Goal: Task Accomplishment & Management: Complete application form

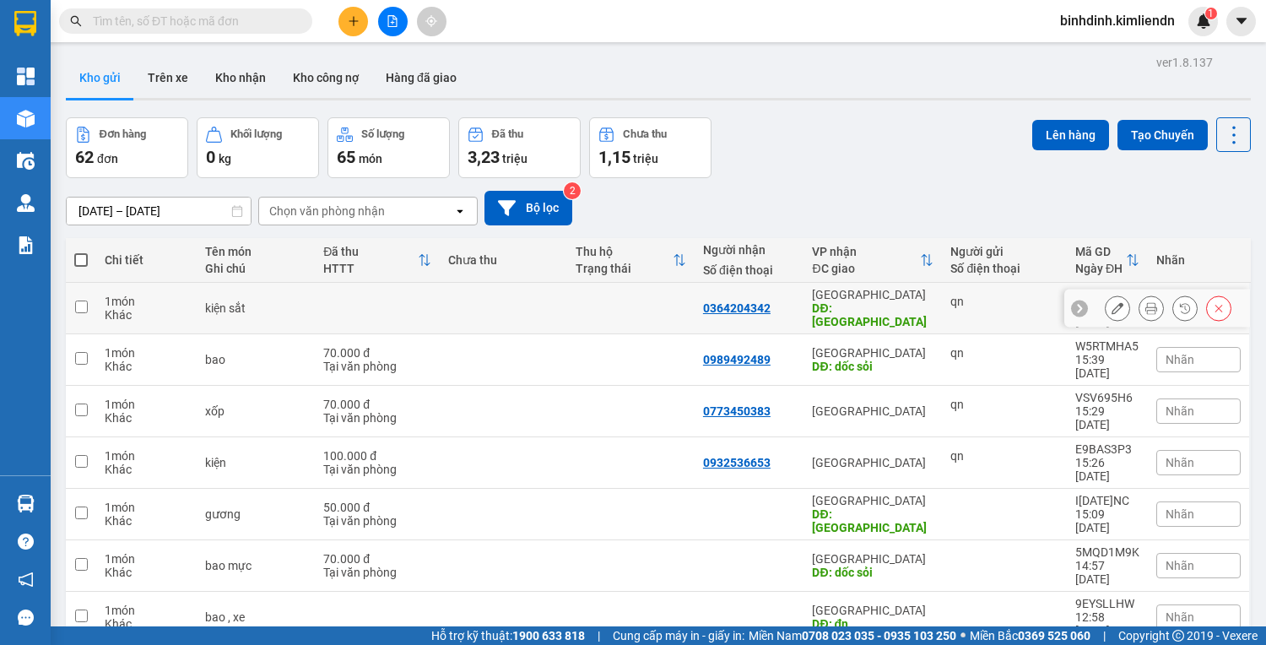
drag, startPoint x: 84, startPoint y: 303, endPoint x: 83, endPoint y: 312, distance: 9.3
click at [84, 303] on input "checkbox" at bounding box center [81, 307] width 13 height 13
checkbox input "true"
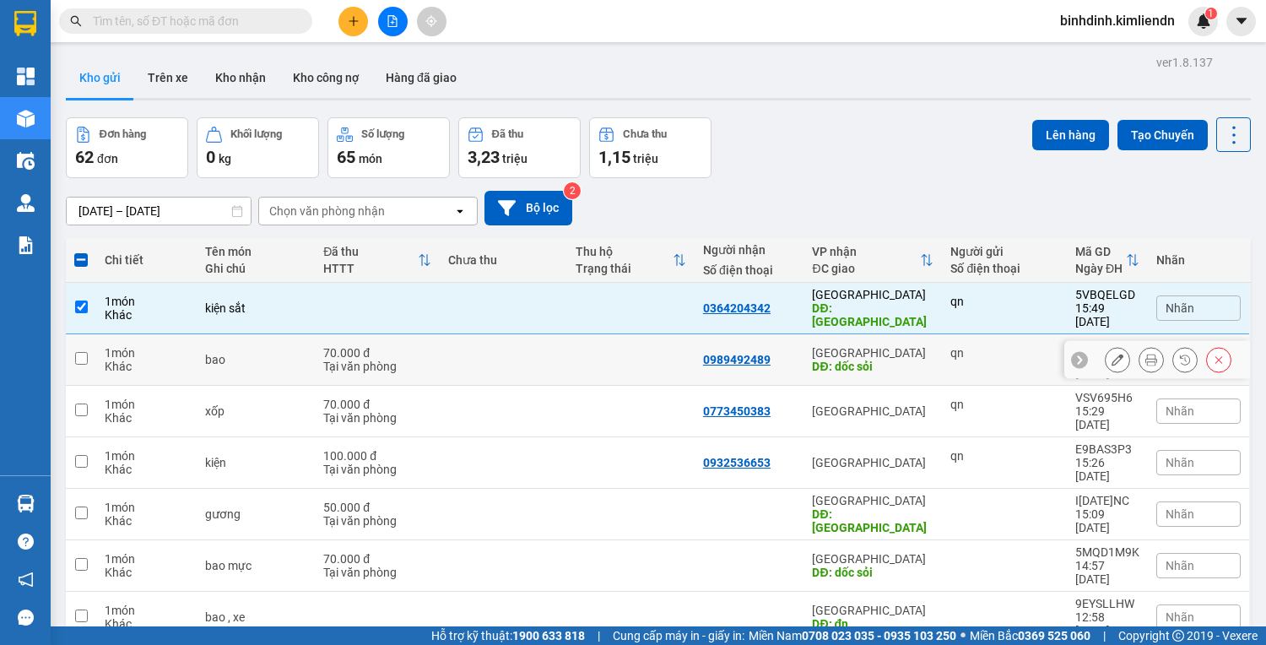
click at [77, 350] on td at bounding box center [81, 359] width 30 height 51
checkbox input "true"
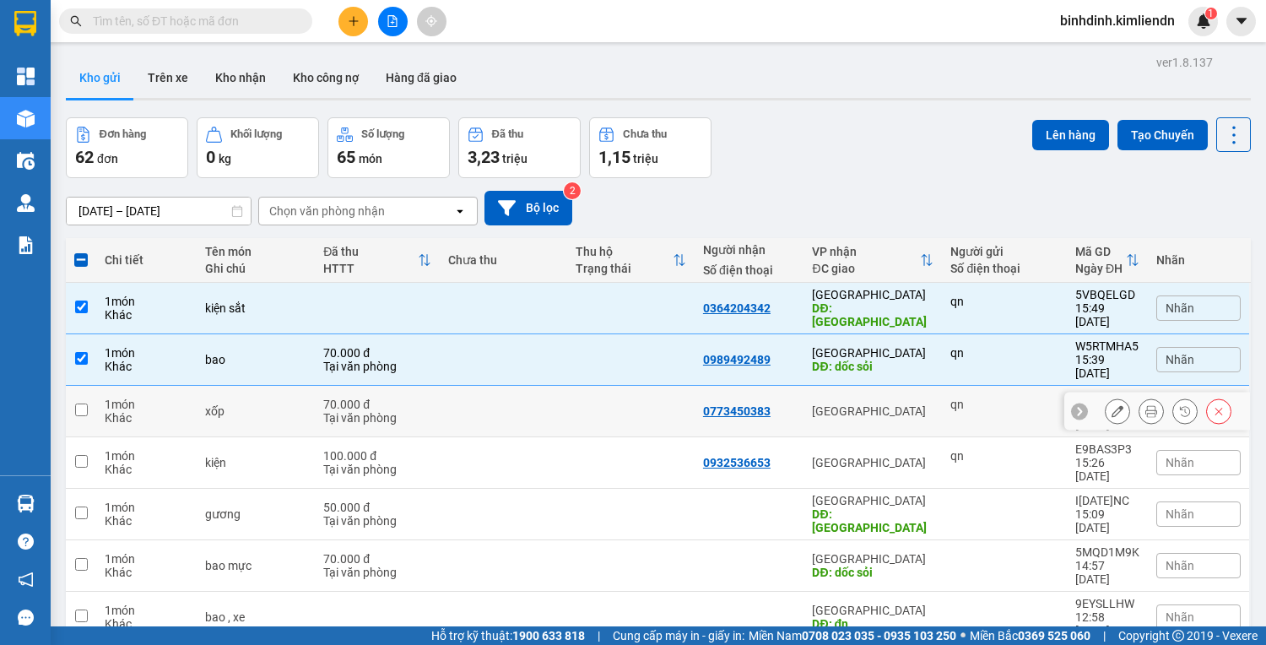
click at [84, 404] on input "checkbox" at bounding box center [81, 410] width 13 height 13
checkbox input "true"
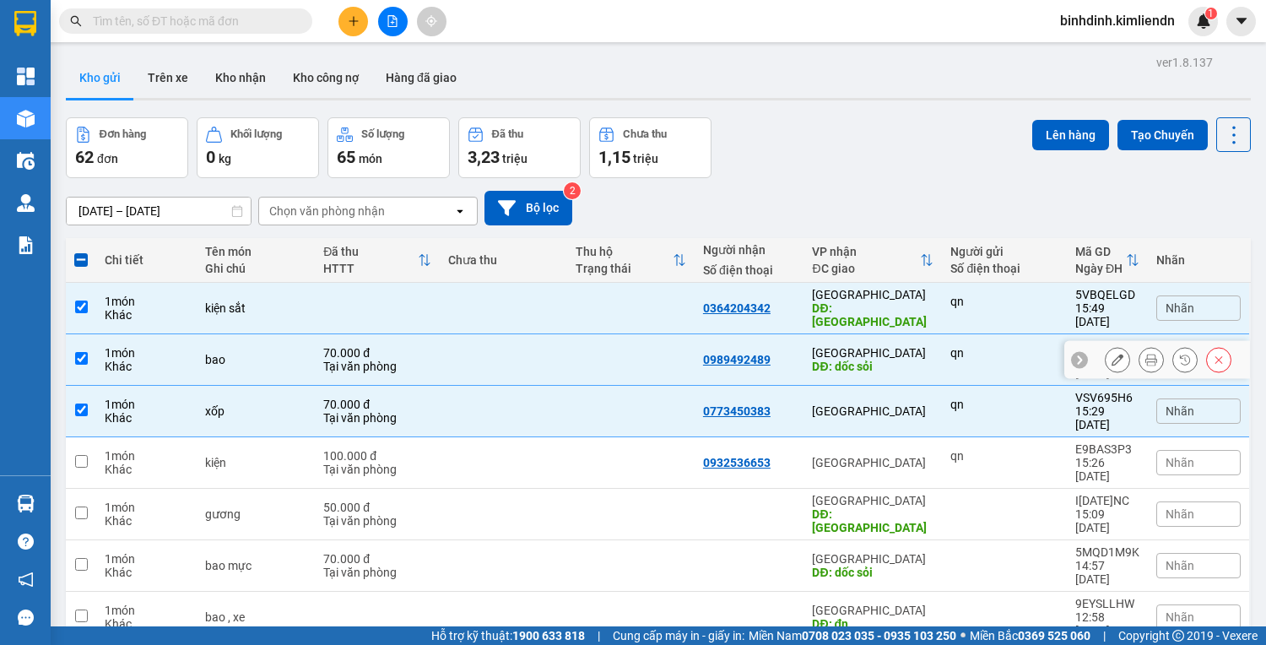
click at [83, 352] on input "checkbox" at bounding box center [81, 358] width 13 height 13
checkbox input "false"
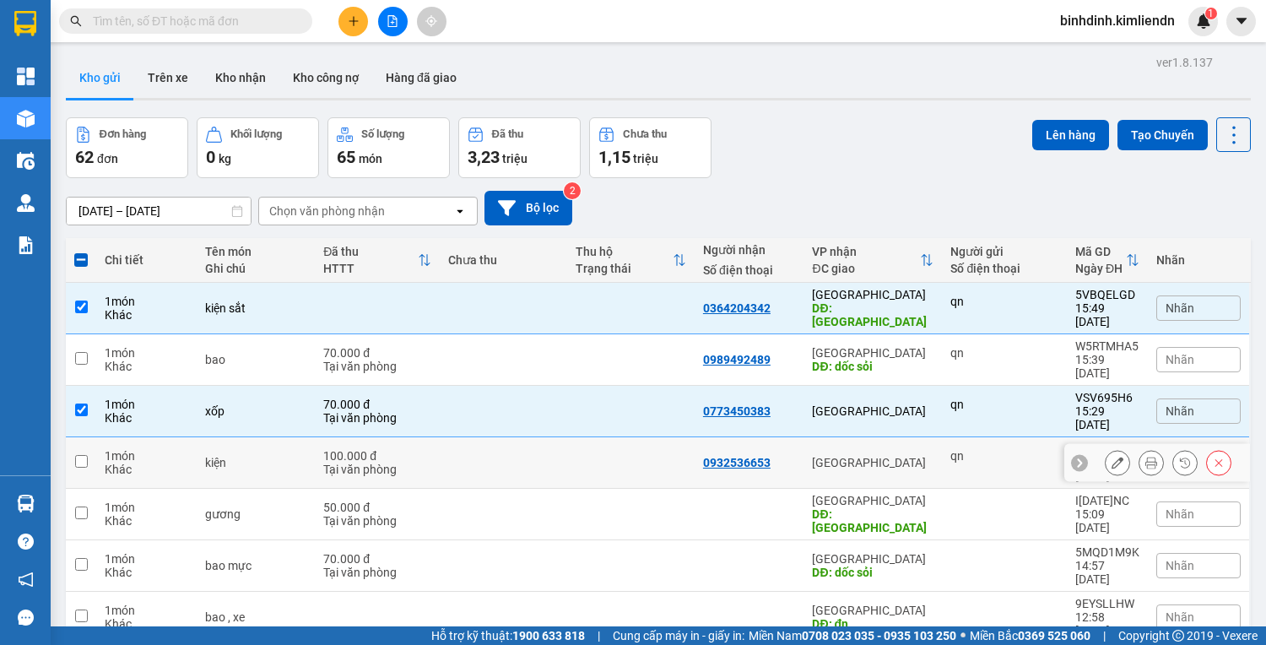
click at [78, 437] on td at bounding box center [81, 462] width 30 height 51
checkbox input "true"
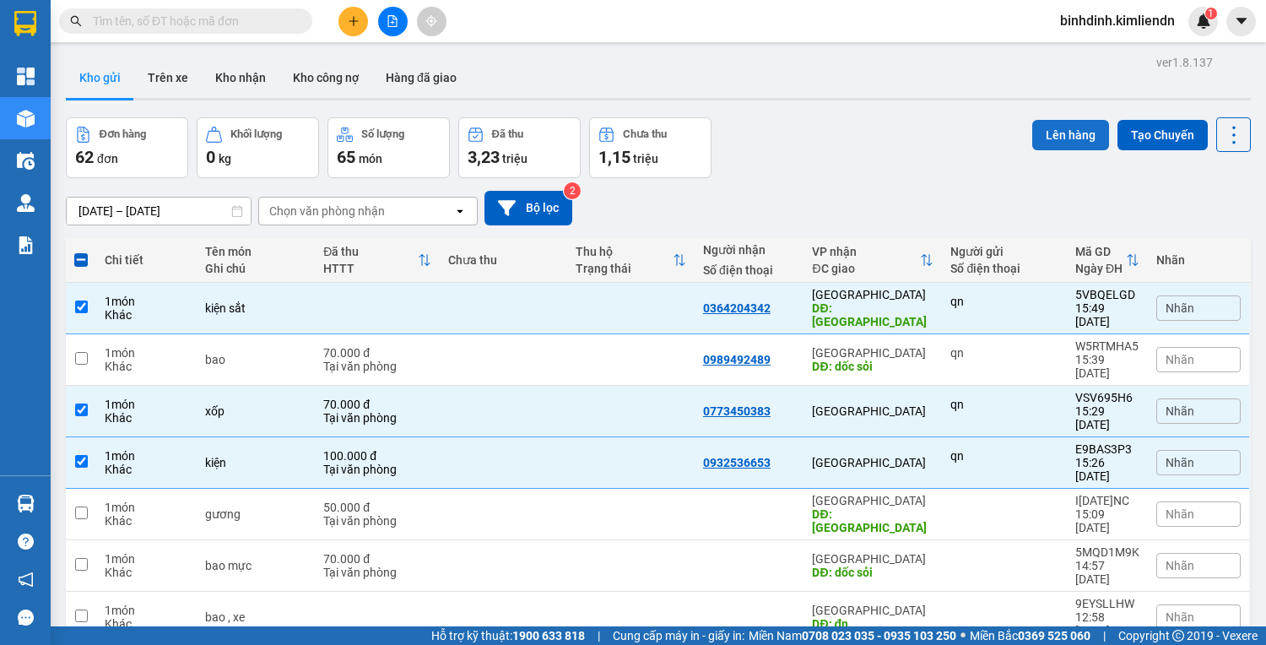
click at [1051, 136] on button "Lên hàng" at bounding box center [1070, 135] width 77 height 30
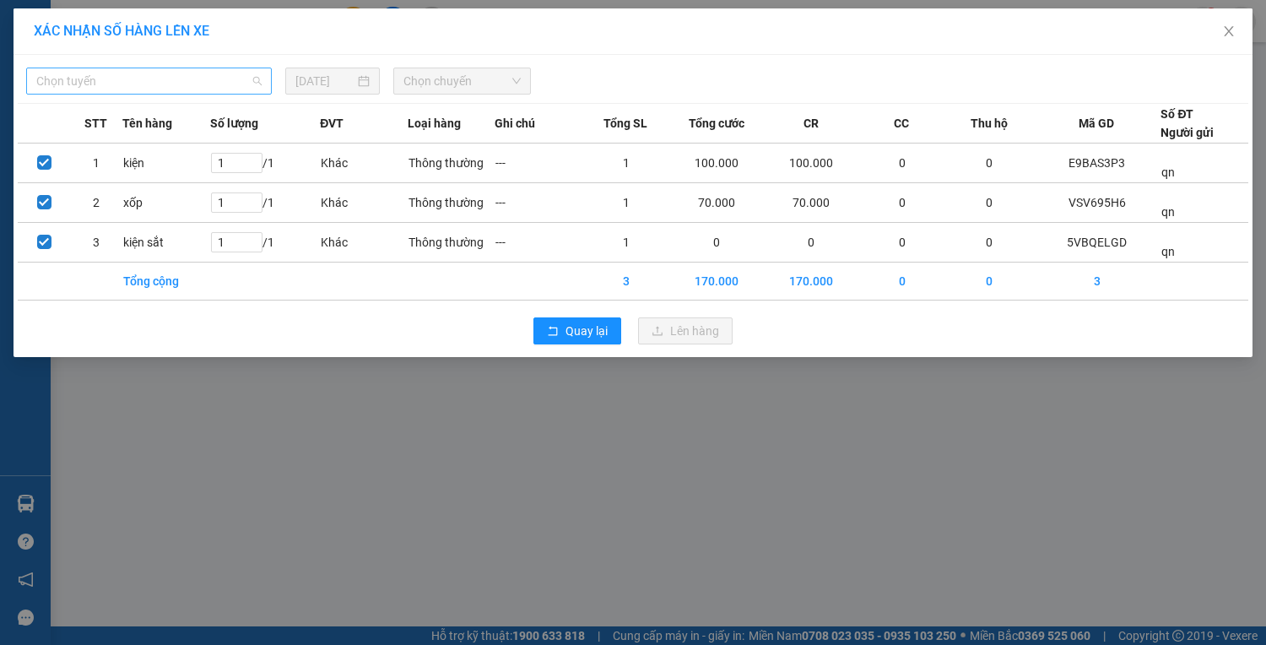
click at [198, 88] on span "Chọn tuyến" at bounding box center [148, 80] width 225 height 25
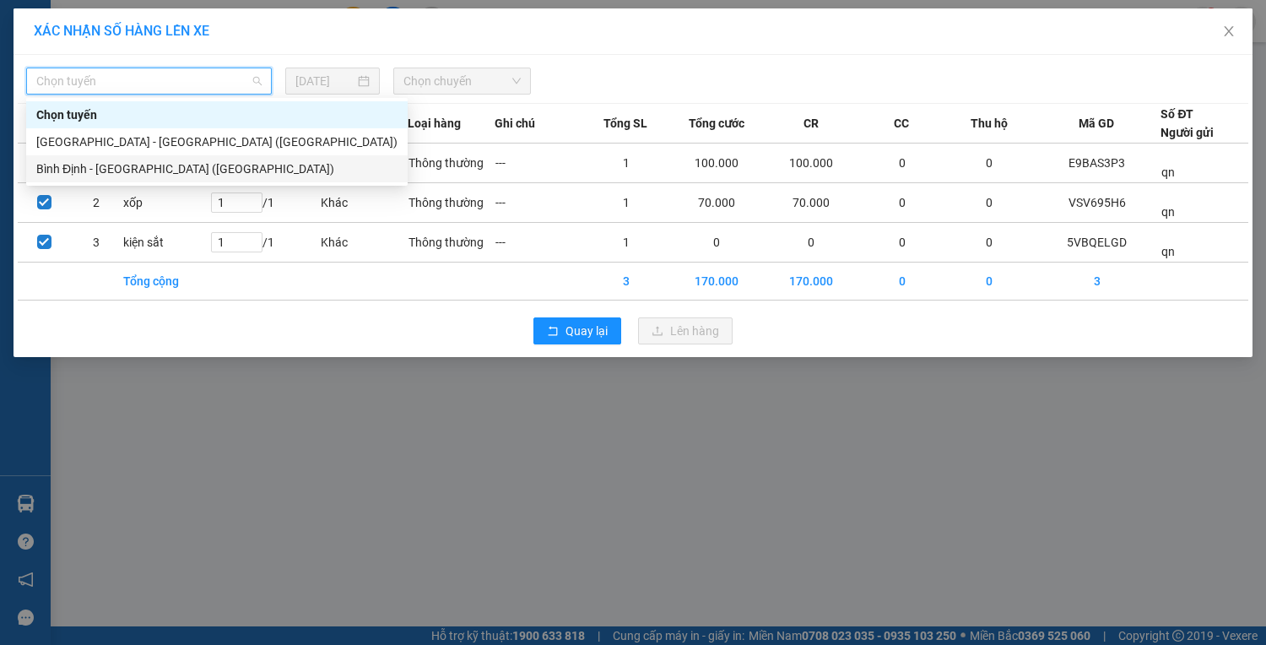
click at [199, 162] on div "Bình Định - [GEOGRAPHIC_DATA] ([GEOGRAPHIC_DATA])" at bounding box center [216, 169] width 361 height 19
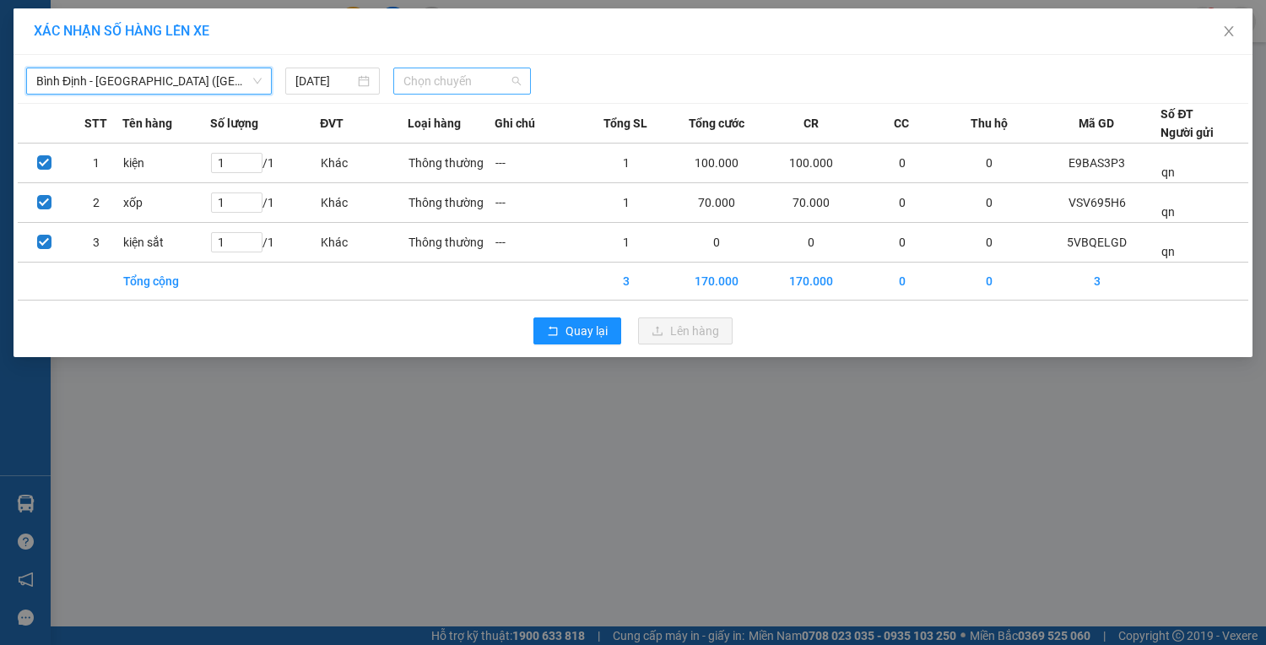
click at [439, 76] on span "Chọn chuyến" at bounding box center [462, 80] width 117 height 25
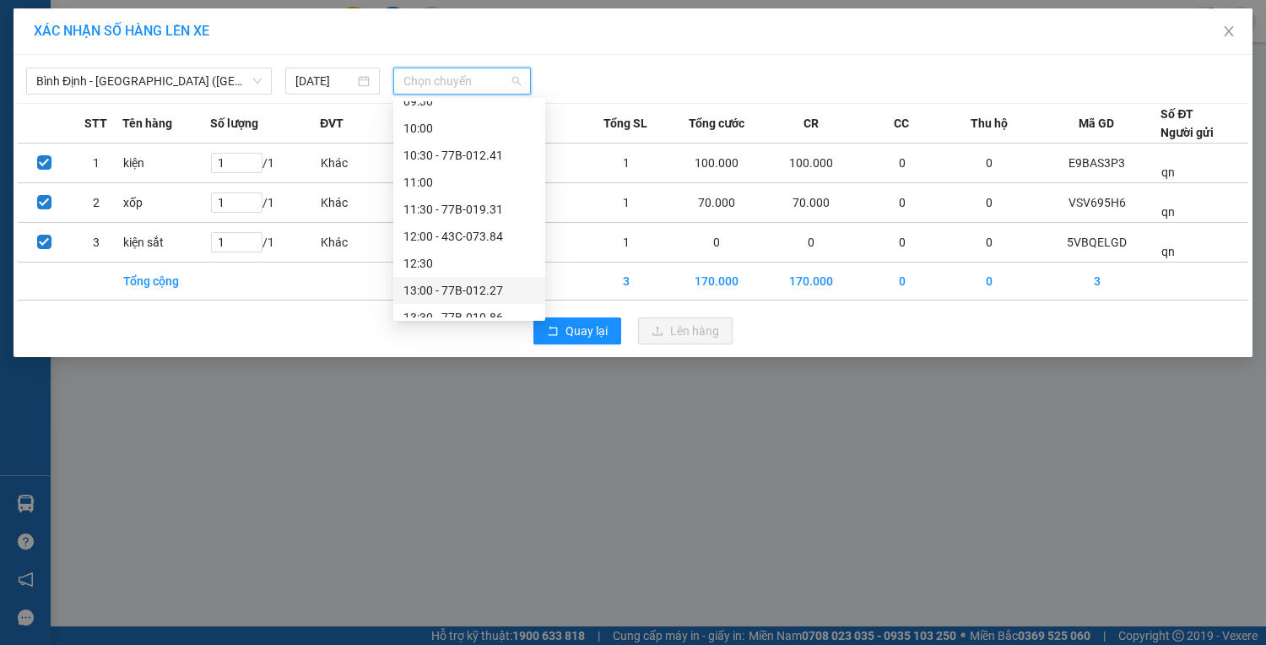
scroll to position [540, 0]
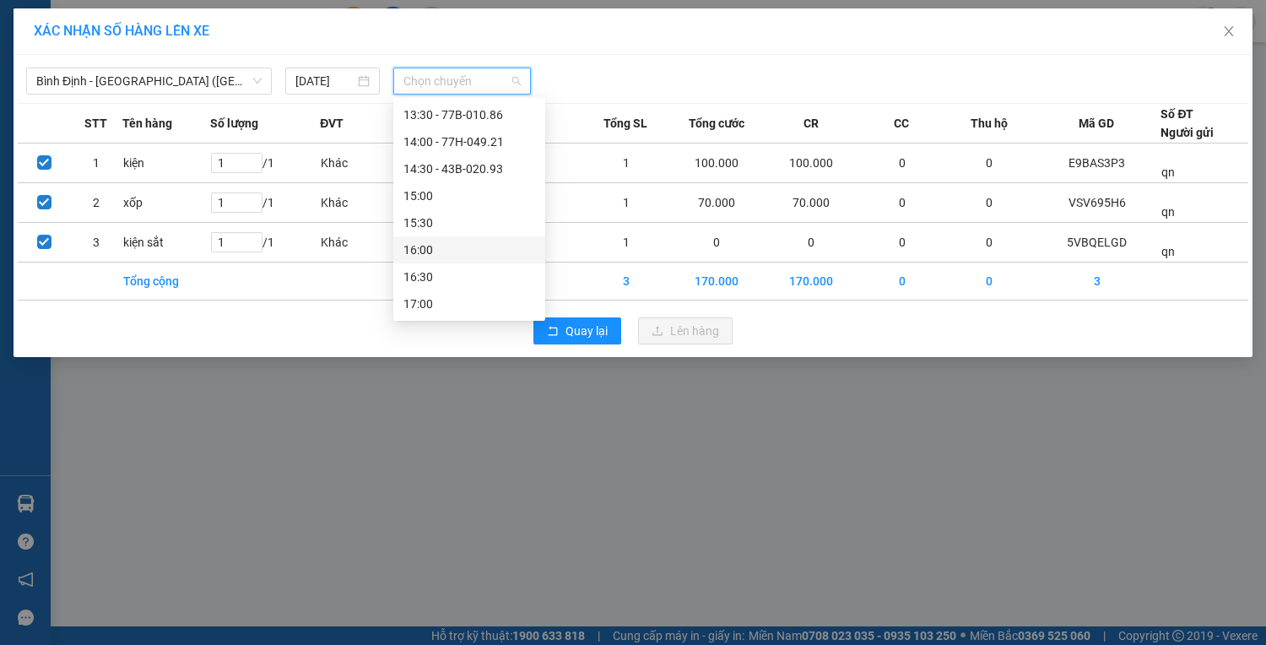
click at [452, 252] on div "16:00" at bounding box center [470, 250] width 132 height 19
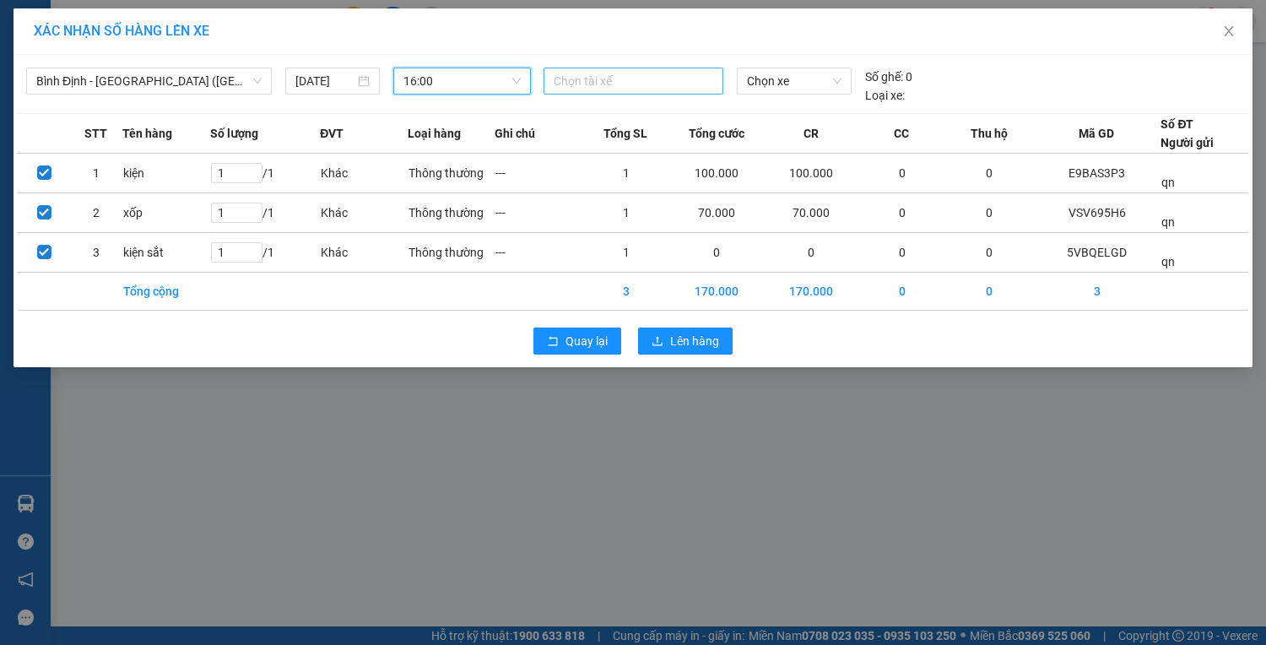
click at [662, 75] on div at bounding box center [633, 81] width 171 height 20
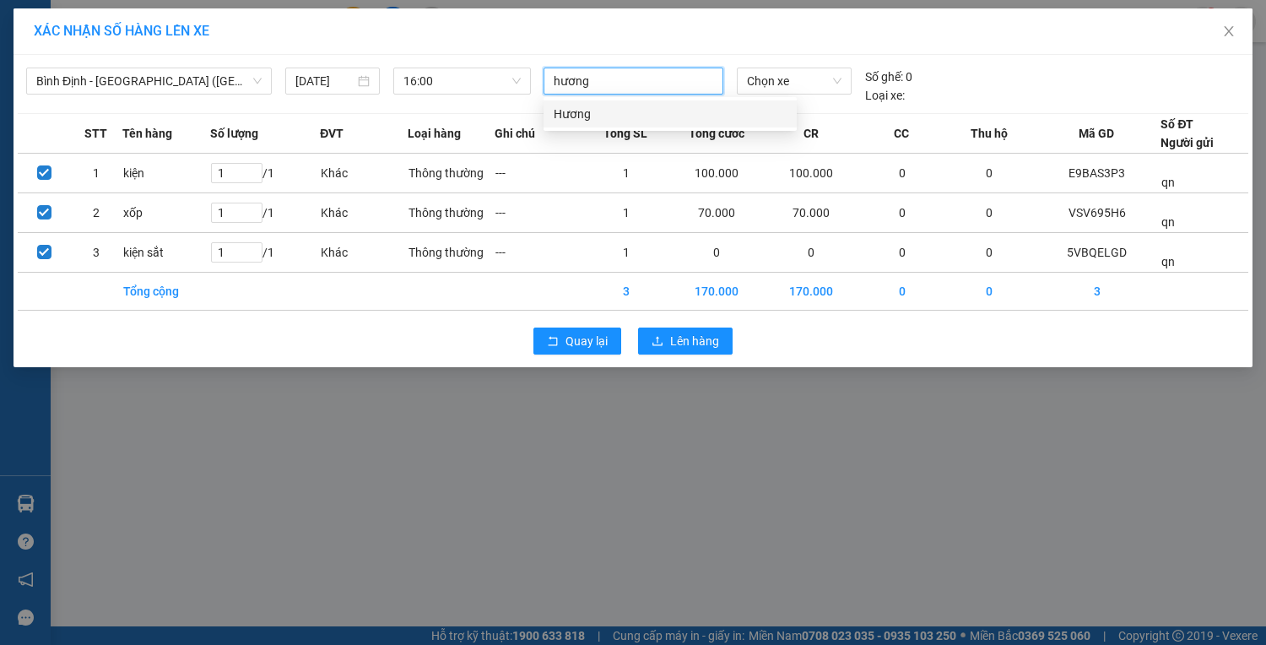
type input "hương"
click at [648, 113] on div "Hương" at bounding box center [670, 114] width 233 height 19
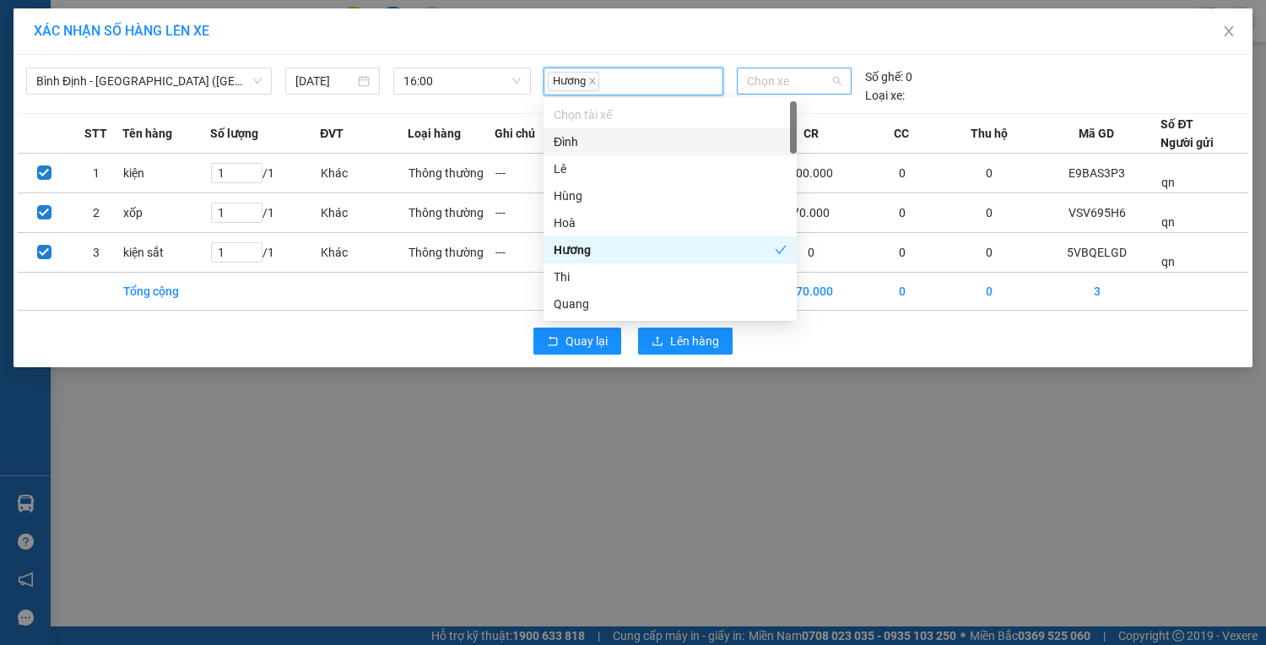
click at [785, 89] on span "Chọn xe" at bounding box center [794, 80] width 95 height 25
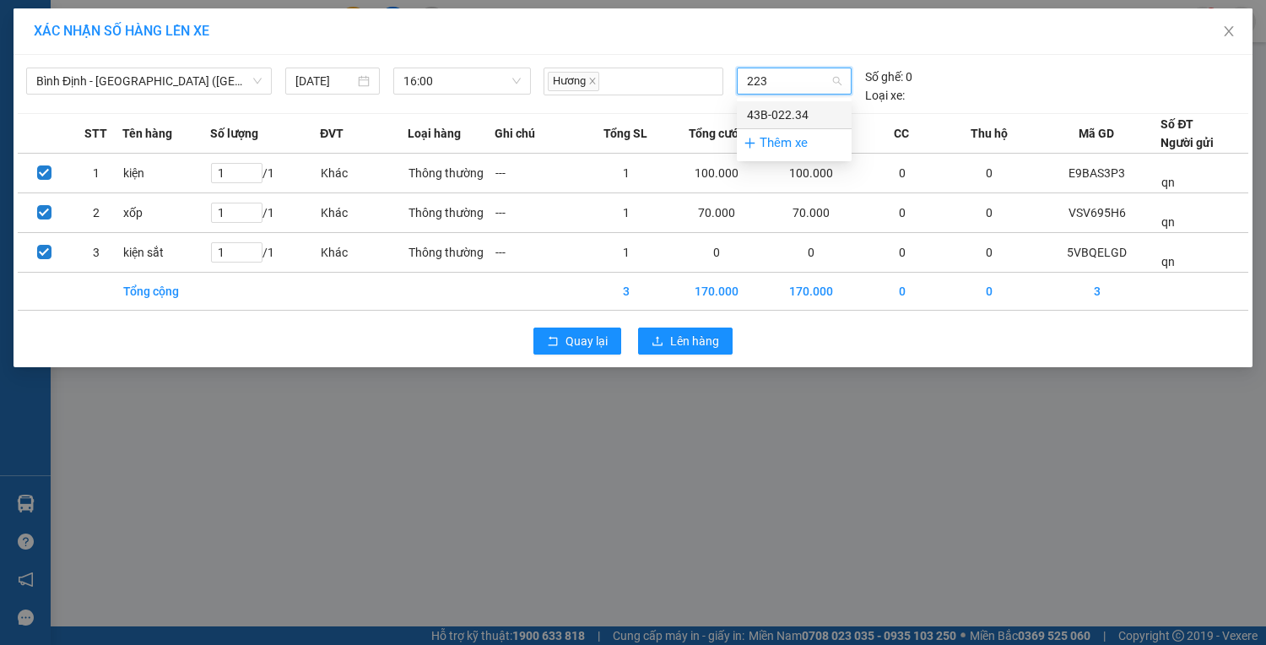
type input "2234"
click at [814, 109] on div "43B-022.34" at bounding box center [794, 115] width 95 height 19
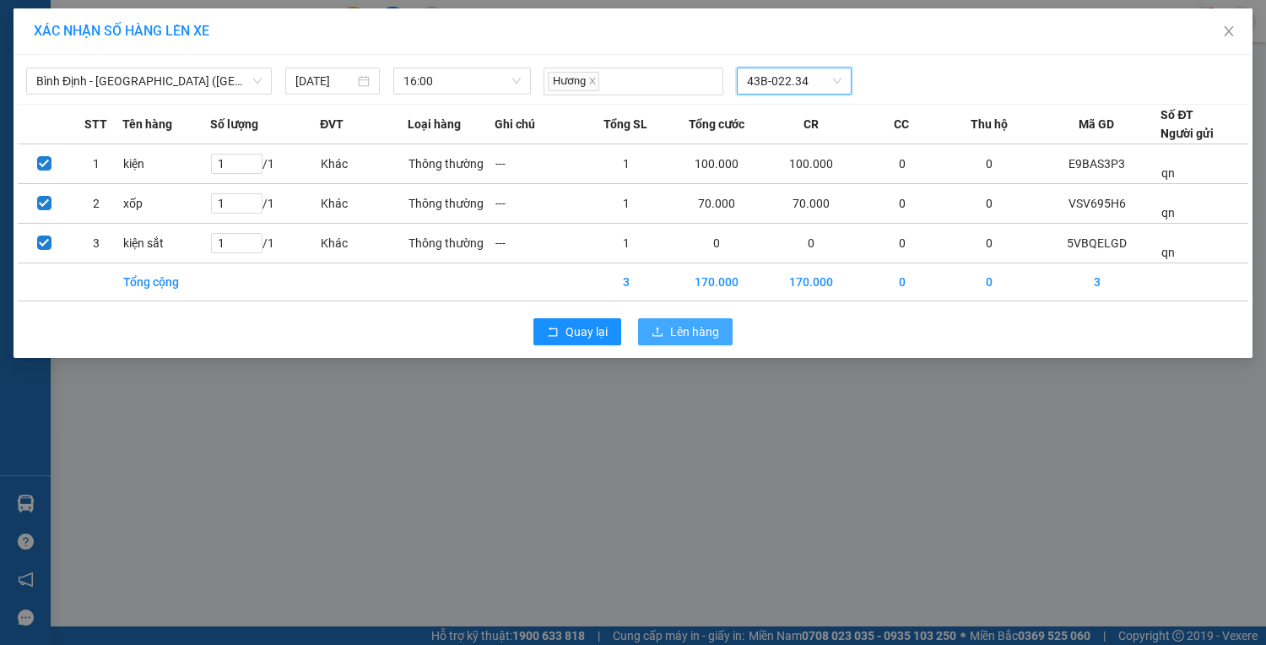
click at [680, 333] on span "Lên hàng" at bounding box center [694, 331] width 49 height 19
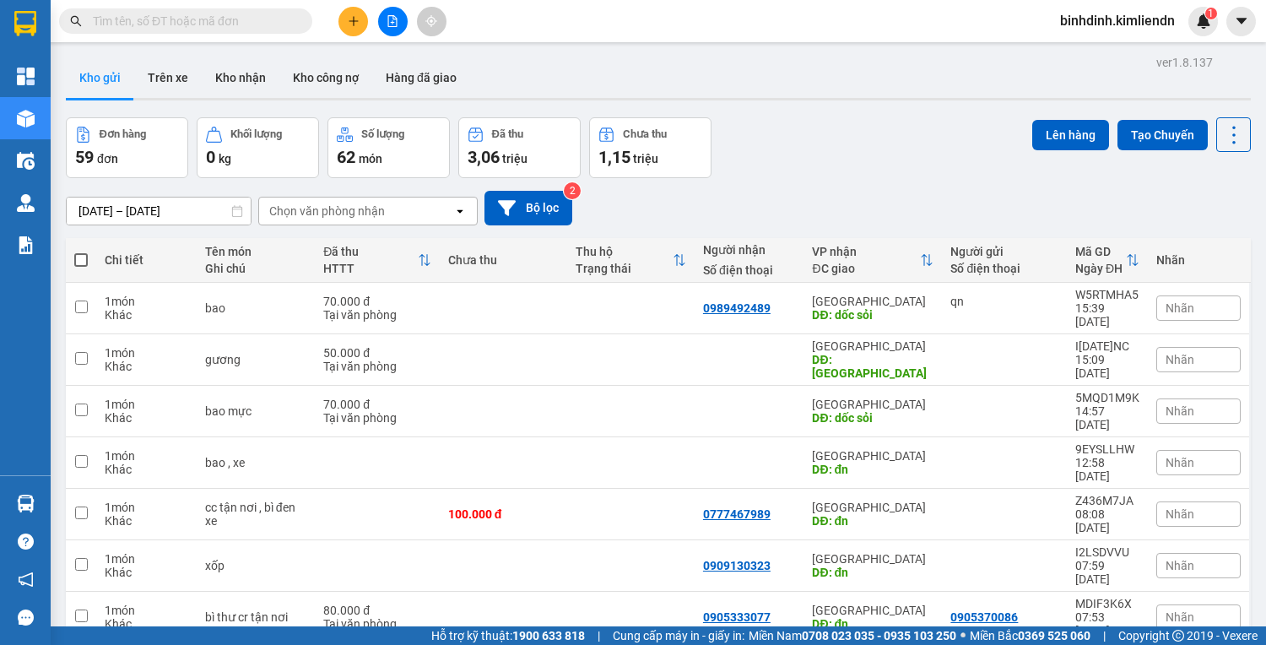
click at [403, 24] on button at bounding box center [393, 22] width 30 height 30
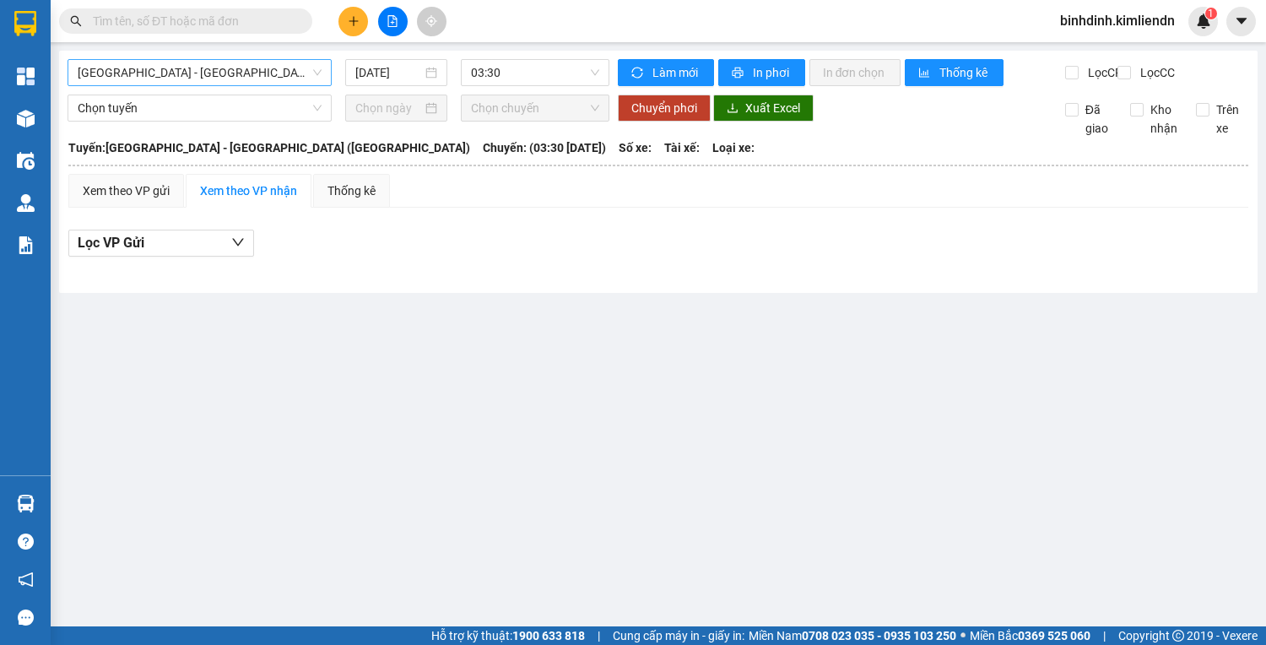
click at [189, 73] on span "[GEOGRAPHIC_DATA] - [GEOGRAPHIC_DATA] ([GEOGRAPHIC_DATA])" at bounding box center [200, 72] width 244 height 25
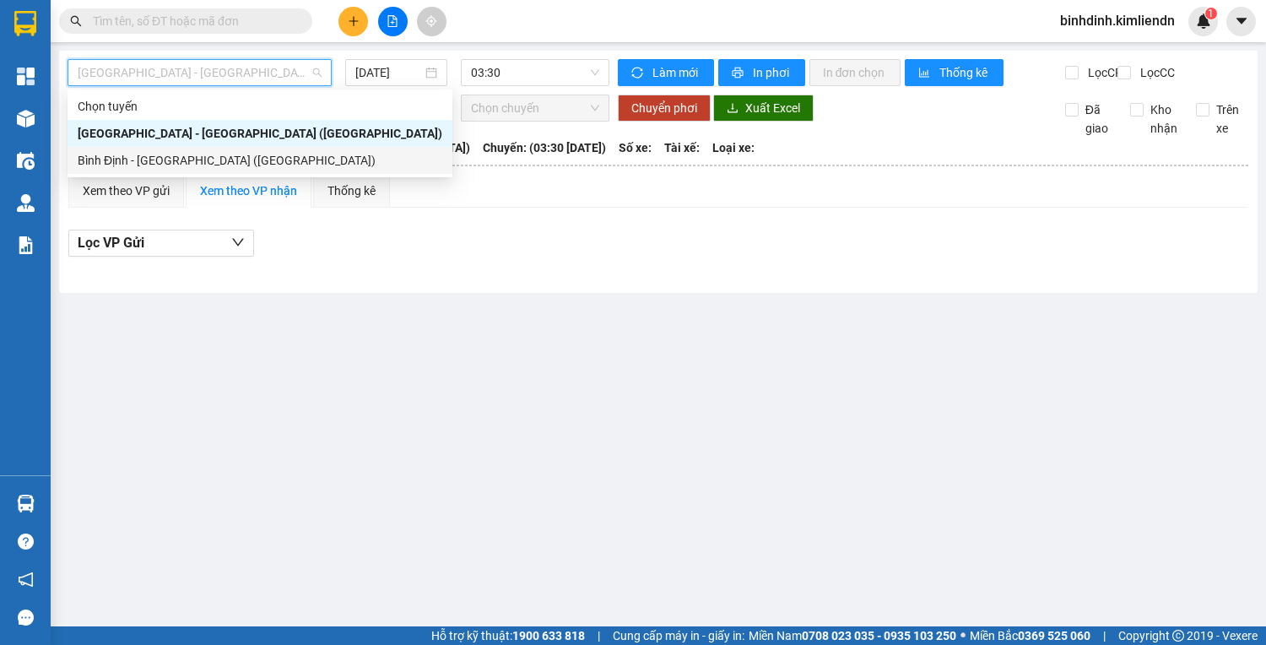
click at [197, 154] on div "Bình Định - [GEOGRAPHIC_DATA] ([GEOGRAPHIC_DATA])" at bounding box center [260, 160] width 365 height 19
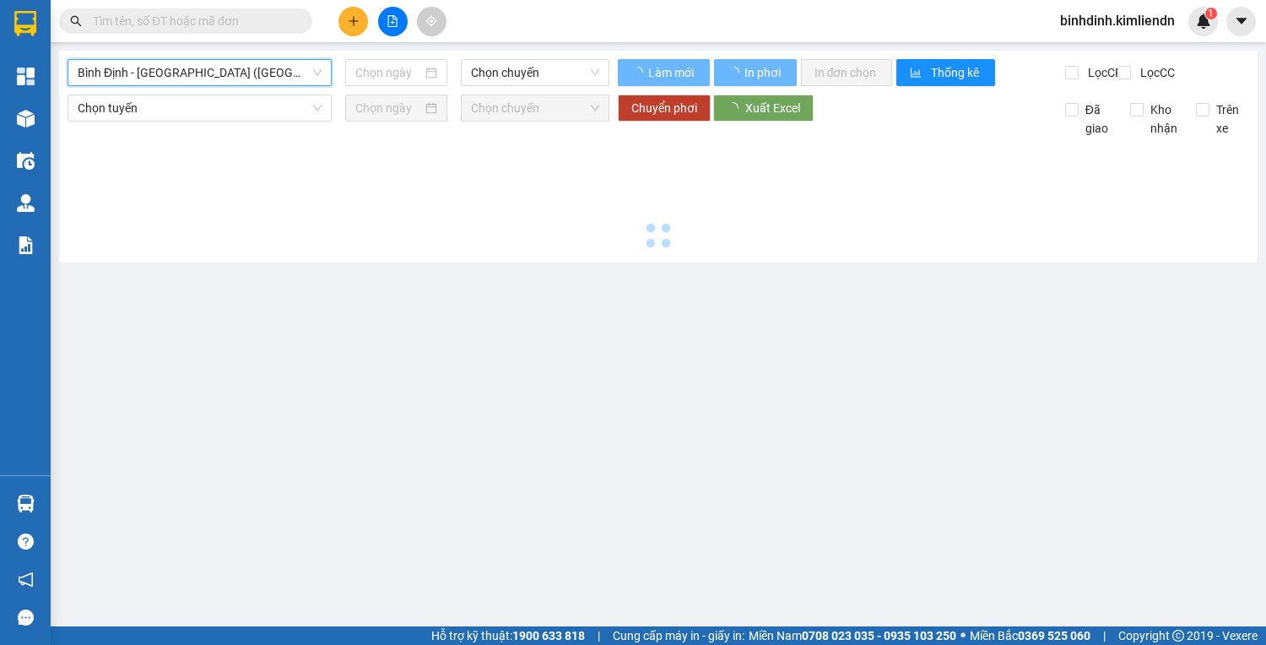
type input "[DATE]"
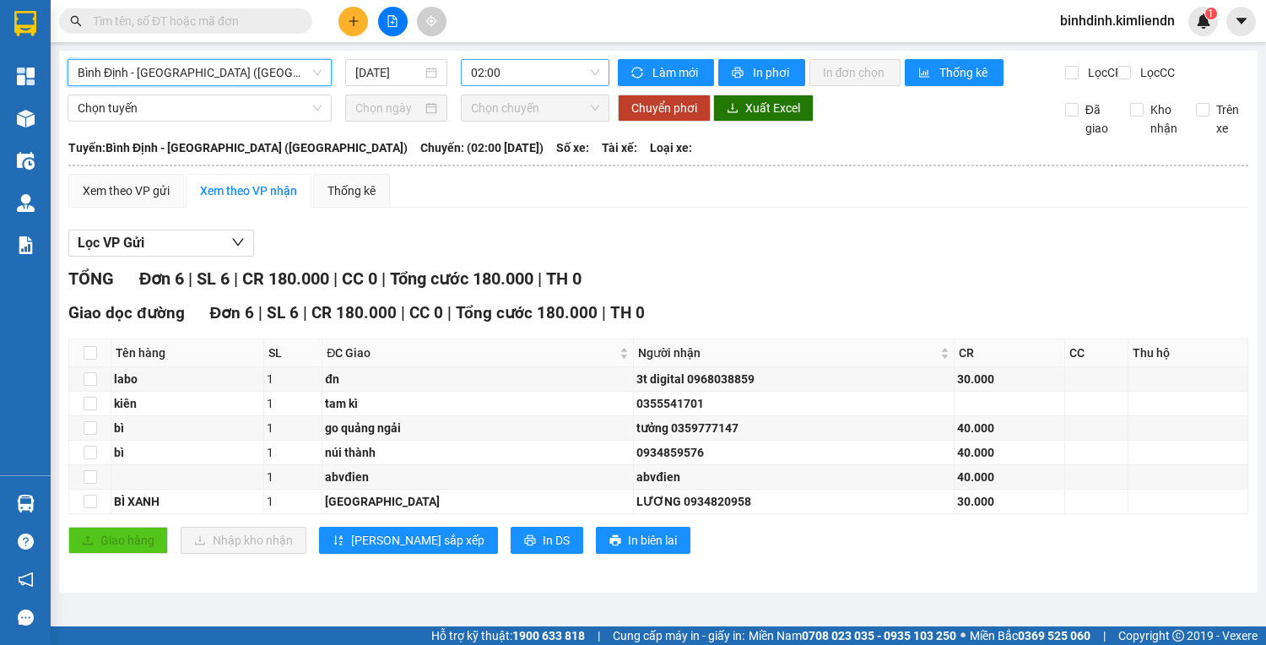
click at [550, 81] on span "02:00" at bounding box center [535, 72] width 128 height 25
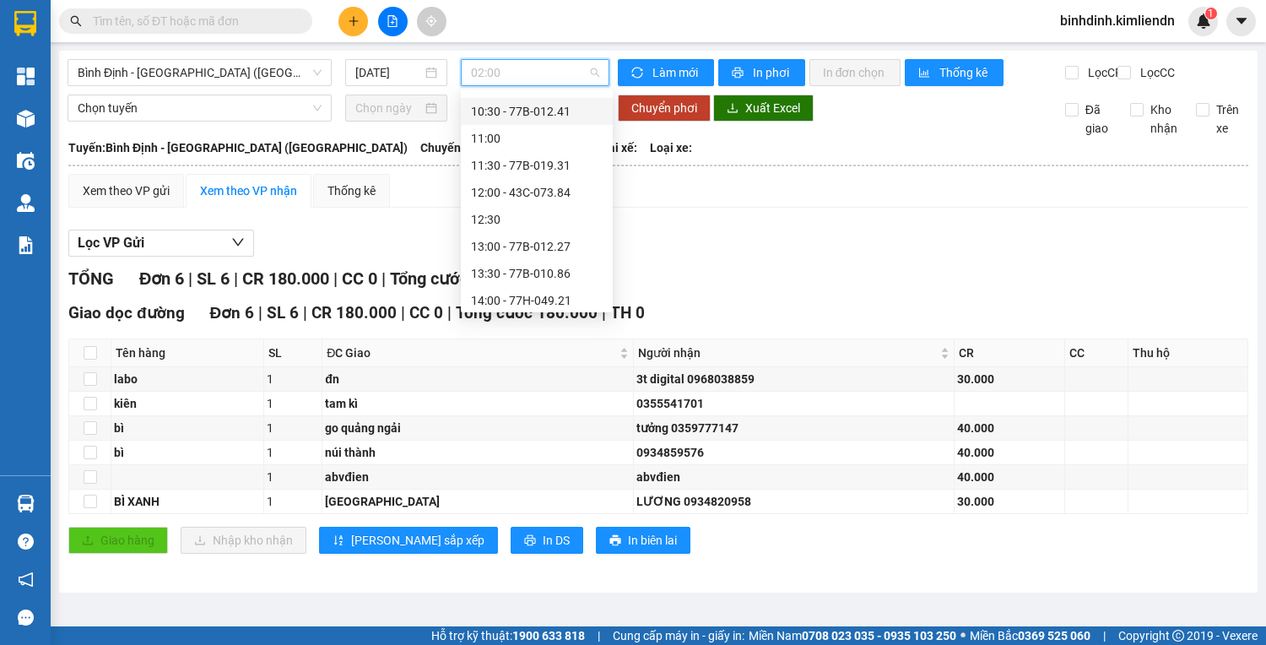
scroll to position [594, 0]
click at [554, 184] on div "16:00 - 43B-022.34" at bounding box center [537, 187] width 132 height 19
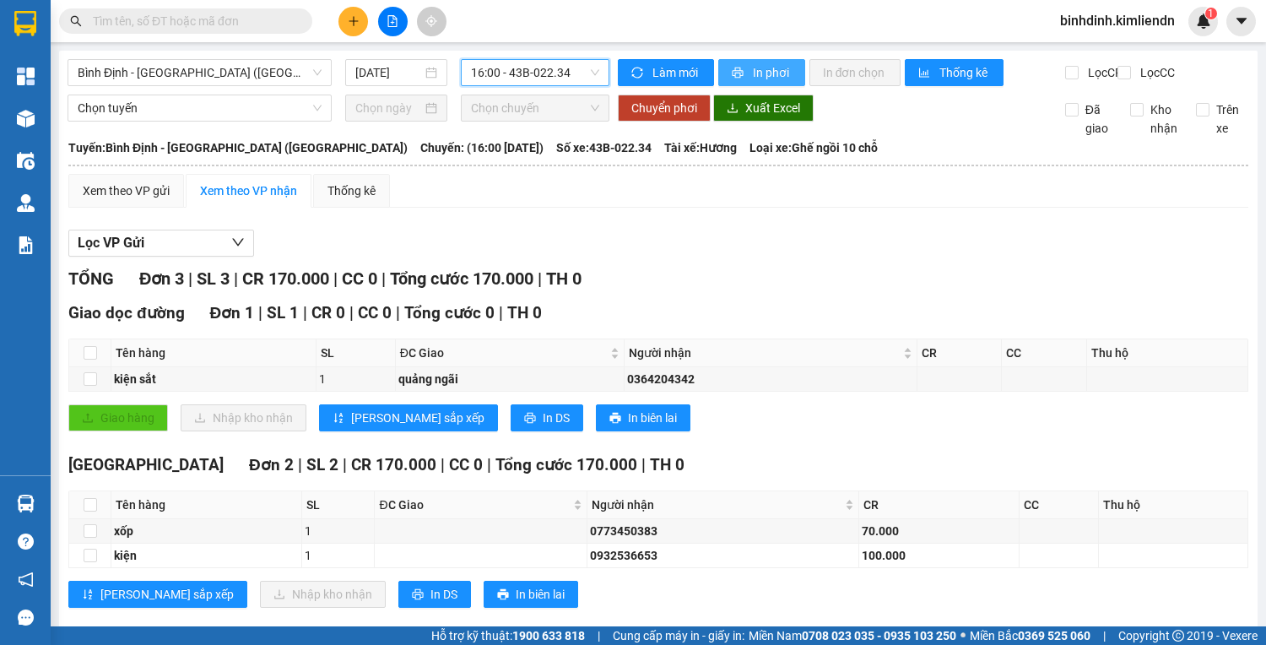
click at [777, 73] on span "In phơi" at bounding box center [772, 72] width 39 height 19
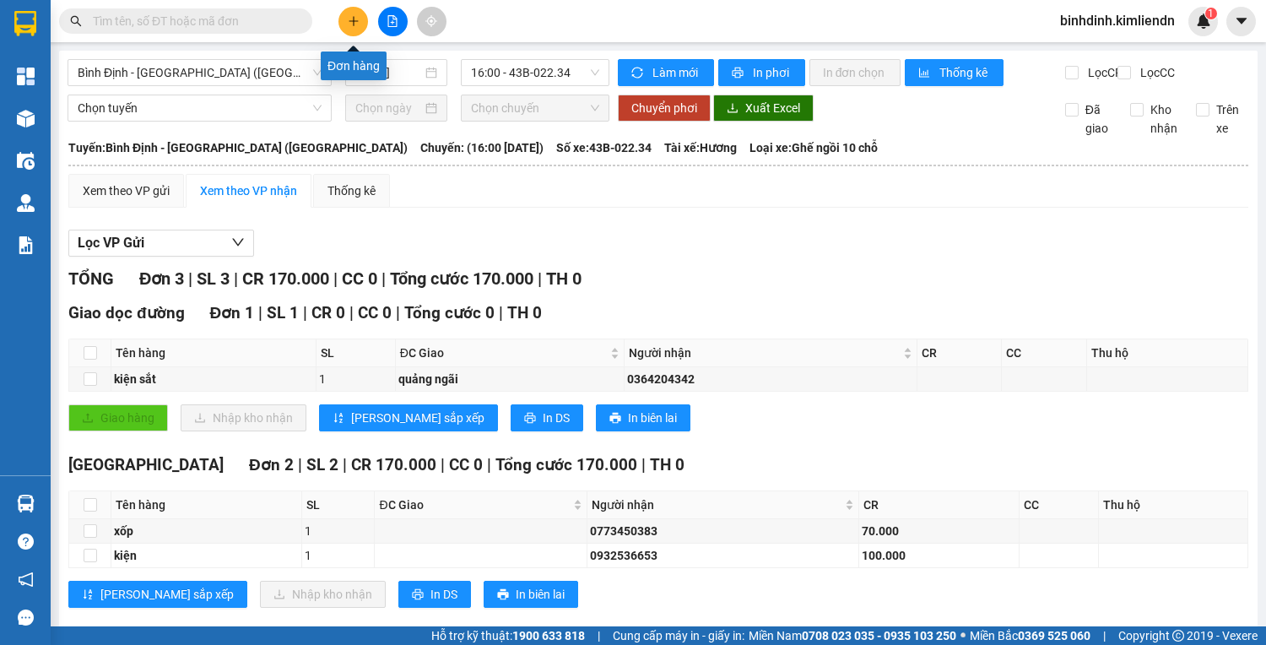
click at [348, 27] on button at bounding box center [354, 22] width 30 height 30
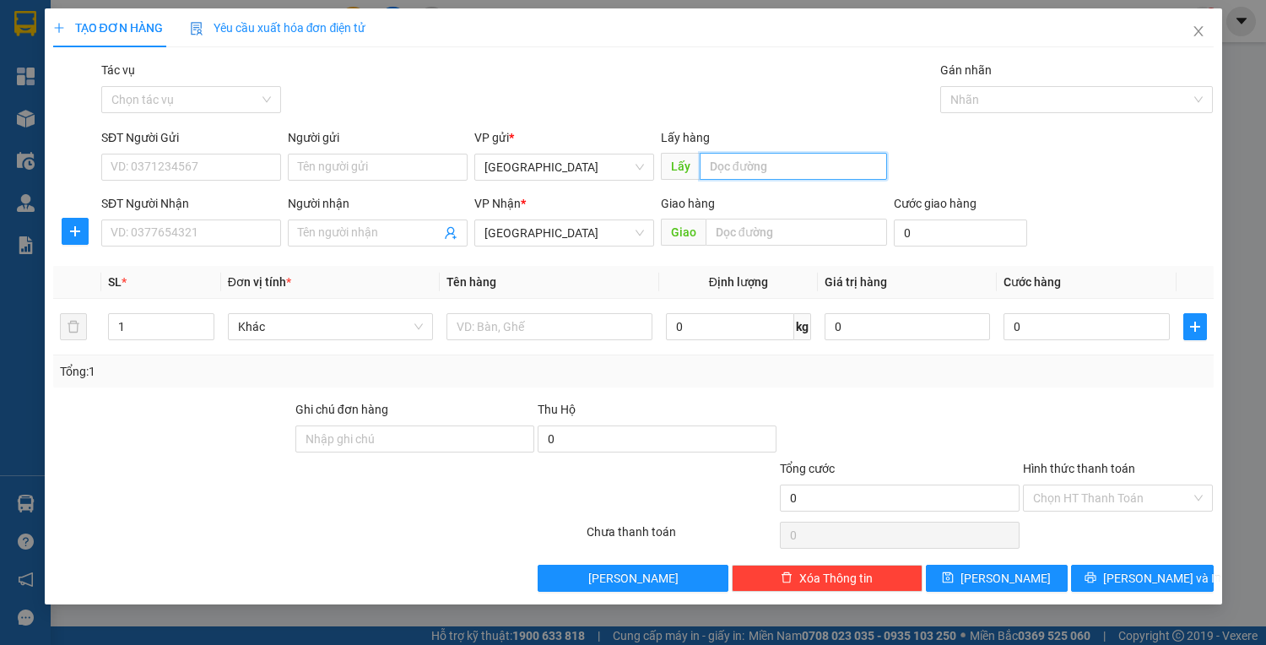
click at [752, 171] on input "text" at bounding box center [793, 166] width 187 height 27
type input "quy nhơn"
click at [775, 235] on input "text" at bounding box center [797, 232] width 182 height 27
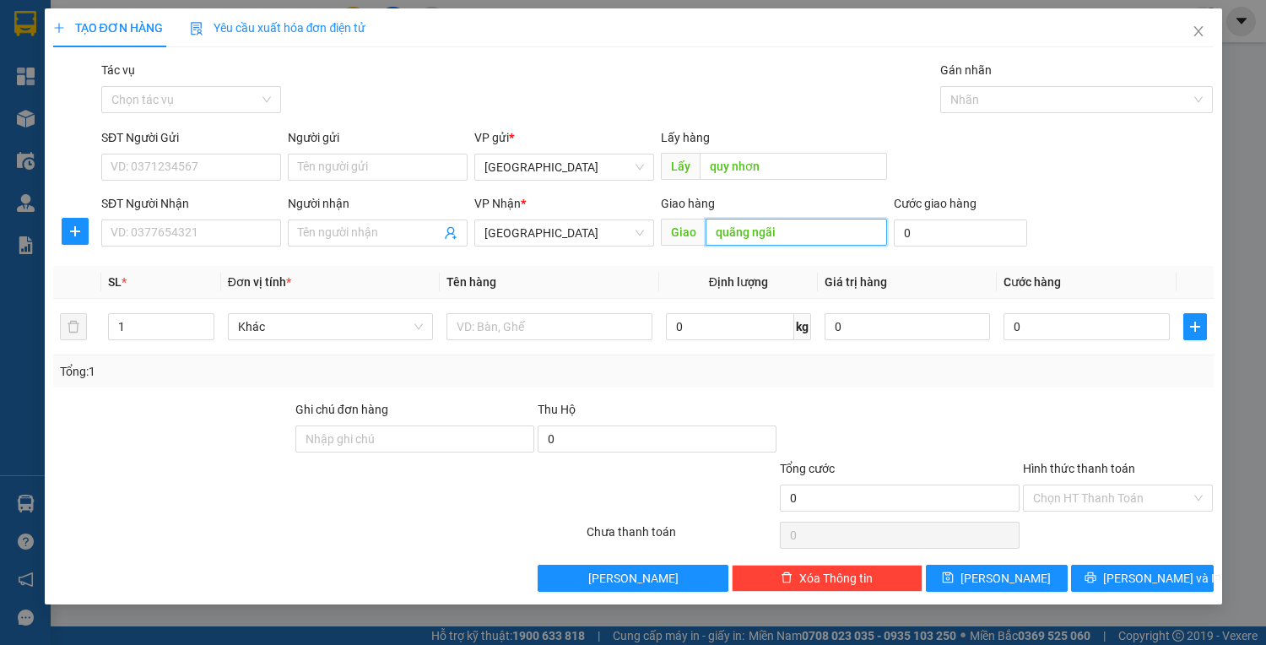
type input "quãng ngãi"
type input "5"
type input "50"
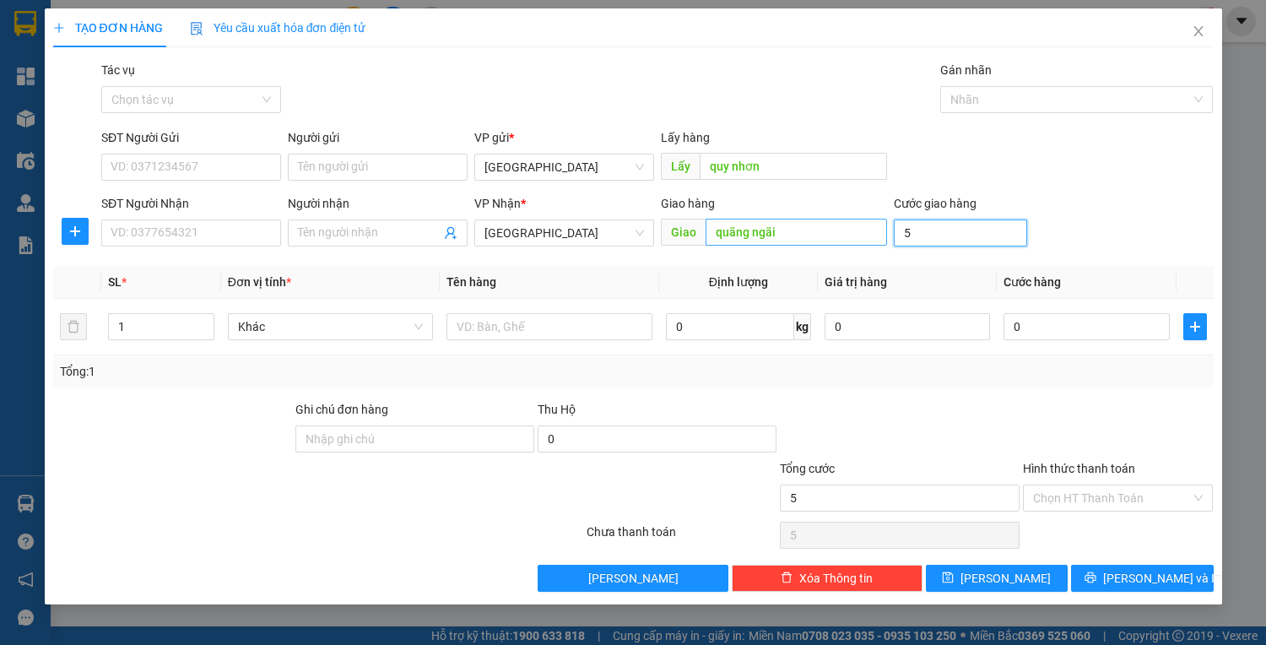
type input "50"
type input "50.000"
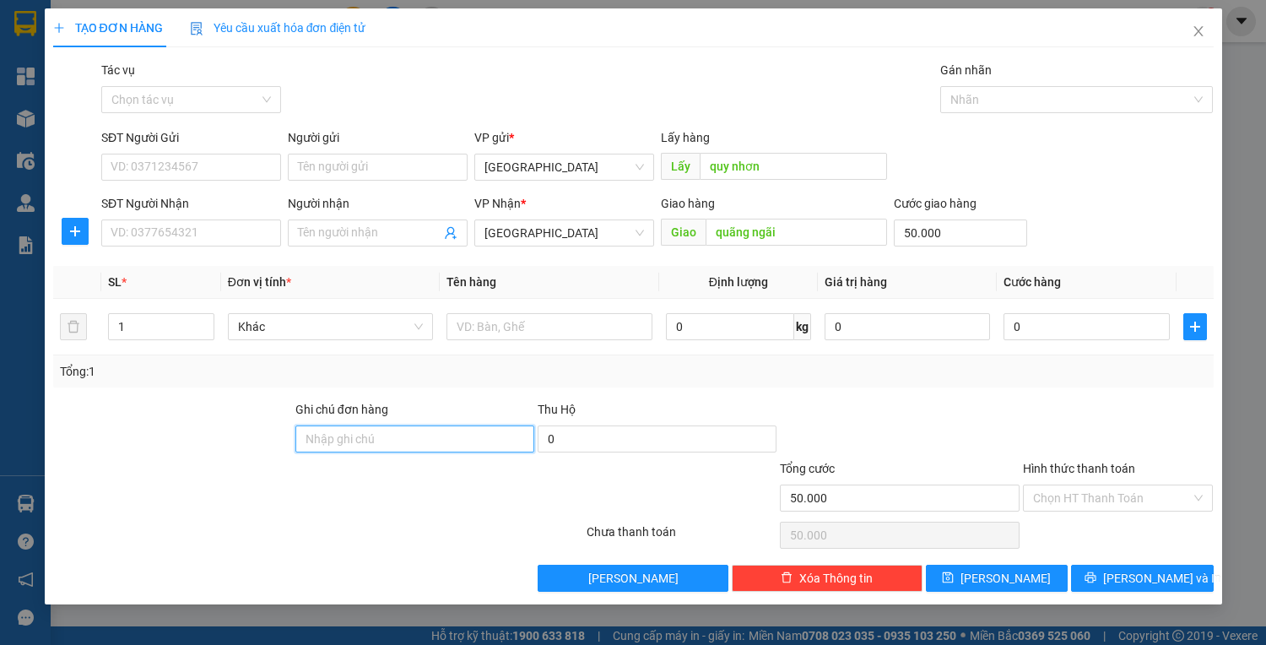
click at [441, 434] on input "Ghi chú đơn hàng" at bounding box center [414, 438] width 239 height 27
type input "77b00806 - 0934900806"
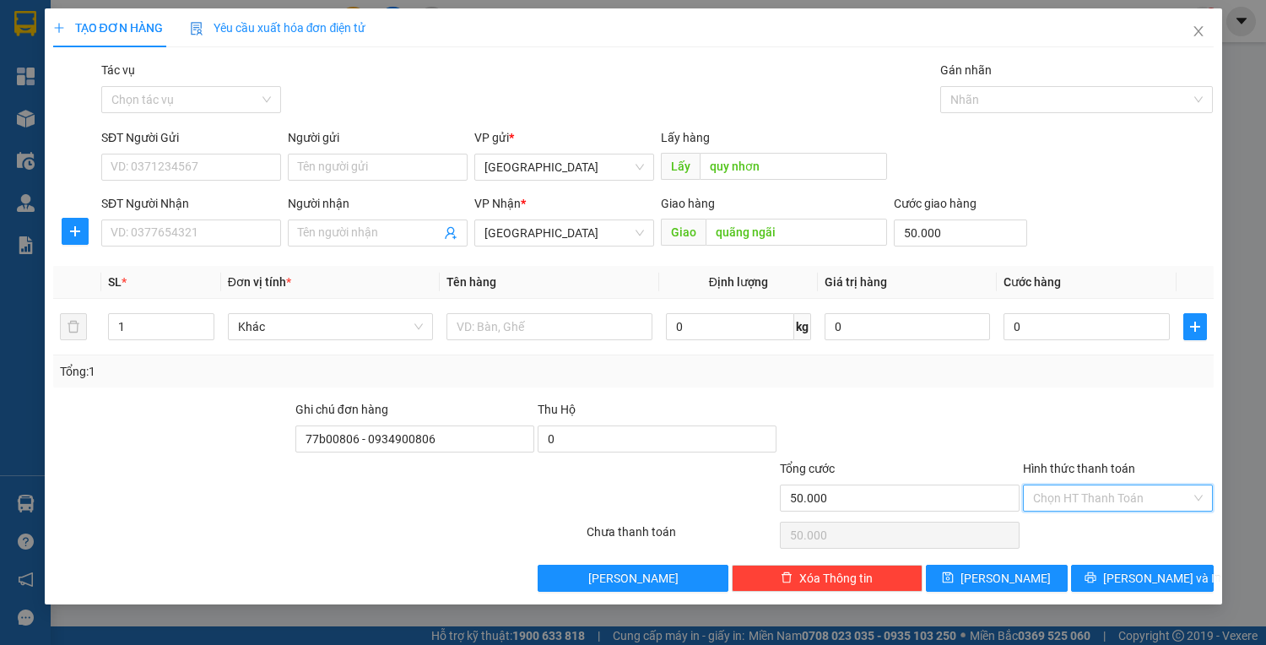
click at [1108, 494] on input "Hình thức thanh toán" at bounding box center [1112, 497] width 159 height 25
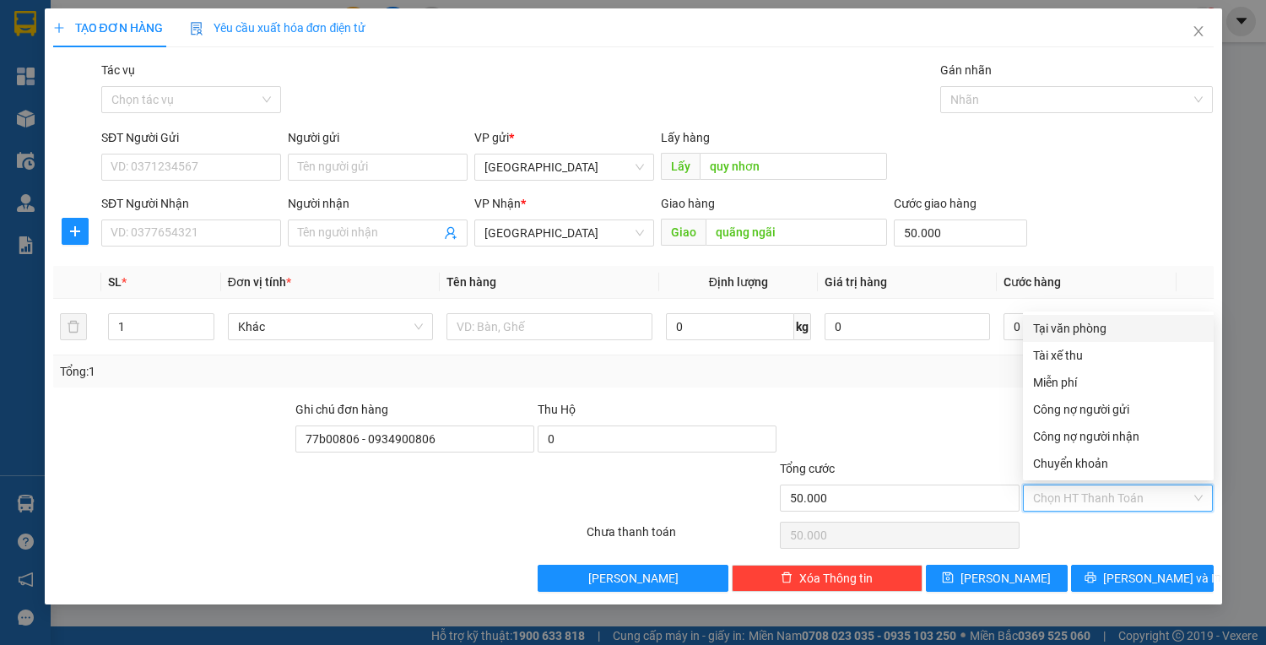
click at [1070, 331] on div "Tại văn phòng" at bounding box center [1118, 328] width 171 height 19
type input "0"
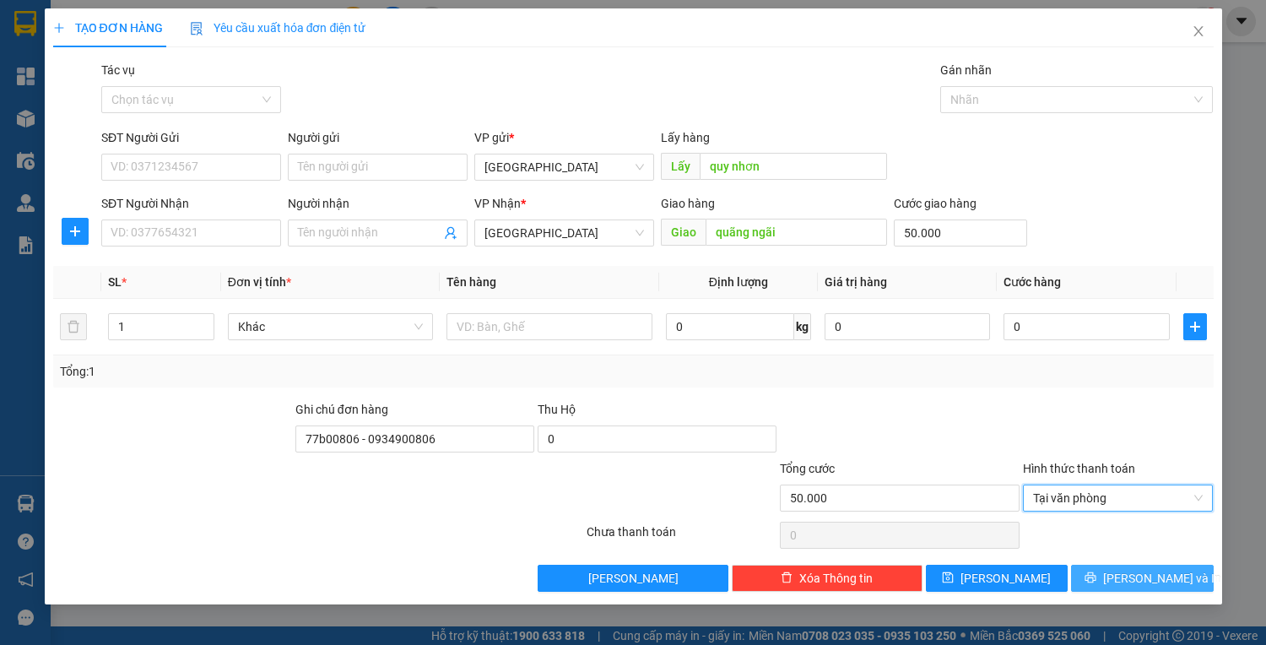
click at [1094, 575] on button "[PERSON_NAME] và In" at bounding box center [1142, 578] width 142 height 27
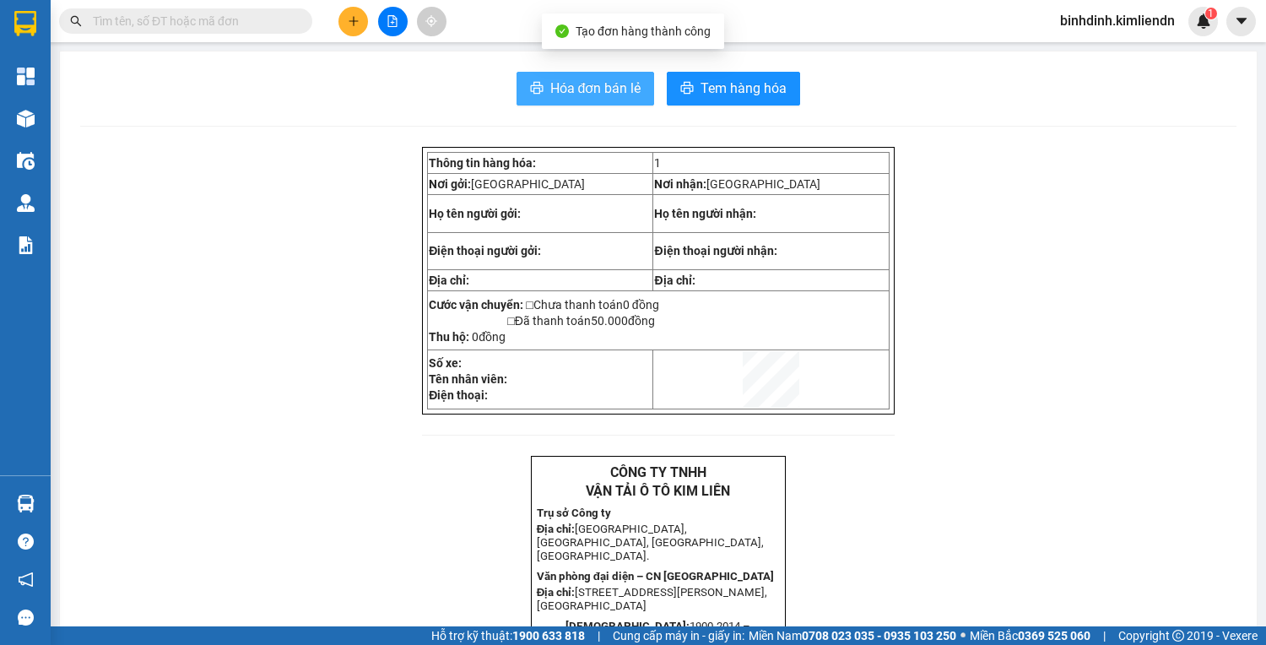
click at [530, 88] on icon "printer" at bounding box center [537, 88] width 14 height 14
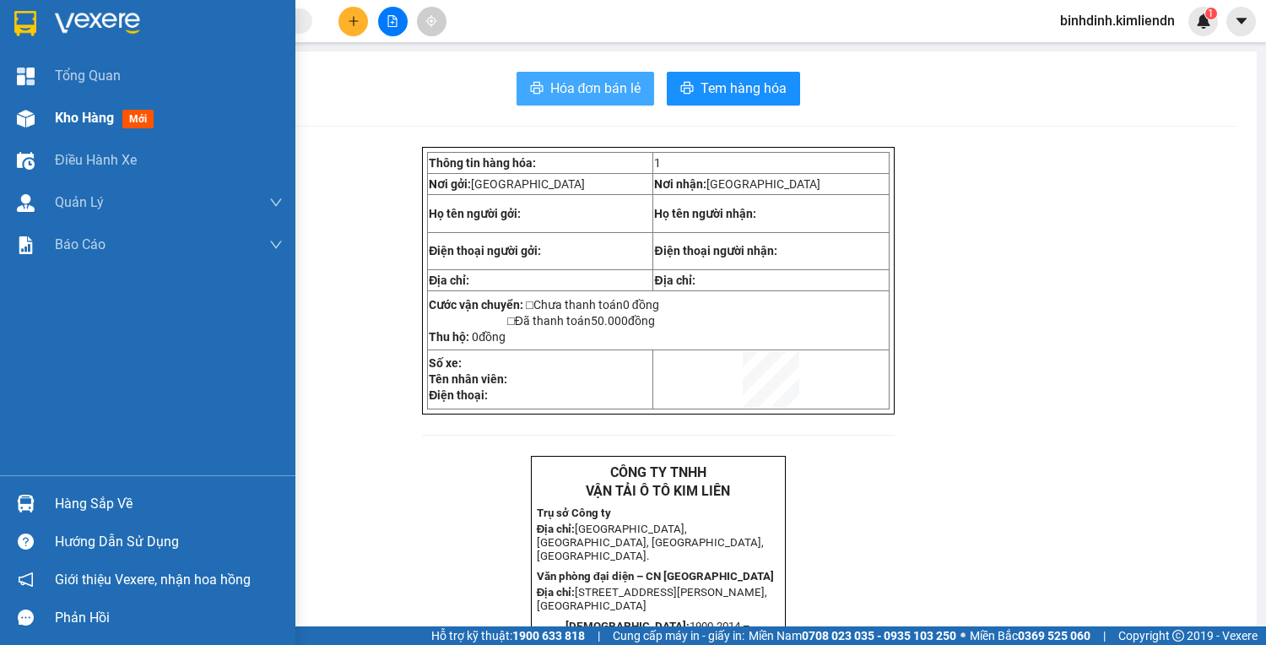
click at [30, 116] on img at bounding box center [26, 119] width 18 height 18
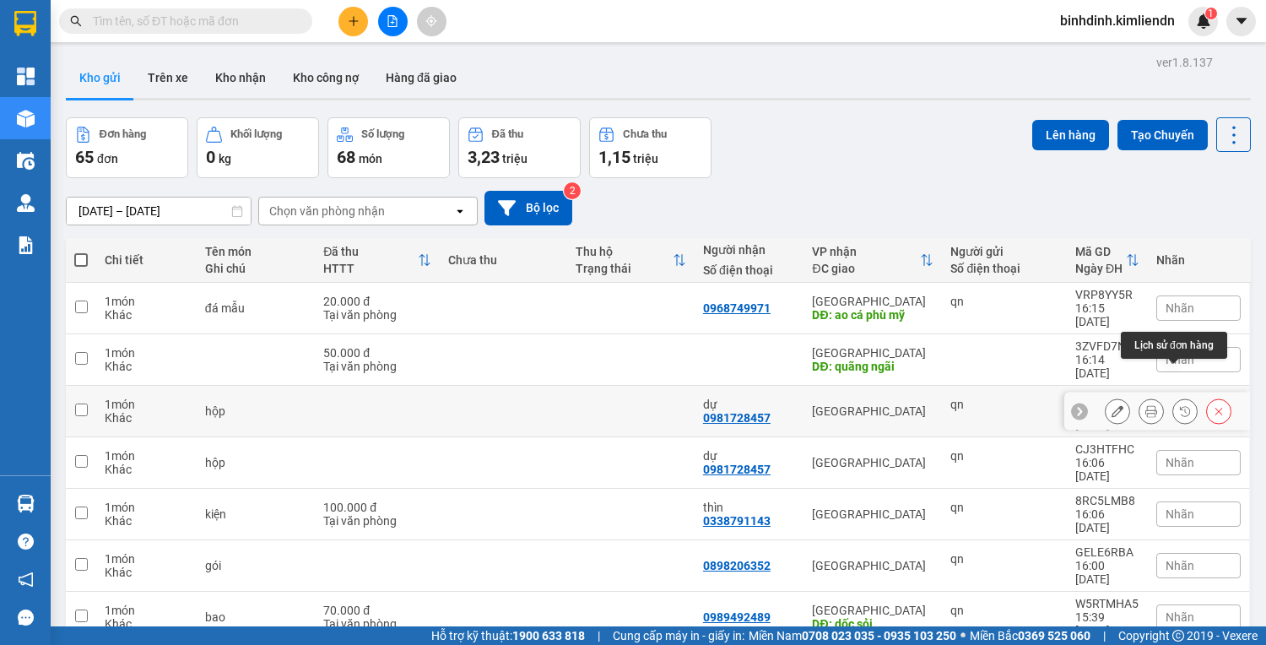
click at [1213, 405] on icon at bounding box center [1219, 411] width 12 height 12
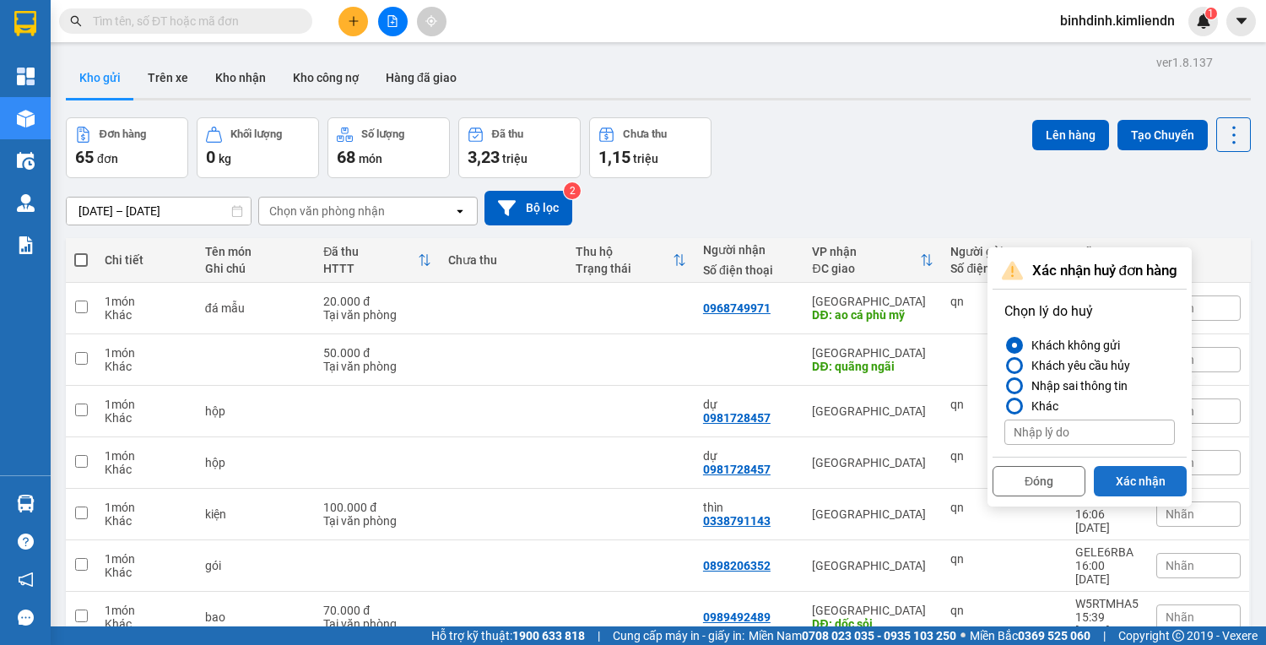
click at [1165, 485] on button "Xác nhận" at bounding box center [1140, 481] width 93 height 30
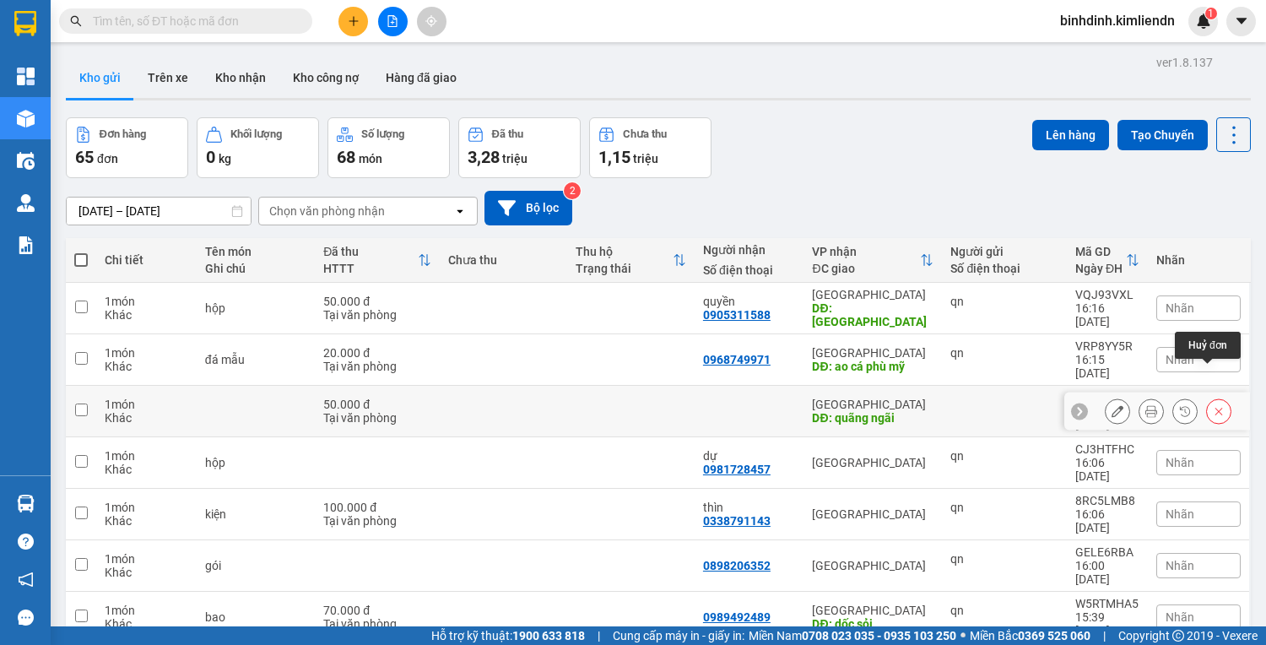
click at [1213, 405] on icon at bounding box center [1219, 411] width 12 height 12
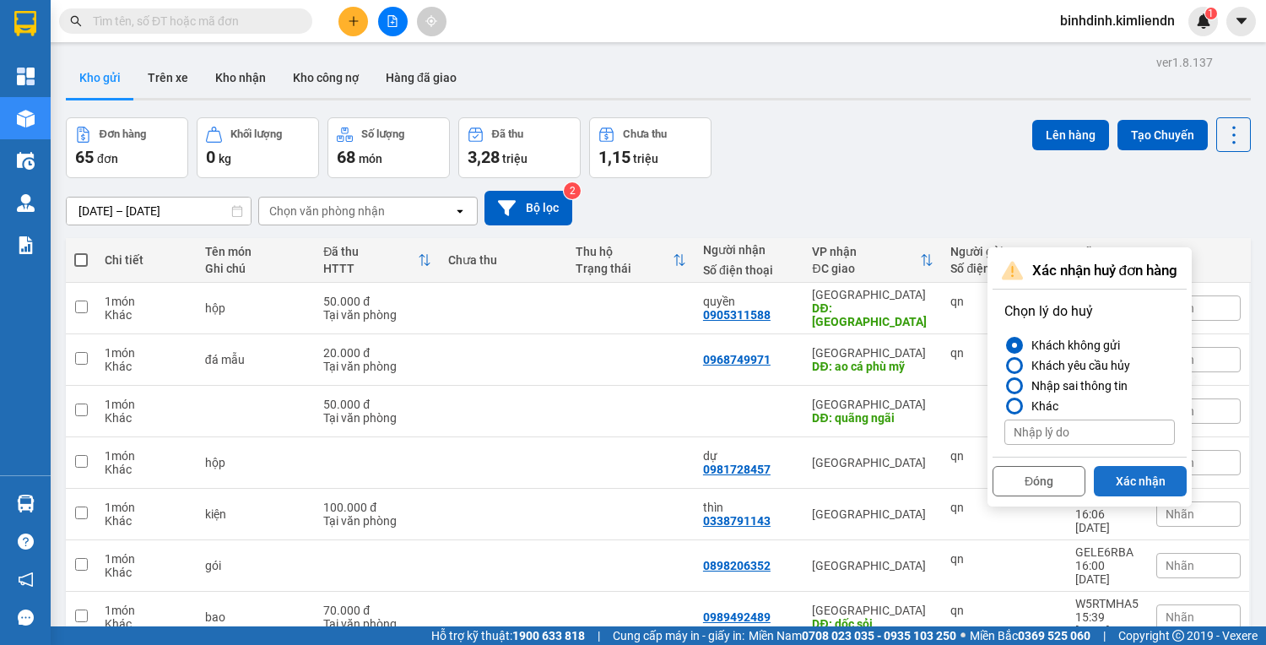
click at [1153, 483] on button "Xác nhận" at bounding box center [1140, 481] width 93 height 30
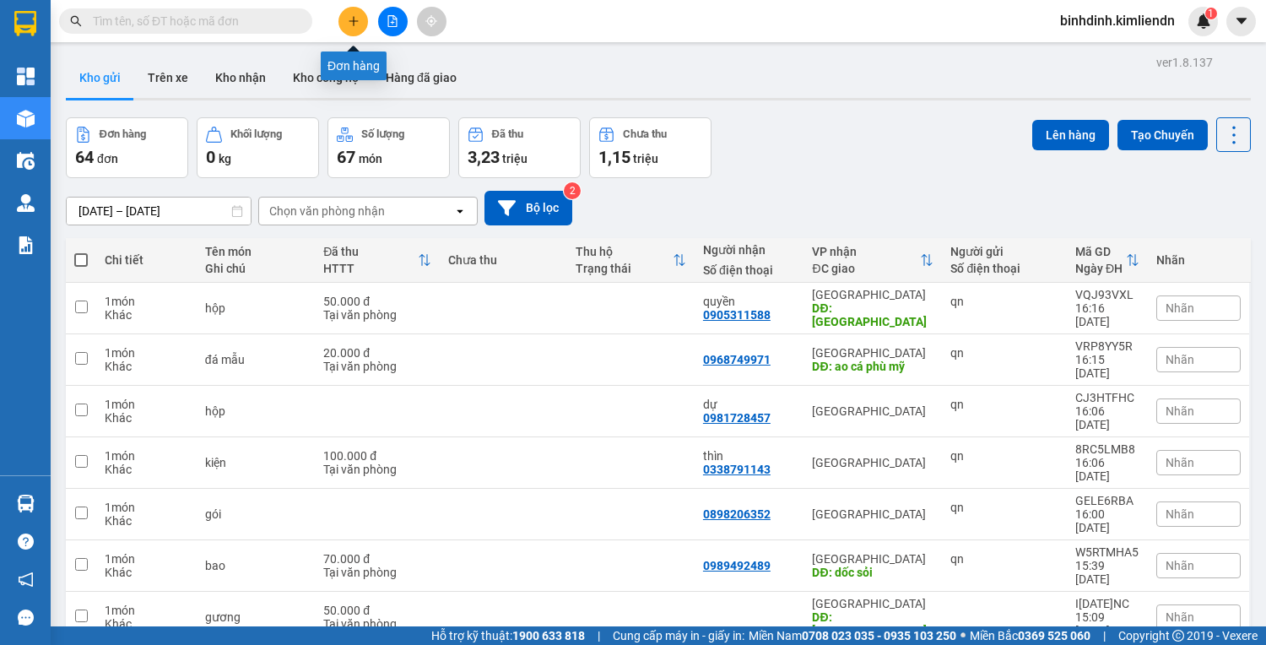
click at [348, 26] on icon "plus" at bounding box center [354, 21] width 12 height 12
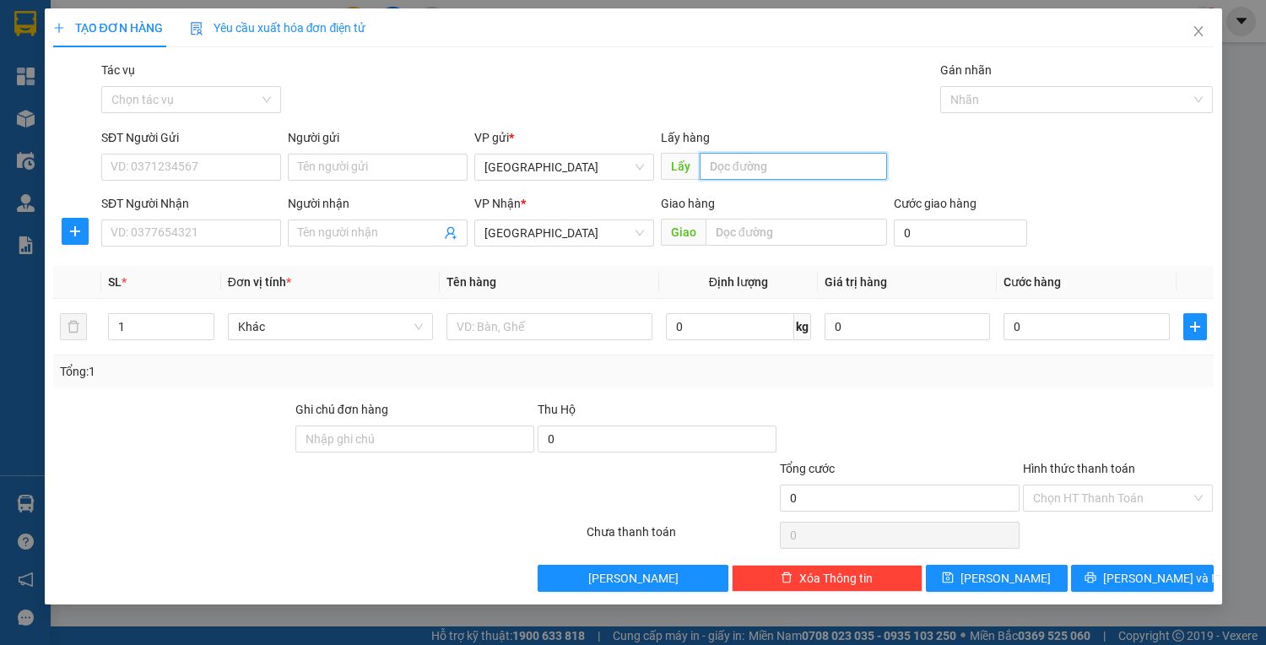
click at [753, 166] on input "text" at bounding box center [793, 166] width 187 height 27
type input "quy nhơn"
click at [716, 231] on input "text" at bounding box center [797, 232] width 182 height 27
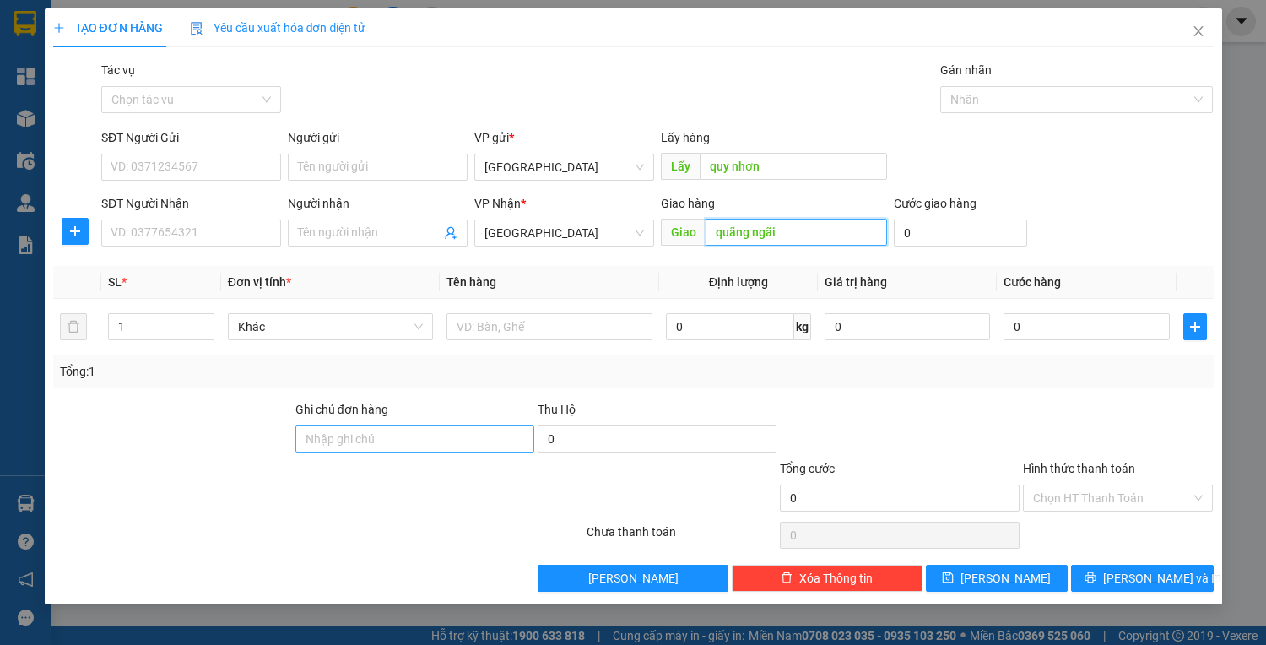
type input "quãng ngãi"
click at [350, 436] on input "Ghi chú đơn hàng" at bounding box center [414, 438] width 239 height 27
type input "77b00806 - 0934900806"
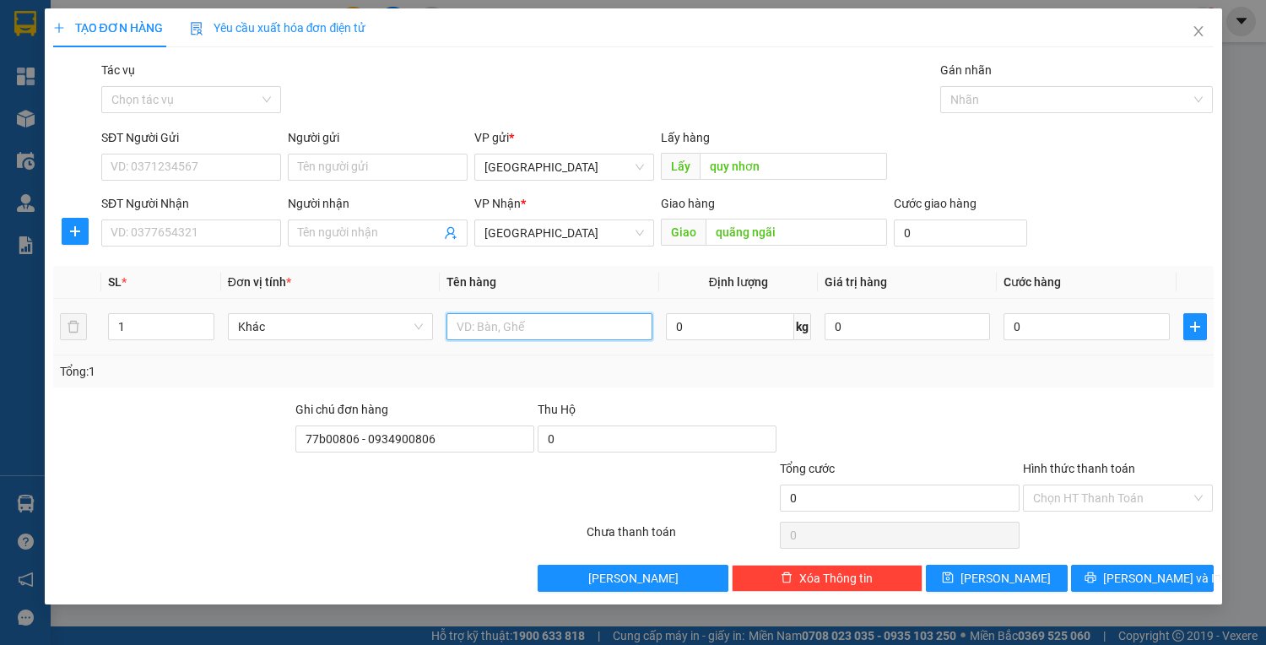
click at [618, 324] on input "text" at bounding box center [549, 326] width 205 height 27
type input "xốp"
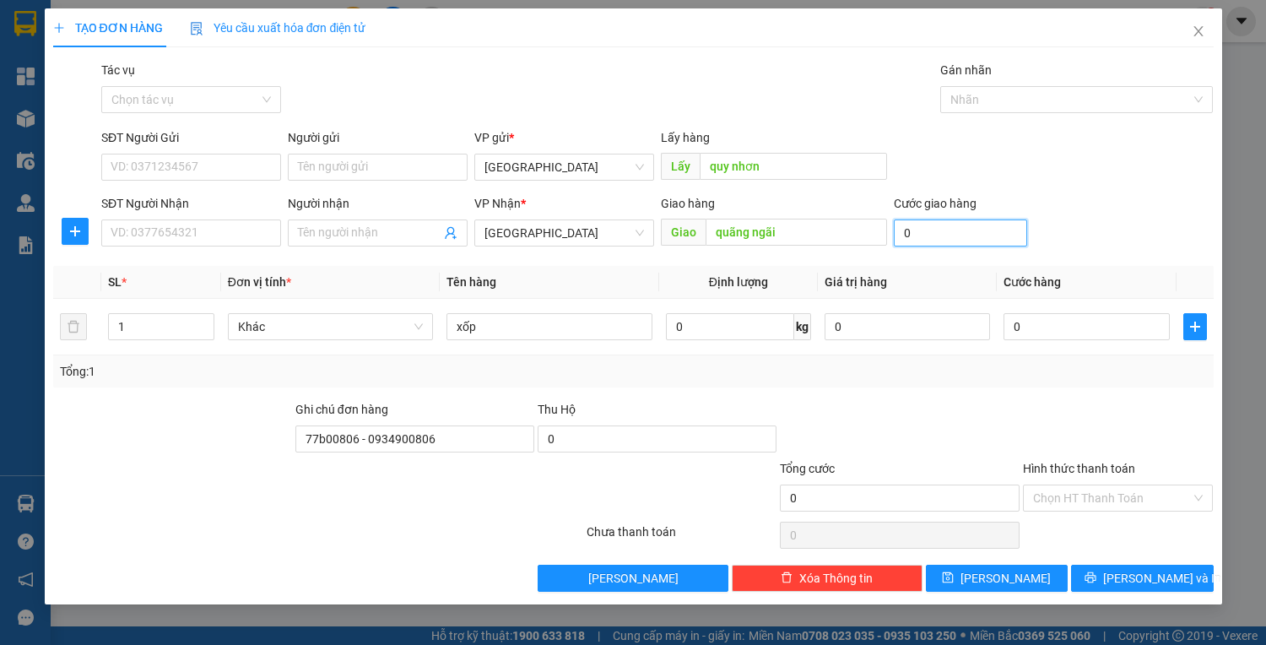
click at [980, 223] on input "0" at bounding box center [960, 232] width 133 height 27
click at [787, 230] on input "quãng ngãi" at bounding box center [797, 232] width 182 height 27
type input "d"
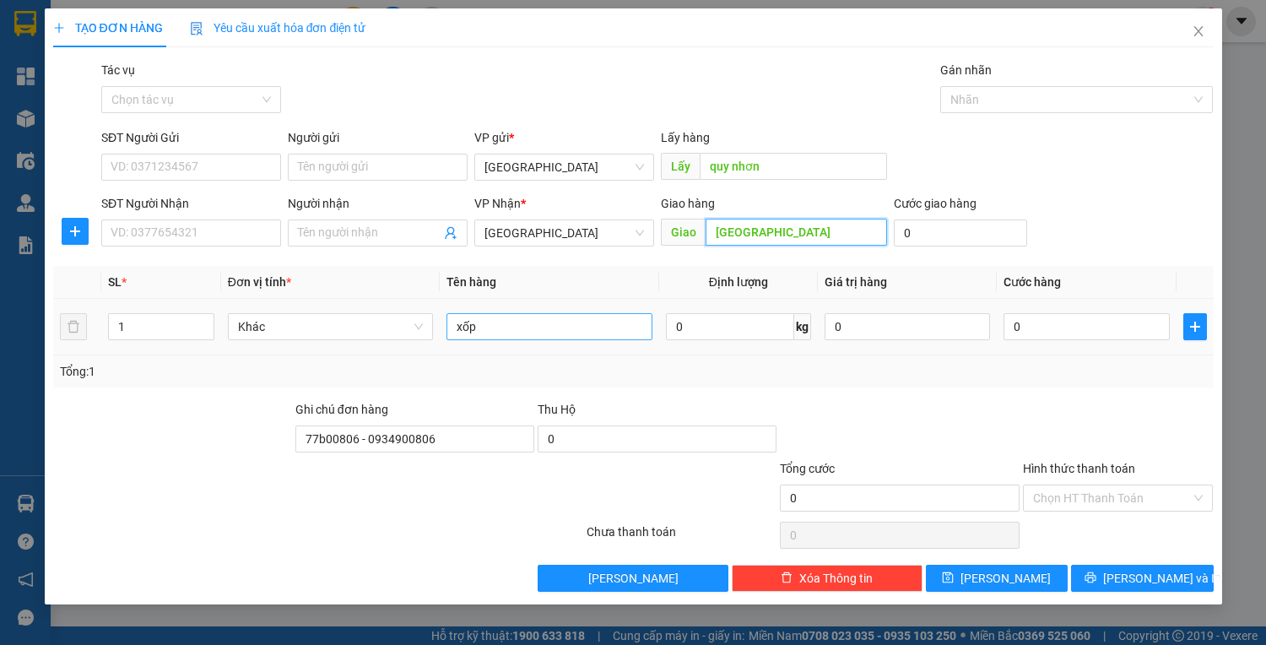
type input "[GEOGRAPHIC_DATA]"
click at [539, 321] on input "xốp" at bounding box center [549, 326] width 205 height 27
type input "x"
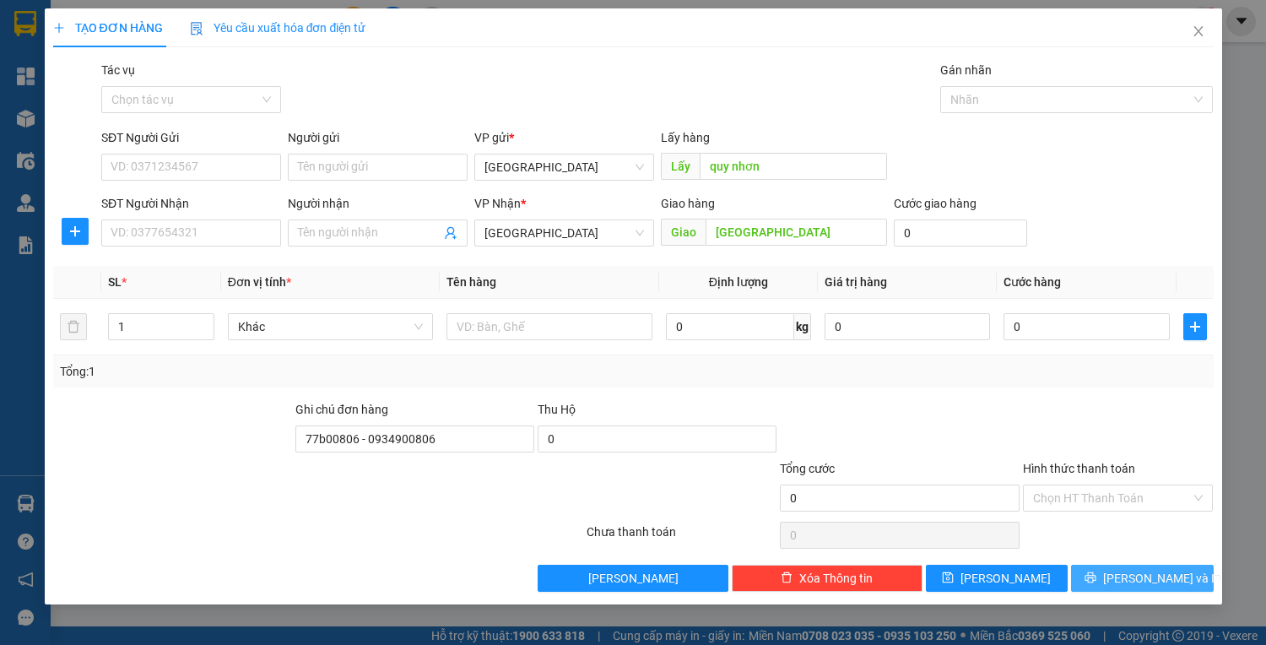
click at [1097, 581] on icon "printer" at bounding box center [1091, 577] width 11 height 11
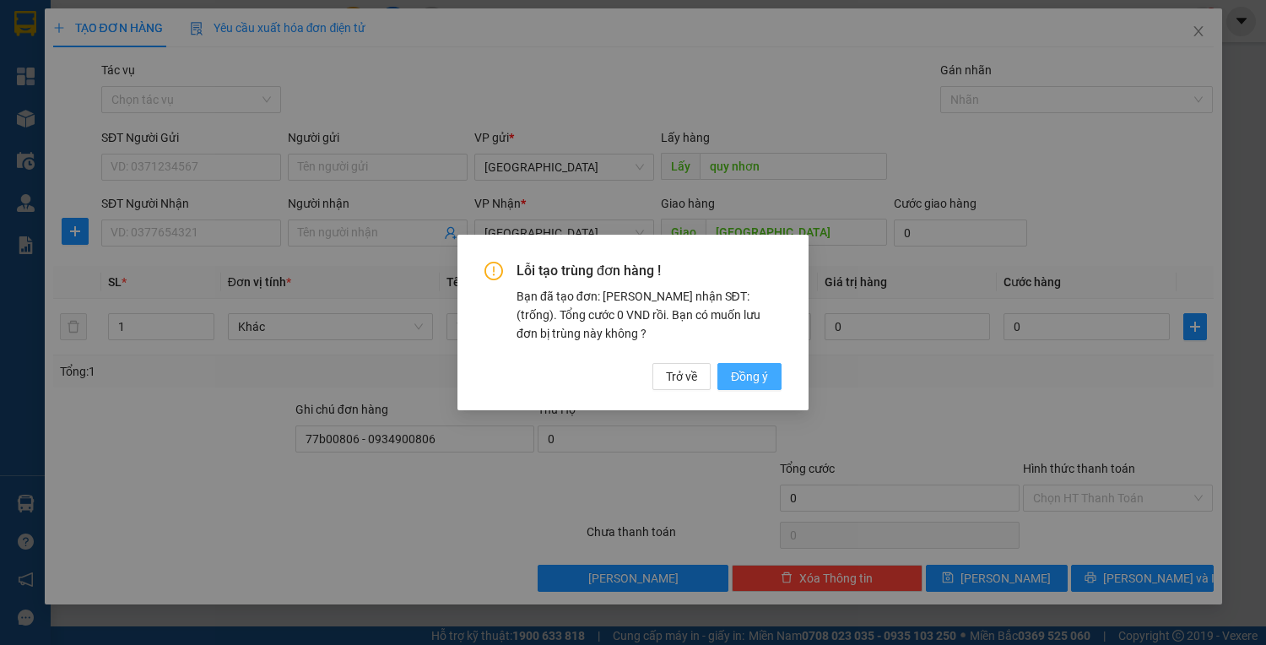
click at [738, 373] on span "Đồng ý" at bounding box center [749, 376] width 37 height 19
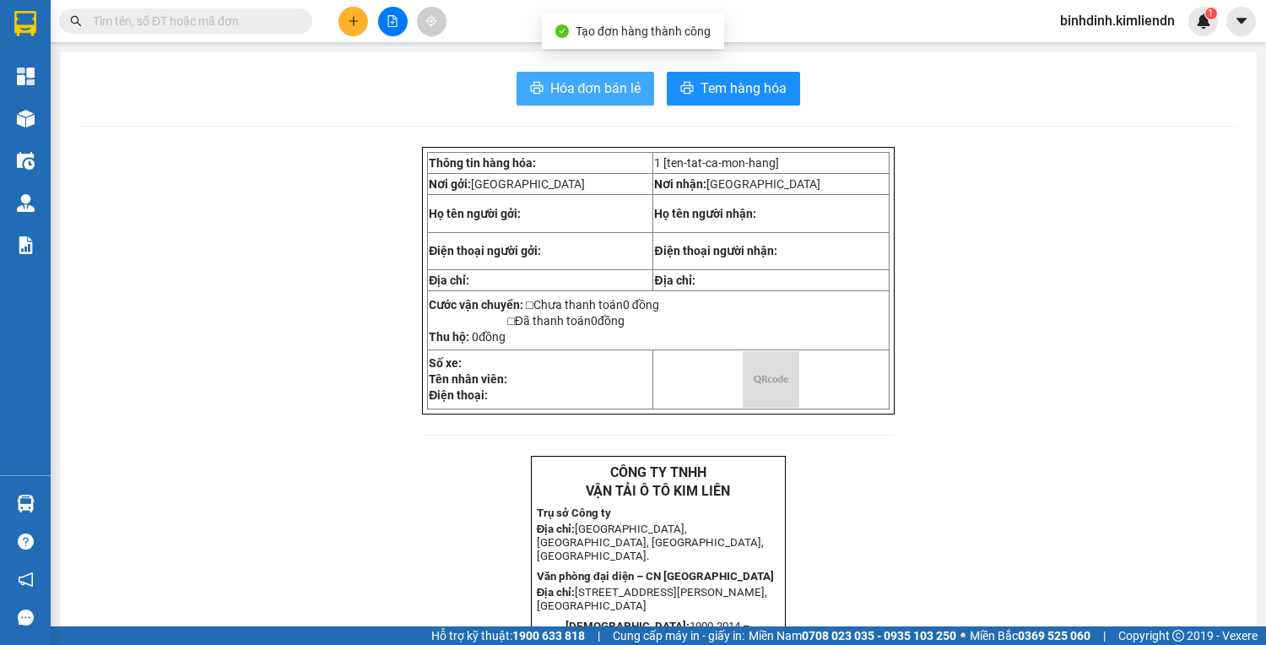
click at [589, 95] on span "Hóa đơn bán lẻ" at bounding box center [595, 88] width 91 height 21
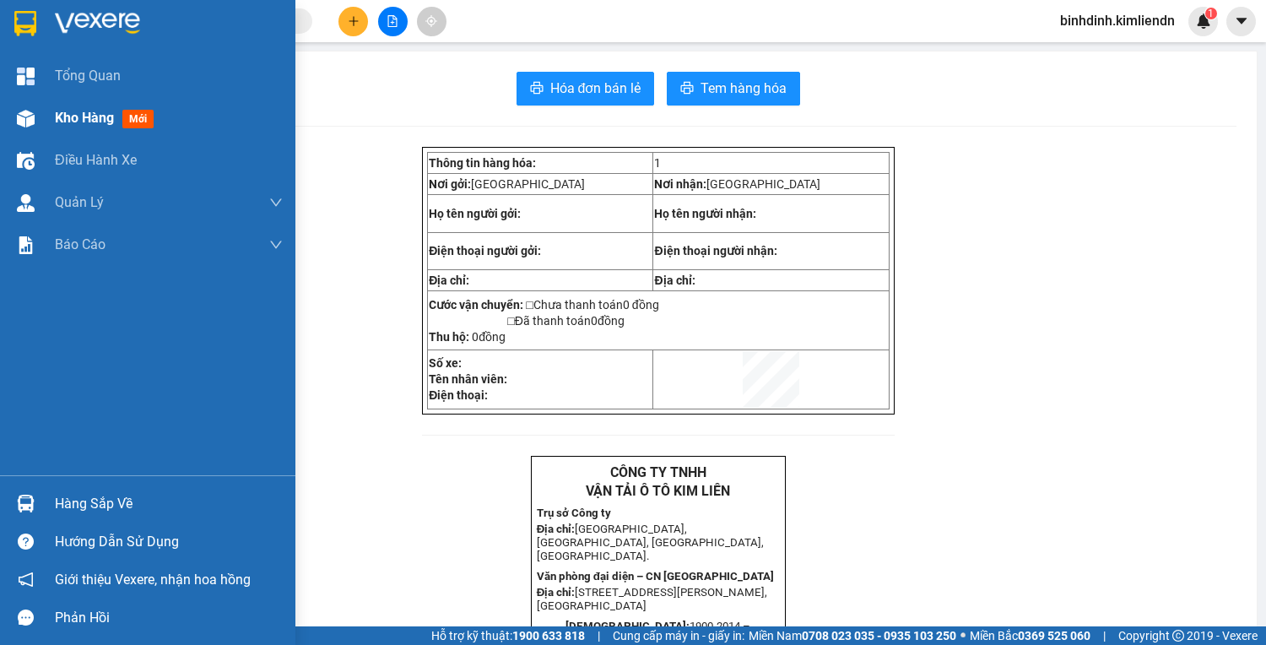
click at [40, 122] on div at bounding box center [26, 119] width 30 height 30
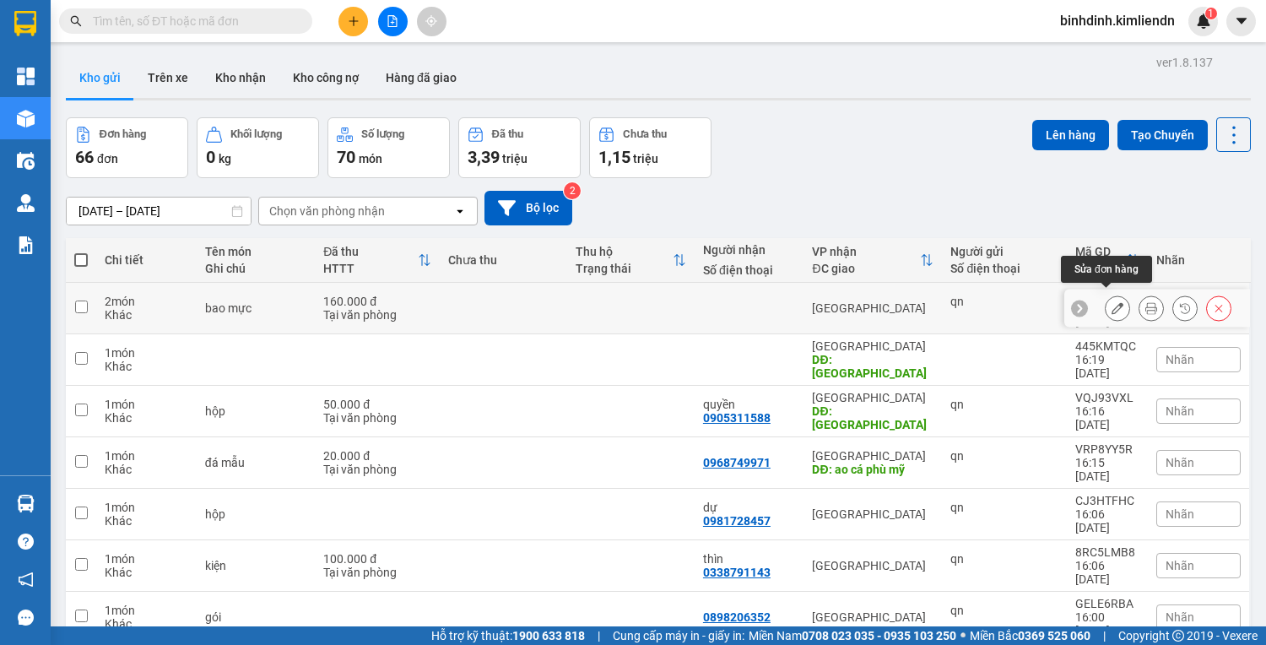
click at [1112, 302] on icon at bounding box center [1118, 308] width 12 height 12
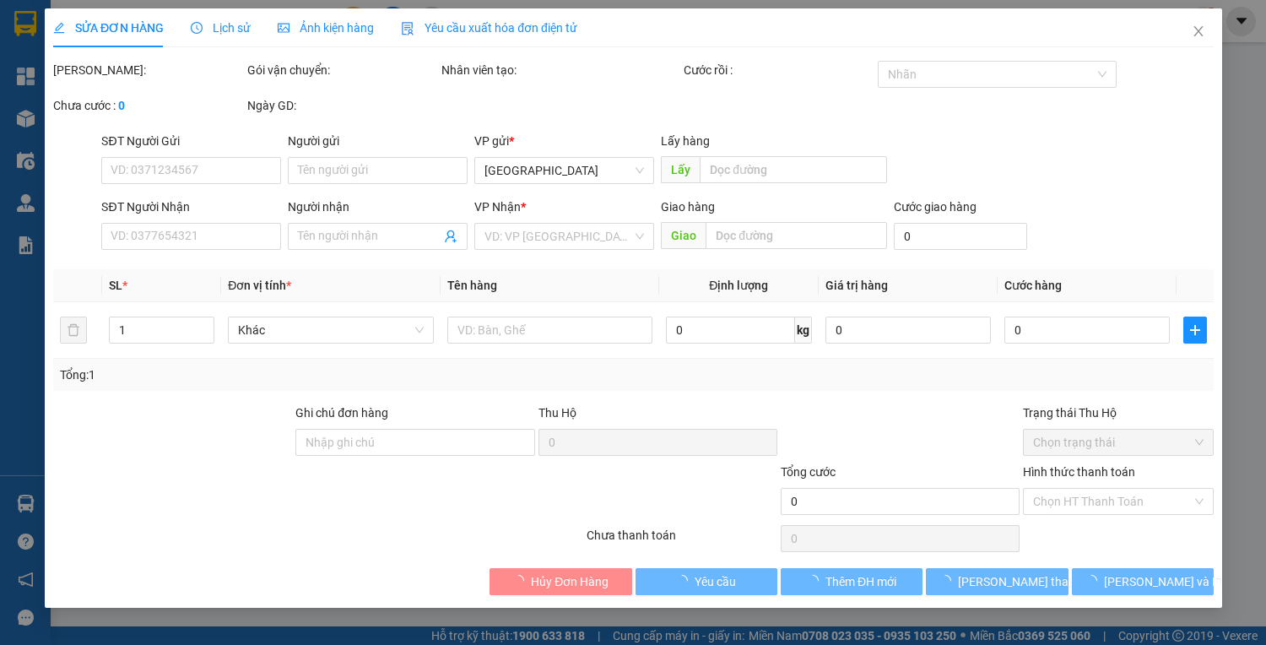
type input "qn"
type input "Thủy 0934900806"
type input "160.000"
type input "0"
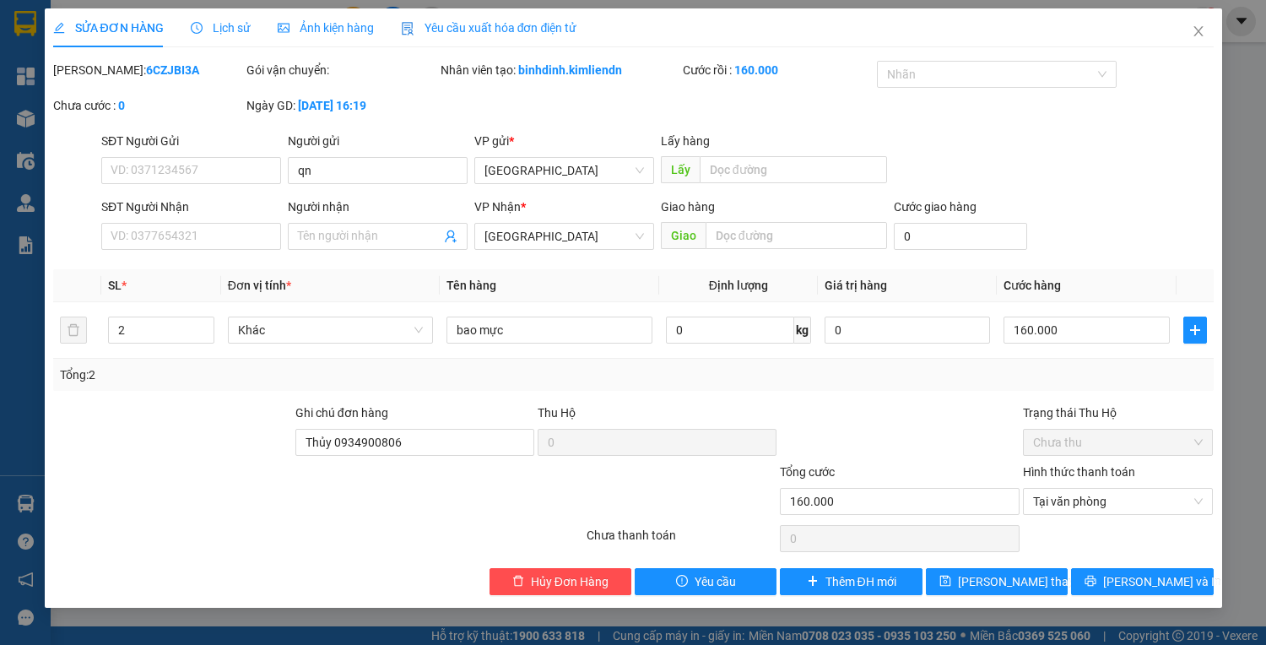
click at [756, 153] on div "Lấy hàng" at bounding box center [774, 144] width 226 height 25
click at [757, 167] on input "text" at bounding box center [793, 169] width 187 height 27
type input "quy nhơn"
click at [785, 236] on input "text" at bounding box center [797, 235] width 182 height 27
type input "tư nghĩa"
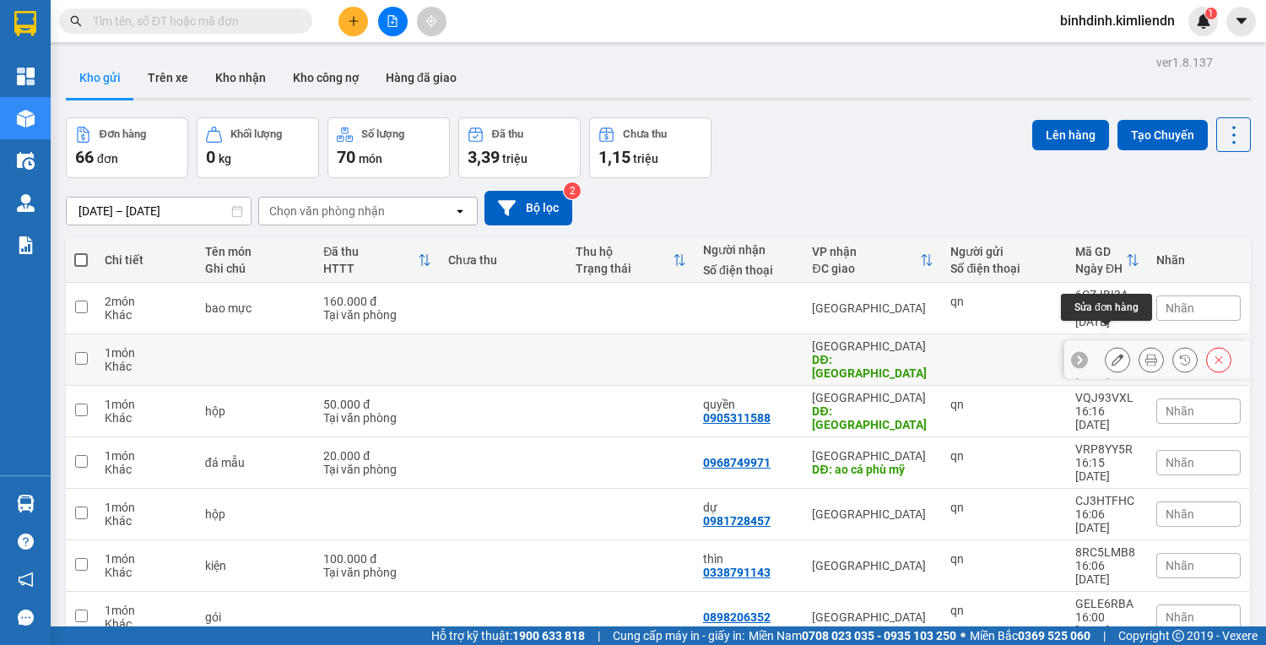
click at [1112, 354] on icon at bounding box center [1118, 360] width 12 height 12
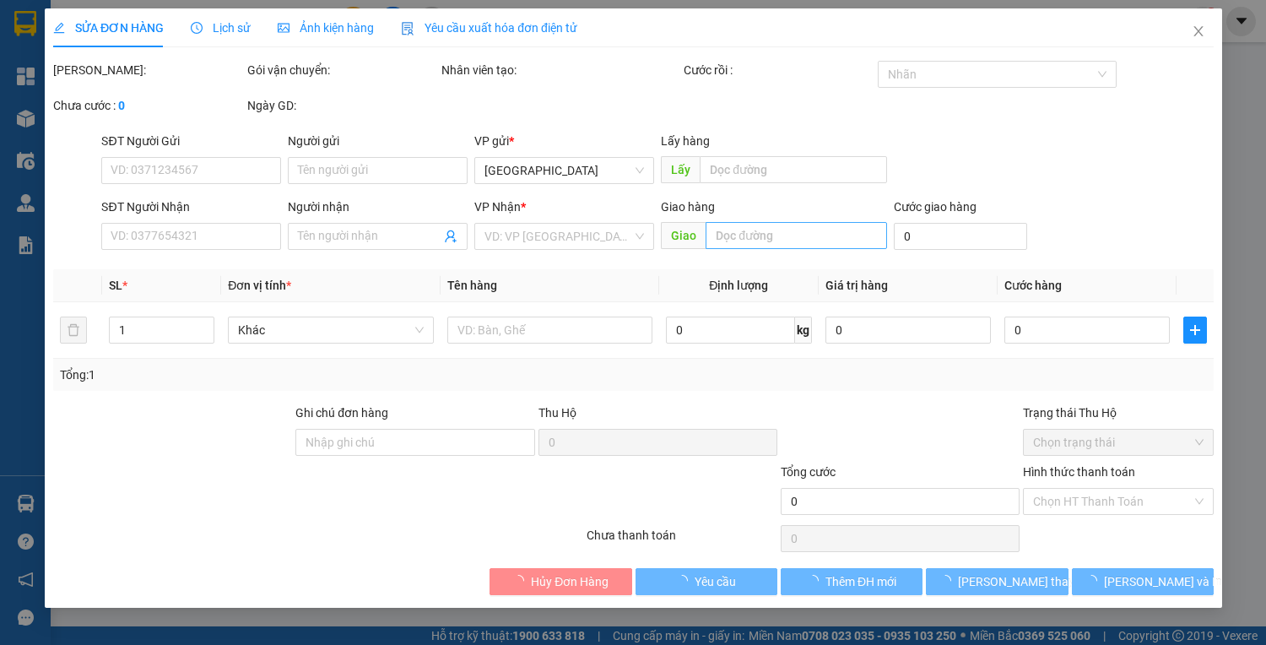
type input "quy nhơn"
type input "[GEOGRAPHIC_DATA]"
type input "77b00806 - 0934900806"
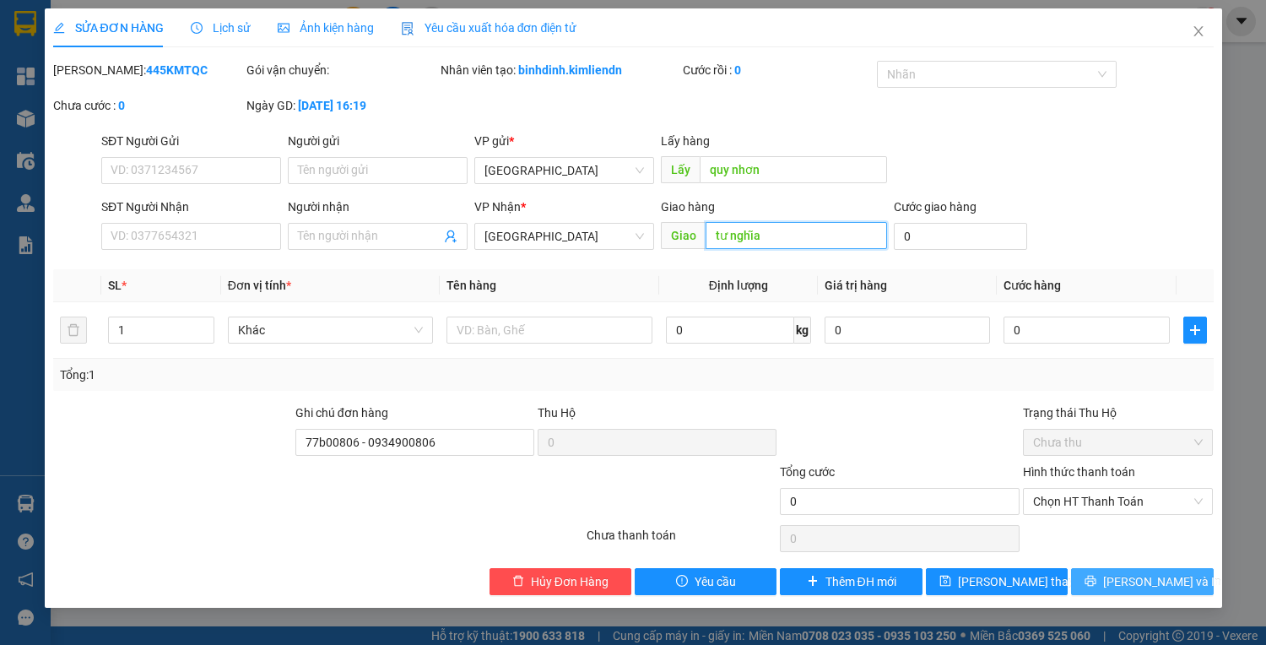
type input "tư nghĩa"
click at [1092, 572] on button "[PERSON_NAME] và In" at bounding box center [1142, 581] width 142 height 27
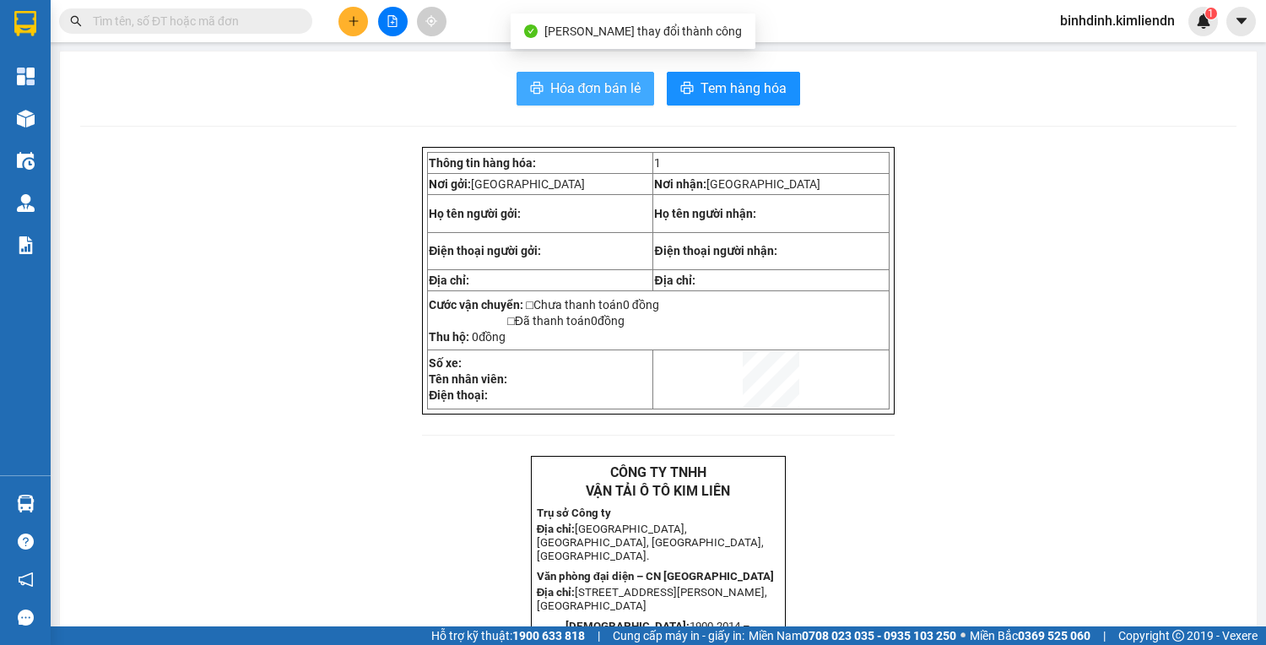
click at [610, 81] on span "Hóa đơn bán lẻ" at bounding box center [595, 88] width 91 height 21
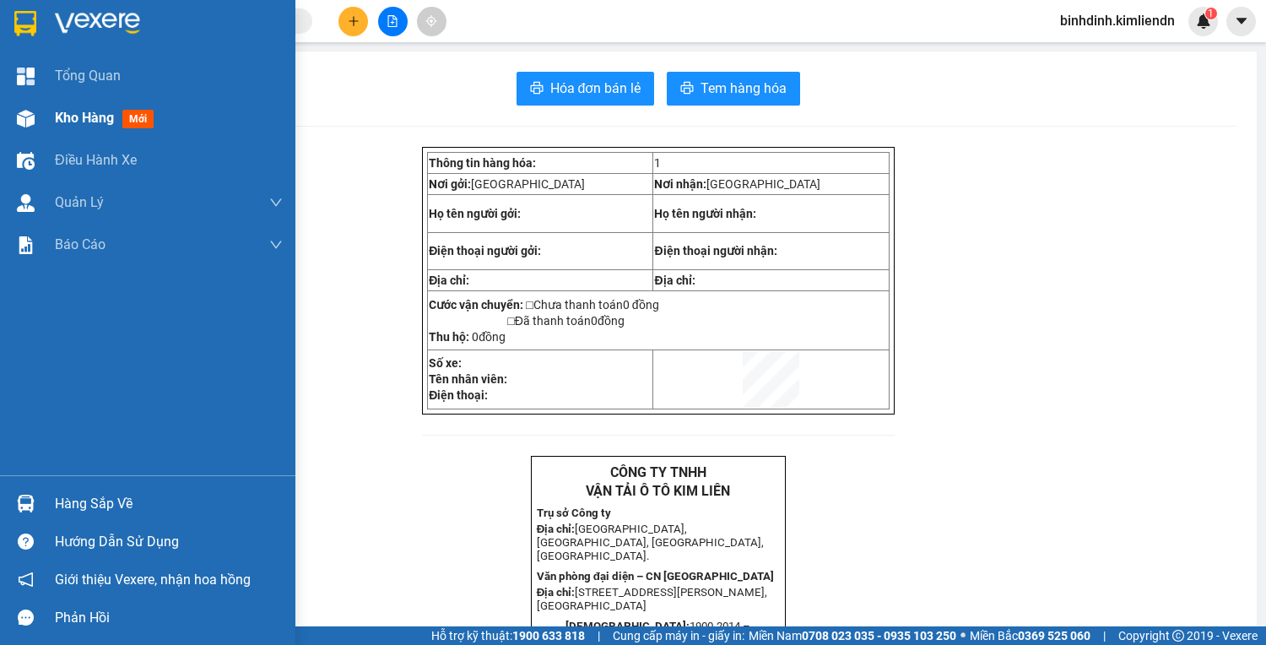
click at [23, 110] on img at bounding box center [26, 119] width 18 height 18
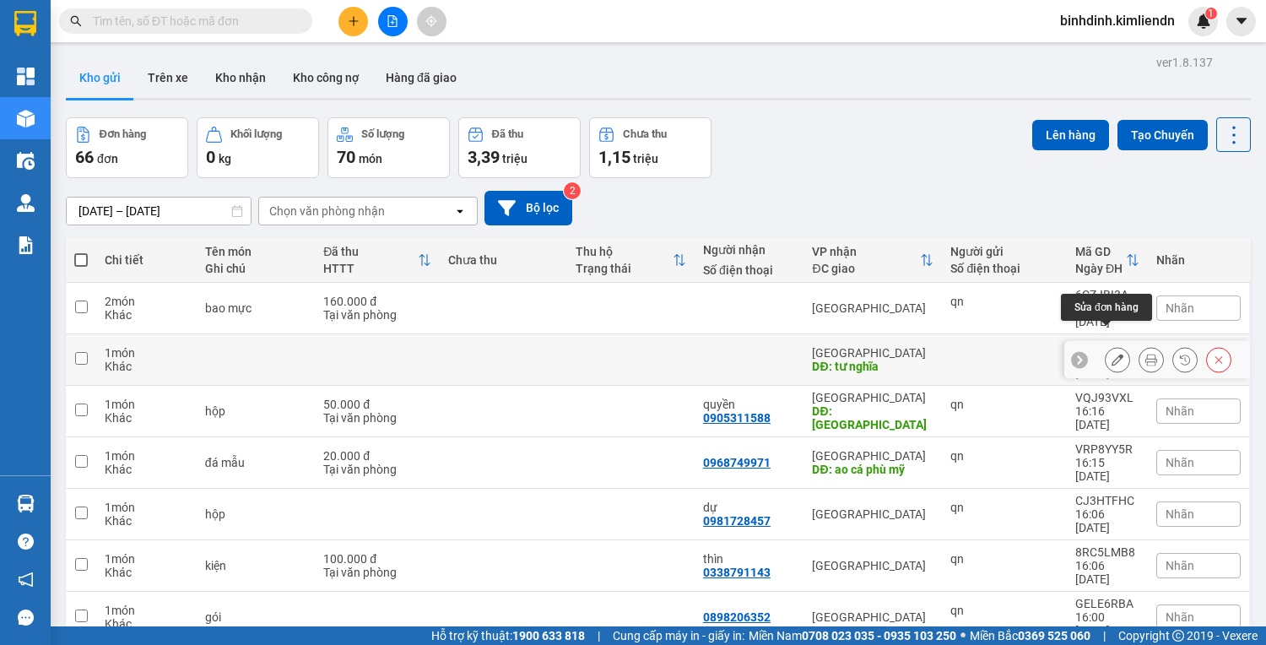
click at [1115, 345] on button at bounding box center [1118, 360] width 24 height 30
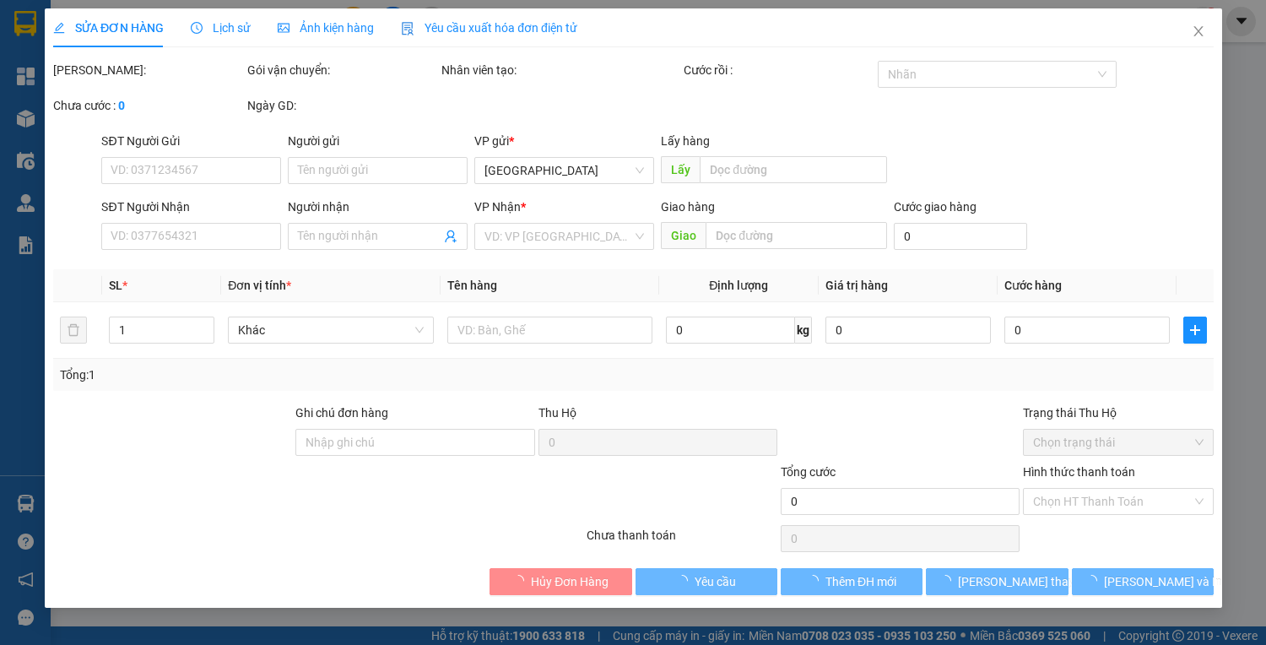
type input "quy nhơn"
type input "tư nghĩa"
type input "77b00806 - 0934900806"
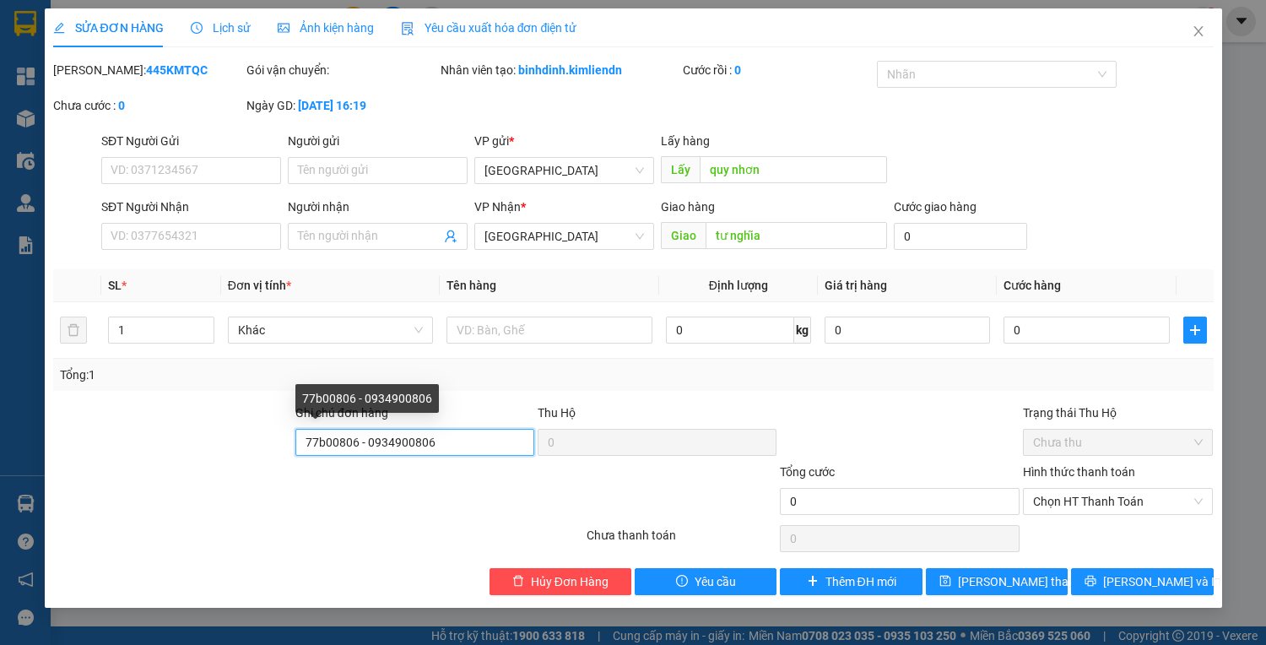
drag, startPoint x: 477, startPoint y: 450, endPoint x: 280, endPoint y: 458, distance: 196.9
click at [280, 458] on div "Ghi chú đơn hàng 77b00806 - 0934900806 Thu Hộ 0 Trạng thái Thu Hộ Chưa thu" at bounding box center [633, 433] width 1164 height 59
type input "77b01625-0935061227"
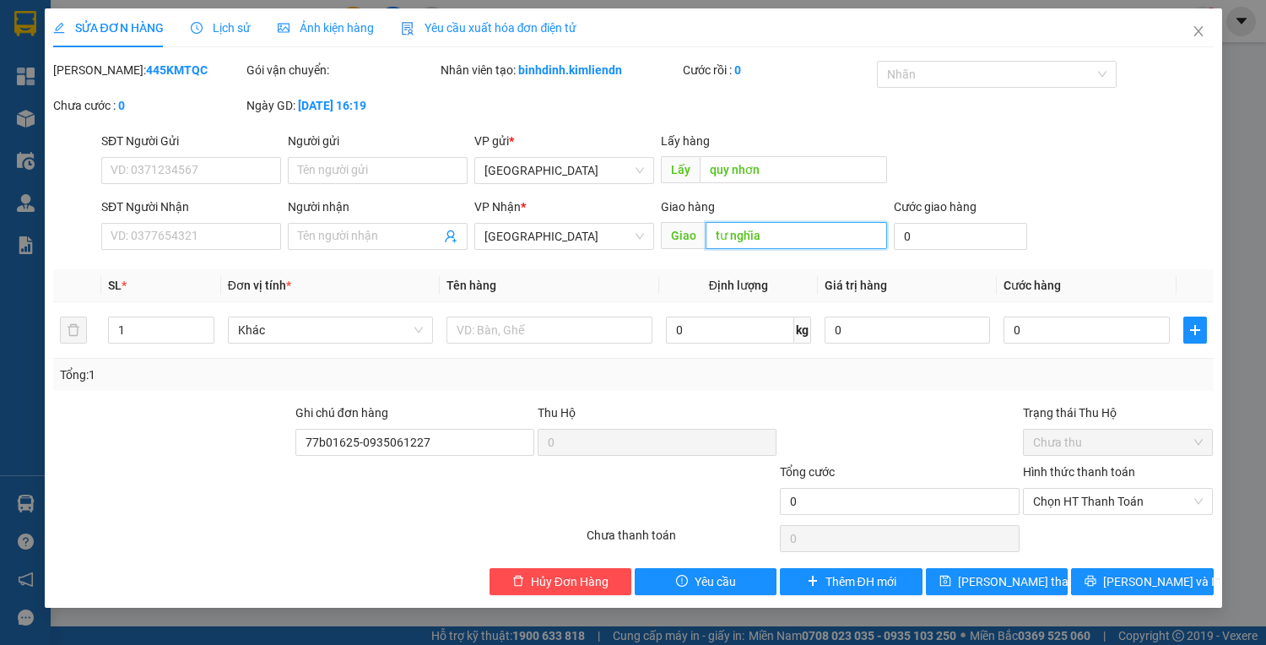
click at [794, 245] on input "tư nghĩa" at bounding box center [797, 235] width 182 height 27
type input "tam kì"
click at [898, 234] on input "0" at bounding box center [960, 236] width 133 height 27
type input "4"
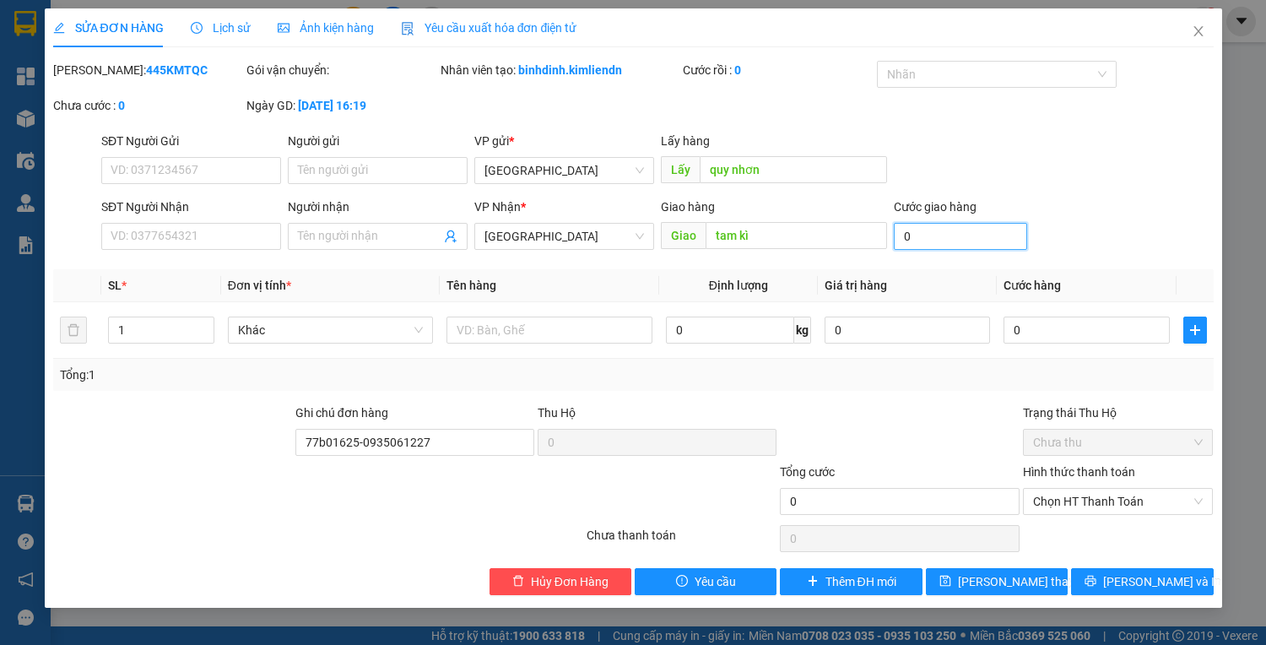
type input "4"
type input "40"
type input "400"
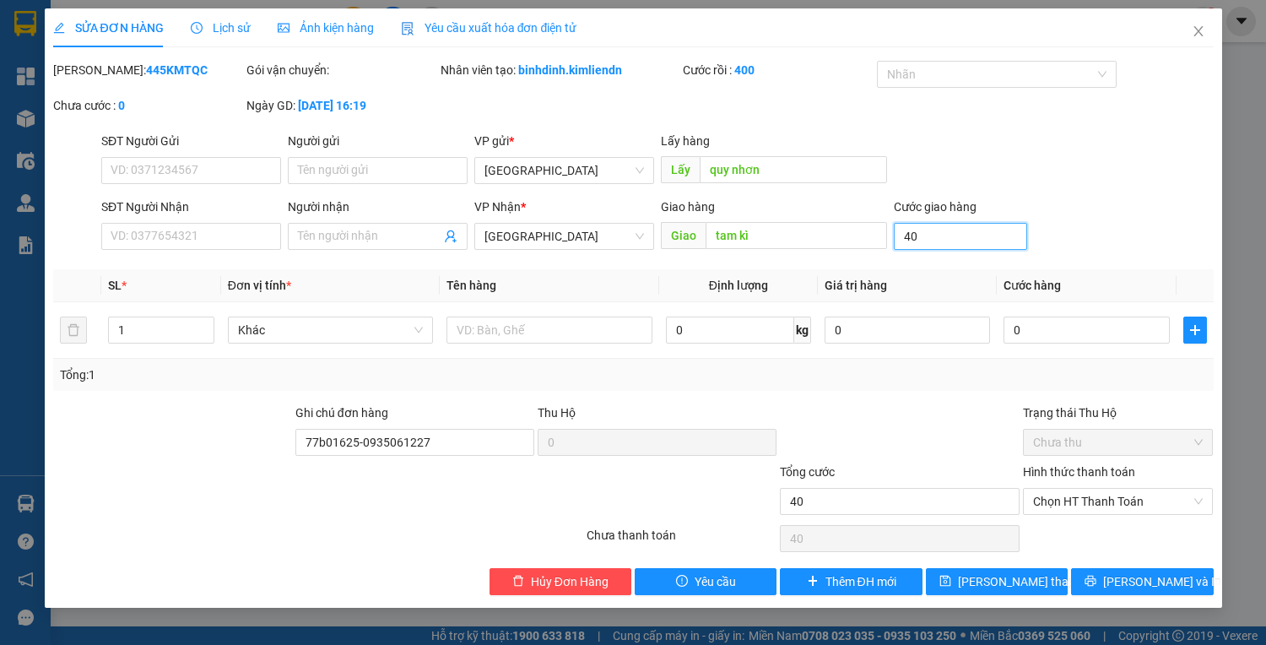
type input "400"
type input "4.000"
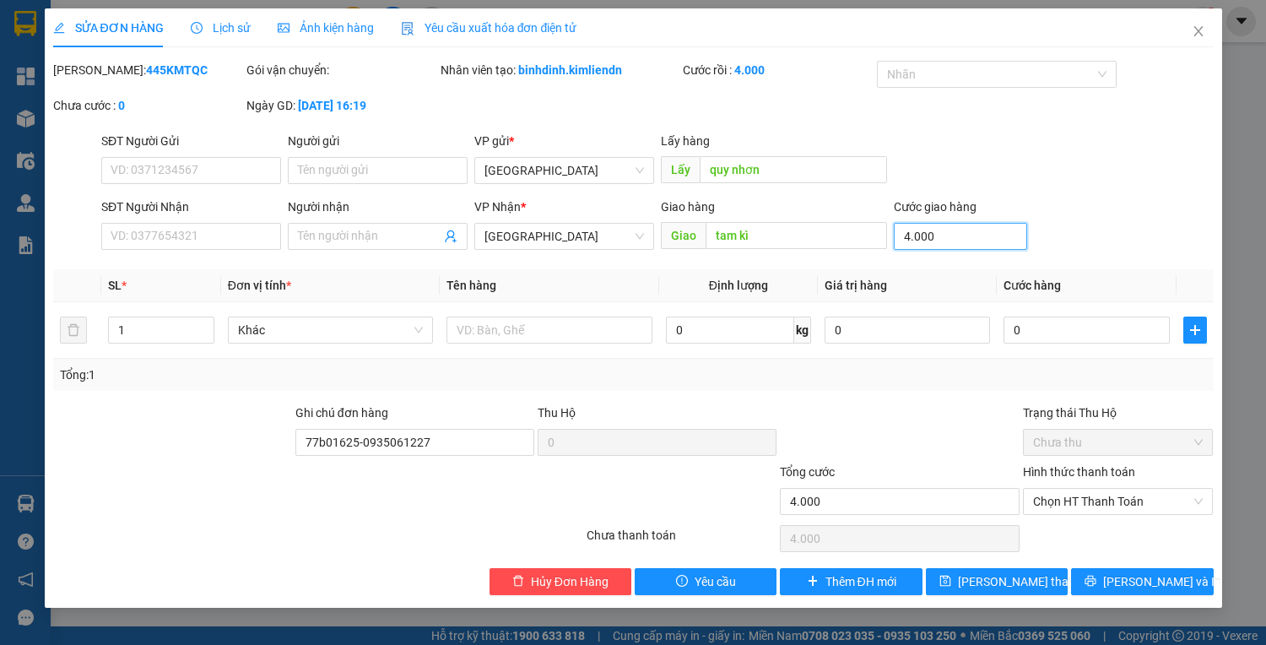
type input "40.000"
click at [339, 240] on input "Người nhận" at bounding box center [369, 236] width 143 height 19
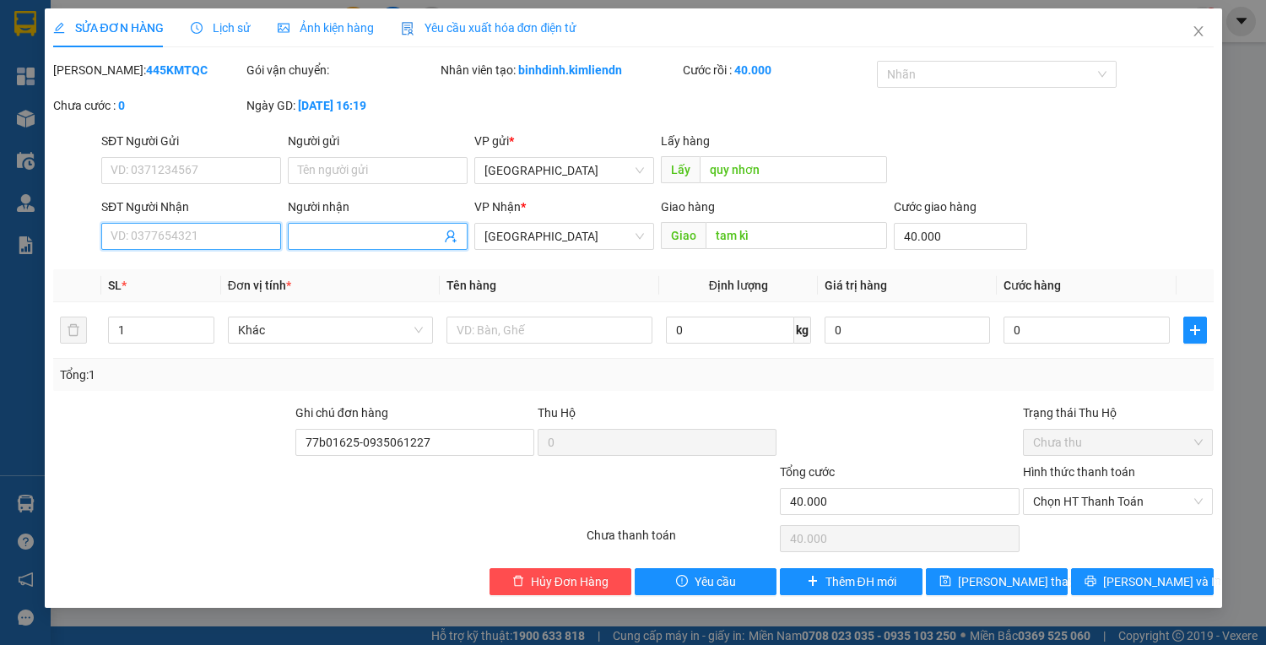
click at [243, 240] on input "SĐT Người Nhận" at bounding box center [191, 236] width 180 height 27
type input "0357552579"
click at [334, 236] on input "Người nhận" at bounding box center [369, 236] width 143 height 19
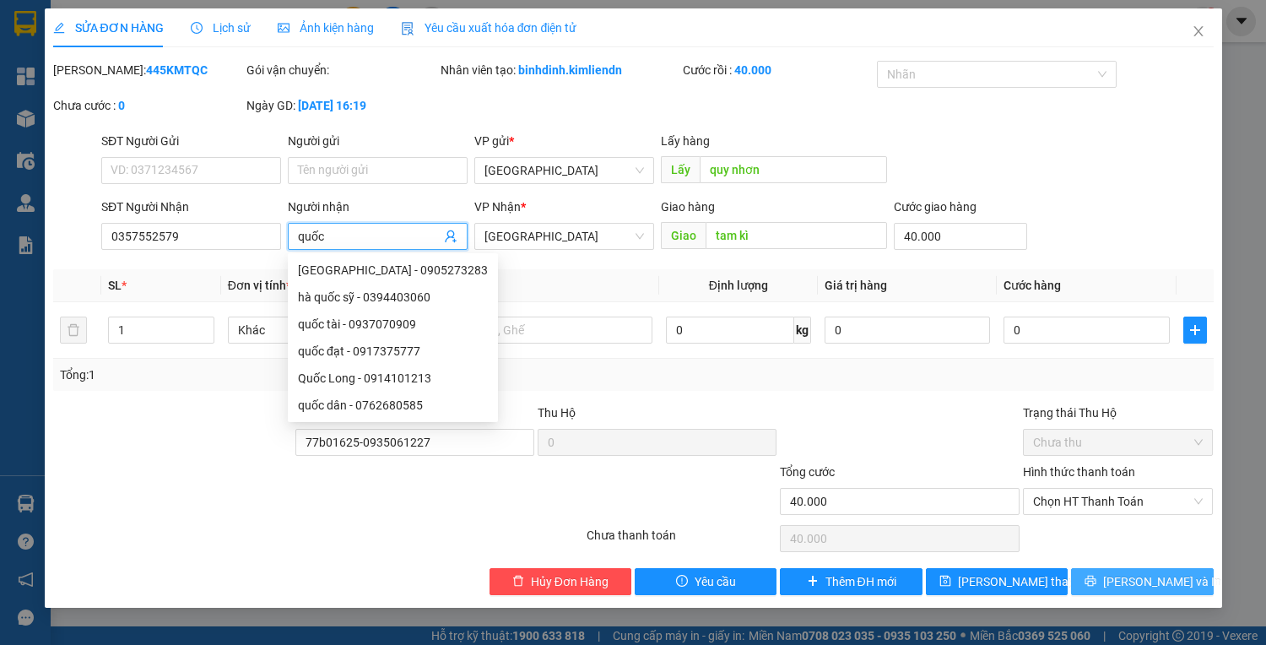
type input "quốc"
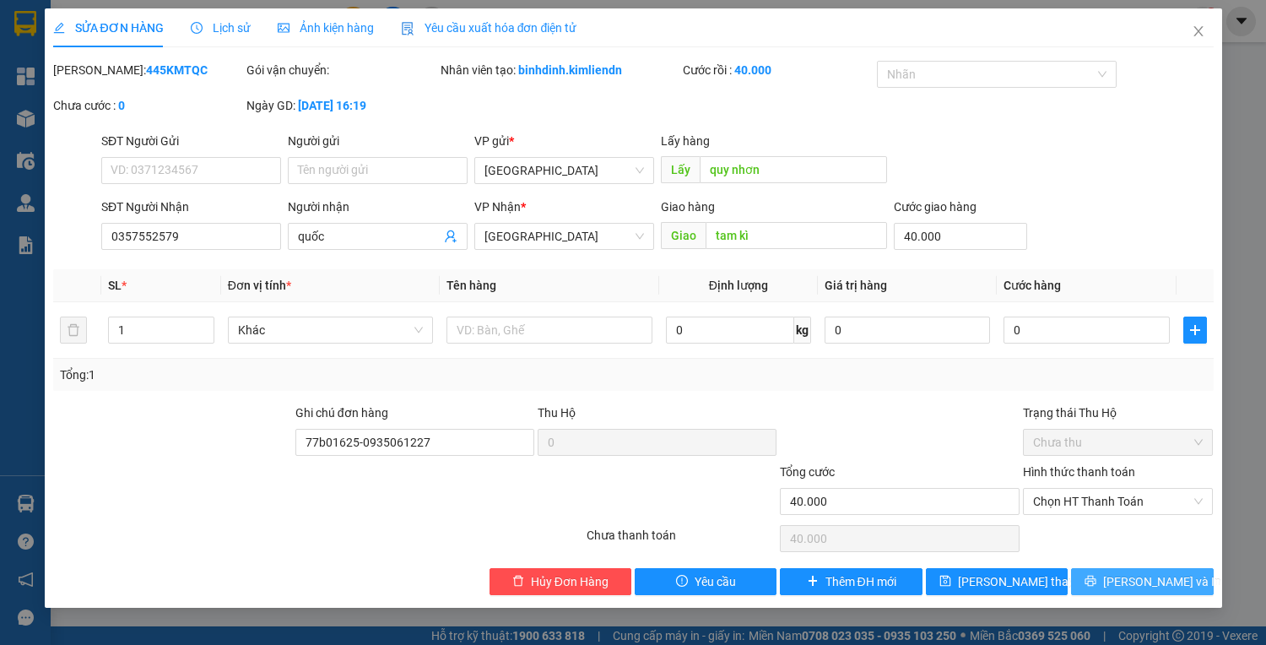
drag, startPoint x: 1122, startPoint y: 574, endPoint x: 1125, endPoint y: 527, distance: 47.4
click at [1125, 527] on div "Total Paid Fee 0 Total UnPaid Fee 0 Cash Collection Total Fee Mã ĐH: 445KMTQC G…" at bounding box center [633, 328] width 1161 height 534
click at [1138, 493] on span "Chọn HT Thanh Toán" at bounding box center [1118, 501] width 171 height 25
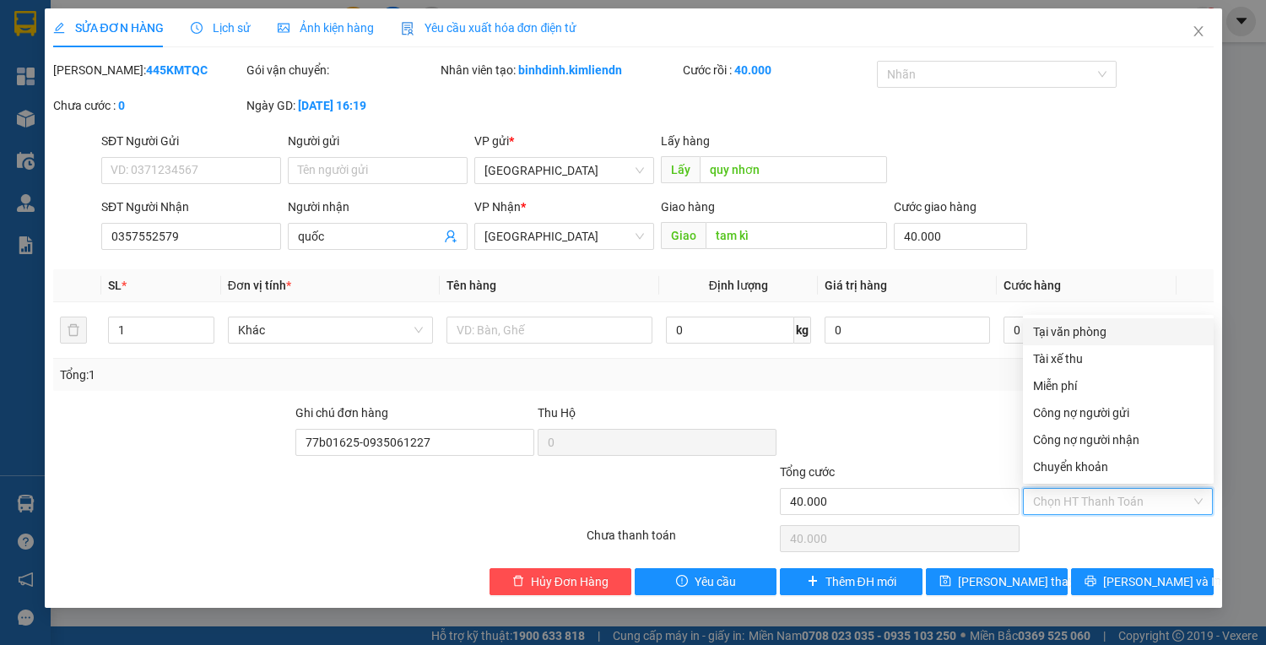
click at [1098, 330] on div "Tại văn phòng" at bounding box center [1118, 331] width 171 height 19
type input "0"
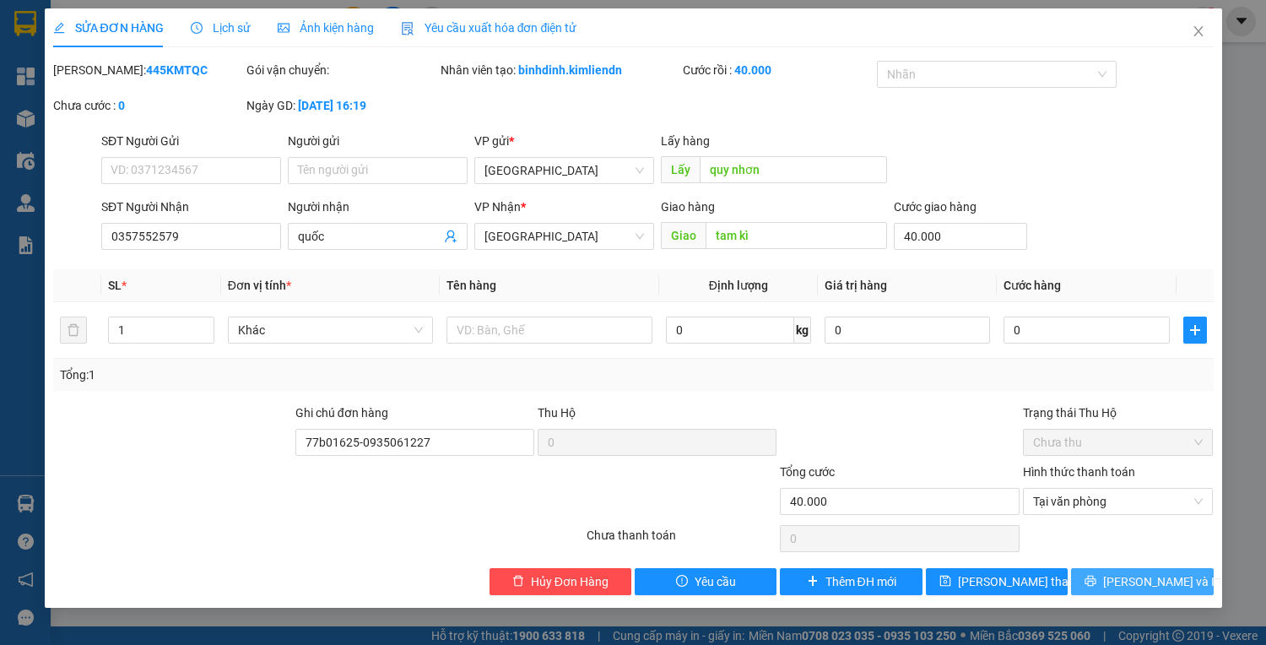
click at [1142, 584] on span "[PERSON_NAME] và In" at bounding box center [1162, 581] width 118 height 19
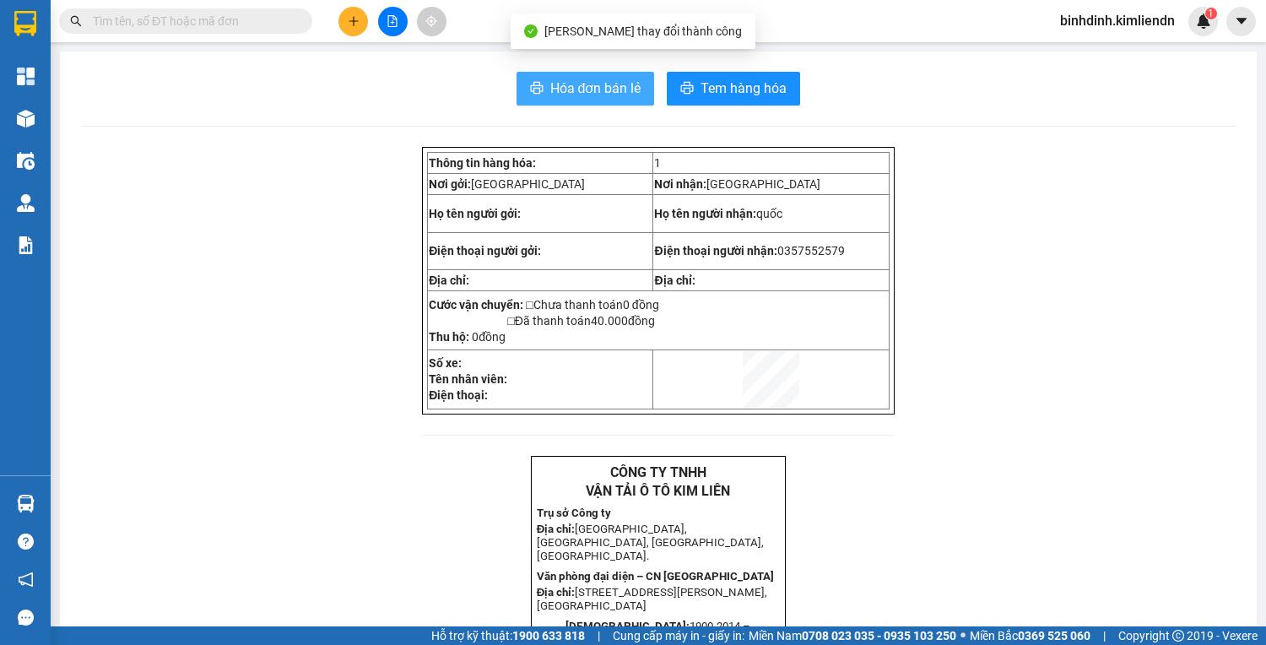
click at [550, 78] on span "Hóa đơn bán lẻ" at bounding box center [595, 88] width 91 height 21
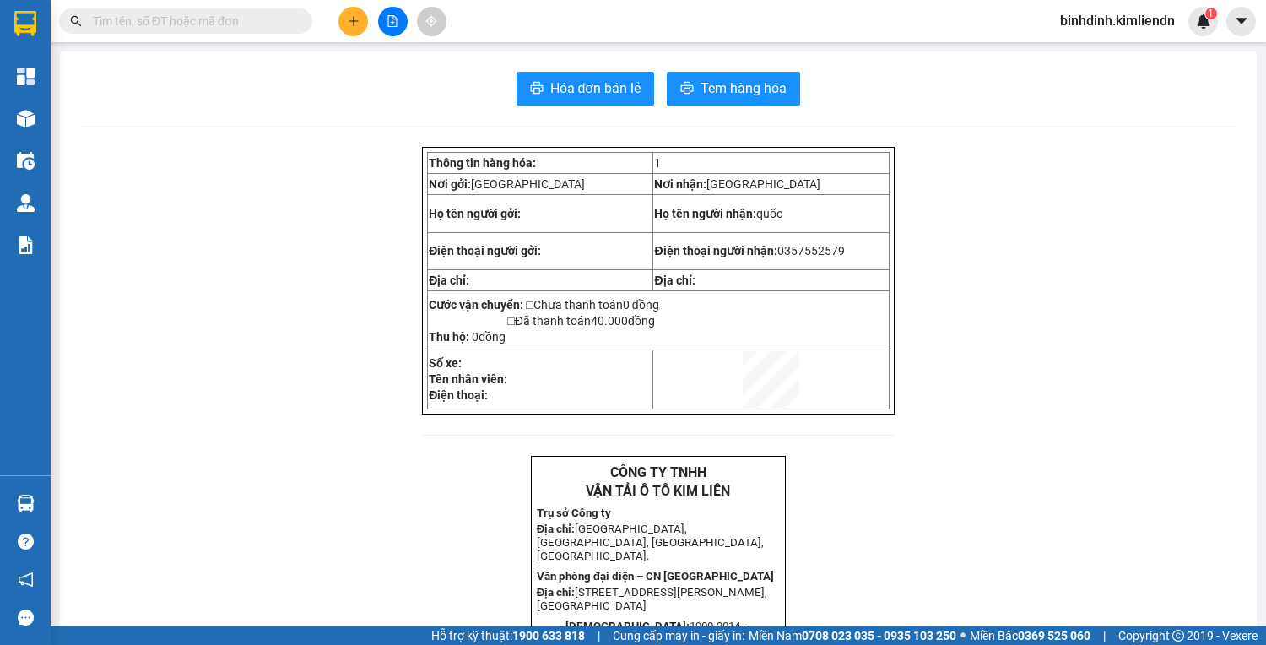
click at [53, 118] on main "Hóa đơn bán lẻ Tem hàng hóa Thông tin hàng hóa: 1 Nơi gởi: Bình Định Nơi nhận: …" at bounding box center [633, 313] width 1266 height 626
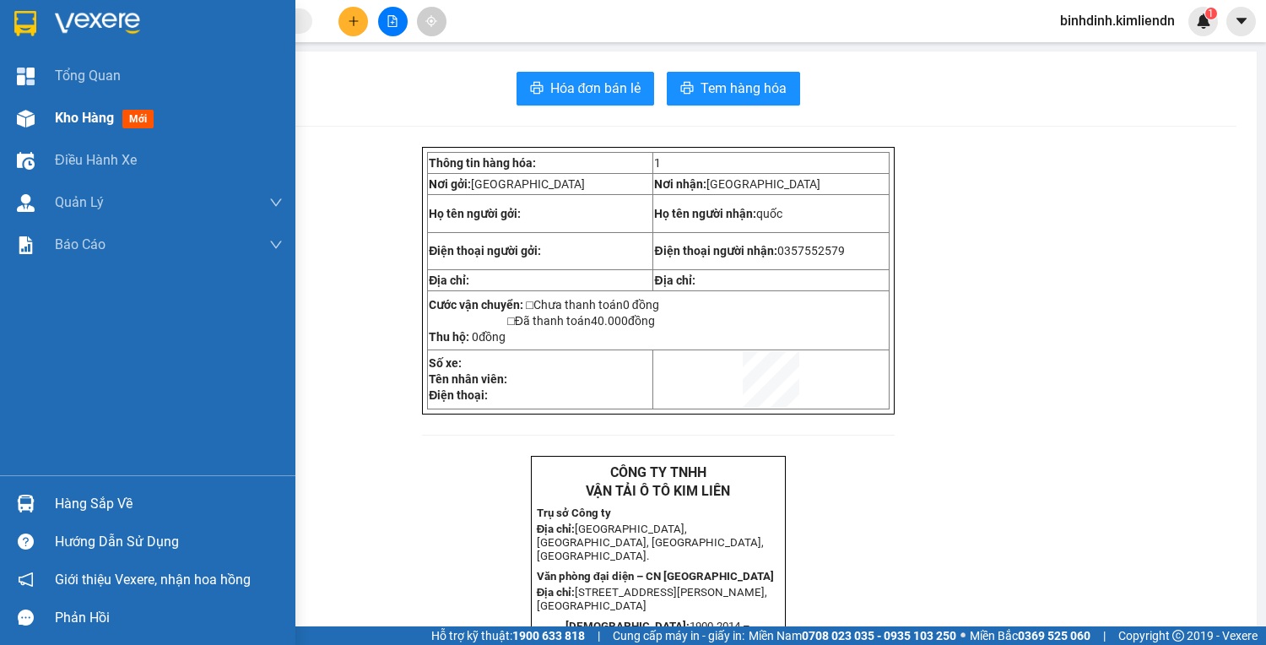
click at [39, 118] on div at bounding box center [26, 119] width 30 height 30
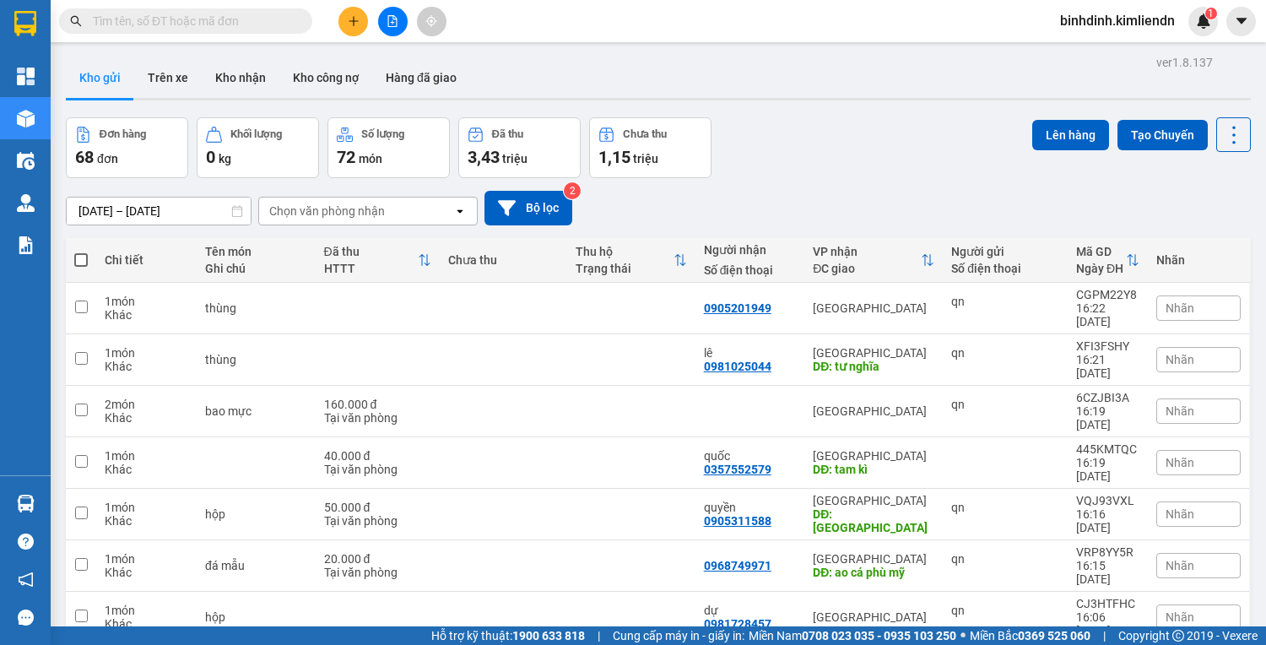
click at [340, 20] on button at bounding box center [354, 22] width 30 height 30
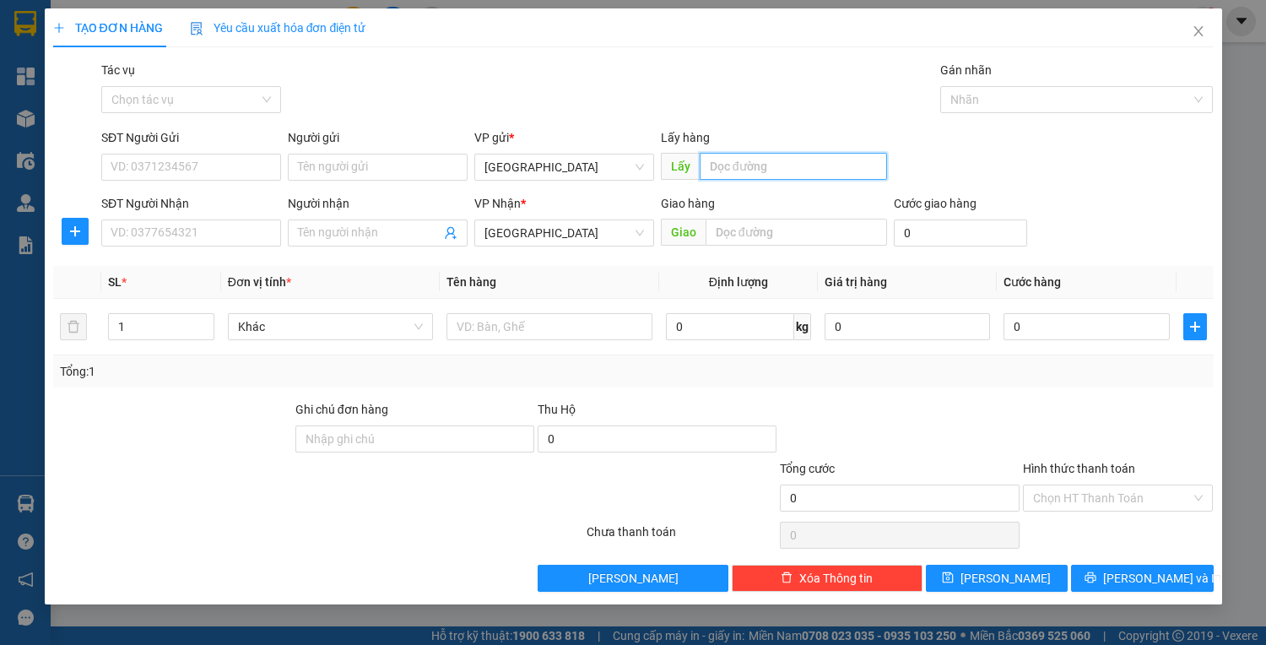
click at [767, 176] on input "text" at bounding box center [793, 166] width 187 height 27
type input "quy nhơn"
click at [780, 231] on input "text" at bounding box center [797, 232] width 182 height 27
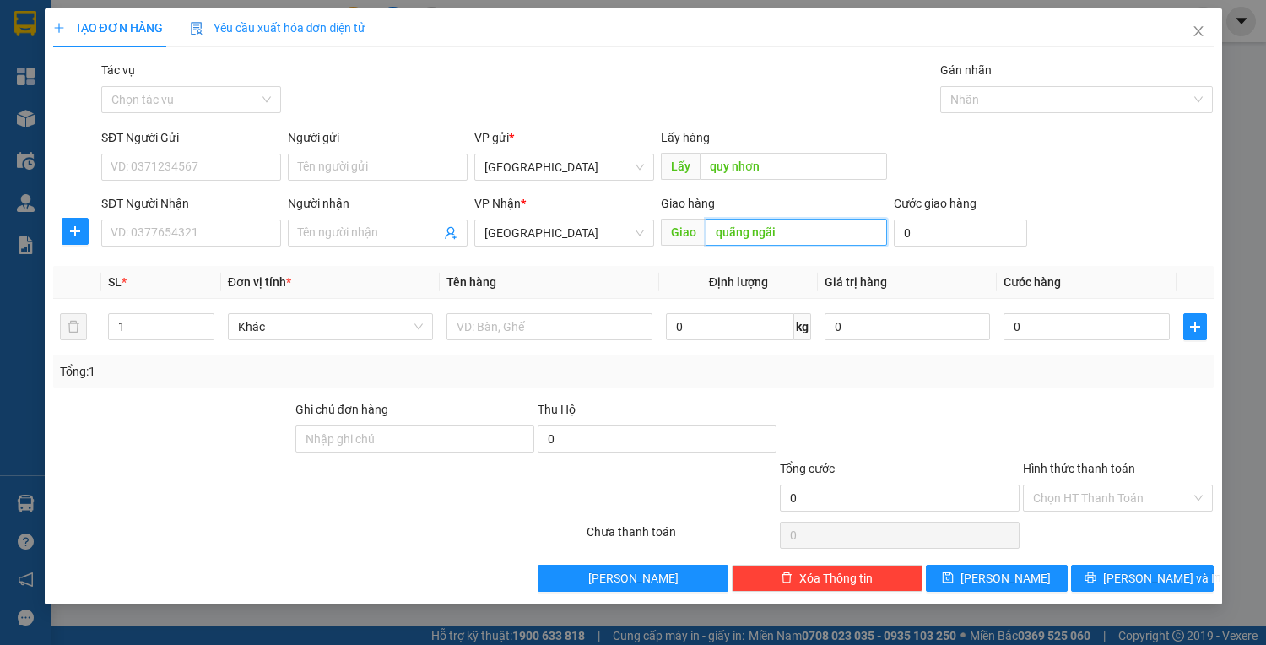
type input "quãng ngãi"
type input "3"
type input "30"
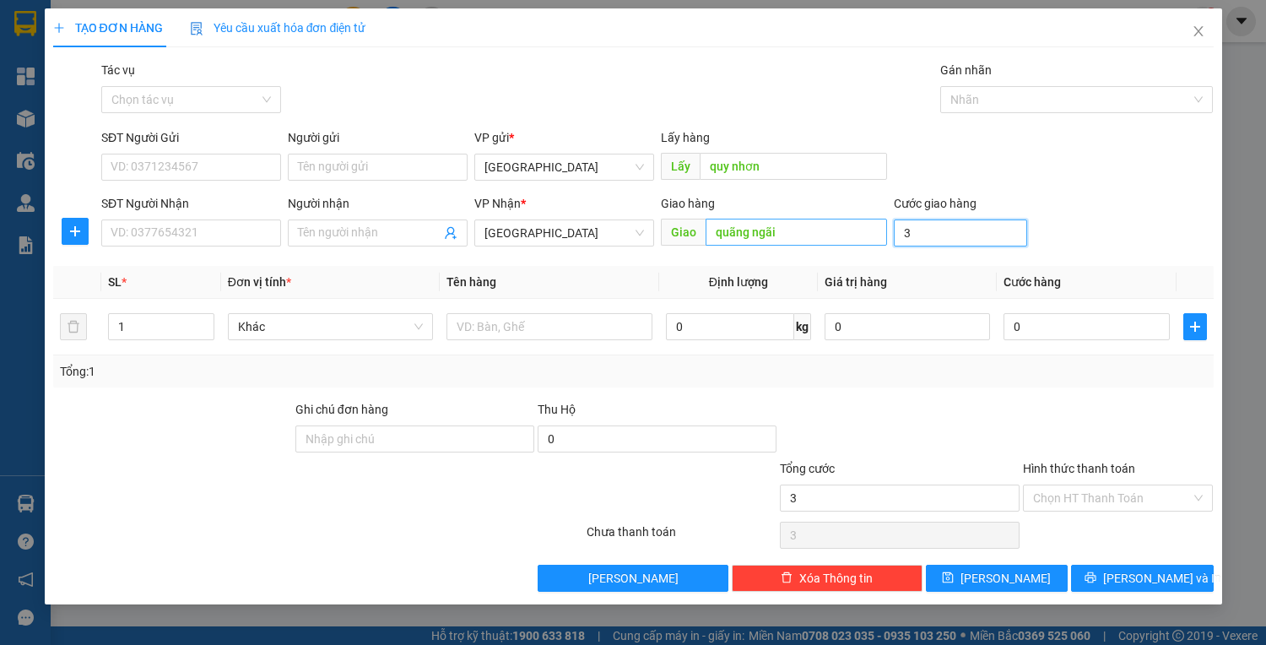
type input "30"
type input "30.000"
click at [1047, 496] on input "Hình thức thanh toán" at bounding box center [1112, 497] width 159 height 25
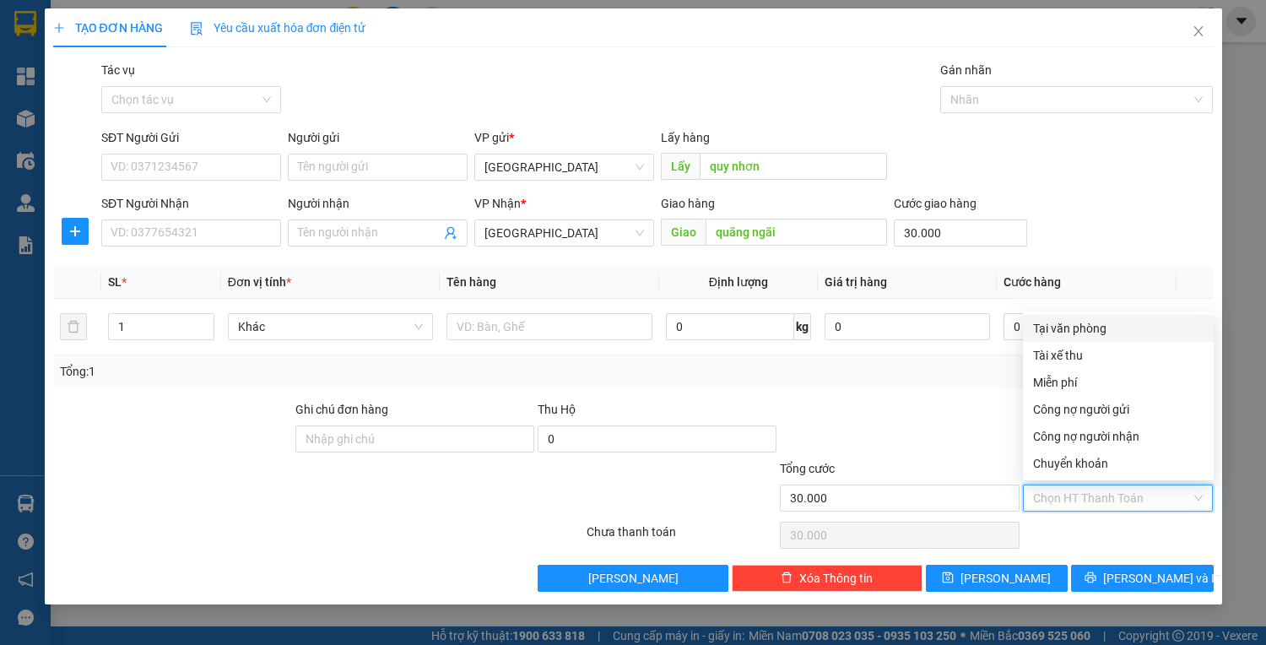
click at [1054, 335] on div "Tại văn phòng" at bounding box center [1118, 328] width 171 height 19
type input "0"
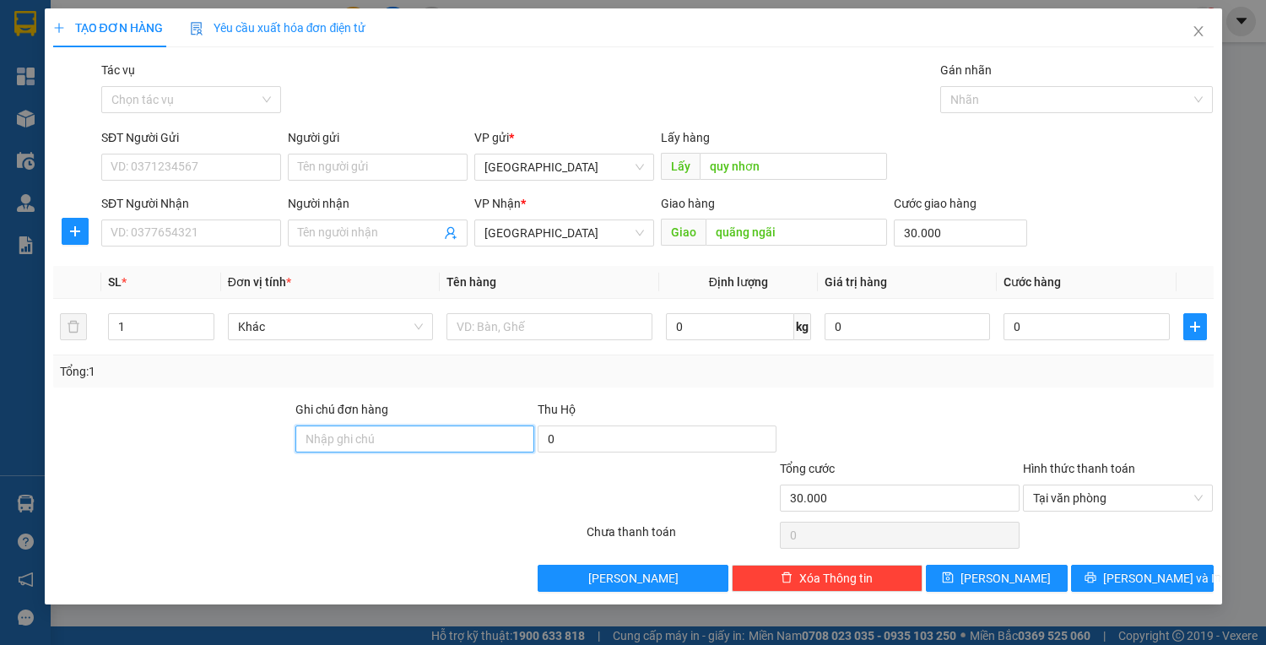
click at [400, 436] on input "Ghi chú đơn hàng" at bounding box center [414, 438] width 239 height 27
type input "77b00806 - 0934900806"
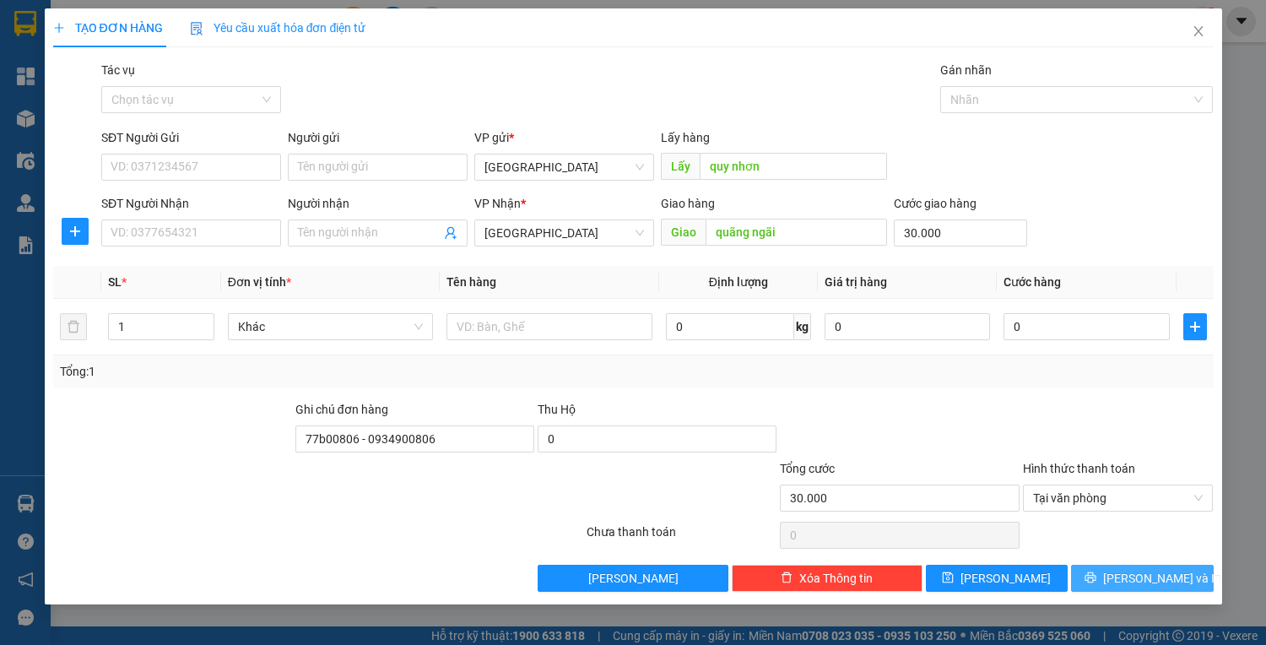
click at [1173, 577] on span "[PERSON_NAME] và In" at bounding box center [1162, 578] width 118 height 19
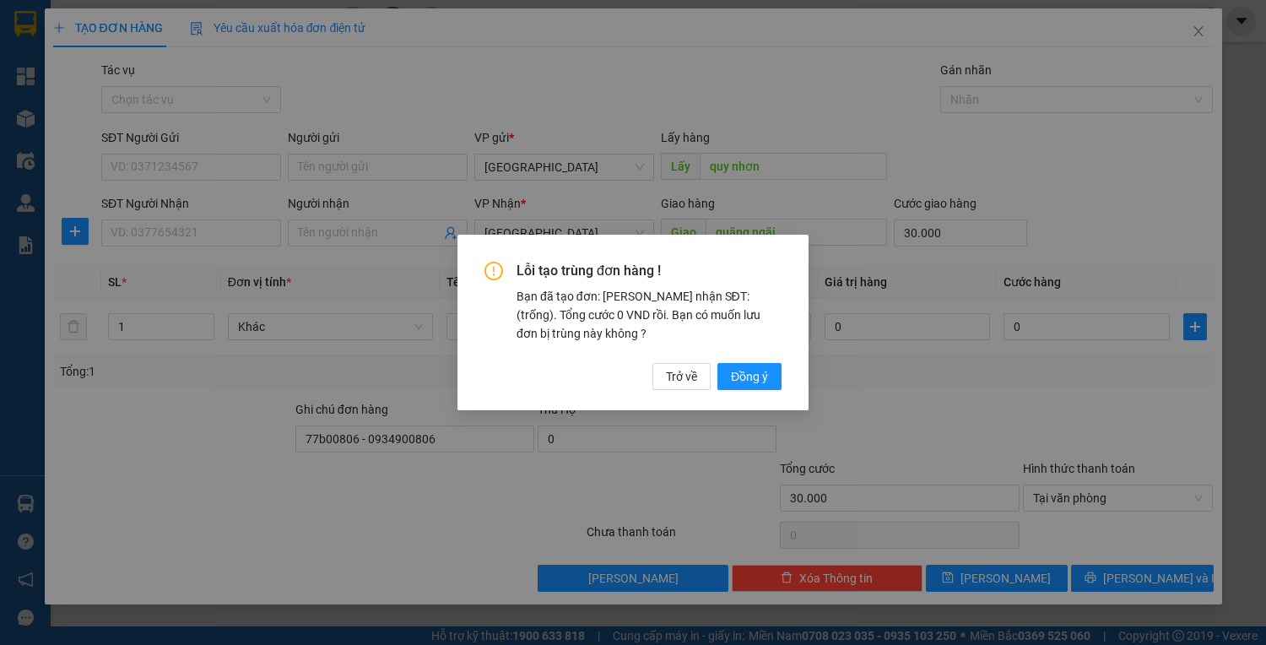
drag, startPoint x: 796, startPoint y: 383, endPoint x: 787, endPoint y: 382, distance: 9.4
click at [794, 384] on div "Lỗi tạo trùng đơn hàng ! Bạn đã tạo đơn: Khách nhận SĐT: (trống). Tổng cước 0 V…" at bounding box center [633, 323] width 351 height 176
click at [770, 372] on button "Đồng ý" at bounding box center [750, 376] width 64 height 27
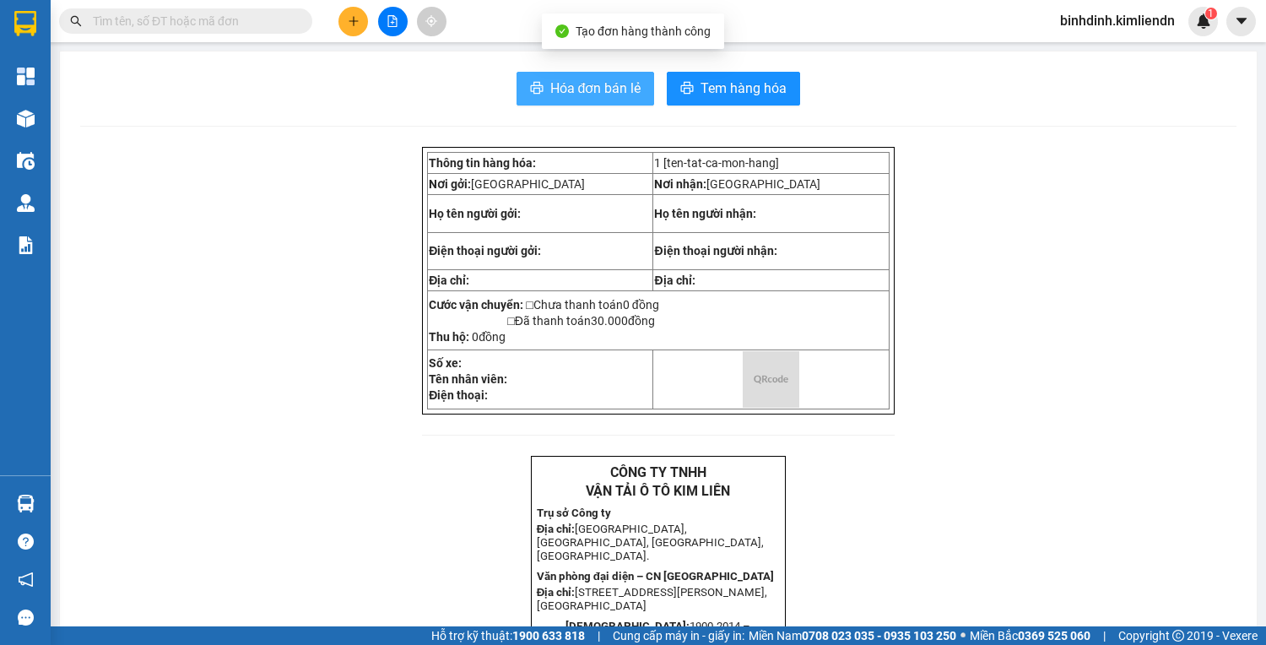
click at [571, 95] on span "Hóa đơn bán lẻ" at bounding box center [595, 88] width 91 height 21
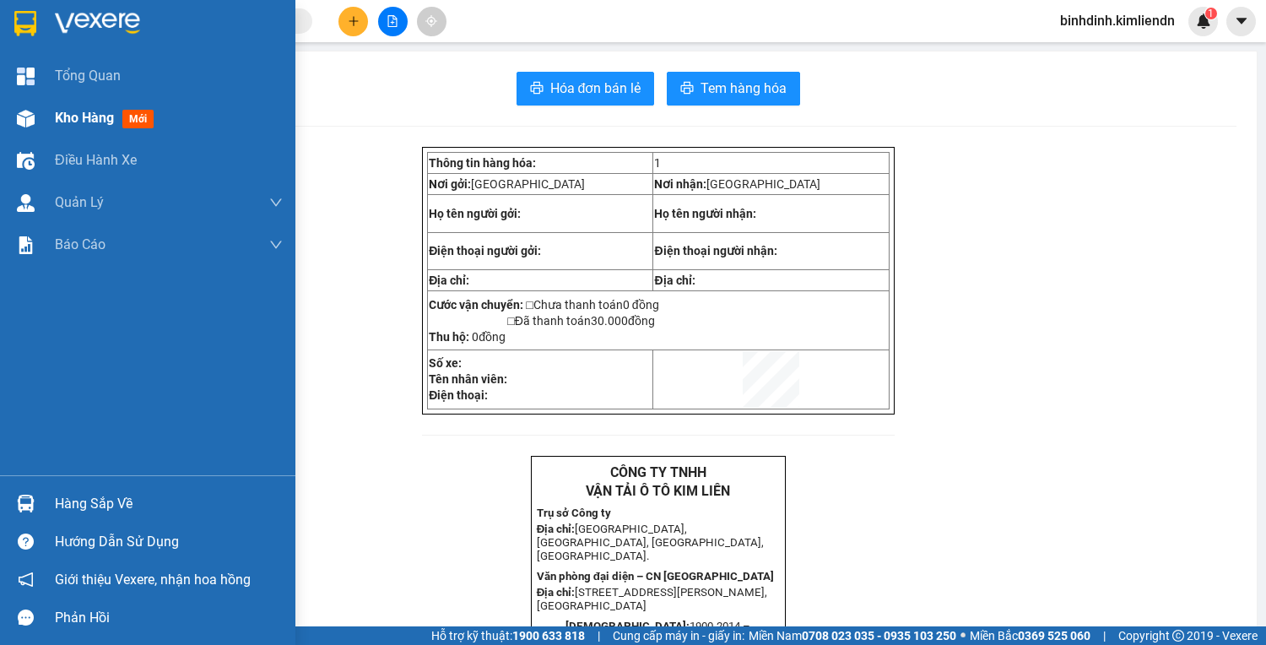
click at [24, 121] on img at bounding box center [26, 119] width 18 height 18
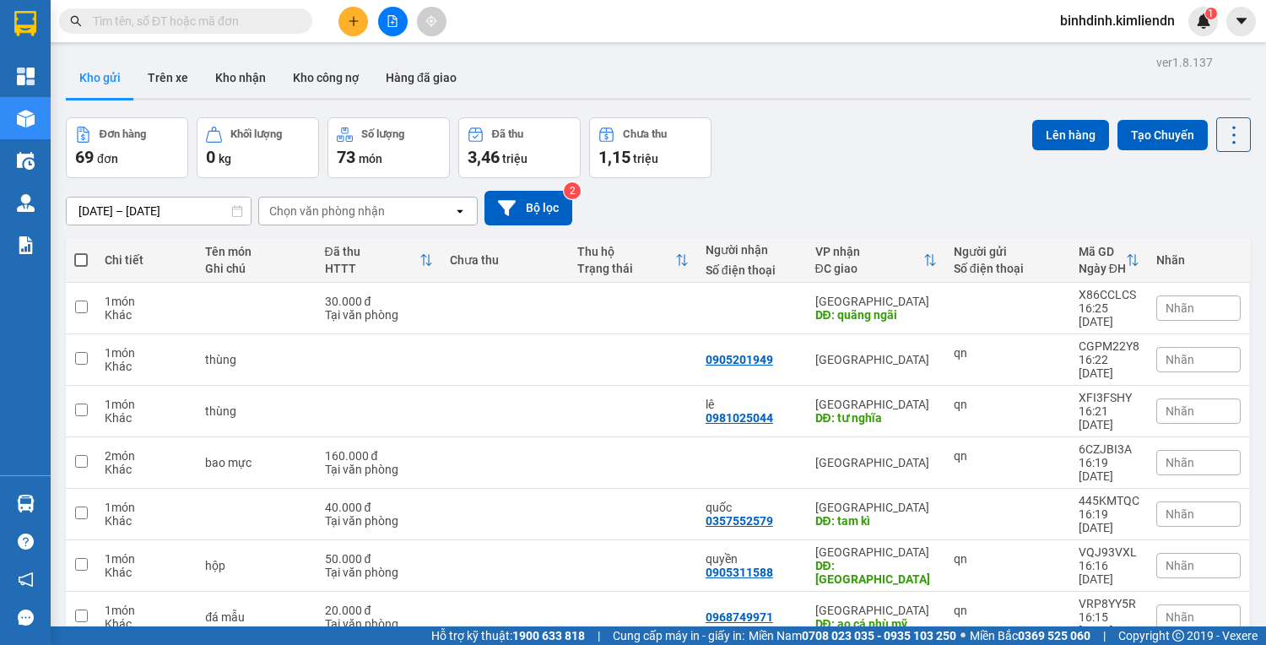
checkbox input "true"
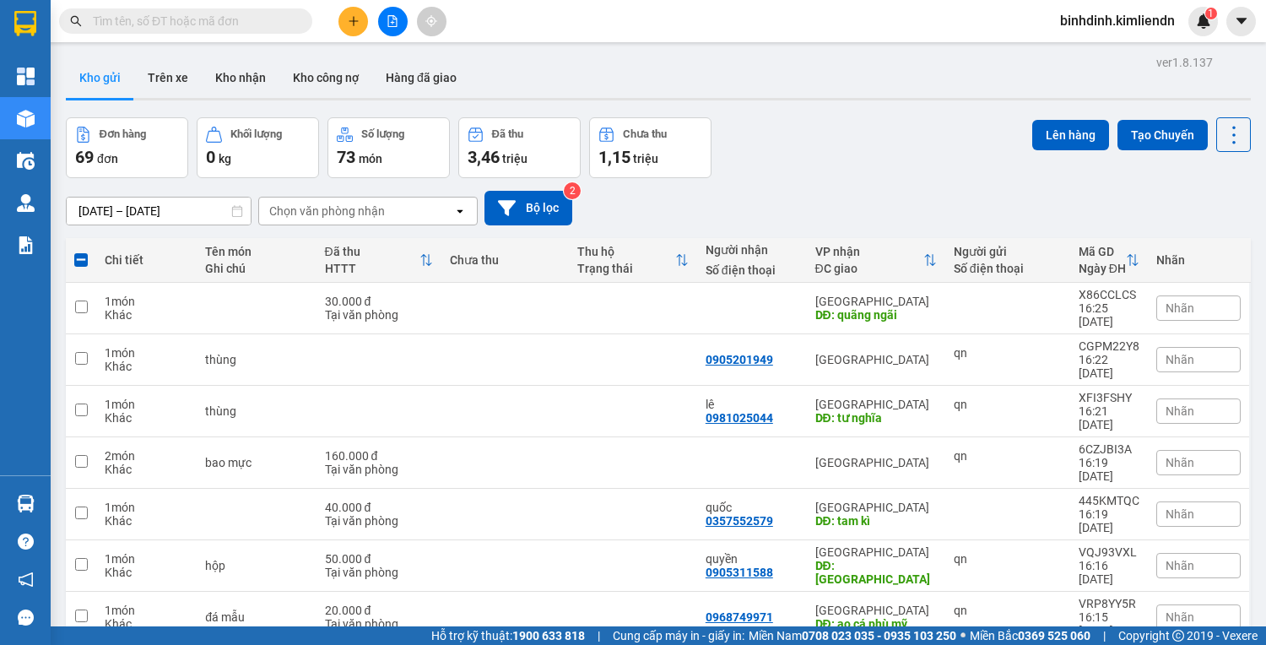
checkbox input "true"
click at [75, 610] on input "checkbox" at bounding box center [81, 616] width 13 height 13
checkbox input "true"
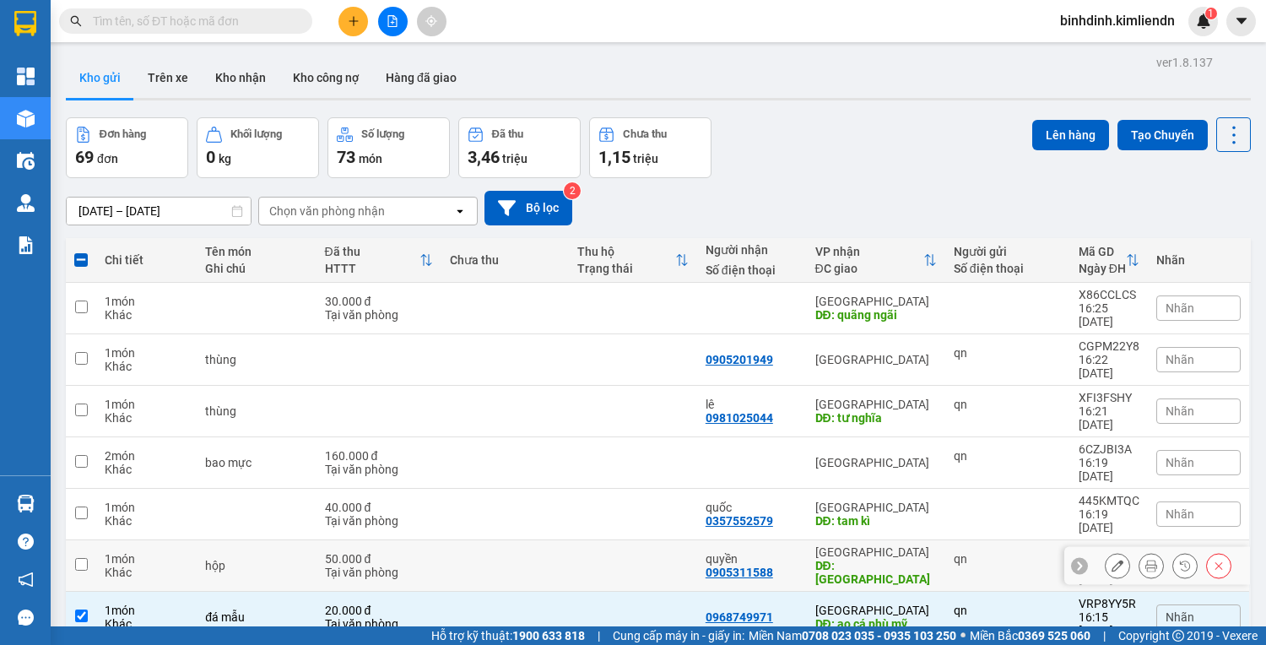
click at [84, 558] on input "checkbox" at bounding box center [81, 564] width 13 height 13
checkbox input "true"
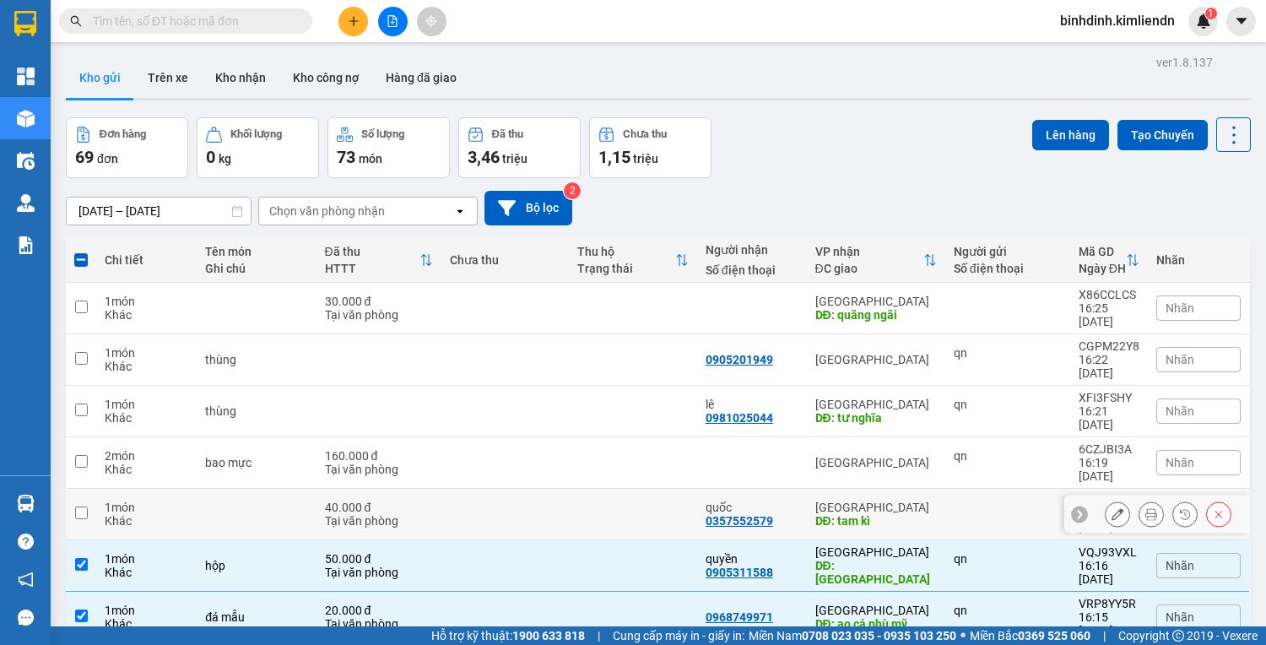
click at [82, 507] on input "checkbox" at bounding box center [81, 513] width 13 height 13
checkbox input "true"
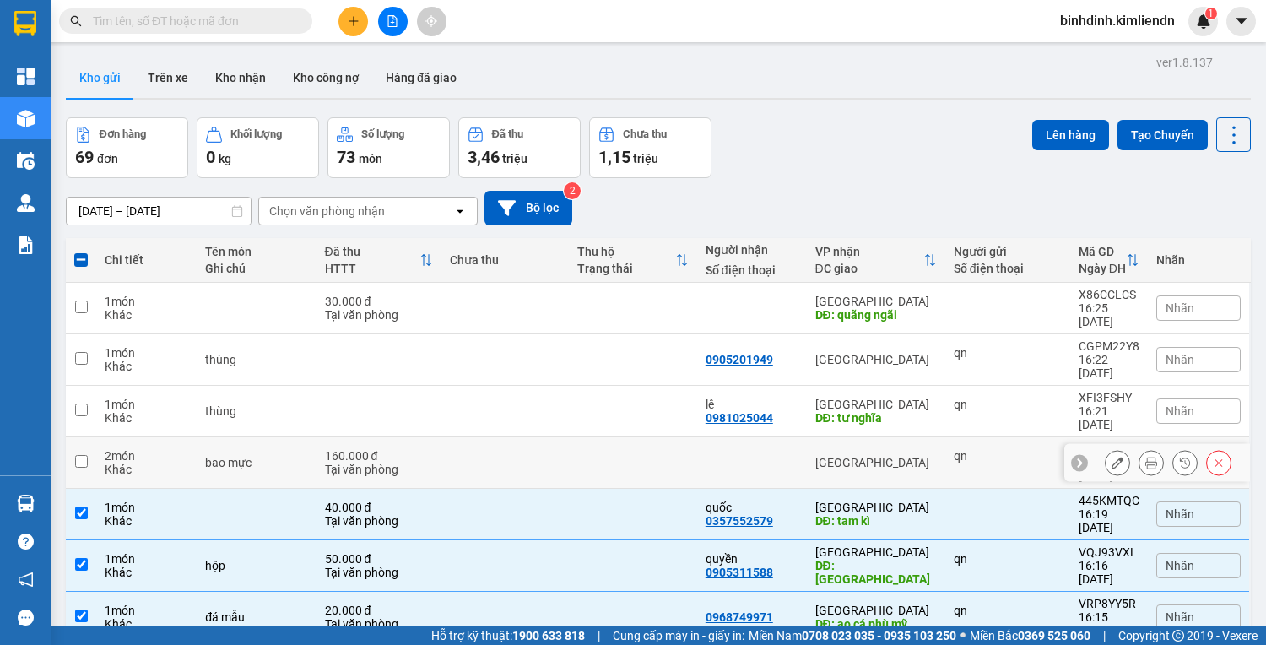
click at [81, 455] on input "checkbox" at bounding box center [81, 461] width 13 height 13
checkbox input "true"
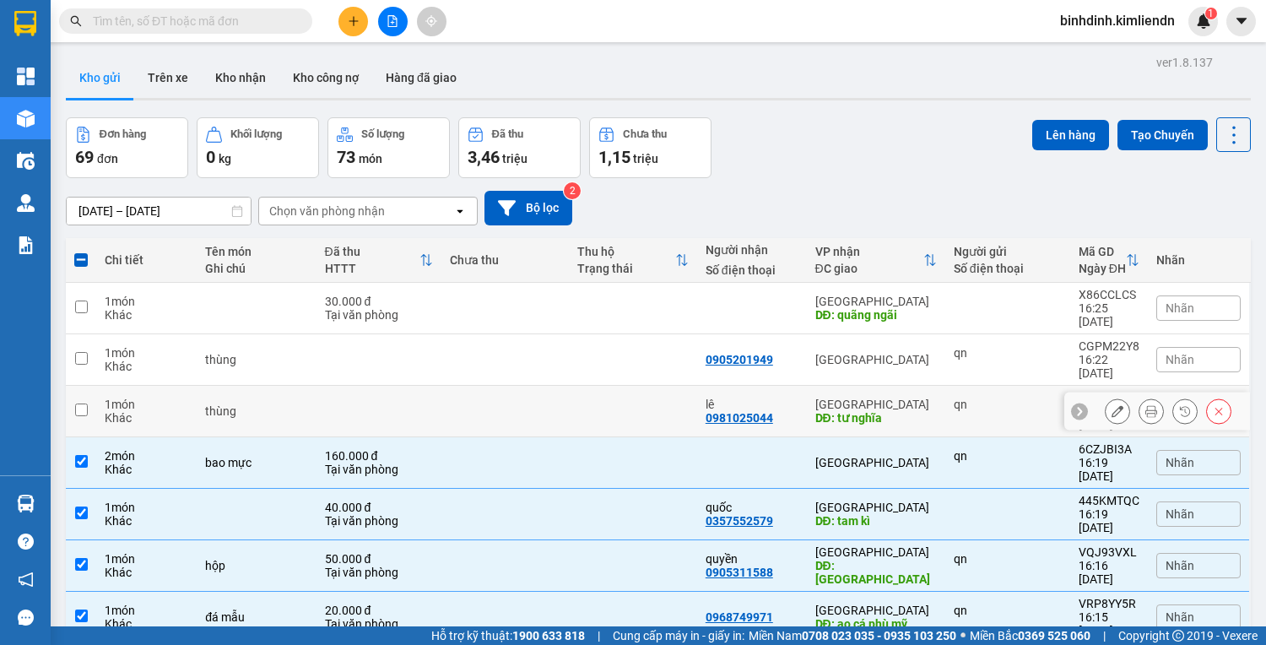
click at [80, 404] on input "checkbox" at bounding box center [81, 410] width 13 height 13
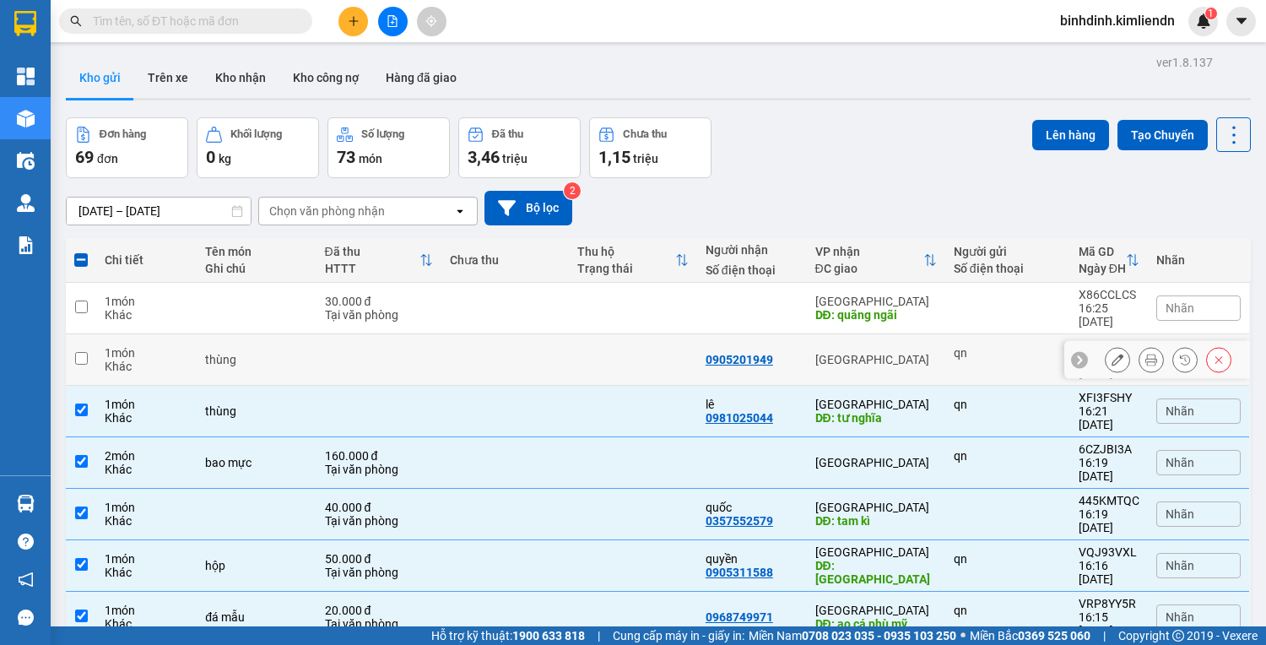
click at [74, 334] on td at bounding box center [81, 359] width 30 height 51
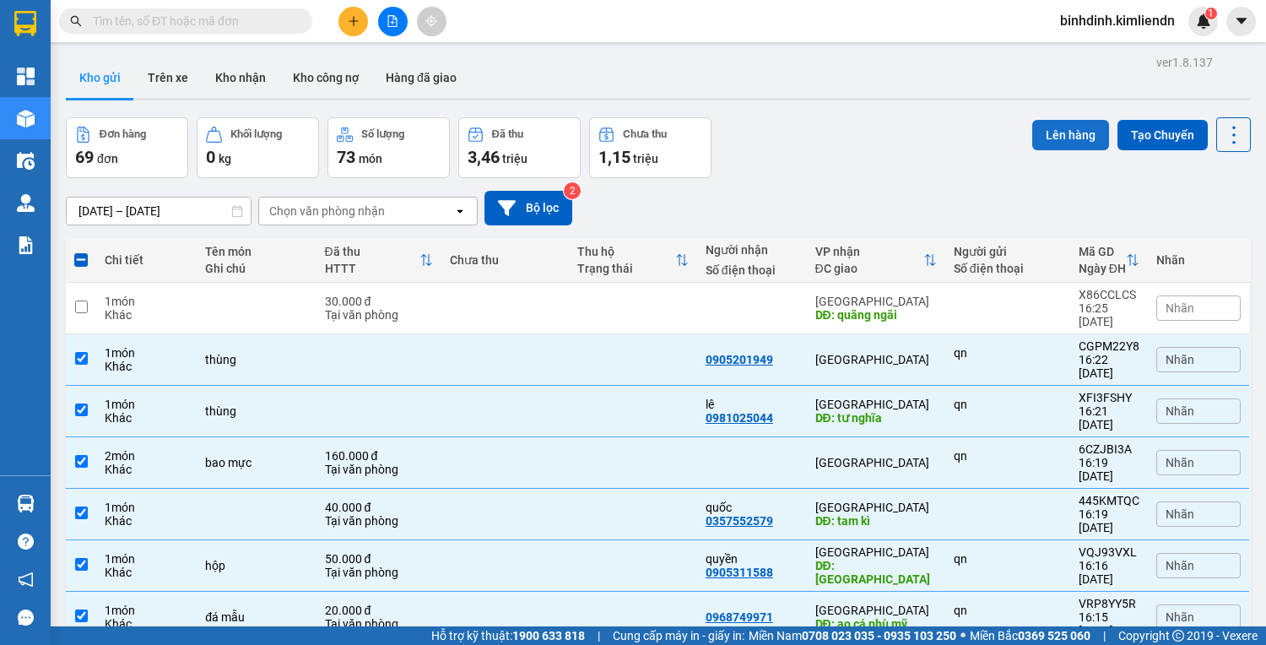
click at [1042, 120] on button "Lên hàng" at bounding box center [1070, 135] width 77 height 30
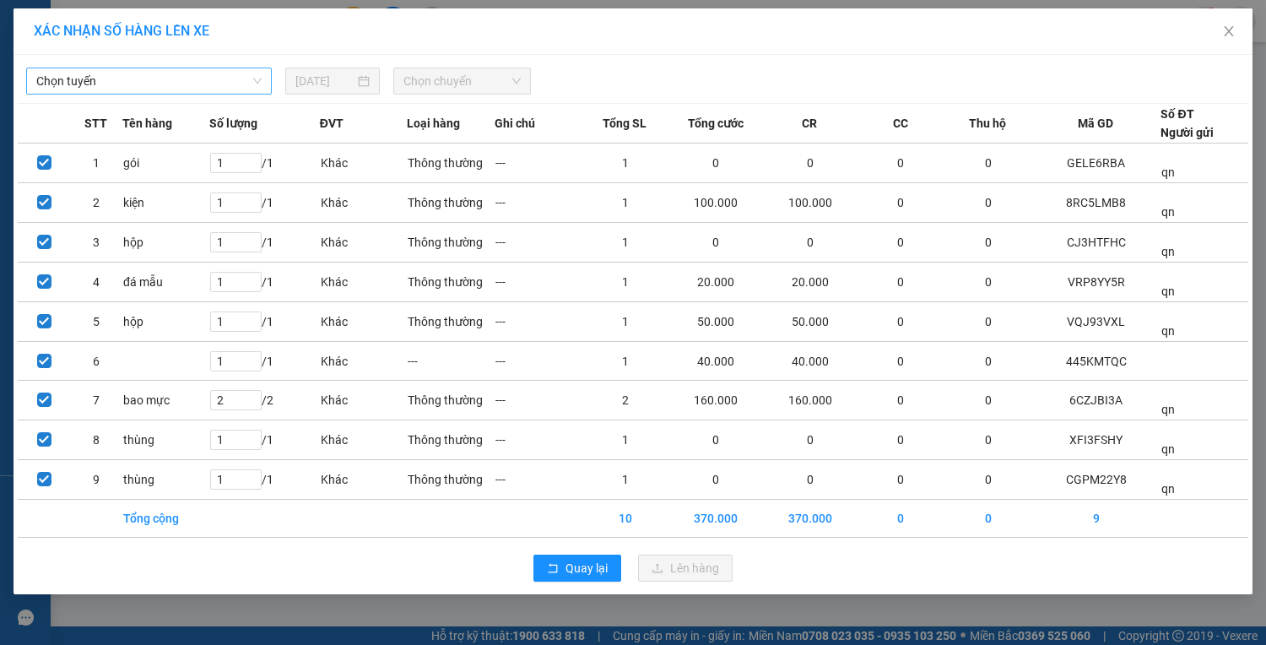
click at [233, 71] on span "Chọn tuyến" at bounding box center [148, 80] width 225 height 25
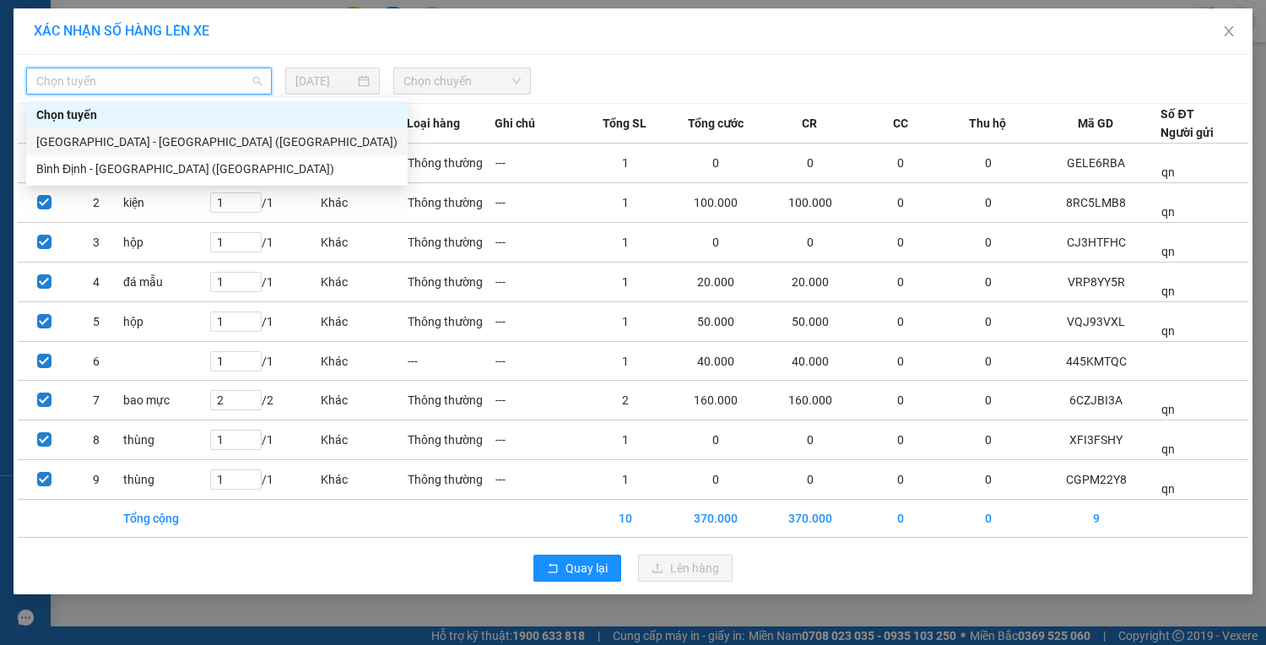
click at [249, 154] on div "Chọn tuyến Đà Nẵng - Bình Định (Hàng) Bình Định - Đà Nẵng (Hàng)" at bounding box center [217, 141] width 382 height 81
click at [249, 165] on div "Bình Định - [GEOGRAPHIC_DATA] ([GEOGRAPHIC_DATA])" at bounding box center [216, 169] width 361 height 19
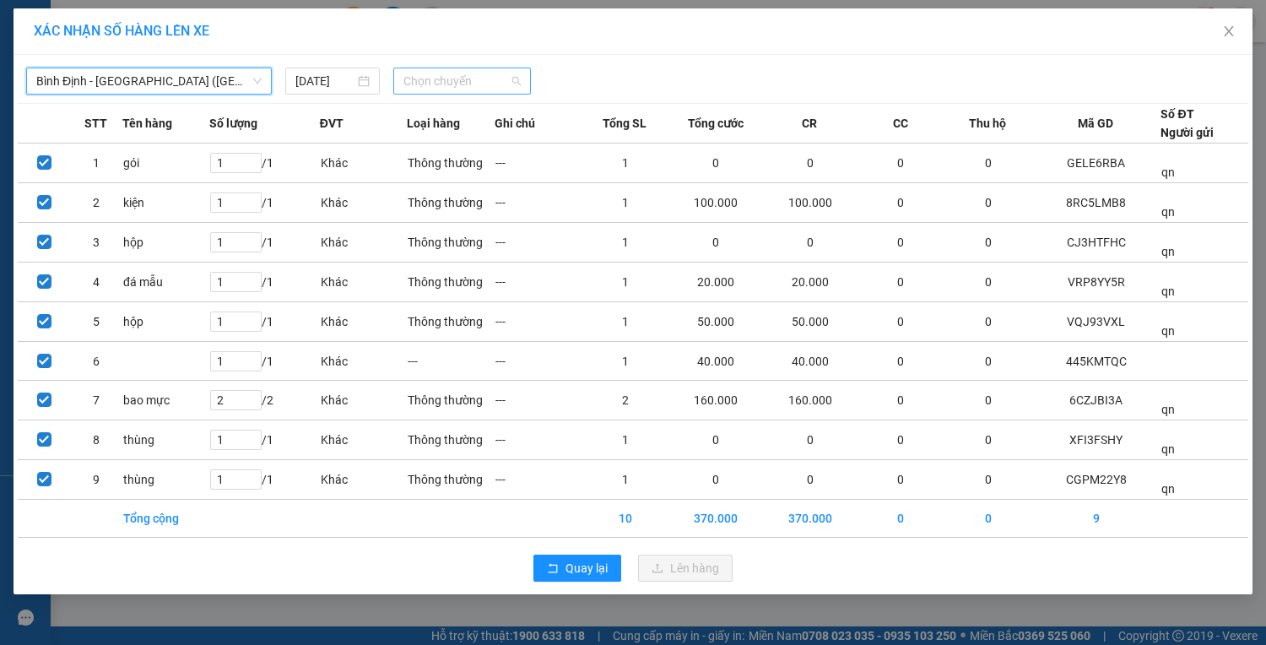
click at [447, 74] on span "Chọn chuyến" at bounding box center [462, 80] width 117 height 25
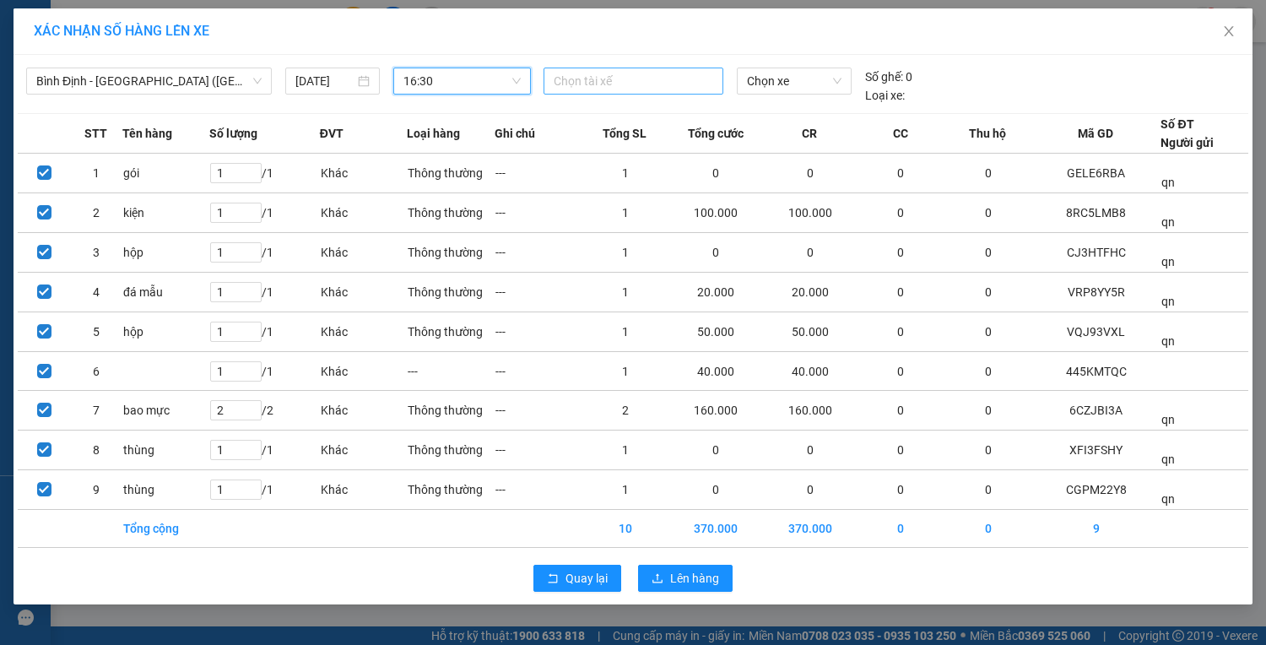
click at [599, 81] on div at bounding box center [633, 81] width 171 height 20
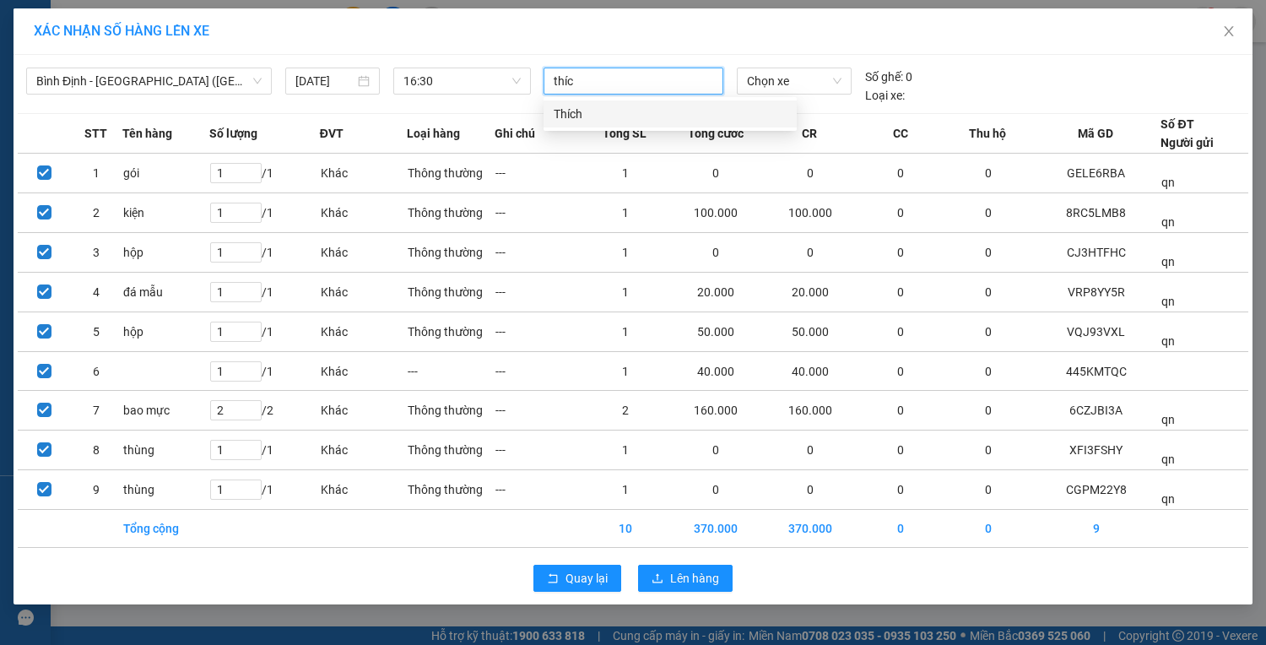
type input "thích"
click at [607, 113] on div "Thích" at bounding box center [670, 114] width 233 height 19
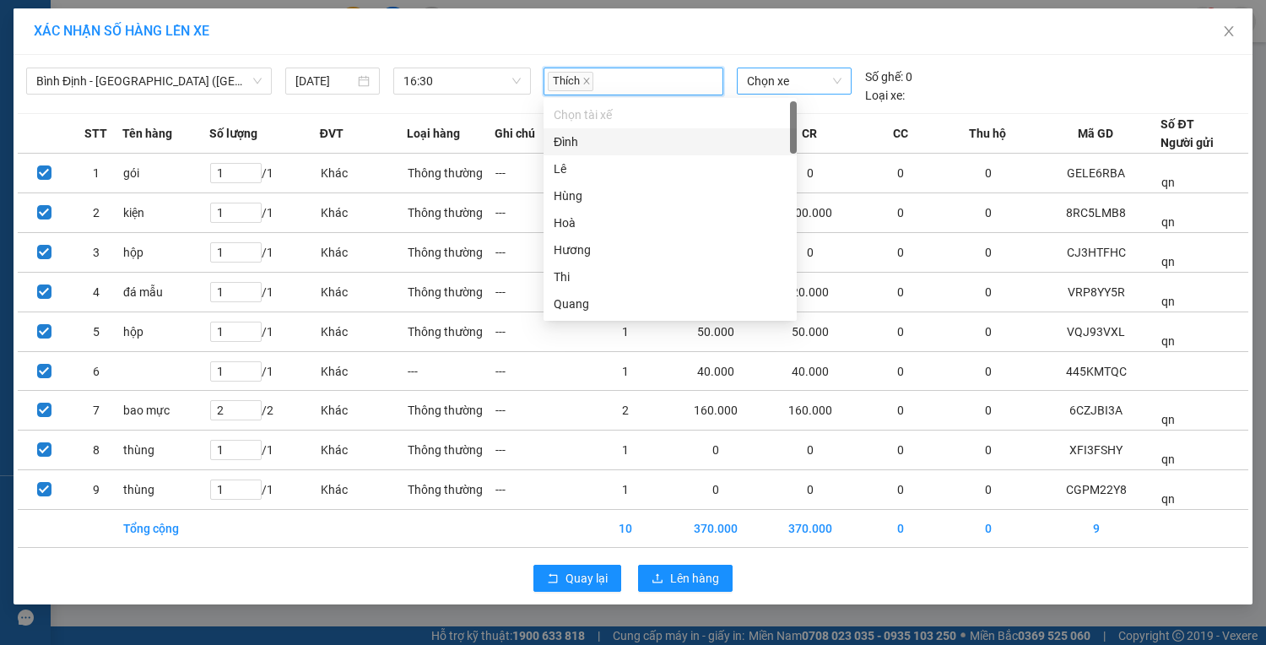
click at [793, 70] on span "Chọn xe" at bounding box center [794, 80] width 95 height 25
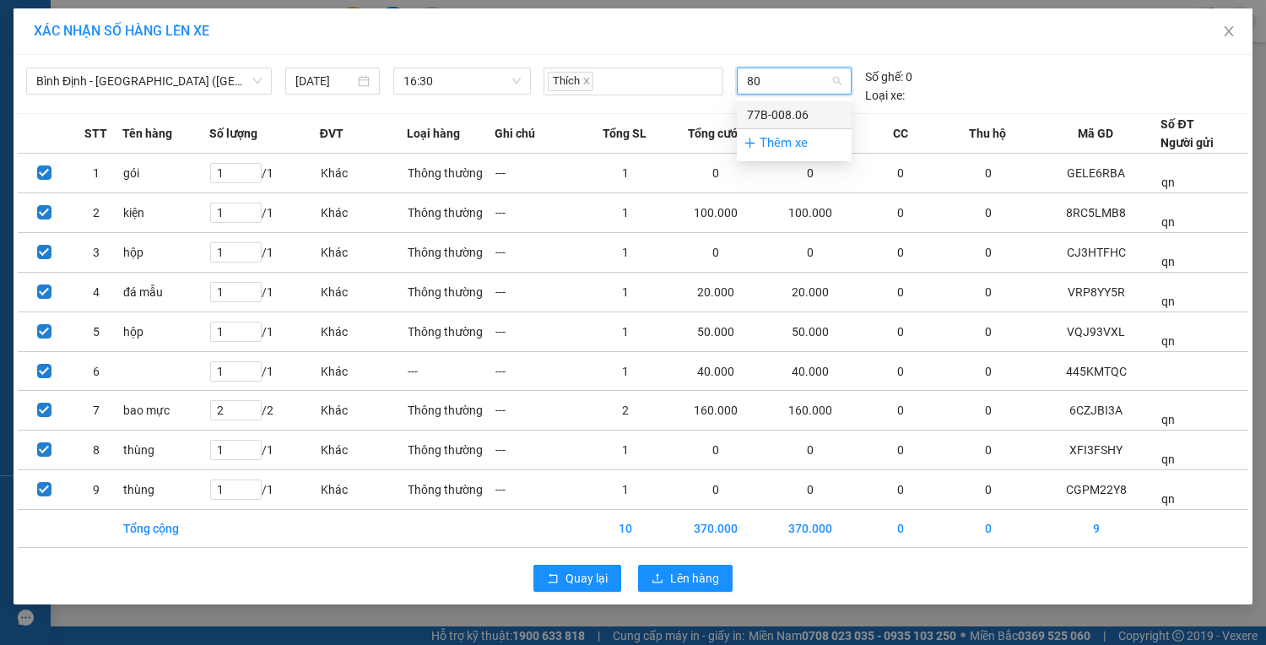
type input "806"
click at [794, 107] on div "77B-008.06" at bounding box center [794, 115] width 95 height 19
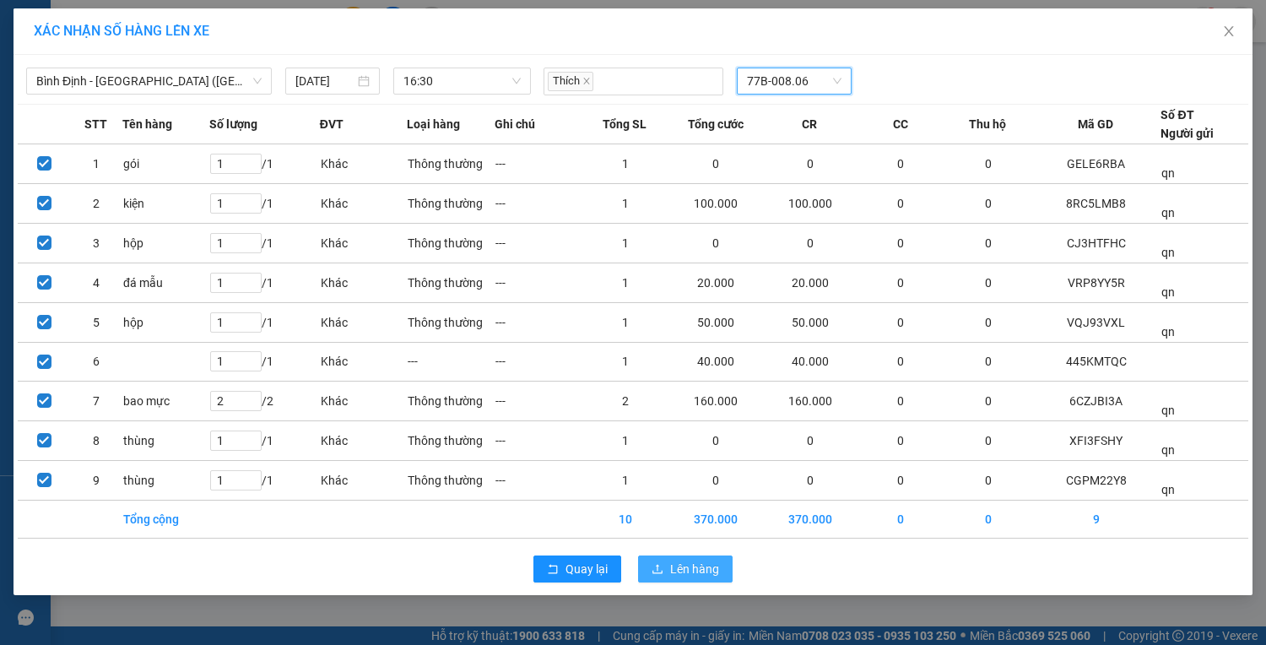
click at [700, 568] on span "Lên hàng" at bounding box center [694, 569] width 49 height 19
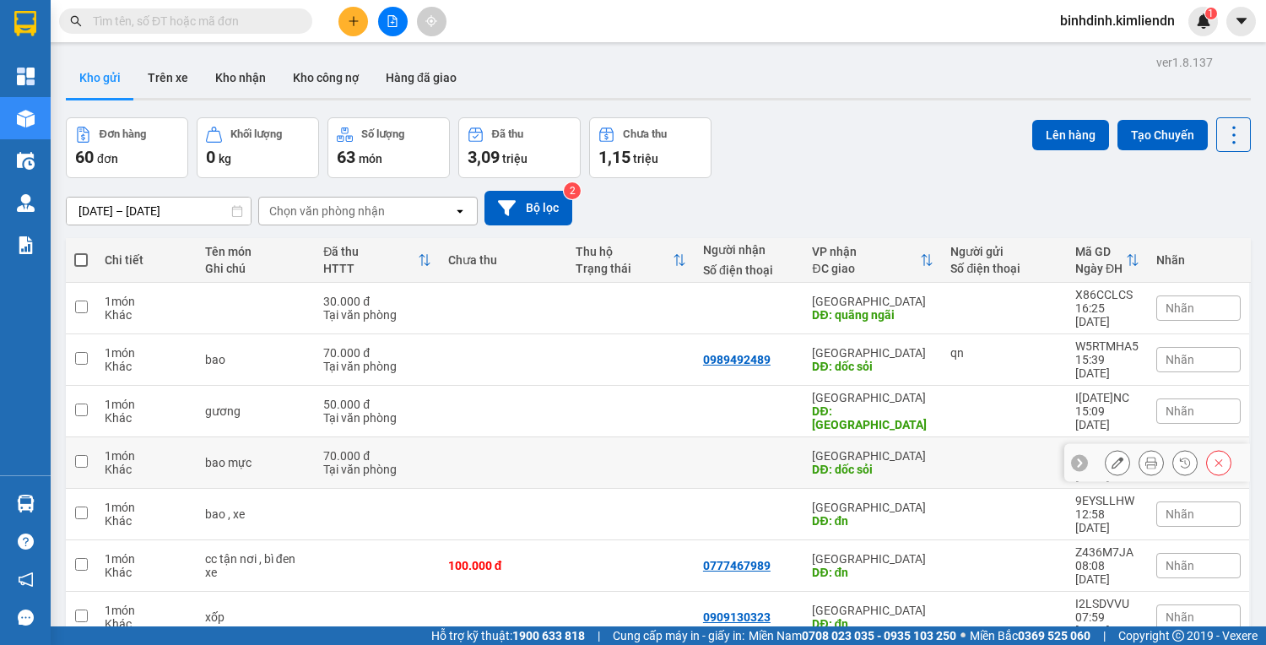
click at [81, 455] on input "checkbox" at bounding box center [81, 461] width 13 height 13
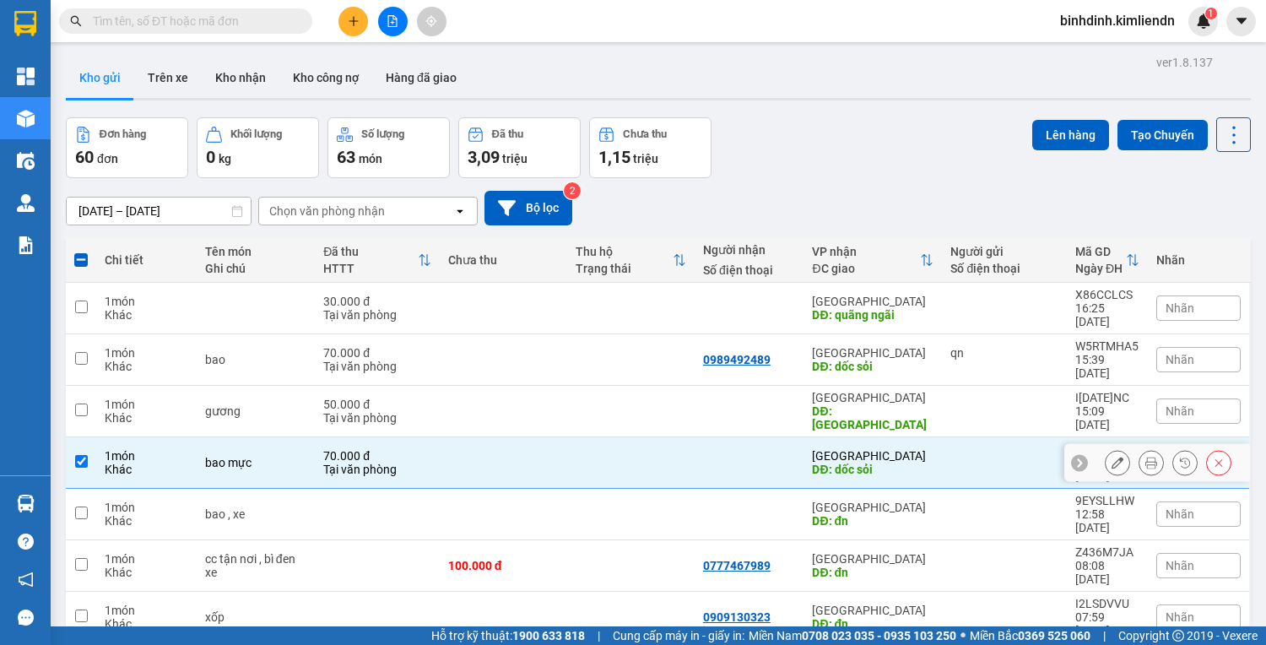
click at [86, 455] on input "checkbox" at bounding box center [81, 461] width 13 height 13
checkbox input "false"
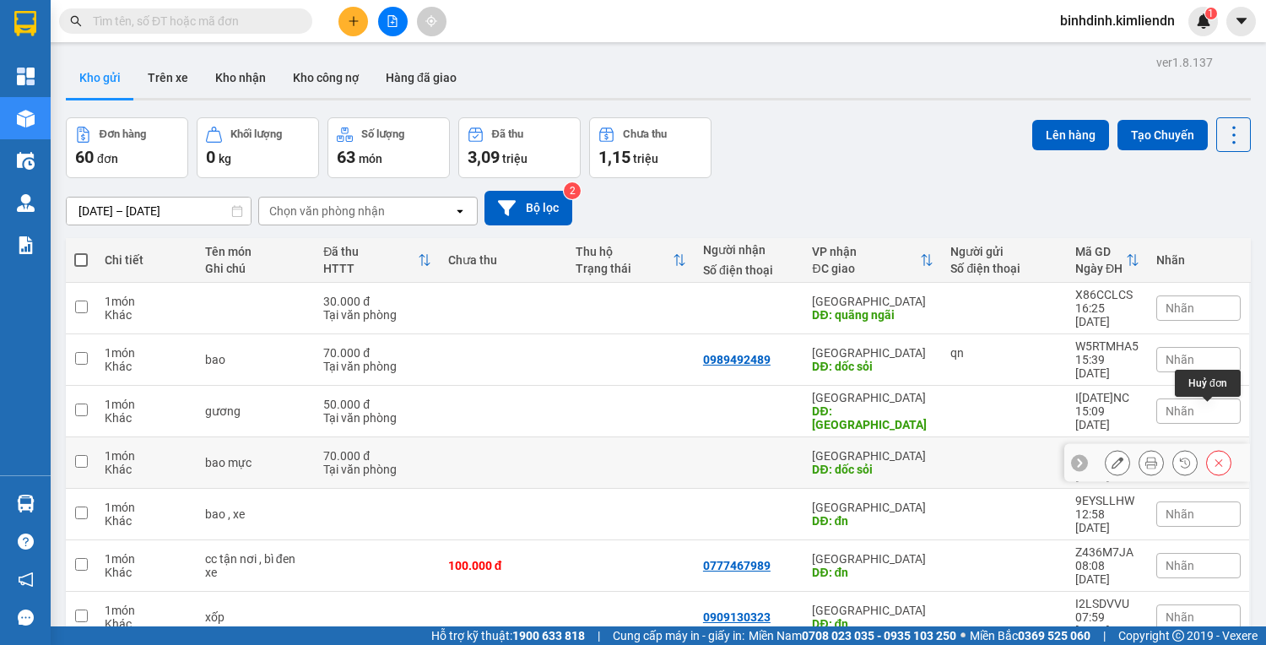
click at [1213, 457] on icon at bounding box center [1219, 463] width 12 height 12
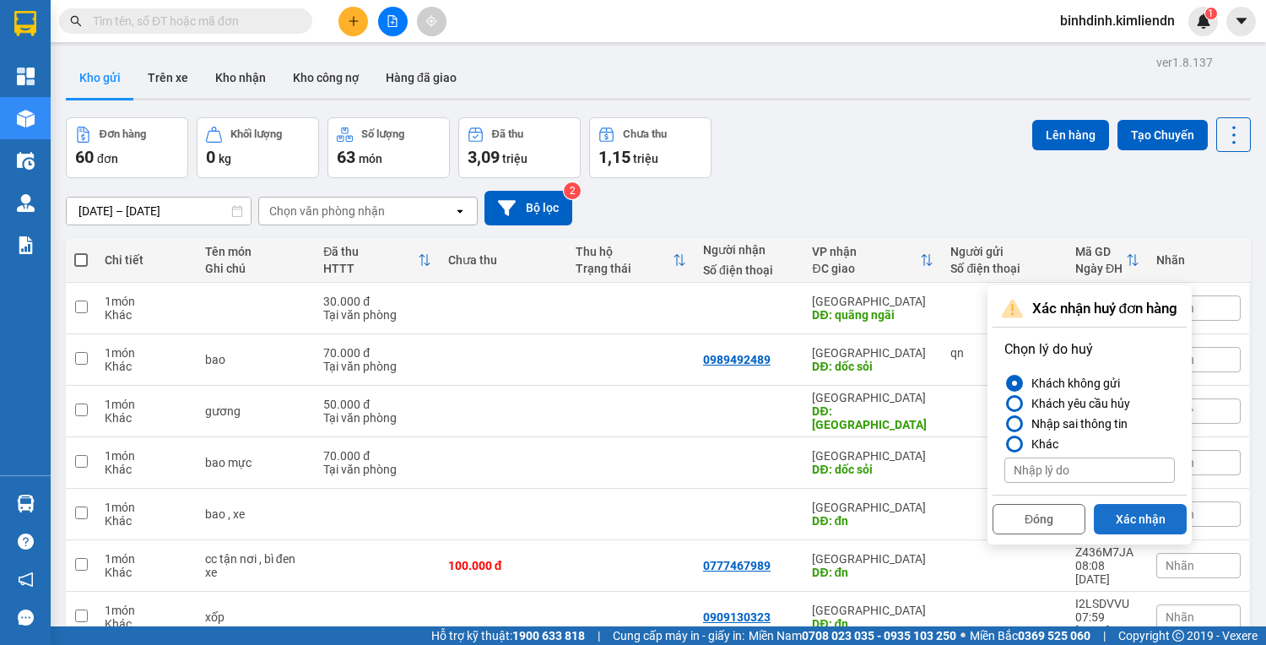
click at [1109, 511] on button "Xác nhận" at bounding box center [1140, 519] width 93 height 30
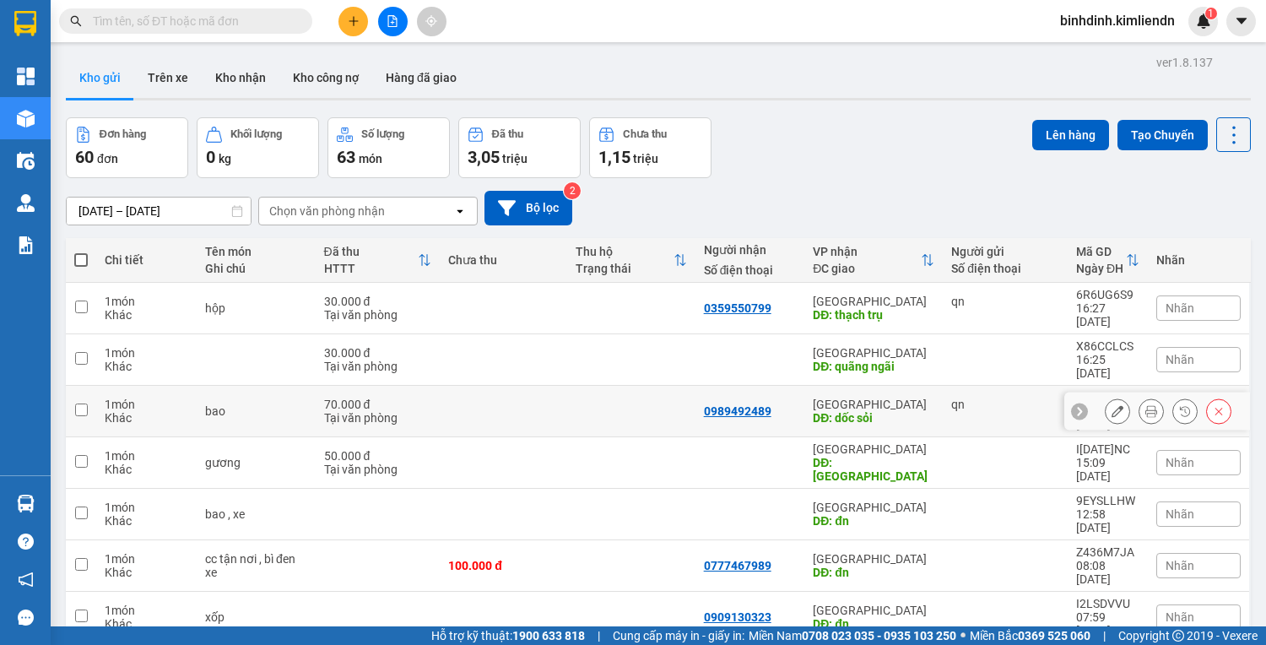
click at [91, 386] on td at bounding box center [81, 411] width 30 height 51
checkbox input "true"
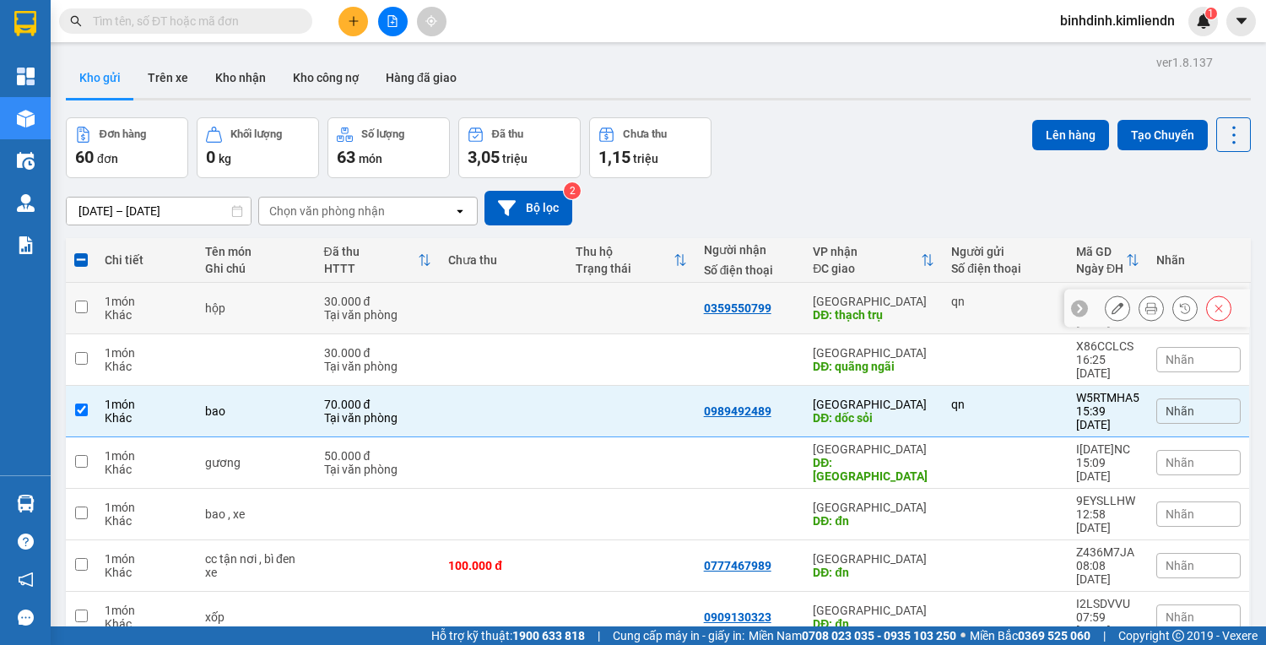
click at [84, 301] on input "checkbox" at bounding box center [81, 307] width 13 height 13
checkbox input "true"
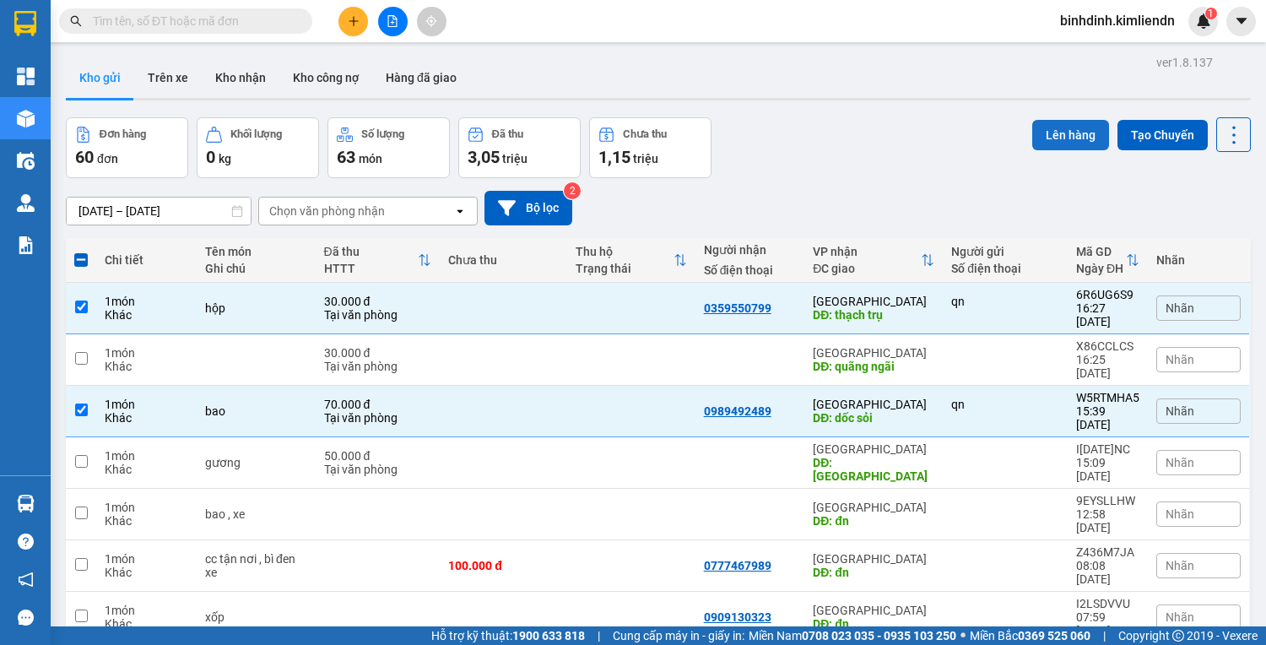
click at [1043, 137] on button "Lên hàng" at bounding box center [1070, 135] width 77 height 30
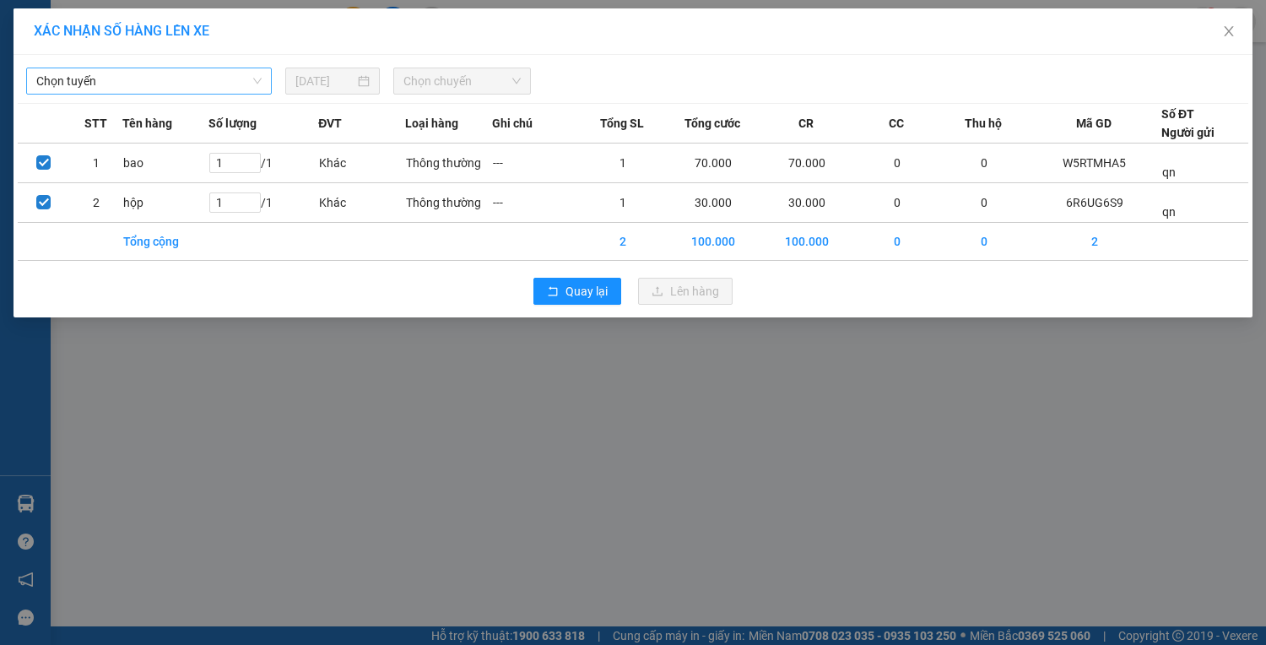
click at [217, 71] on span "Chọn tuyến" at bounding box center [148, 80] width 225 height 25
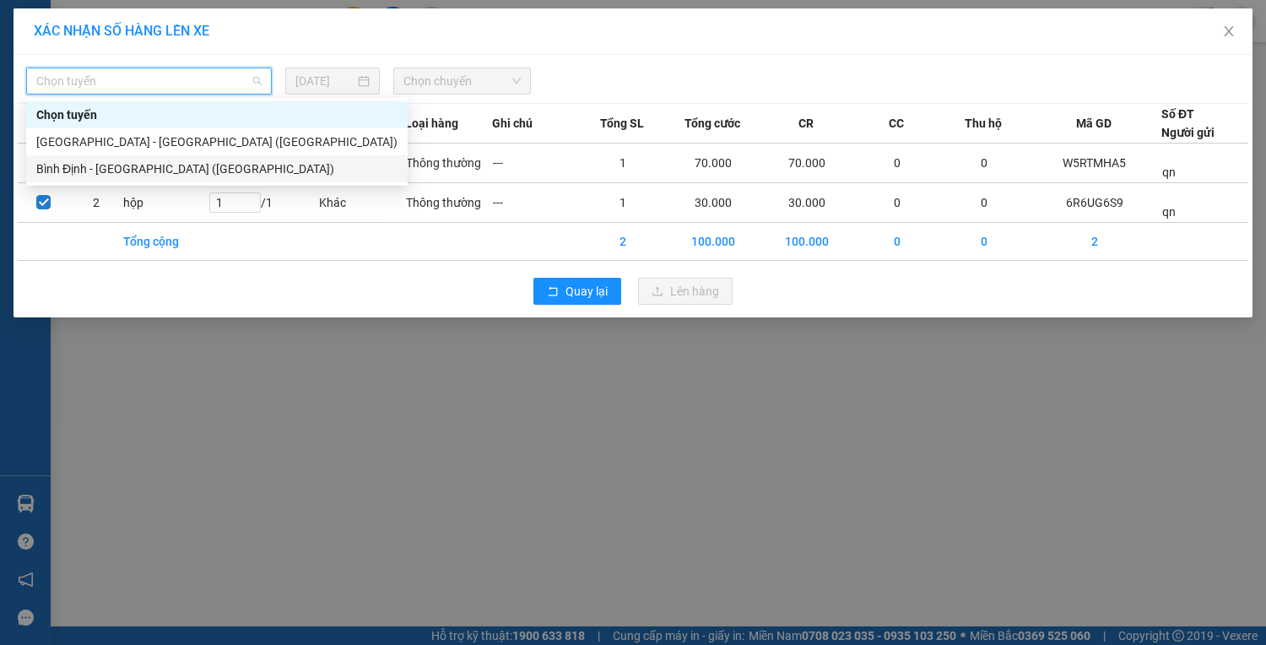
click at [236, 170] on div "Bình Định - [GEOGRAPHIC_DATA] ([GEOGRAPHIC_DATA])" at bounding box center [216, 169] width 361 height 19
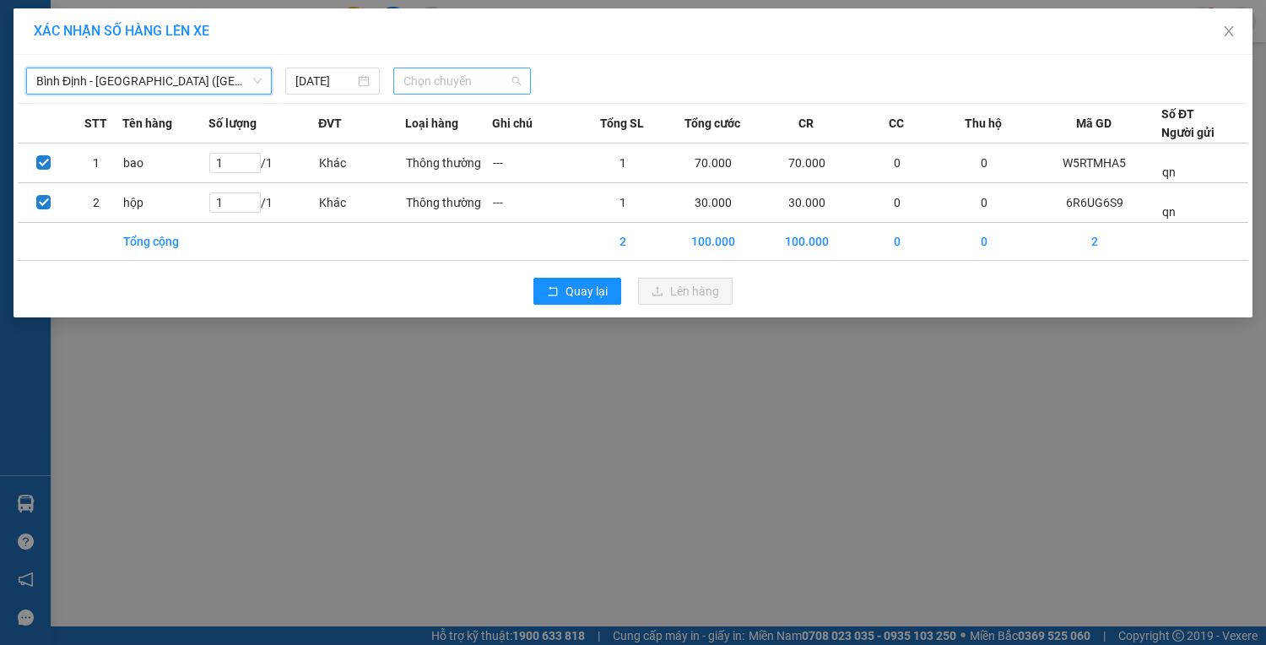
click at [449, 83] on span "Chọn chuyến" at bounding box center [462, 80] width 117 height 25
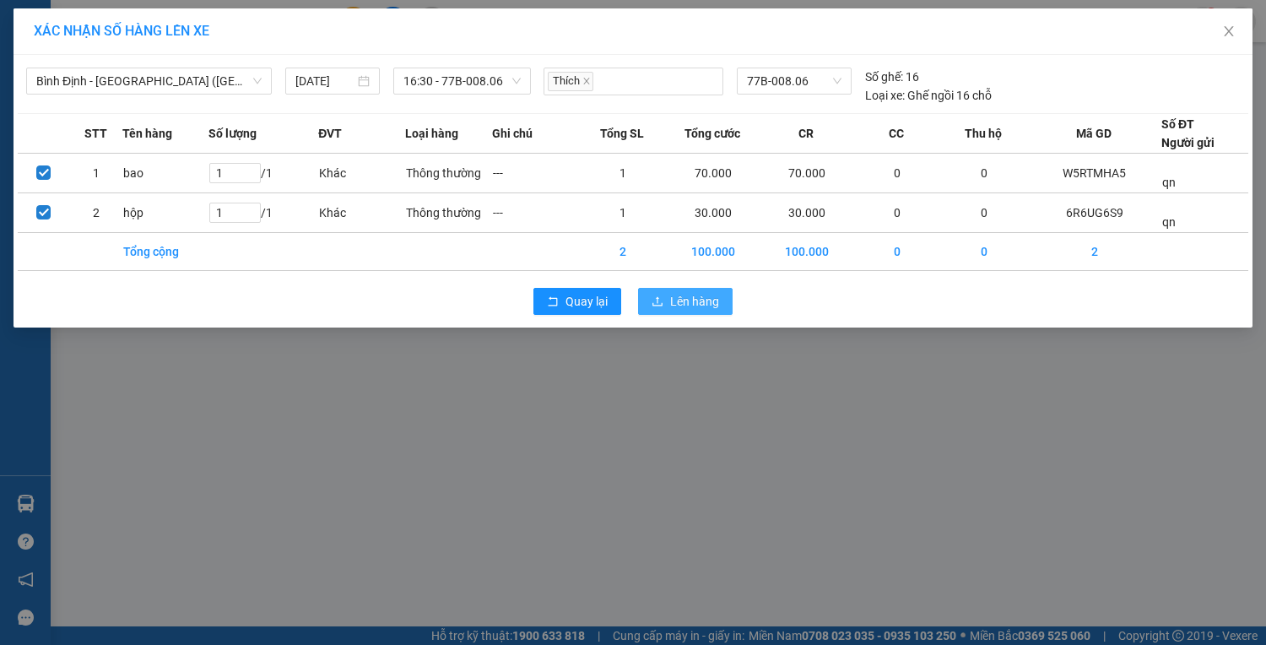
click at [676, 297] on span "Lên hàng" at bounding box center [694, 301] width 49 height 19
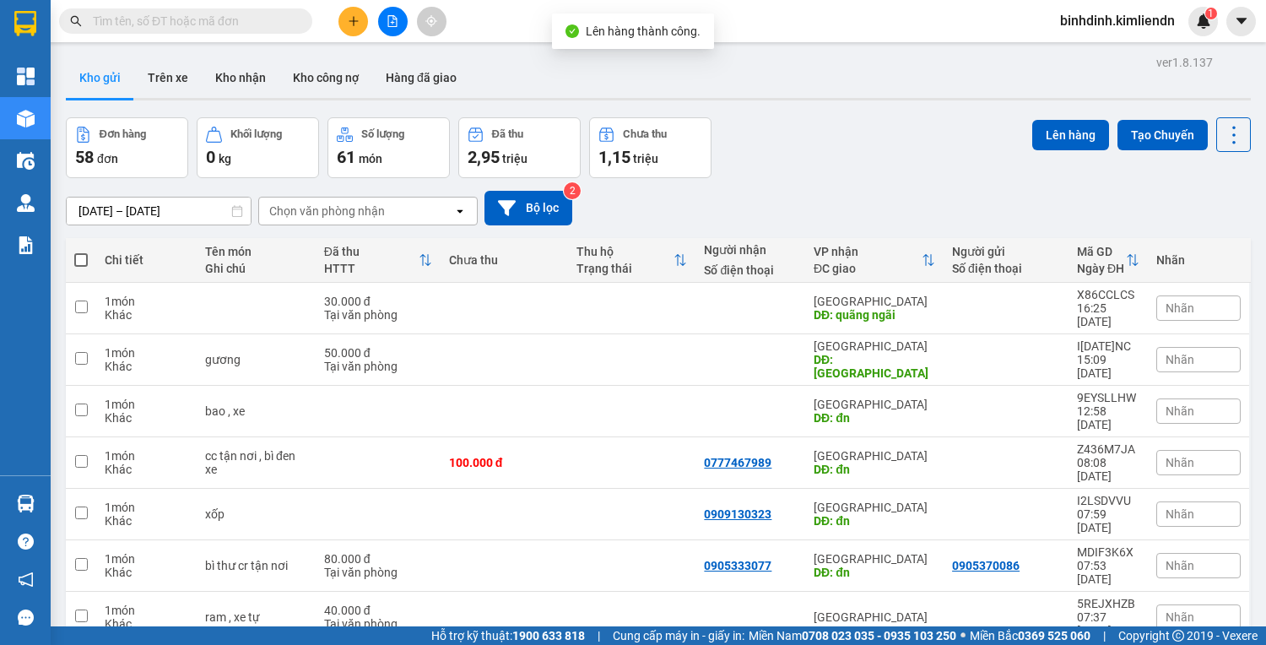
click at [393, 19] on icon "file-add" at bounding box center [392, 21] width 9 height 12
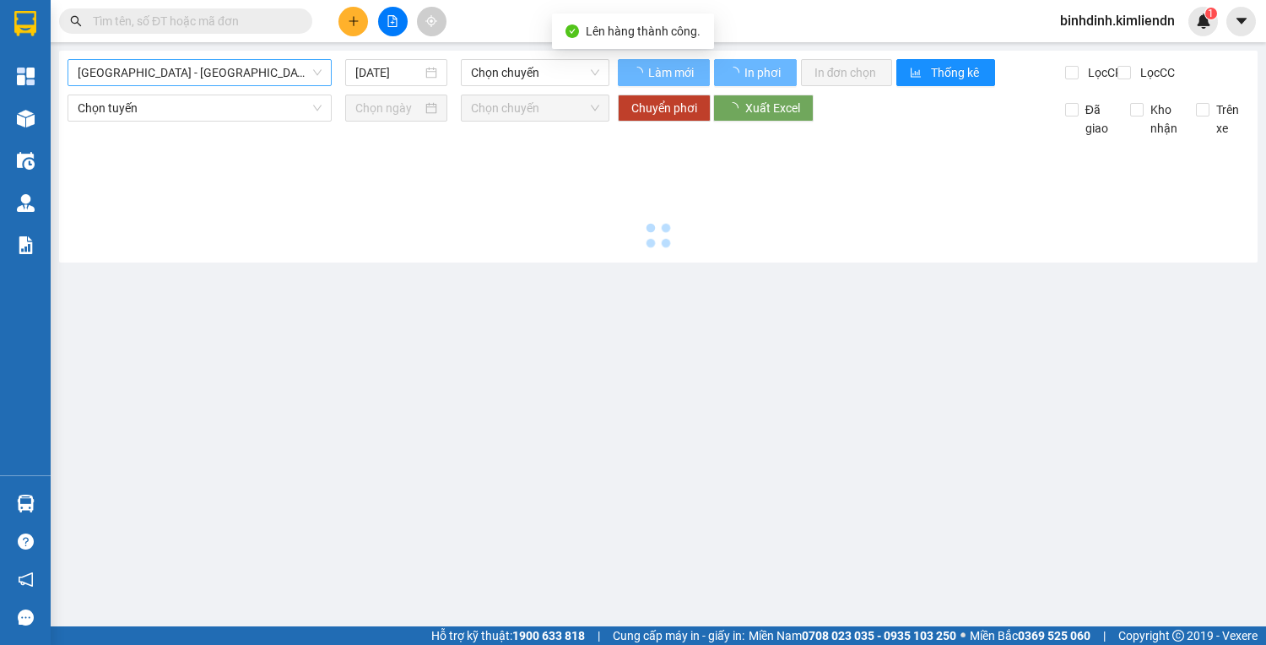
click at [279, 73] on span "[GEOGRAPHIC_DATA] - [GEOGRAPHIC_DATA] ([GEOGRAPHIC_DATA])" at bounding box center [200, 72] width 244 height 25
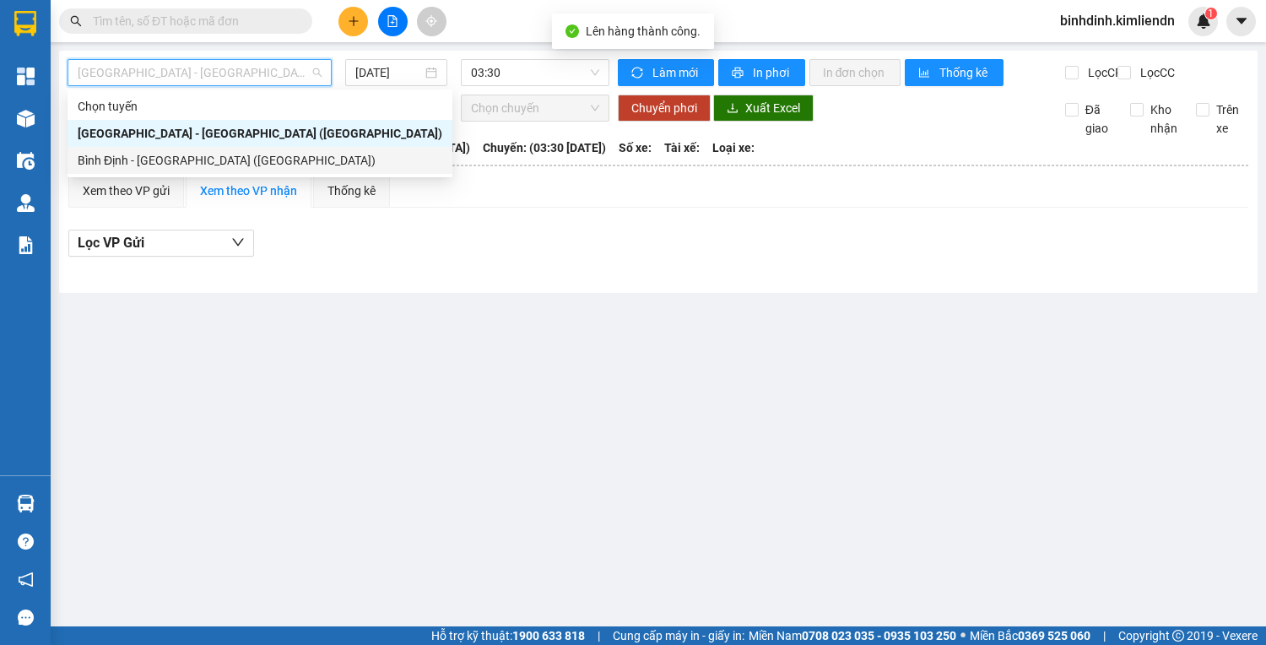
click at [277, 152] on div "Bình Định - [GEOGRAPHIC_DATA] ([GEOGRAPHIC_DATA])" at bounding box center [260, 160] width 365 height 19
type input "[DATE]"
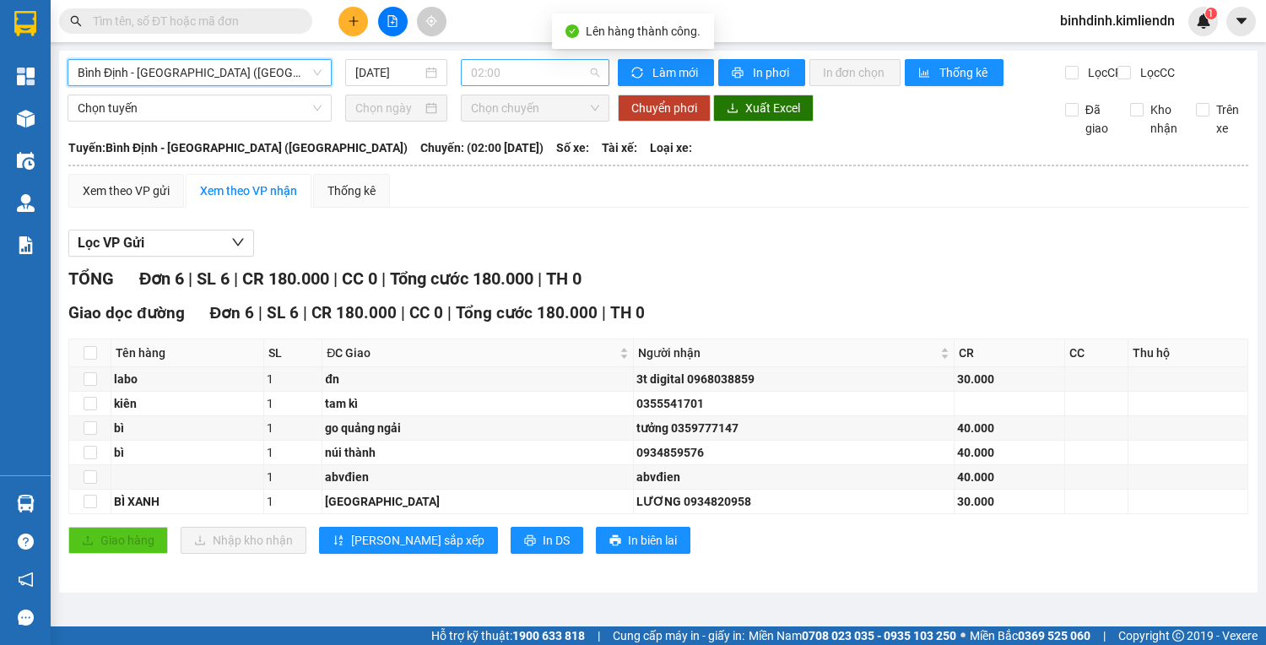
click at [500, 68] on span "02:00" at bounding box center [535, 72] width 128 height 25
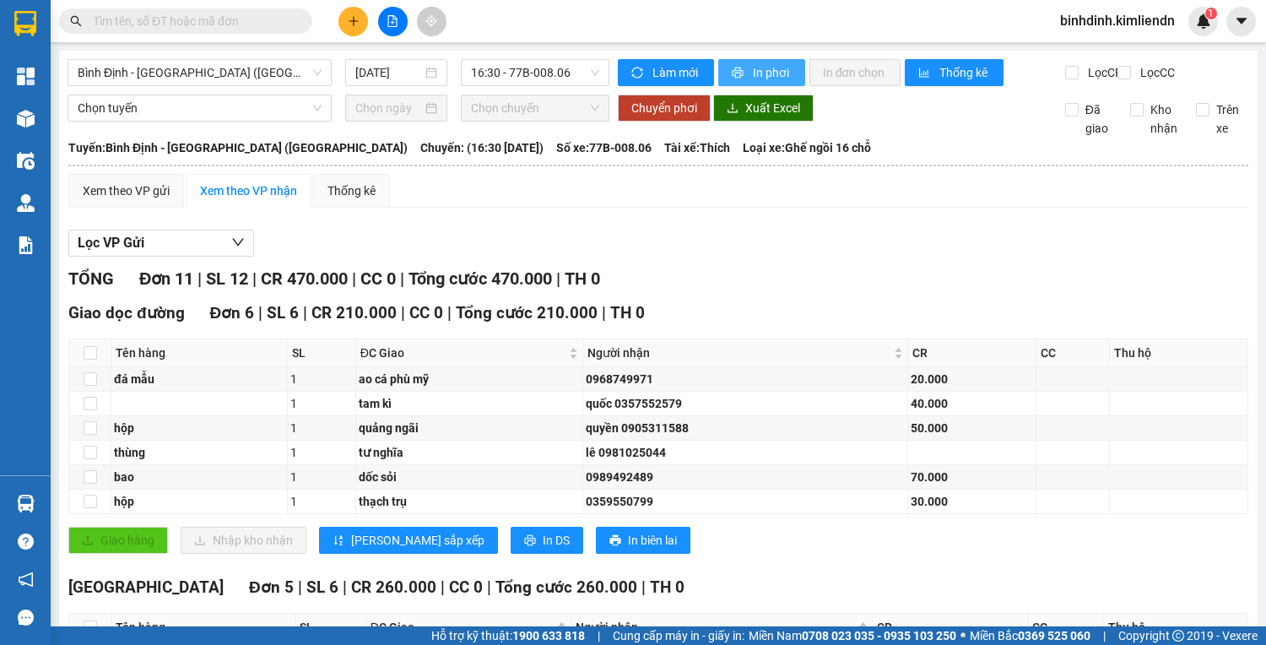
click at [753, 70] on span "In phơi" at bounding box center [772, 72] width 39 height 19
click at [88, 397] on input "checkbox" at bounding box center [91, 404] width 14 height 14
checkbox input "true"
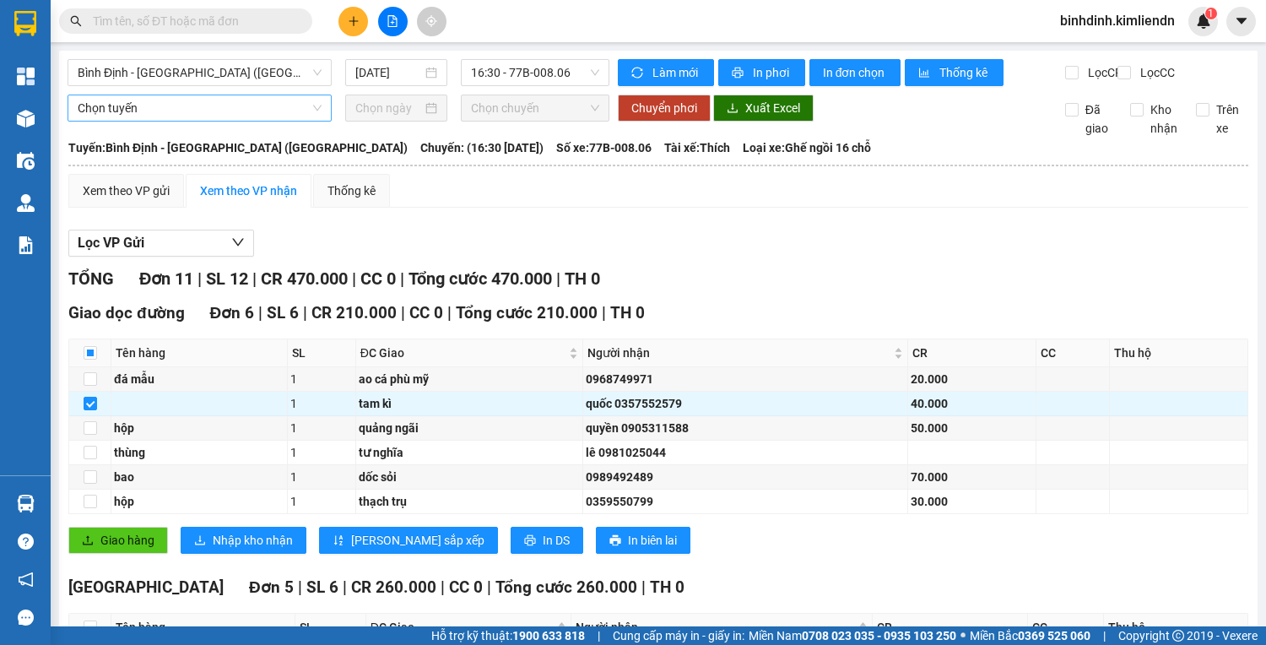
click at [268, 121] on span "Chọn tuyến" at bounding box center [200, 107] width 244 height 25
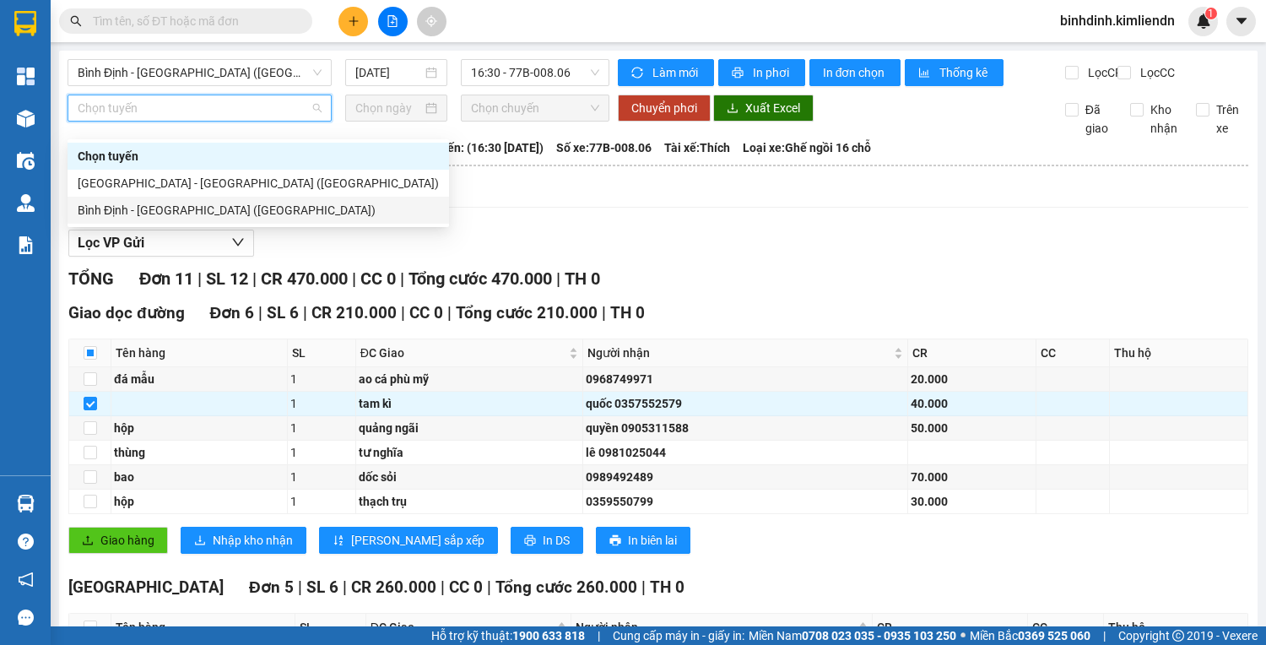
click at [256, 206] on div "Bình Định - [GEOGRAPHIC_DATA] ([GEOGRAPHIC_DATA])" at bounding box center [258, 210] width 361 height 19
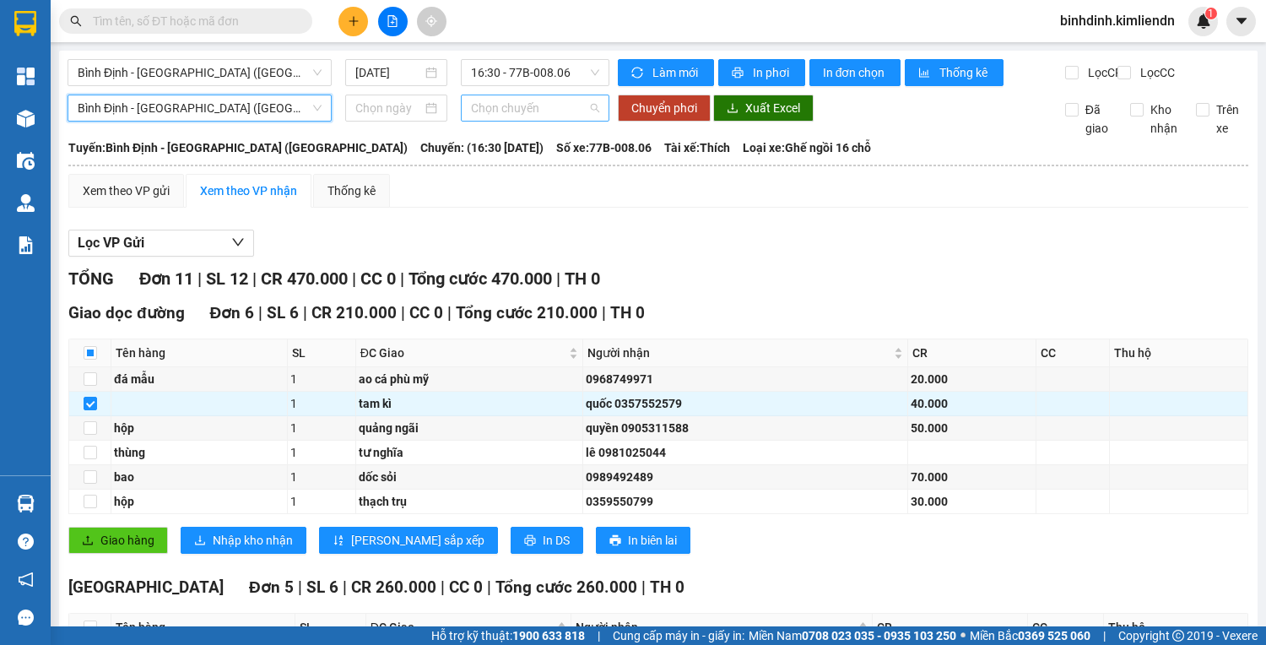
click at [504, 121] on span "Chọn chuyến" at bounding box center [535, 107] width 128 height 25
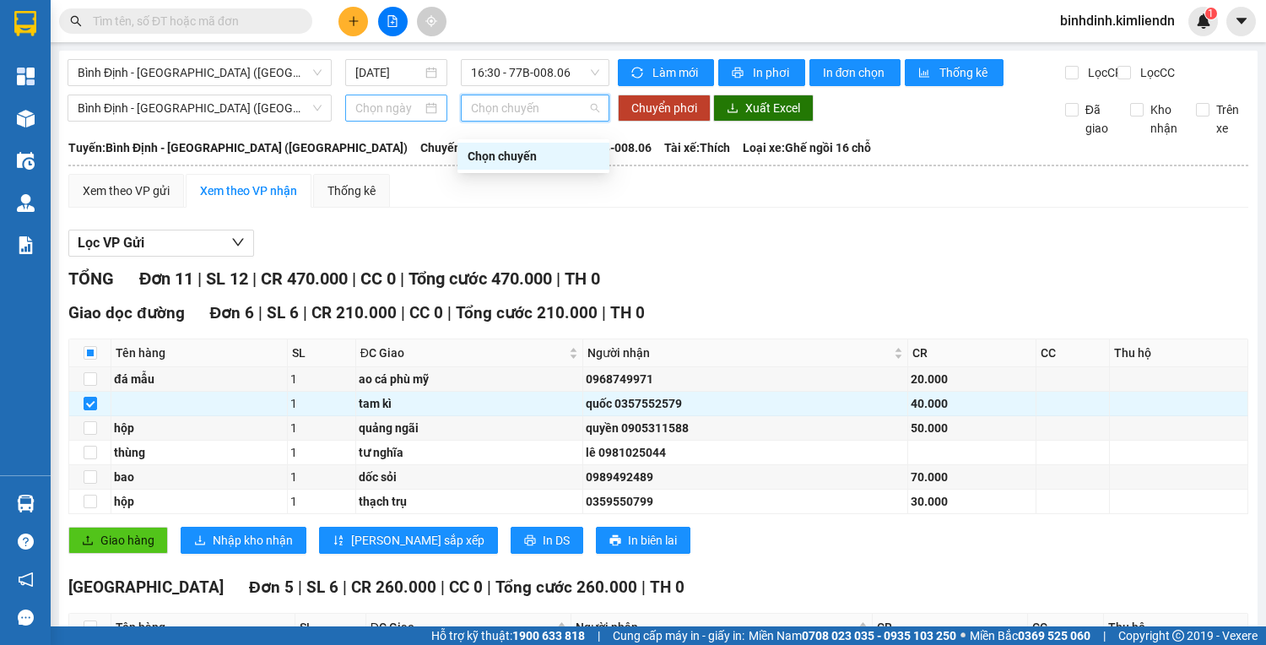
click at [432, 115] on div at bounding box center [396, 108] width 82 height 19
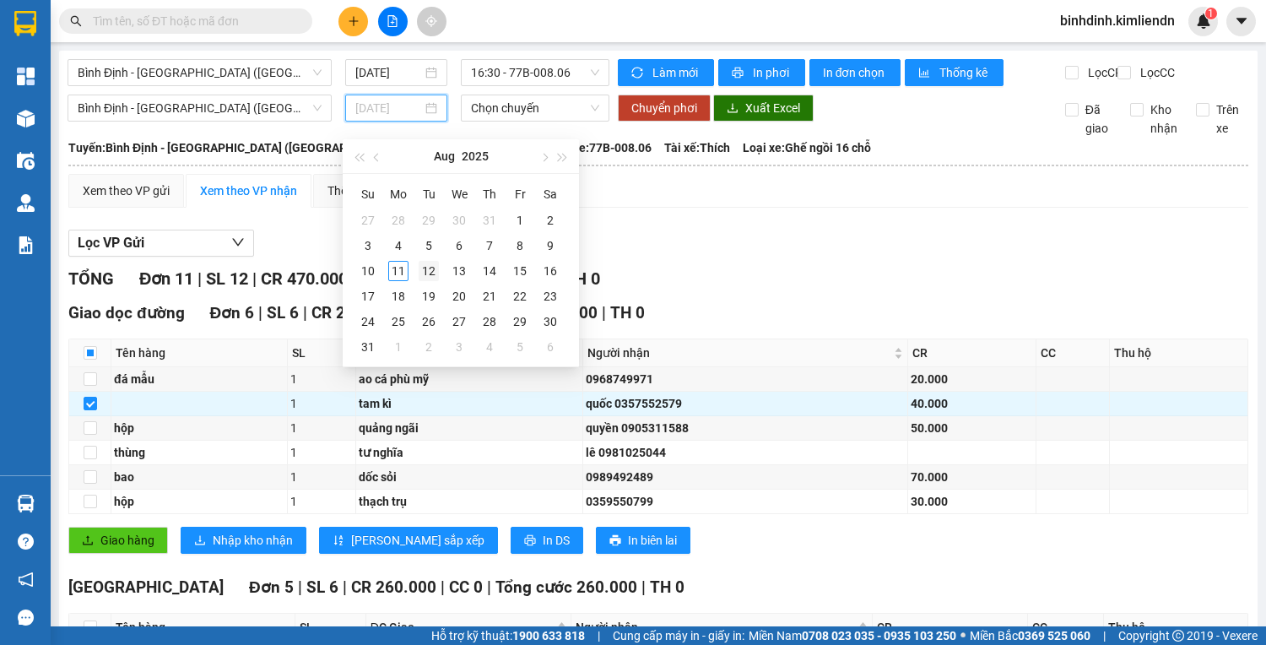
type input "12/08/2025"
click at [435, 263] on div "12" at bounding box center [429, 271] width 20 height 20
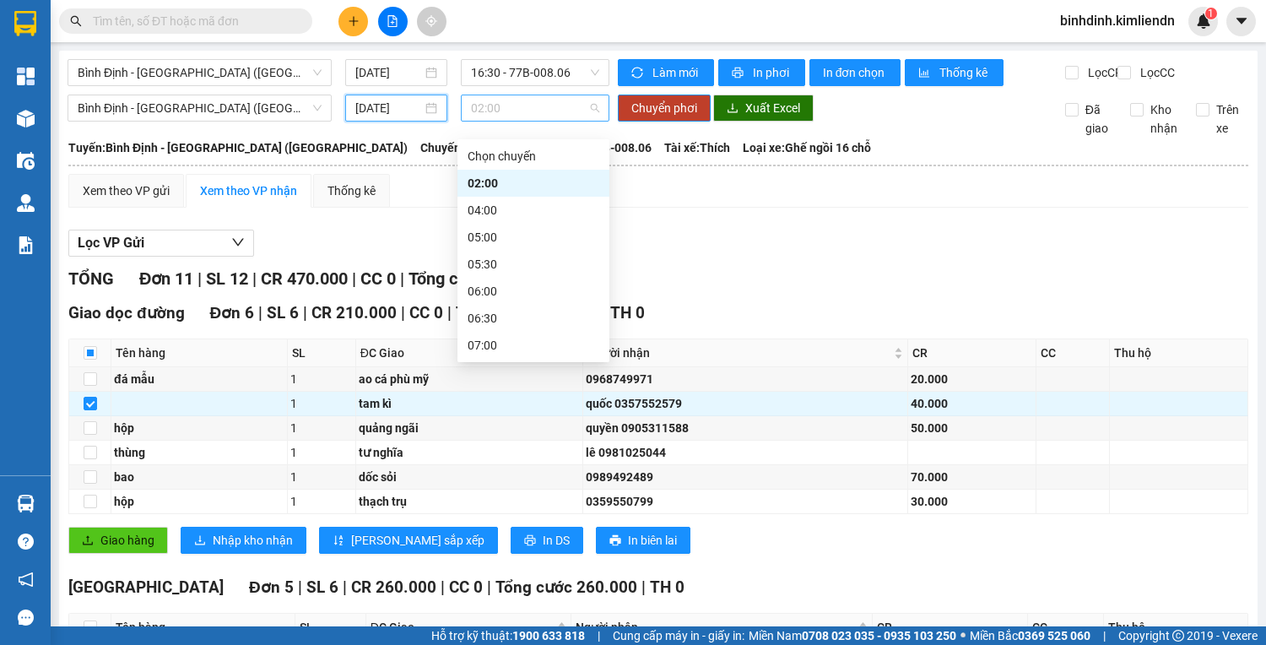
click at [521, 120] on span "02:00" at bounding box center [535, 107] width 128 height 25
type input "12/08/2025"
click at [516, 189] on div "02:00" at bounding box center [534, 183] width 132 height 19
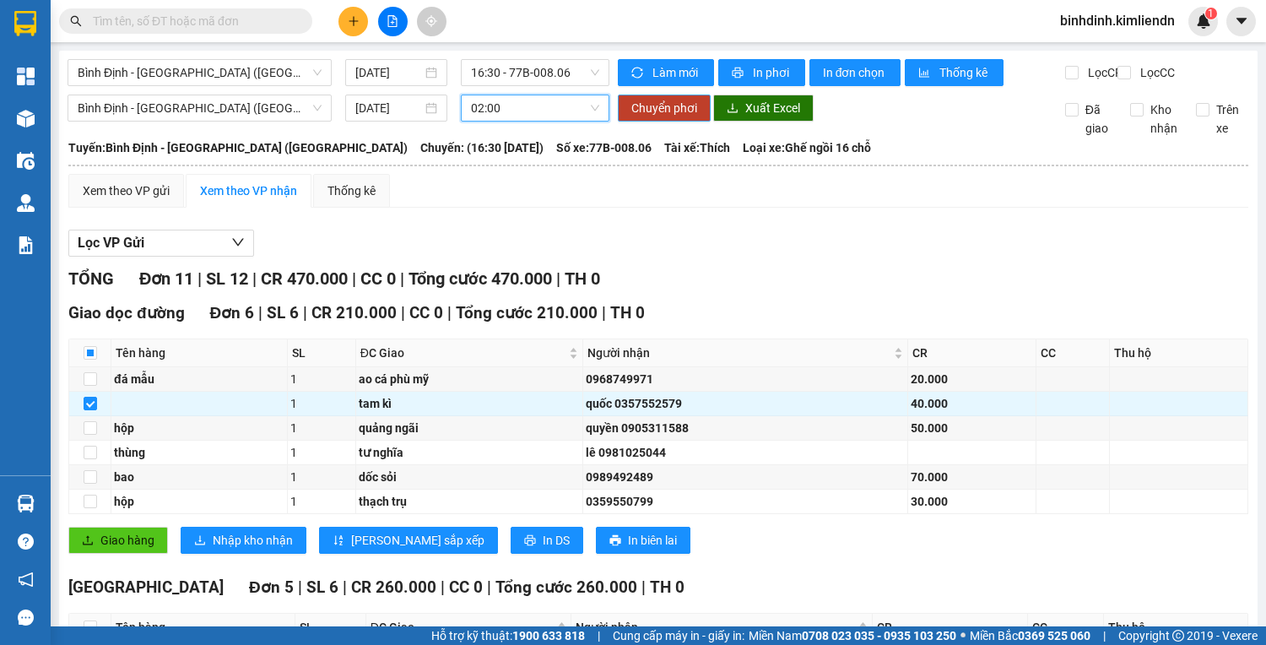
click at [663, 117] on span "Chuyển phơi" at bounding box center [664, 108] width 66 height 19
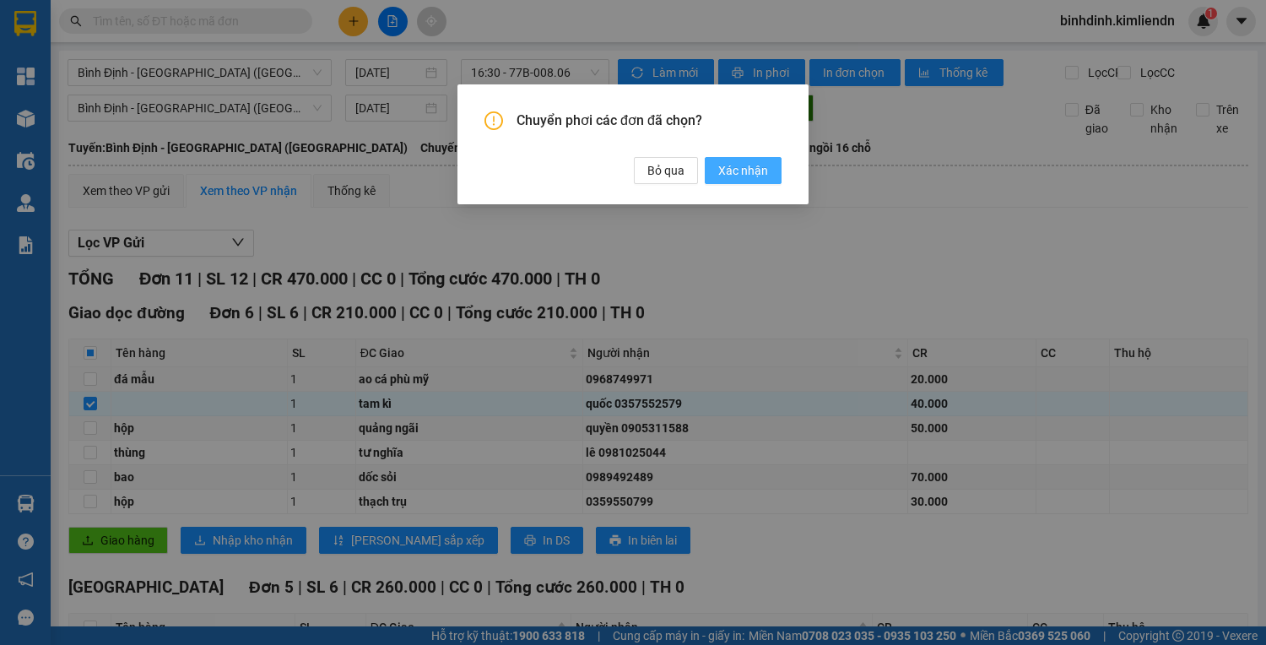
click at [759, 169] on span "Xác nhận" at bounding box center [743, 170] width 50 height 19
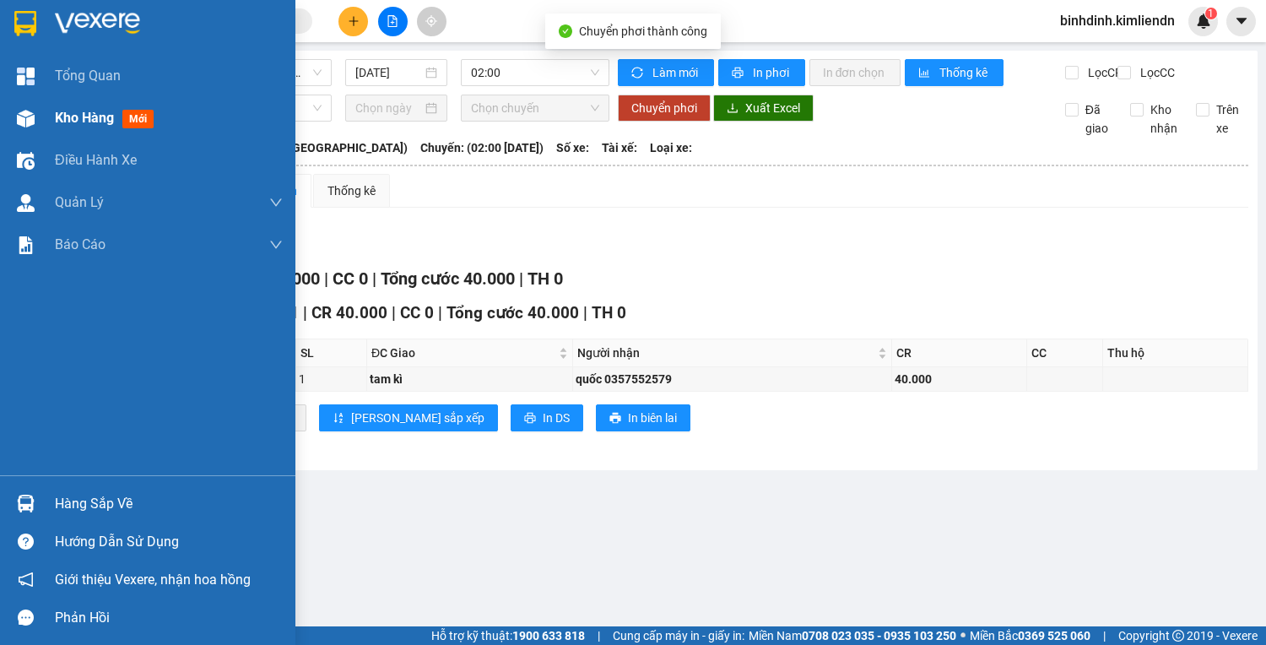
click at [45, 119] on div "Kho hàng mới" at bounding box center [147, 118] width 295 height 42
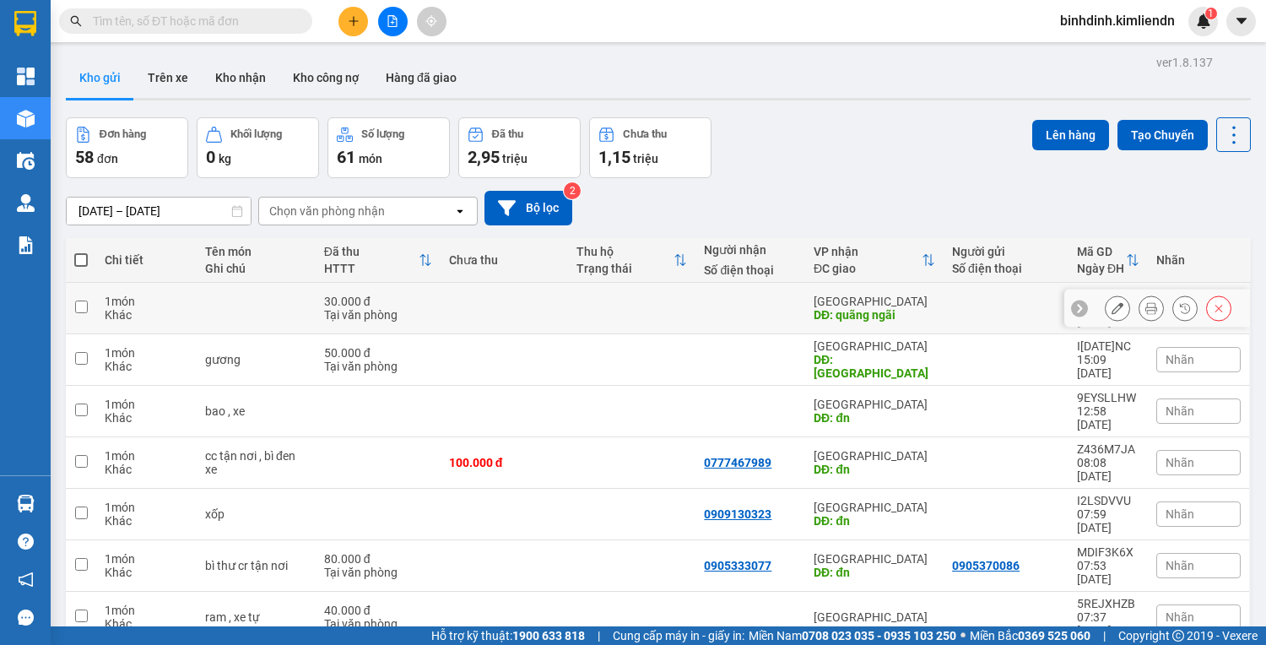
click at [1207, 302] on button at bounding box center [1219, 309] width 24 height 30
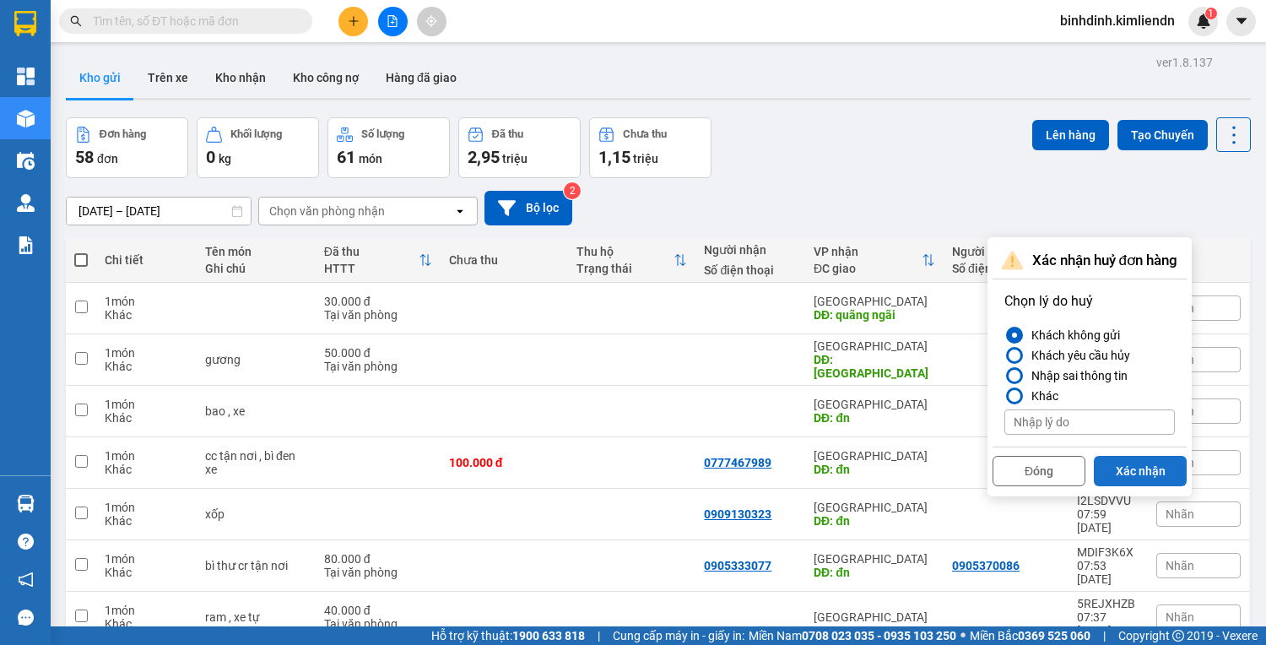
click at [1138, 468] on button "Xác nhận" at bounding box center [1140, 471] width 93 height 30
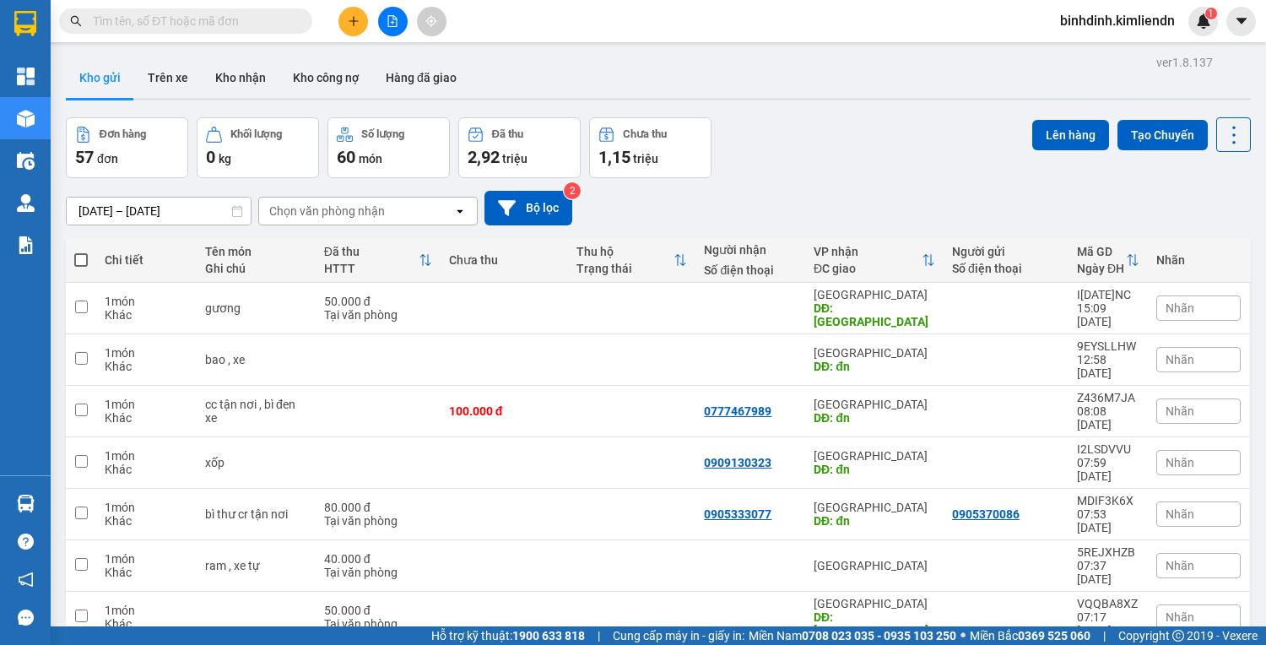
click at [333, 25] on div at bounding box center [392, 22] width 127 height 30
click at [356, 20] on icon "plus" at bounding box center [353, 20] width 9 height 1
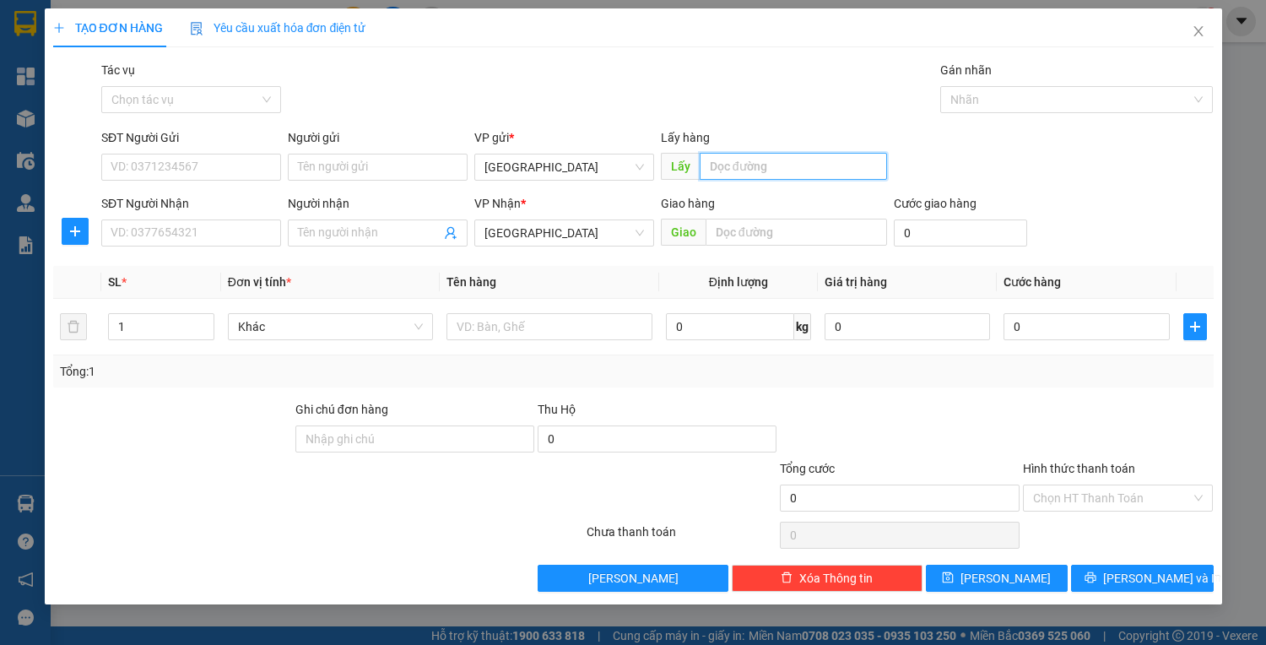
click at [723, 169] on input "text" at bounding box center [793, 166] width 187 height 27
type input "quy nhơn"
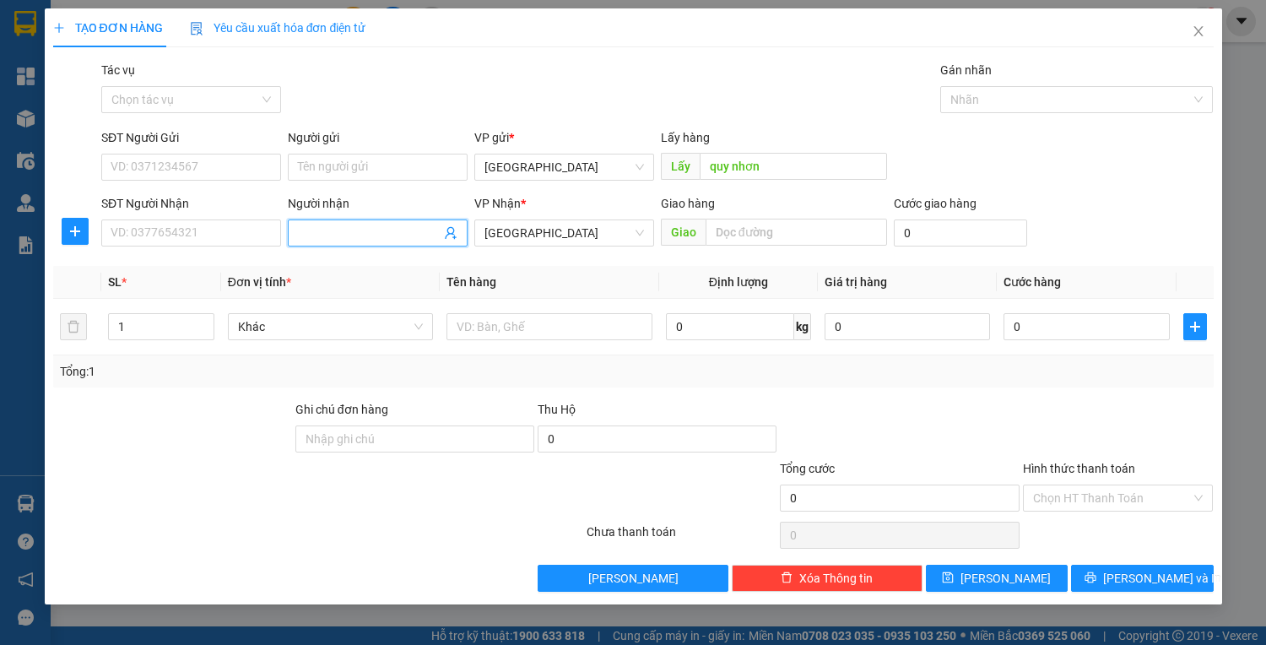
click at [343, 225] on input "Người nhận" at bounding box center [369, 233] width 143 height 19
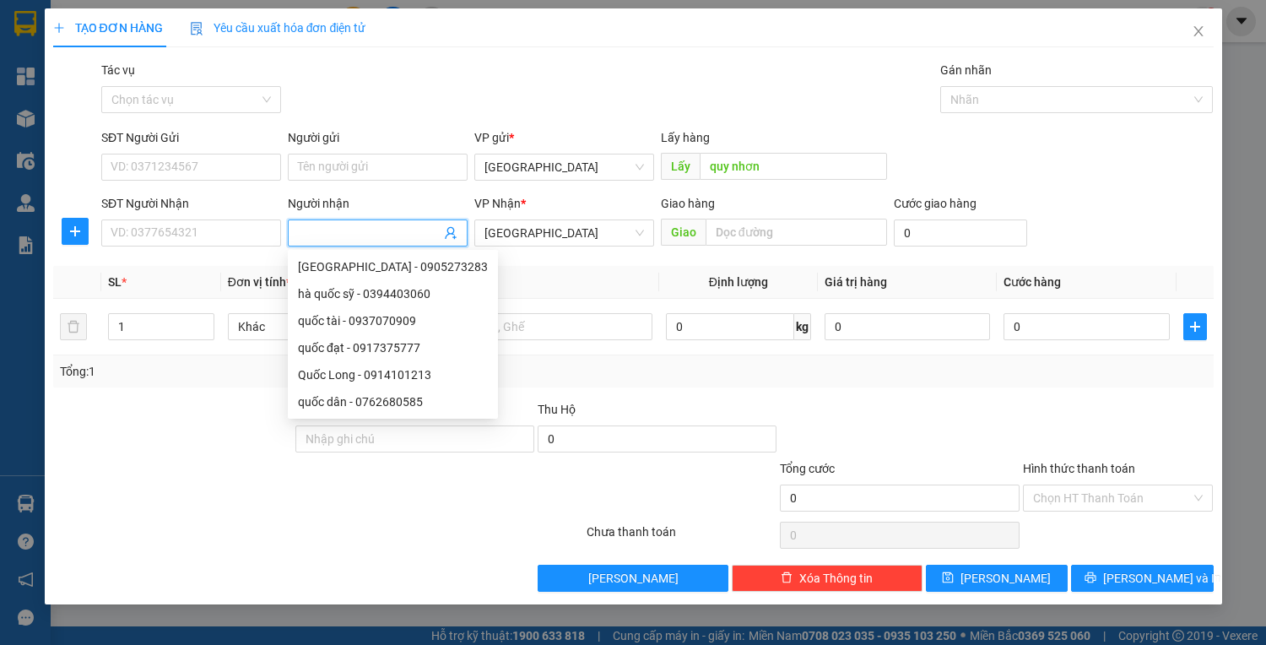
type input ","
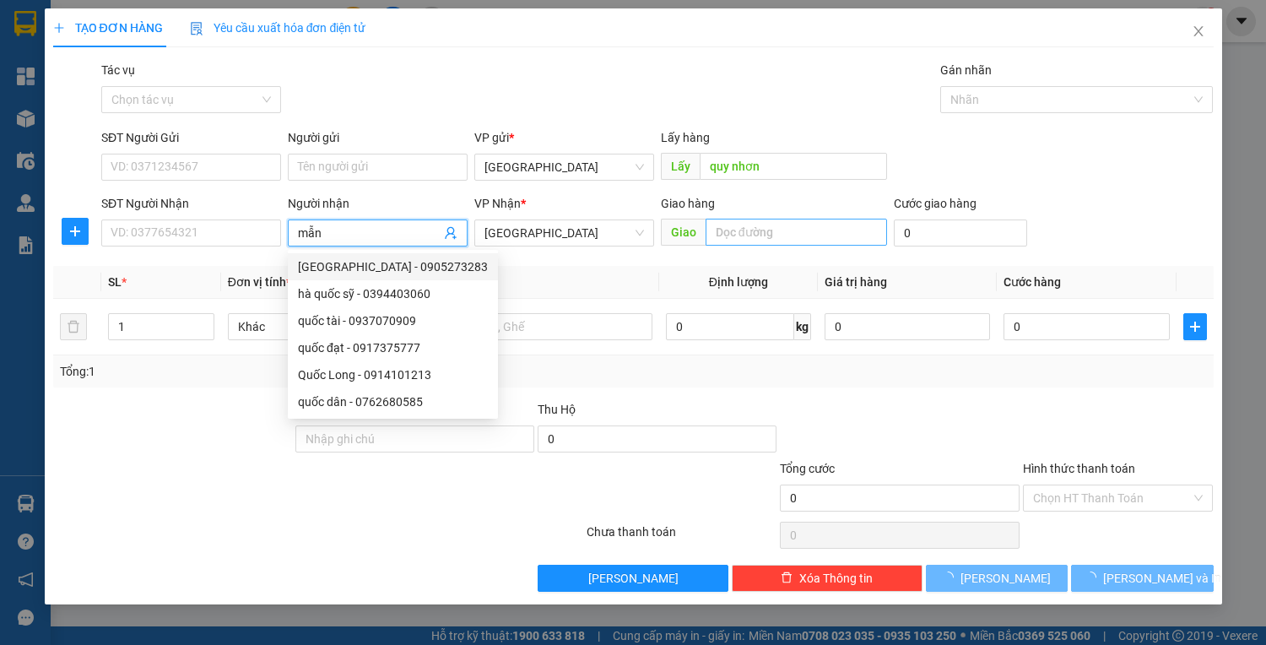
type input "mẫn"
click at [752, 230] on input "text" at bounding box center [797, 232] width 182 height 27
type input "d"
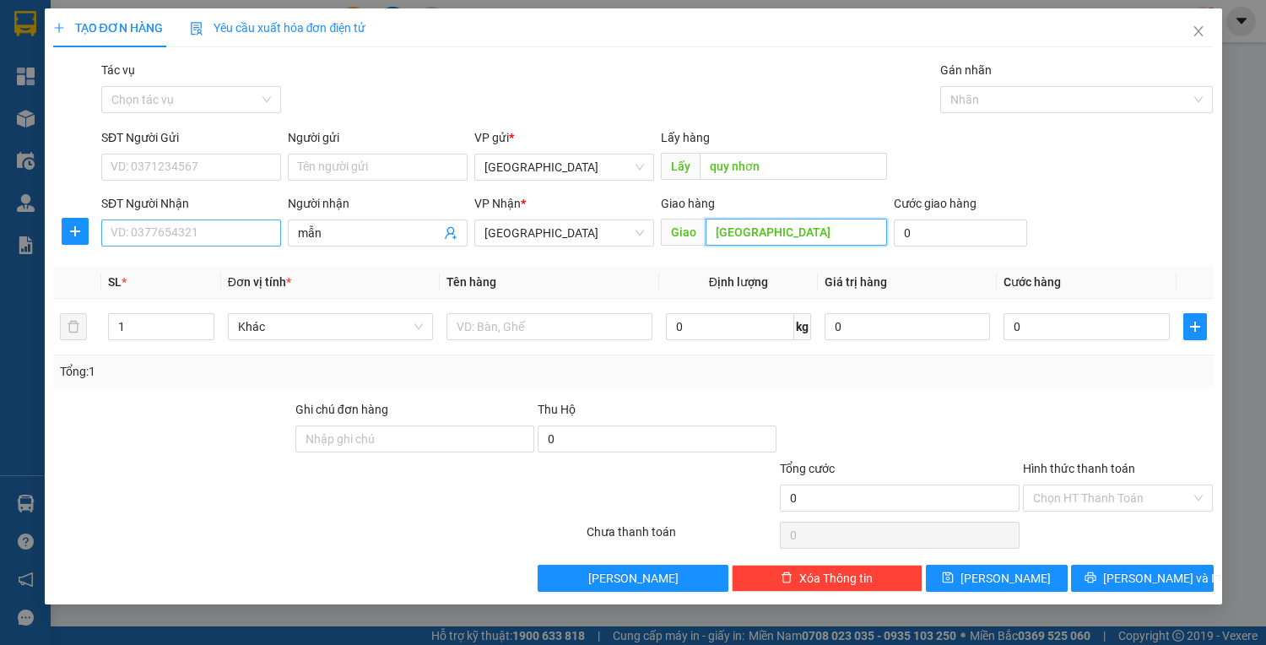
type input "[GEOGRAPHIC_DATA]"
click at [164, 242] on input "SĐT Người Nhận" at bounding box center [191, 232] width 180 height 27
type input "0337"
click at [923, 236] on input "0" at bounding box center [960, 232] width 133 height 27
type input "4"
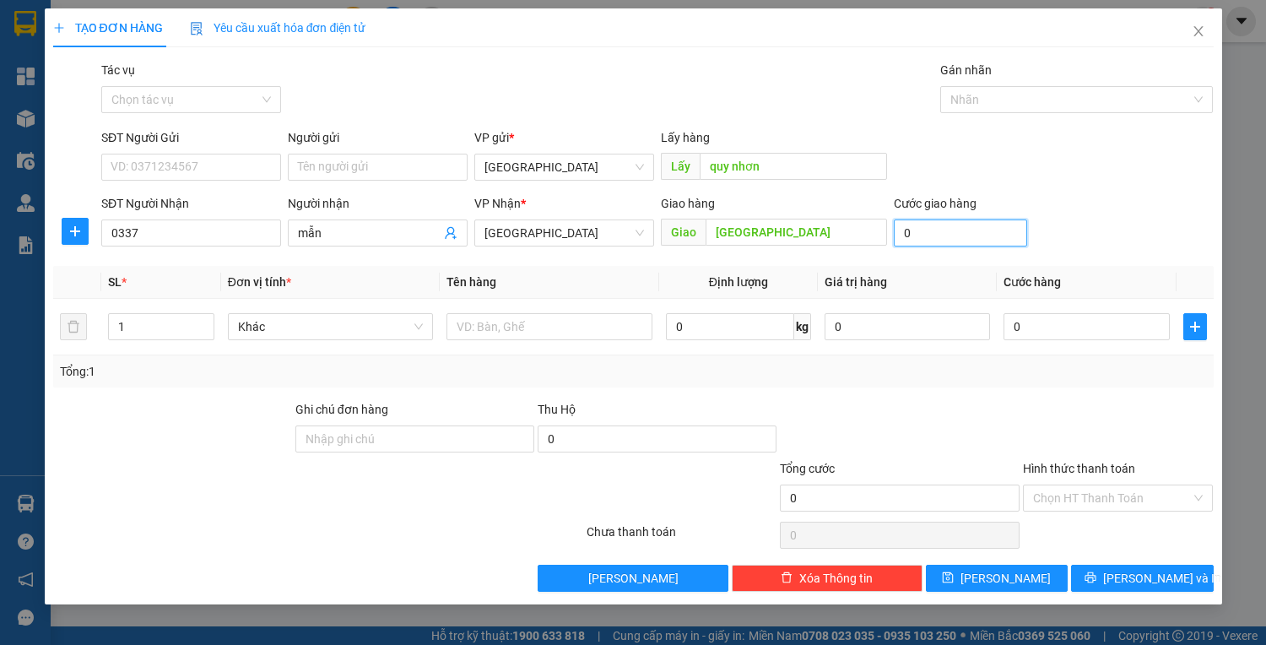
type input "4"
type input "40"
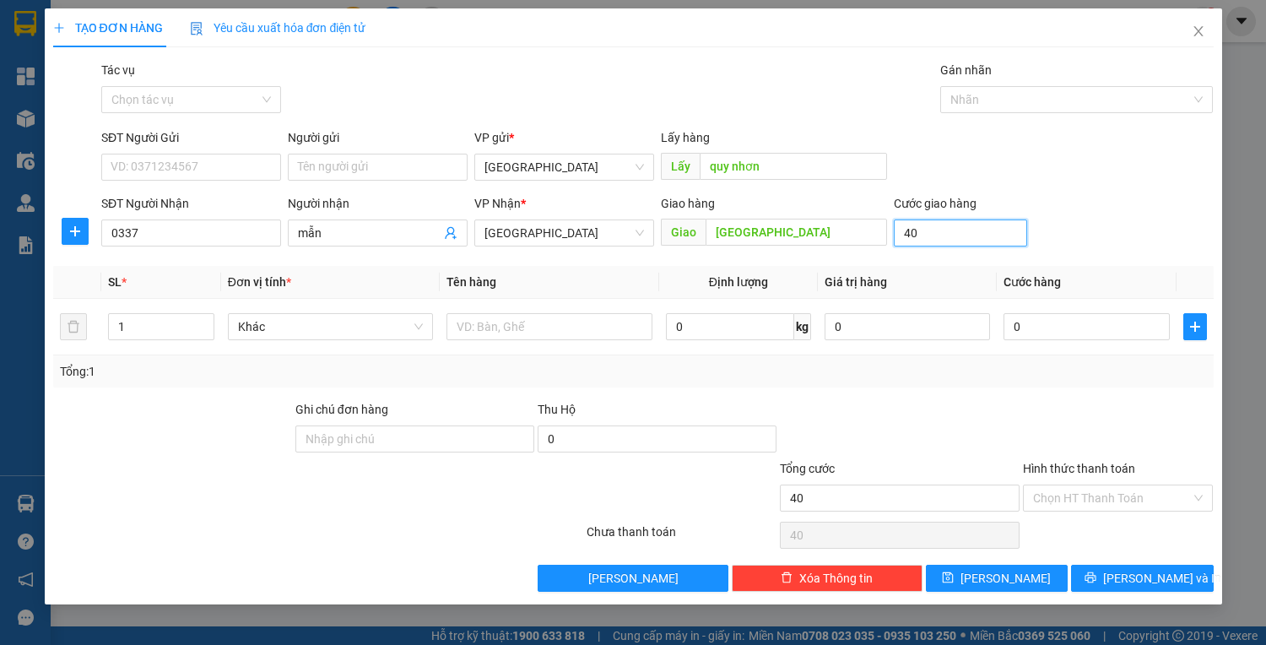
type input "40.000"
click at [157, 245] on input "0337" at bounding box center [191, 232] width 180 height 27
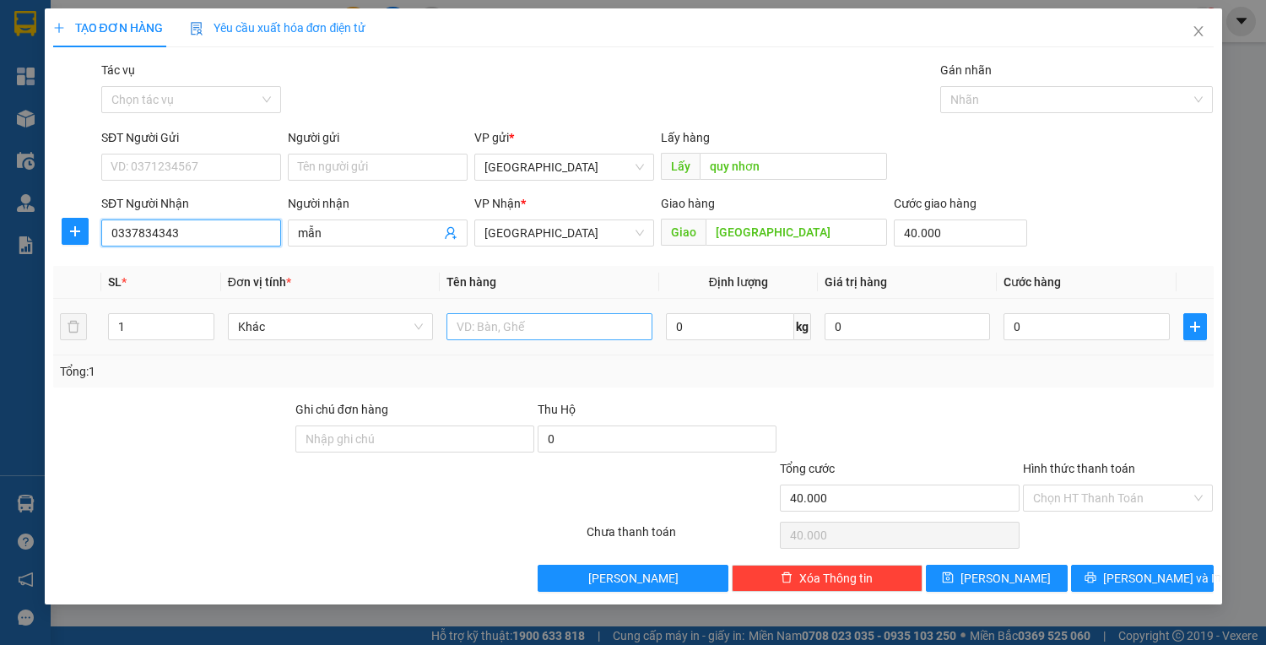
type input "0337834343"
click at [547, 334] on input "text" at bounding box center [549, 326] width 205 height 27
type input "thùng"
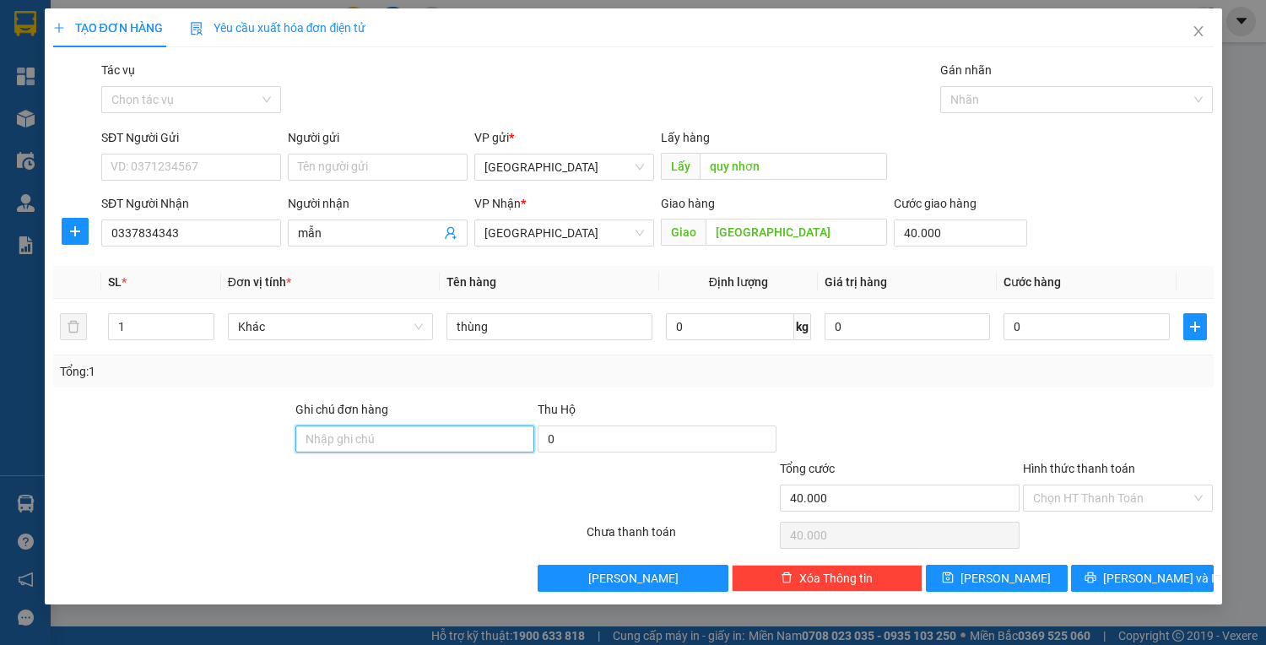
click at [423, 431] on input "Ghi chú đơn hàng" at bounding box center [414, 438] width 239 height 27
type input "43b04519 - 091012266"
drag, startPoint x: 378, startPoint y: 432, endPoint x: 406, endPoint y: 436, distance: 28.1
click at [378, 433] on input "43b04519 - 091012266" at bounding box center [414, 438] width 239 height 27
click at [1097, 577] on icon "printer" at bounding box center [1091, 578] width 12 height 12
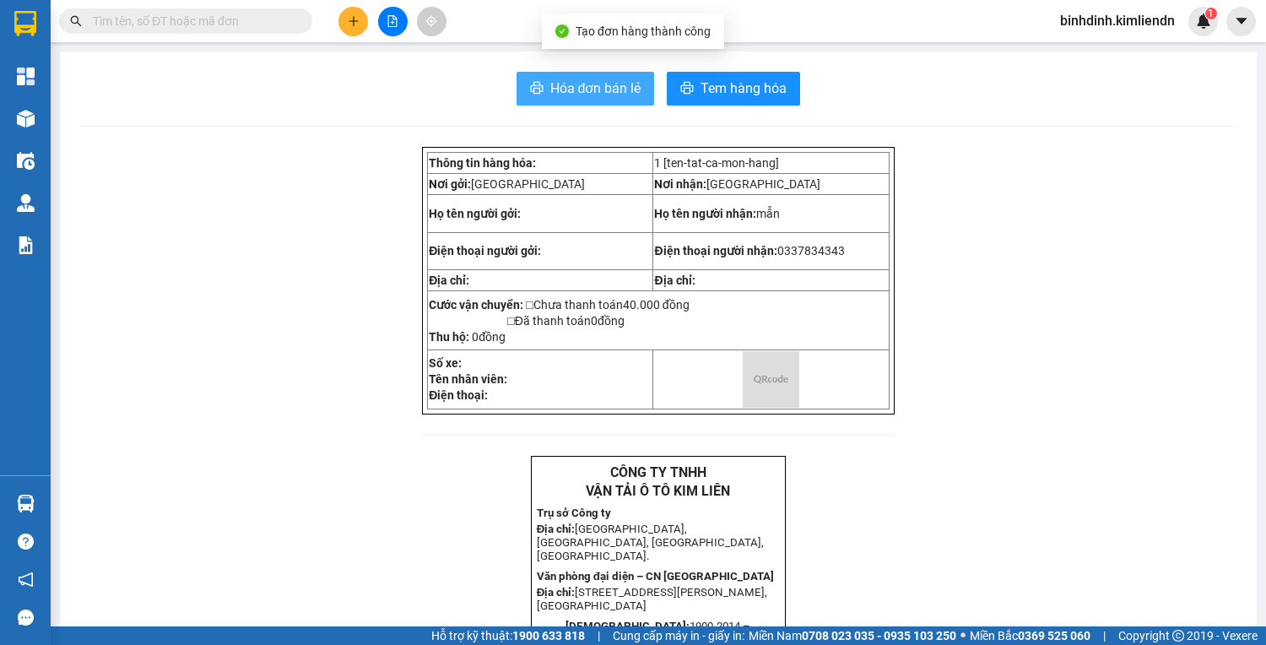
click at [552, 94] on span "Hóa đơn bán lẻ" at bounding box center [595, 88] width 91 height 21
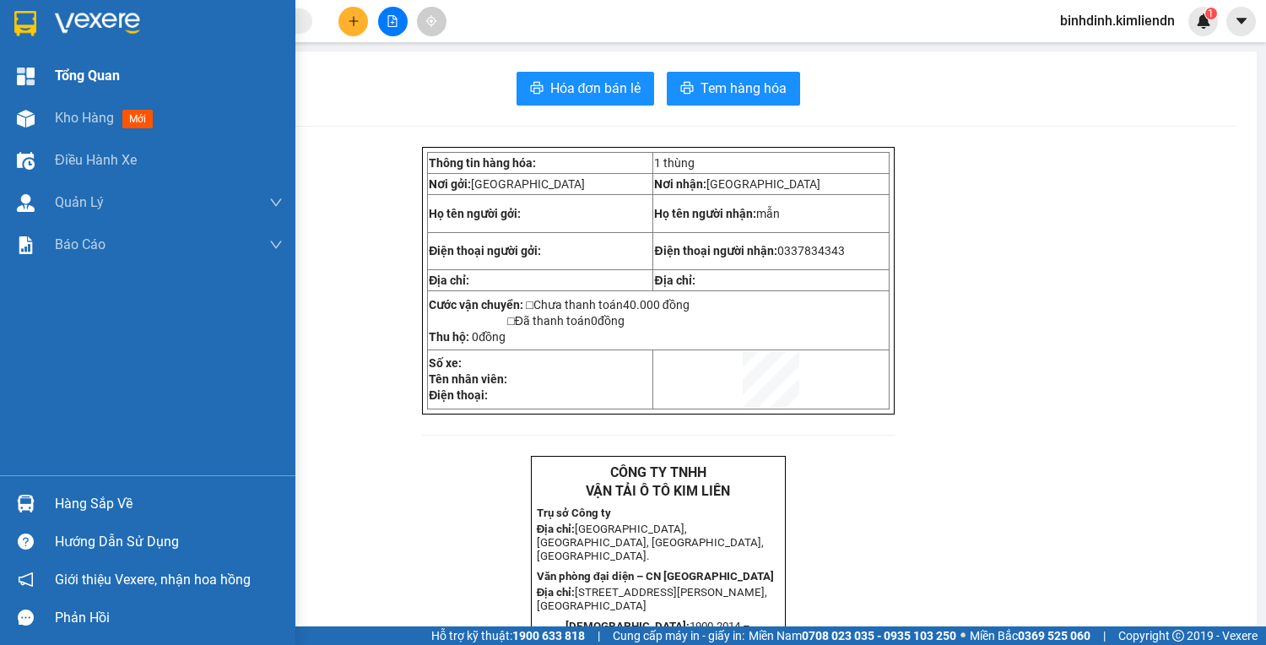
click at [67, 79] on span "Tổng Quan" at bounding box center [87, 75] width 65 height 21
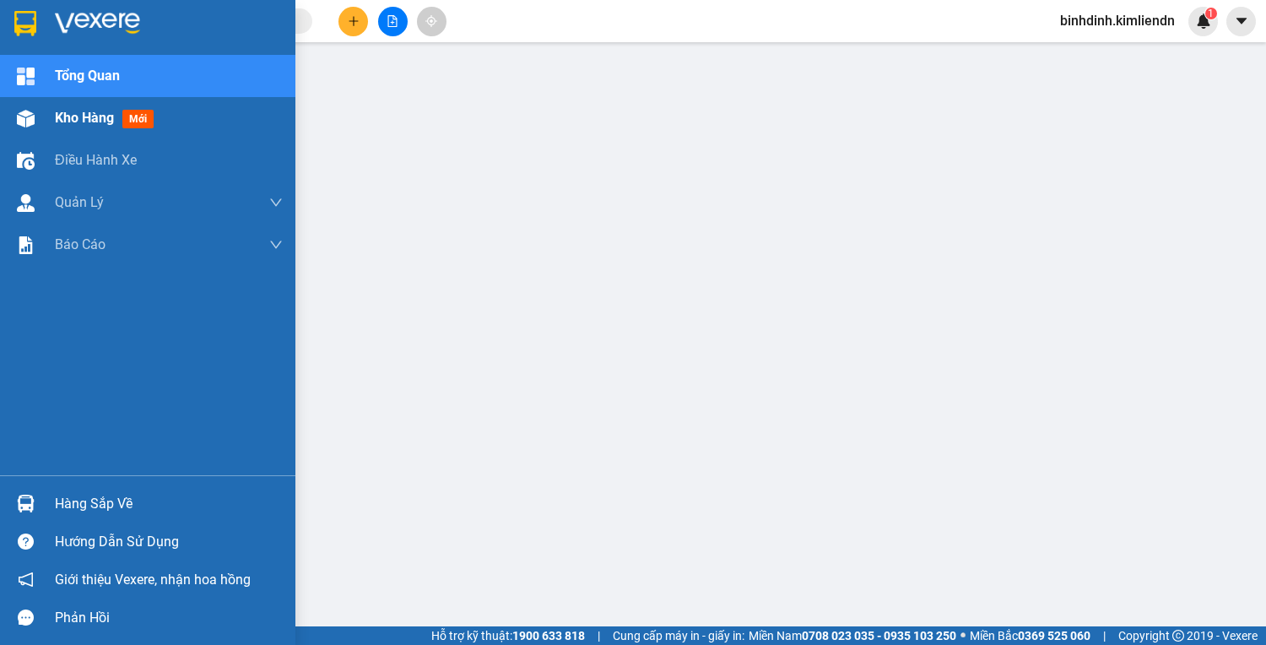
click at [6, 115] on div "Kho hàng mới" at bounding box center [147, 118] width 295 height 42
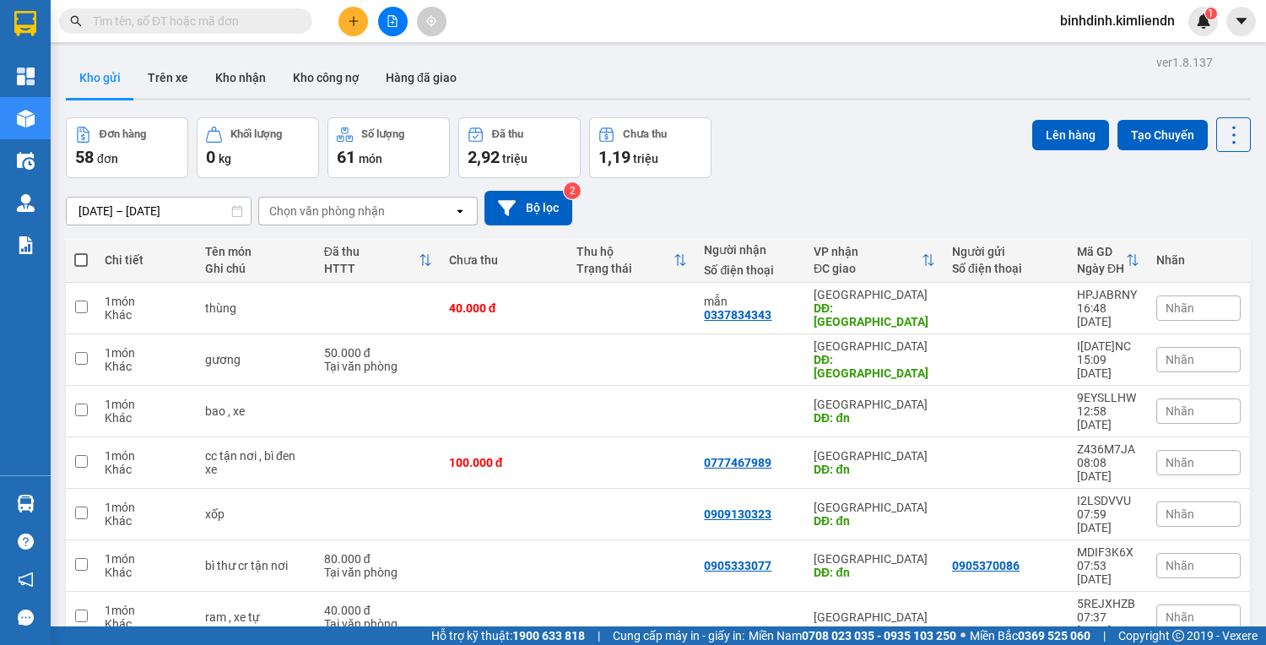
click at [1166, 301] on span "Nhãn" at bounding box center [1180, 308] width 29 height 14
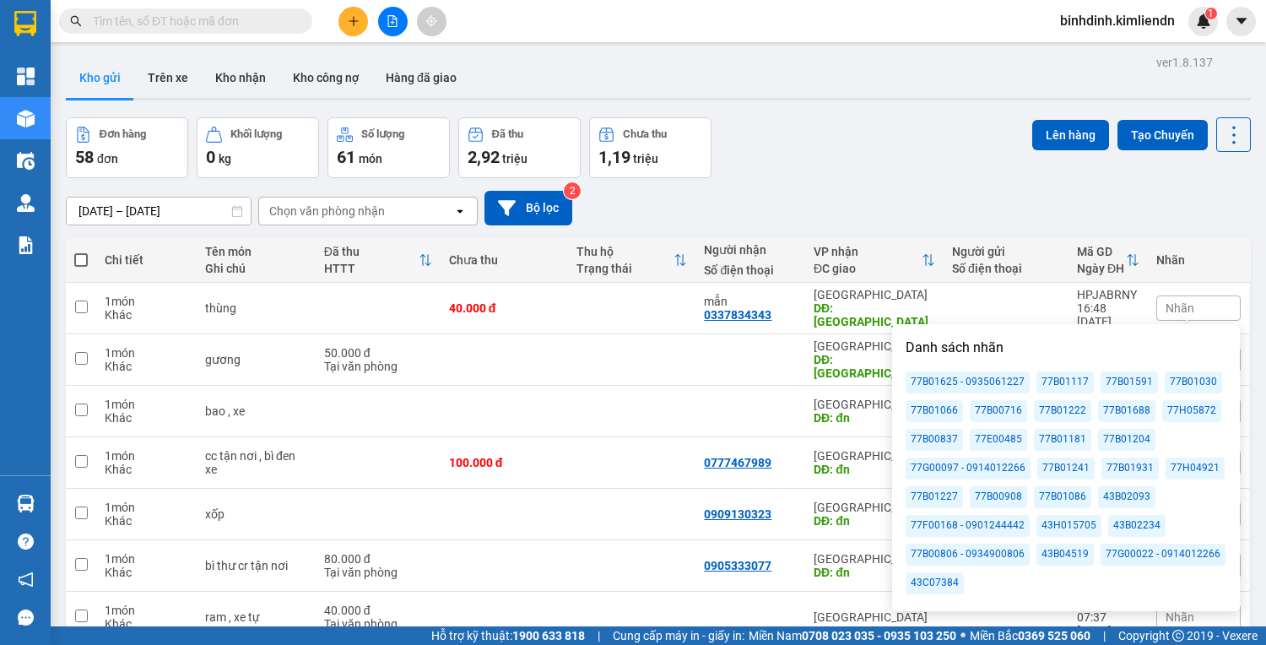
drag, startPoint x: 1047, startPoint y: 556, endPoint x: 1028, endPoint y: 468, distance: 89.7
click at [1048, 556] on div "43B04519" at bounding box center [1065, 555] width 57 height 22
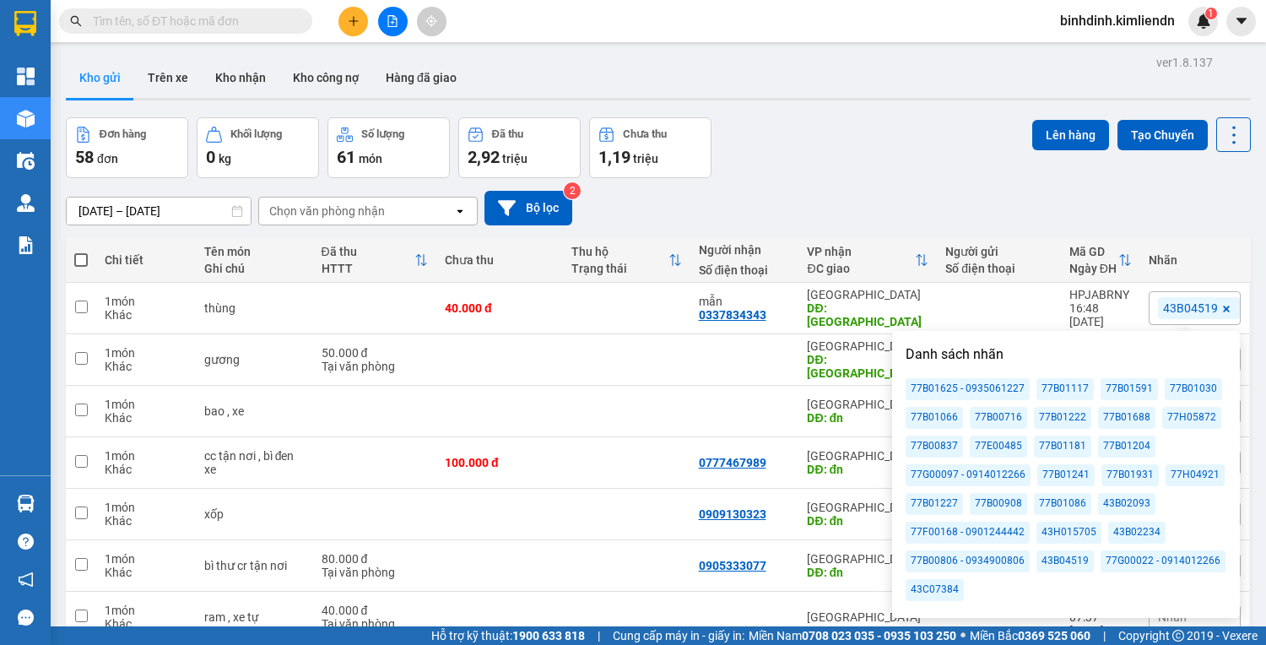
click at [913, 143] on div "Đơn hàng 58 đơn Khối lượng 0 kg Số lượng 61 món Đã thu 2,92 triệu Chưa thu 1,19…" at bounding box center [658, 147] width 1185 height 61
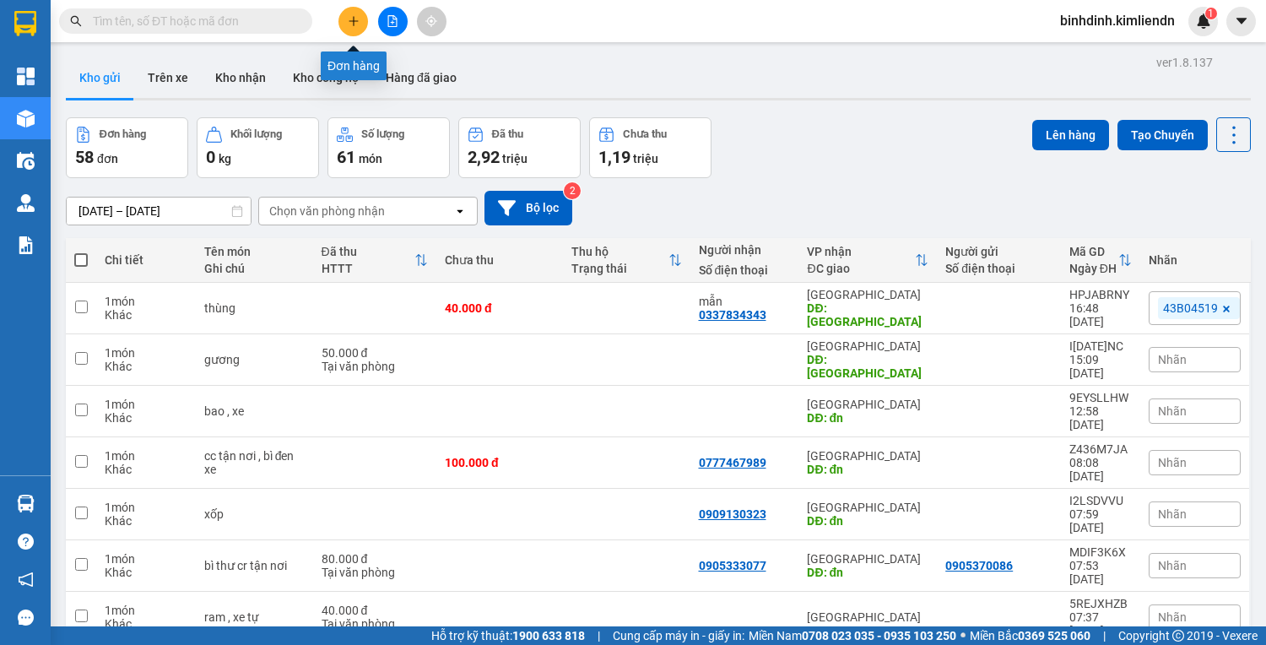
click at [358, 24] on icon "plus" at bounding box center [354, 21] width 12 height 12
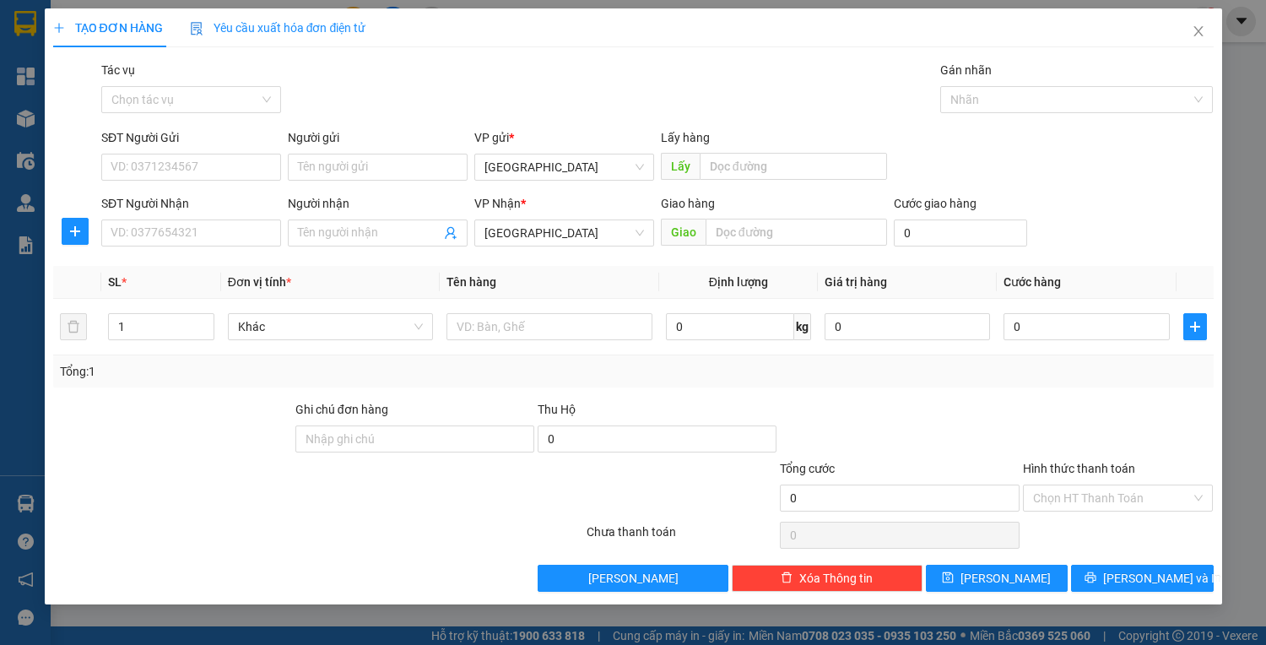
click at [854, 191] on form "SĐT Người Gửi VD: 0371234567 Người gửi Tên người gửi VP gửi * Bình Định Lấy hàn…" at bounding box center [633, 190] width 1161 height 125
click at [852, 179] on input "text" at bounding box center [793, 166] width 187 height 27
type input "quy nhơn"
click at [860, 220] on input "text" at bounding box center [797, 232] width 182 height 27
type input "d"
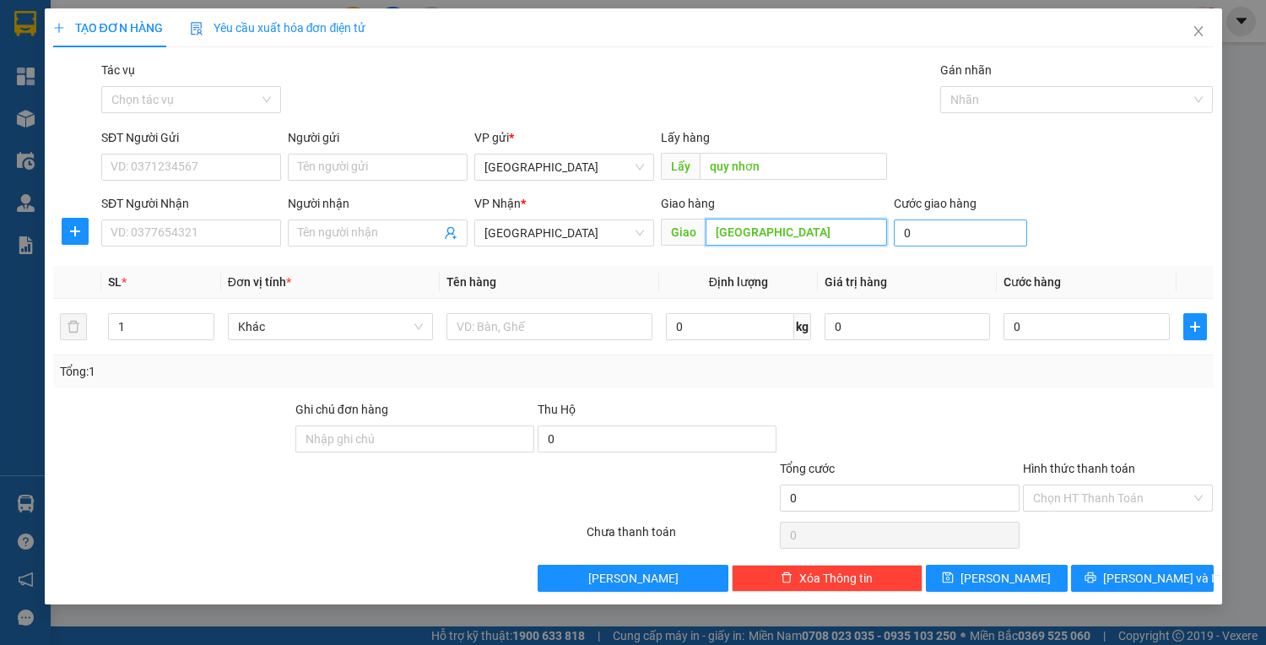
type input "[GEOGRAPHIC_DATA]"
click at [919, 230] on input "0" at bounding box center [960, 232] width 133 height 27
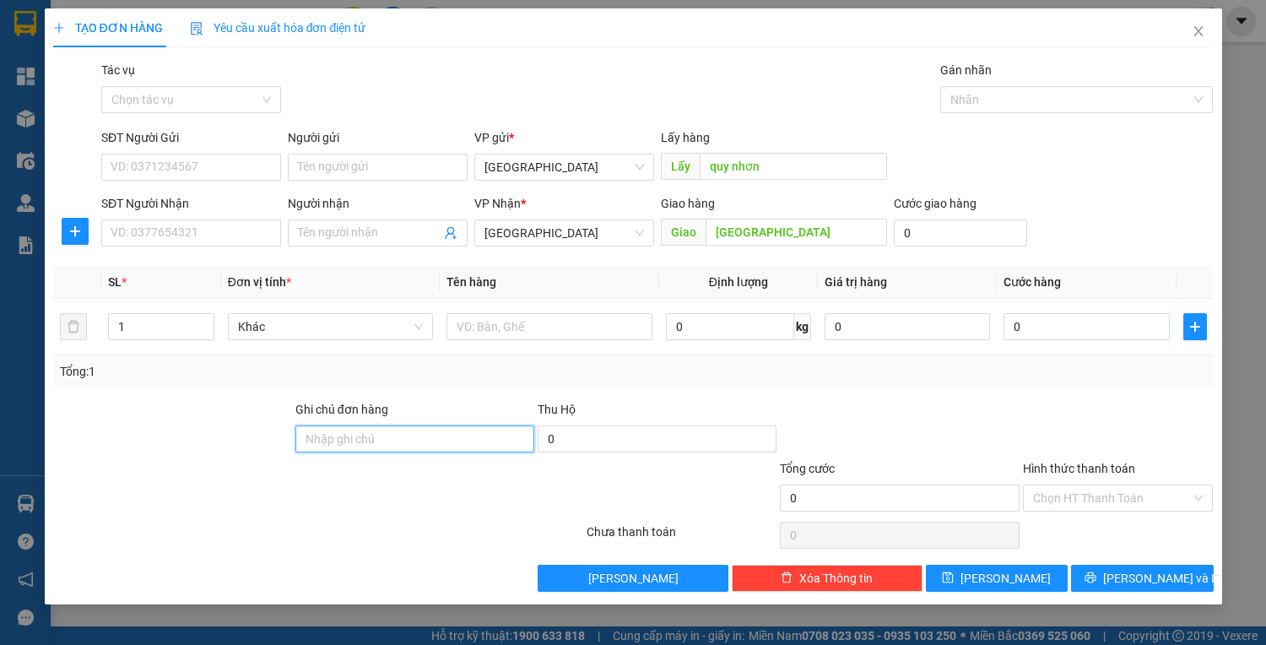
click at [355, 425] on input "Ghi chú đơn hàng" at bounding box center [414, 438] width 239 height 27
type input "7"
type input "43b04519 - 09"
click at [1092, 579] on button "[PERSON_NAME] và In" at bounding box center [1142, 578] width 142 height 27
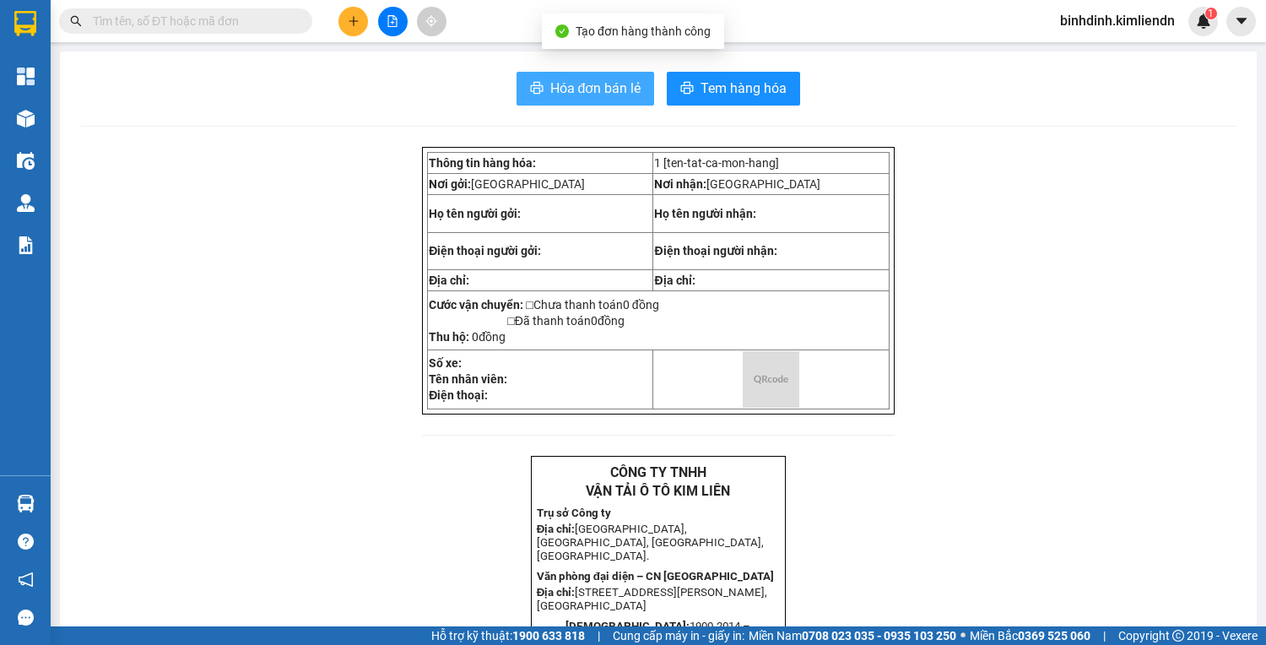
click at [587, 72] on button "Hóa đơn bán lẻ" at bounding box center [586, 89] width 138 height 34
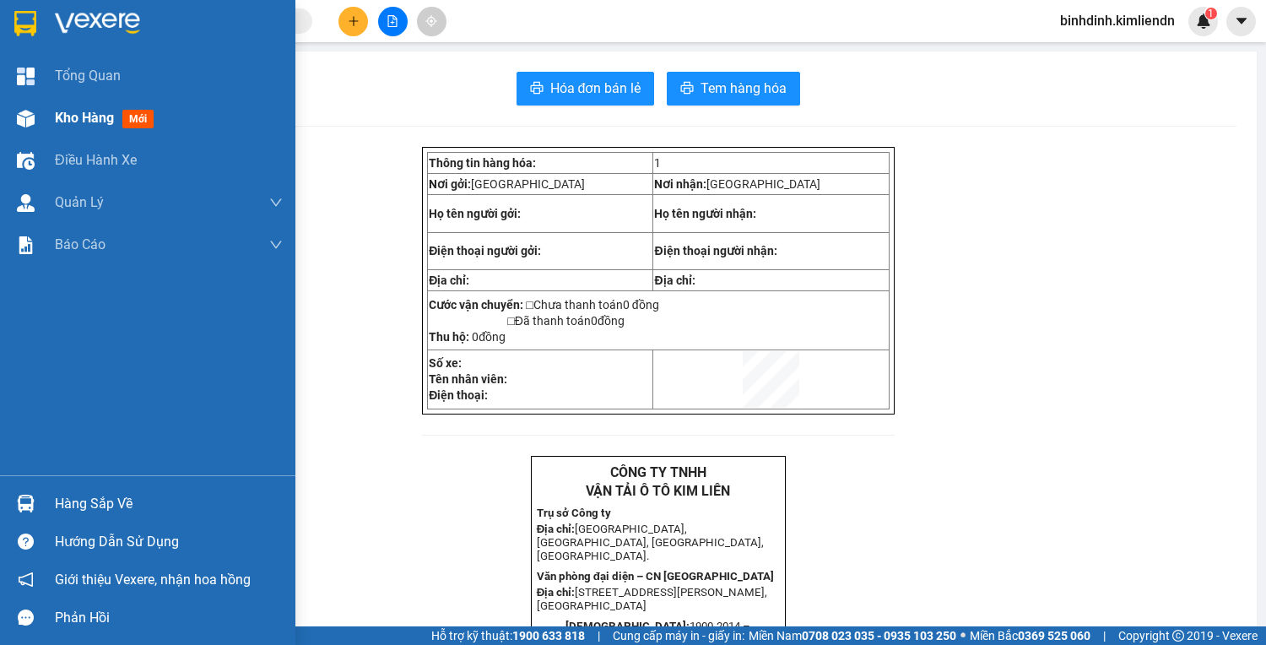
click at [42, 122] on div "Kho hàng mới" at bounding box center [147, 118] width 295 height 42
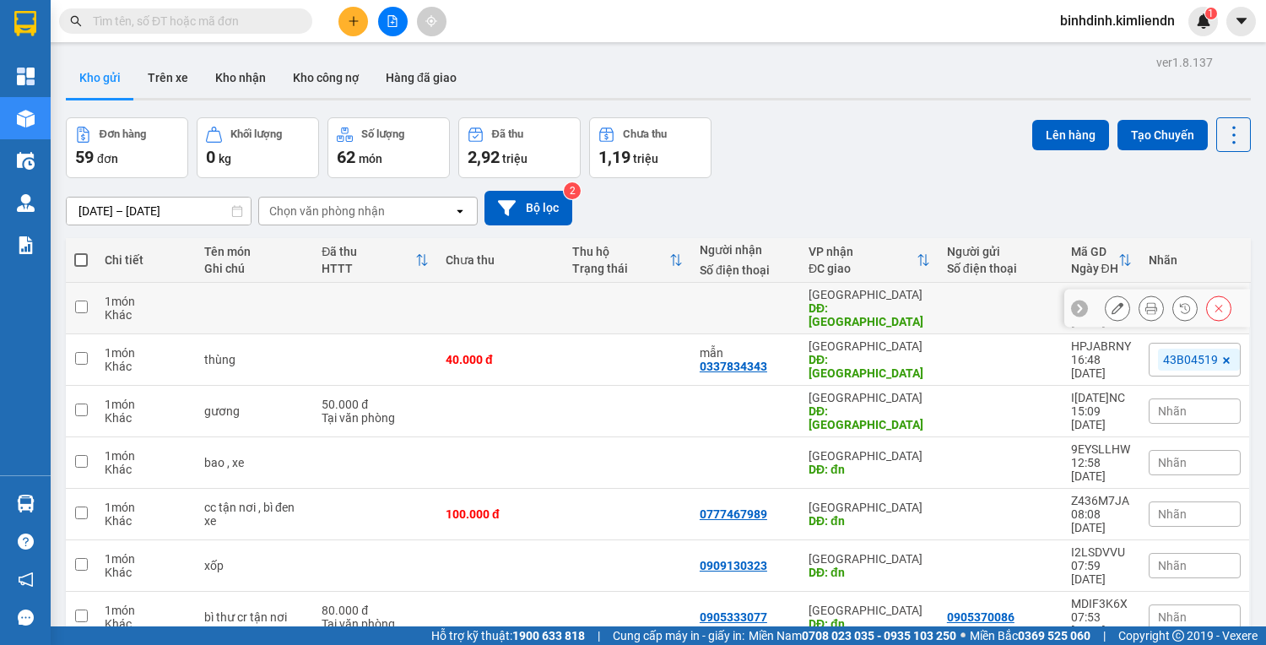
click at [1112, 302] on icon at bounding box center [1118, 308] width 12 height 12
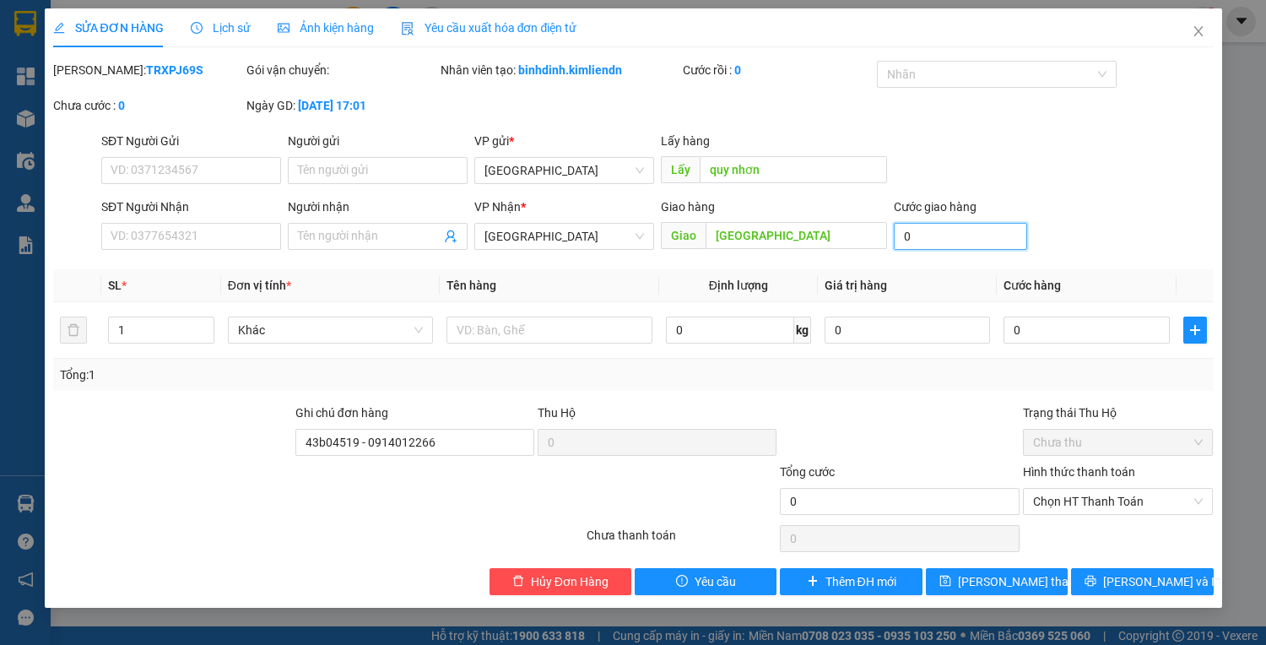
click at [957, 236] on input "0" at bounding box center [960, 236] width 133 height 27
click at [1108, 494] on span "Chọn HT Thanh Toán" at bounding box center [1118, 501] width 171 height 25
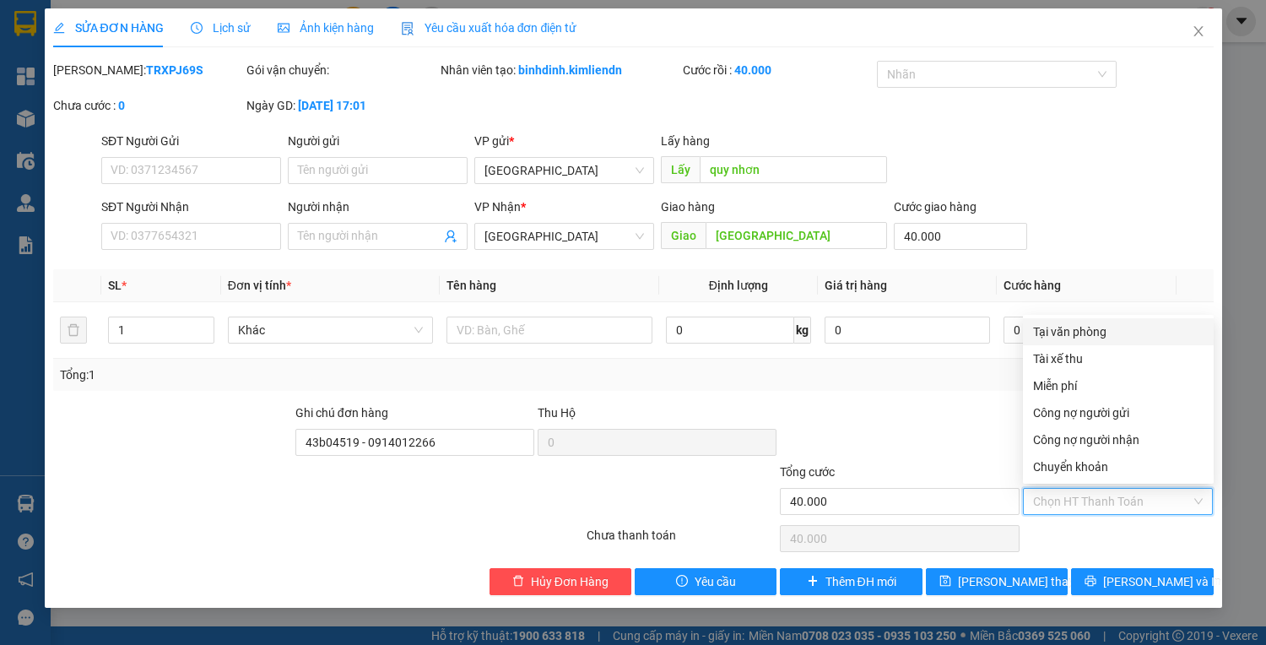
click at [1101, 335] on div "Tại văn phòng" at bounding box center [1118, 331] width 171 height 19
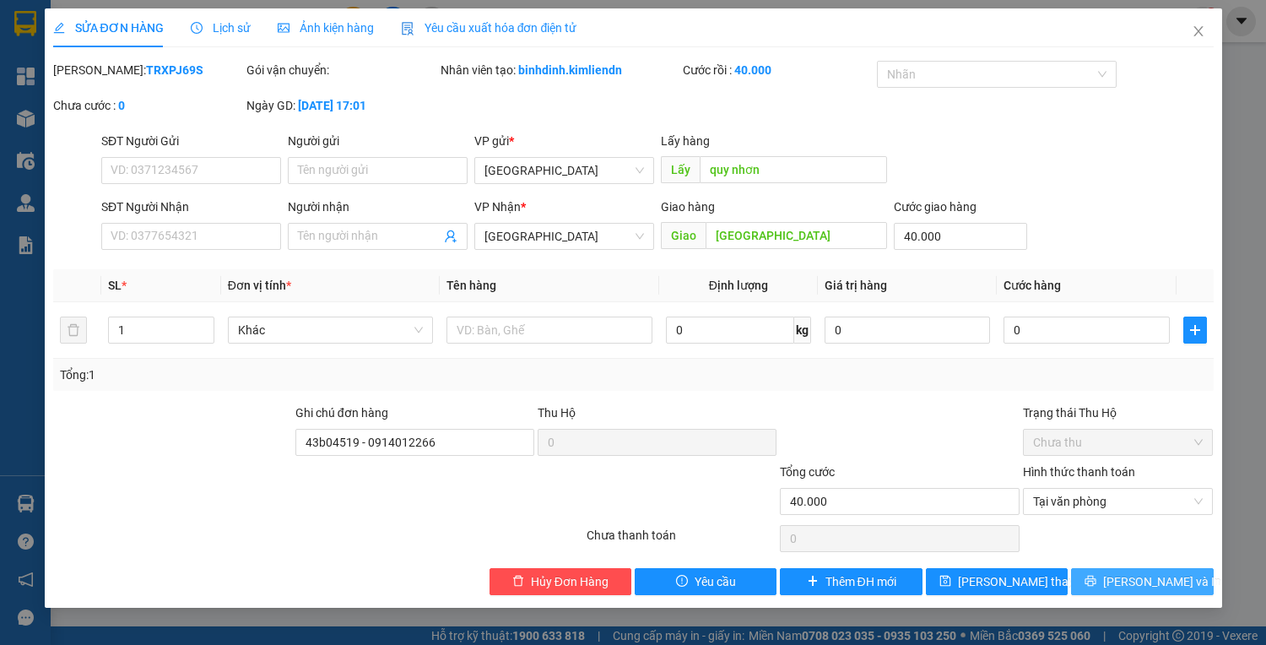
click at [1125, 577] on button "[PERSON_NAME] và In" at bounding box center [1142, 581] width 142 height 27
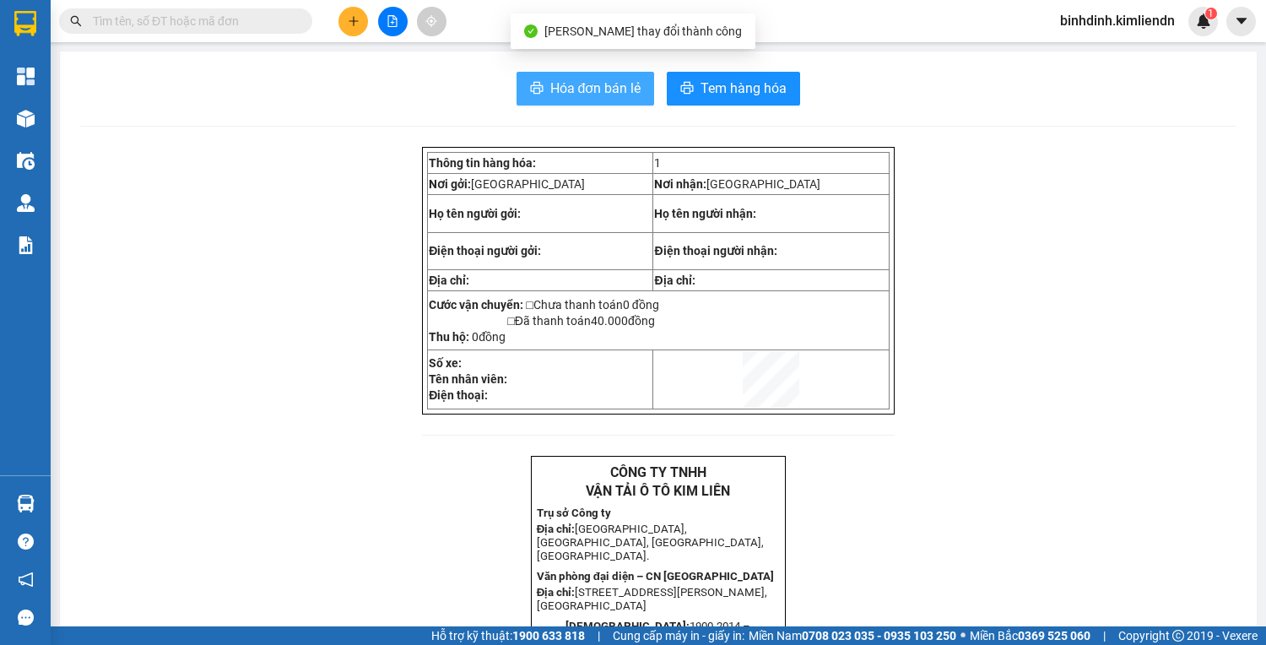
click at [588, 94] on span "Hóa đơn bán lẻ" at bounding box center [595, 88] width 91 height 21
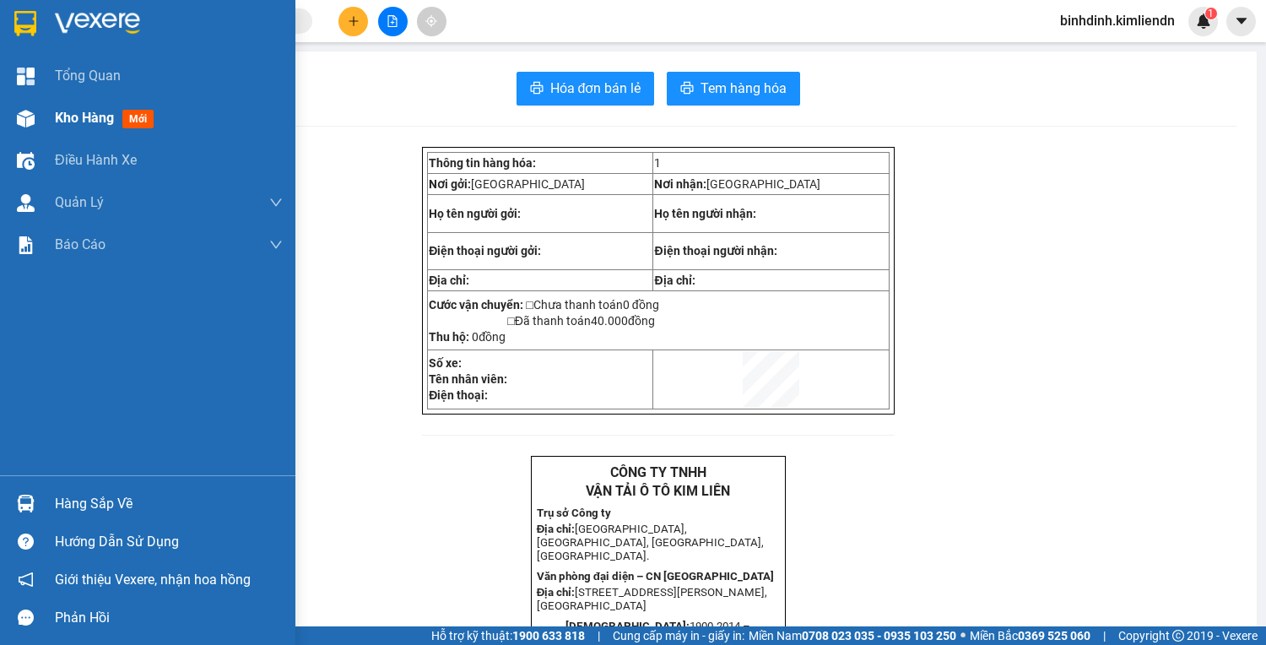
click at [17, 128] on div at bounding box center [26, 119] width 30 height 30
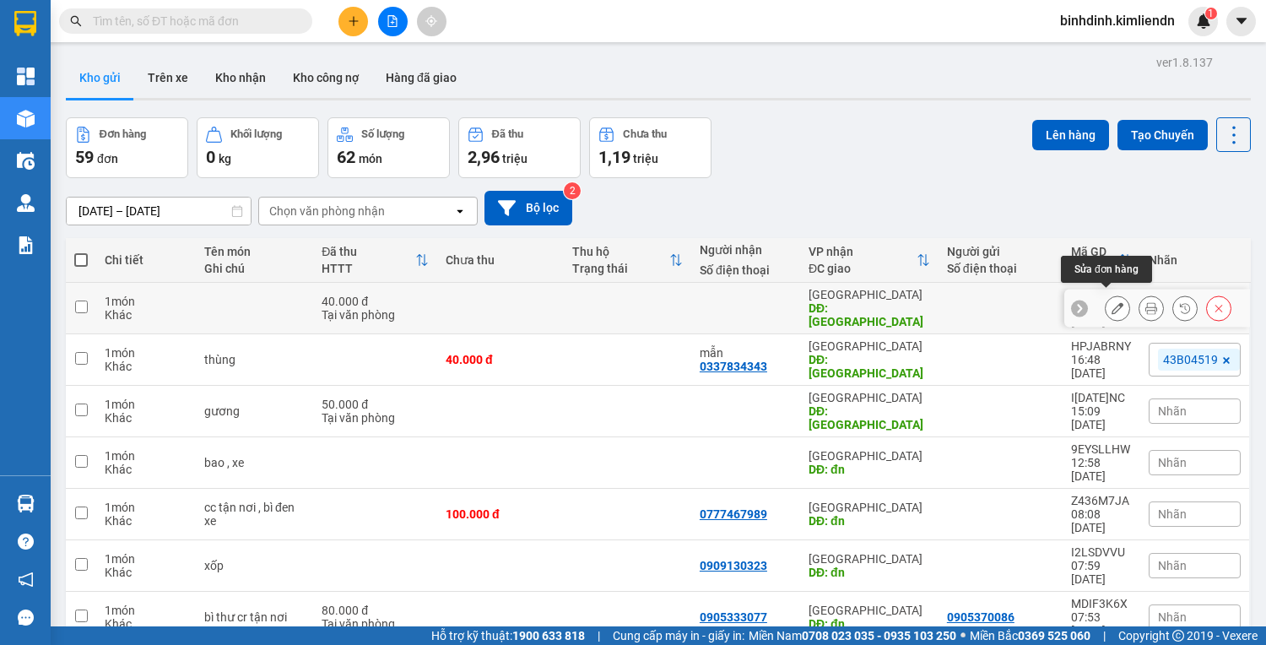
click at [1106, 311] on button at bounding box center [1118, 309] width 24 height 30
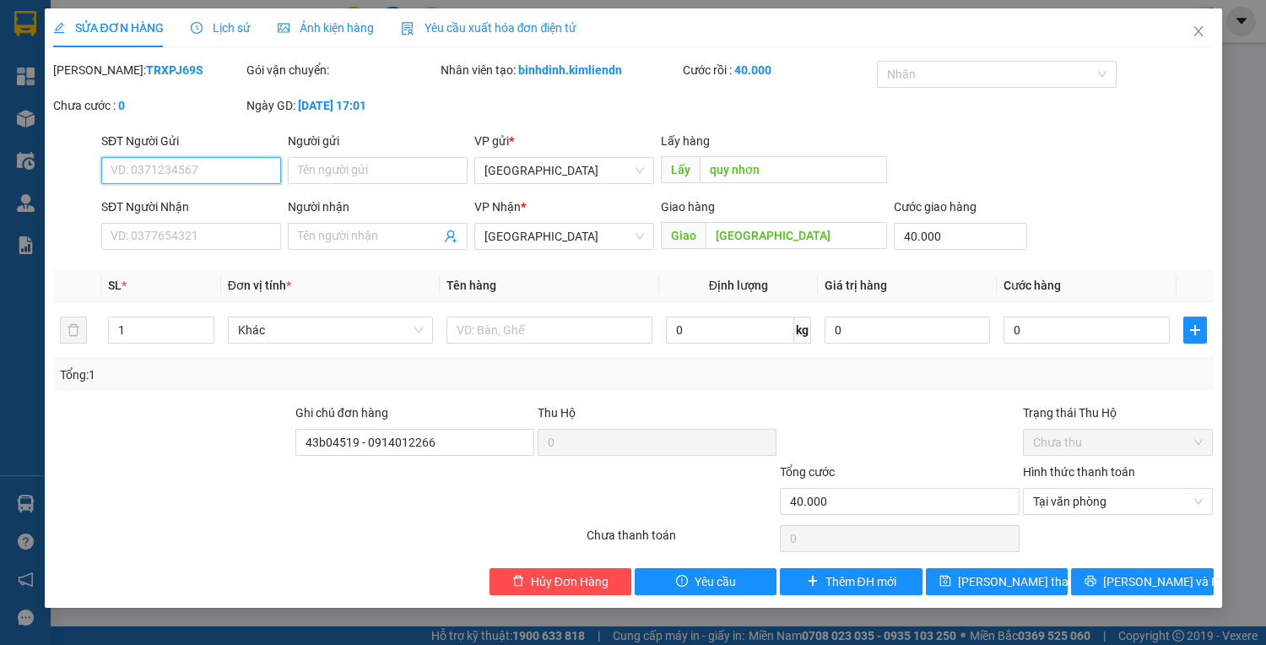
click at [172, 162] on input "SĐT Người Gửi" at bounding box center [191, 170] width 180 height 27
type input "0944740862"
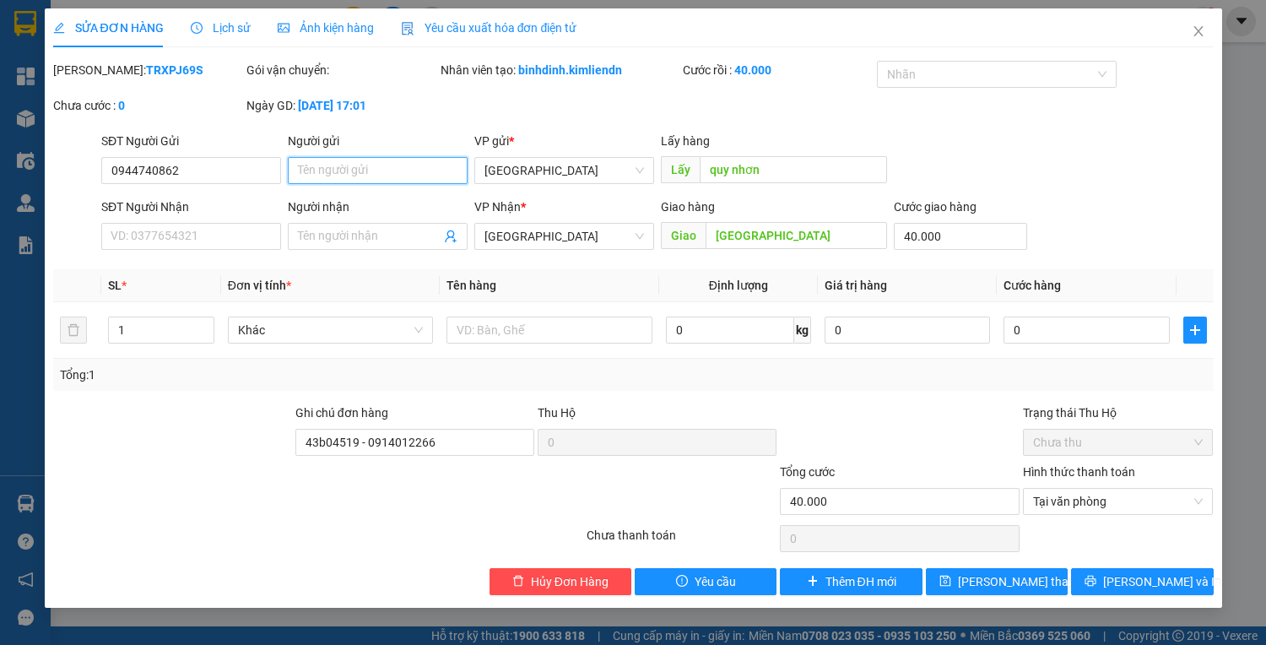
type input "g"
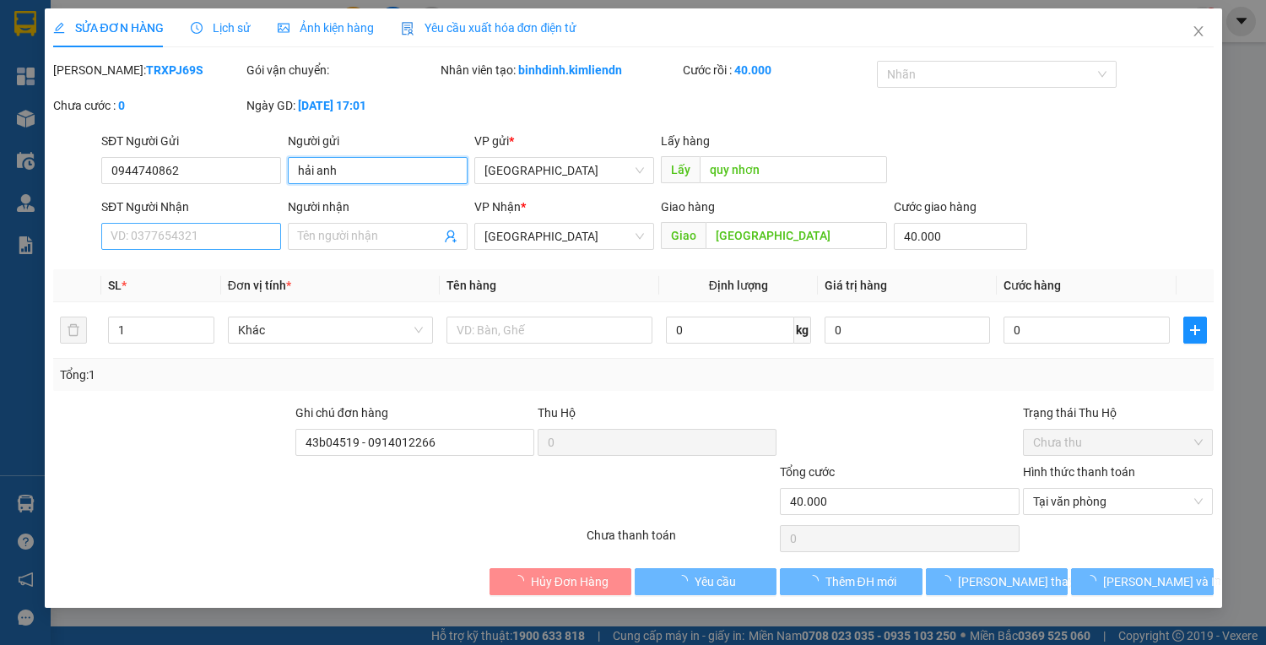
type input "hải anh"
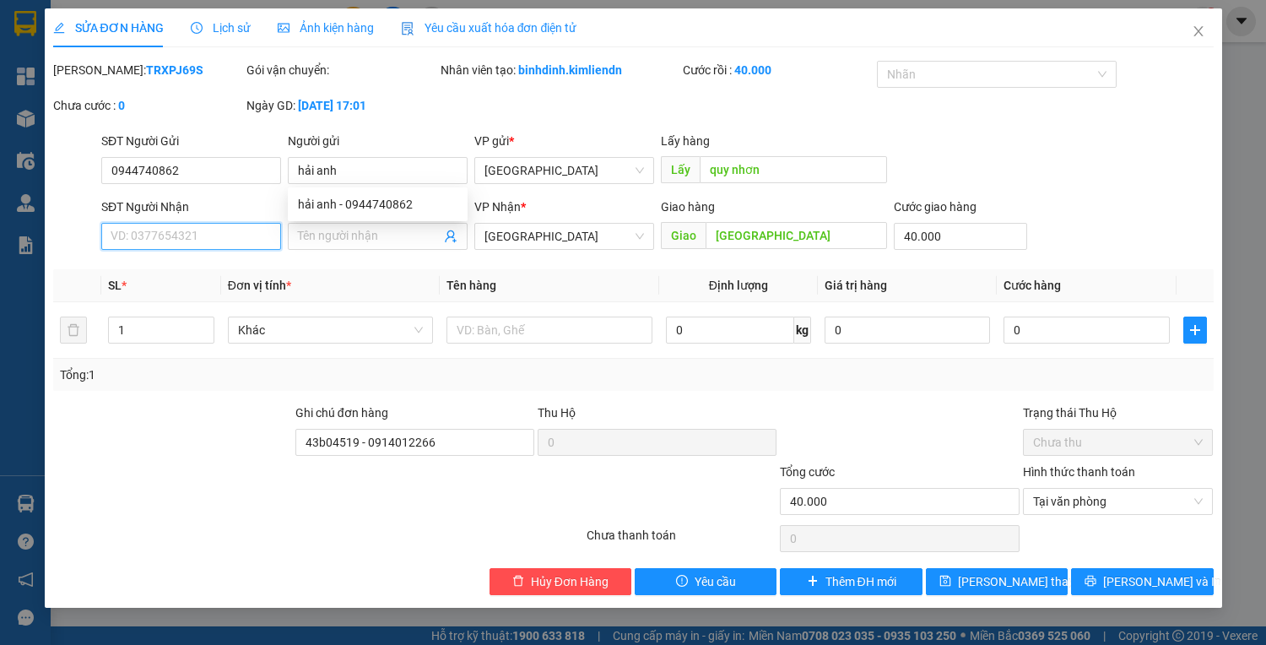
click at [143, 239] on input "SĐT Người Nhận" at bounding box center [191, 236] width 180 height 27
type input "0917982"
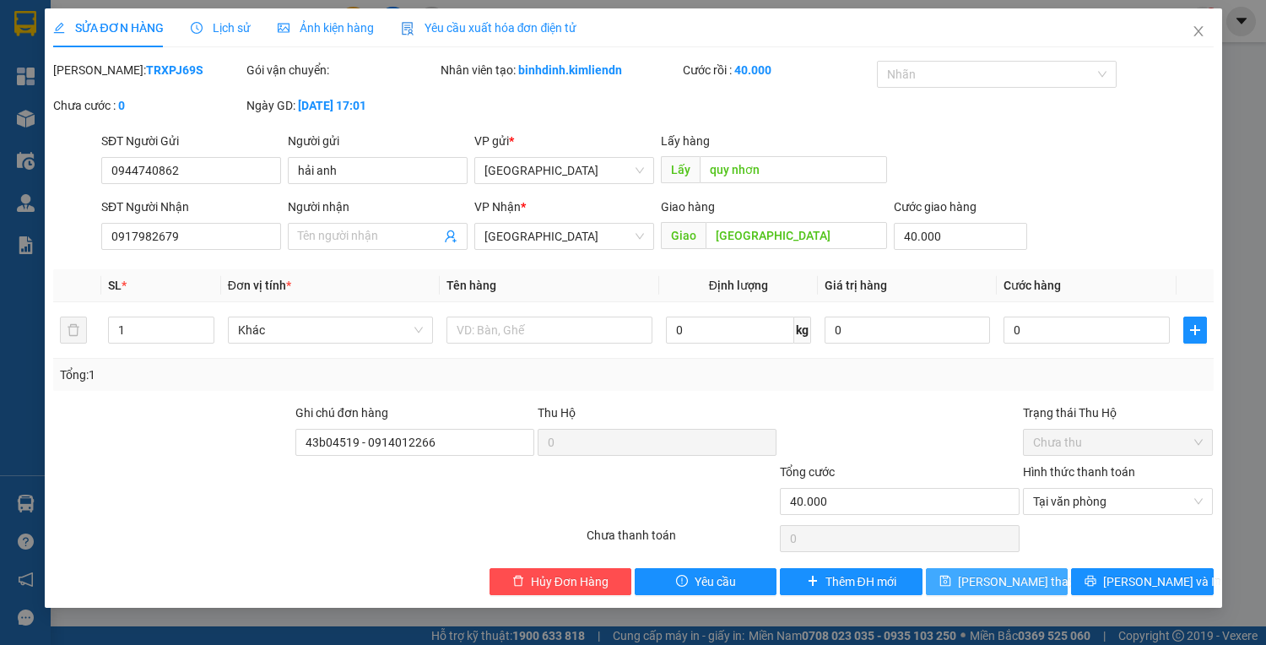
click at [996, 577] on span "[PERSON_NAME] thay đổi" at bounding box center [1025, 581] width 135 height 19
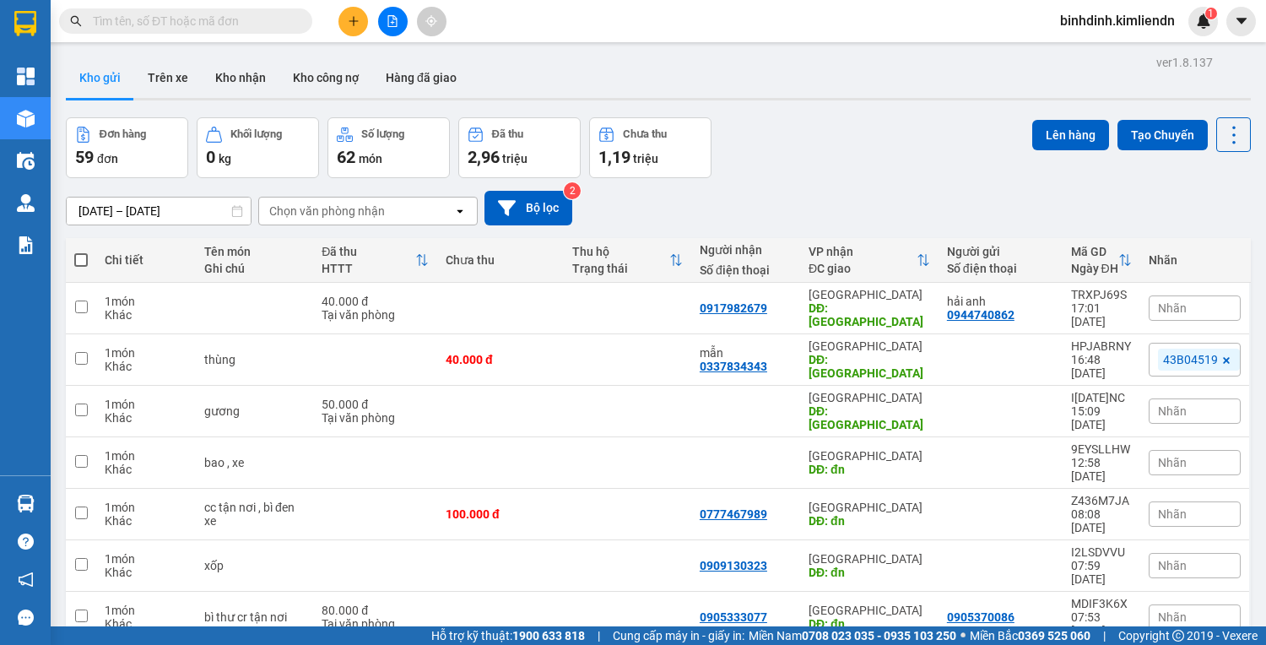
click at [348, 23] on icon "plus" at bounding box center [354, 21] width 12 height 12
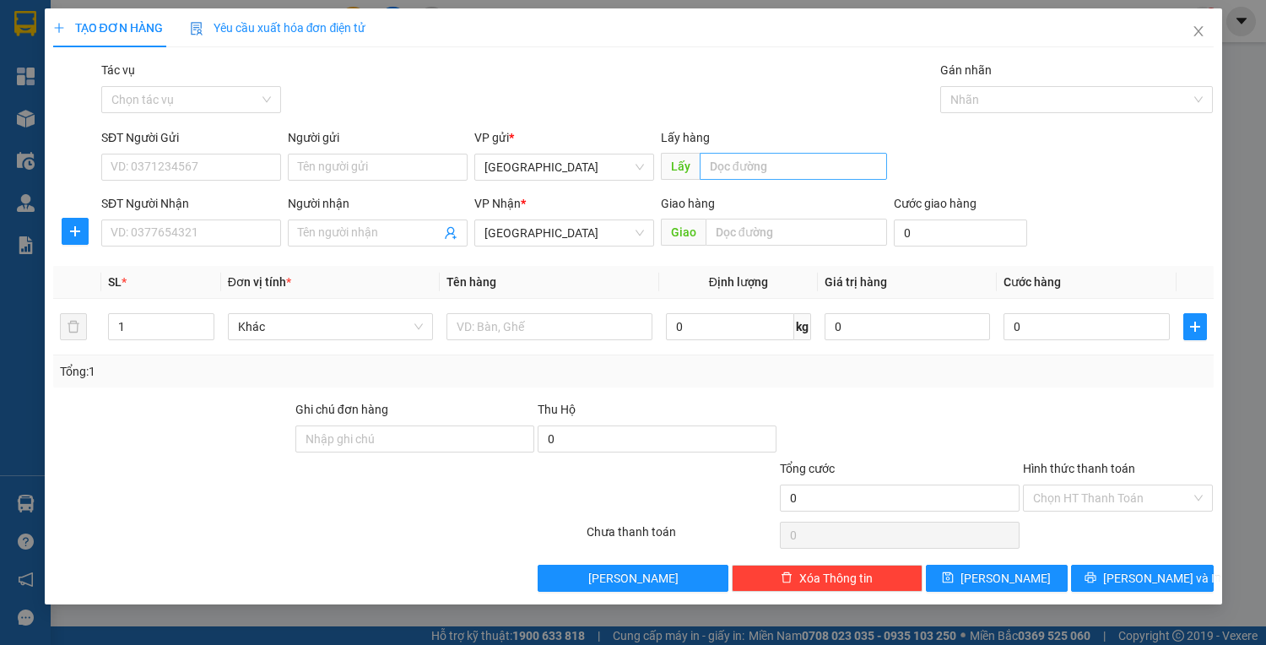
drag, startPoint x: 696, startPoint y: 153, endPoint x: 725, endPoint y: 160, distance: 30.5
click at [698, 154] on span "Lấy" at bounding box center [774, 166] width 226 height 27
click at [729, 161] on input "text" at bounding box center [793, 166] width 187 height 27
type input "quy nhơn"
click at [751, 230] on input "text" at bounding box center [797, 232] width 182 height 27
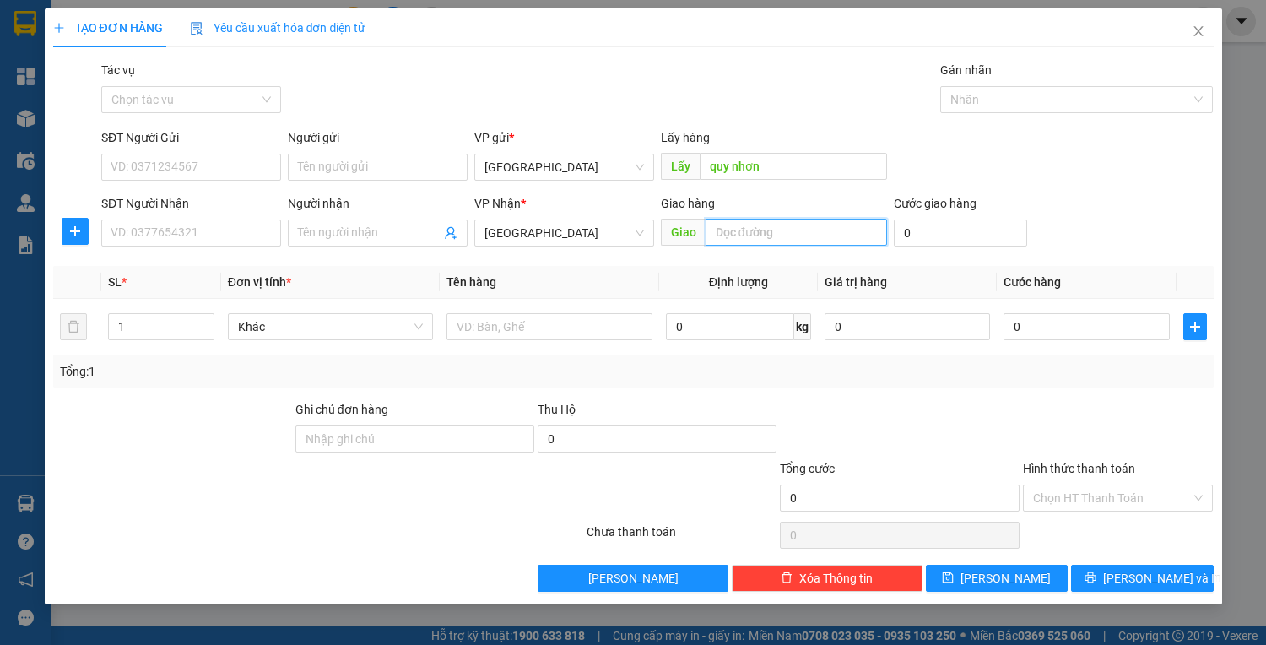
type input "d"
type input "[GEOGRAPHIC_DATA]"
type input "5"
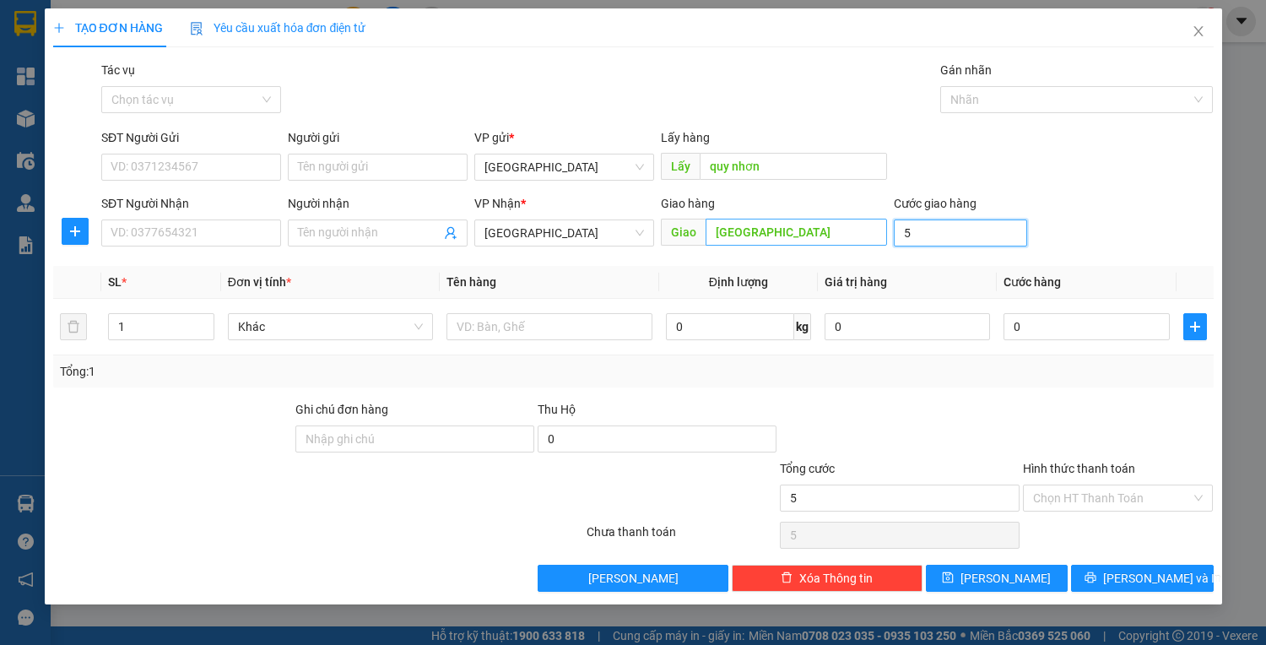
type input "50"
type input "50.000"
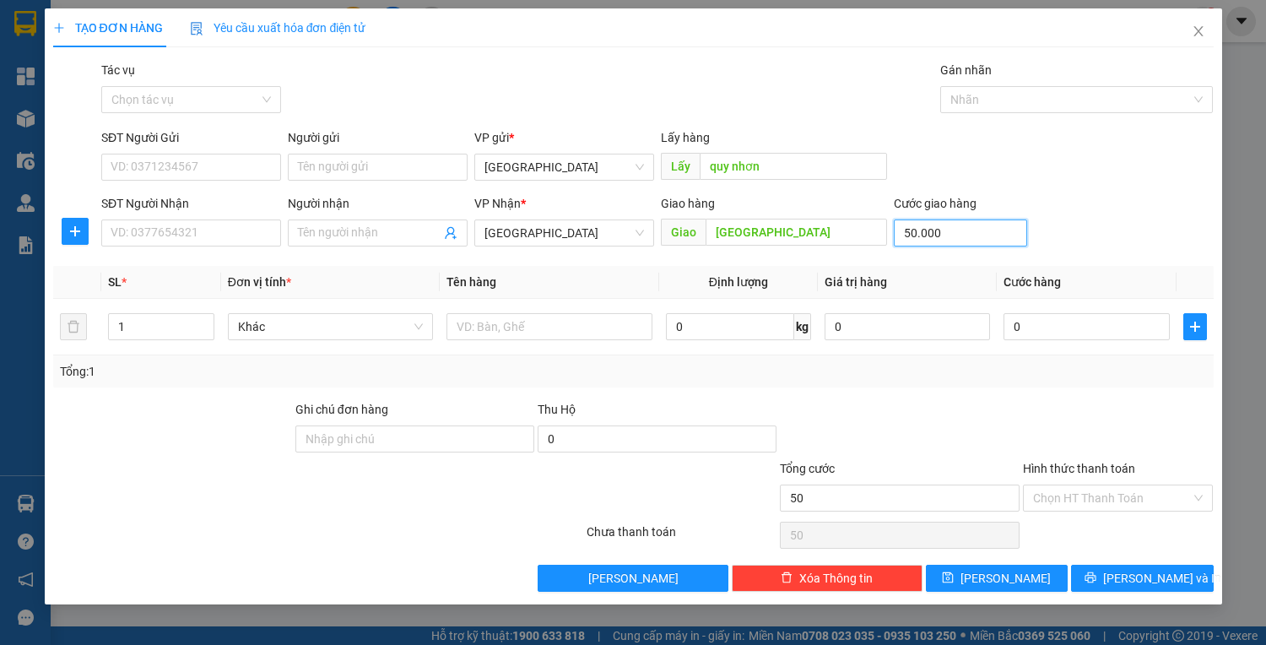
type input "50.000"
click at [382, 438] on input "Ghi chú đơn hàng" at bounding box center [414, 438] width 239 height 27
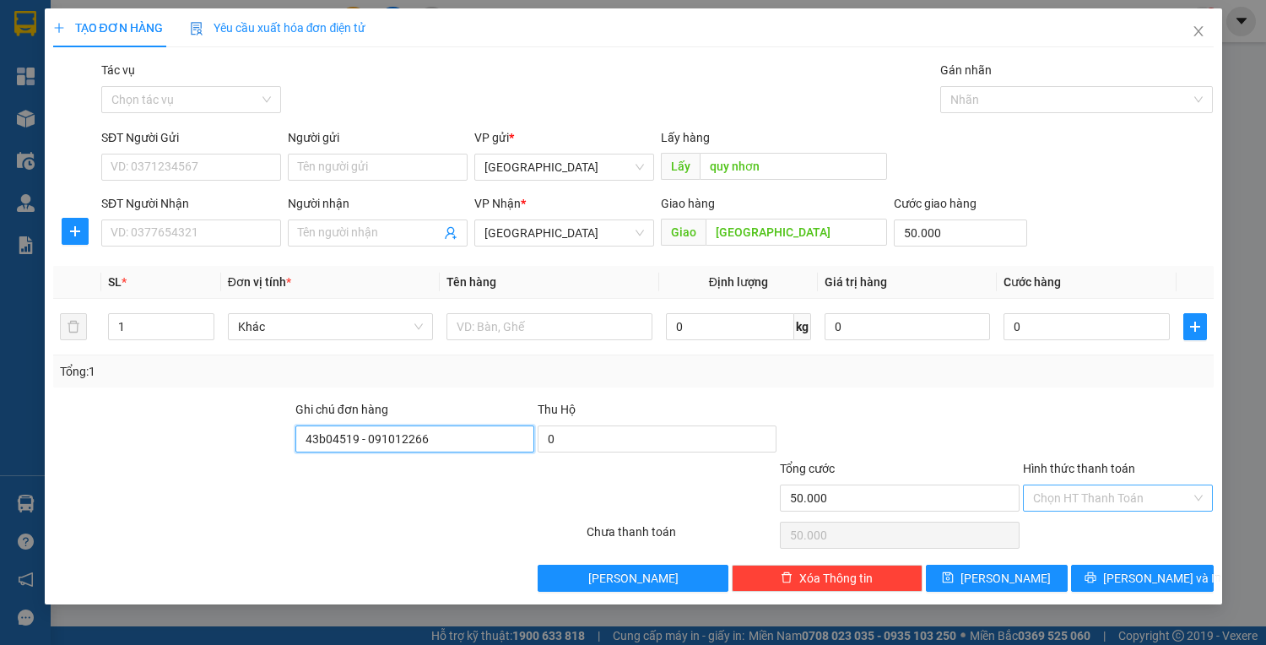
type input "43b04519 - 091012266"
click at [1114, 500] on input "Hình thức thanh toán" at bounding box center [1112, 497] width 159 height 25
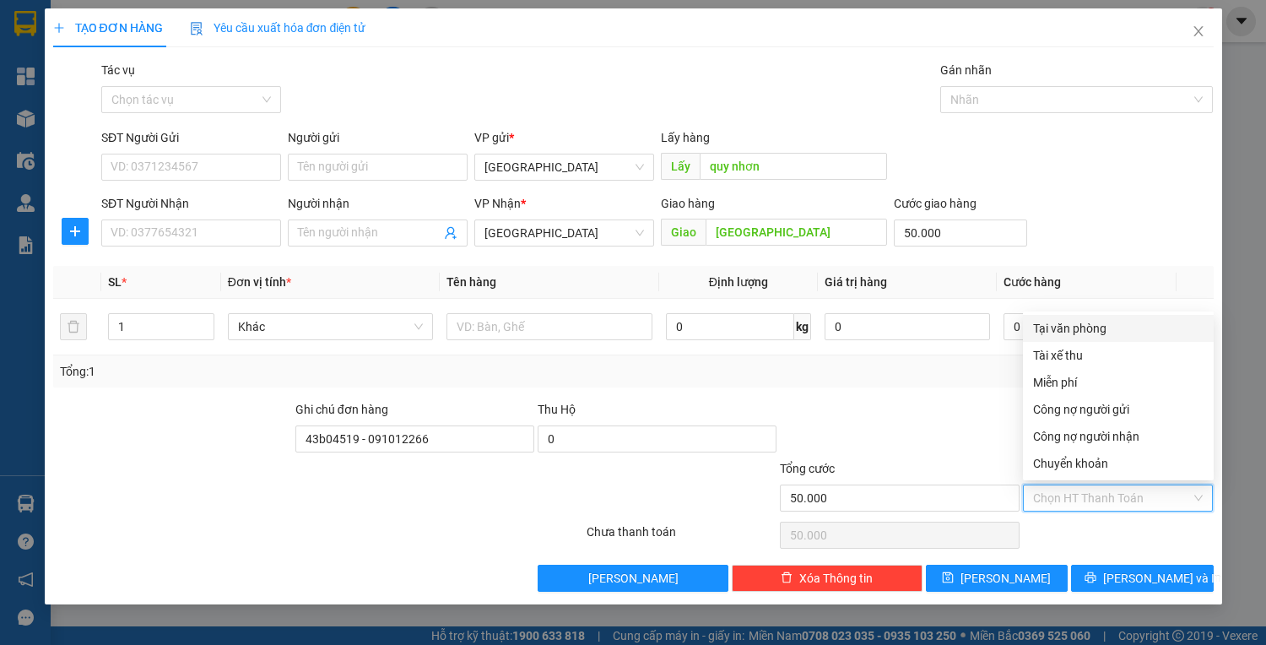
click at [1098, 334] on div "Tại văn phòng" at bounding box center [1118, 328] width 171 height 19
type input "0"
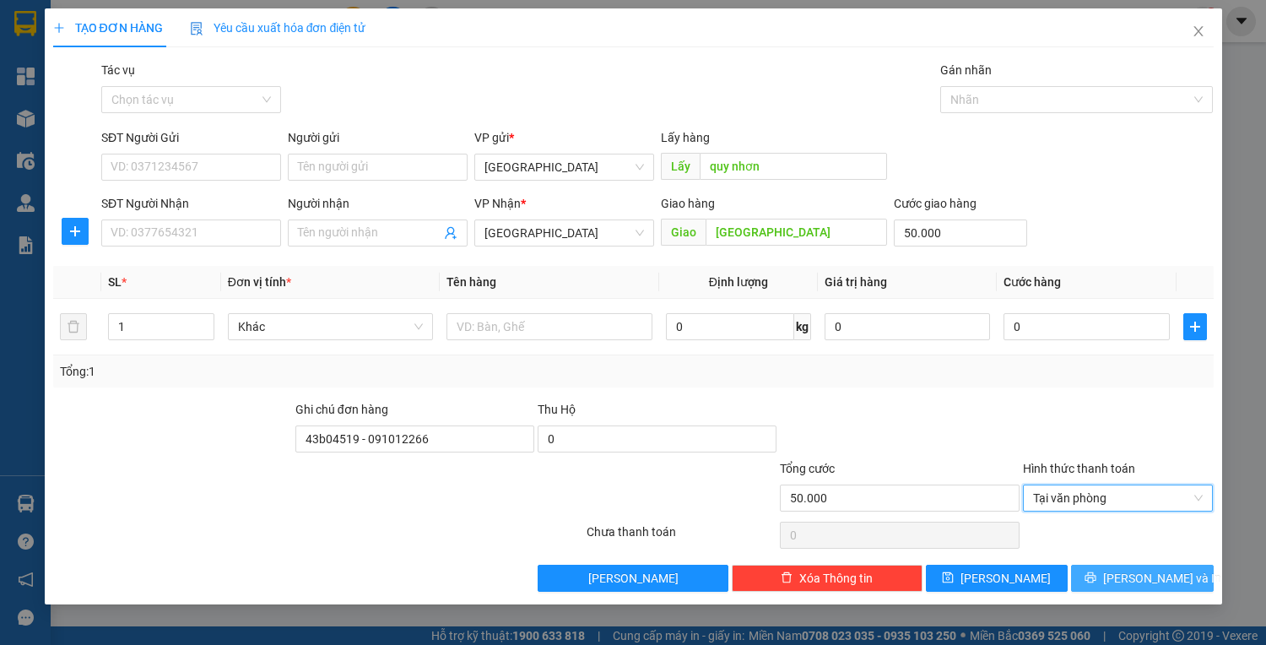
click at [1142, 572] on span "[PERSON_NAME] và In" at bounding box center [1162, 578] width 118 height 19
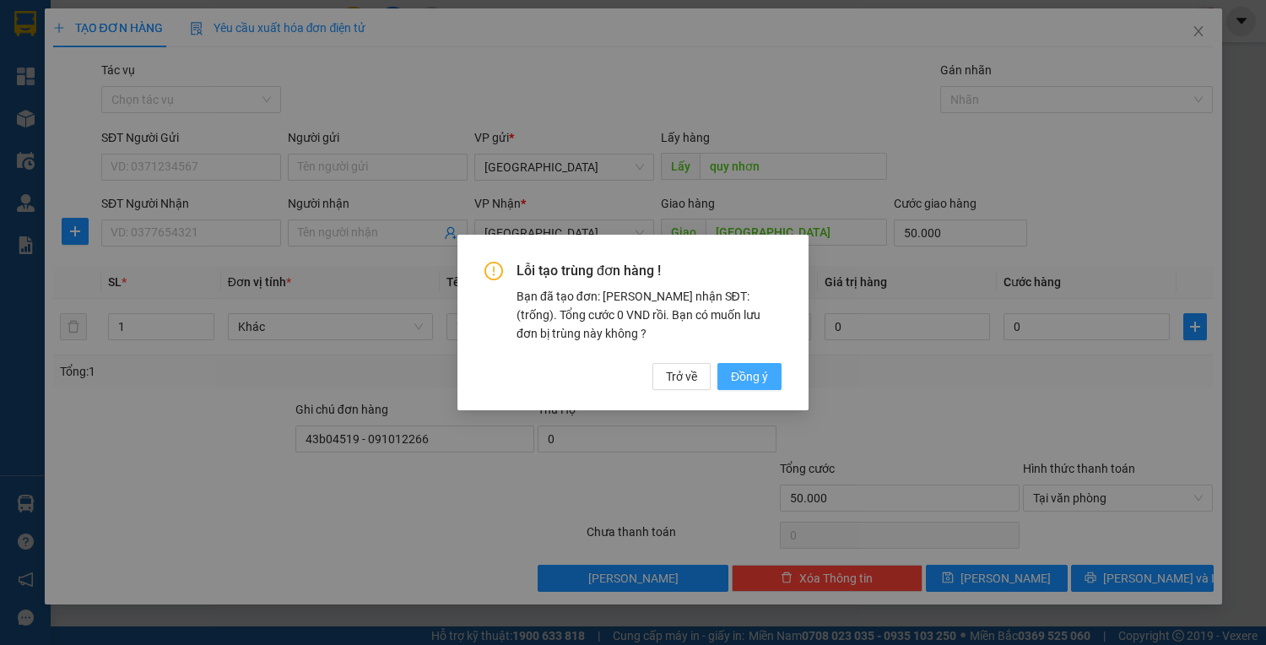
click at [743, 374] on span "Đồng ý" at bounding box center [749, 376] width 37 height 19
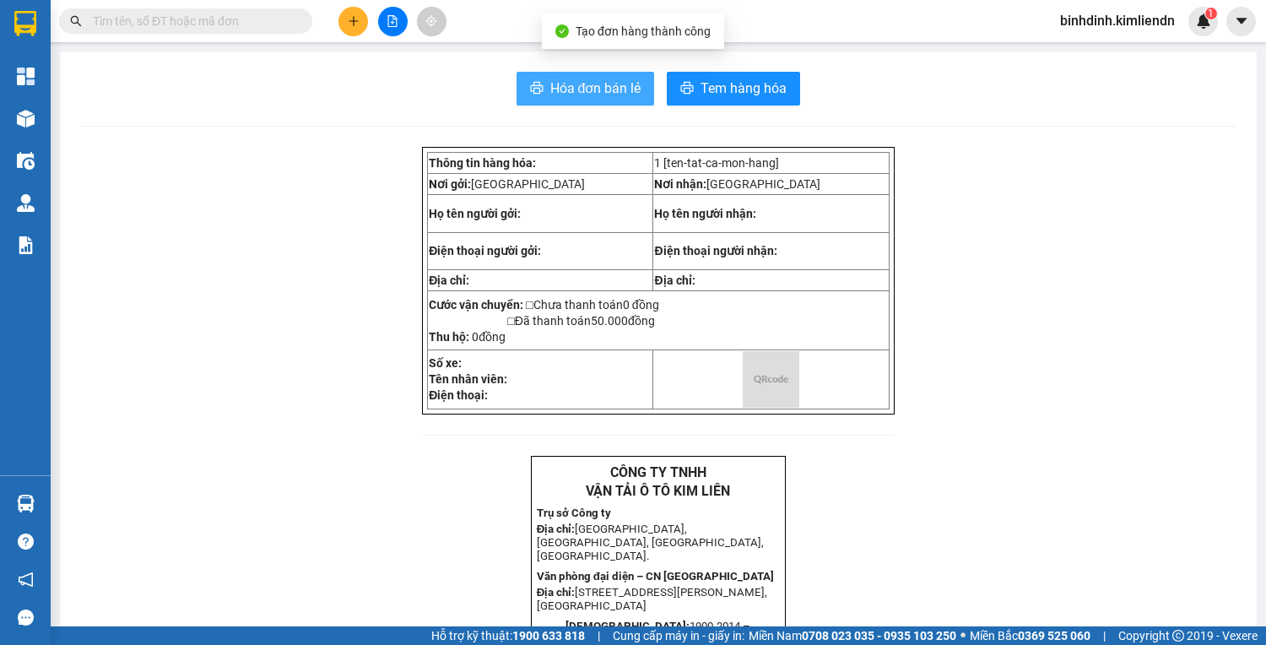
click at [525, 80] on button "Hóa đơn bán lẻ" at bounding box center [586, 89] width 138 height 34
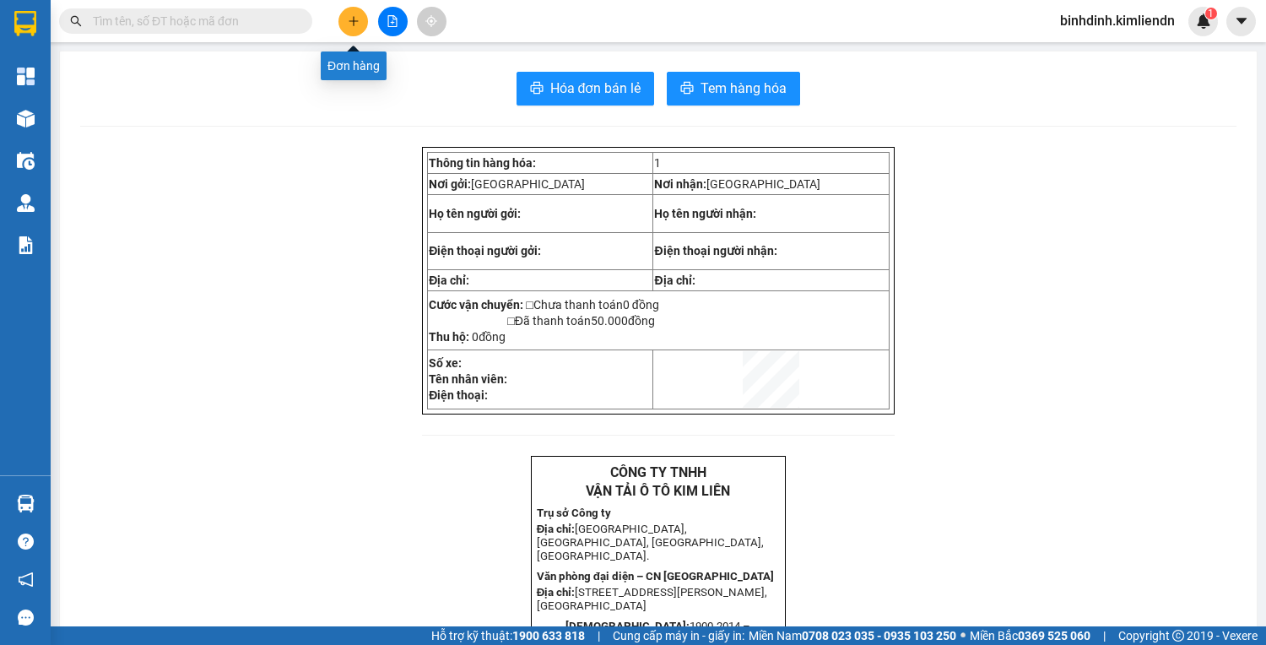
click at [345, 22] on button at bounding box center [354, 22] width 30 height 30
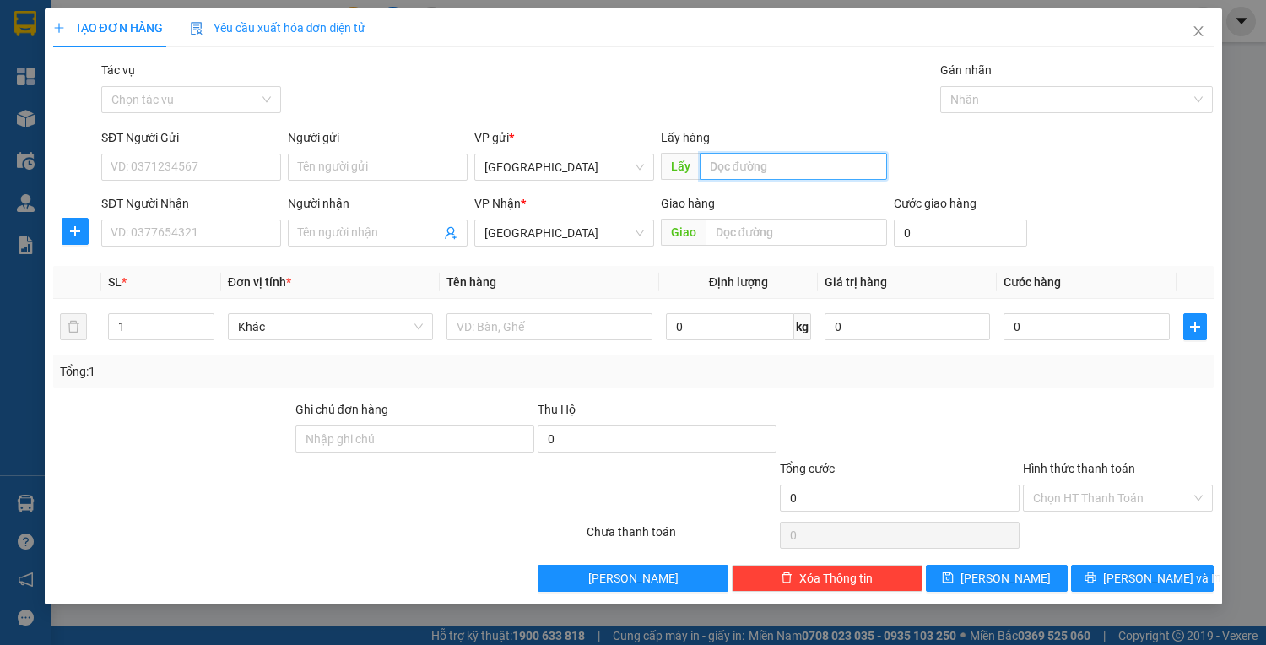
click at [794, 165] on input "text" at bounding box center [793, 166] width 187 height 27
type input "quy nhơn"
click at [756, 240] on input "text" at bounding box center [797, 232] width 182 height 27
type input "d"
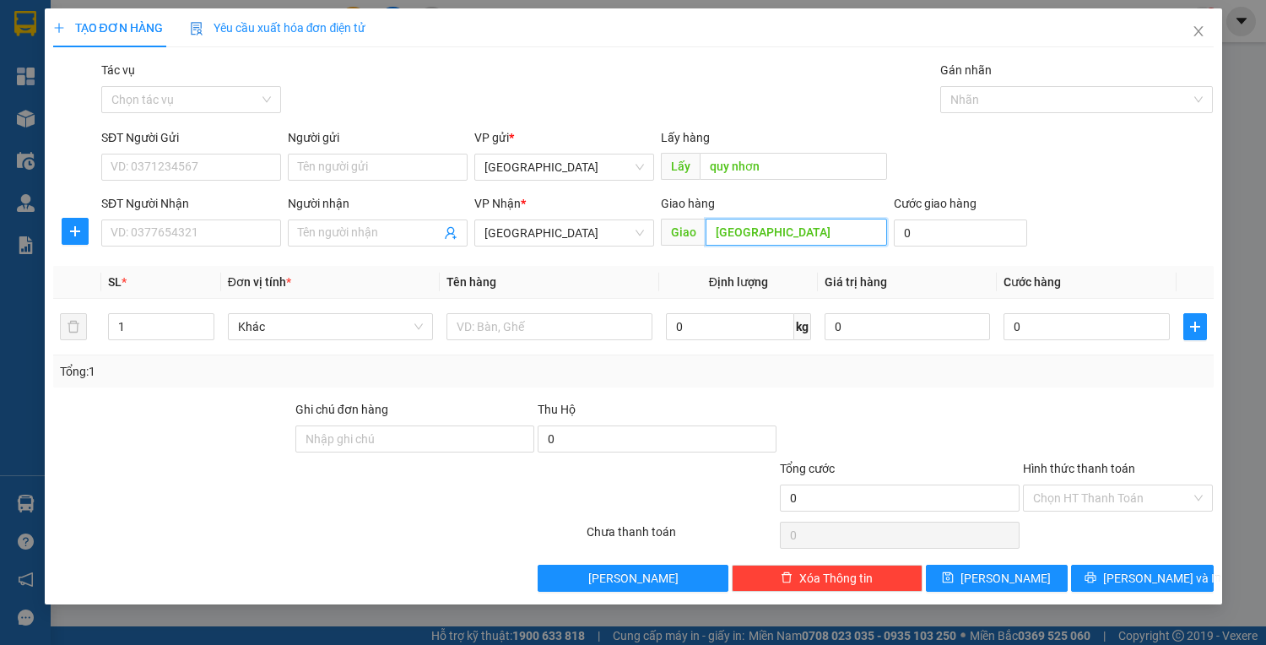
type input "[GEOGRAPHIC_DATA]"
type input "1"
type input "10"
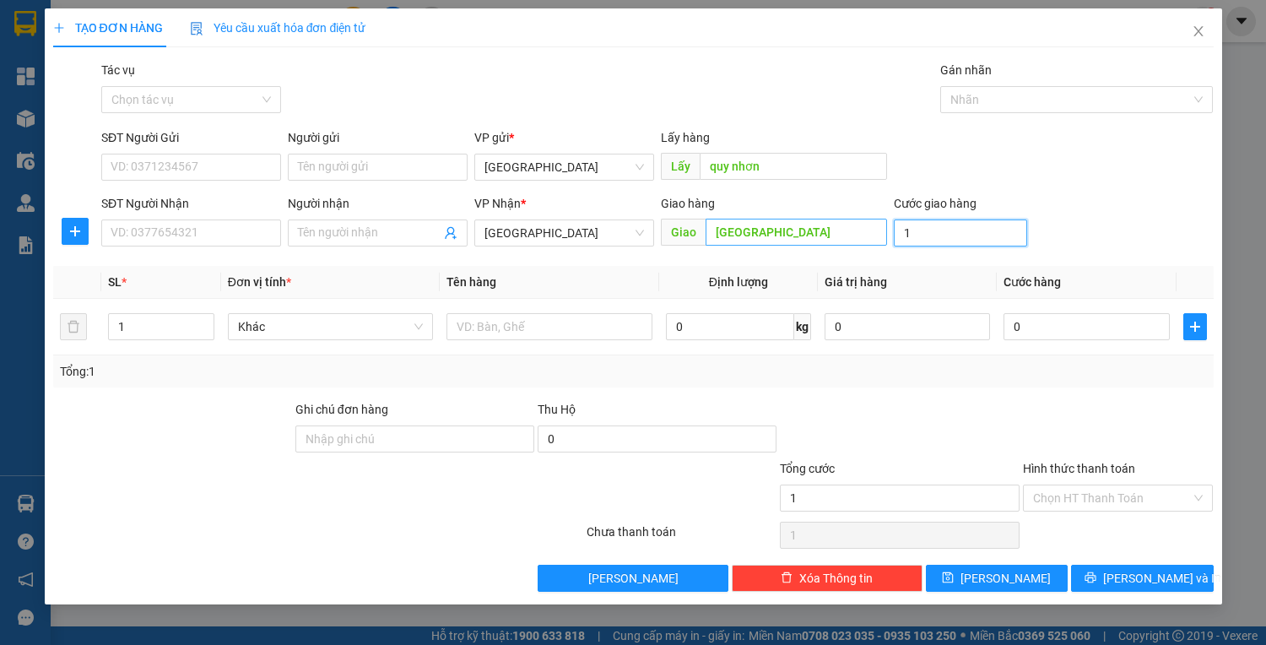
type input "10"
type input "100.000"
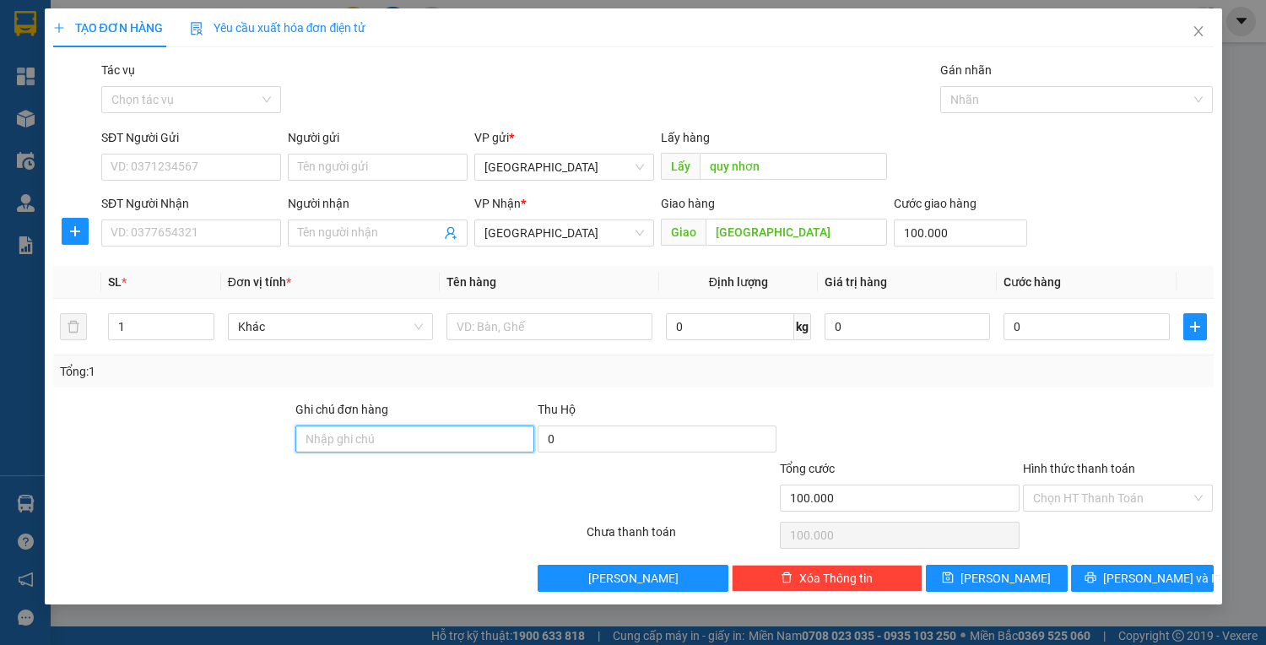
click at [490, 427] on input "Ghi chú đơn hàng" at bounding box center [414, 438] width 239 height 27
type input "43b04519 - 0914012266"
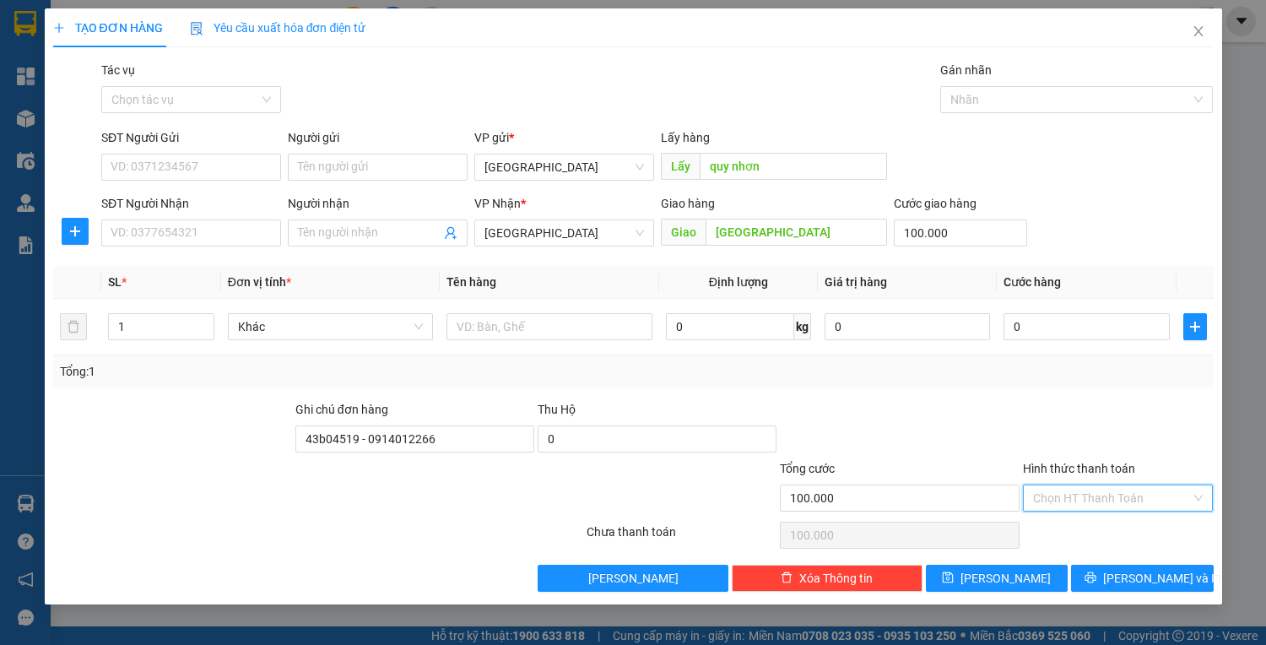
click at [1146, 499] on input "Hình thức thanh toán" at bounding box center [1112, 497] width 159 height 25
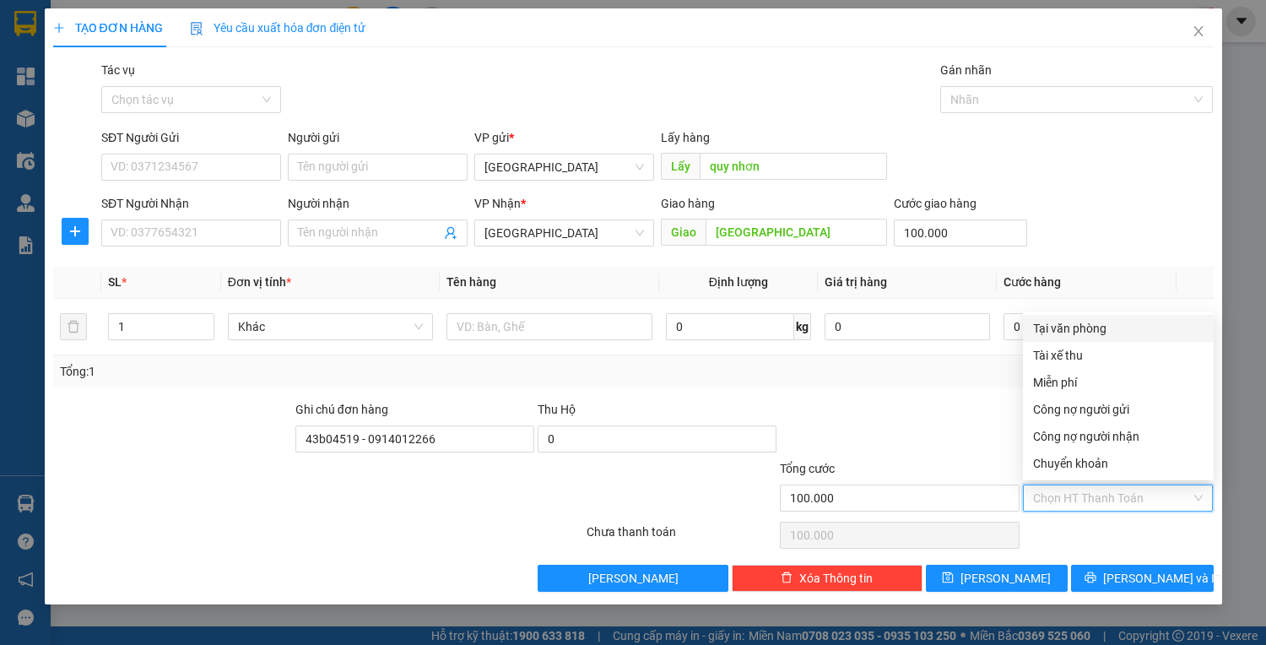
click at [1070, 331] on div "Tại văn phòng" at bounding box center [1118, 328] width 171 height 19
type input "0"
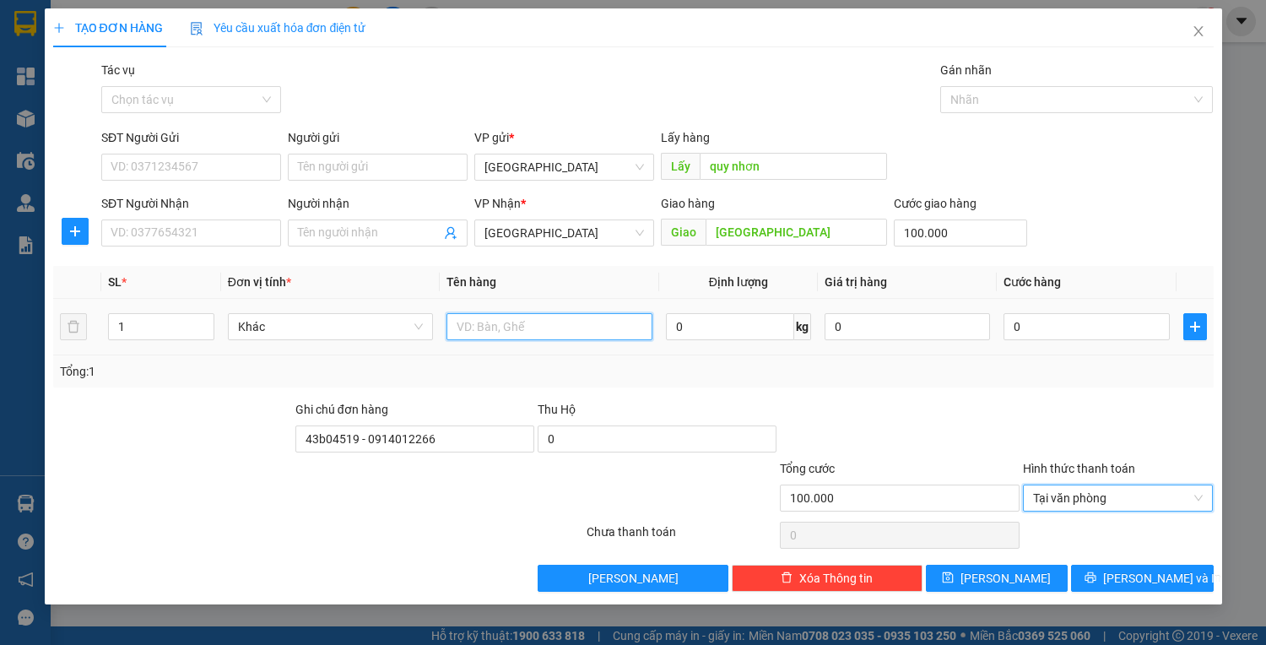
click at [554, 328] on input "text" at bounding box center [549, 326] width 205 height 27
type input "cước xong tân nơi"
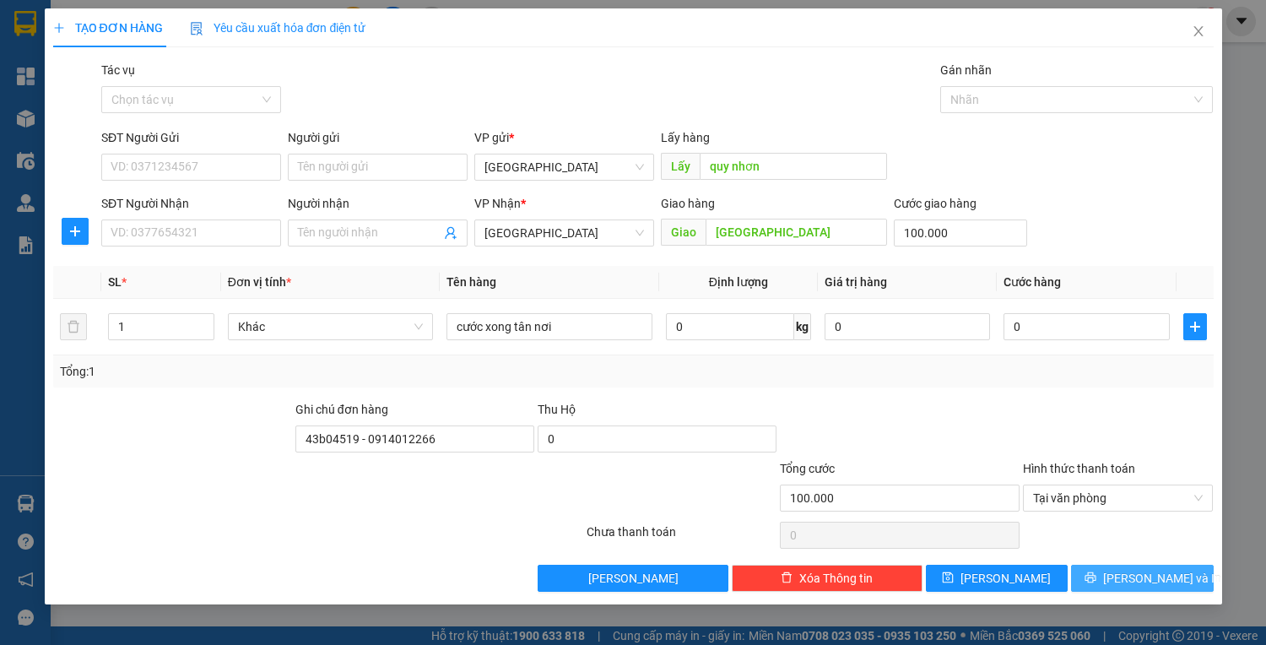
click at [1152, 577] on span "[PERSON_NAME] và In" at bounding box center [1162, 578] width 118 height 19
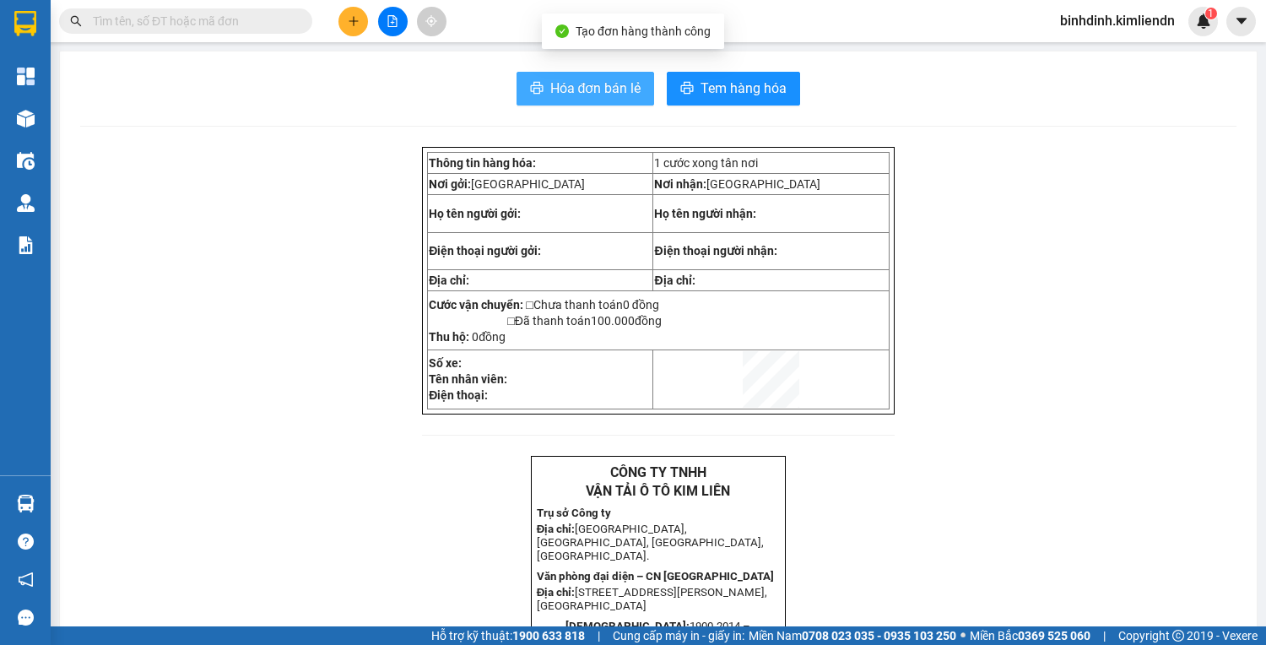
click at [595, 91] on span "Hóa đơn bán lẻ" at bounding box center [595, 88] width 91 height 21
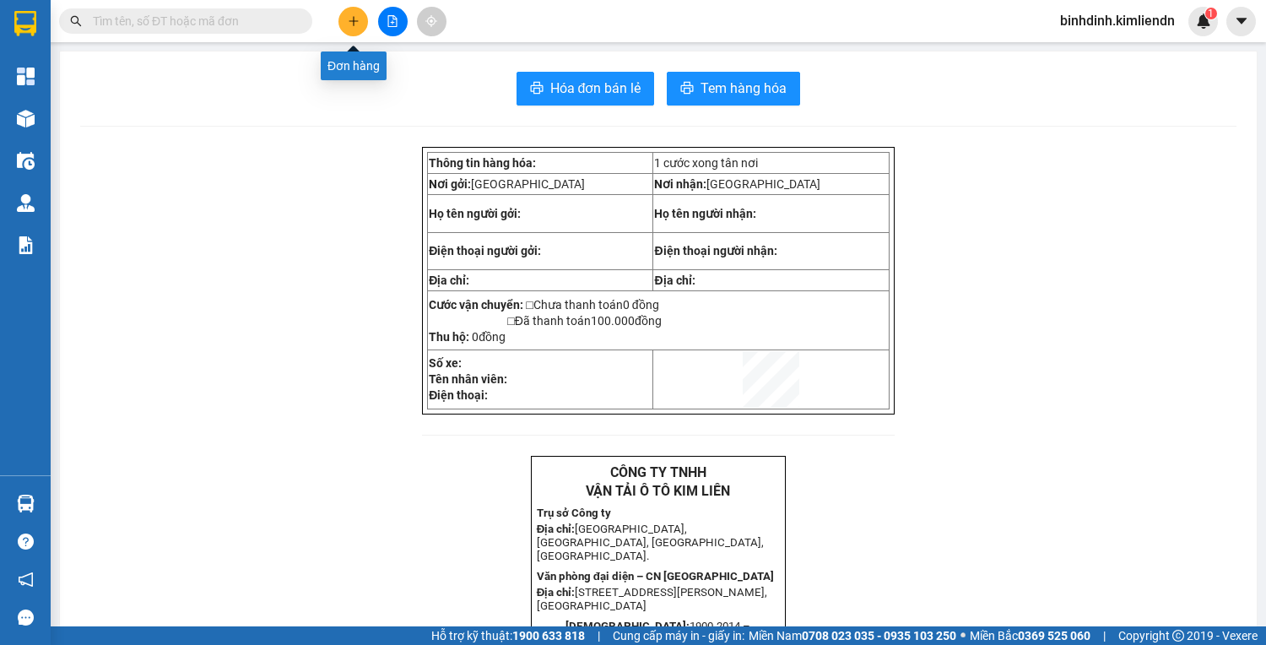
click at [351, 23] on icon "plus" at bounding box center [354, 21] width 12 height 12
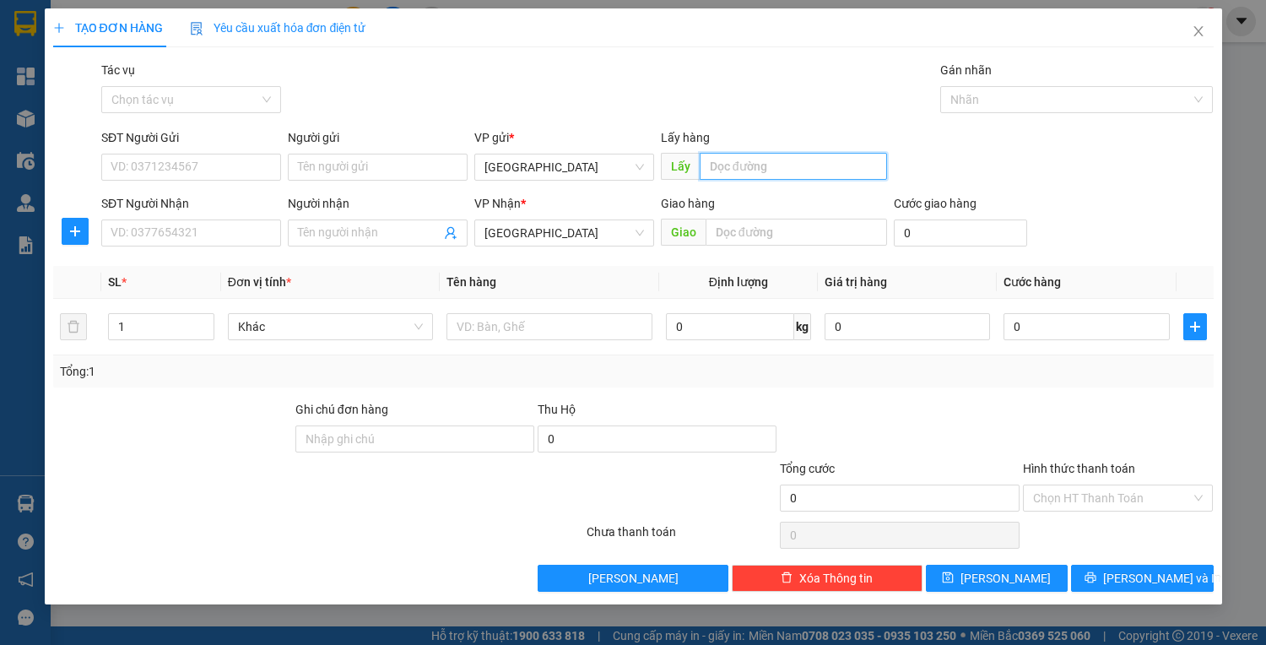
click at [848, 158] on input "text" at bounding box center [793, 166] width 187 height 27
type input "quy nhơn"
click at [852, 230] on input "text" at bounding box center [797, 232] width 182 height 27
type input "d"
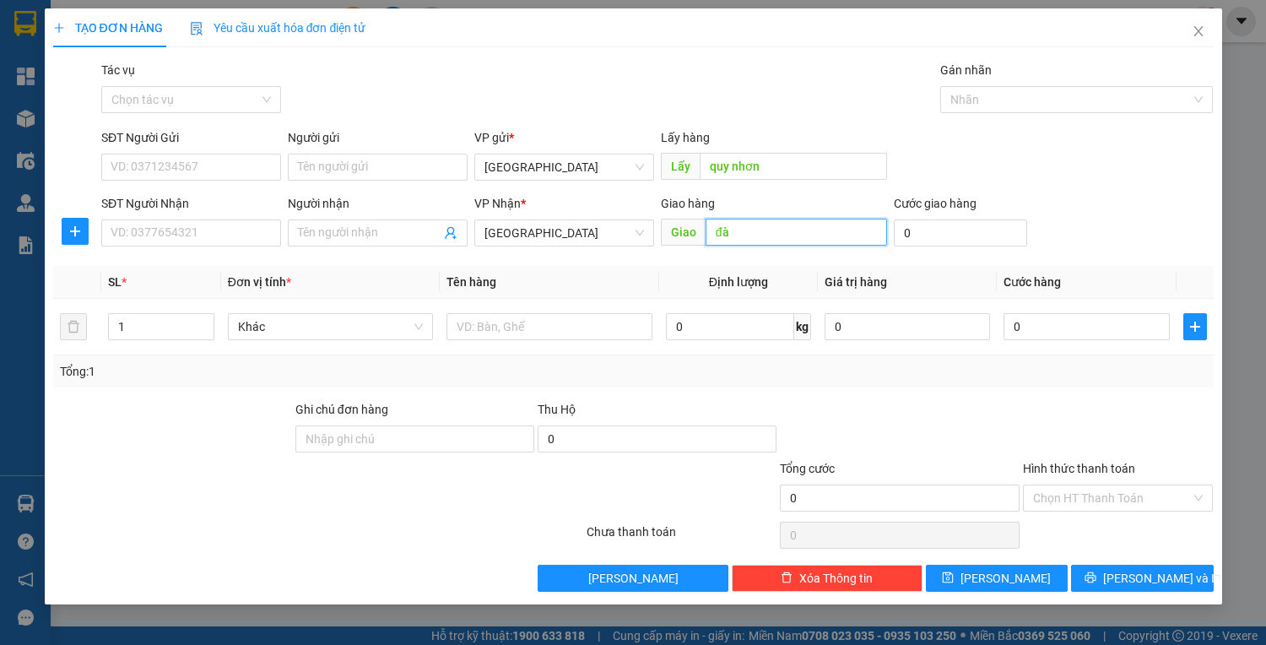
type input "đ"
type input "dốc sỏi"
click at [978, 240] on input "0" at bounding box center [960, 232] width 133 height 27
type input "8"
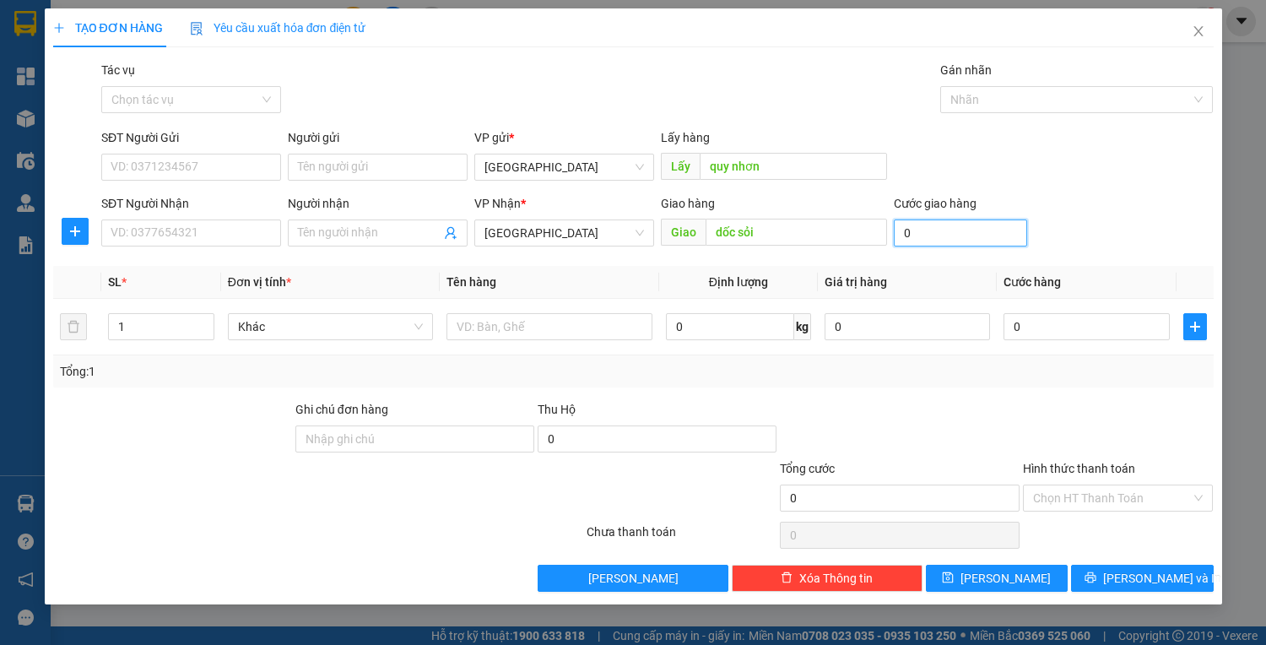
type input "8"
type input "80"
type input "80.000"
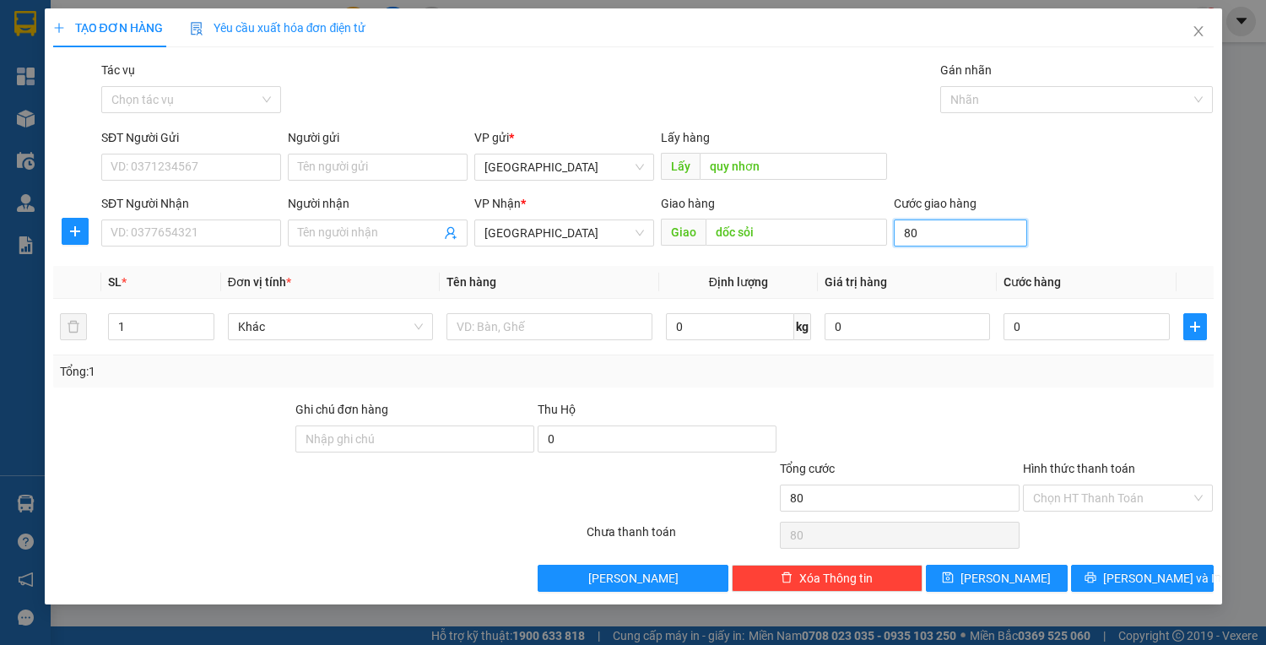
type input "80.000"
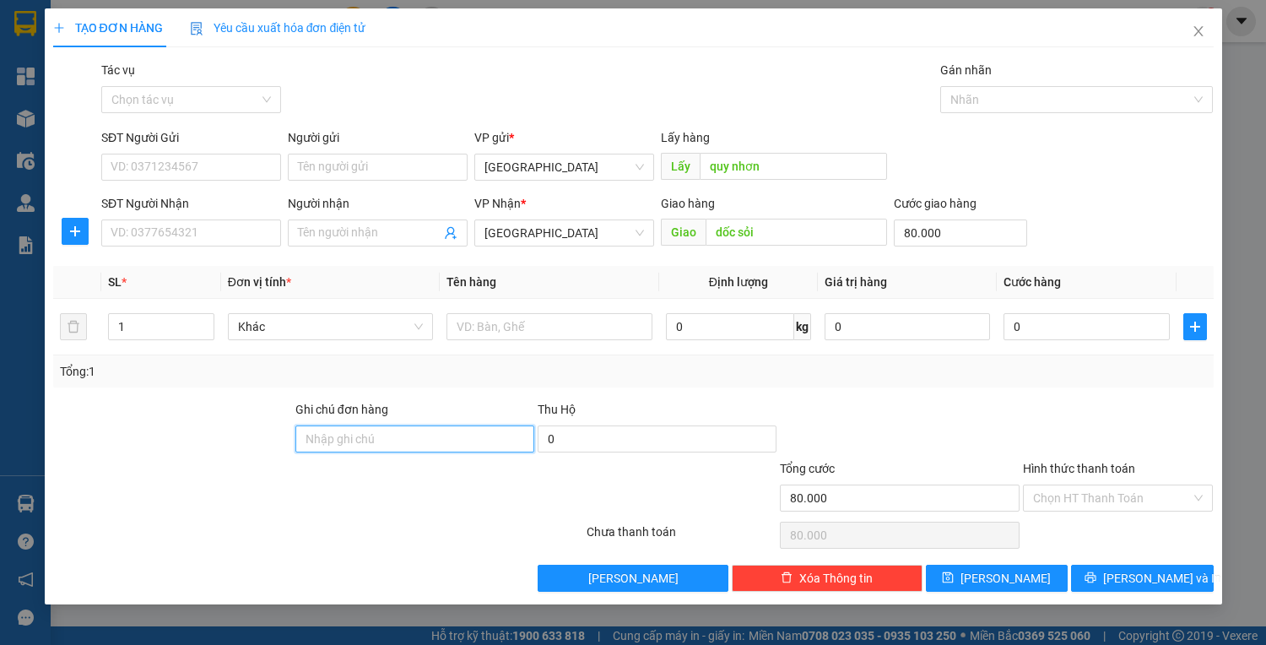
click at [403, 437] on input "Ghi chú đơn hàng" at bounding box center [414, 438] width 239 height 27
type input "7"
type input "43b04519 - 091012266"
click at [383, 434] on input "43b04519 - 091012266" at bounding box center [414, 438] width 239 height 27
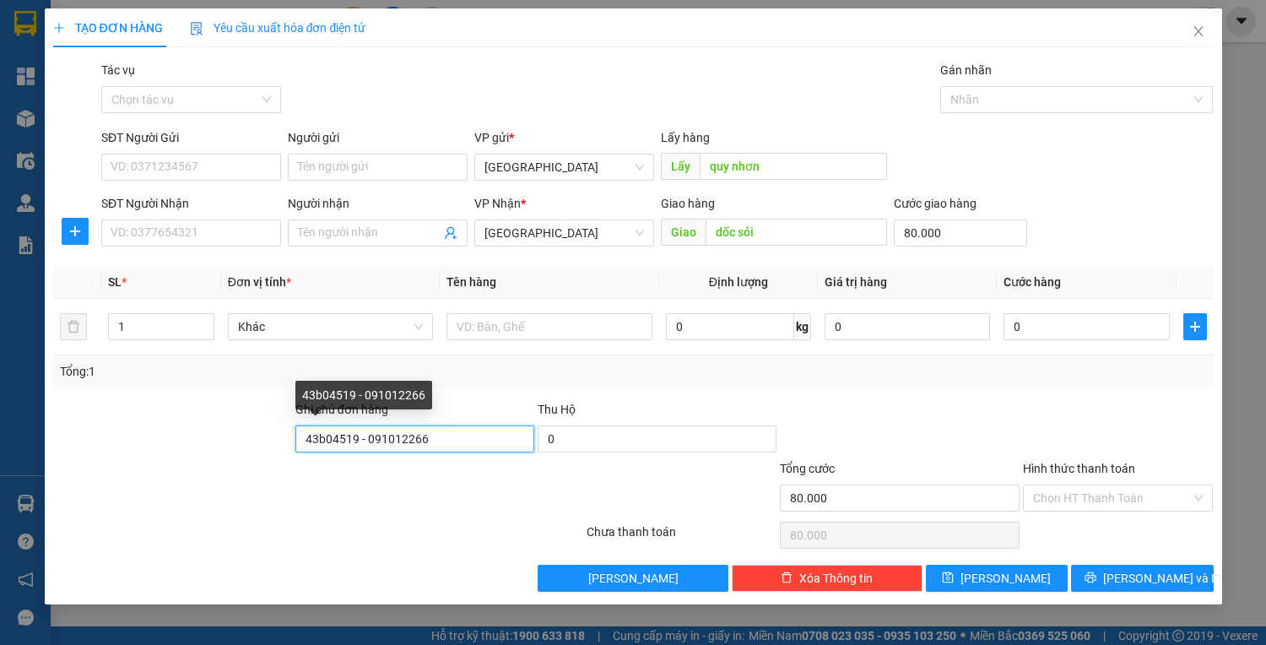
click at [385, 434] on input "43b04519 - 091012266" at bounding box center [414, 438] width 239 height 27
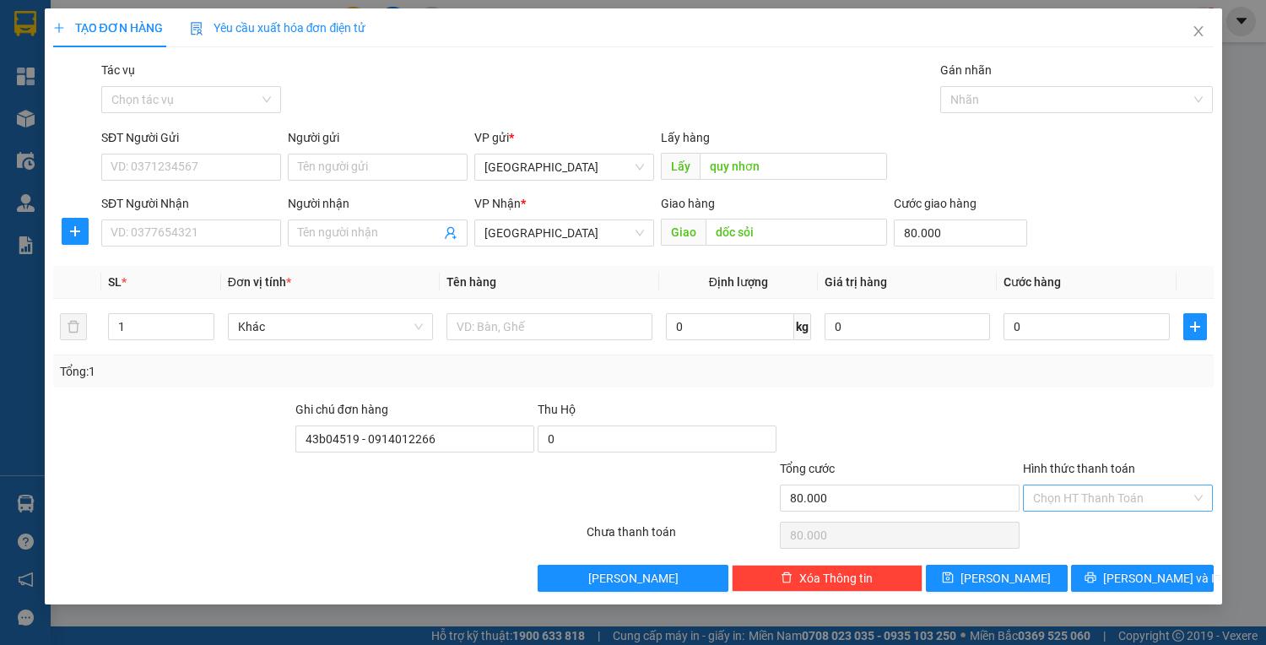
click at [1078, 503] on input "Hình thức thanh toán" at bounding box center [1112, 497] width 159 height 25
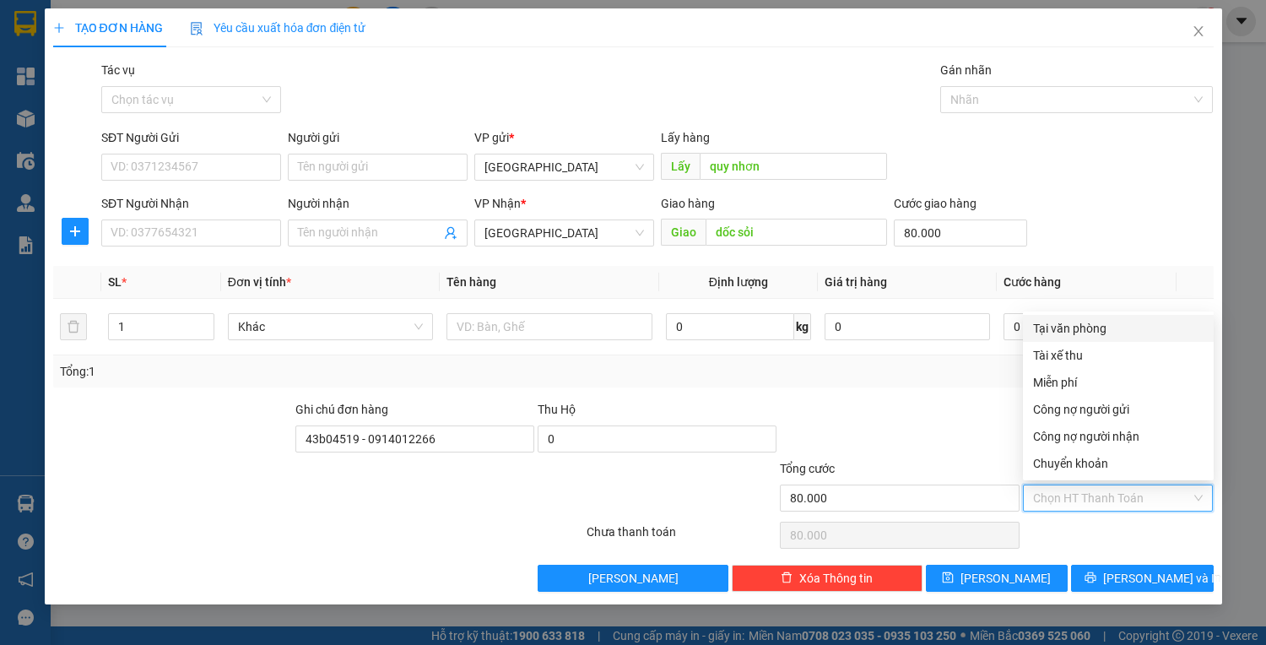
click at [1076, 331] on div "Tại văn phòng" at bounding box center [1118, 328] width 171 height 19
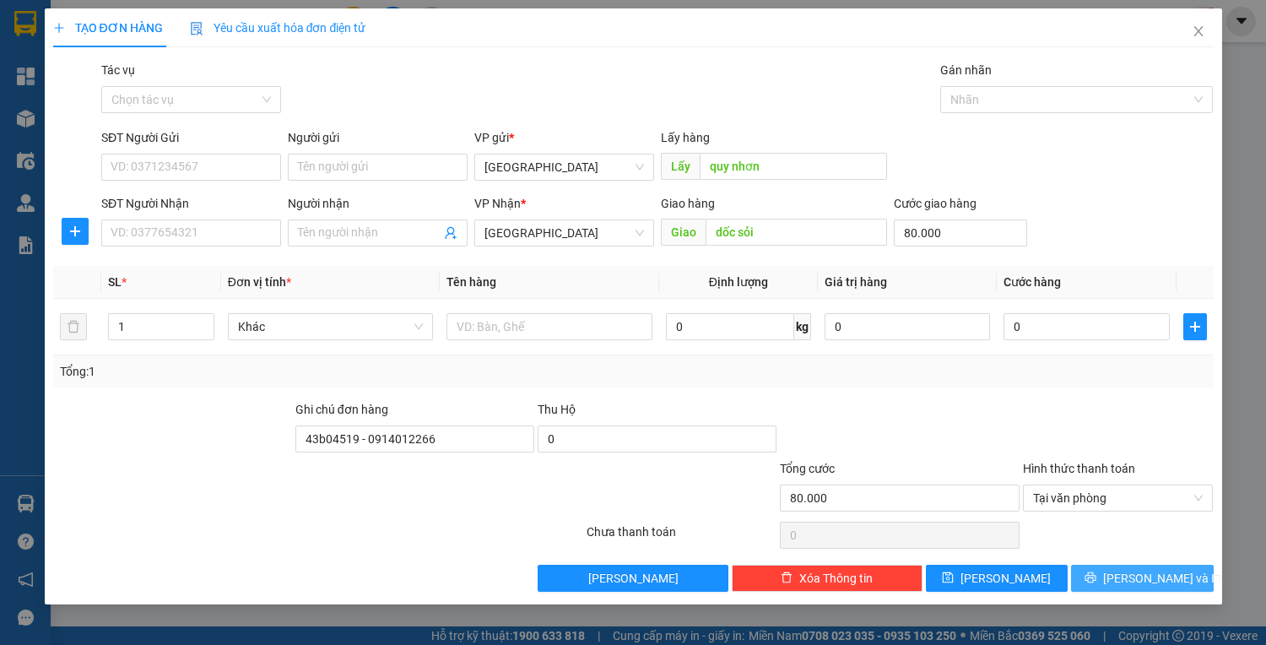
click at [1134, 582] on span "[PERSON_NAME] và In" at bounding box center [1162, 578] width 118 height 19
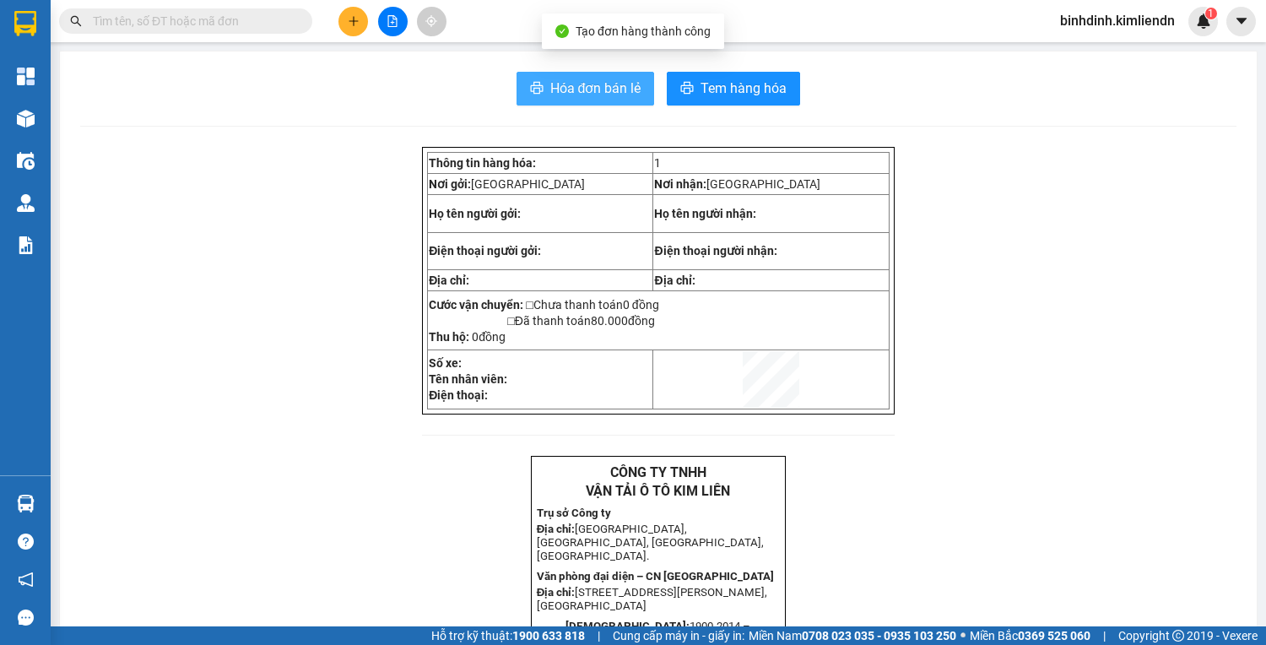
click at [555, 75] on button "Hóa đơn bán lẻ" at bounding box center [586, 89] width 138 height 34
click at [339, 20] on button at bounding box center [354, 22] width 30 height 30
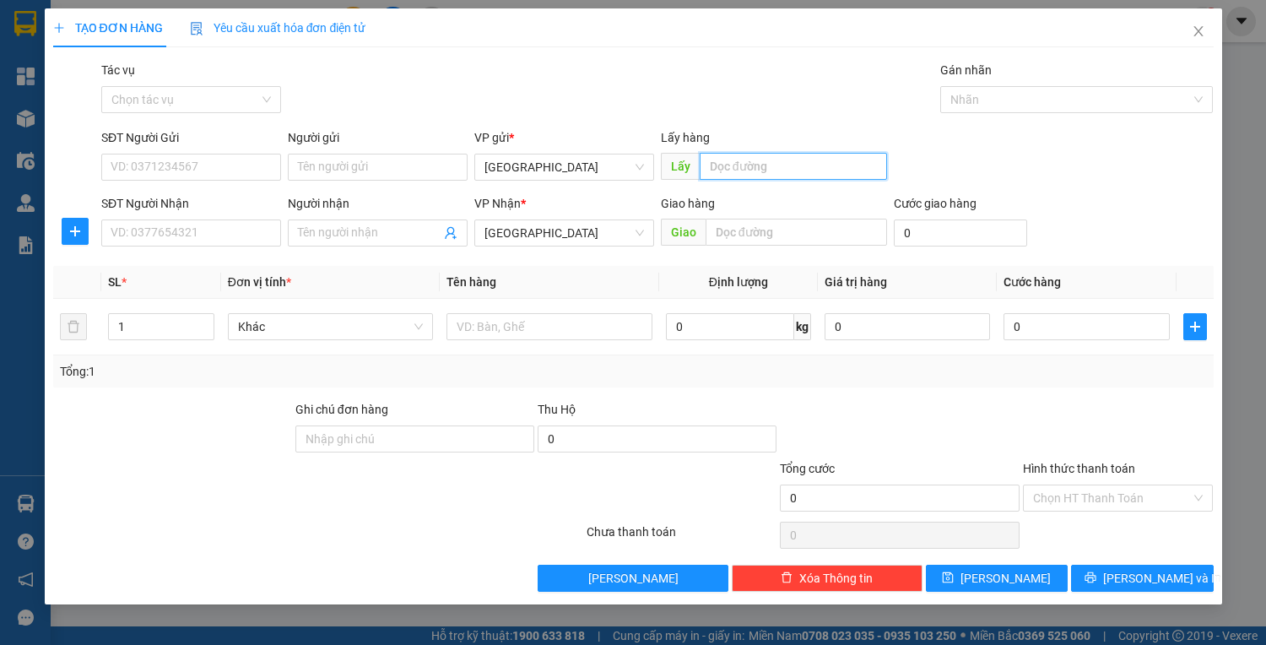
click at [763, 159] on input "text" at bounding box center [793, 166] width 187 height 27
type input "quy nhơn"
click at [754, 226] on input "text" at bounding box center [797, 232] width 182 height 27
type input "d"
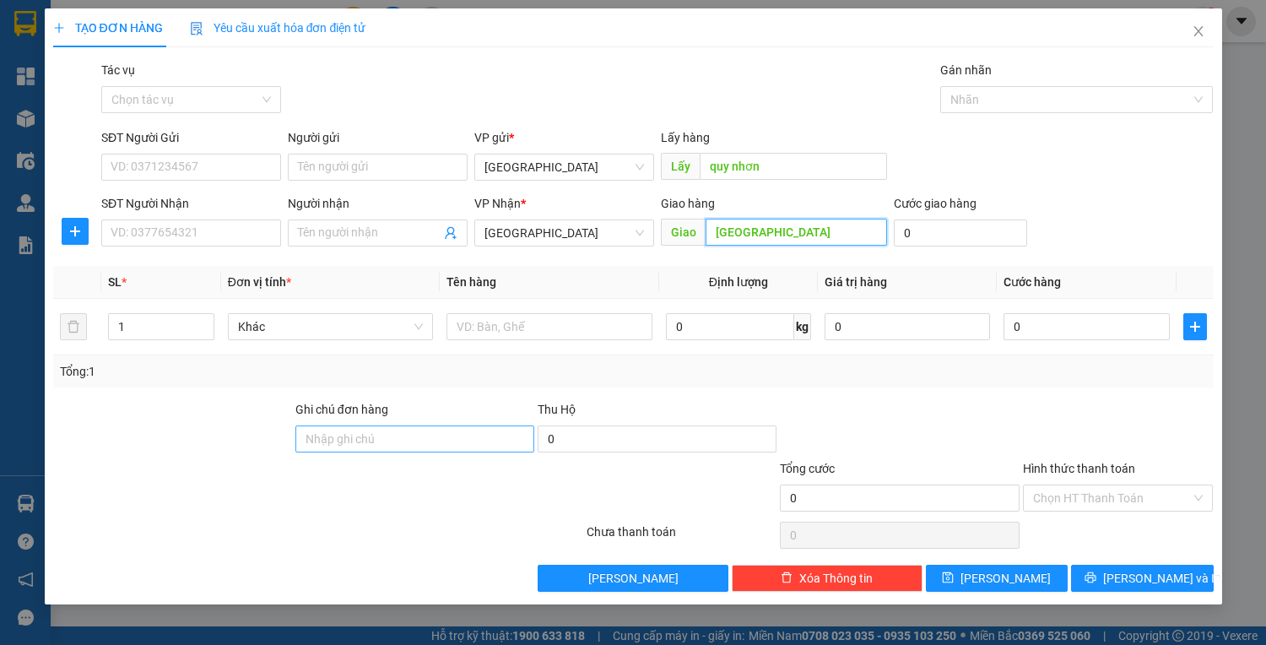
type input "[GEOGRAPHIC_DATA]"
click at [436, 429] on input "Ghi chú đơn hàng" at bounding box center [414, 438] width 239 height 27
type input "43b04519 - 0914012266"
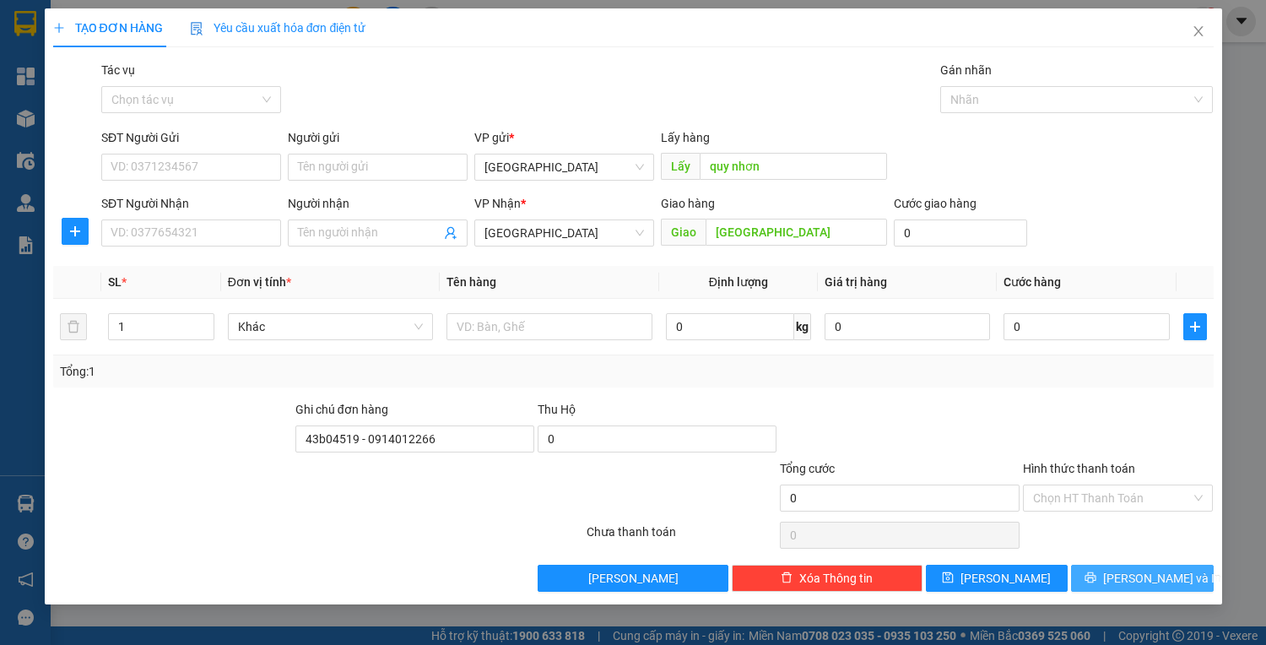
click at [1087, 578] on button "[PERSON_NAME] và In" at bounding box center [1142, 578] width 142 height 27
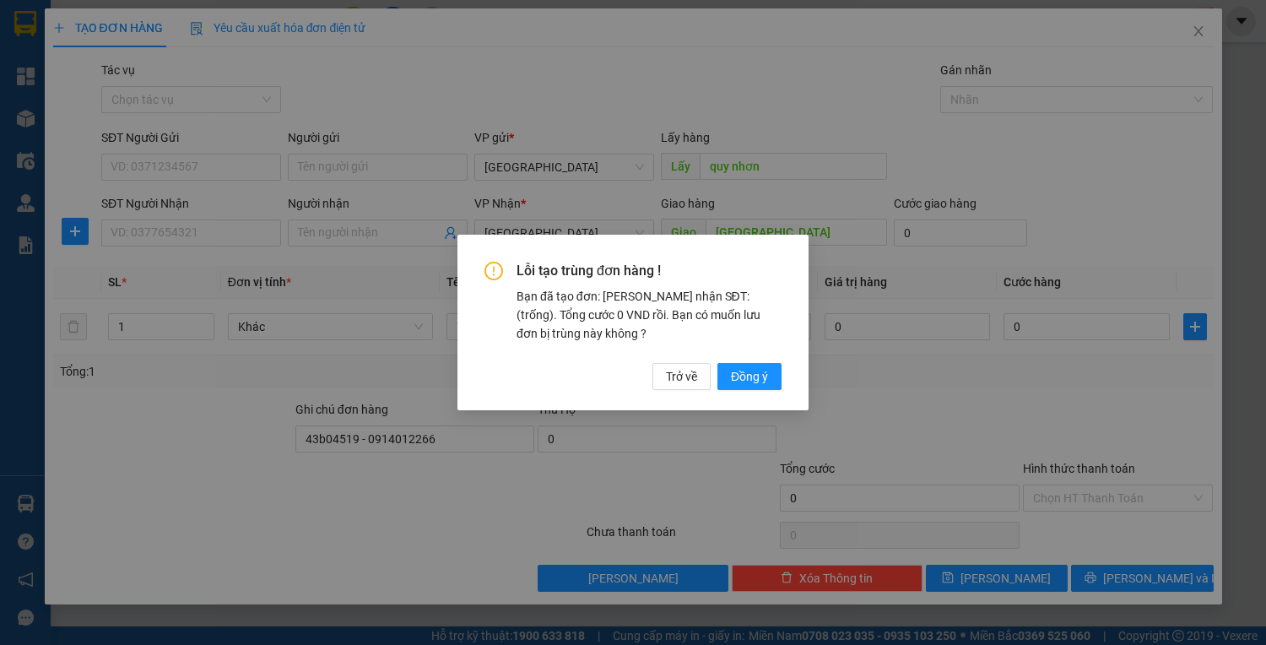
click at [763, 395] on div "Lỗi tạo trùng đơn hàng ! Bạn đã tạo đơn: Khách nhận SĐT: (trống). Tổng cước 0 V…" at bounding box center [633, 323] width 351 height 176
click at [764, 383] on span "Đồng ý" at bounding box center [749, 376] width 37 height 19
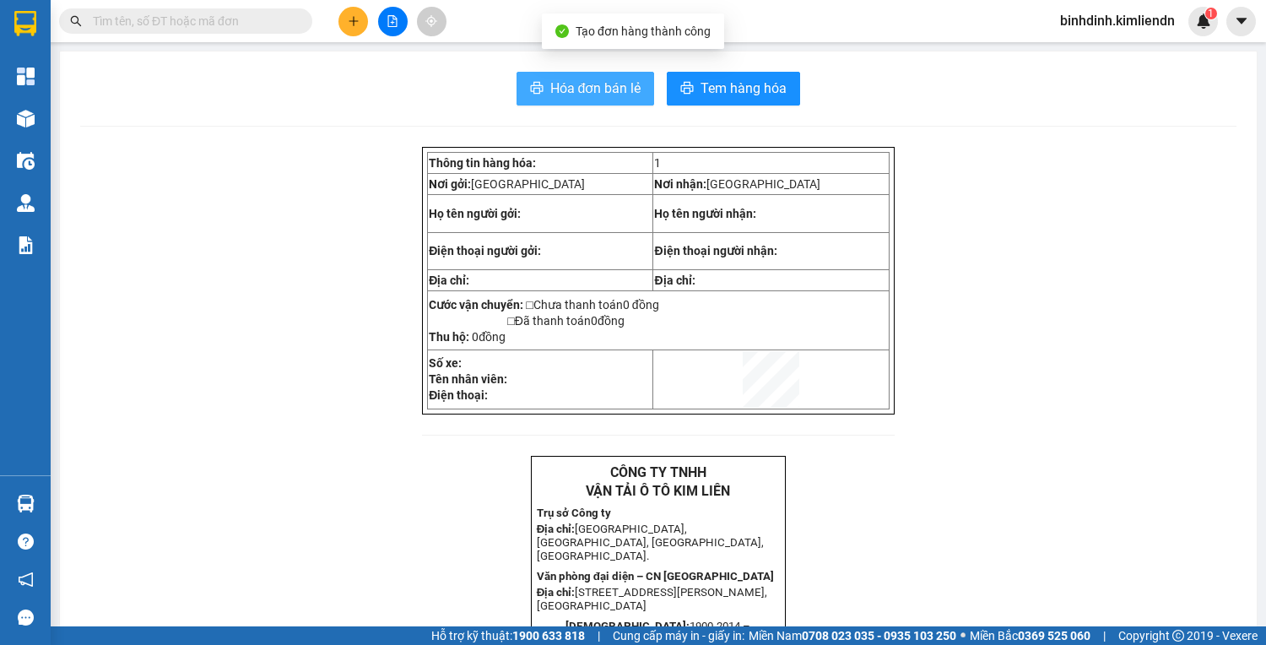
click at [611, 88] on span "Hóa đơn bán lẻ" at bounding box center [595, 88] width 91 height 21
click at [51, 122] on main "Hóa đơn bán lẻ Tem hàng hóa Thông tin hàng hóa: 1 Nơi gởi: Bình Định Nơi nhận: …" at bounding box center [633, 313] width 1266 height 626
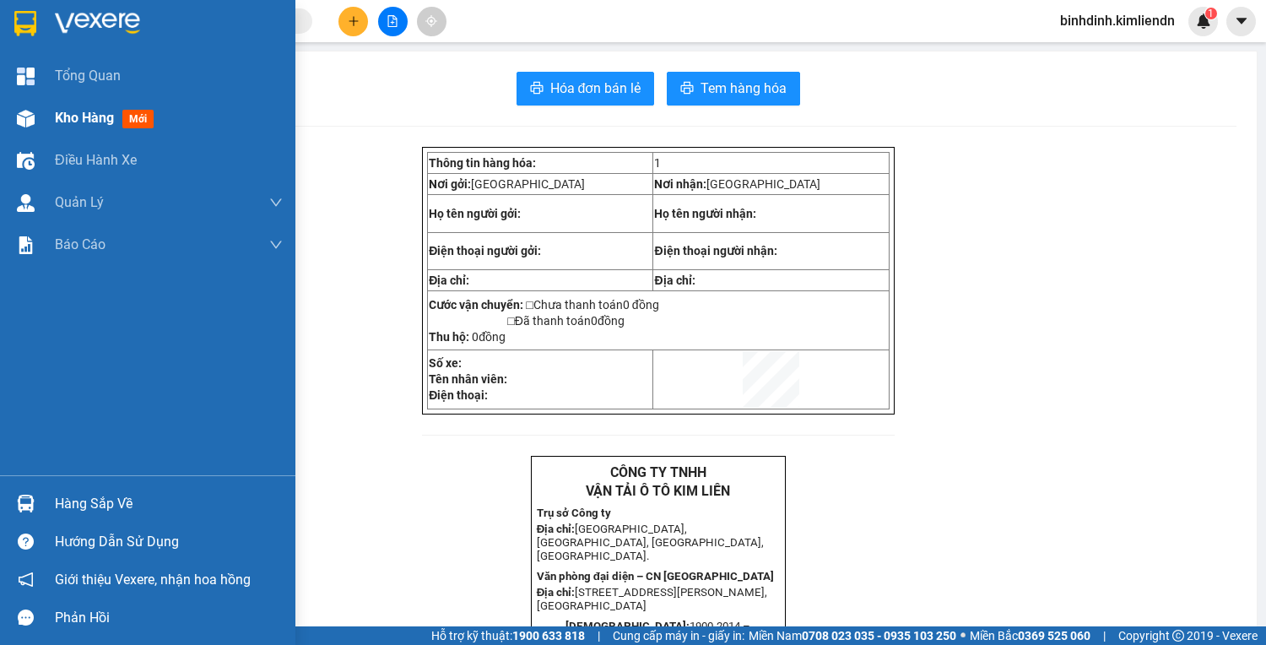
click at [43, 121] on div "Kho hàng mới" at bounding box center [147, 118] width 295 height 42
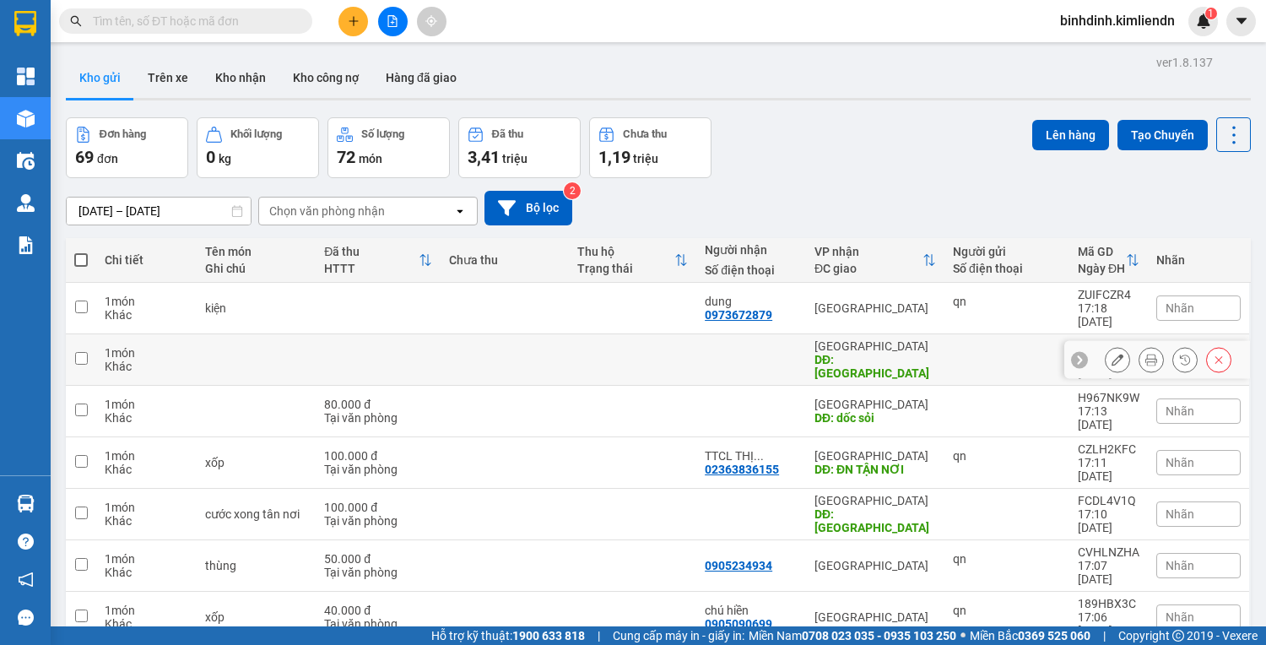
click at [68, 339] on td at bounding box center [81, 359] width 30 height 51
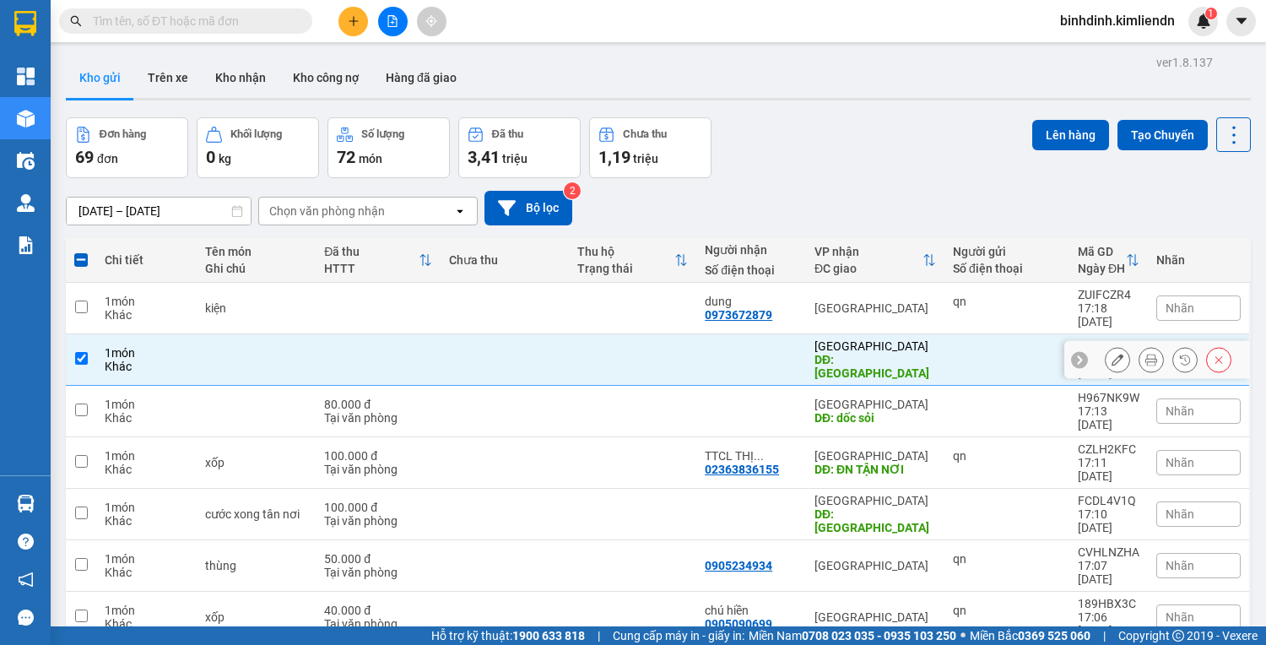
click at [1207, 345] on button at bounding box center [1219, 360] width 24 height 30
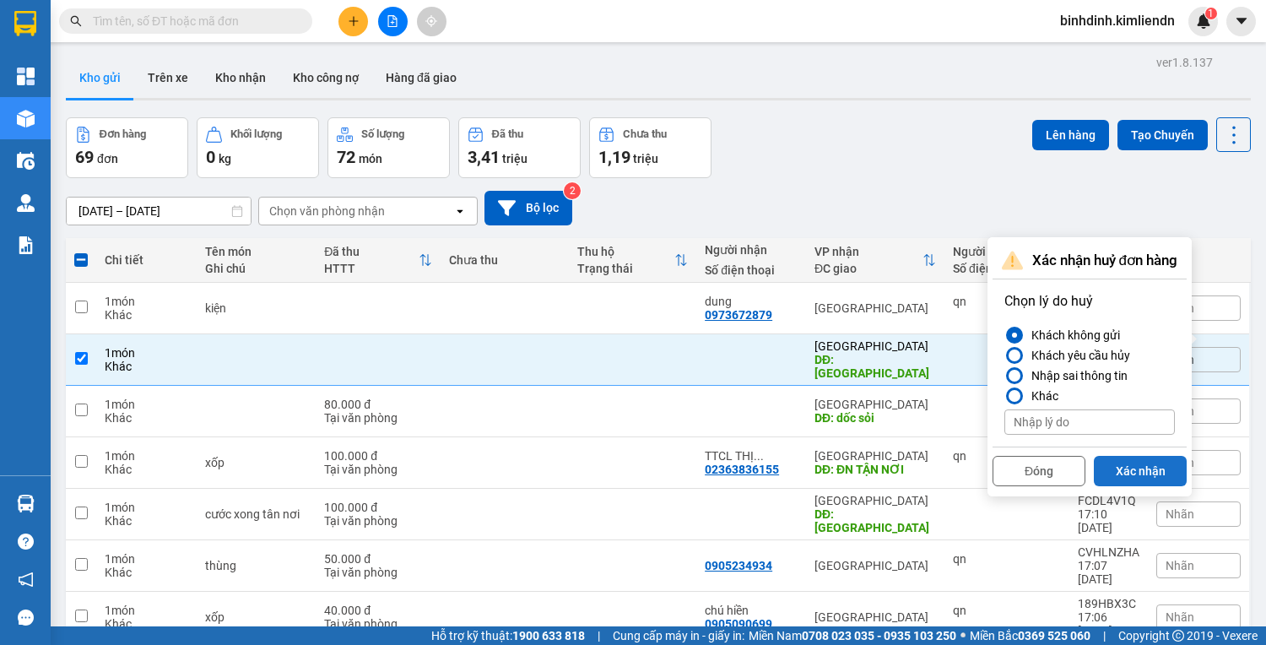
click at [1152, 469] on button "Xác nhận" at bounding box center [1140, 471] width 93 height 30
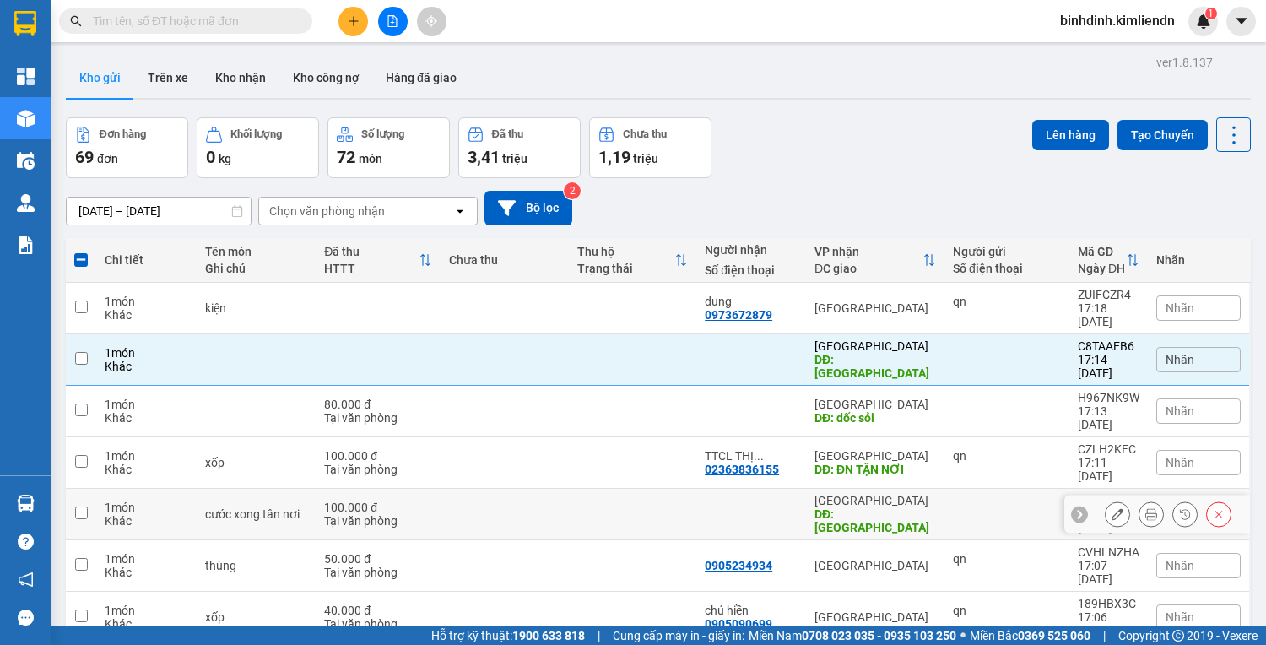
checkbox input "false"
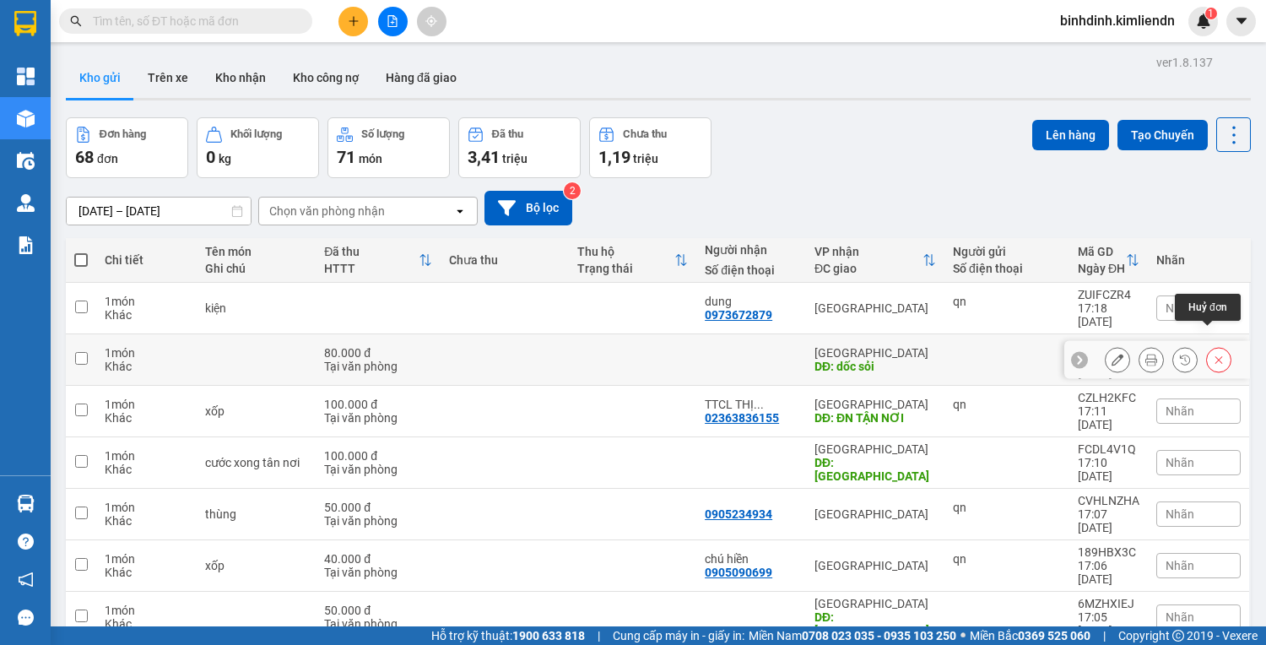
click at [1213, 354] on icon at bounding box center [1219, 360] width 12 height 12
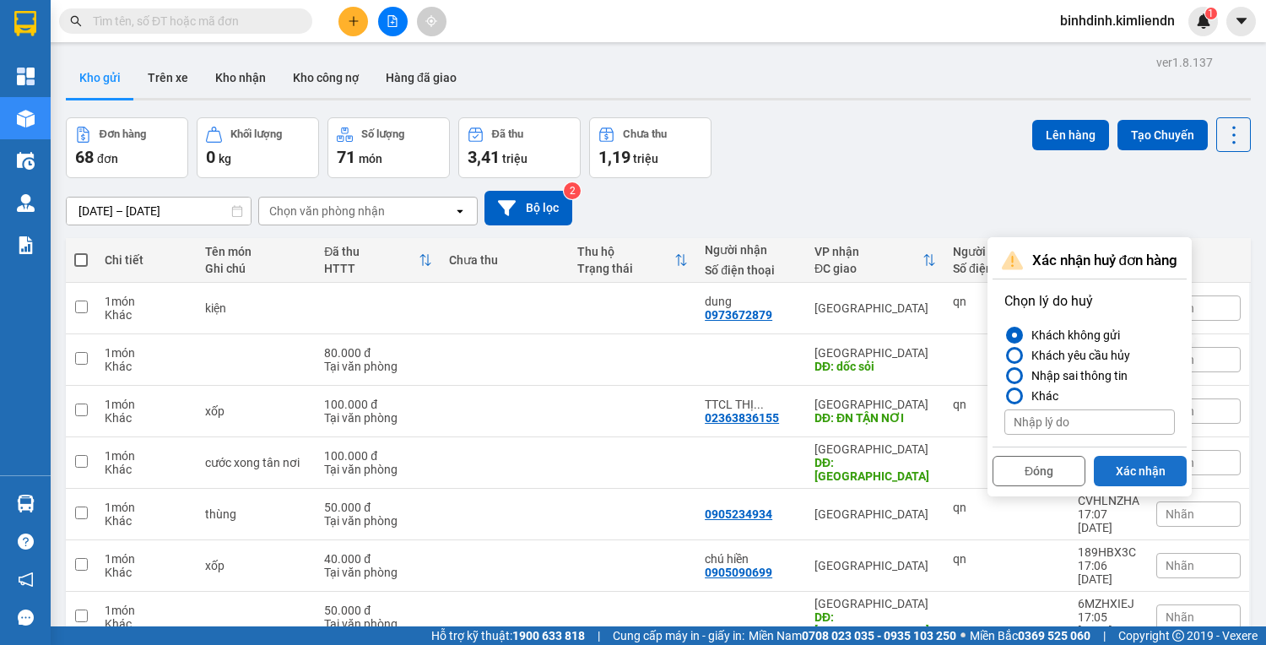
click at [1150, 469] on button "Xác nhận" at bounding box center [1140, 471] width 93 height 30
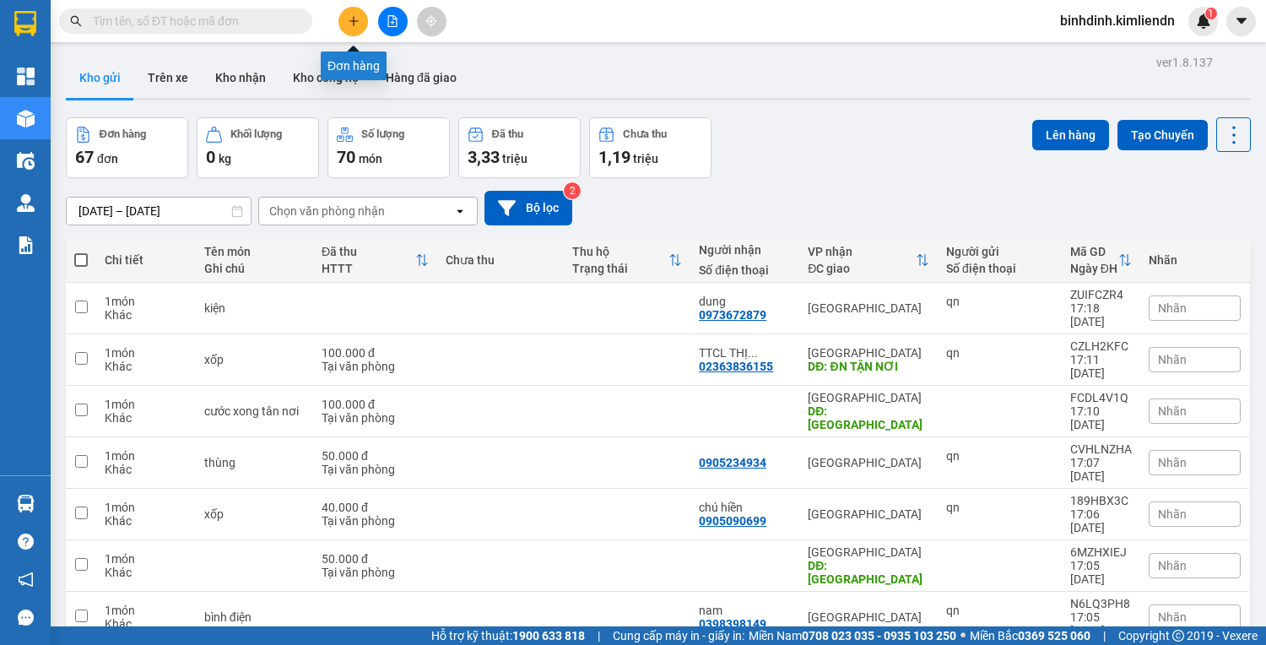
click at [358, 25] on icon "plus" at bounding box center [354, 21] width 12 height 12
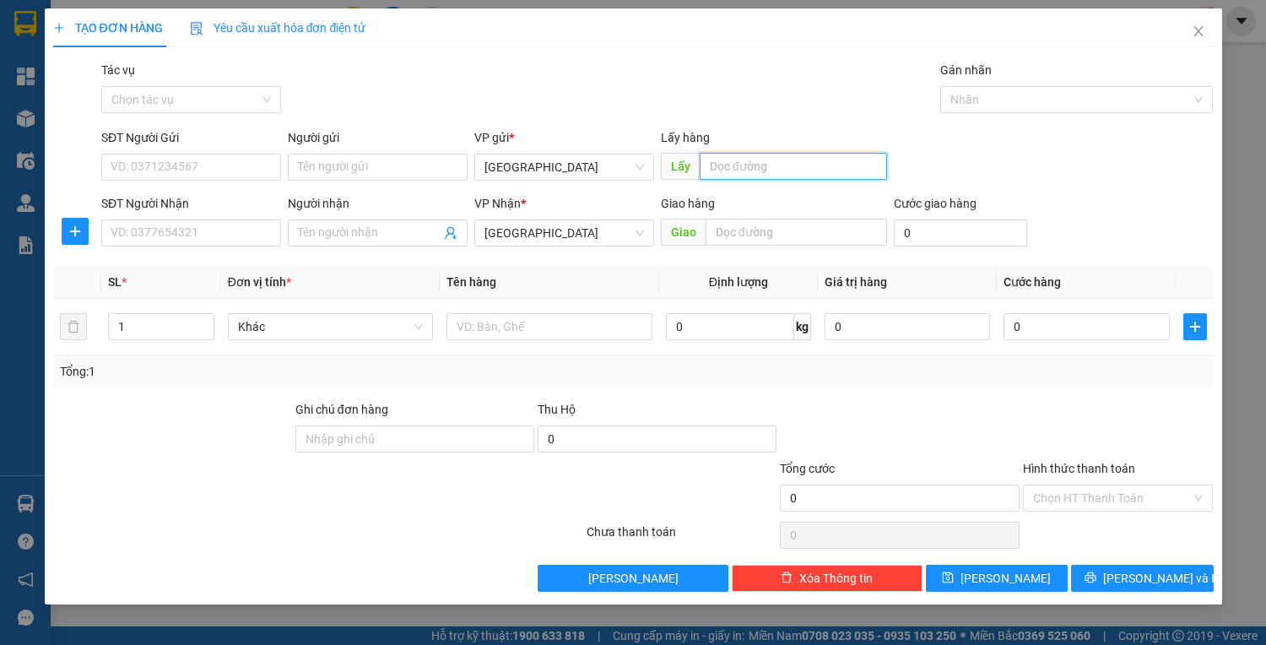
click at [775, 165] on input "text" at bounding box center [793, 166] width 187 height 27
type input "quy nhơn"
click at [802, 219] on input "text" at bounding box center [797, 232] width 182 height 27
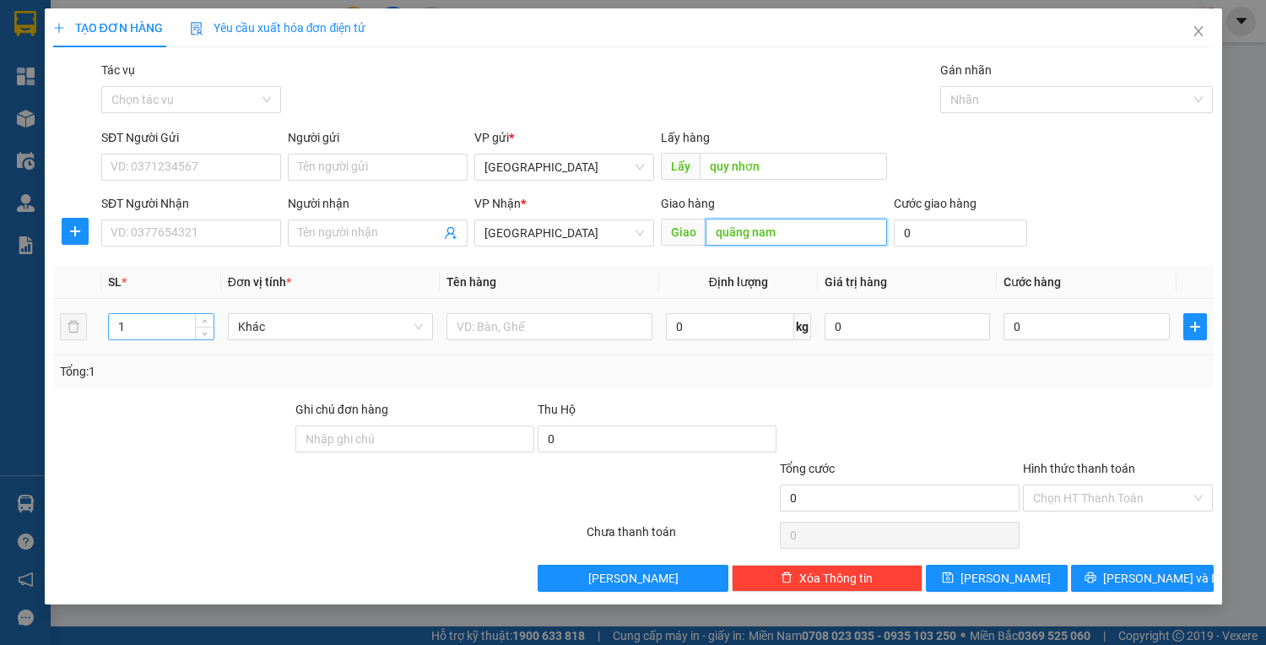
type input "quãng nam"
click at [129, 333] on input "1" at bounding box center [161, 326] width 104 height 25
type input "2"
click at [201, 322] on span "up" at bounding box center [205, 322] width 10 height 10
click at [629, 326] on input "text" at bounding box center [549, 326] width 205 height 27
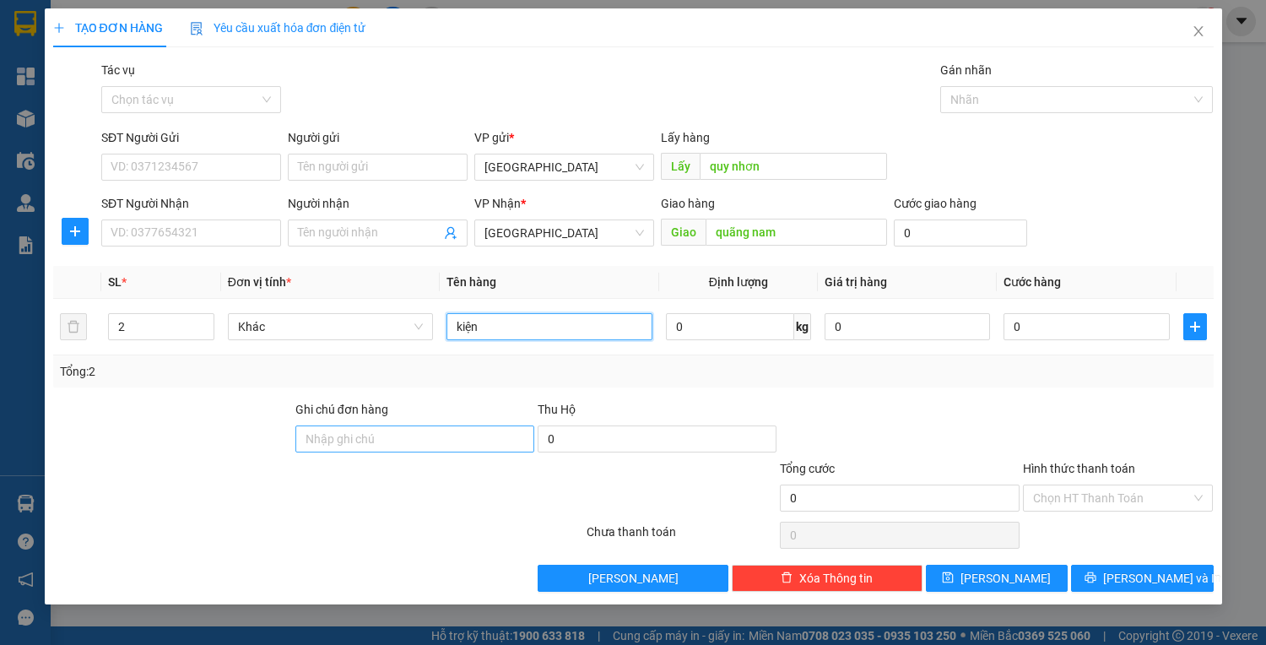
type input "kiện"
click at [388, 446] on input "Ghi chú đơn hàng" at bounding box center [414, 438] width 239 height 27
type input "77b01625-0935061227"
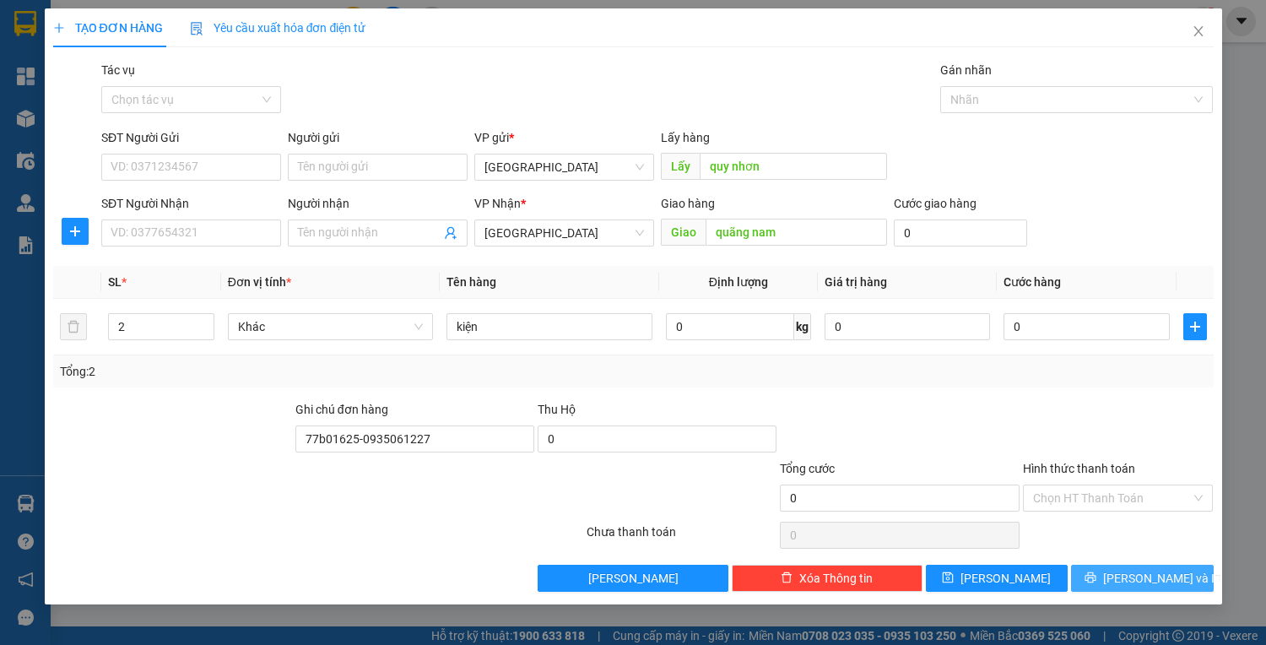
click at [1125, 571] on button "[PERSON_NAME] và In" at bounding box center [1142, 578] width 142 height 27
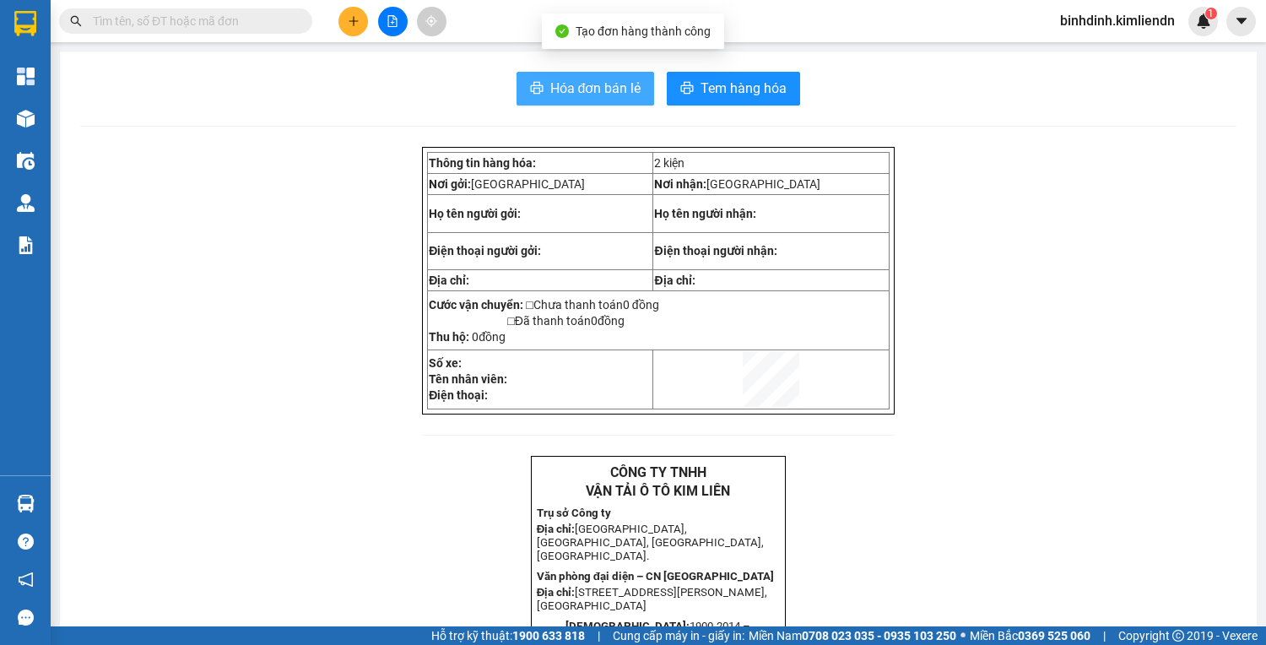
click at [540, 96] on button "Hóa đơn bán lẻ" at bounding box center [586, 89] width 138 height 34
click at [348, 18] on icon "plus" at bounding box center [354, 21] width 12 height 12
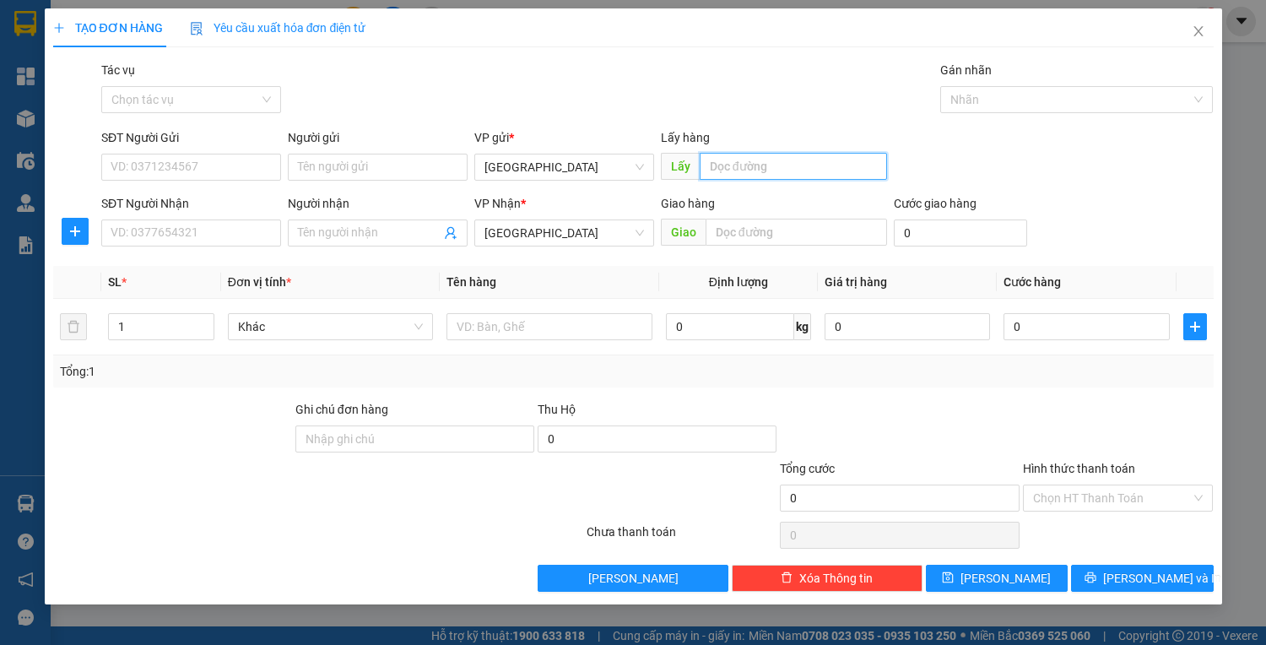
click at [772, 159] on input "text" at bounding box center [793, 166] width 187 height 27
type input "quy nhơn"
click at [724, 230] on input "text" at bounding box center [797, 232] width 182 height 27
type input "d"
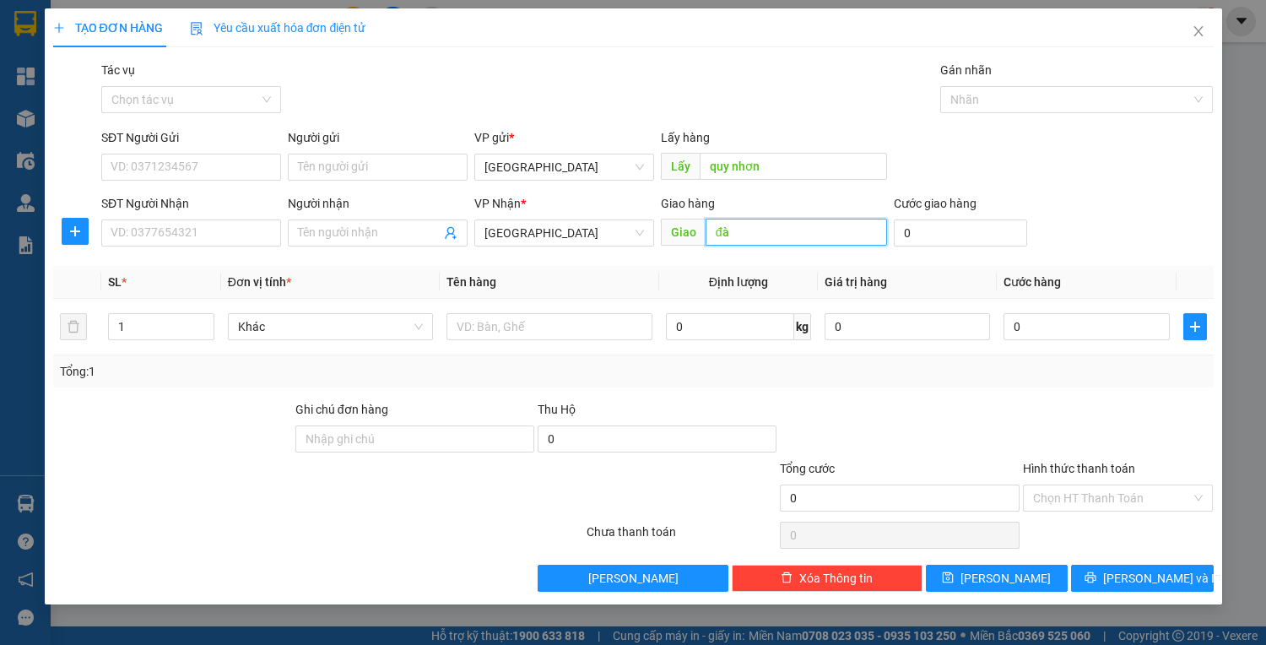
type input "đ"
type input "d"
type input "[GEOGRAPHIC_DATA]"
click at [176, 322] on input "1" at bounding box center [161, 326] width 104 height 25
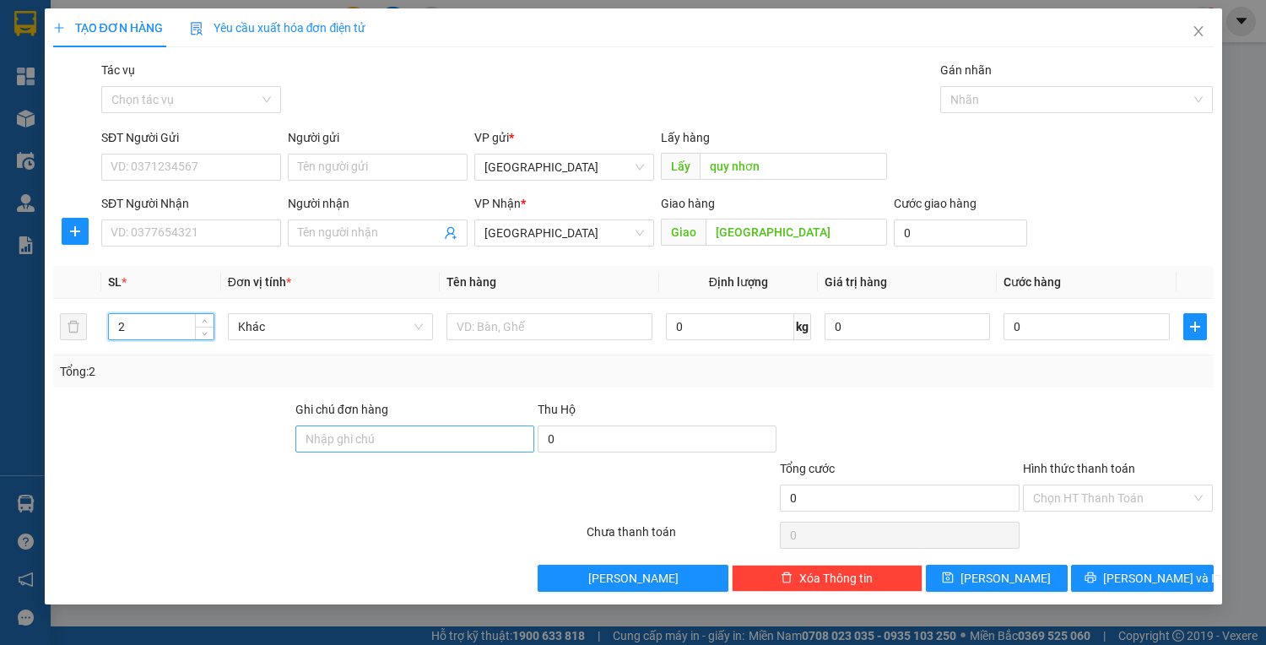
type input "2"
click at [361, 429] on input "Ghi chú đơn hàng" at bounding box center [414, 438] width 239 height 27
type input "77b01625-0935061227"
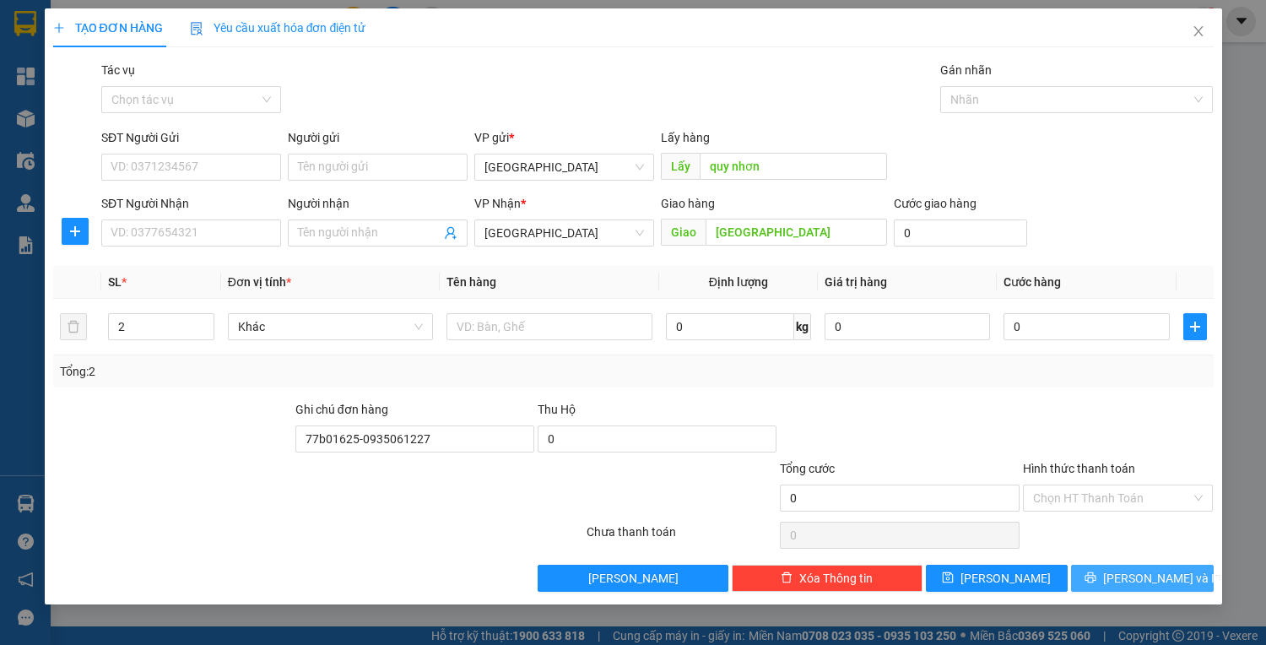
click at [1135, 576] on span "[PERSON_NAME] và In" at bounding box center [1162, 578] width 118 height 19
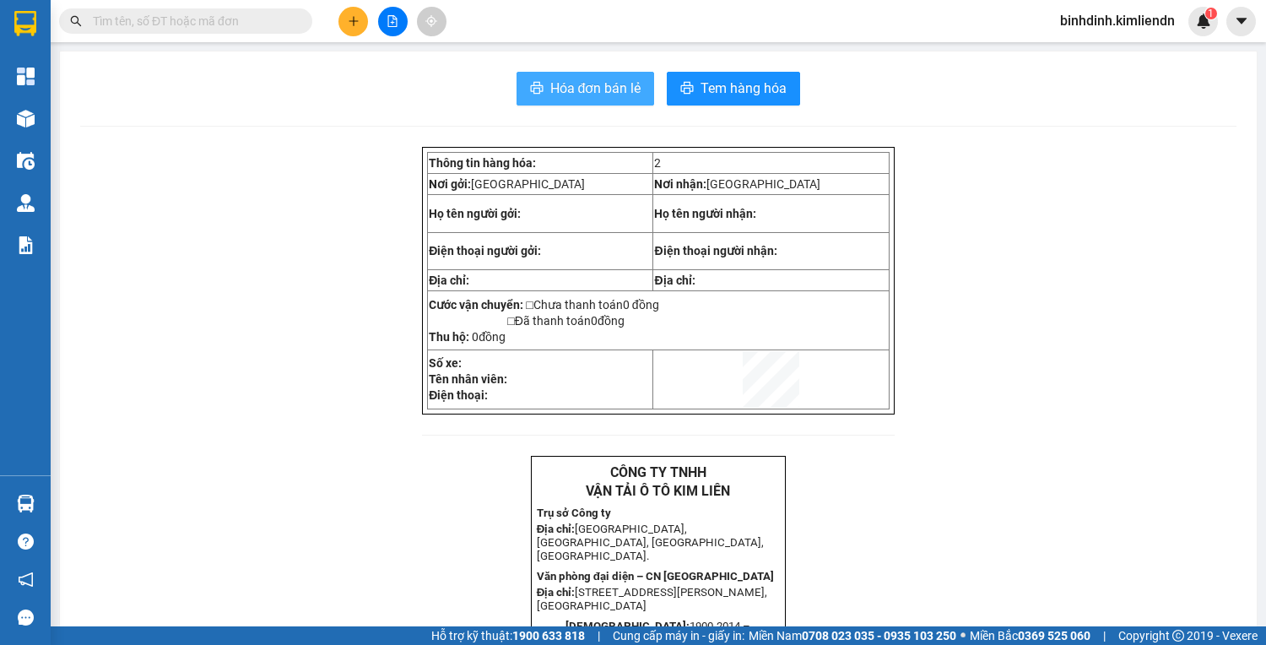
click at [580, 81] on span "Hóa đơn bán lẻ" at bounding box center [595, 88] width 91 height 21
click at [370, 14] on div at bounding box center [392, 22] width 127 height 30
click at [360, 17] on button at bounding box center [354, 22] width 30 height 30
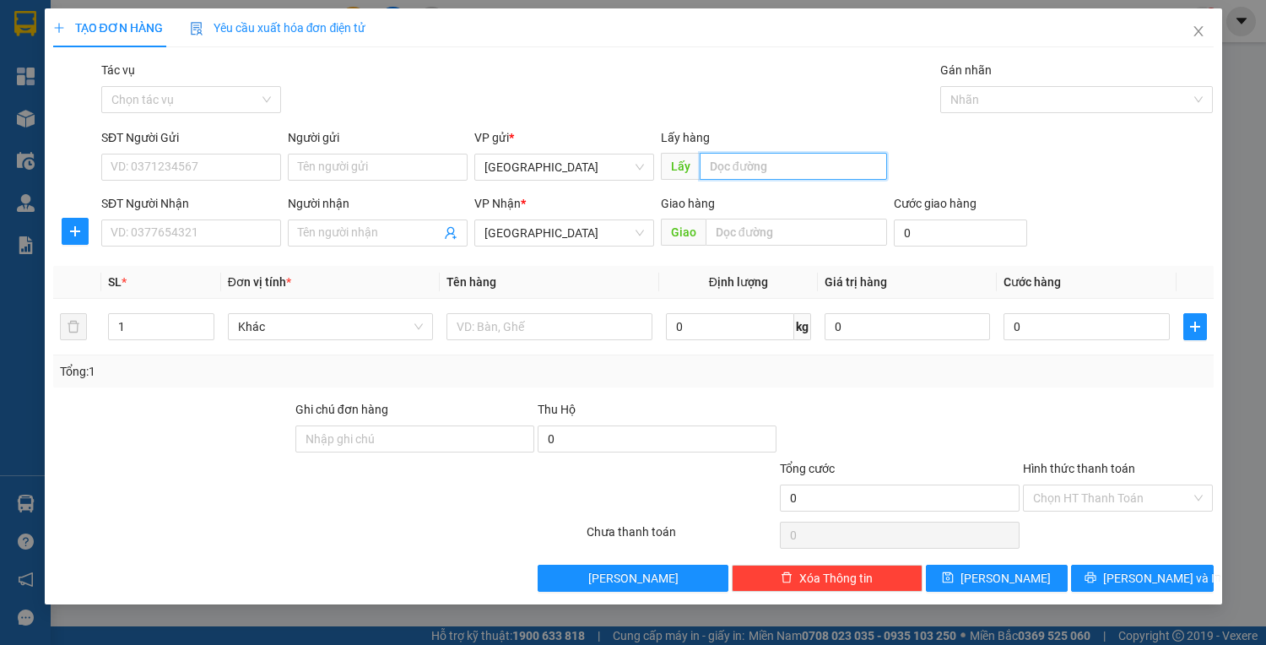
click at [822, 168] on input "text" at bounding box center [793, 166] width 187 height 27
type input "quy nhơn"
click at [794, 222] on input "text" at bounding box center [797, 232] width 182 height 27
type input "d"
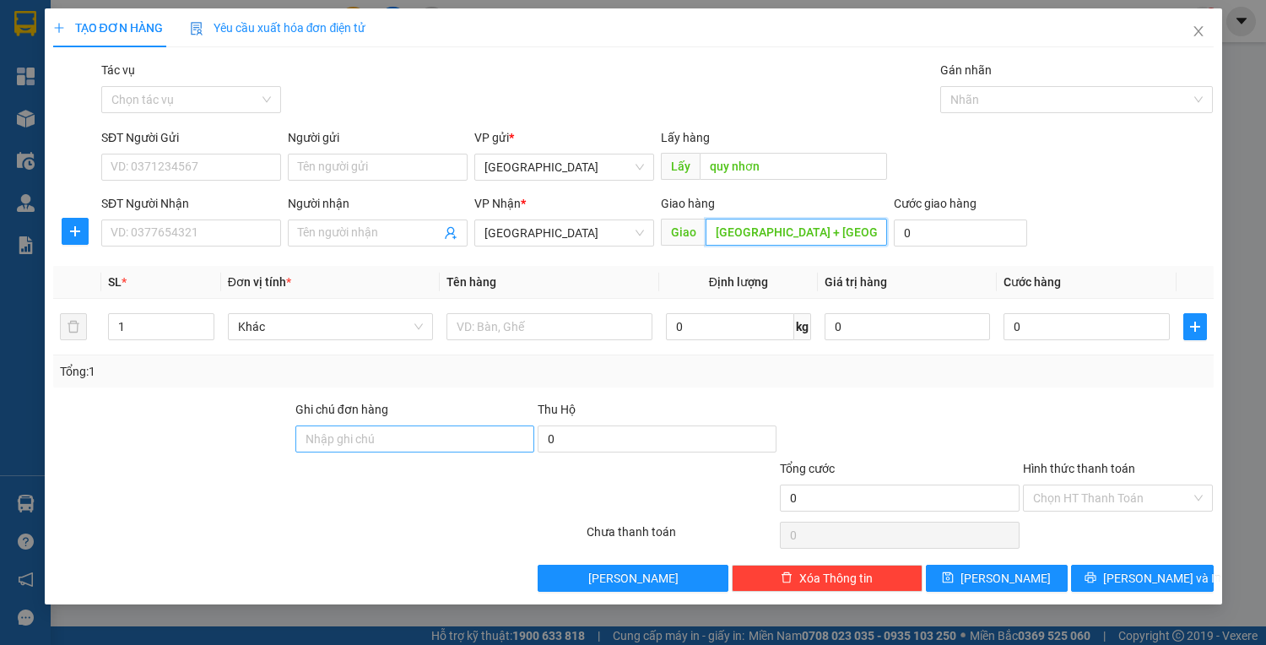
type input "đà nẵng + nam phước"
click at [485, 426] on input "Ghi chú đơn hàng" at bounding box center [414, 438] width 239 height 27
type input "43b04519 - 0914012266"
click at [1097, 500] on input "Hình thức thanh toán" at bounding box center [1112, 497] width 159 height 25
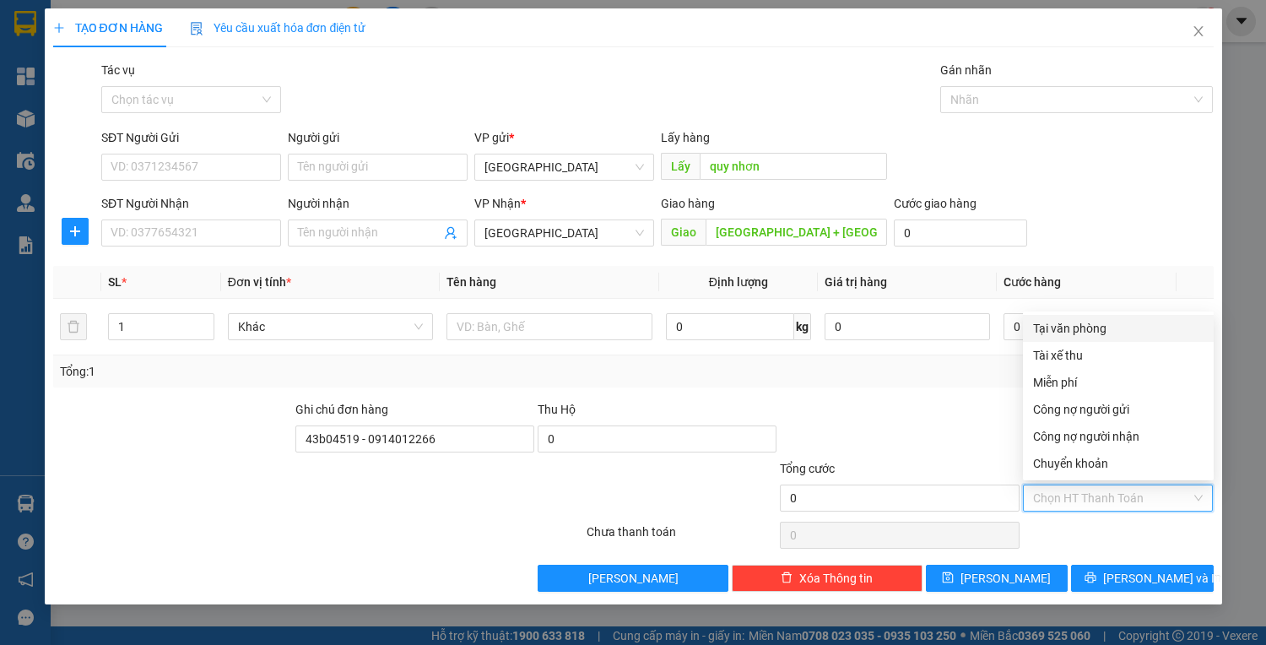
click at [1056, 326] on div "Tại văn phòng" at bounding box center [1118, 328] width 171 height 19
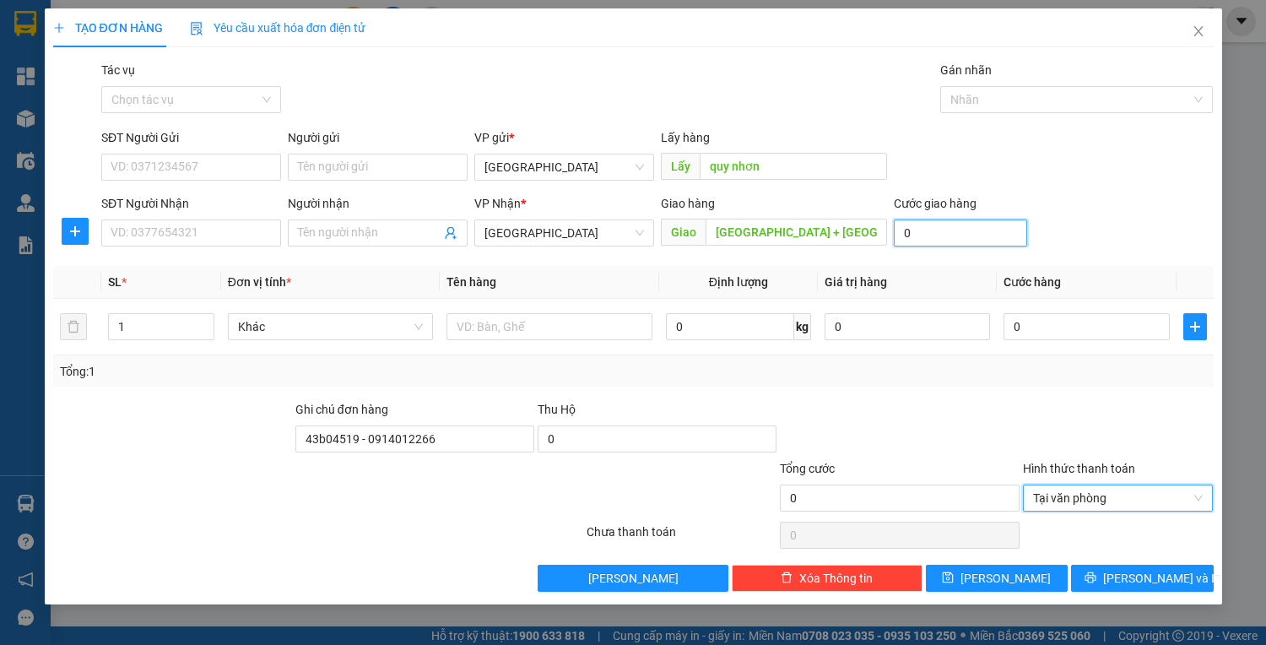
click at [939, 236] on input "0" at bounding box center [960, 232] width 133 height 27
click at [1163, 575] on span "[PERSON_NAME] và In" at bounding box center [1162, 578] width 118 height 19
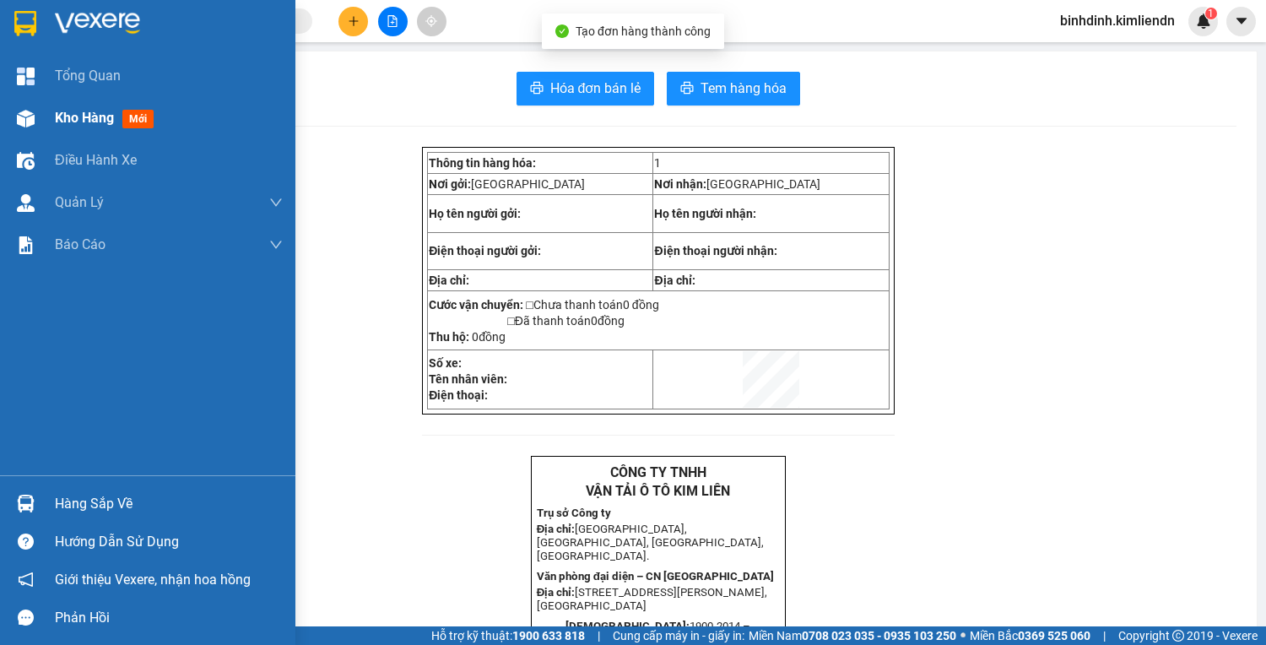
click at [41, 130] on div "Kho hàng mới" at bounding box center [147, 118] width 295 height 42
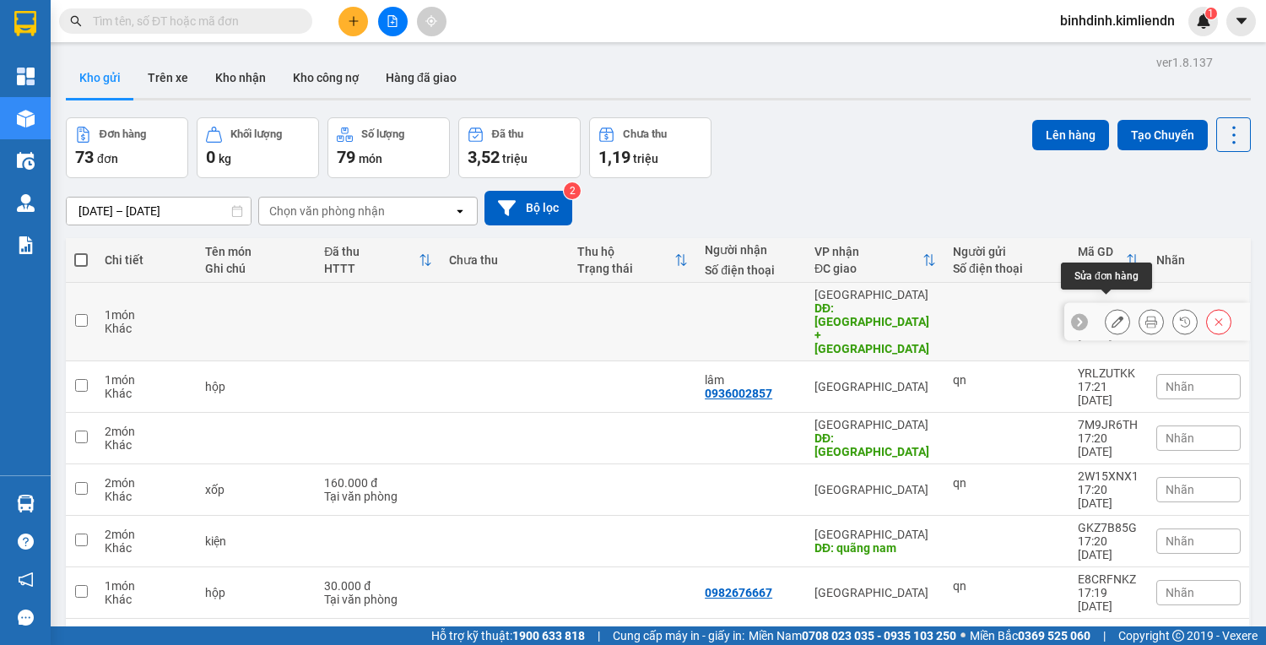
click at [1114, 308] on button at bounding box center [1118, 322] width 24 height 30
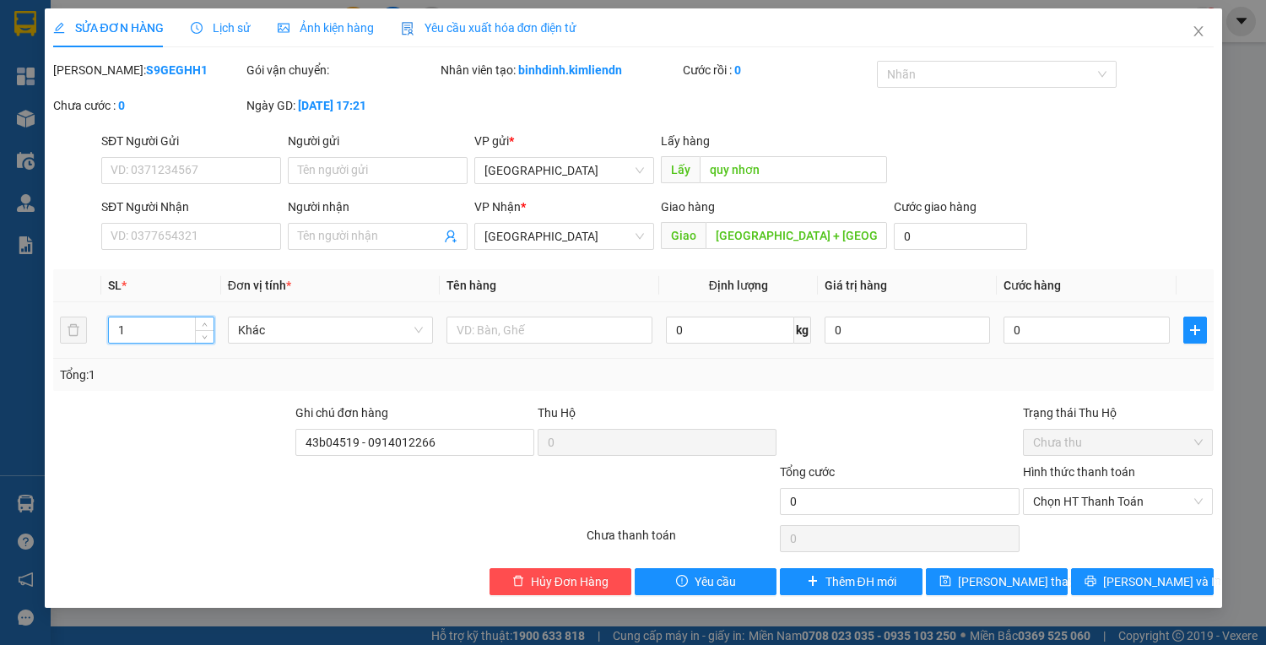
click at [145, 331] on input "1" at bounding box center [161, 329] width 104 height 25
click at [922, 247] on input "0" at bounding box center [960, 236] width 133 height 27
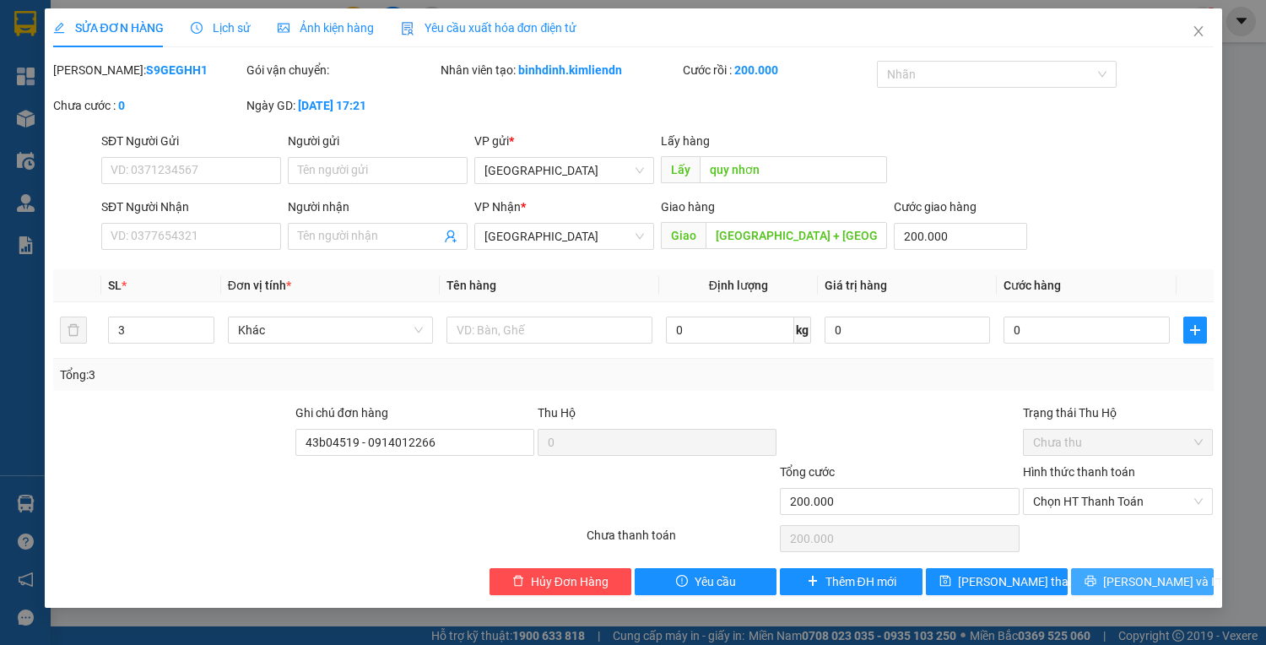
click at [1097, 581] on icon "printer" at bounding box center [1091, 581] width 12 height 12
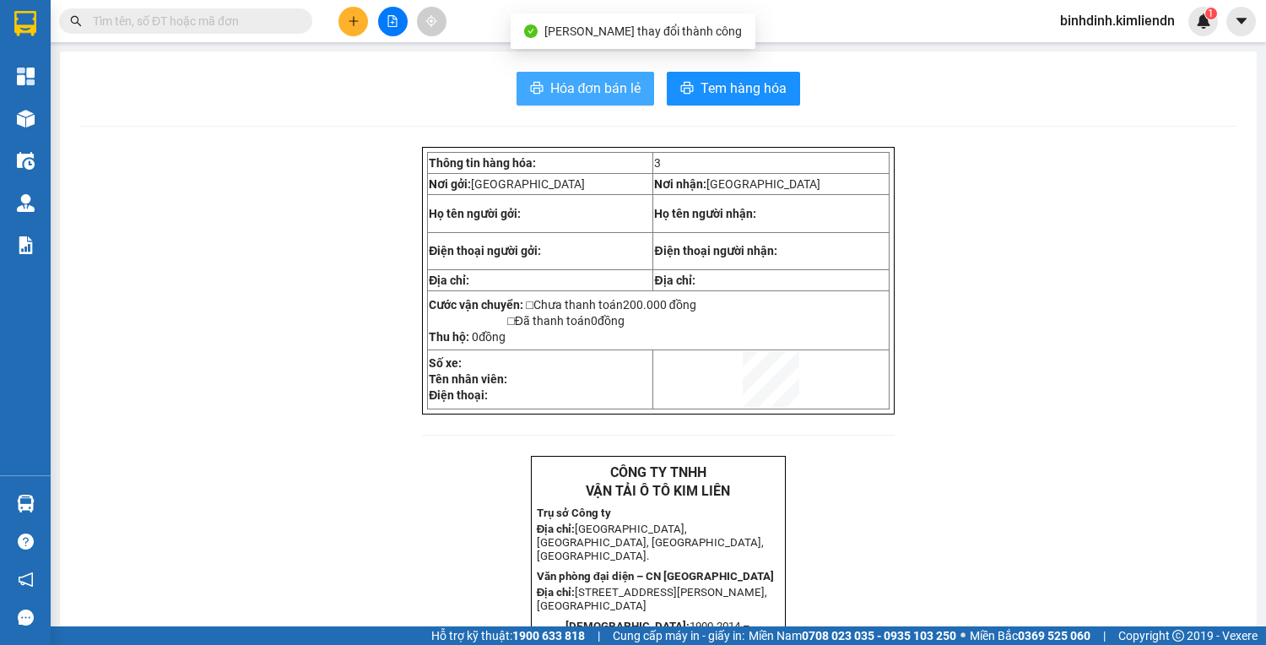
click at [585, 91] on span "Hóa đơn bán lẻ" at bounding box center [595, 88] width 91 height 21
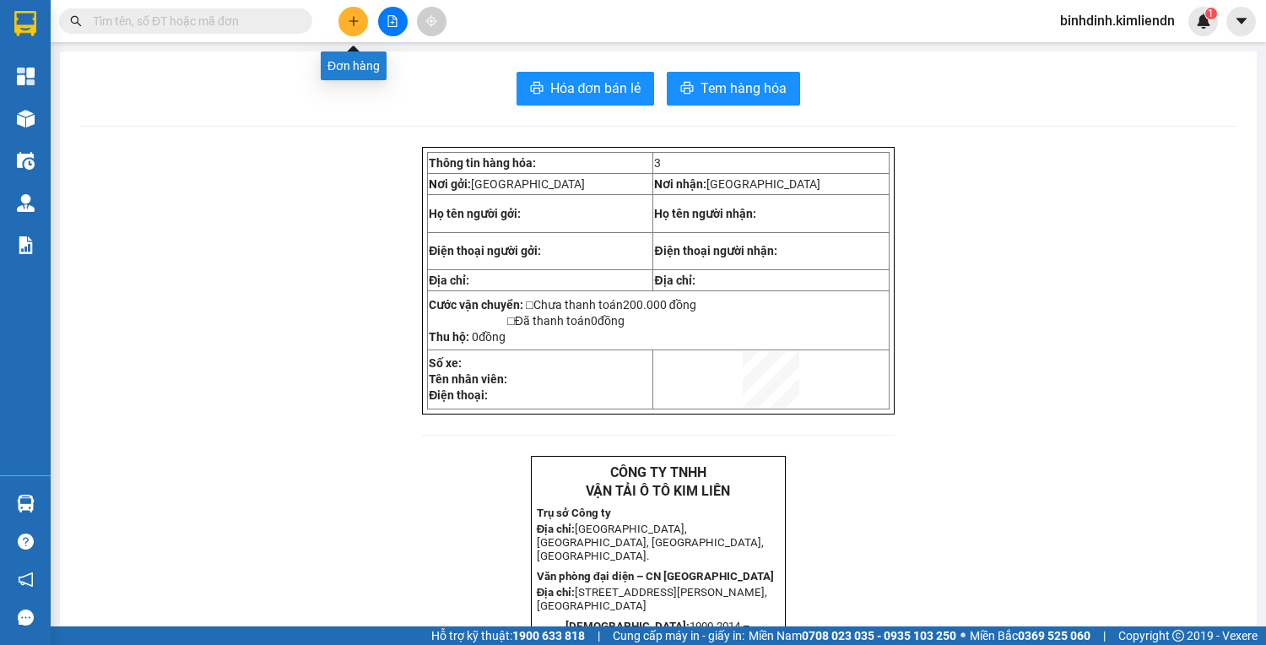
click at [355, 24] on icon "plus" at bounding box center [354, 21] width 12 height 12
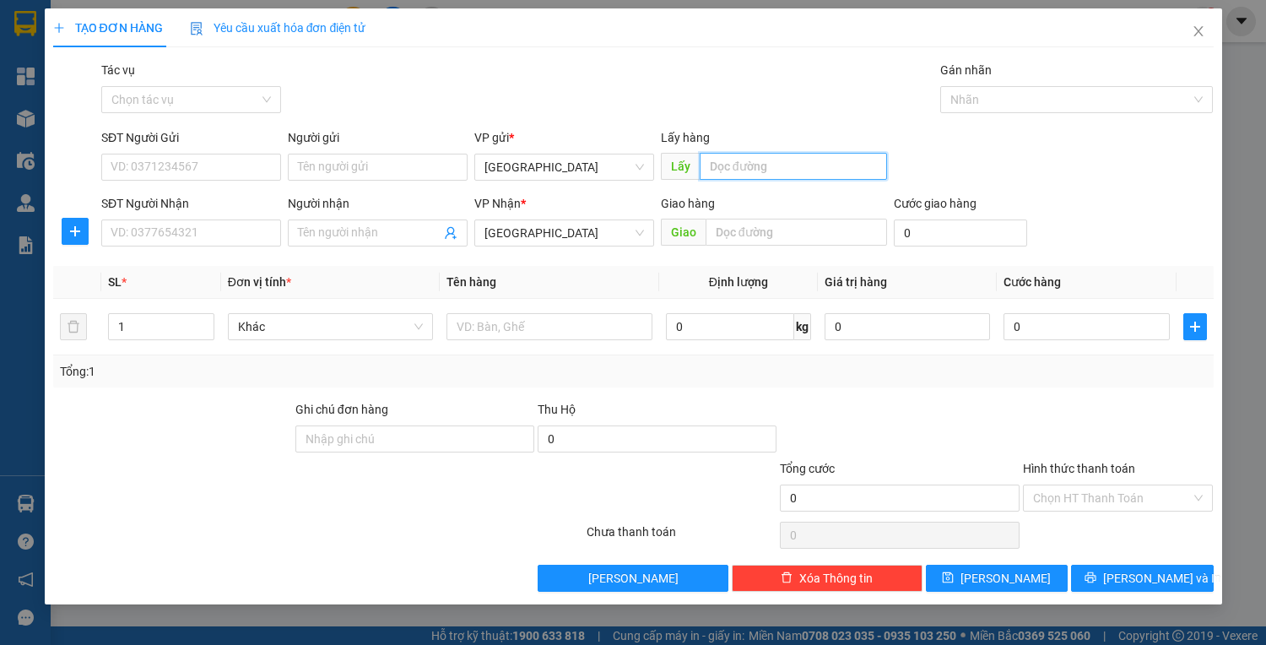
click at [810, 172] on input "text" at bounding box center [793, 166] width 187 height 27
type input "quy nhơn"
click at [831, 226] on input "text" at bounding box center [797, 232] width 182 height 27
type input "d"
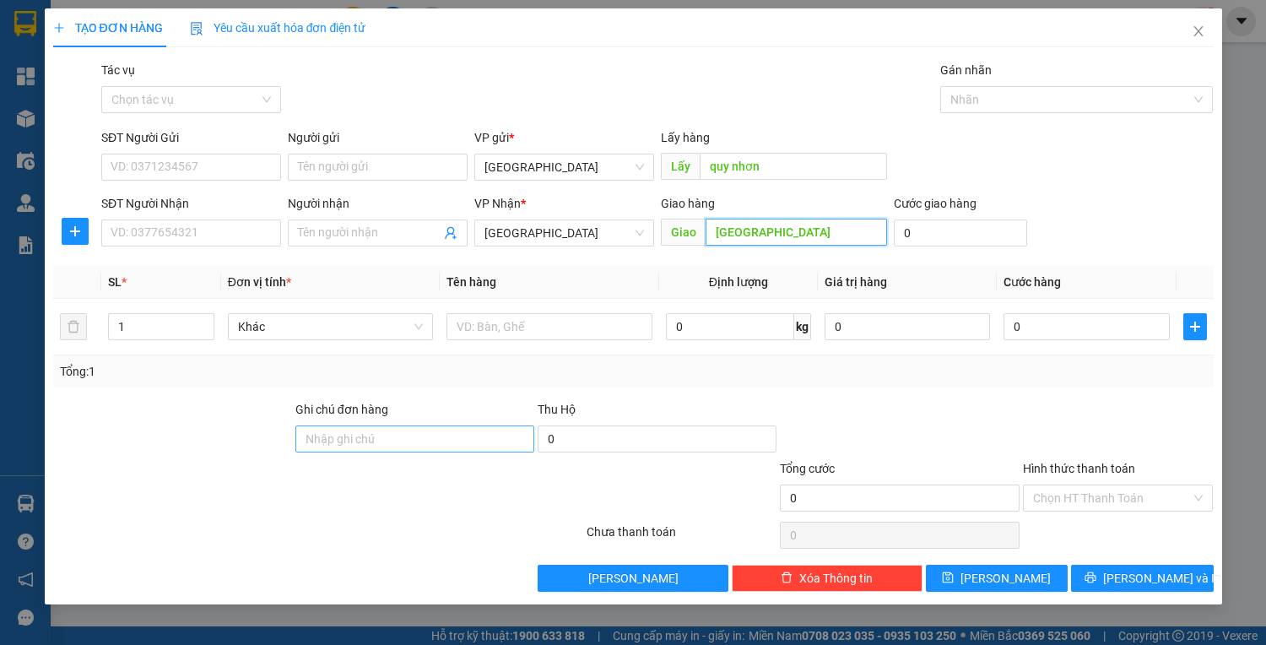
type input "[GEOGRAPHIC_DATA]"
click at [479, 433] on input "Ghi chú đơn hàng" at bounding box center [414, 438] width 239 height 27
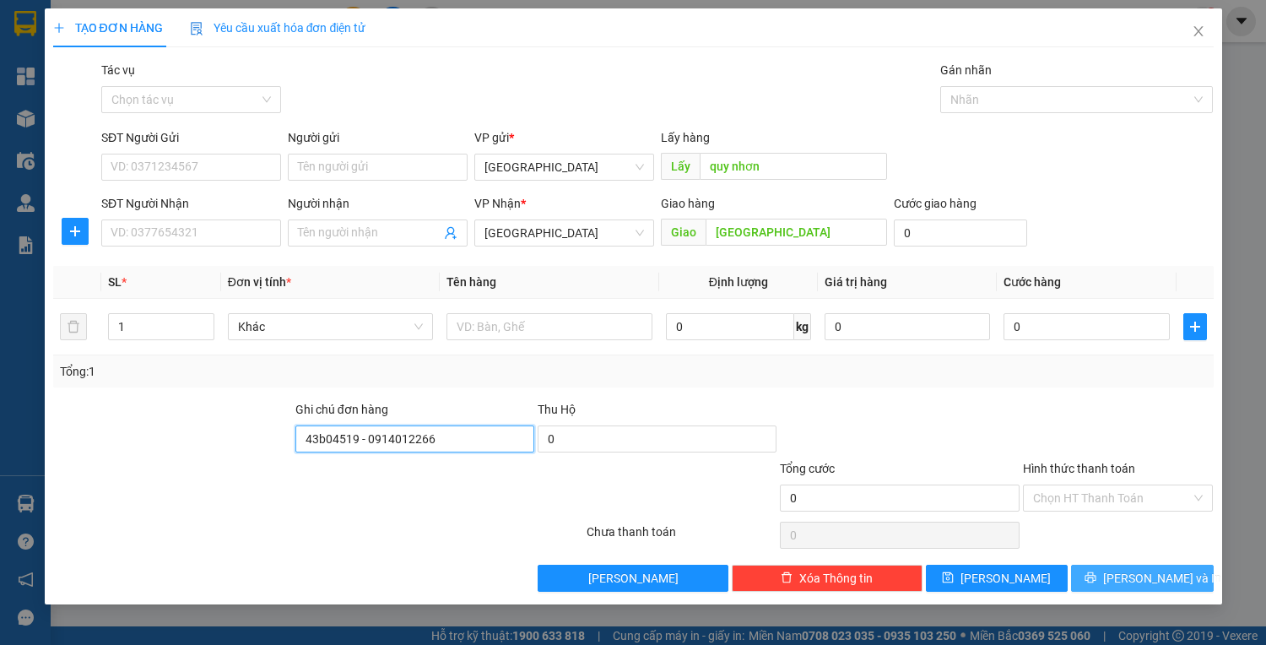
type input "43b04519 - 0914012266"
click at [1172, 574] on span "[PERSON_NAME] và In" at bounding box center [1162, 578] width 118 height 19
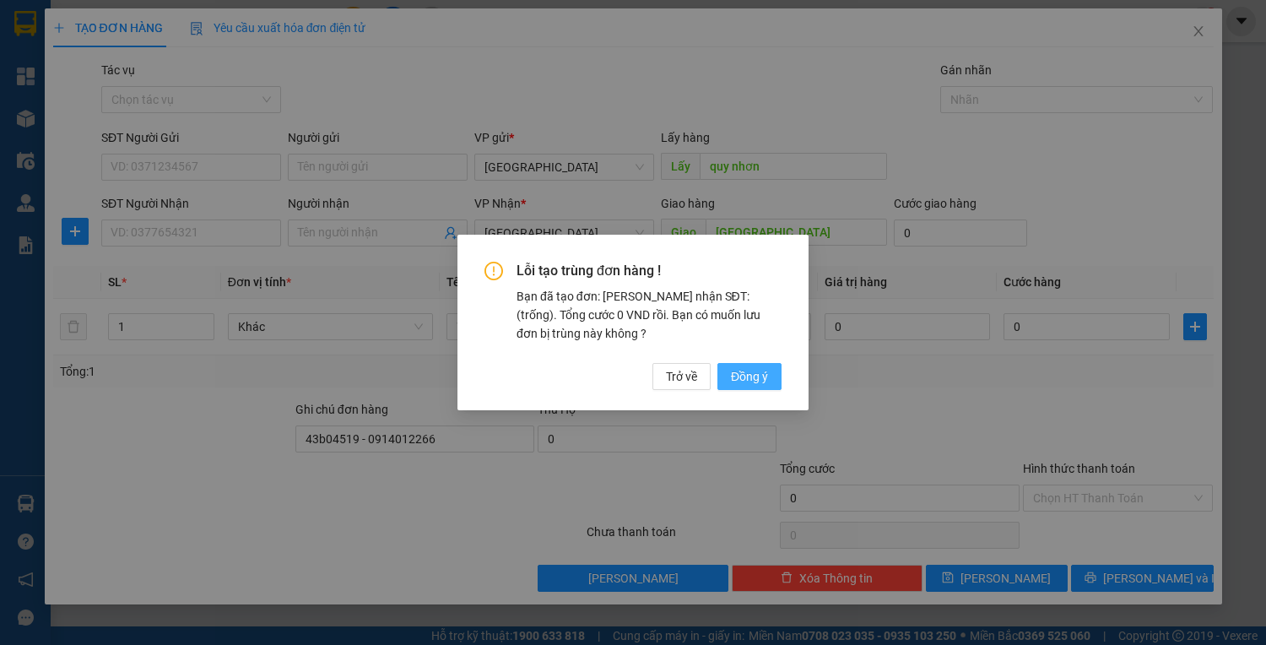
click at [731, 373] on span "Đồng ý" at bounding box center [749, 376] width 37 height 19
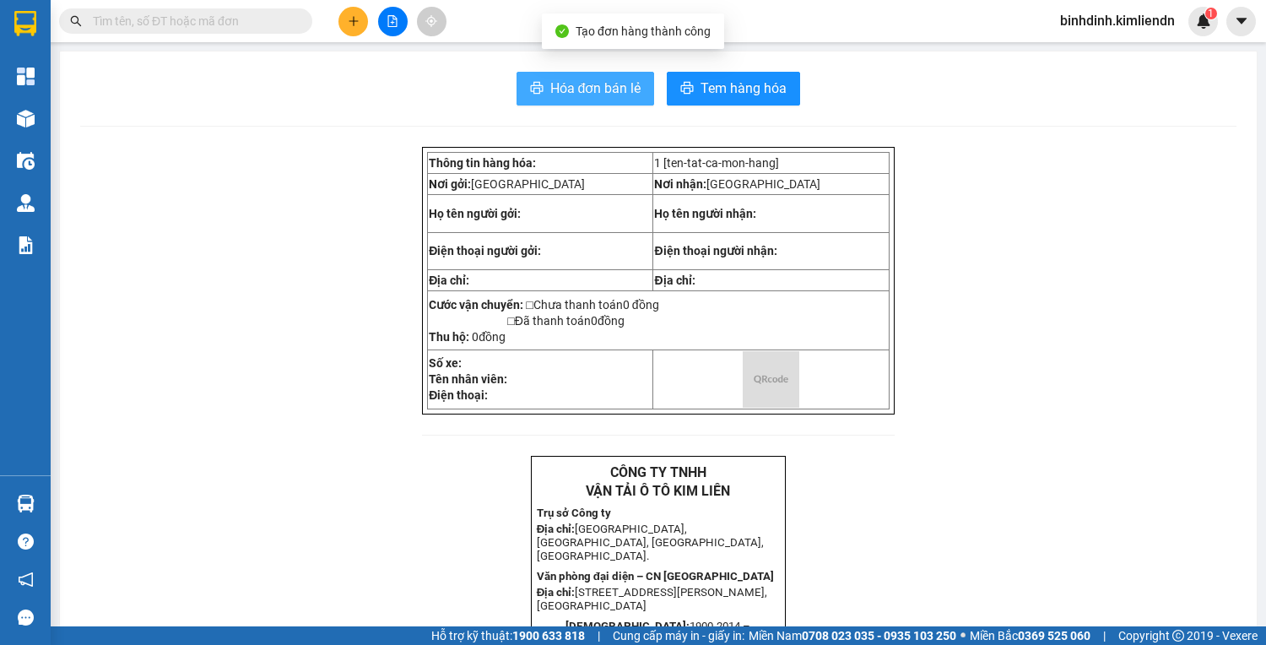
click at [574, 94] on span "Hóa đơn bán lẻ" at bounding box center [595, 88] width 91 height 21
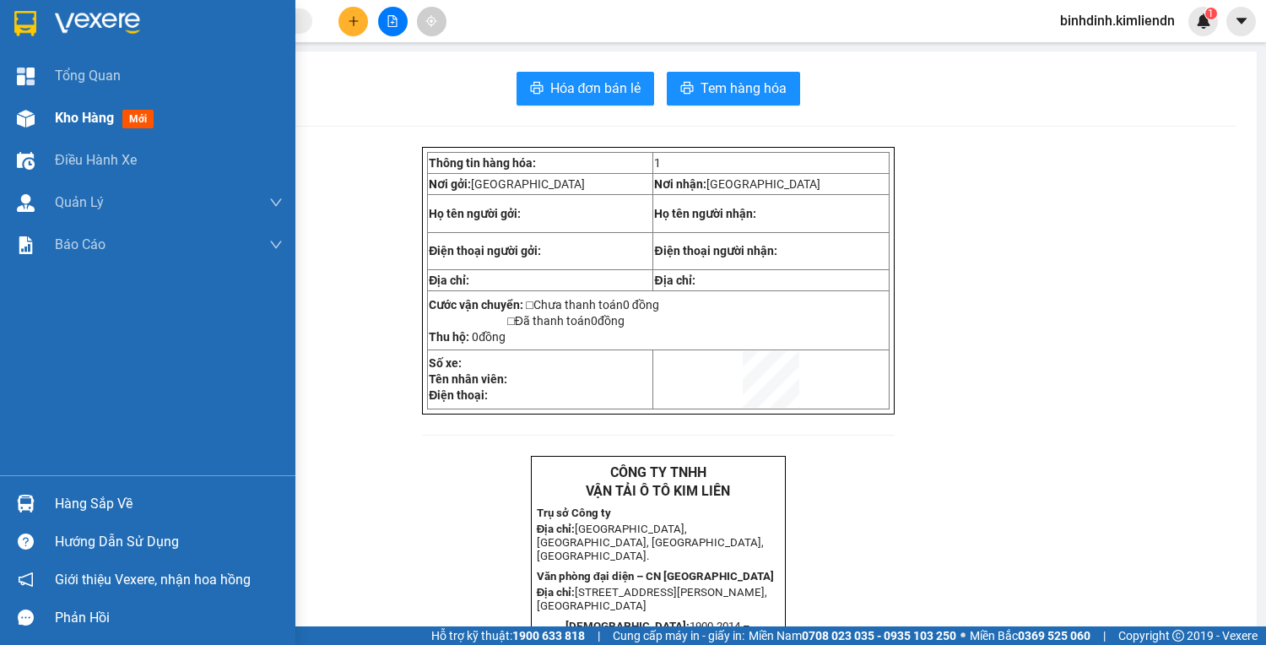
click at [65, 117] on span "Kho hàng" at bounding box center [84, 118] width 59 height 16
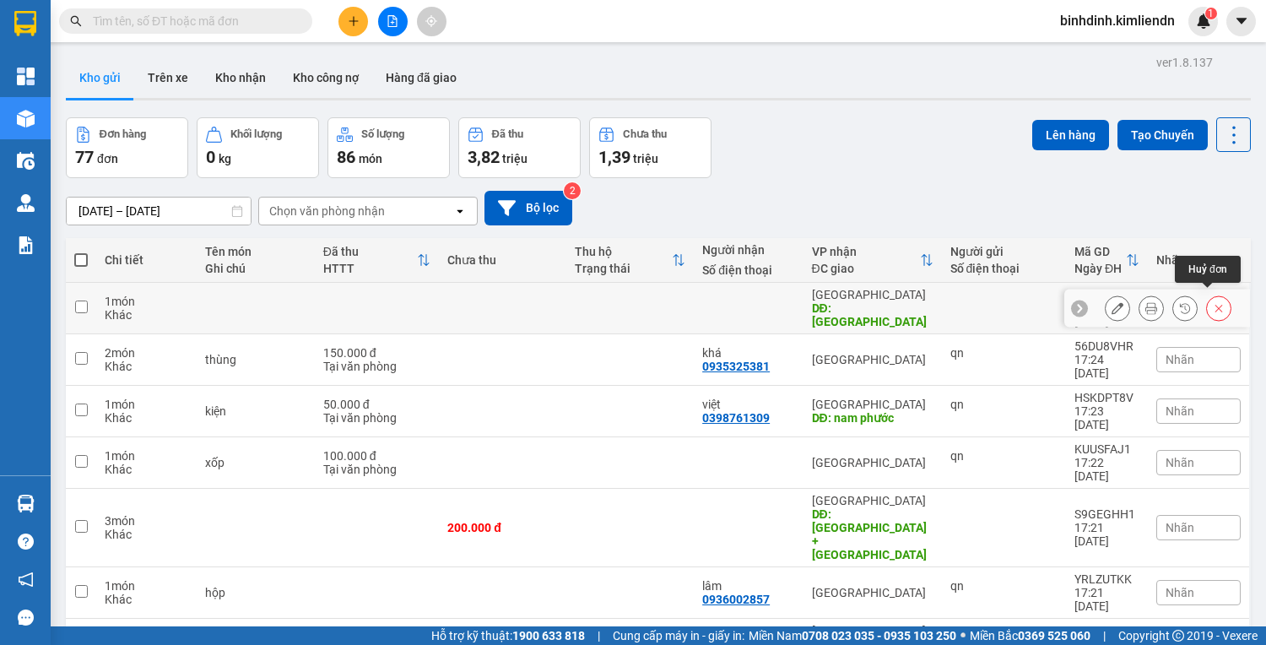
click at [1207, 301] on button at bounding box center [1219, 309] width 24 height 30
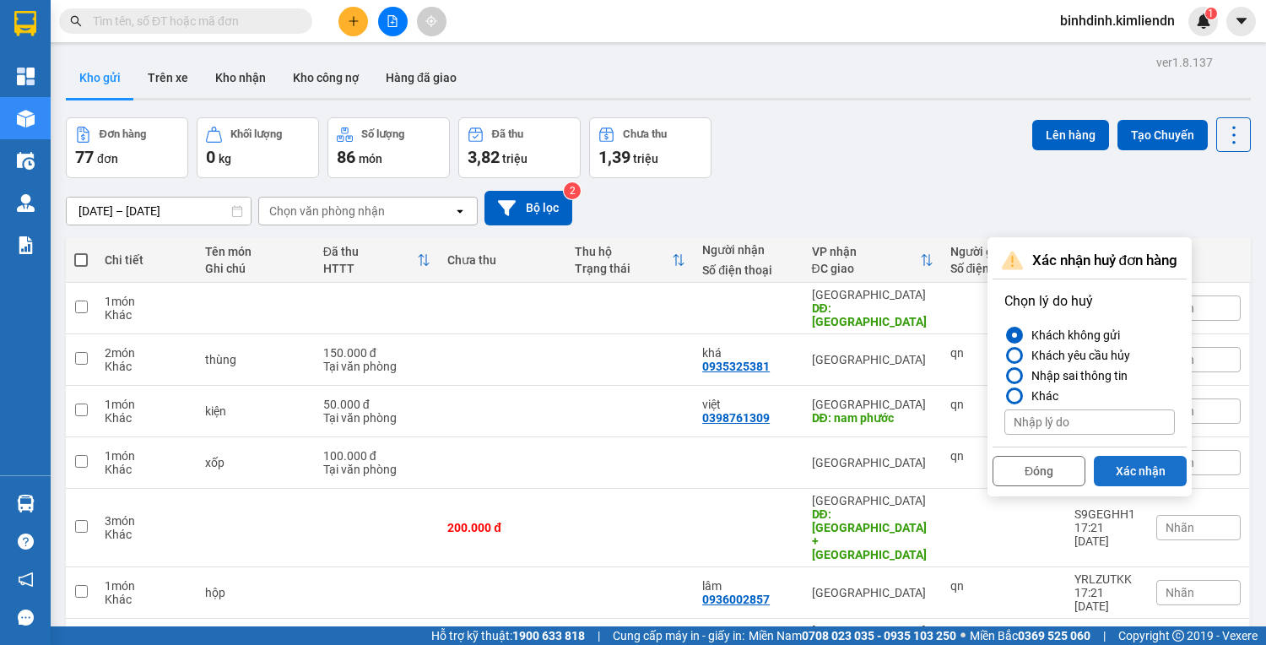
click at [1158, 474] on button "Xác nhận" at bounding box center [1140, 471] width 93 height 30
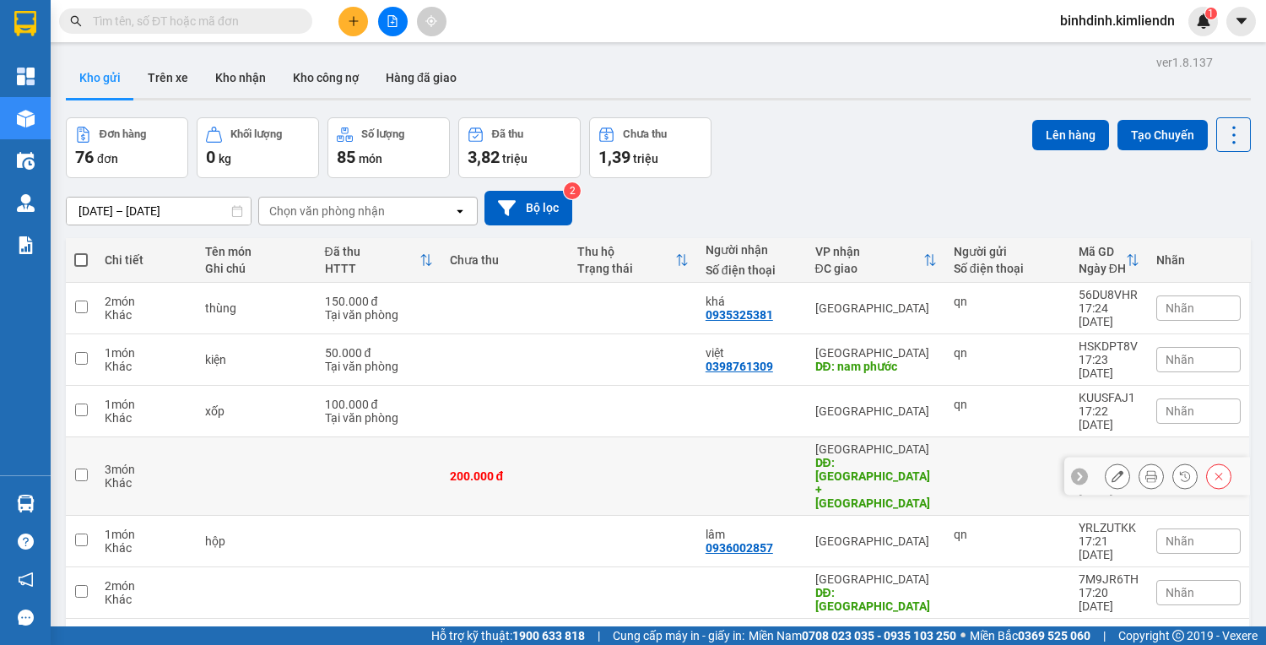
click at [1218, 463] on div at bounding box center [1218, 475] width 25 height 25
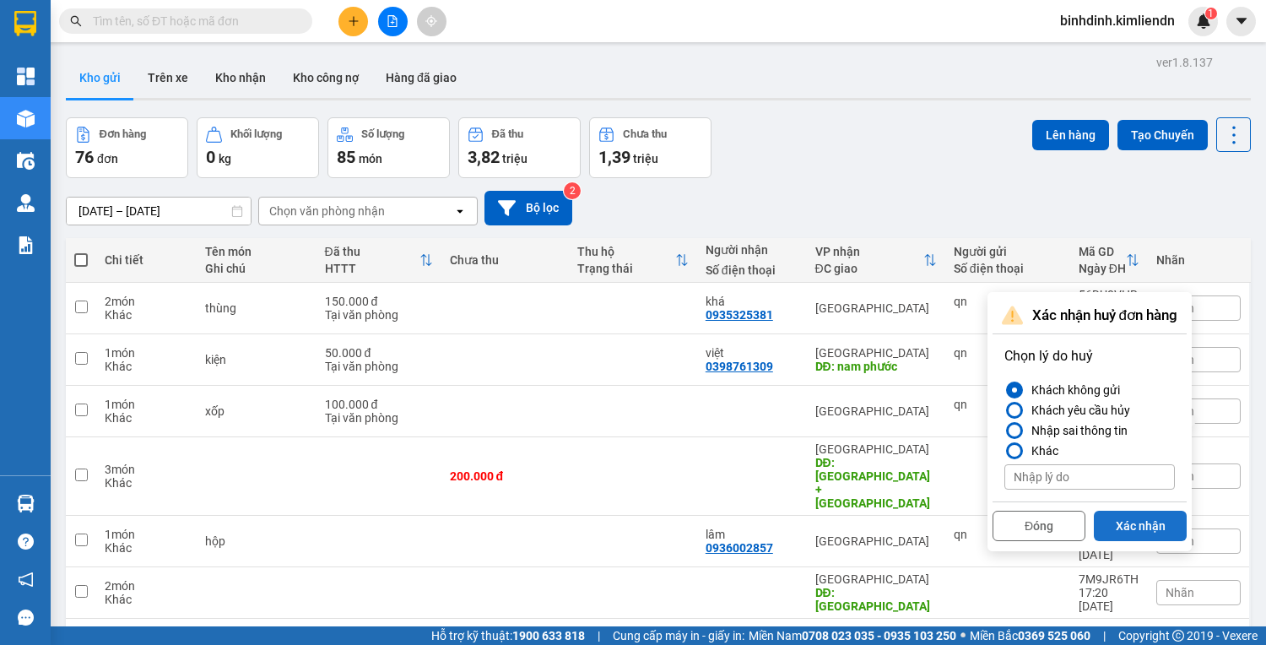
click at [1150, 517] on button "Xác nhận" at bounding box center [1140, 526] width 93 height 30
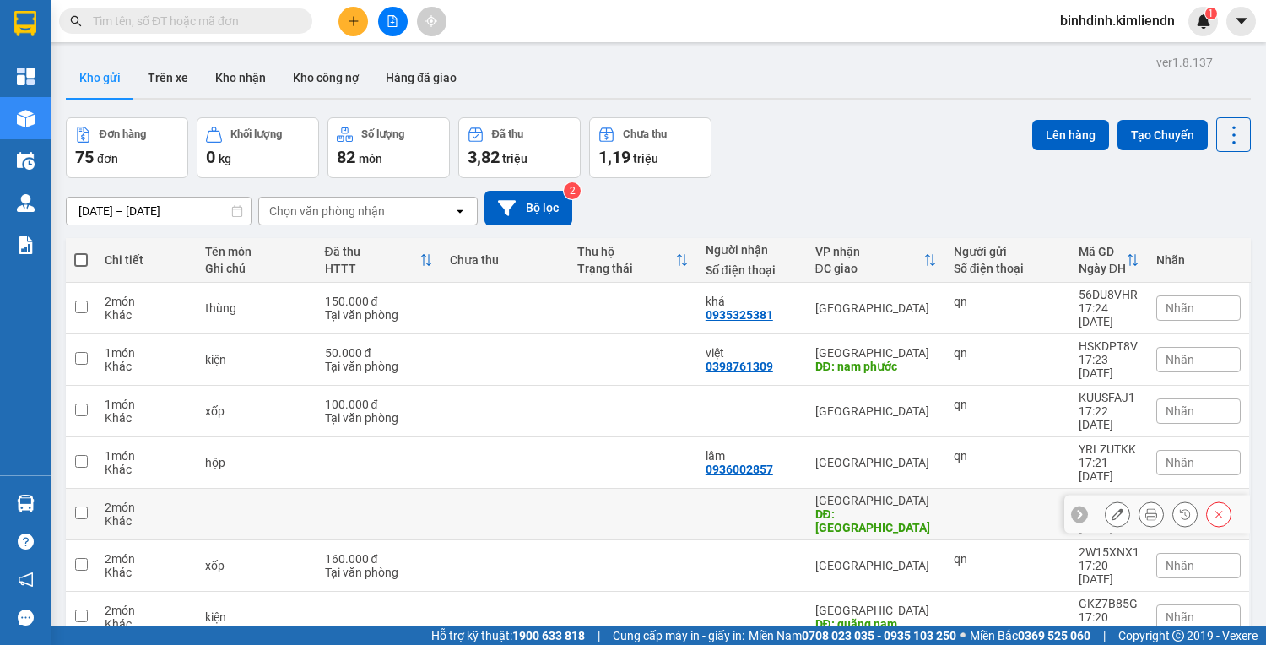
click at [1218, 501] on div at bounding box center [1218, 513] width 25 height 25
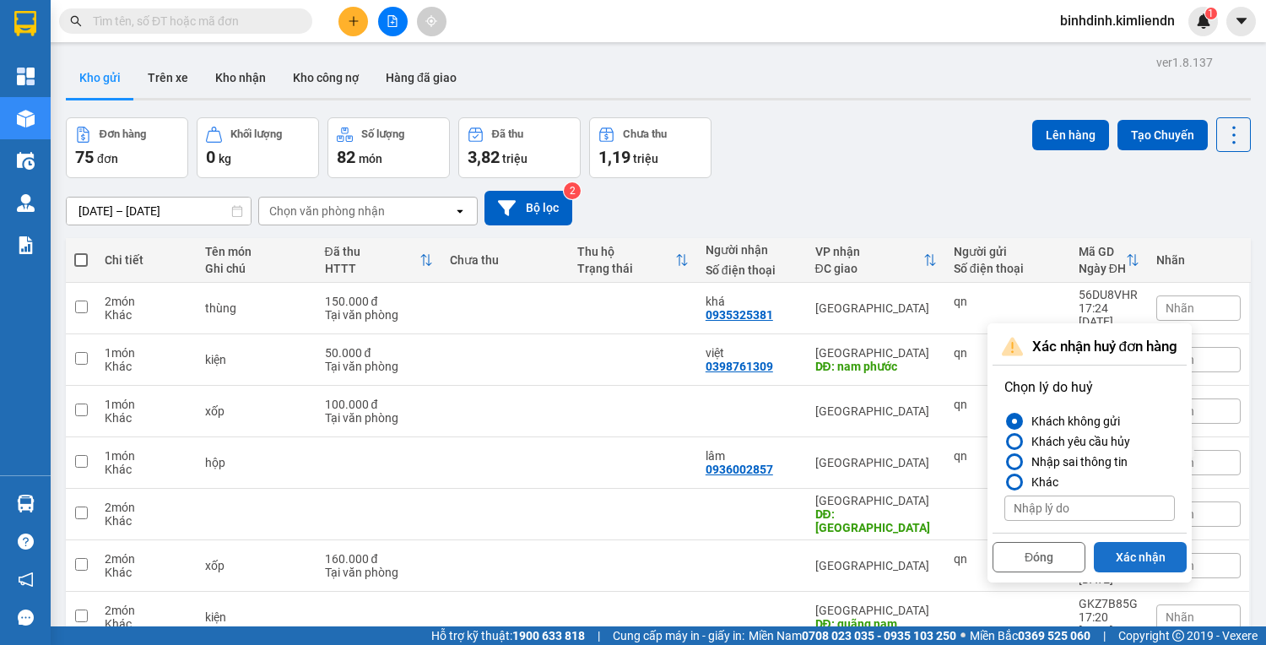
click at [1163, 560] on button "Xác nhận" at bounding box center [1140, 557] width 93 height 30
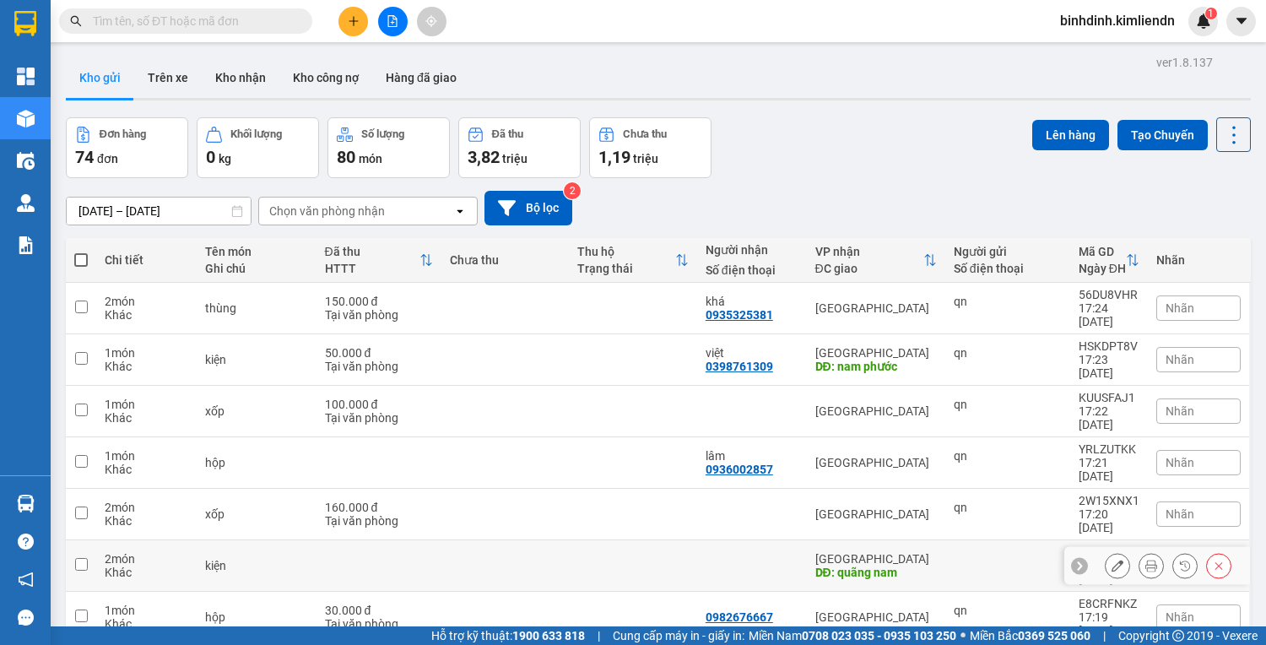
click at [1194, 553] on div at bounding box center [1168, 565] width 127 height 25
click at [1207, 551] on button at bounding box center [1219, 566] width 24 height 30
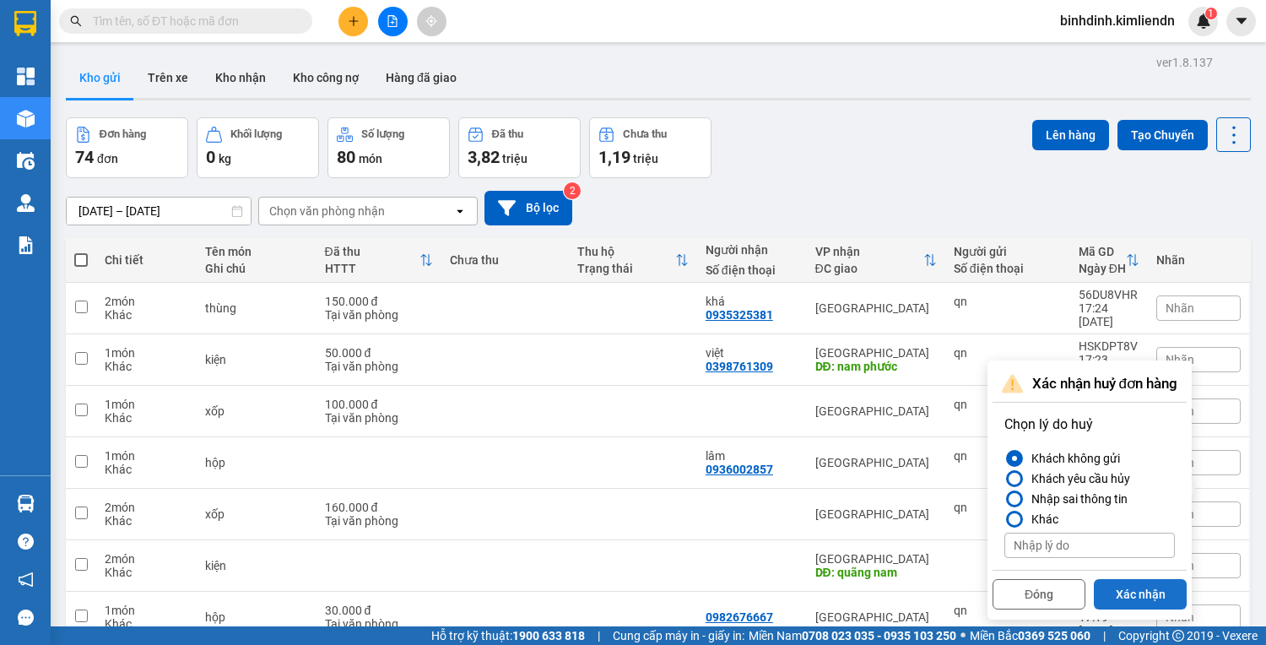
click at [1141, 588] on button "Xác nhận" at bounding box center [1140, 594] width 93 height 30
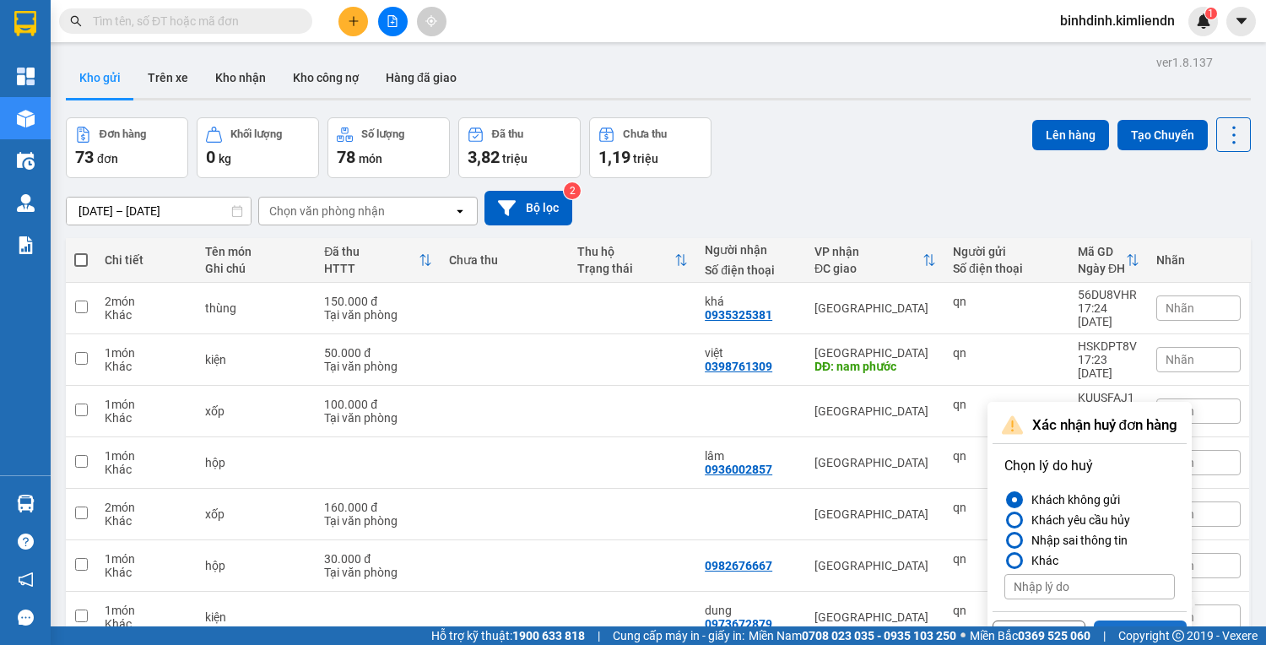
click at [1154, 621] on button "Xác nhận" at bounding box center [1140, 636] width 93 height 30
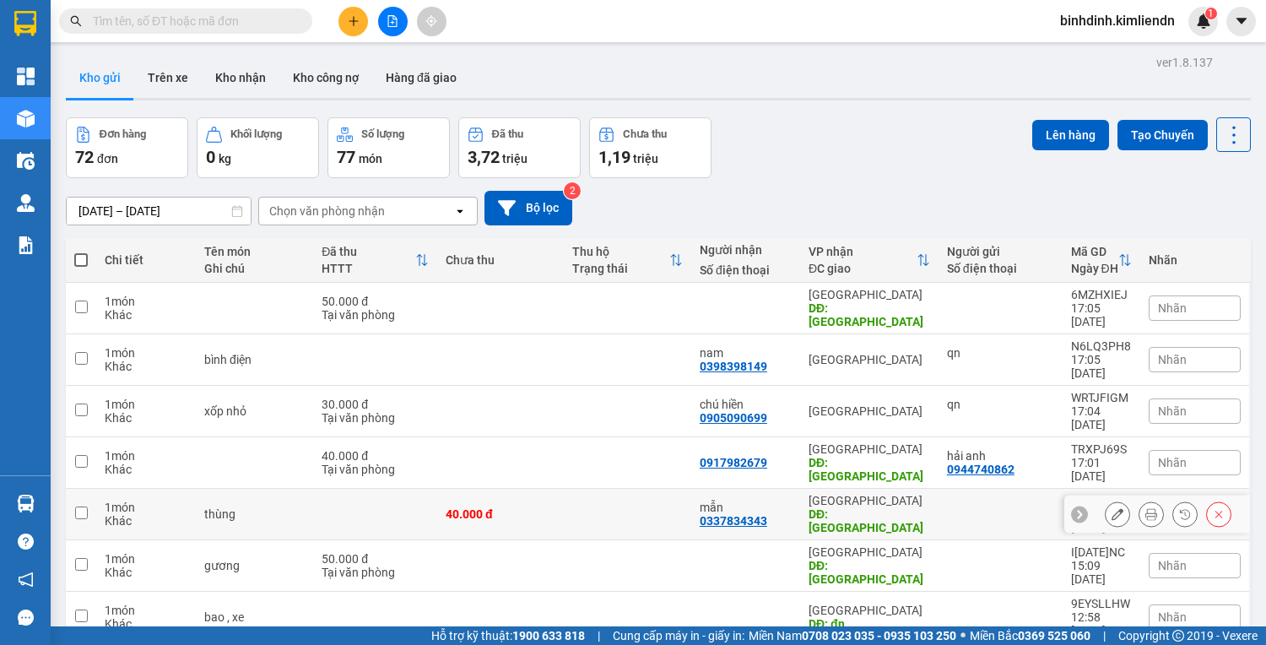
click at [84, 507] on input "checkbox" at bounding box center [81, 513] width 13 height 13
checkbox input "true"
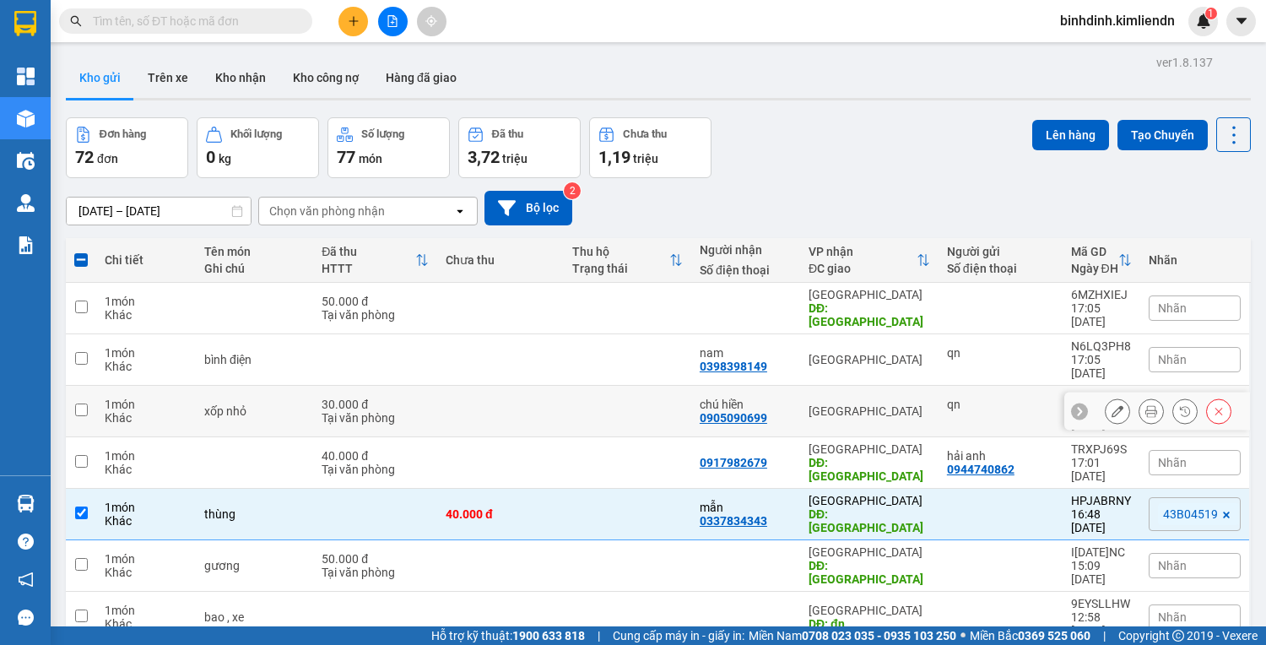
click at [80, 404] on input "checkbox" at bounding box center [81, 410] width 13 height 13
checkbox input "true"
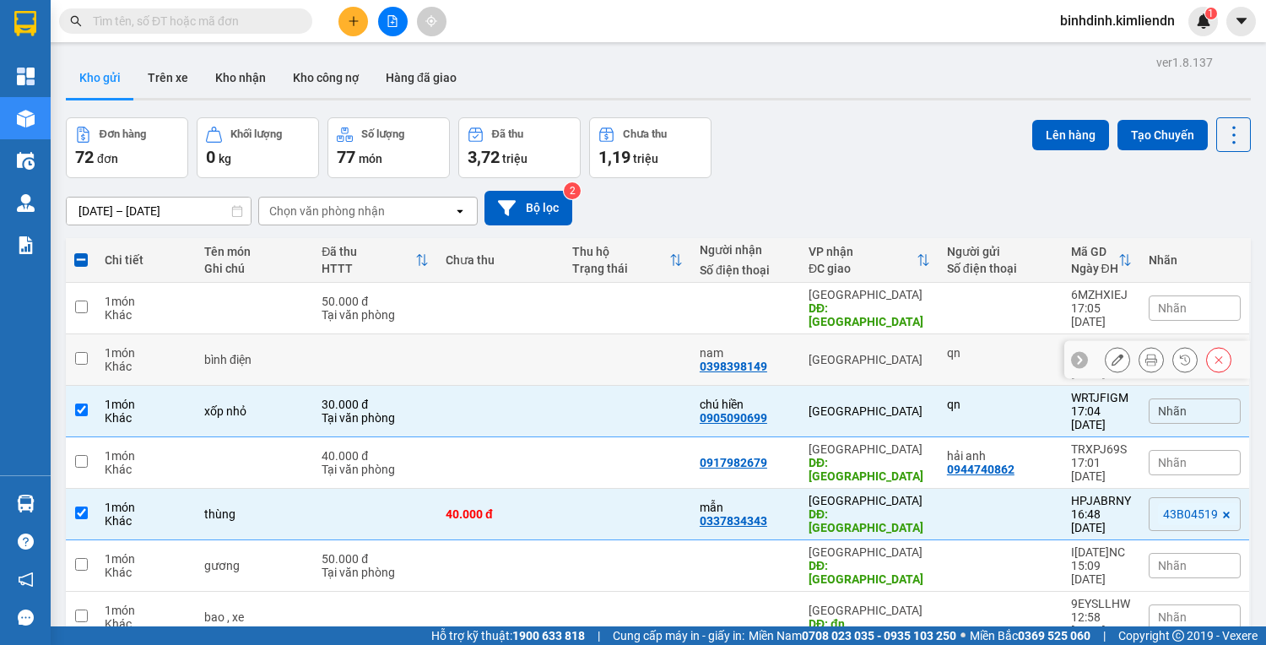
click at [75, 352] on input "checkbox" at bounding box center [81, 358] width 13 height 13
checkbox input "true"
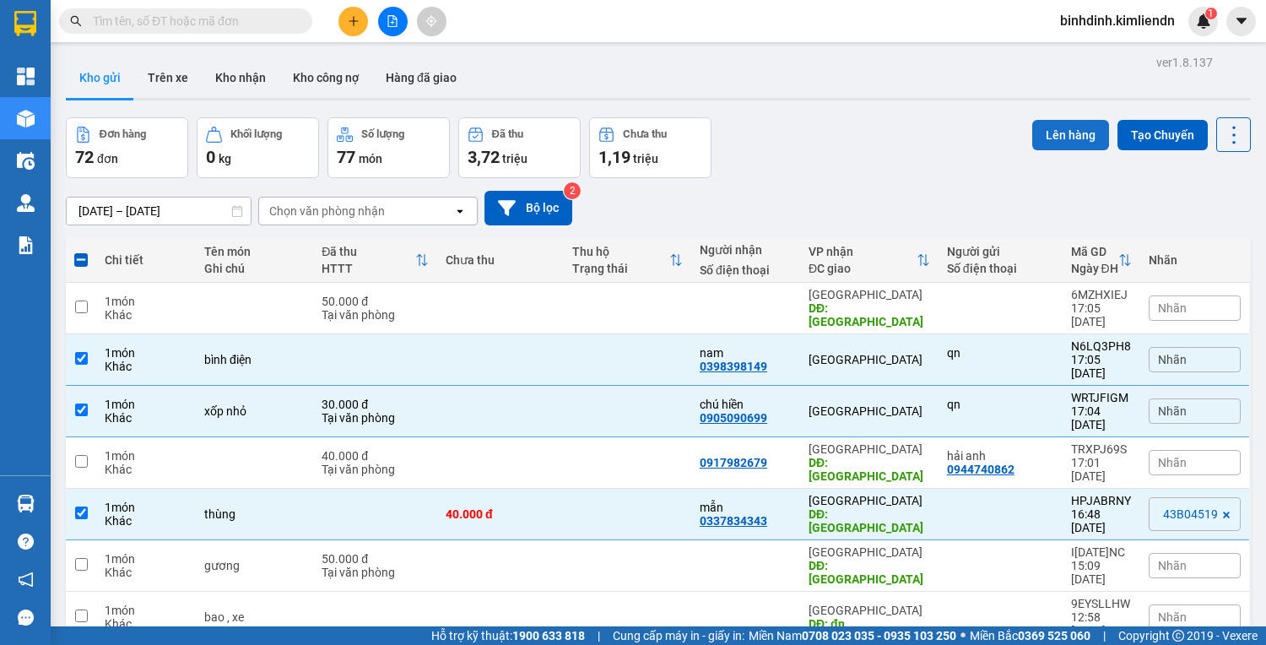
click at [1064, 135] on button "Lên hàng" at bounding box center [1070, 135] width 77 height 30
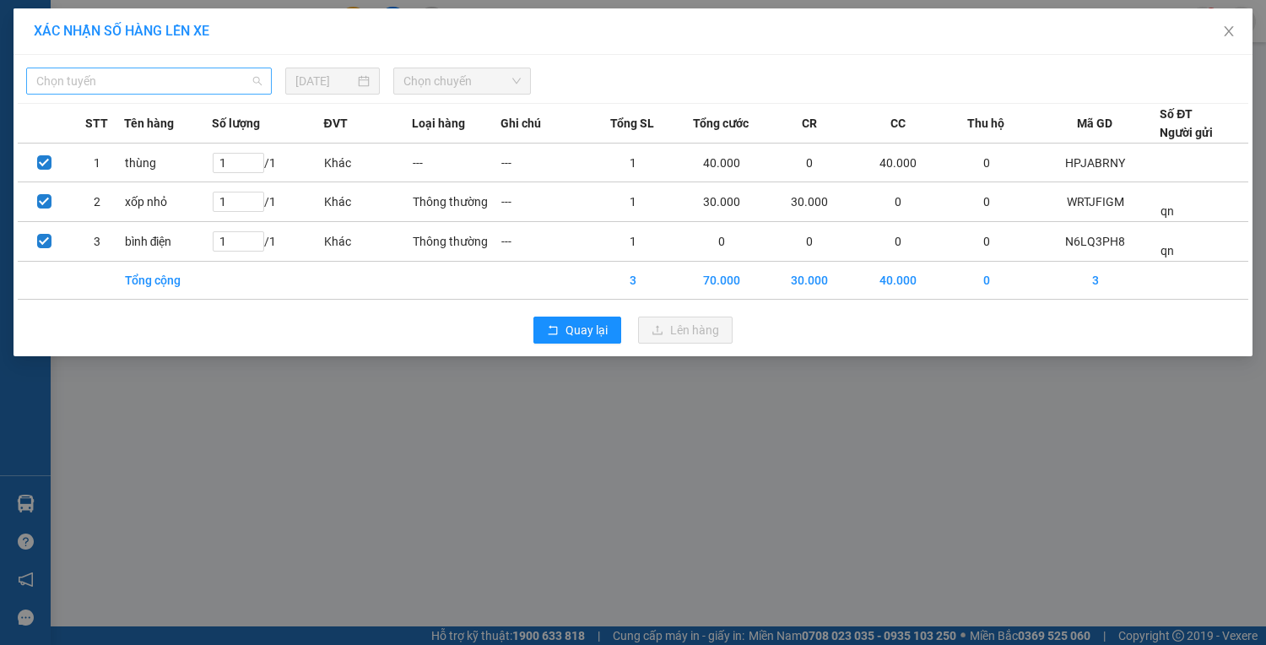
click at [139, 79] on span "Chọn tuyến" at bounding box center [148, 80] width 225 height 25
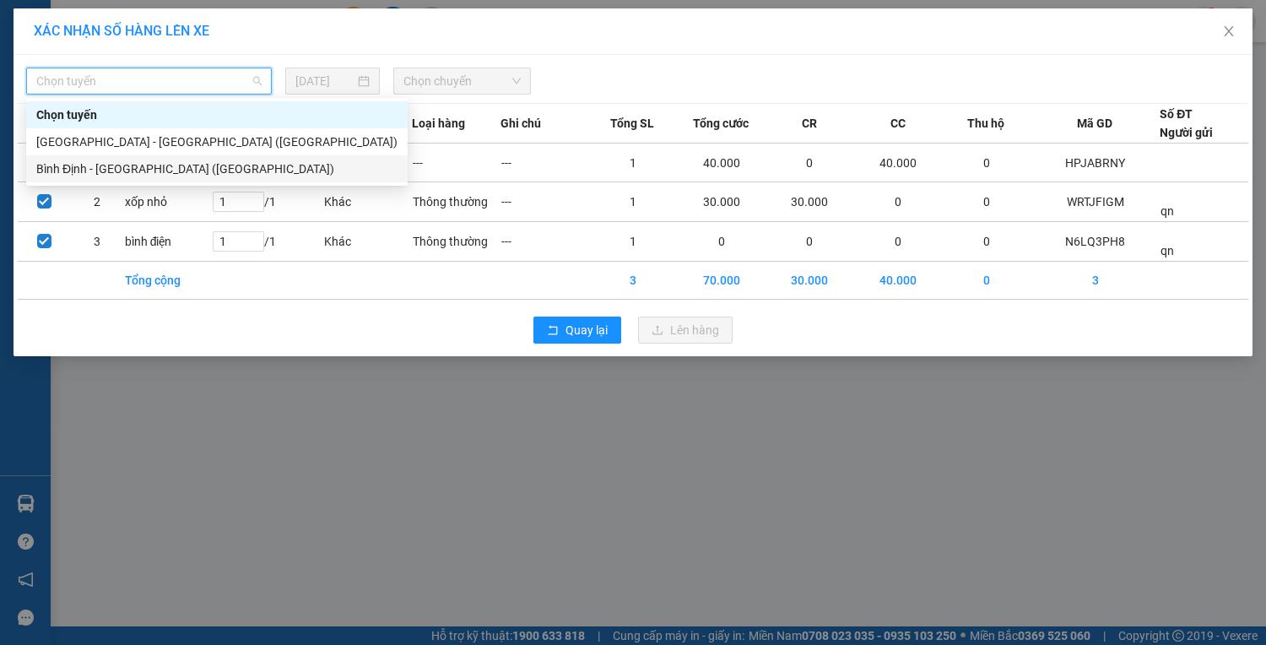
click at [155, 163] on div "Bình Định - [GEOGRAPHIC_DATA] ([GEOGRAPHIC_DATA])" at bounding box center [216, 169] width 361 height 19
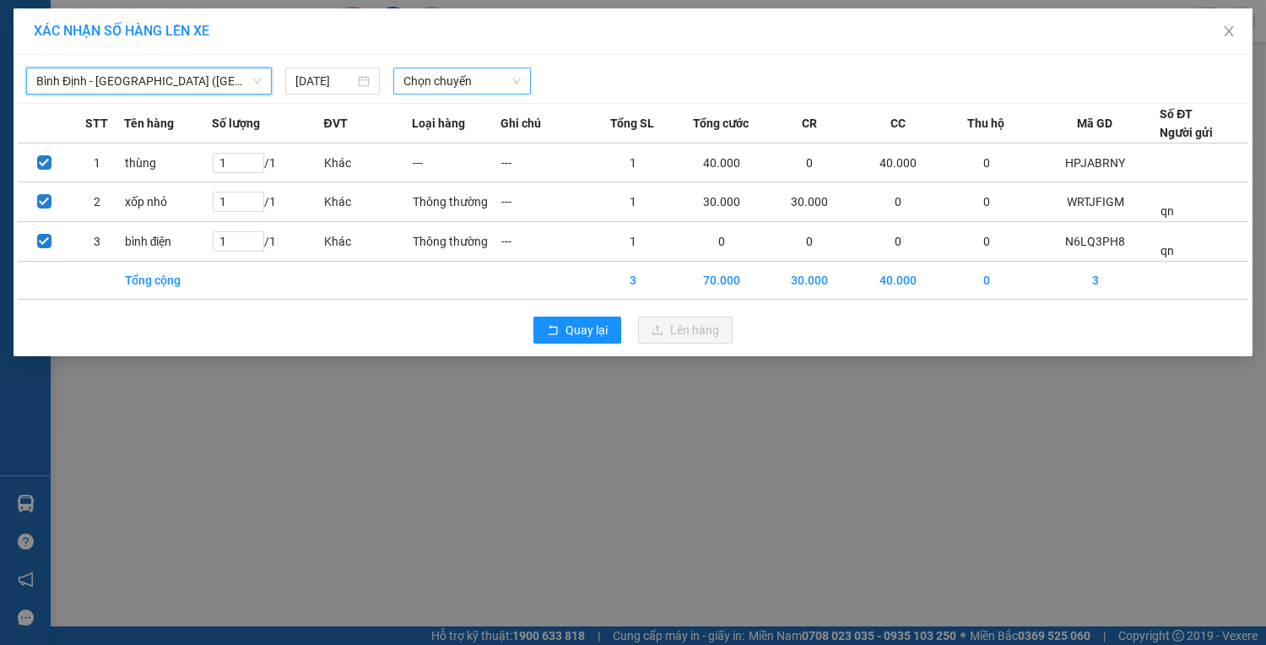
click at [492, 84] on span "Chọn chuyến" at bounding box center [462, 80] width 117 height 25
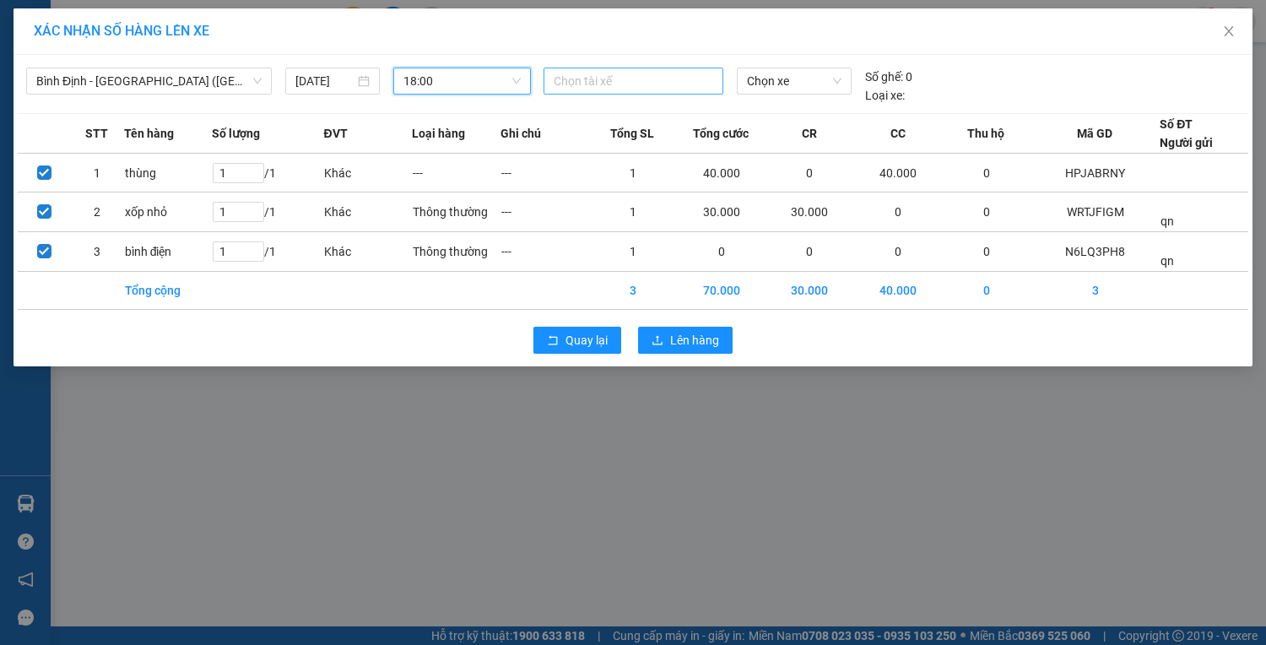
click at [678, 77] on div at bounding box center [633, 81] width 171 height 20
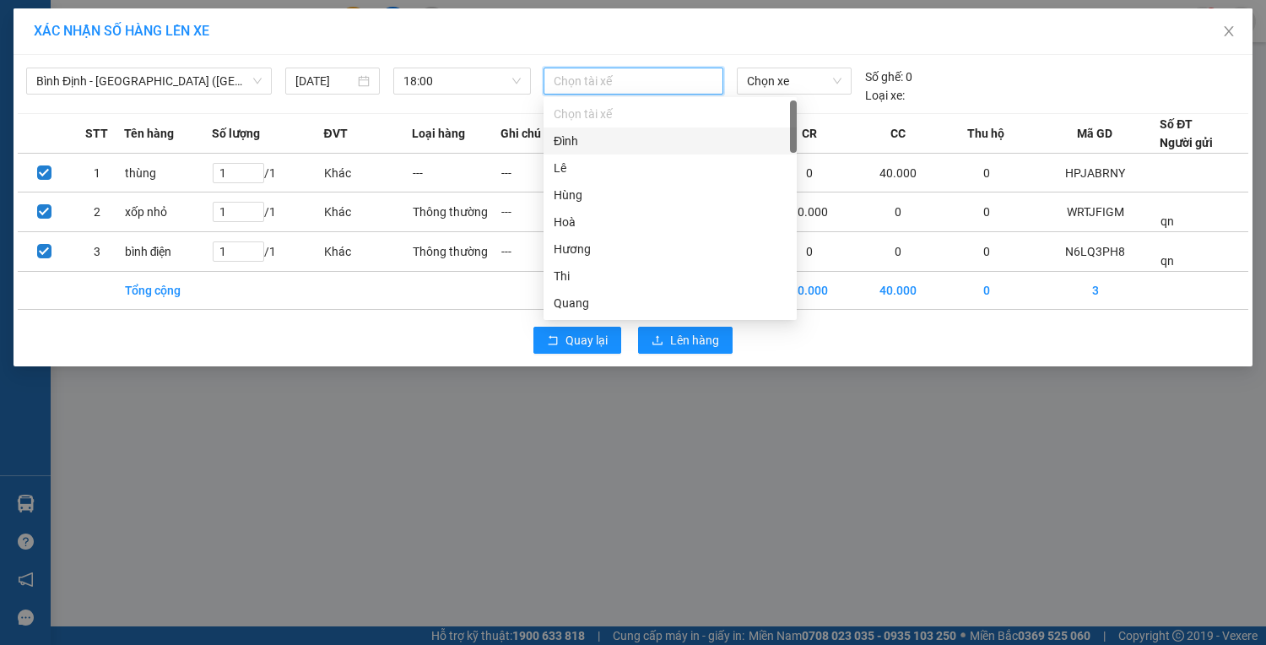
type input "r"
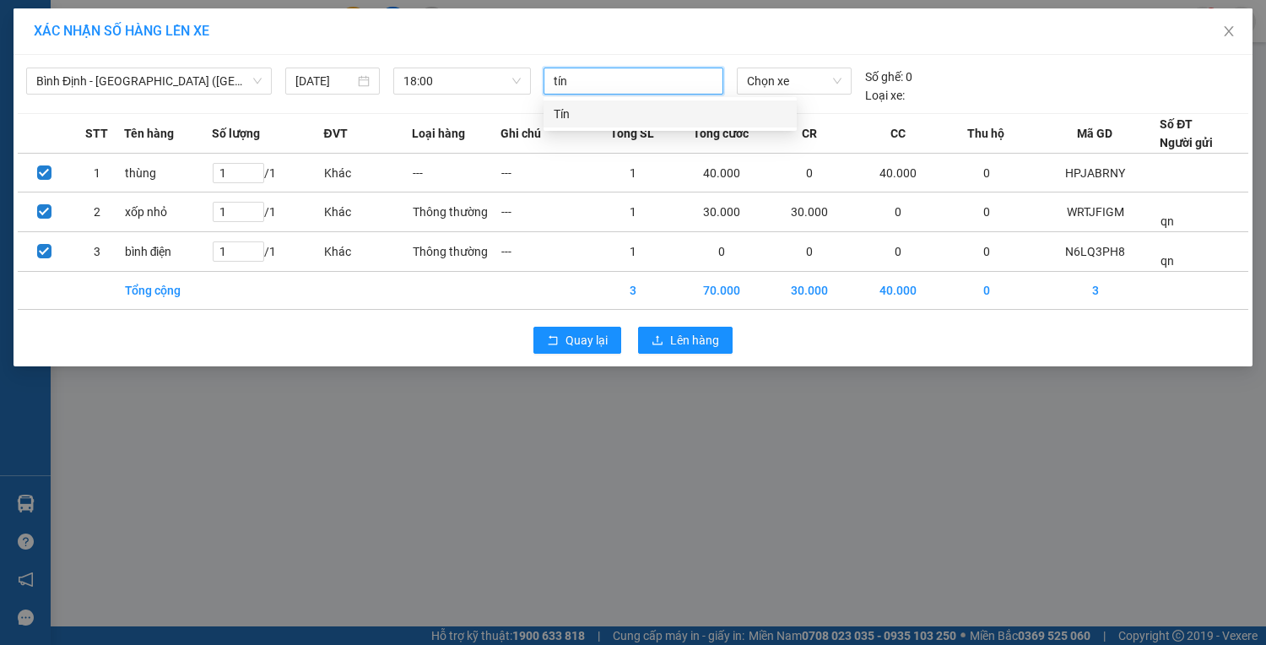
type input "tín"
click at [673, 119] on div "Tín" at bounding box center [670, 114] width 233 height 19
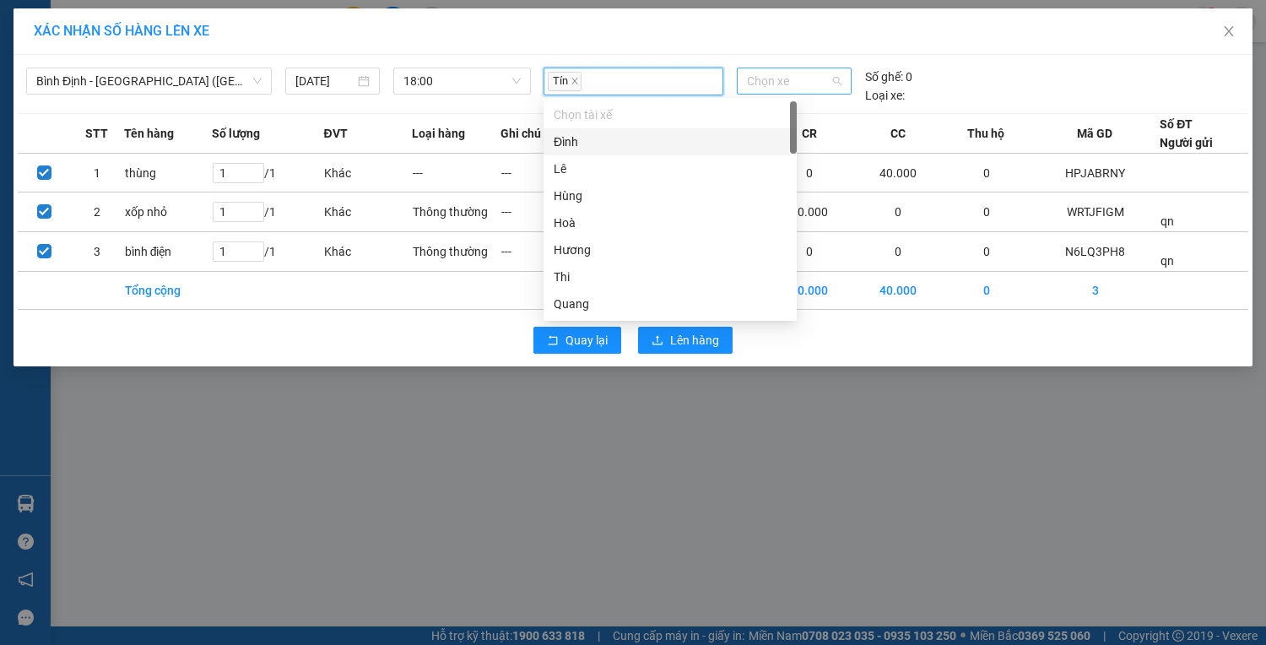
click at [783, 81] on span "Chọn xe" at bounding box center [794, 80] width 95 height 25
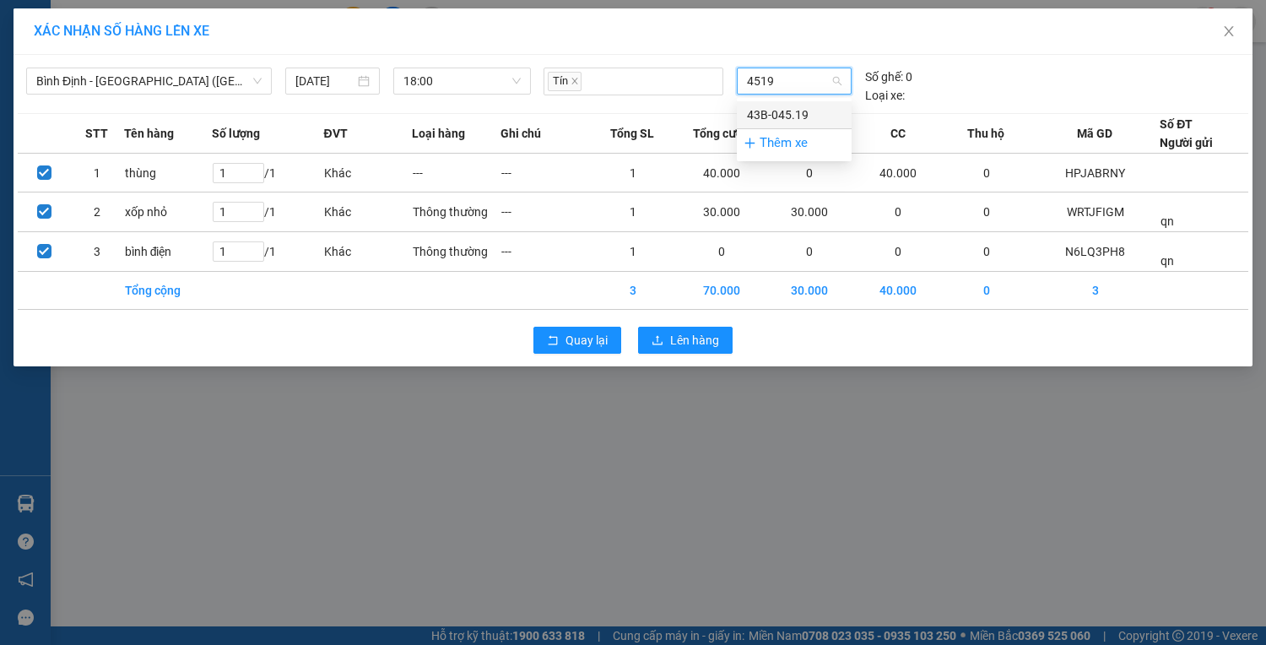
click at [796, 112] on div "43B-045.19" at bounding box center [794, 115] width 95 height 19
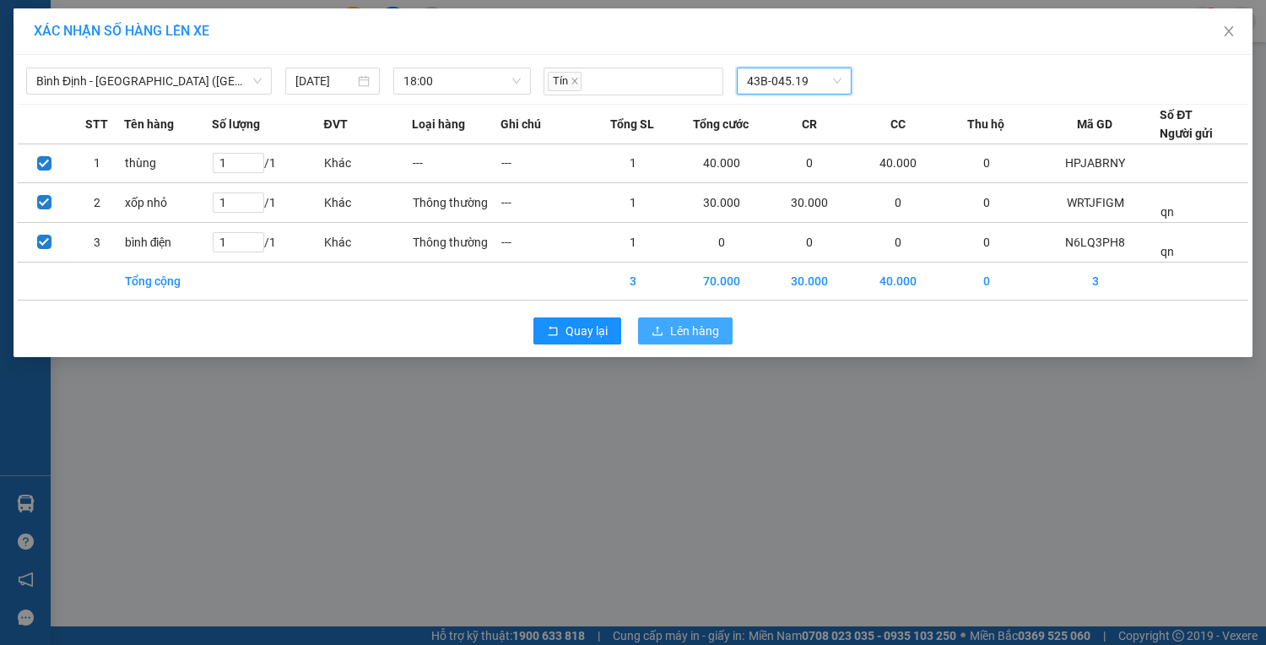
click at [708, 330] on span "Lên hàng" at bounding box center [694, 331] width 49 height 19
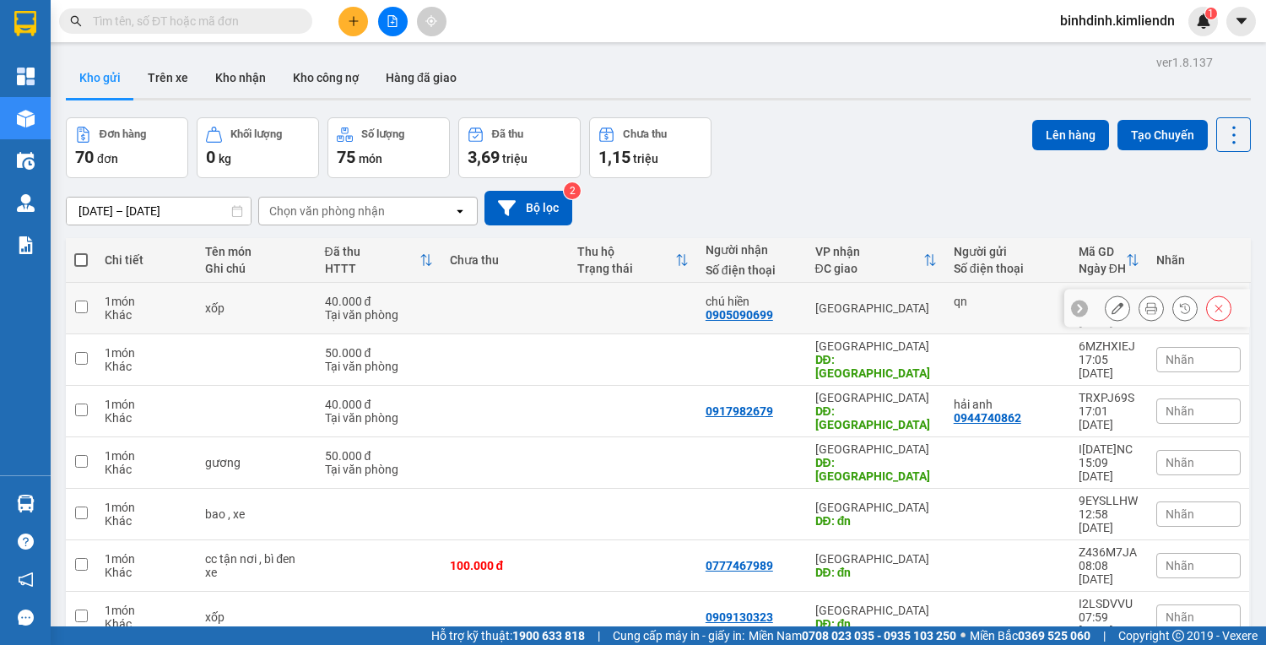
click at [82, 301] on input "checkbox" at bounding box center [81, 307] width 13 height 13
checkbox input "true"
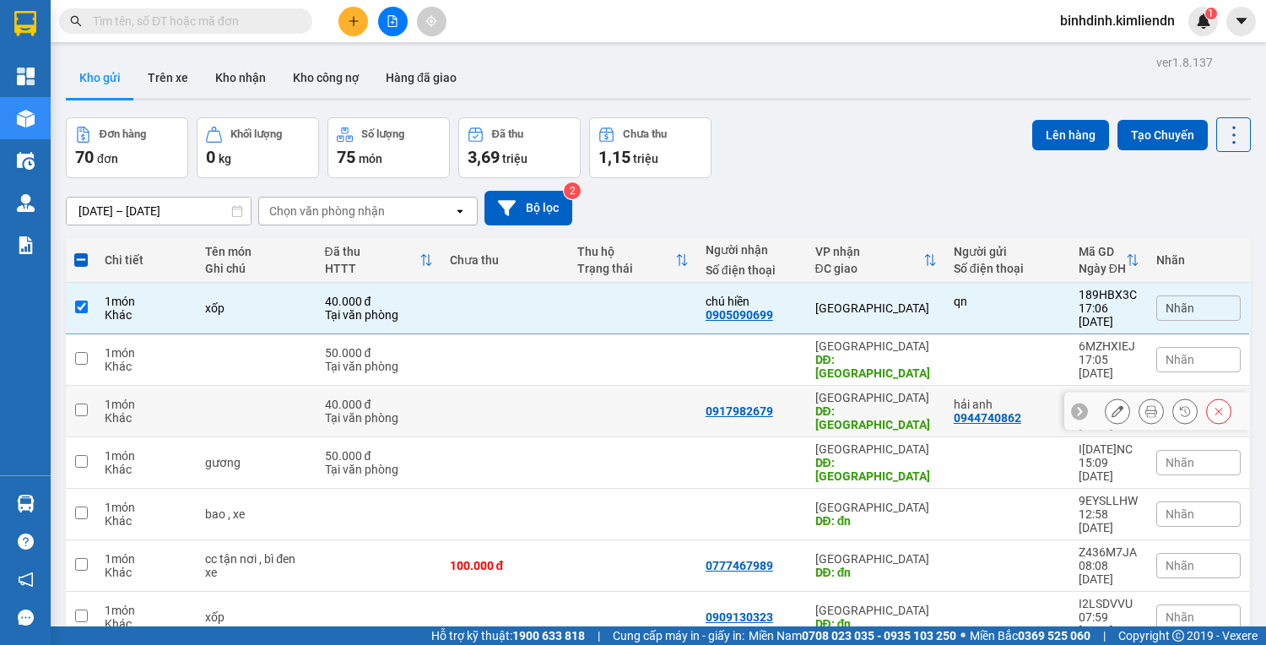
click at [75, 404] on input "checkbox" at bounding box center [81, 410] width 13 height 13
checkbox input "true"
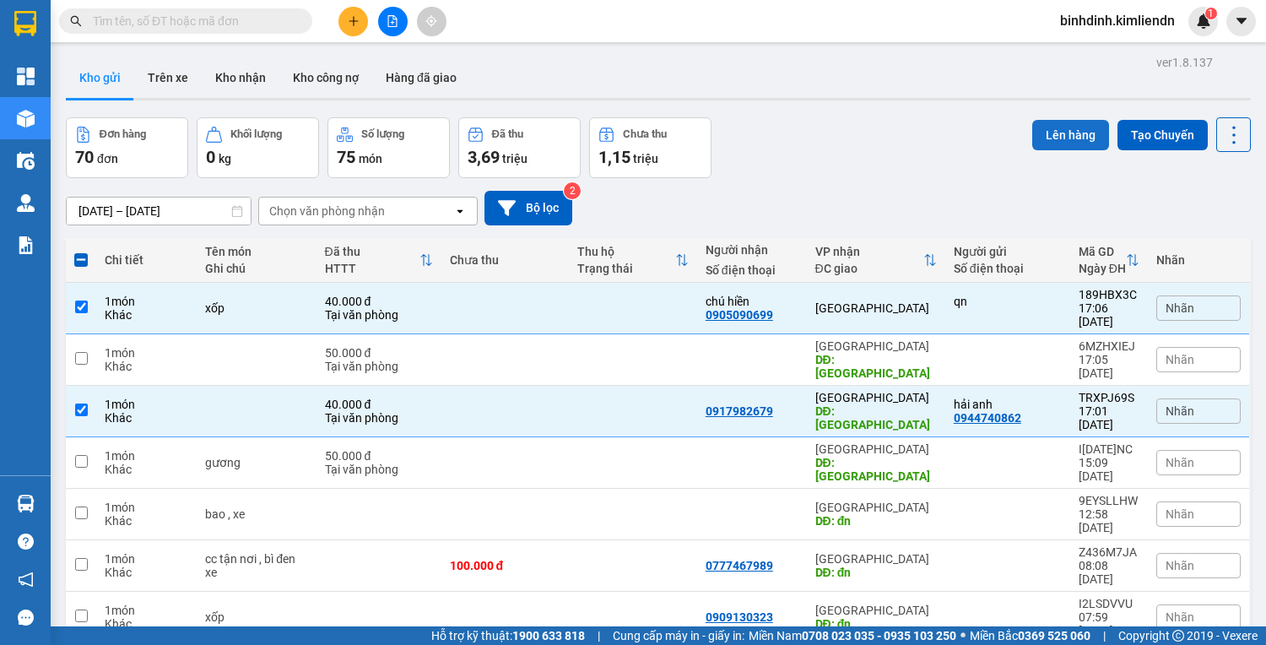
click at [1045, 120] on button "Lên hàng" at bounding box center [1070, 135] width 77 height 30
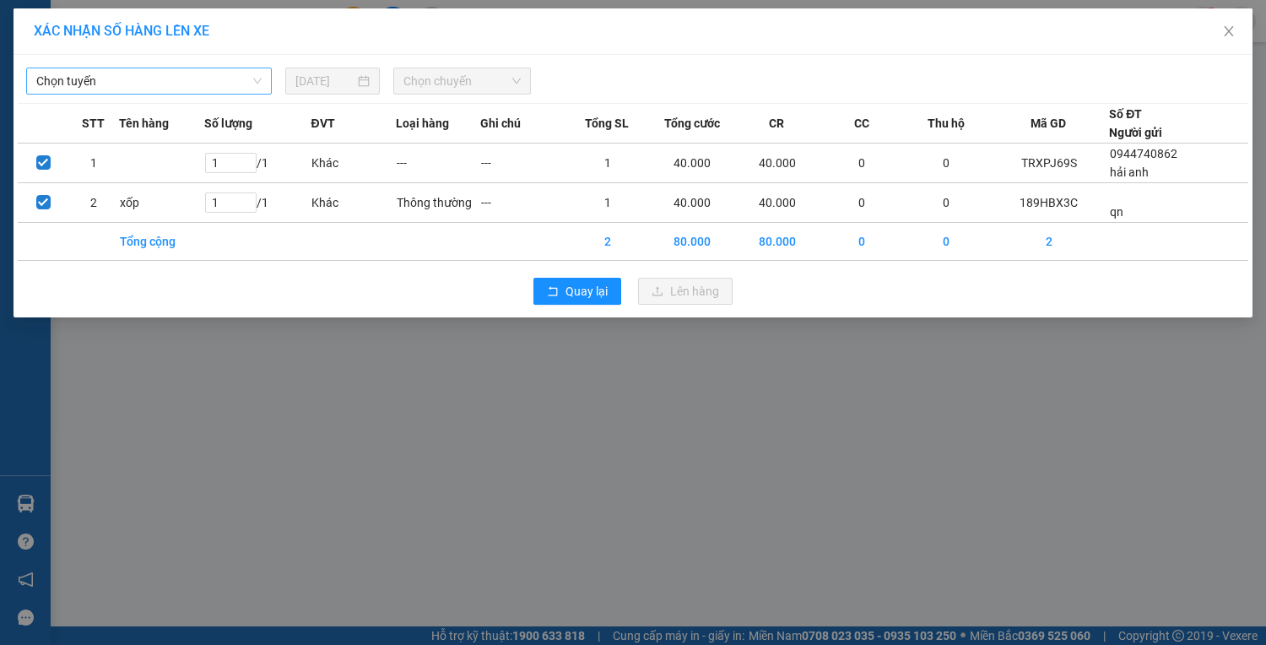
click at [202, 89] on span "Chọn tuyến" at bounding box center [148, 80] width 225 height 25
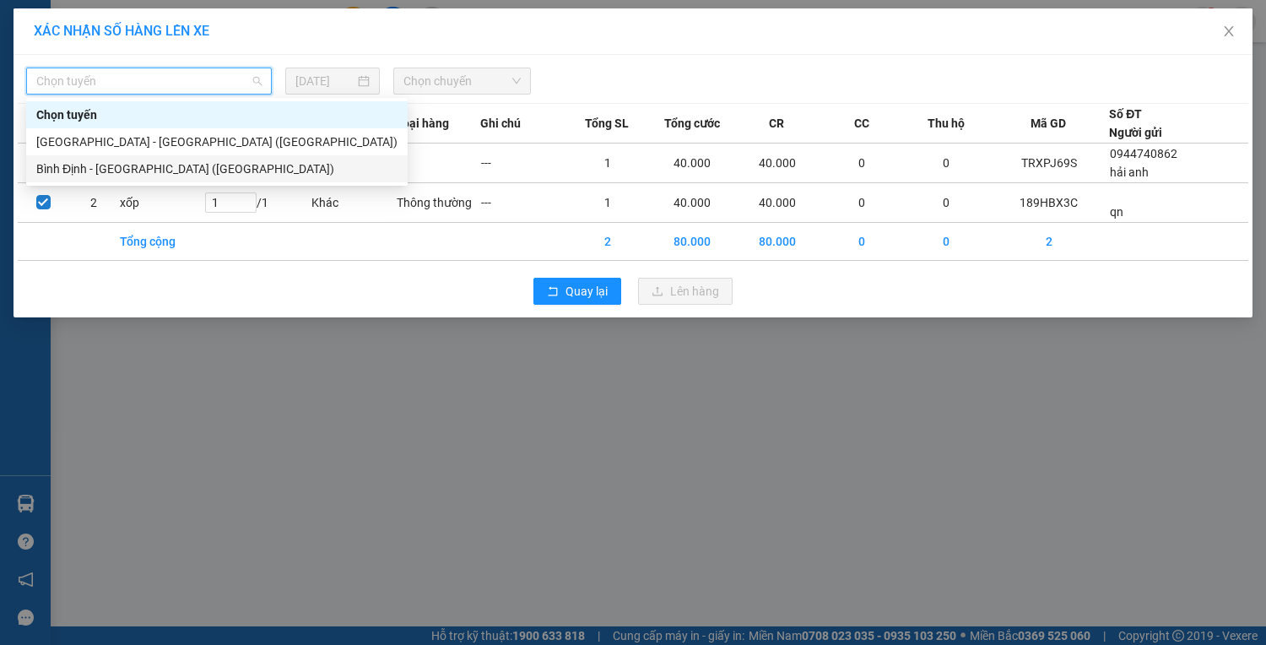
click at [206, 168] on div "Bình Định - [GEOGRAPHIC_DATA] ([GEOGRAPHIC_DATA])" at bounding box center [216, 169] width 361 height 19
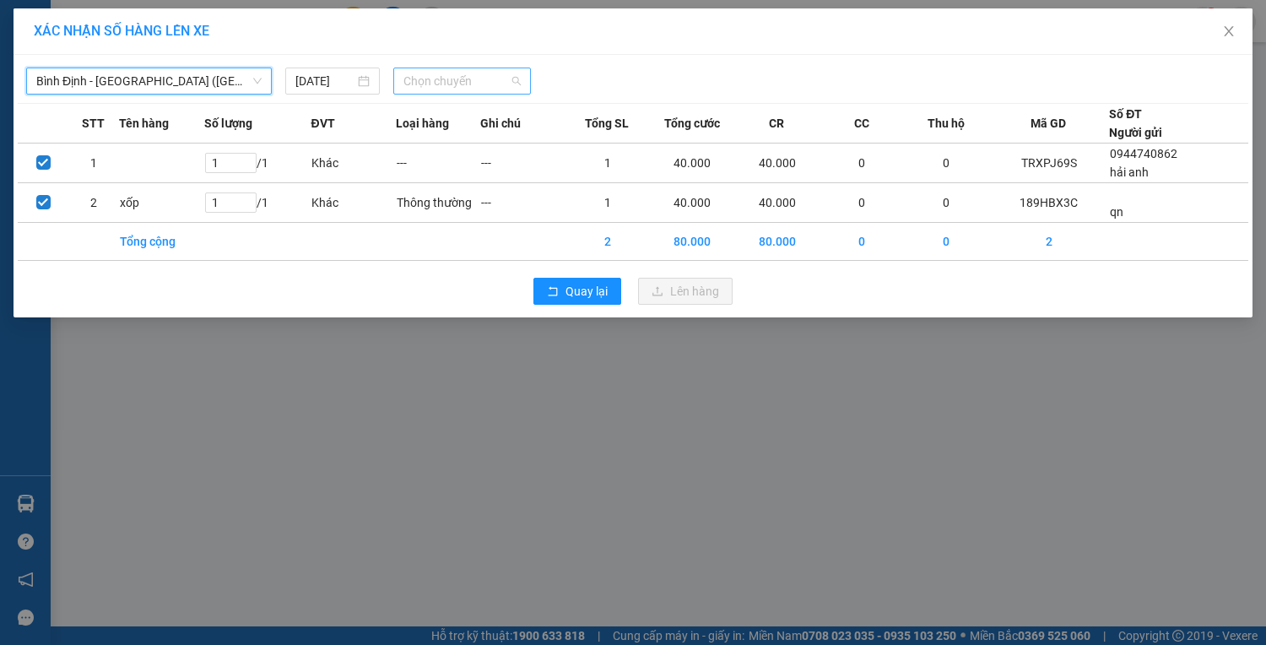
click at [461, 85] on span "Chọn chuyến" at bounding box center [462, 80] width 117 height 25
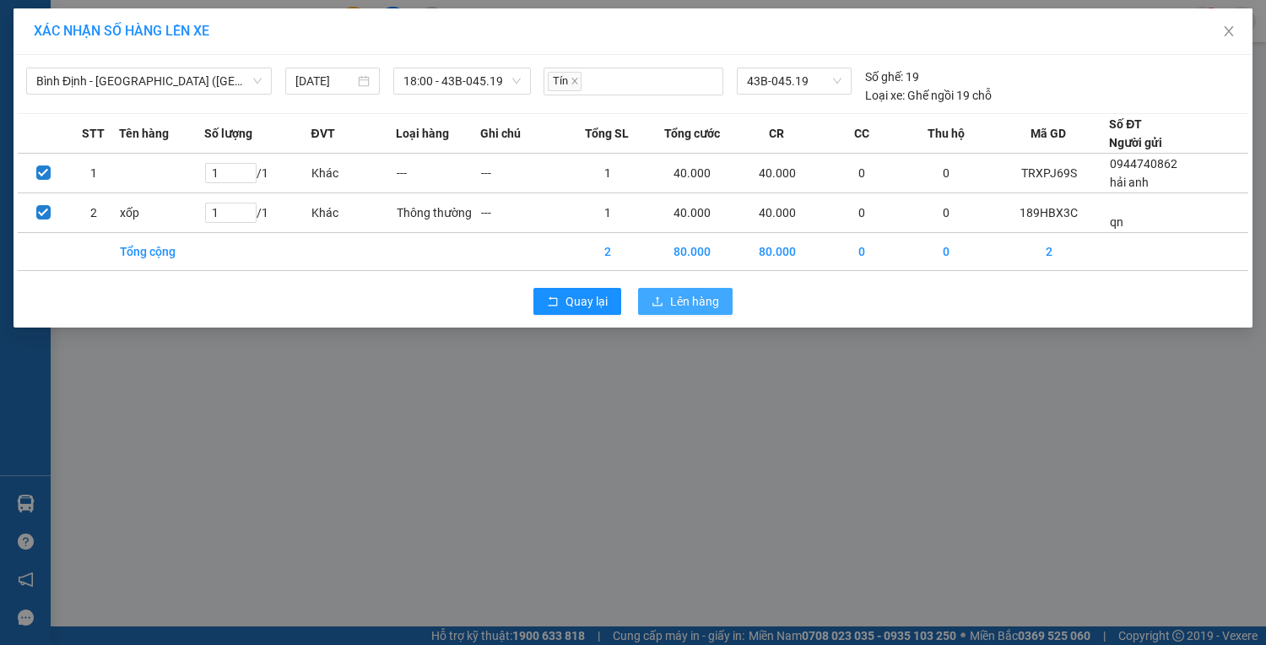
click at [693, 300] on span "Lên hàng" at bounding box center [694, 301] width 49 height 19
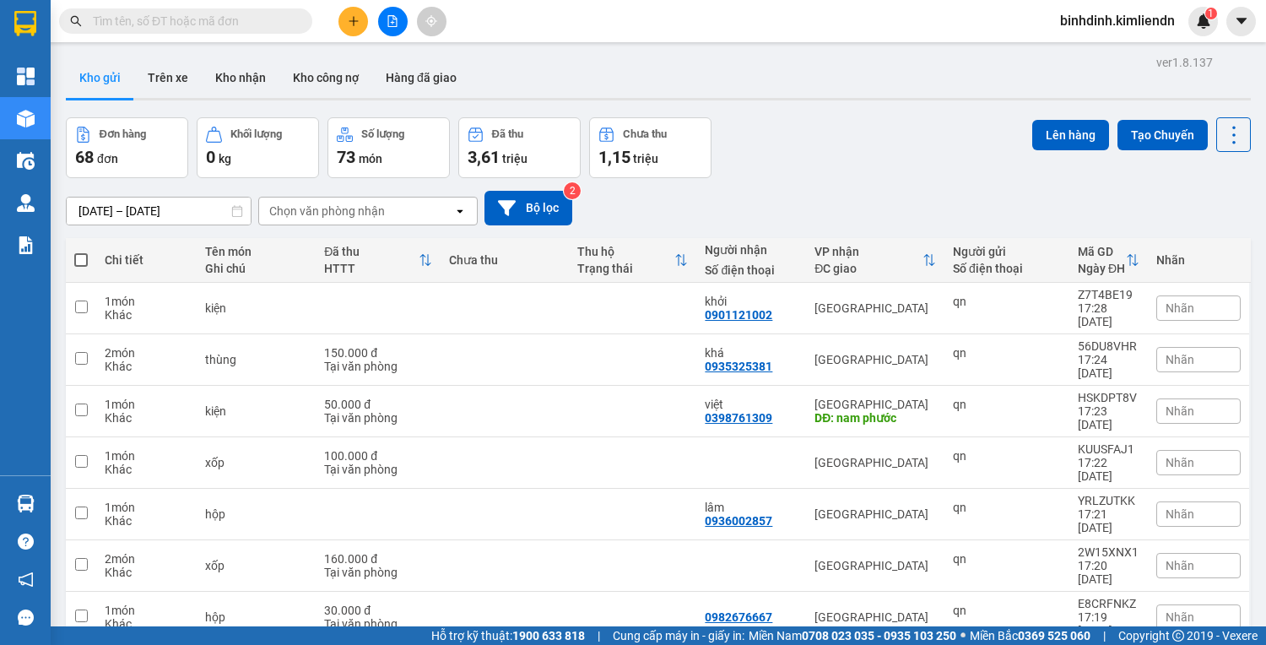
checkbox input "true"
click at [1064, 120] on button "Lên hàng" at bounding box center [1070, 135] width 77 height 30
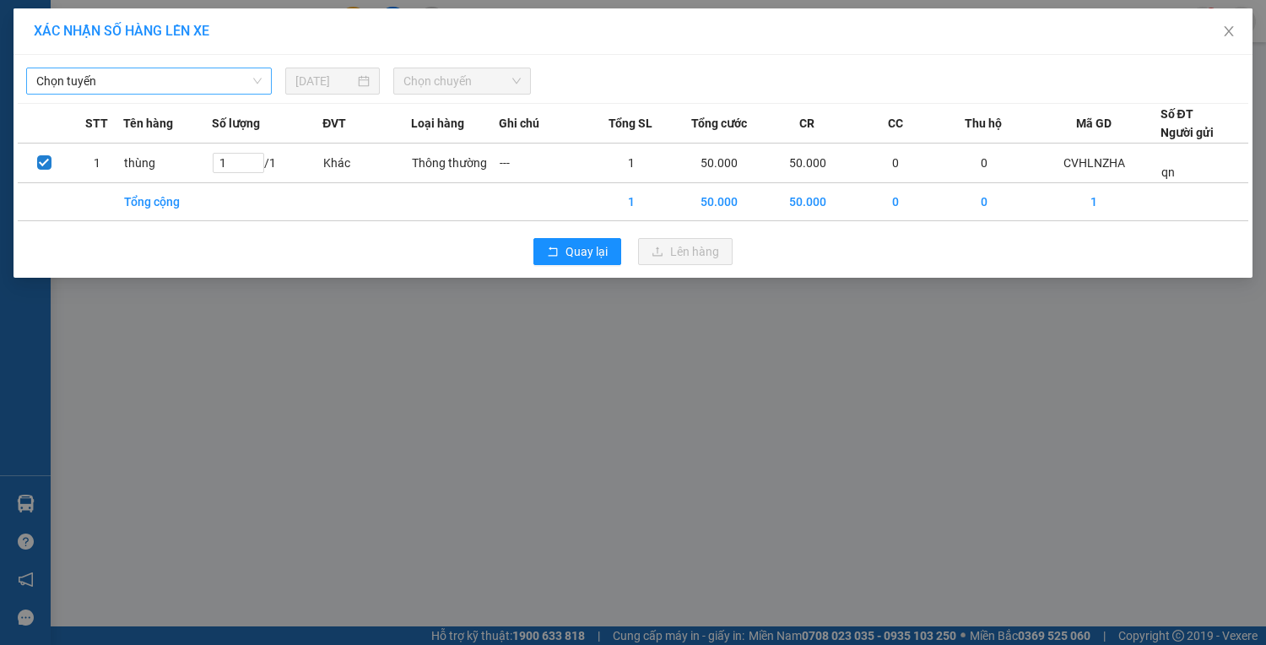
click at [233, 84] on span "Chọn tuyến" at bounding box center [148, 80] width 225 height 25
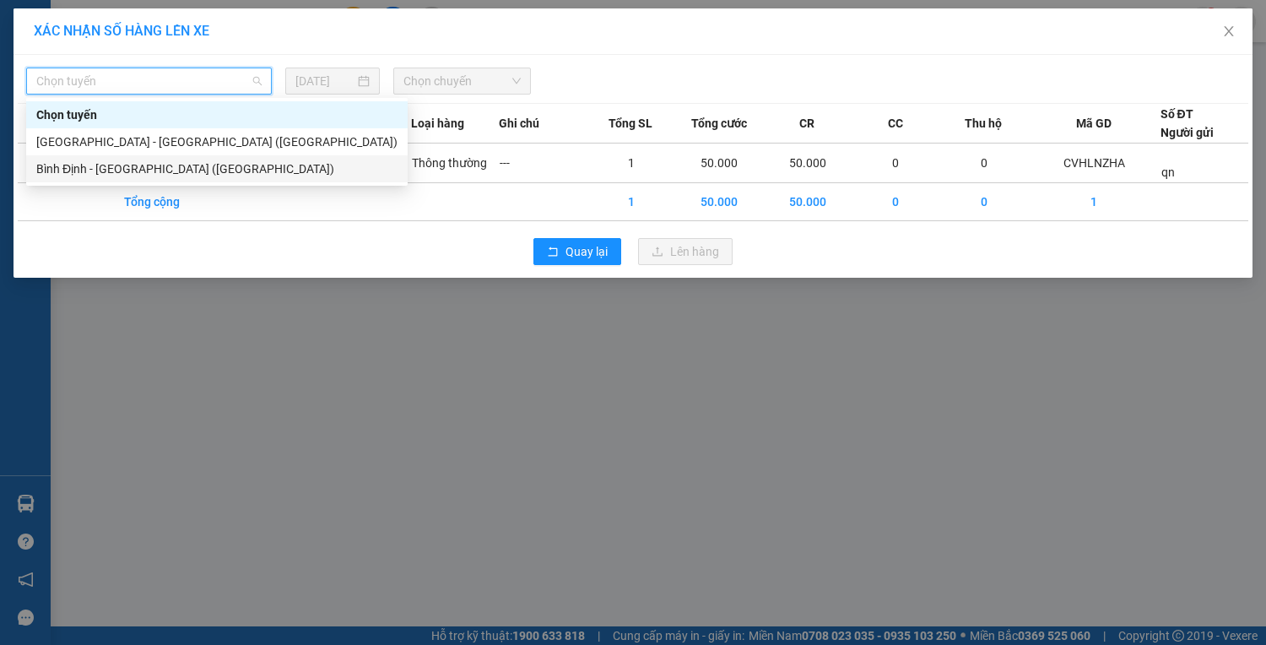
click at [252, 173] on div "Bình Định - [GEOGRAPHIC_DATA] ([GEOGRAPHIC_DATA])" at bounding box center [216, 169] width 361 height 19
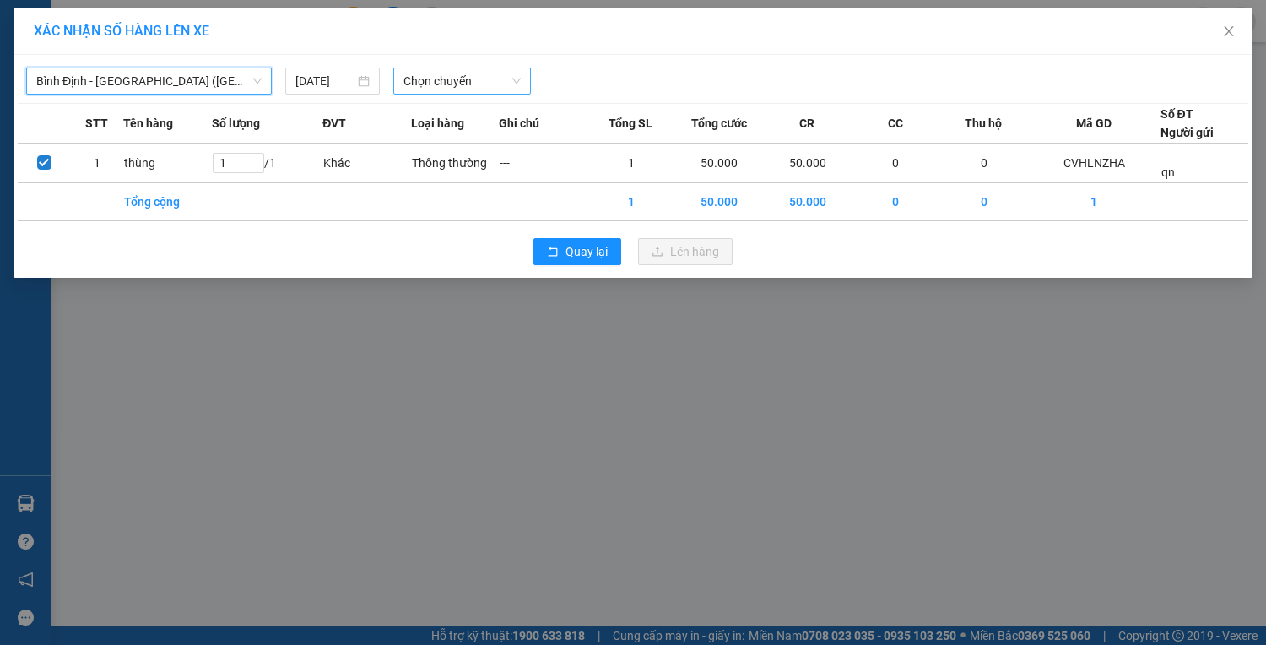
click at [447, 81] on span "Chọn chuyến" at bounding box center [462, 80] width 117 height 25
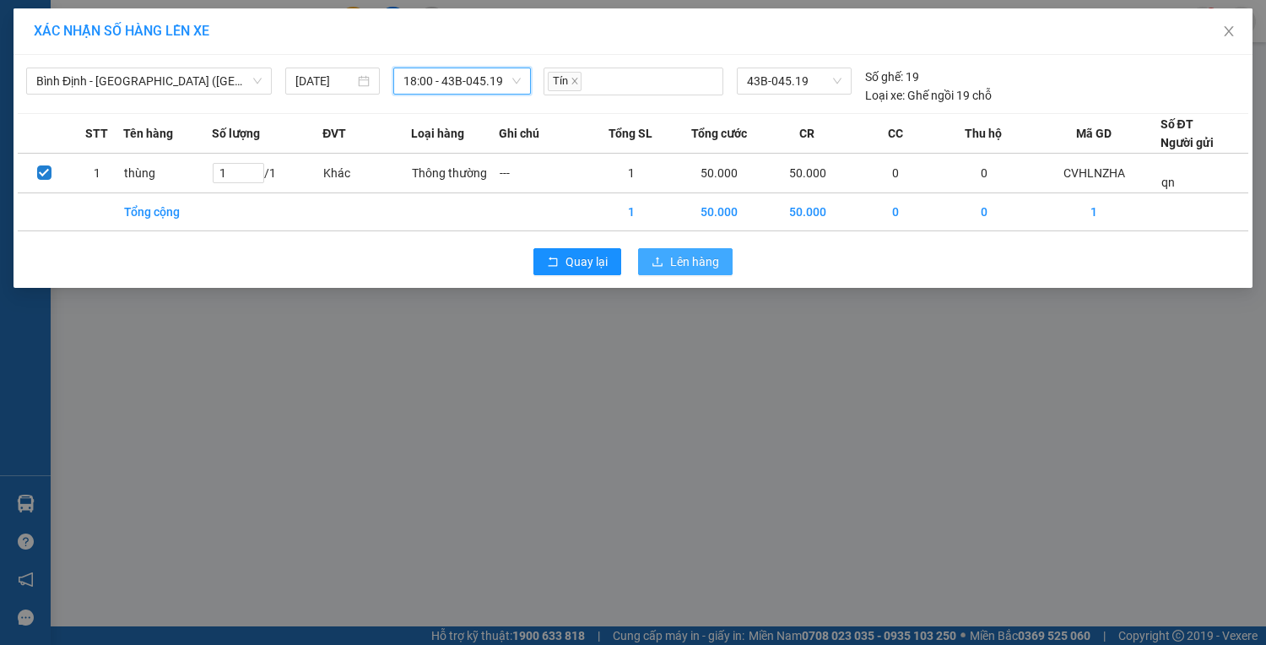
click at [699, 263] on span "Lên hàng" at bounding box center [694, 261] width 49 height 19
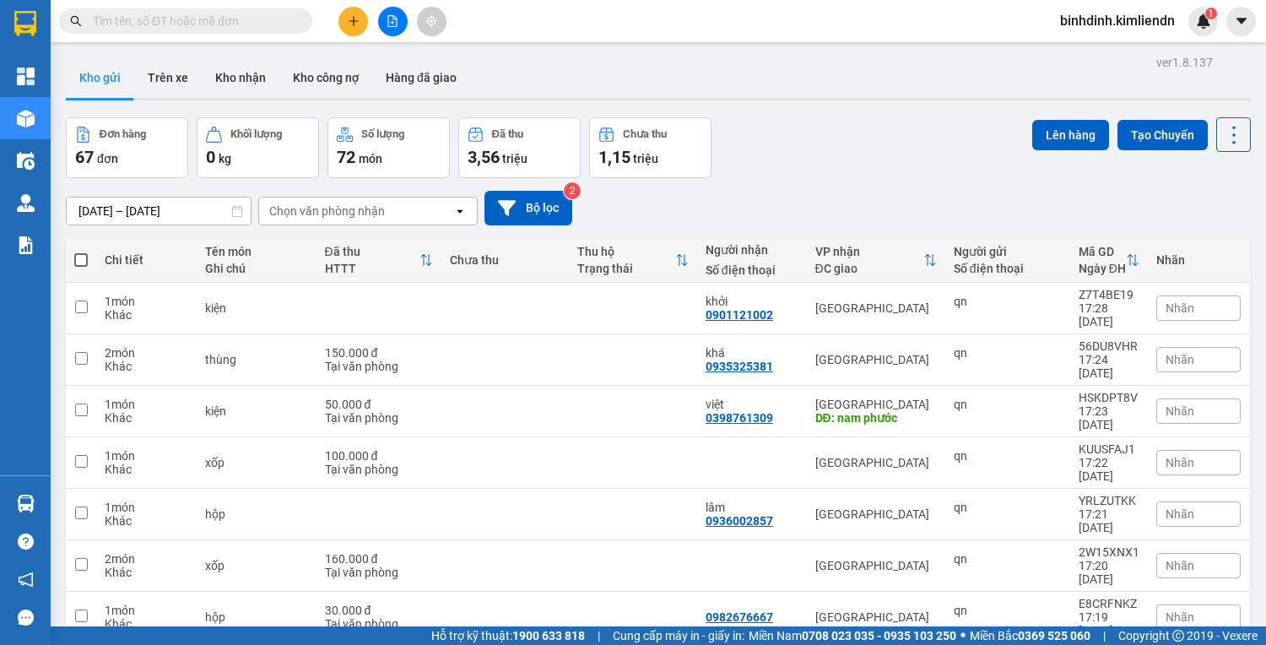
click at [78, 610] on input "checkbox" at bounding box center [81, 616] width 13 height 13
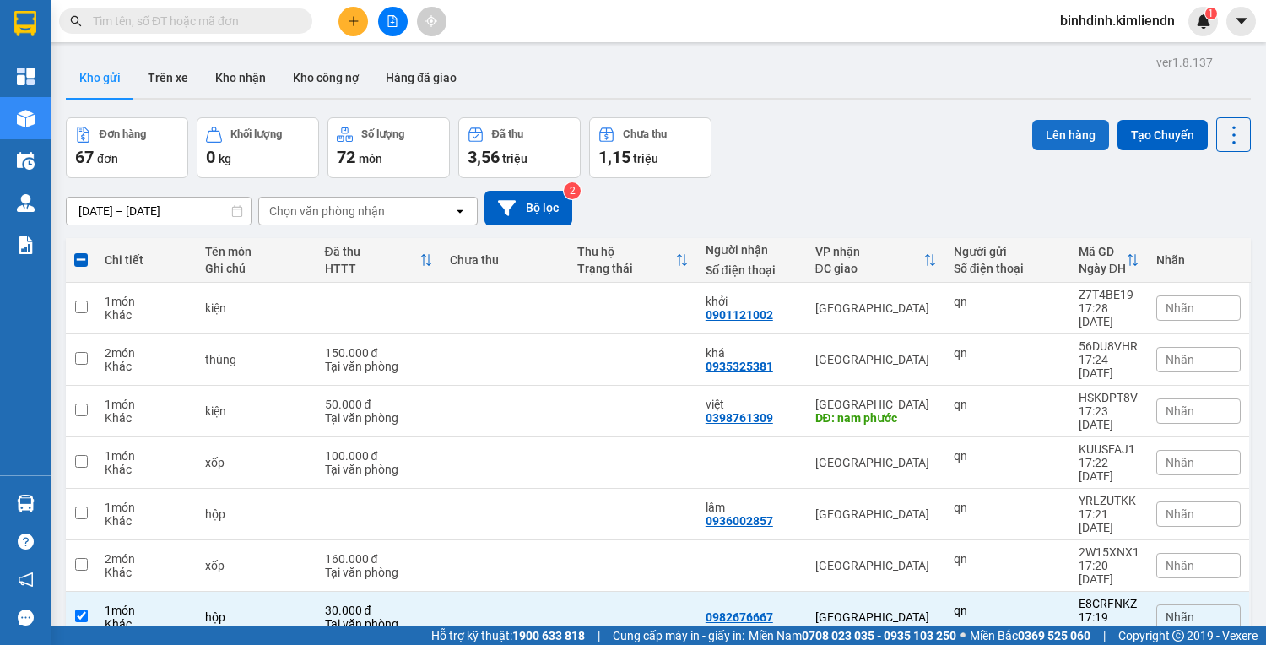
click at [1081, 131] on button "Lên hàng" at bounding box center [1070, 135] width 77 height 30
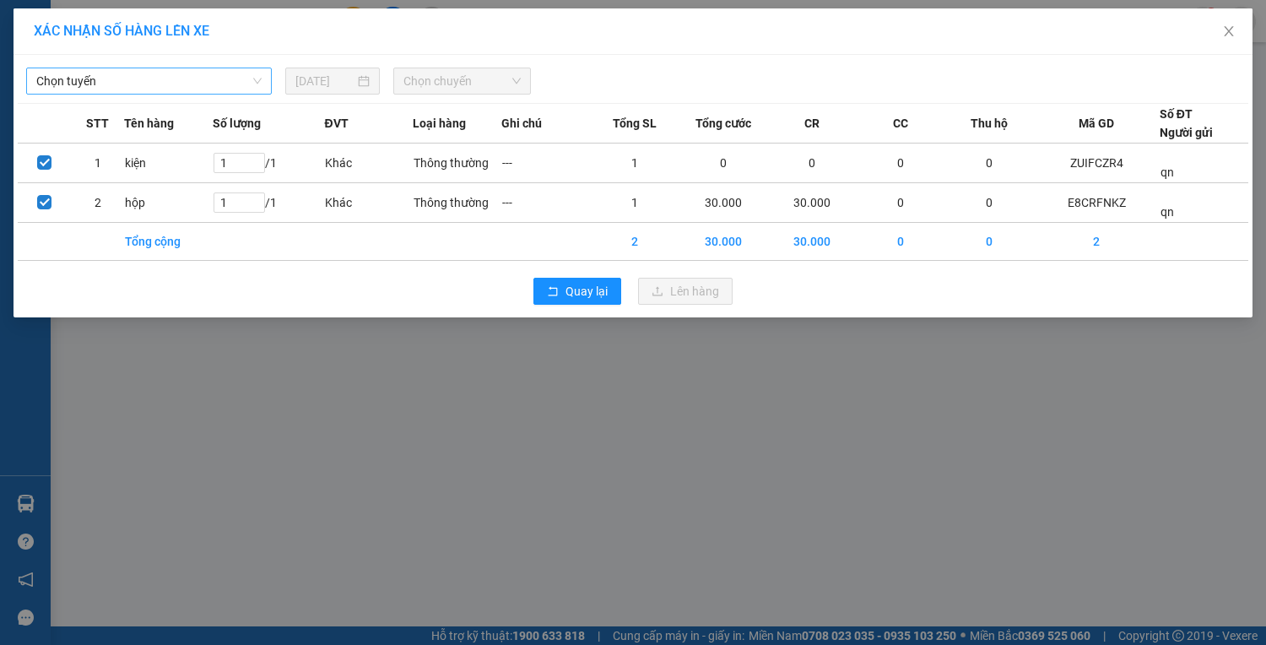
click at [150, 73] on span "Chọn tuyến" at bounding box center [148, 80] width 225 height 25
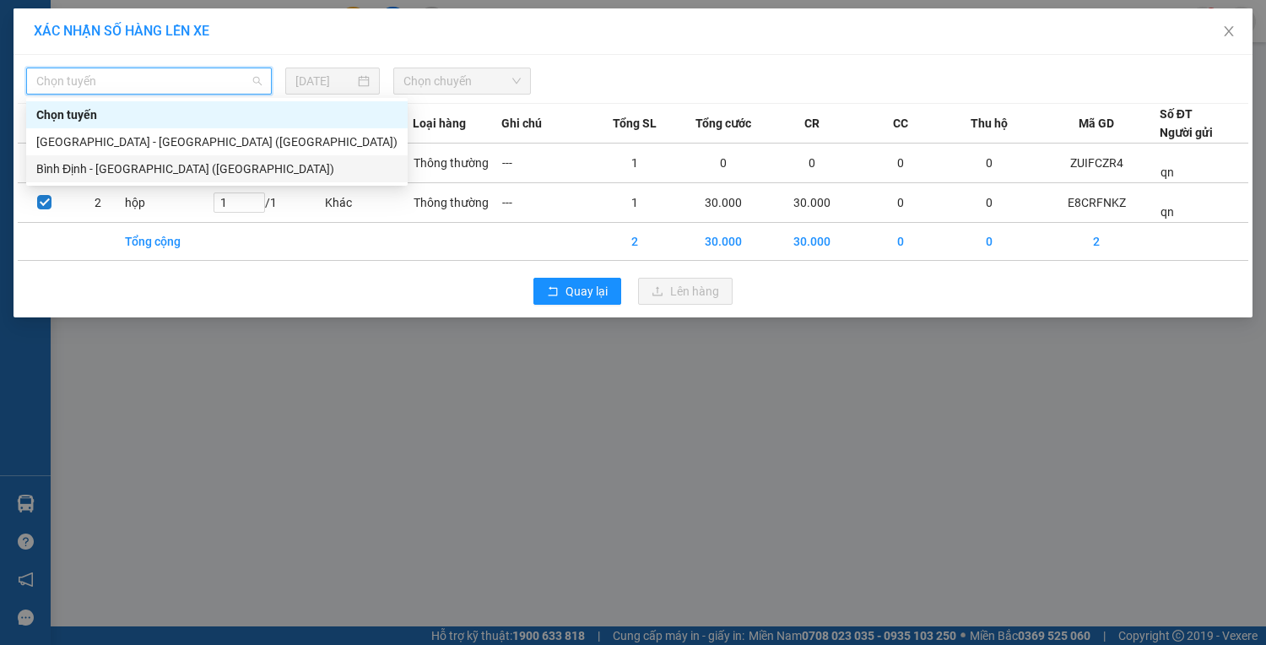
click at [181, 161] on div "Bình Định - [GEOGRAPHIC_DATA] ([GEOGRAPHIC_DATA])" at bounding box center [216, 169] width 361 height 19
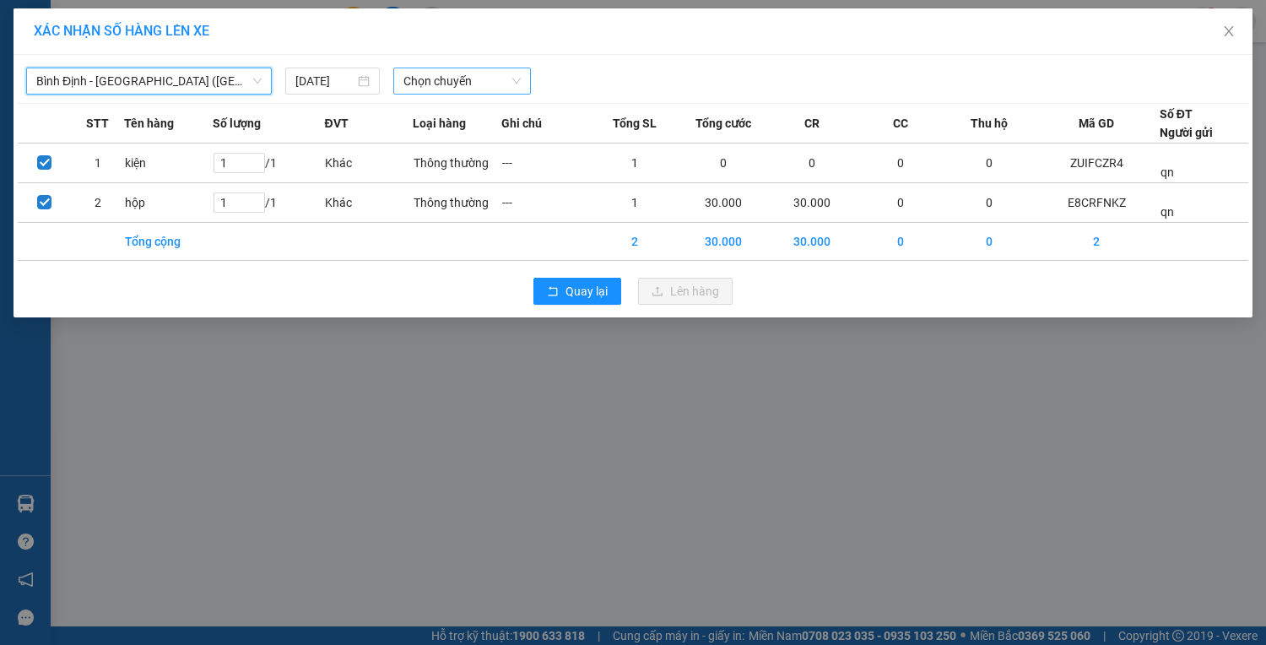
click at [477, 78] on span "Chọn chuyến" at bounding box center [462, 80] width 117 height 25
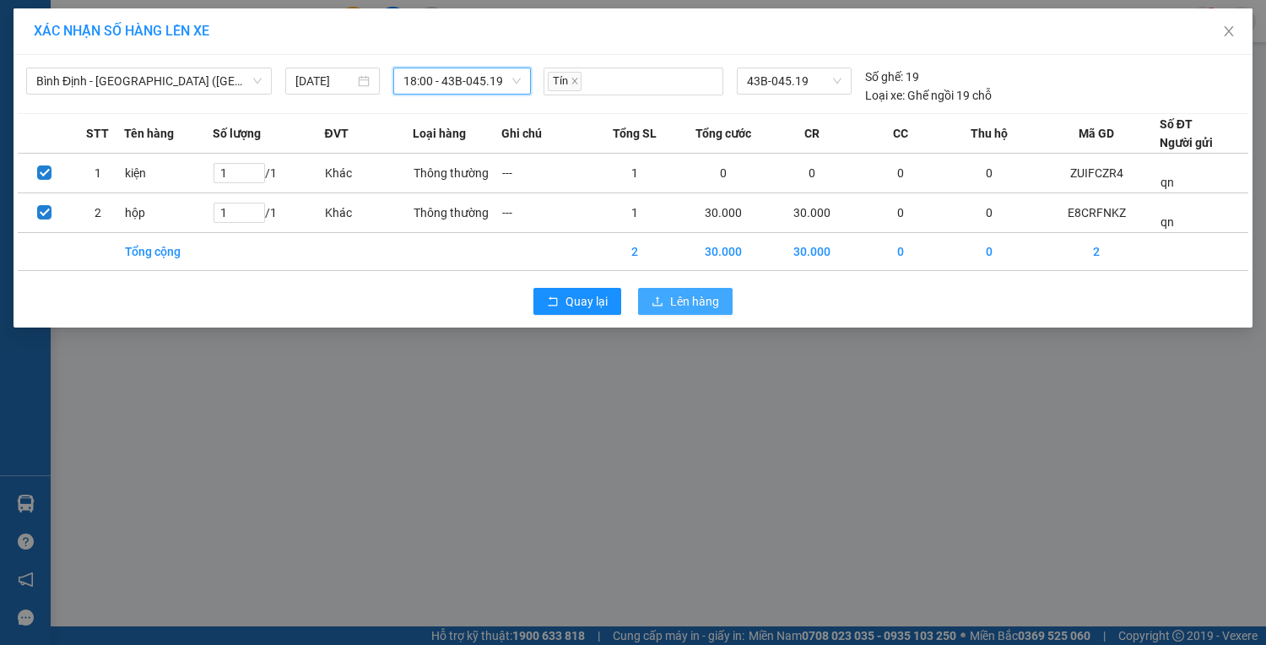
click at [653, 292] on button "Lên hàng" at bounding box center [685, 301] width 95 height 27
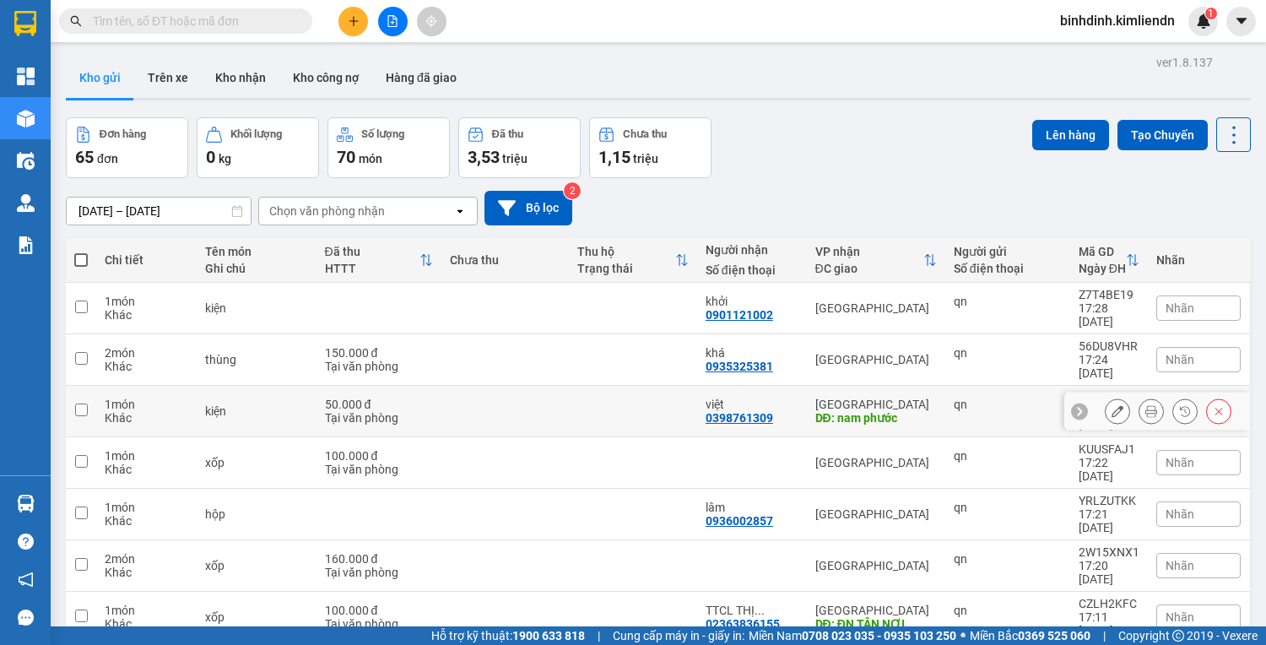
click at [89, 386] on td at bounding box center [81, 411] width 30 height 51
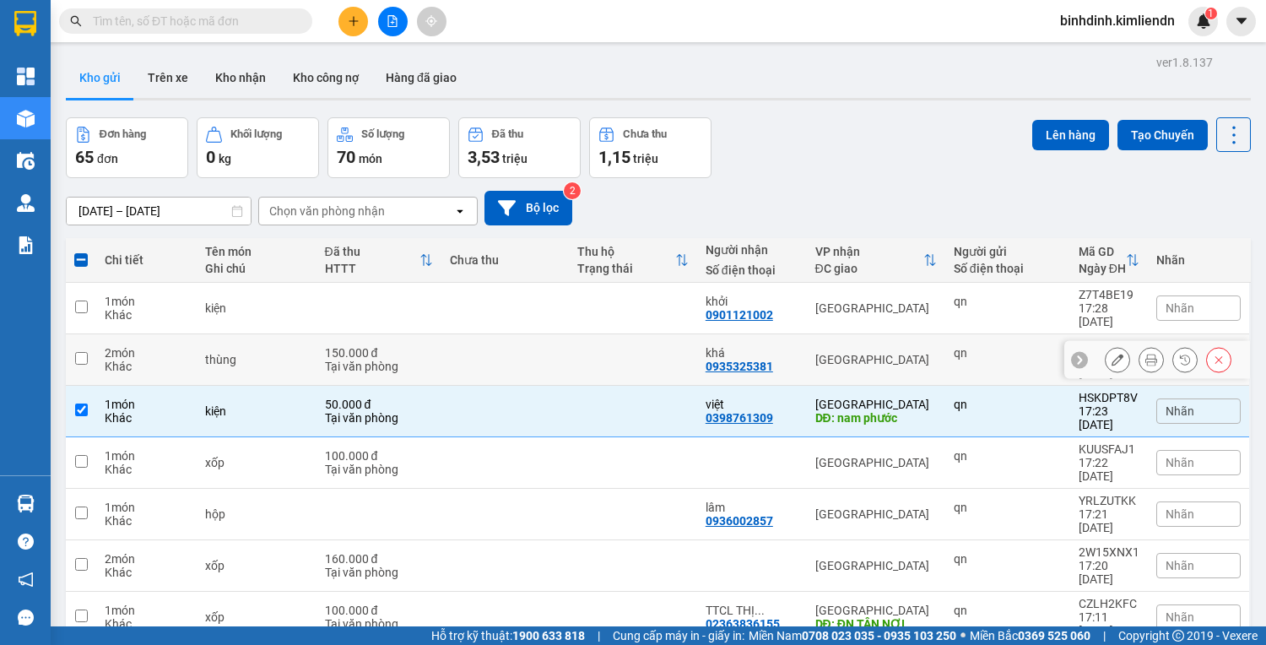
click at [88, 334] on td at bounding box center [81, 359] width 30 height 51
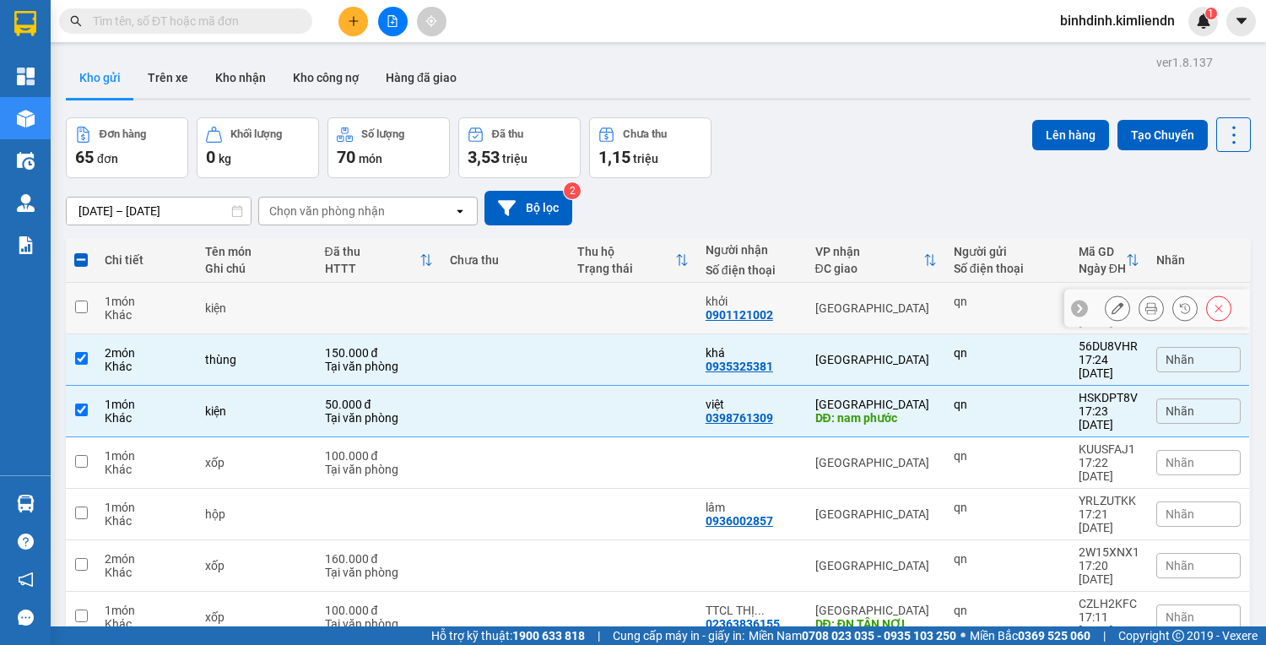
click at [92, 283] on td at bounding box center [81, 308] width 30 height 51
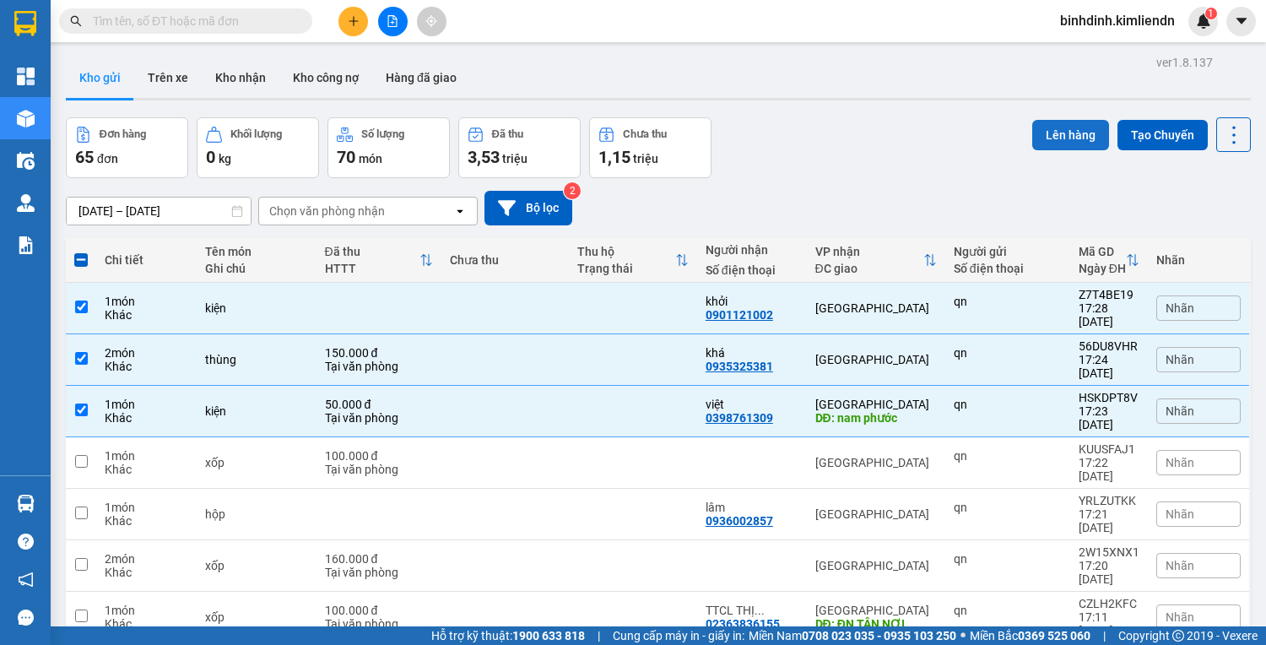
click at [1054, 120] on button "Lên hàng" at bounding box center [1070, 135] width 77 height 30
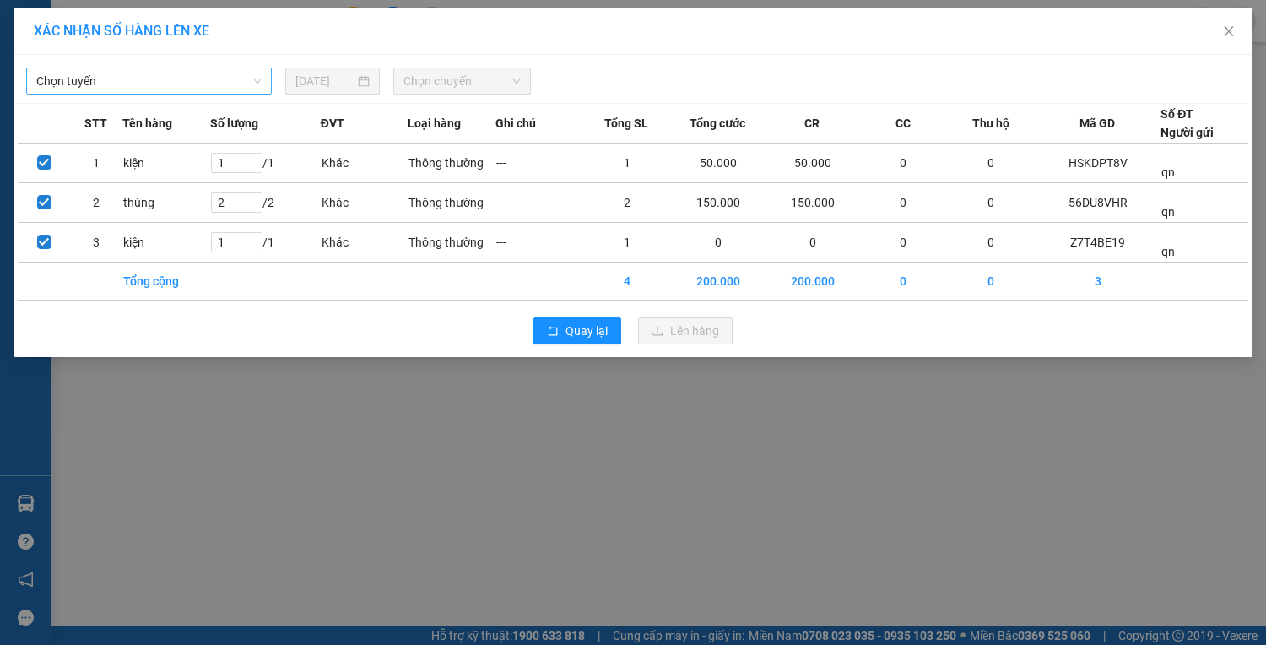
click at [186, 84] on span "Chọn tuyến" at bounding box center [148, 80] width 225 height 25
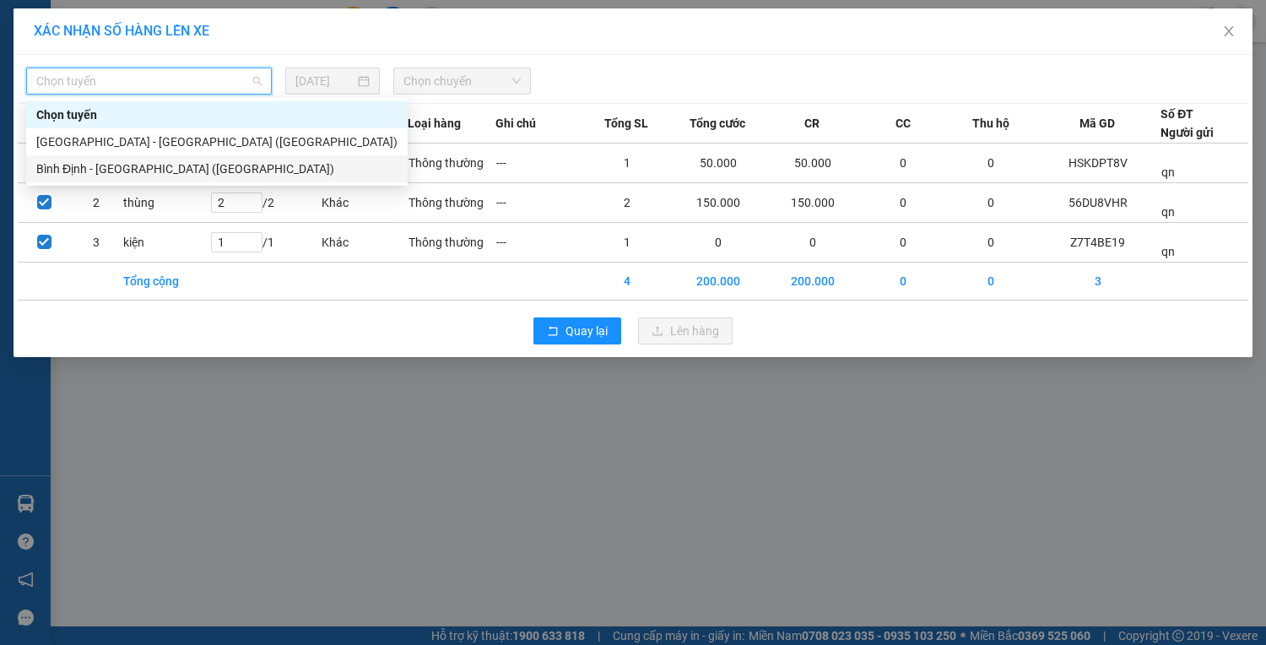
click at [178, 161] on div "Bình Định - [GEOGRAPHIC_DATA] ([GEOGRAPHIC_DATA])" at bounding box center [216, 169] width 361 height 19
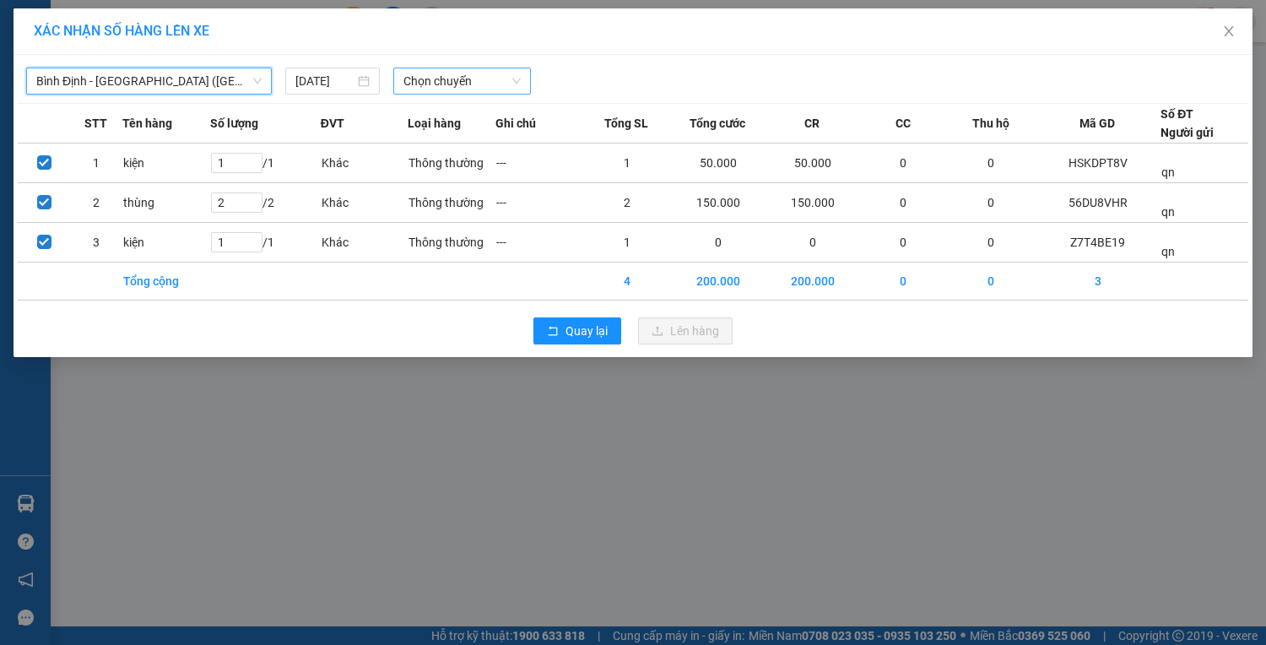
click at [446, 84] on span "Chọn chuyến" at bounding box center [462, 80] width 117 height 25
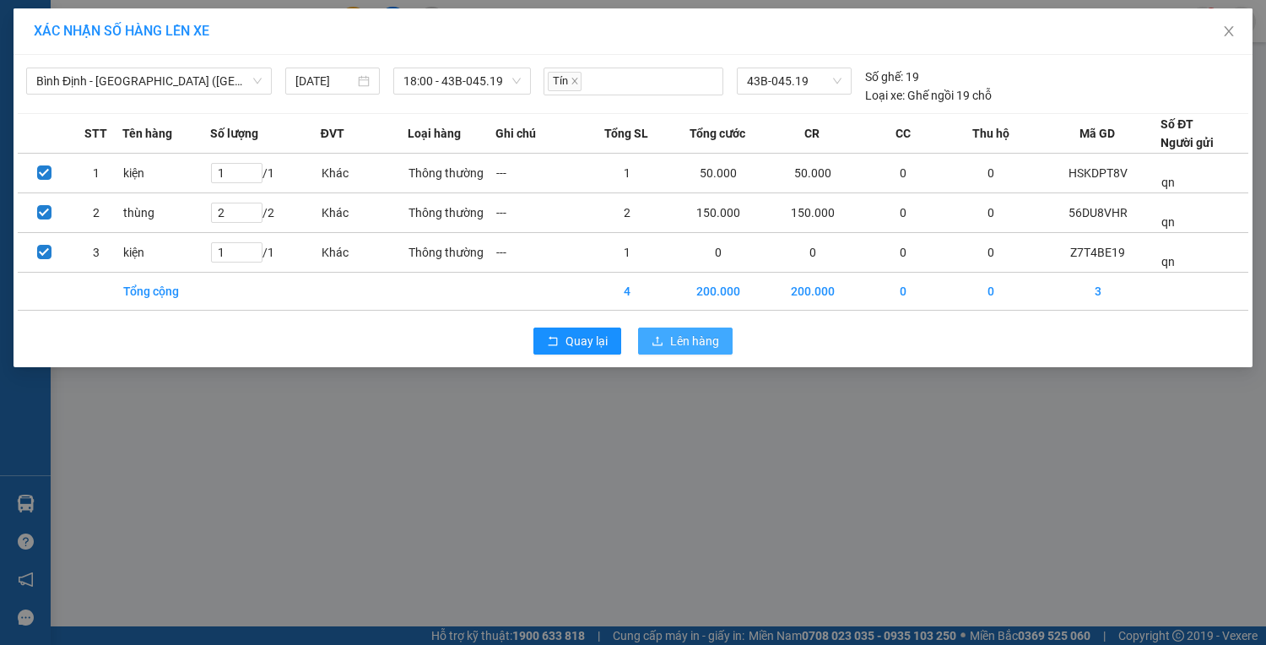
click at [702, 339] on span "Lên hàng" at bounding box center [694, 341] width 49 height 19
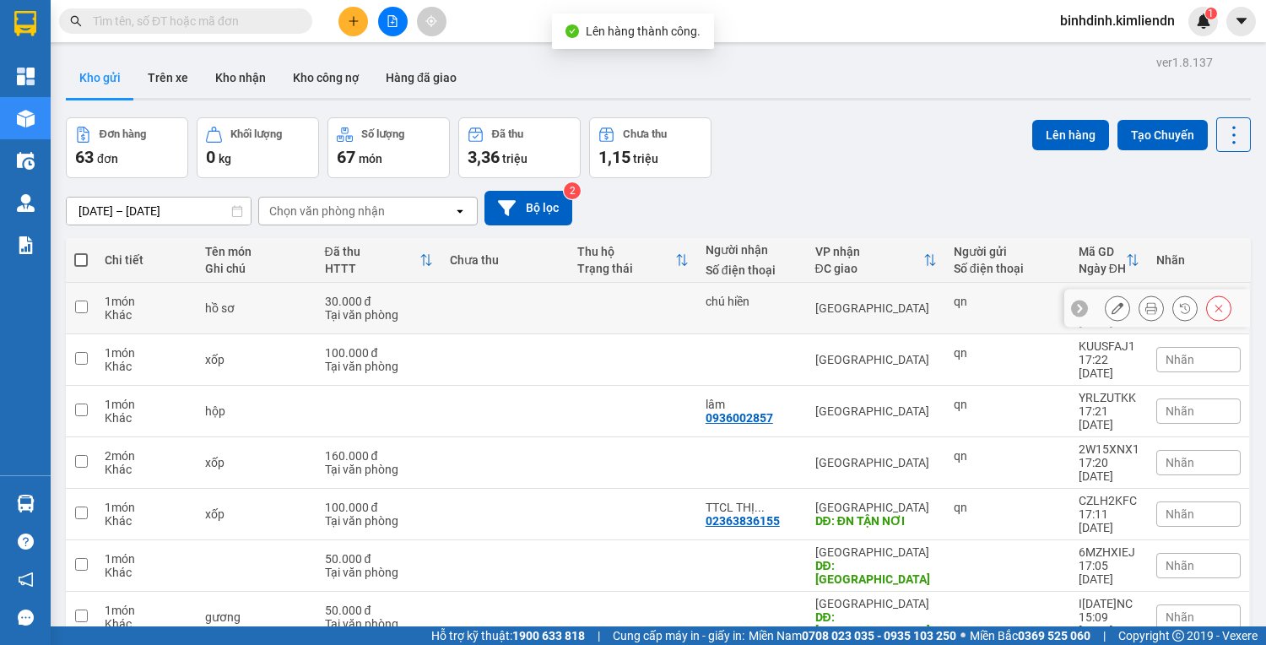
click at [75, 301] on input "checkbox" at bounding box center [81, 307] width 13 height 13
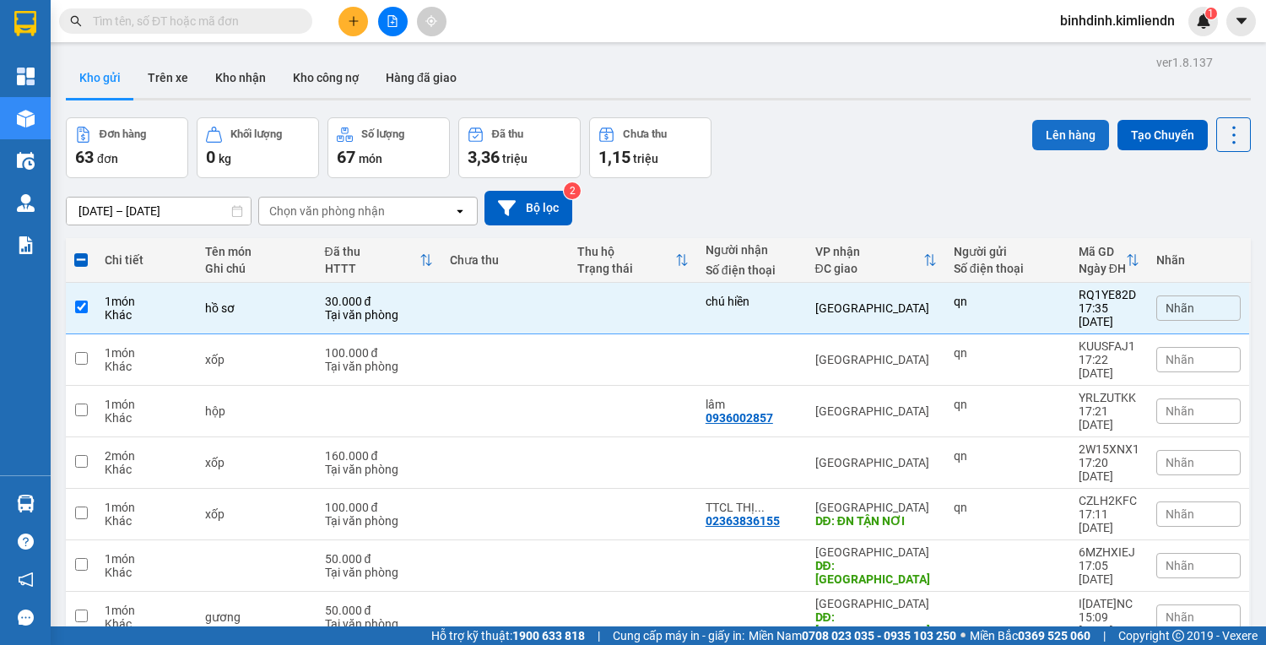
click at [1065, 132] on button "Lên hàng" at bounding box center [1070, 135] width 77 height 30
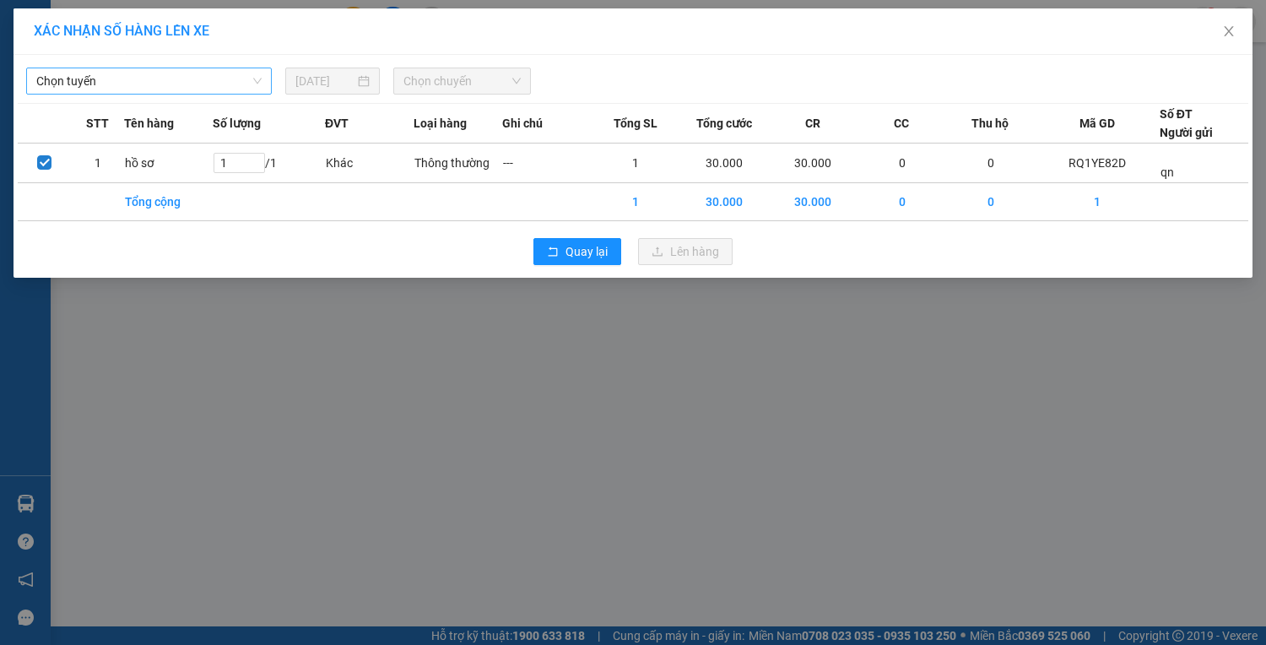
click at [211, 85] on span "Chọn tuyến" at bounding box center [148, 80] width 225 height 25
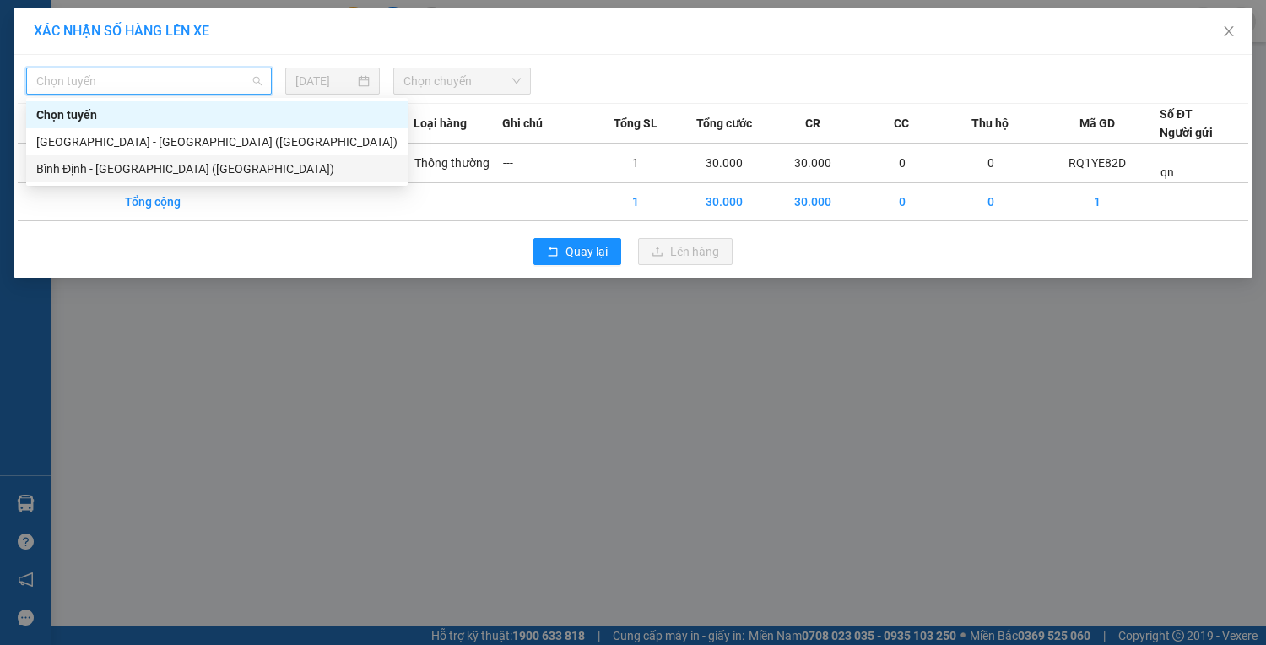
click at [205, 169] on div "Bình Định - [GEOGRAPHIC_DATA] ([GEOGRAPHIC_DATA])" at bounding box center [216, 169] width 361 height 19
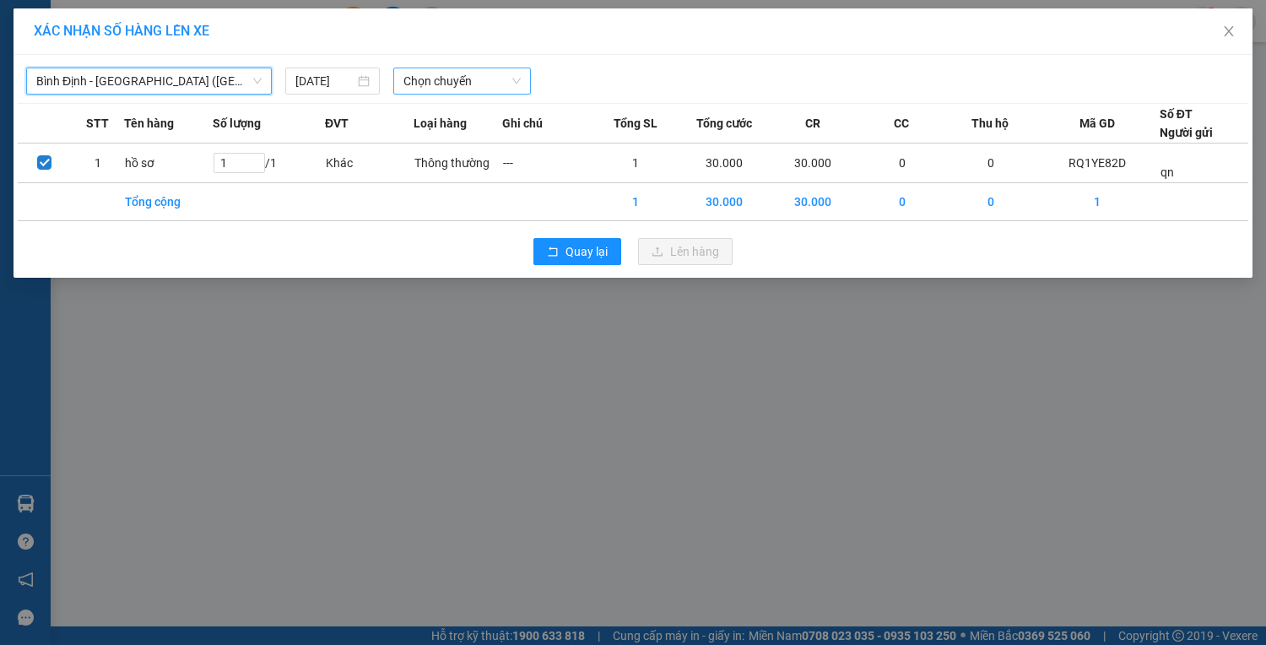
click at [461, 79] on span "Chọn chuyến" at bounding box center [462, 80] width 117 height 25
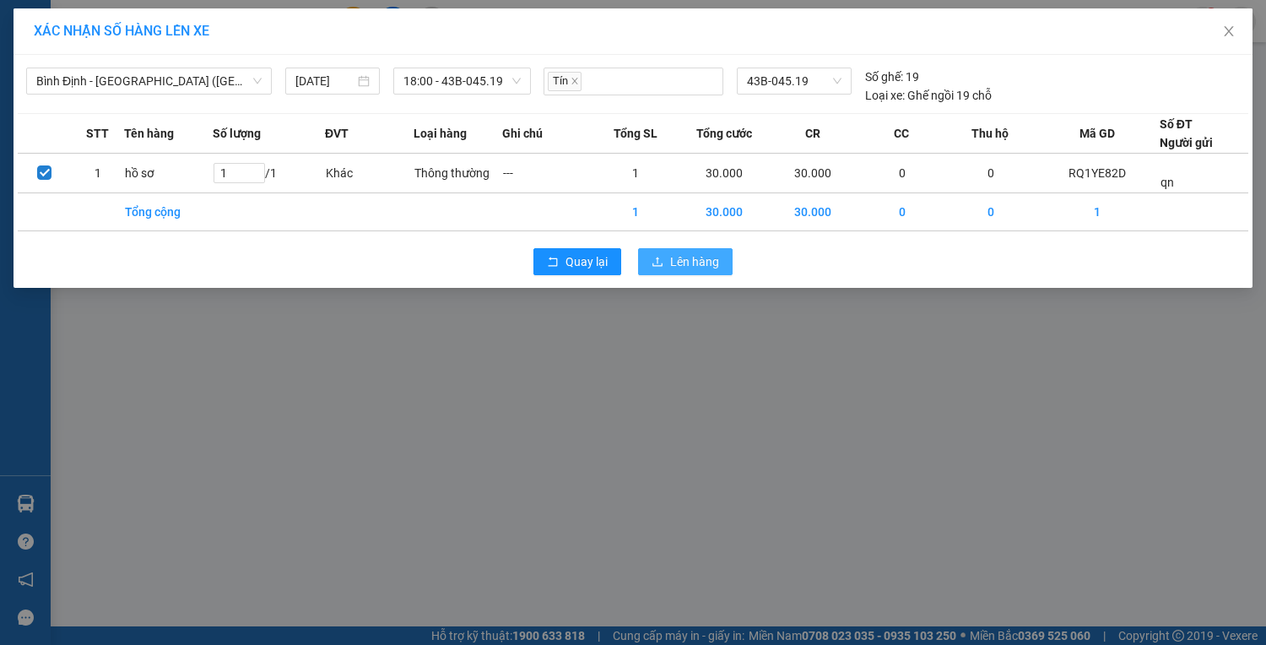
click at [712, 264] on span "Lên hàng" at bounding box center [694, 261] width 49 height 19
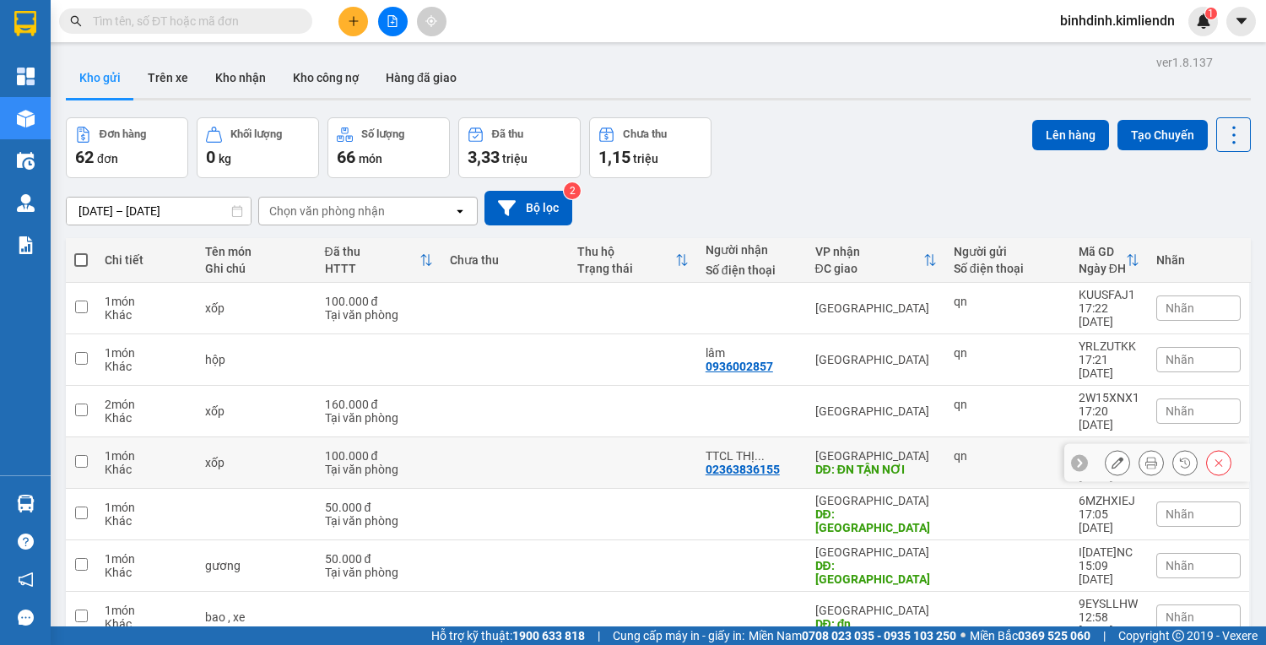
click at [86, 455] on input "checkbox" at bounding box center [81, 461] width 13 height 13
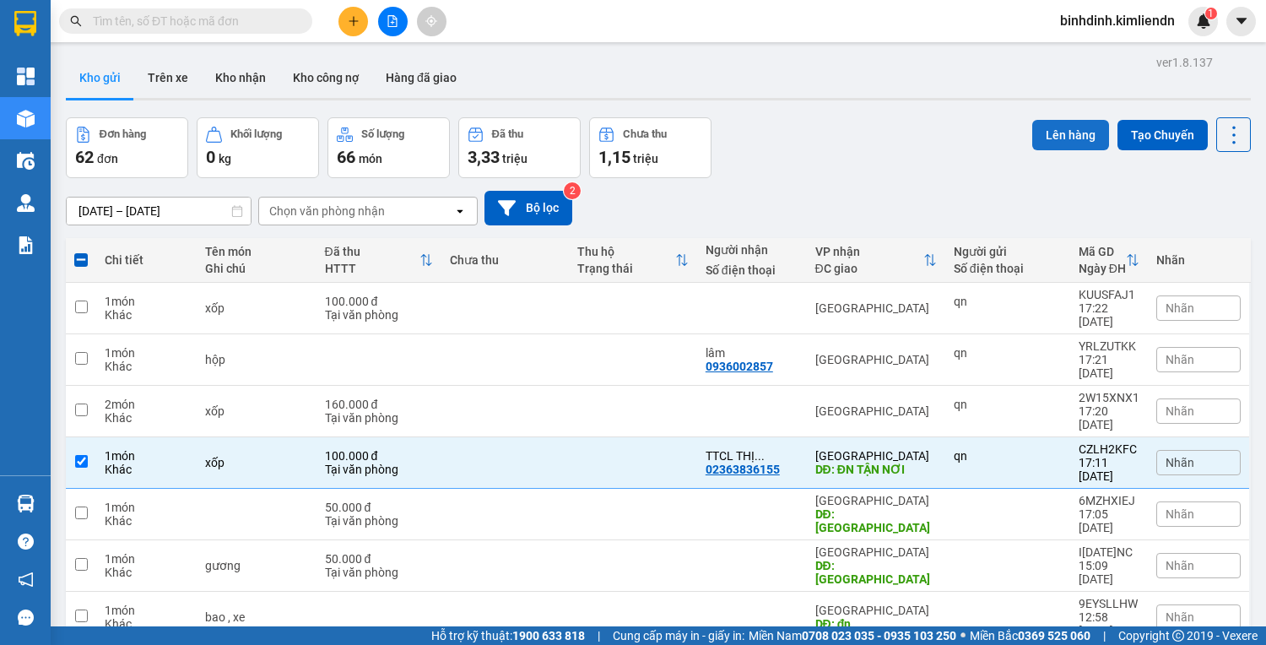
click at [1057, 140] on button "Lên hàng" at bounding box center [1070, 135] width 77 height 30
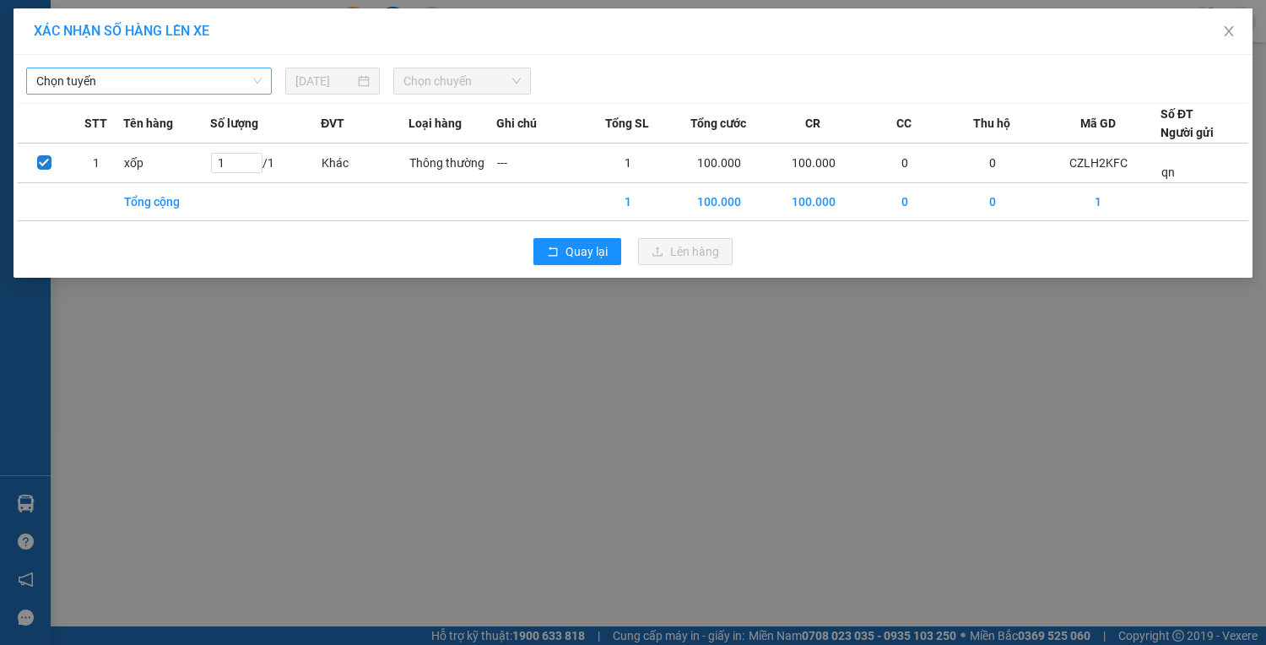
click at [222, 78] on span "Chọn tuyến" at bounding box center [148, 80] width 225 height 25
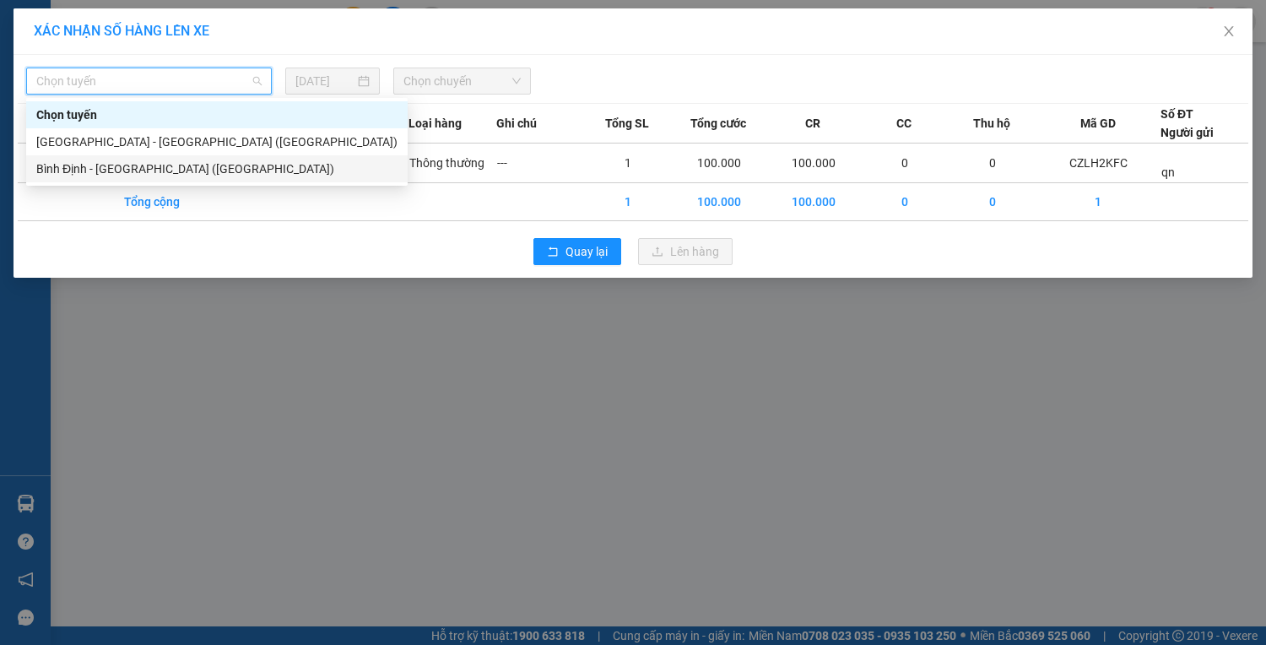
click at [220, 168] on div "Bình Định - [GEOGRAPHIC_DATA] ([GEOGRAPHIC_DATA])" at bounding box center [216, 169] width 361 height 19
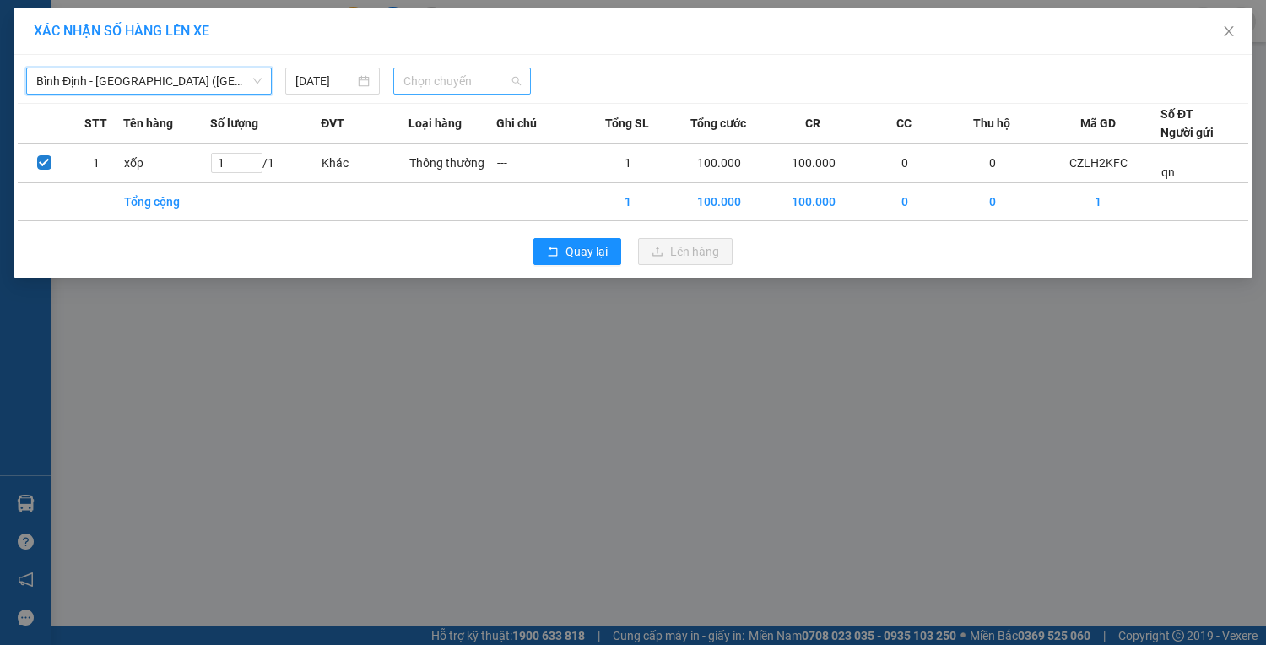
click at [445, 84] on span "Chọn chuyến" at bounding box center [462, 80] width 117 height 25
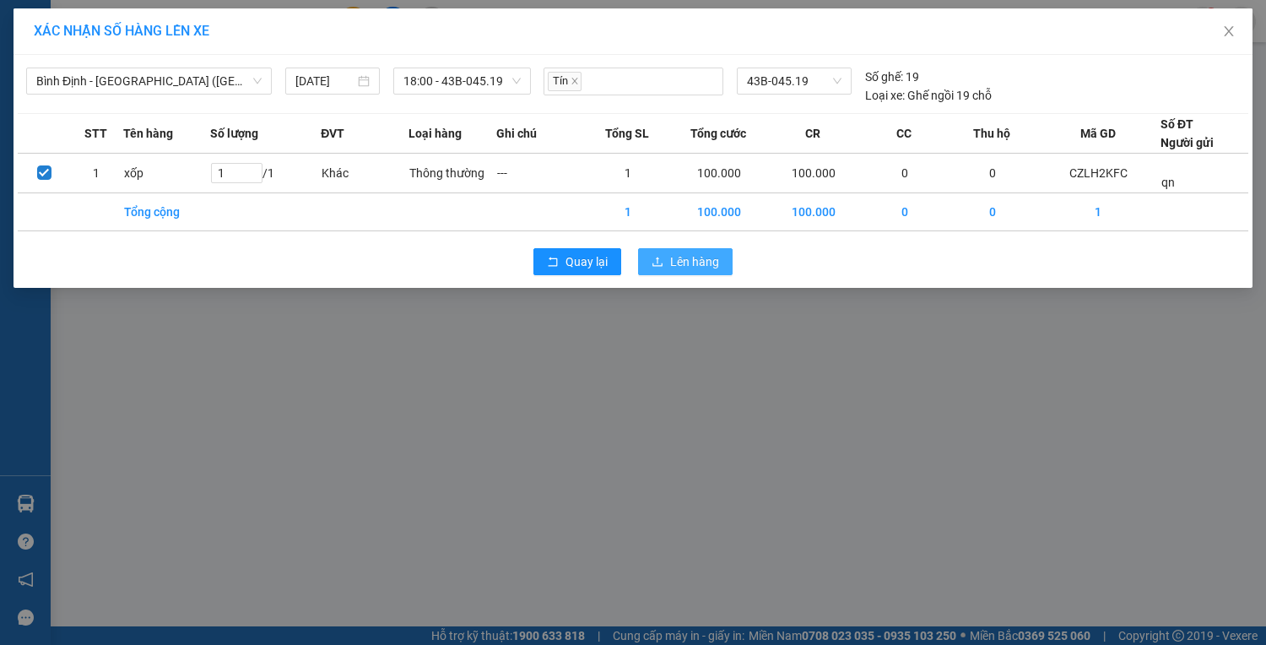
click at [689, 264] on span "Lên hàng" at bounding box center [694, 261] width 49 height 19
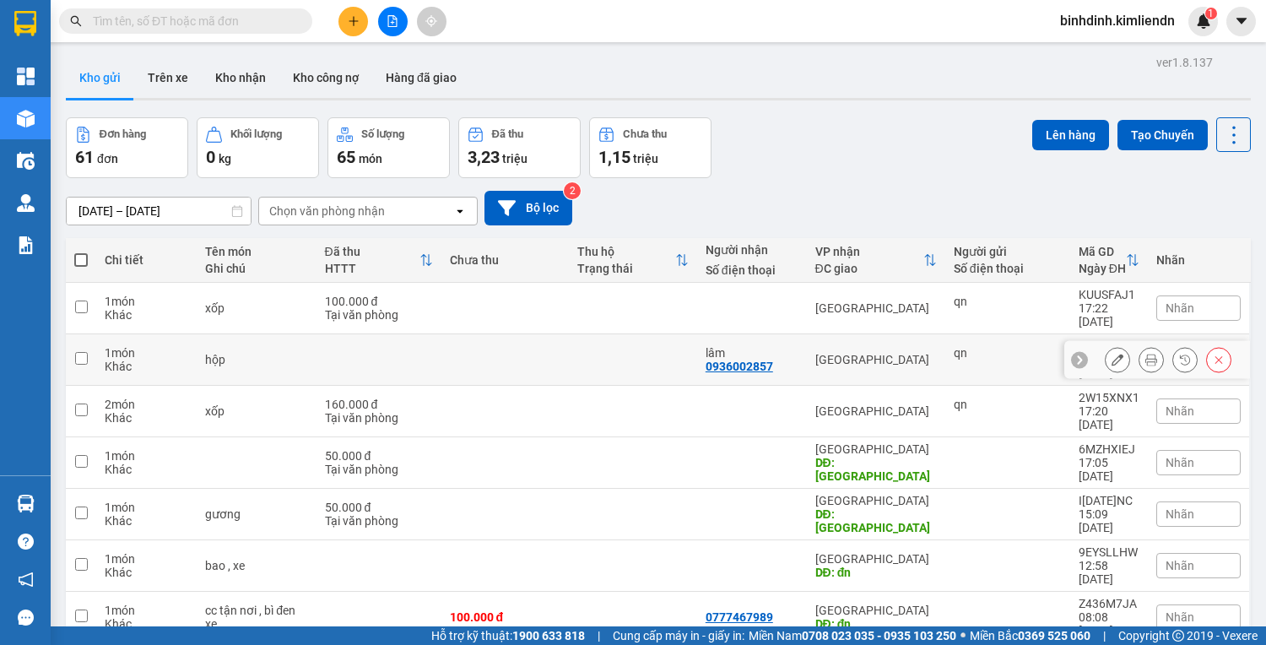
click at [77, 352] on input "checkbox" at bounding box center [81, 358] width 13 height 13
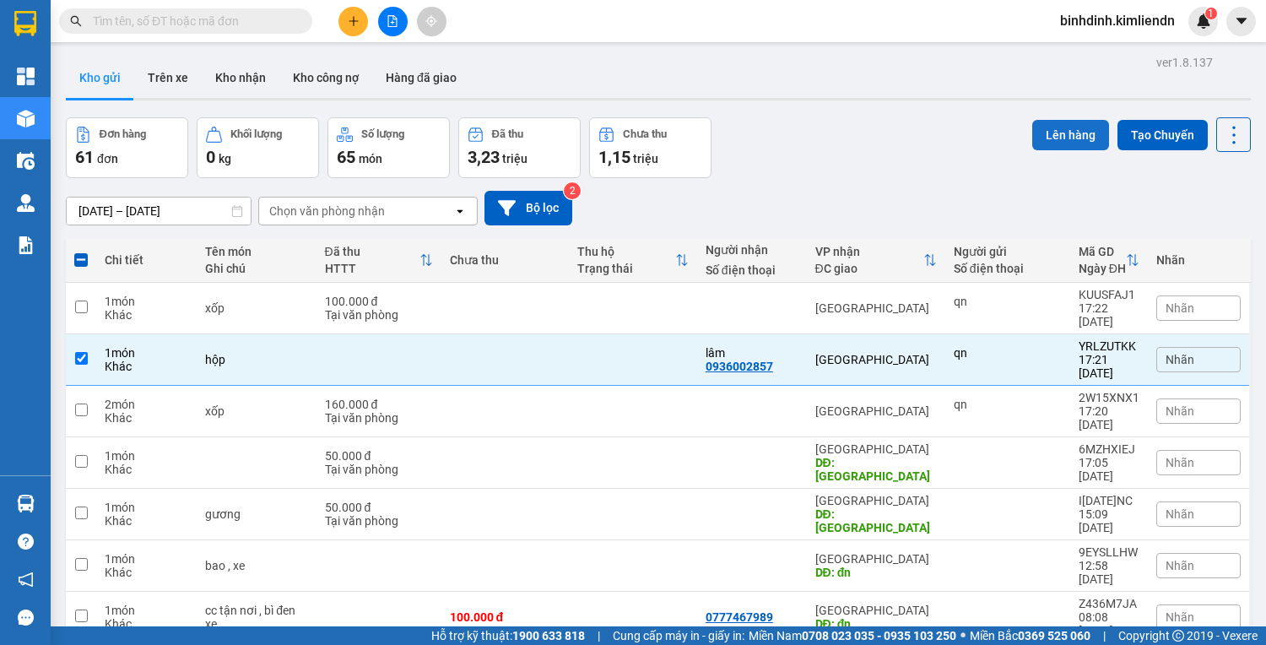
click at [1062, 130] on button "Lên hàng" at bounding box center [1070, 135] width 77 height 30
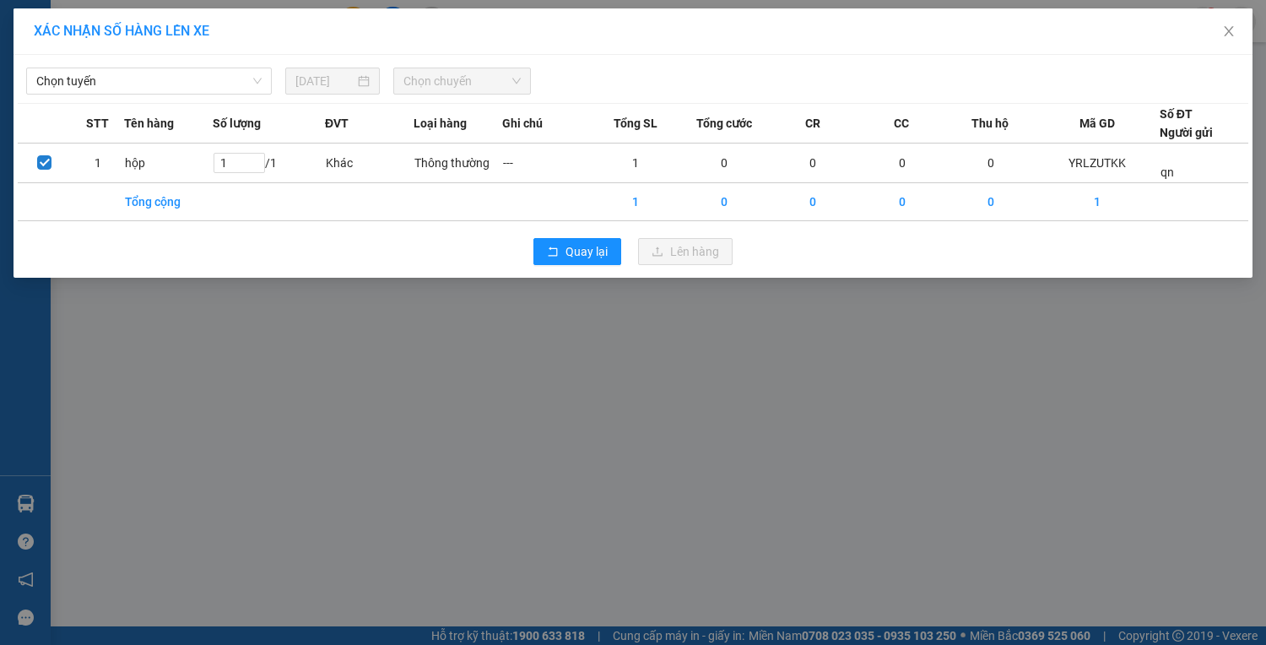
drag, startPoint x: 192, startPoint y: 83, endPoint x: 198, endPoint y: 95, distance: 13.2
click at [192, 82] on span "Chọn tuyến" at bounding box center [148, 80] width 225 height 25
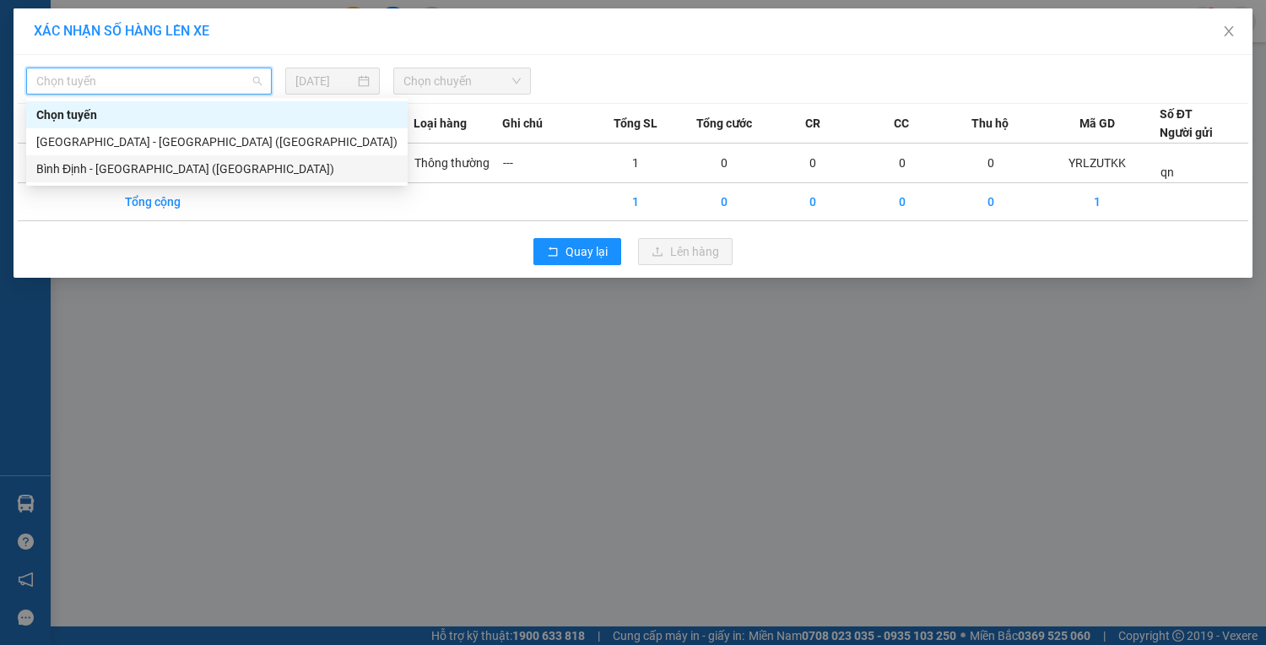
drag, startPoint x: 241, startPoint y: 163, endPoint x: 280, endPoint y: 135, distance: 47.8
click at [242, 164] on div "Bình Định - [GEOGRAPHIC_DATA] ([GEOGRAPHIC_DATA])" at bounding box center [216, 169] width 361 height 19
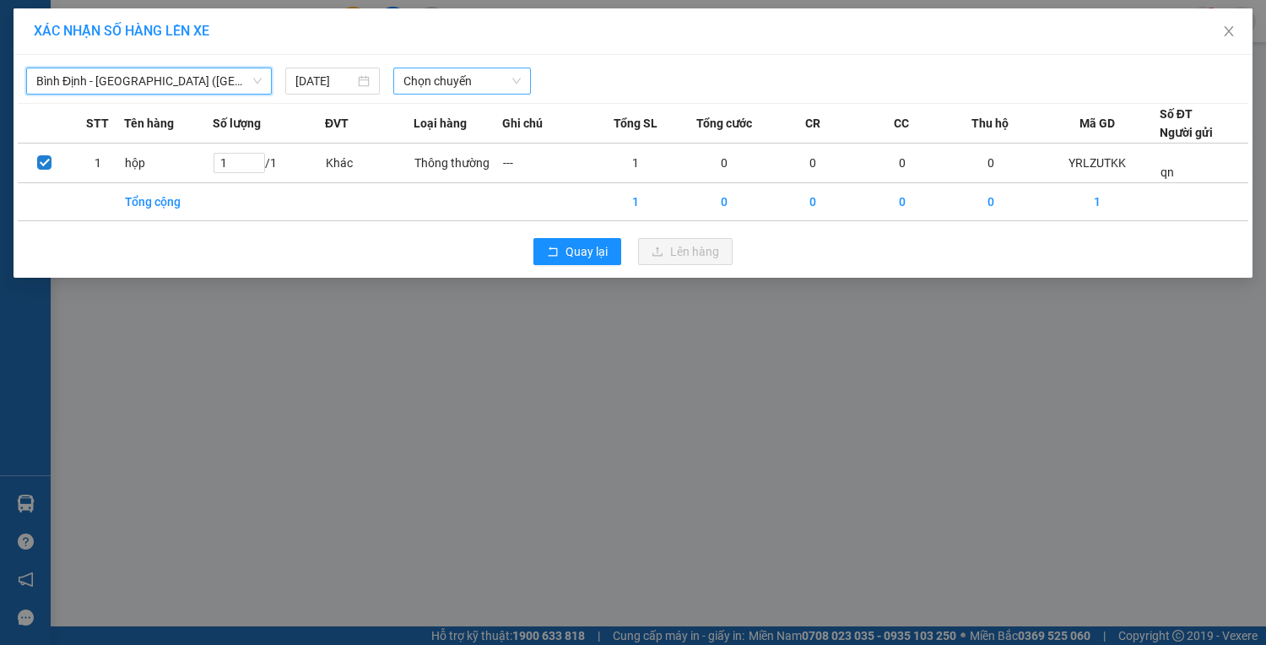
click at [413, 82] on span "Chọn chuyến" at bounding box center [462, 80] width 117 height 25
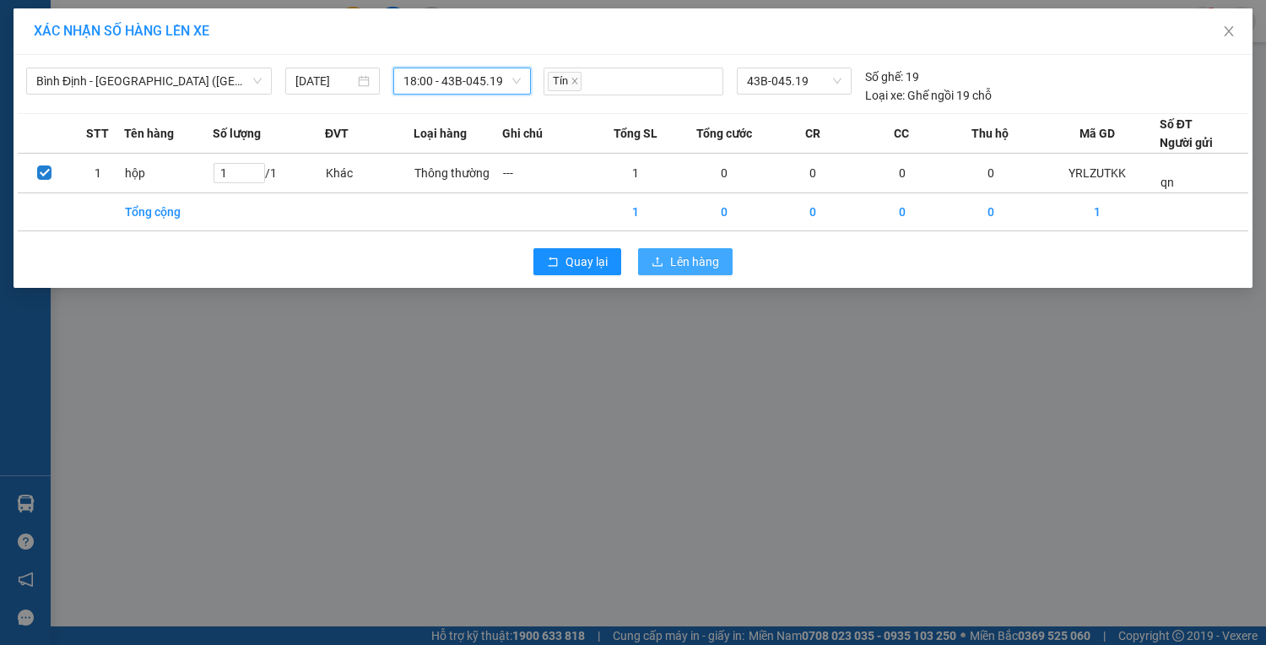
click at [704, 267] on span "Lên hàng" at bounding box center [694, 261] width 49 height 19
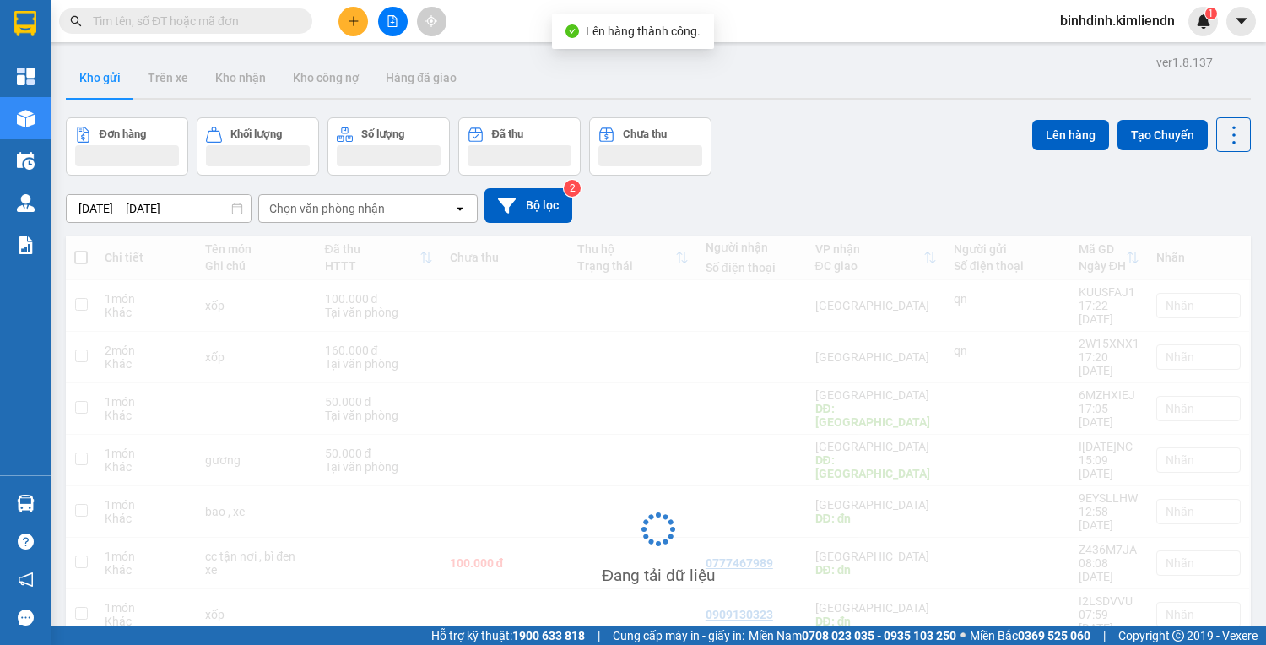
click at [365, 17] on button at bounding box center [354, 22] width 30 height 30
click at [392, 24] on icon "file-add" at bounding box center [392, 21] width 9 height 12
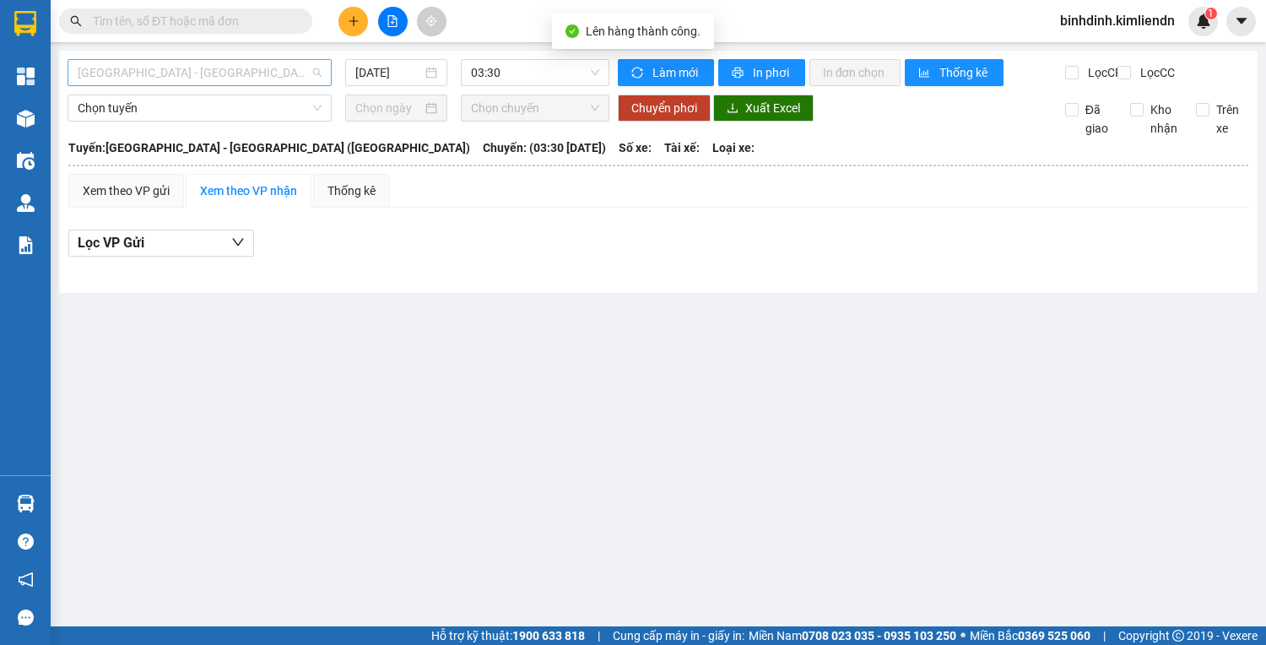
click at [198, 77] on span "[GEOGRAPHIC_DATA] - [GEOGRAPHIC_DATA] ([GEOGRAPHIC_DATA])" at bounding box center [200, 72] width 244 height 25
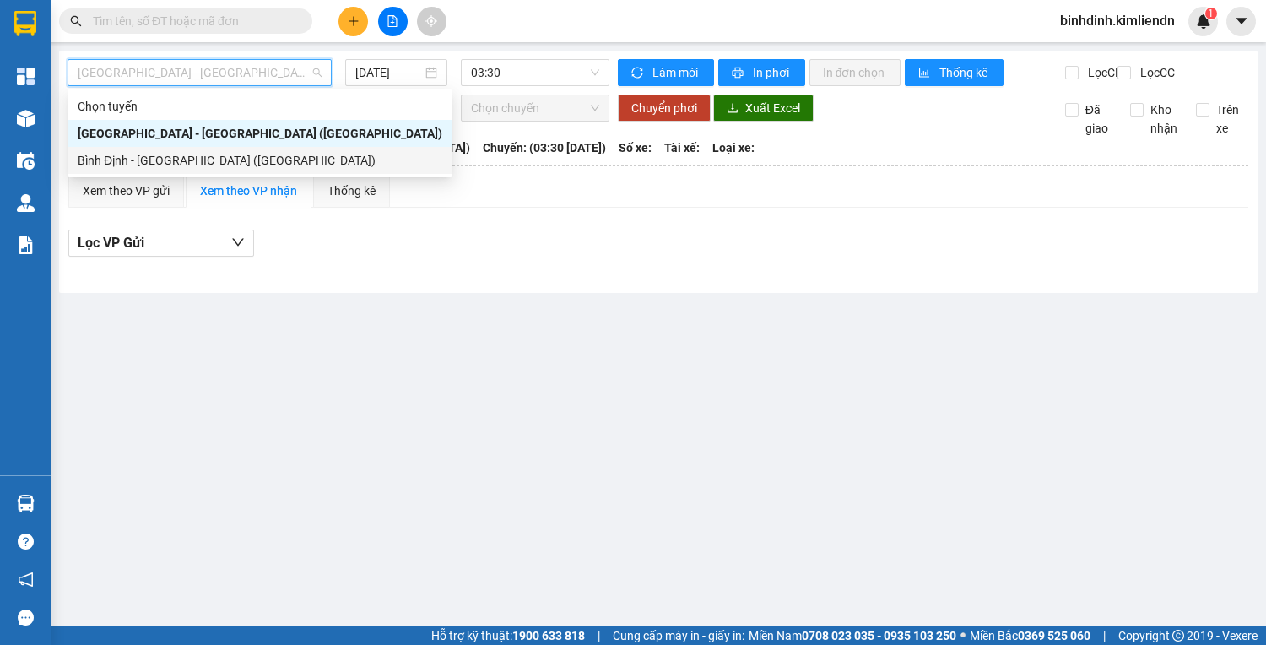
click at [182, 161] on div "Bình Định - [GEOGRAPHIC_DATA] ([GEOGRAPHIC_DATA])" at bounding box center [260, 160] width 365 height 19
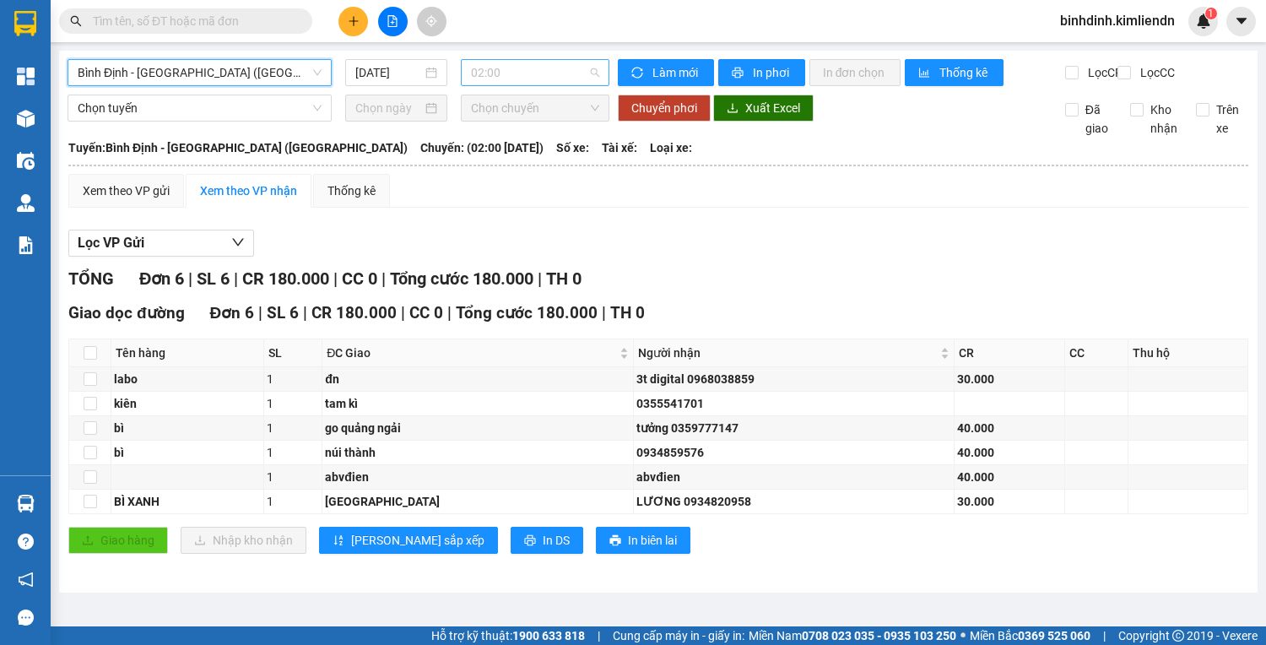
click at [510, 74] on span "02:00" at bounding box center [535, 72] width 128 height 25
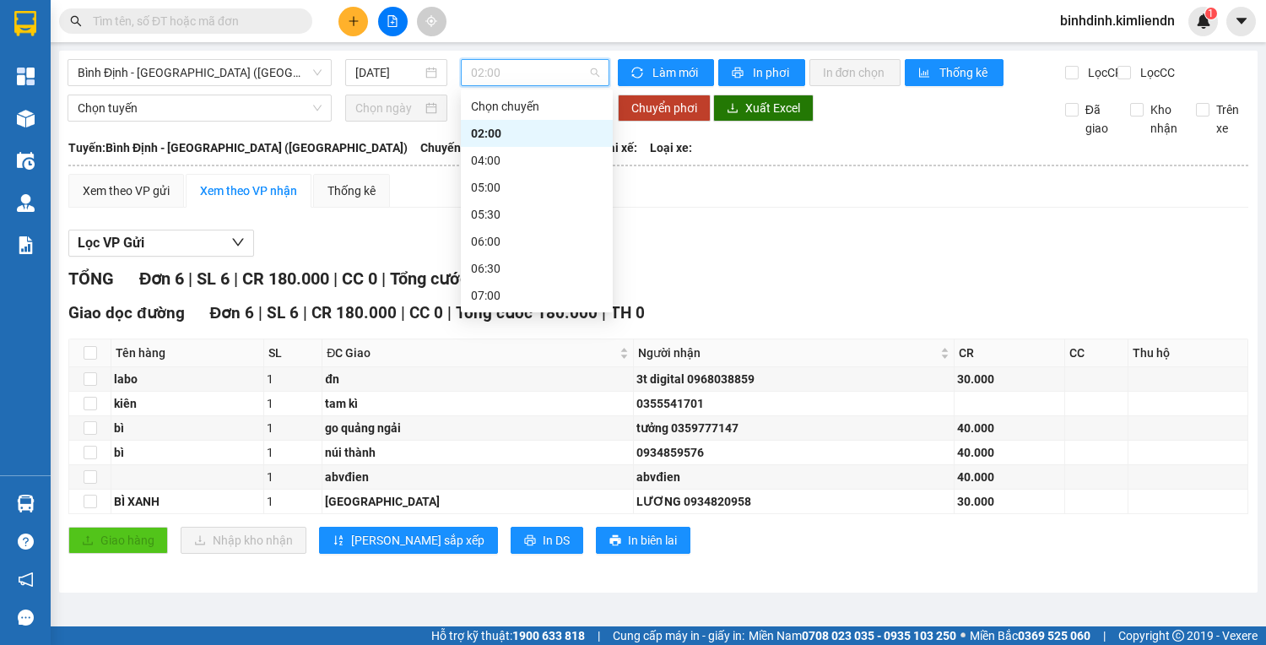
drag, startPoint x: 533, startPoint y: 293, endPoint x: 549, endPoint y: 270, distance: 27.9
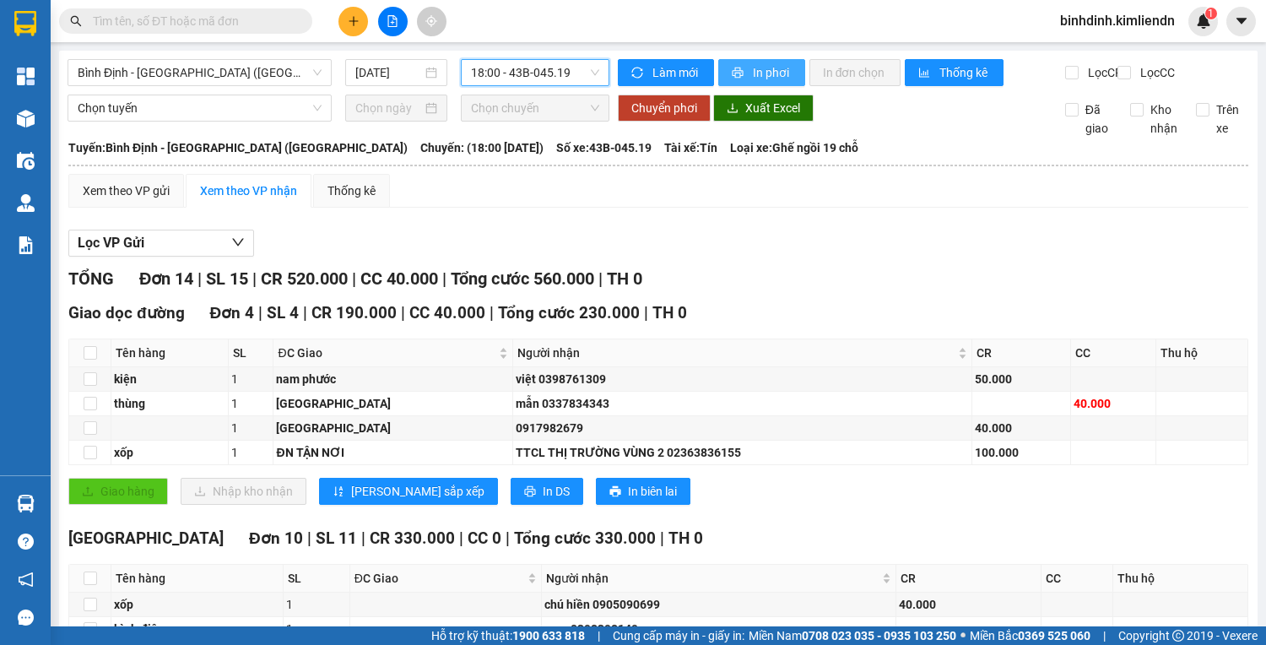
click at [782, 74] on span "In phơi" at bounding box center [772, 72] width 39 height 19
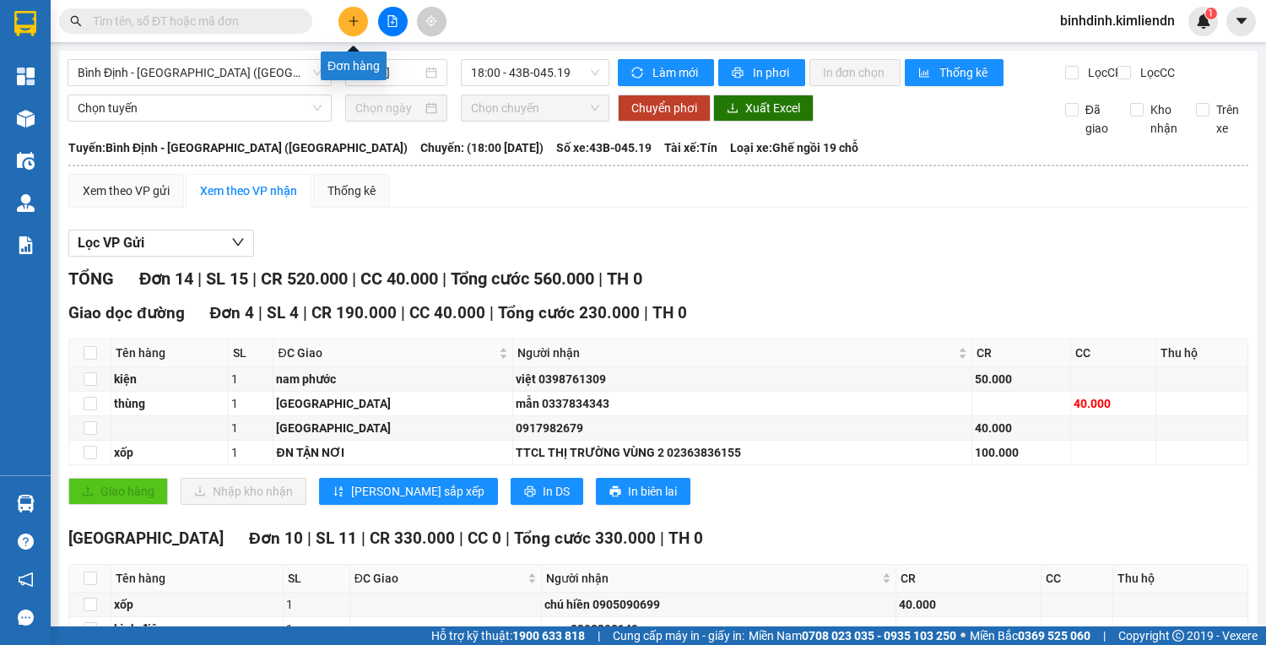
click at [345, 17] on button at bounding box center [354, 22] width 30 height 30
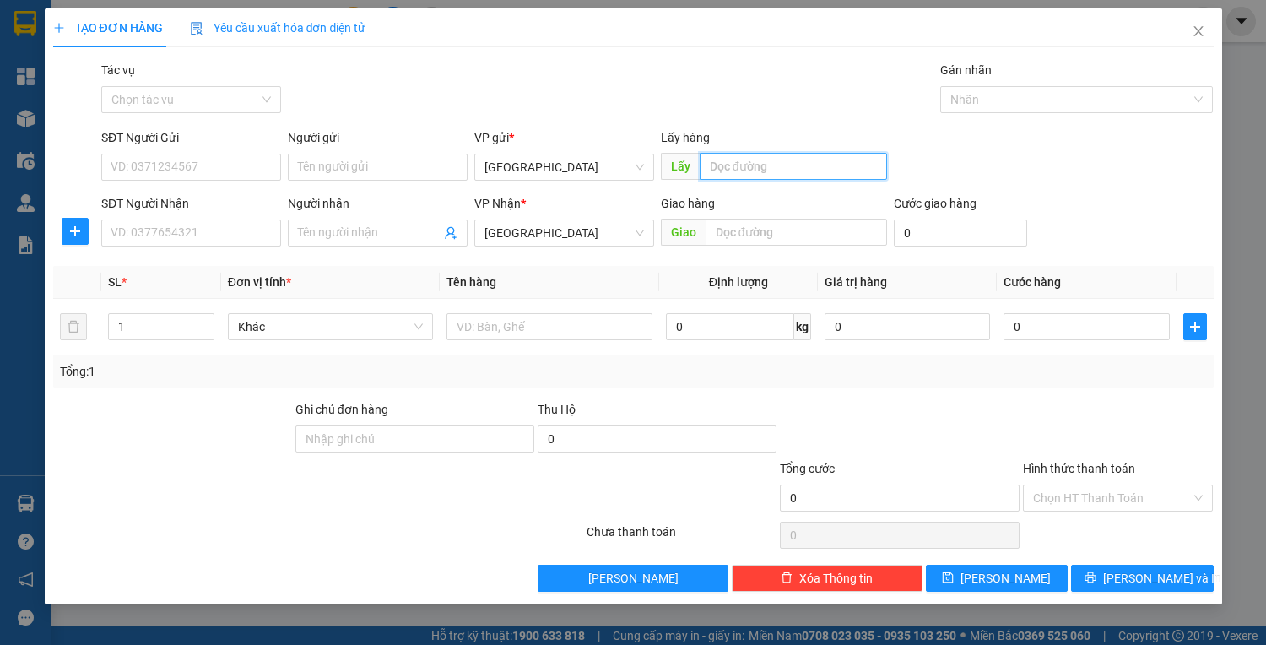
click at [789, 171] on input "text" at bounding box center [793, 166] width 187 height 27
type input "quy nhơn"
click at [777, 219] on input "text" at bounding box center [797, 232] width 182 height 27
type input "d"
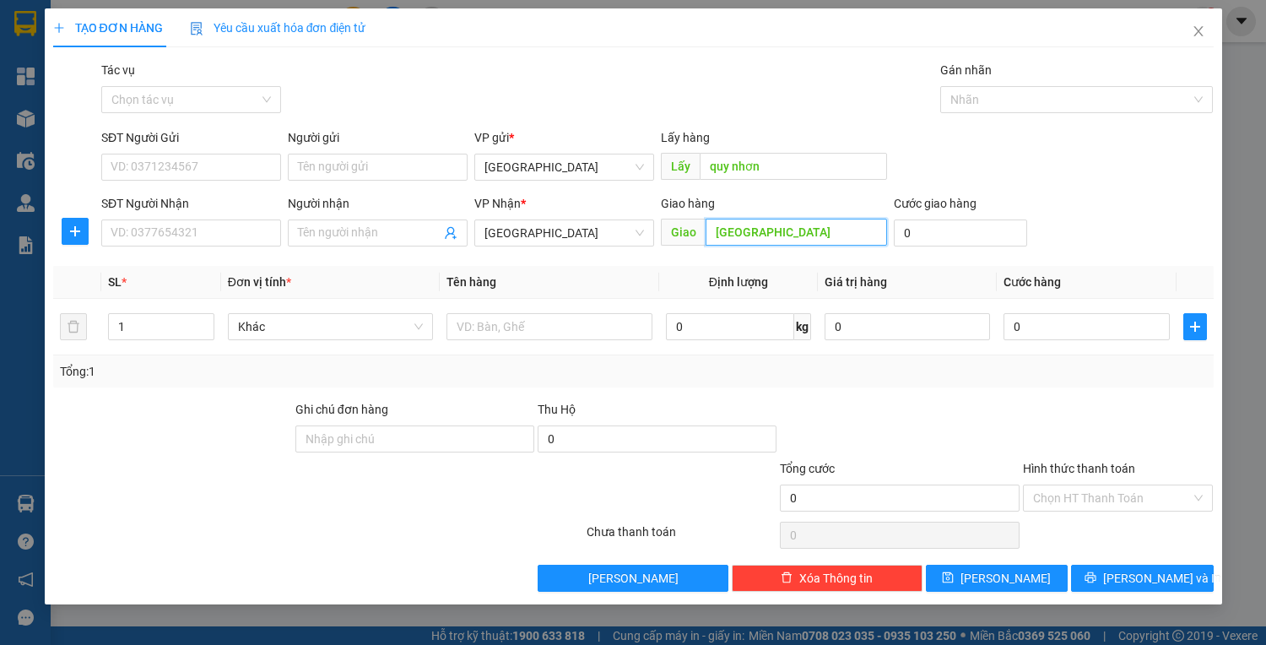
type input "[GEOGRAPHIC_DATA]"
type input "5"
type input "50"
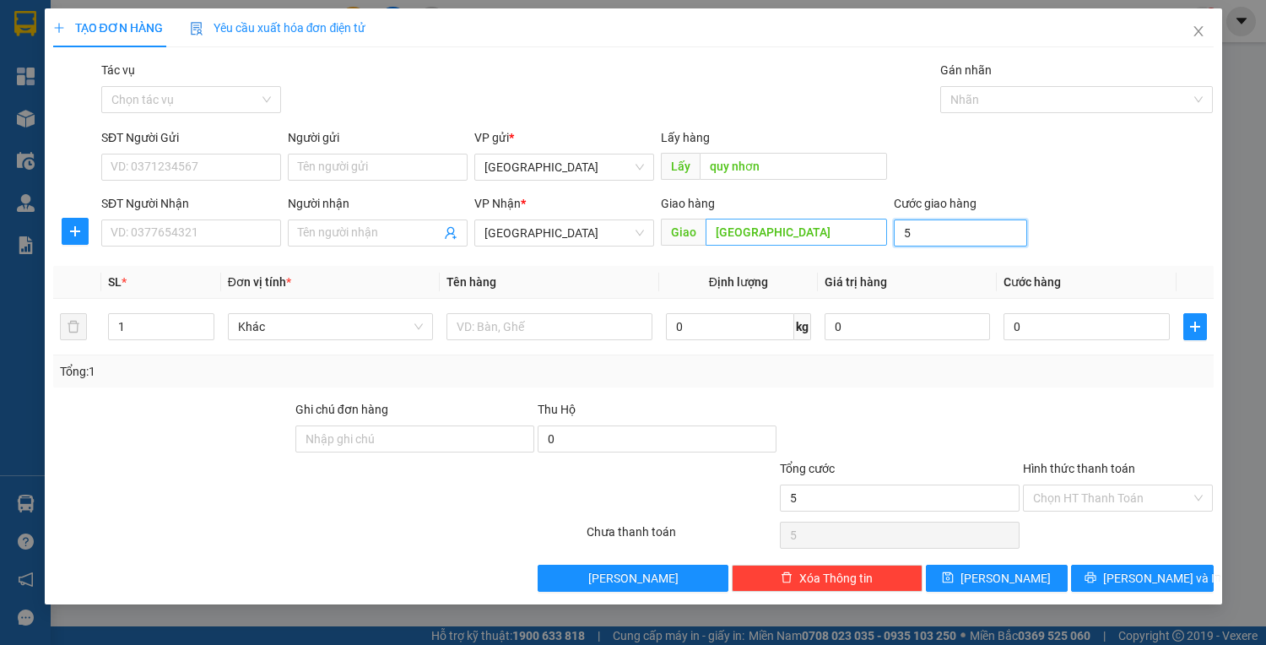
type input "50"
type input "50.000"
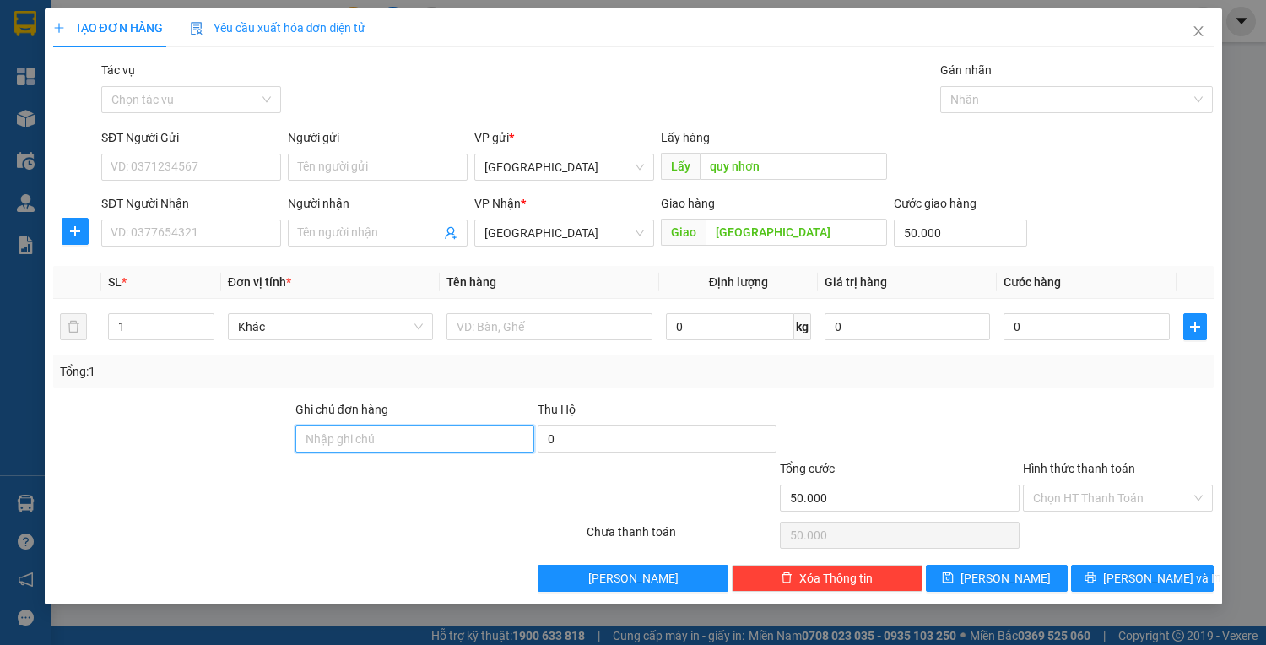
click at [465, 426] on input "Ghi chú đơn hàng" at bounding box center [414, 438] width 239 height 27
type input "77b01625-0935061227"
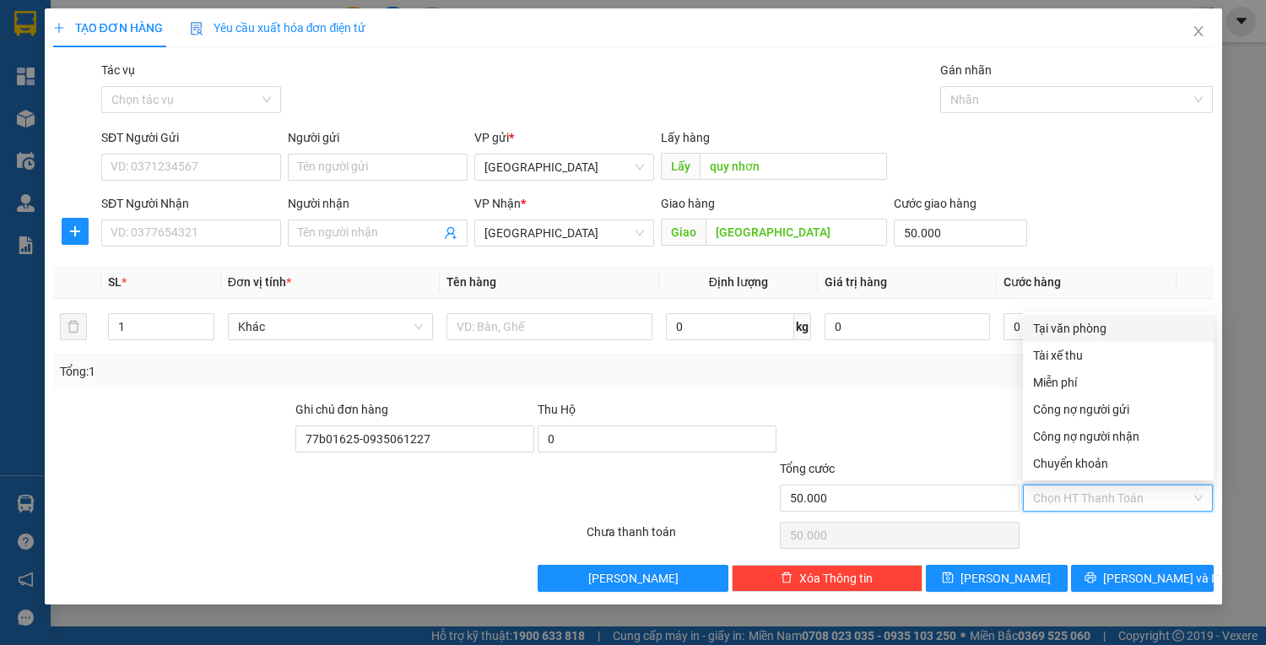
click at [1077, 505] on input "Hình thức thanh toán" at bounding box center [1112, 497] width 159 height 25
click at [1056, 328] on div "Tại văn phòng" at bounding box center [1118, 328] width 171 height 19
type input "0"
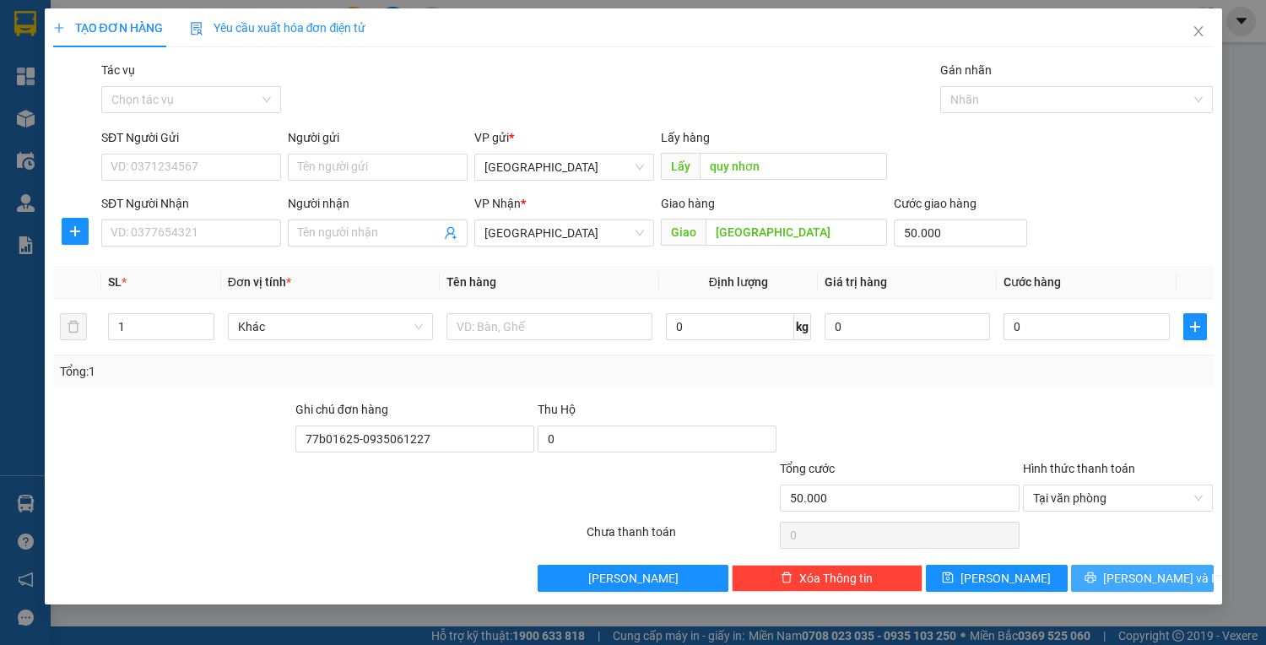
click at [1128, 571] on button "[PERSON_NAME] và In" at bounding box center [1142, 578] width 142 height 27
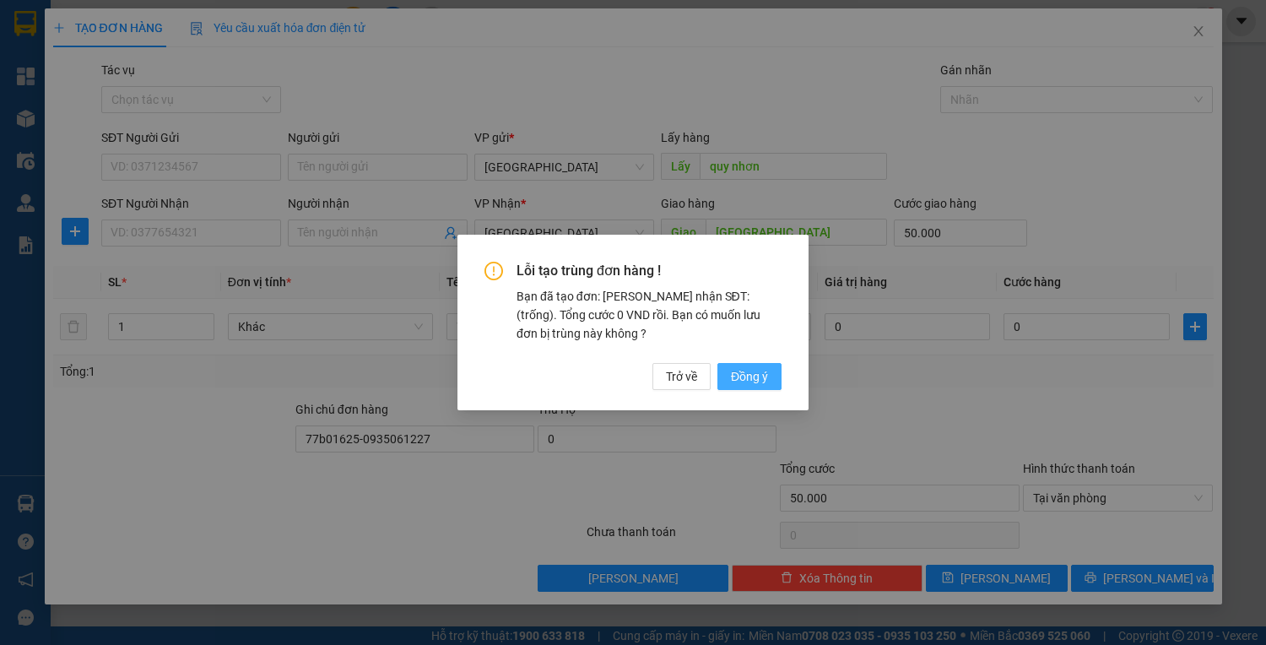
click at [757, 378] on span "Đồng ý" at bounding box center [749, 376] width 37 height 19
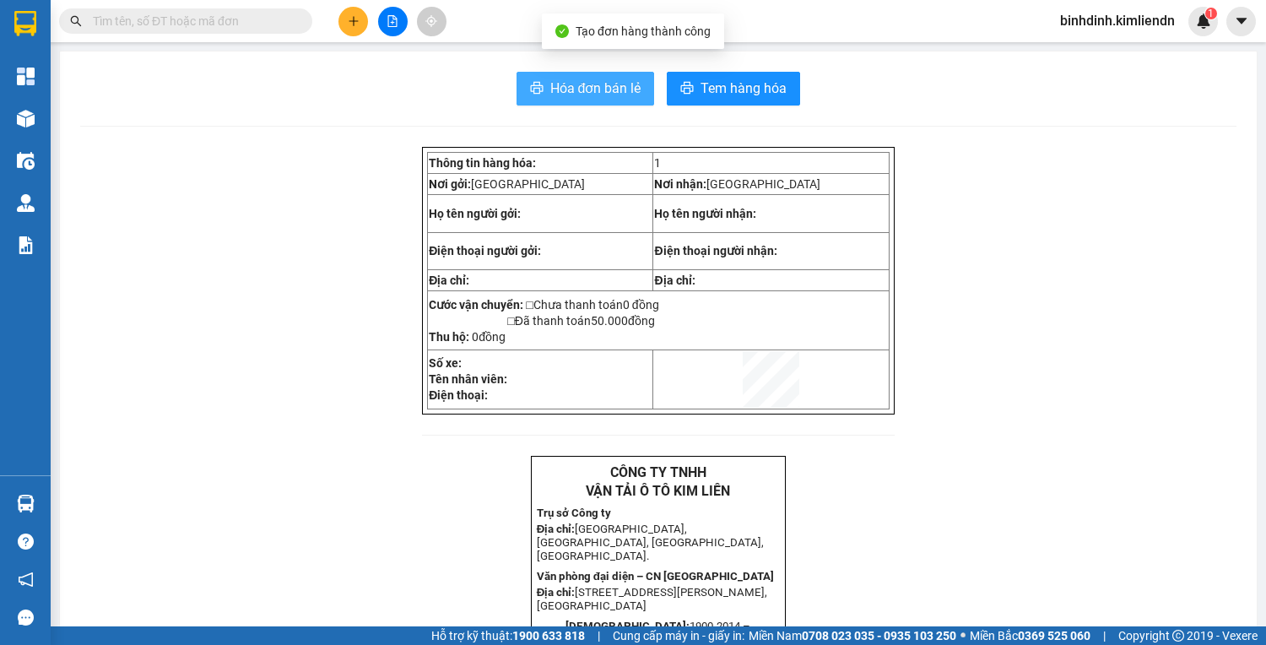
click at [564, 83] on span "Hóa đơn bán lẻ" at bounding box center [595, 88] width 91 height 21
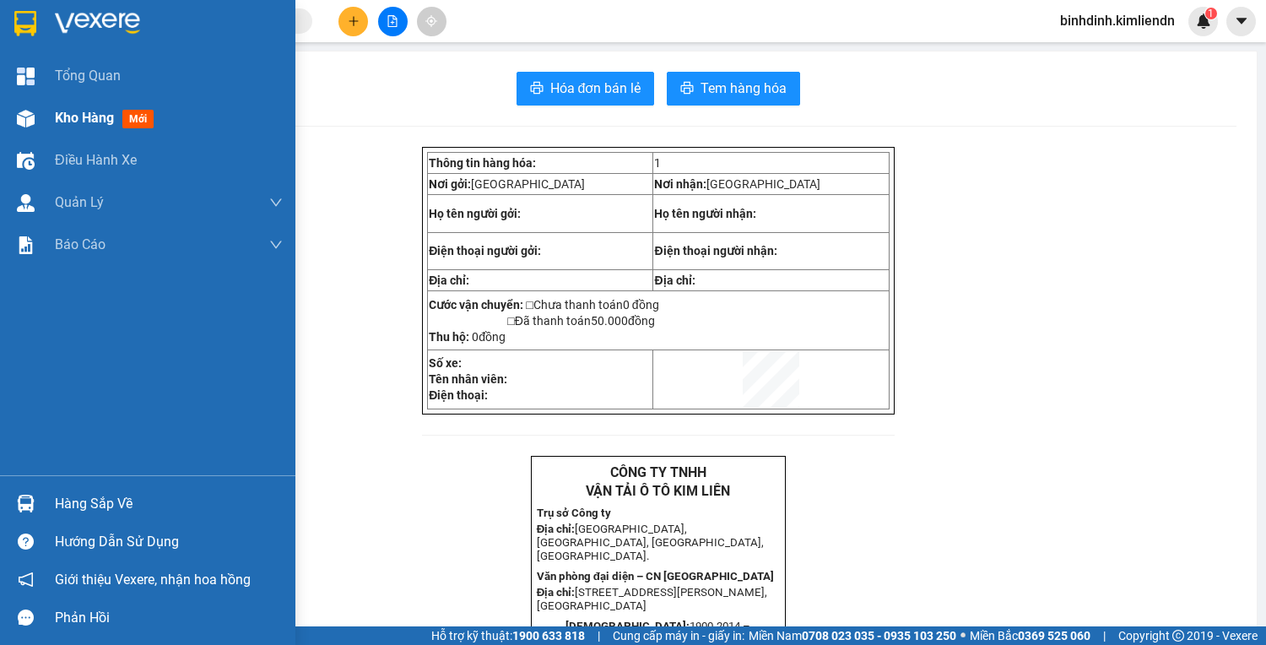
click at [16, 135] on div "Kho hàng mới" at bounding box center [147, 118] width 295 height 42
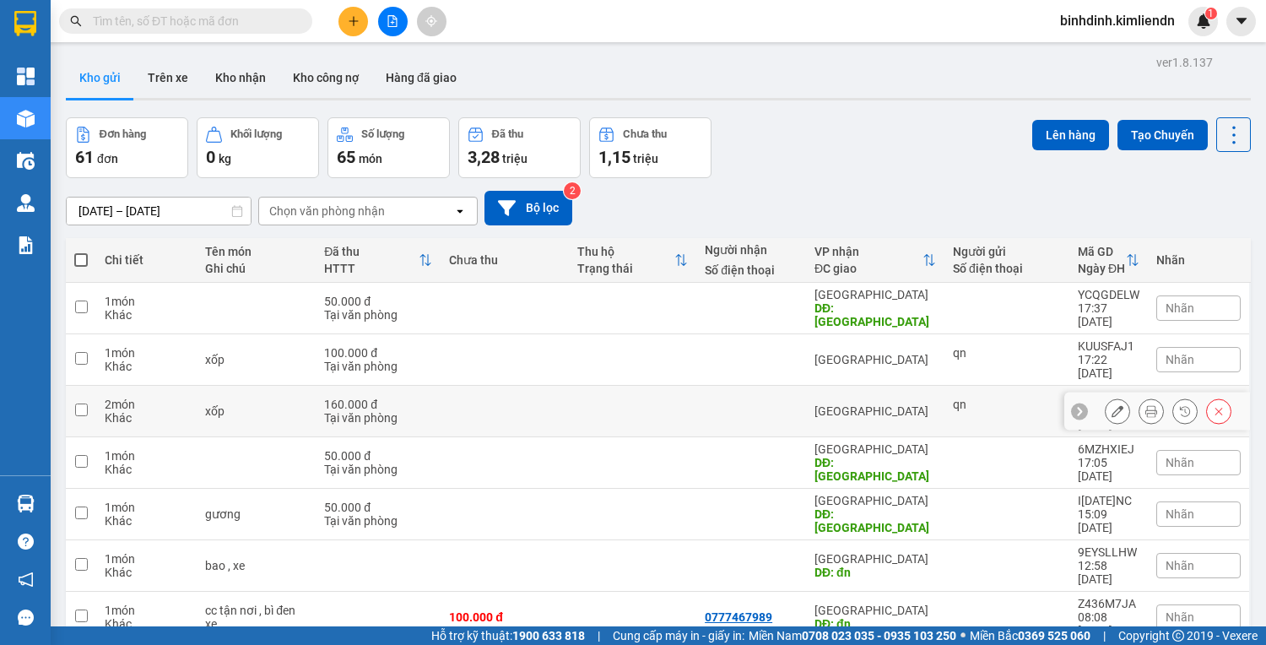
click at [84, 404] on input "checkbox" at bounding box center [81, 410] width 13 height 13
checkbox input "true"
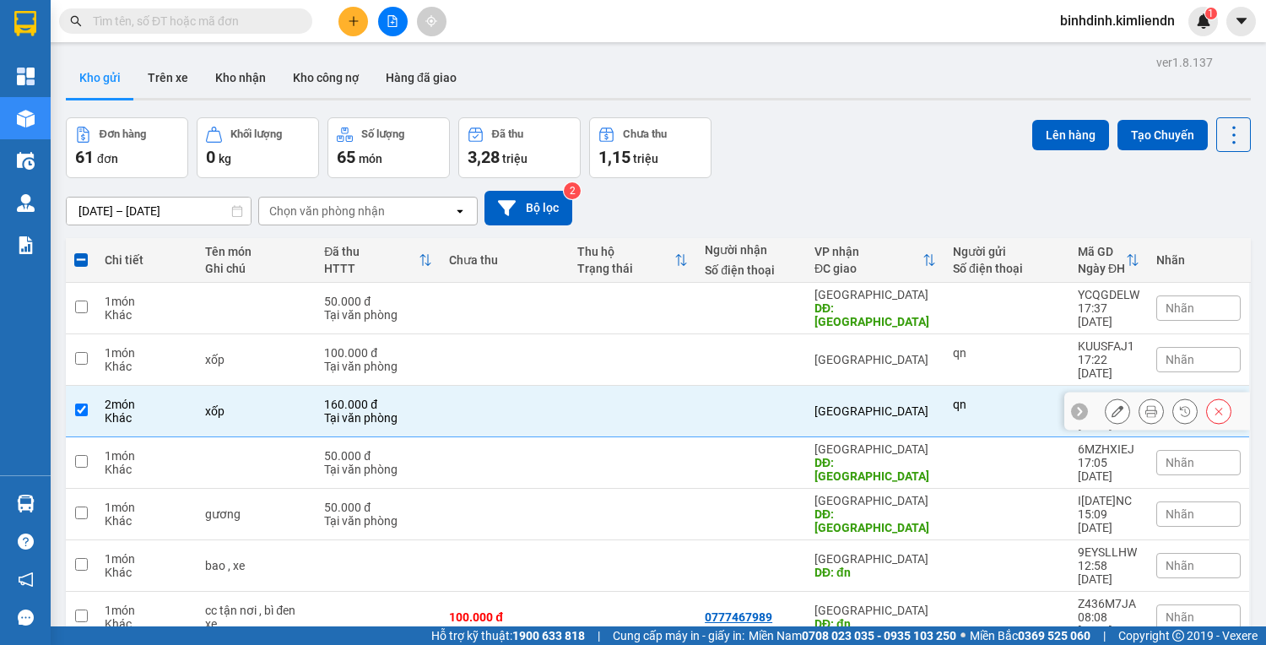
click at [1119, 398] on div at bounding box center [1117, 410] width 25 height 25
click at [1118, 397] on button at bounding box center [1118, 412] width 24 height 30
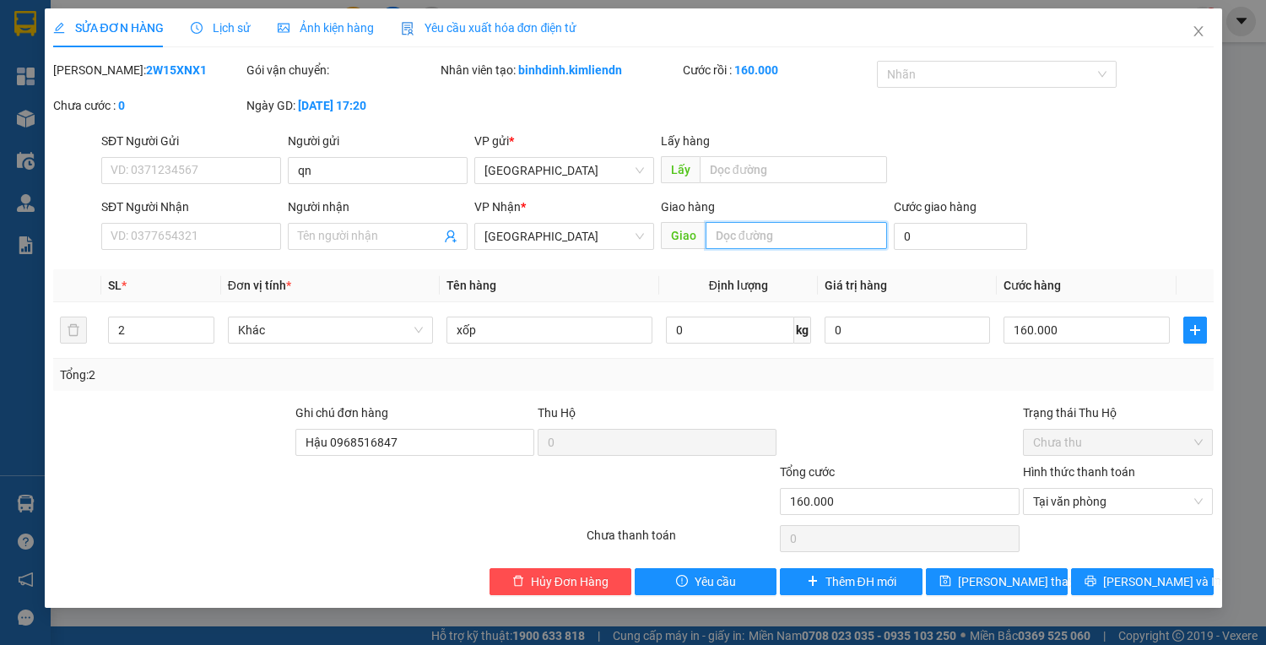
click at [730, 236] on input "text" at bounding box center [797, 235] width 182 height 27
type input "u"
type input "[STREET_ADDRESS]"
click at [411, 224] on span at bounding box center [378, 236] width 180 height 27
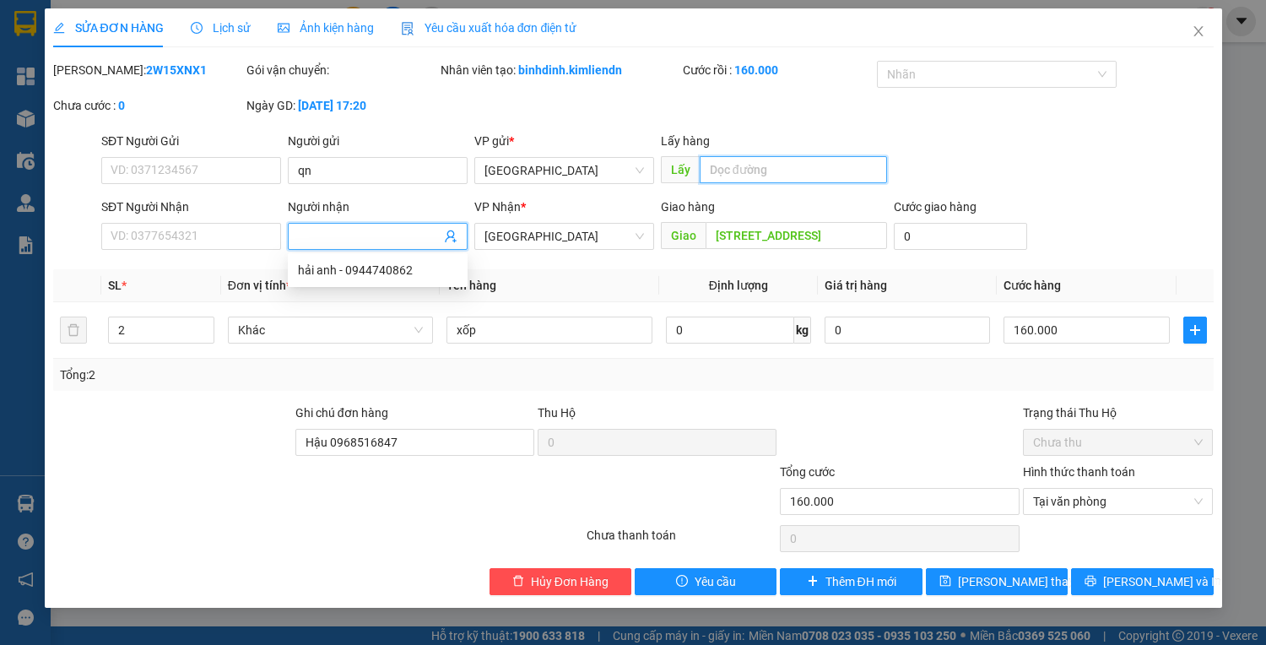
click at [797, 165] on input "text" at bounding box center [793, 169] width 187 height 27
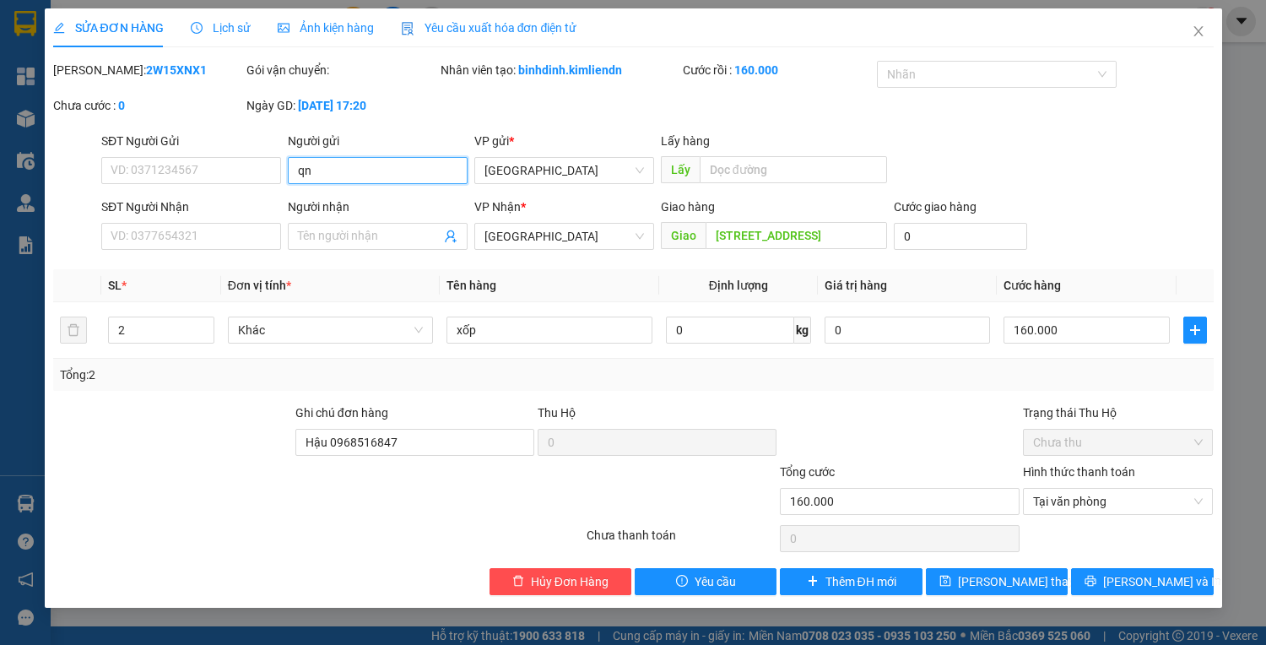
click at [343, 175] on input "qn" at bounding box center [378, 170] width 180 height 27
drag, startPoint x: 343, startPoint y: 175, endPoint x: 290, endPoint y: 181, distance: 53.5
click at [290, 181] on input "qn" at bounding box center [378, 170] width 180 height 27
type input "chả ram"
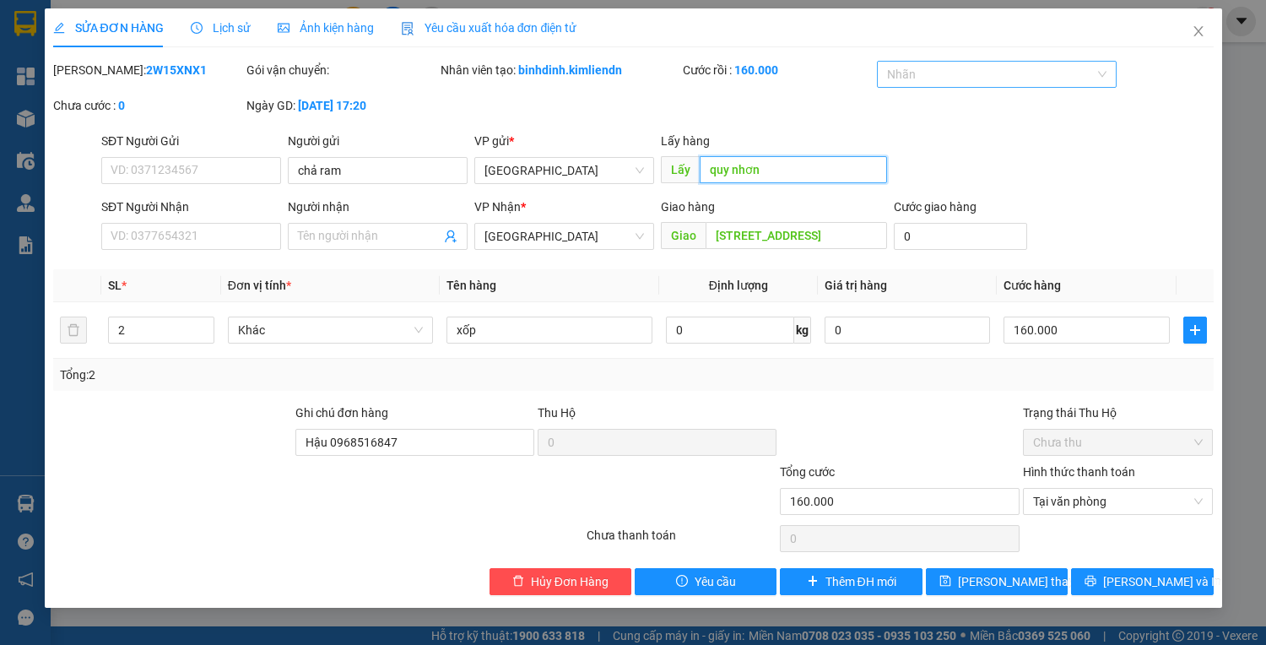
click at [938, 70] on div at bounding box center [988, 74] width 214 height 20
type input "quy nhơn"
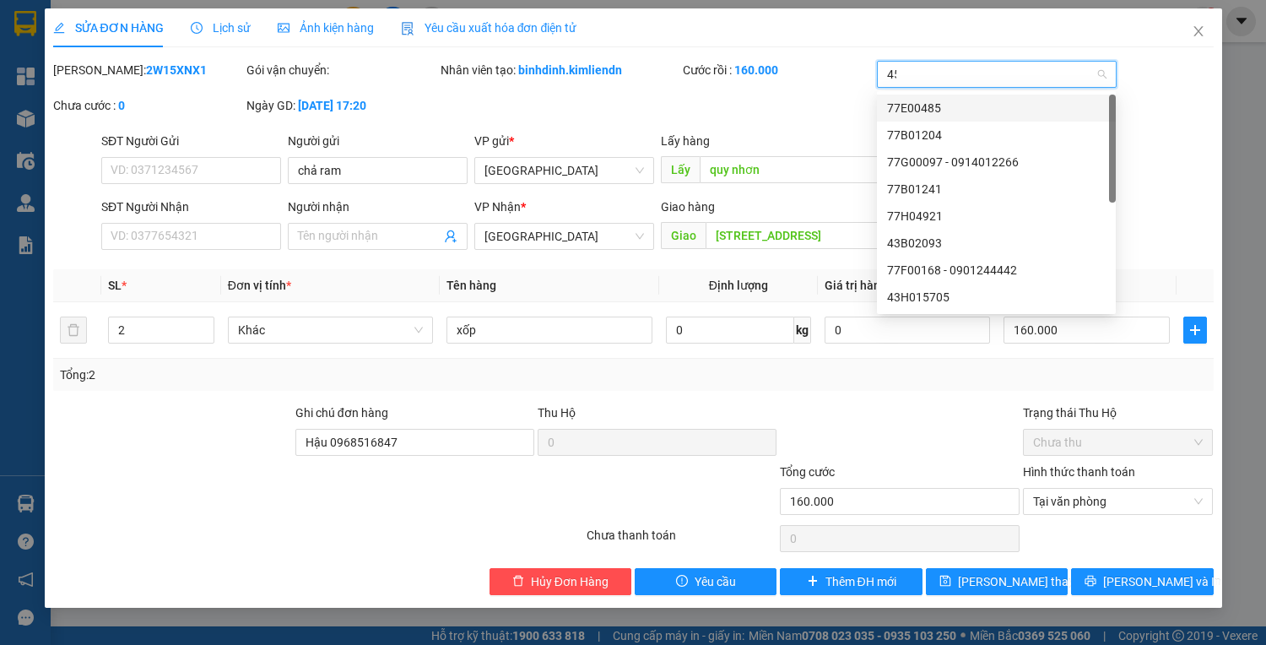
type input "451"
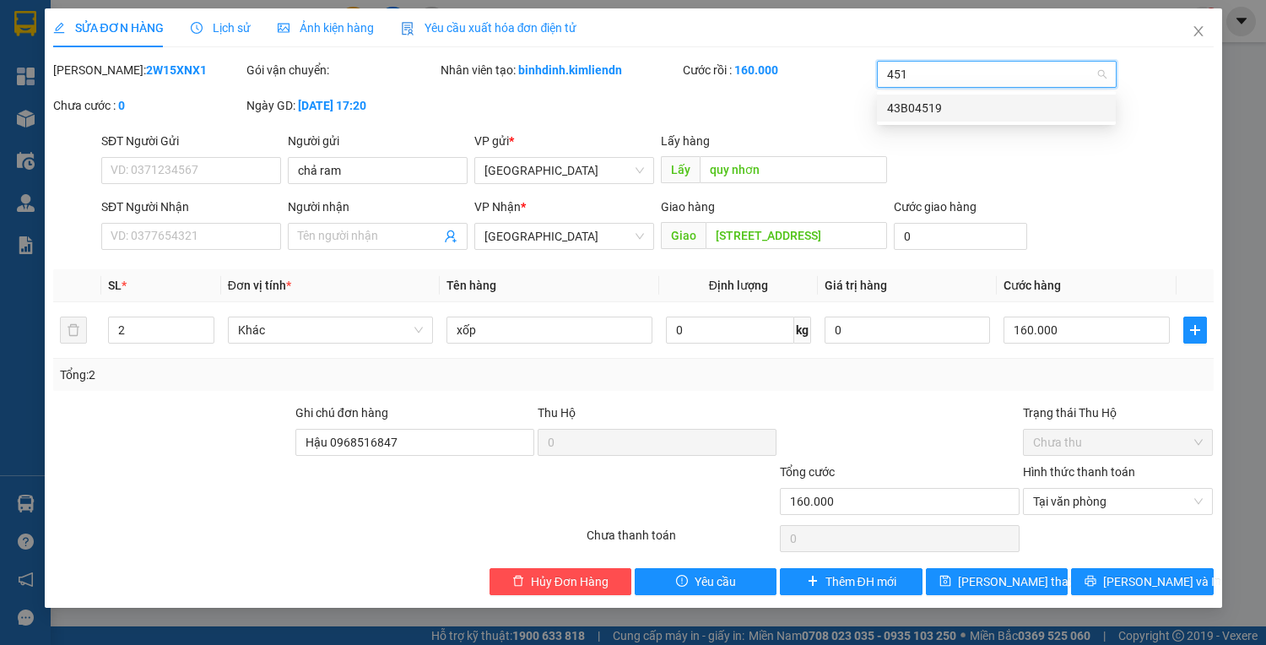
click at [944, 112] on div "43B04519" at bounding box center [996, 108] width 219 height 19
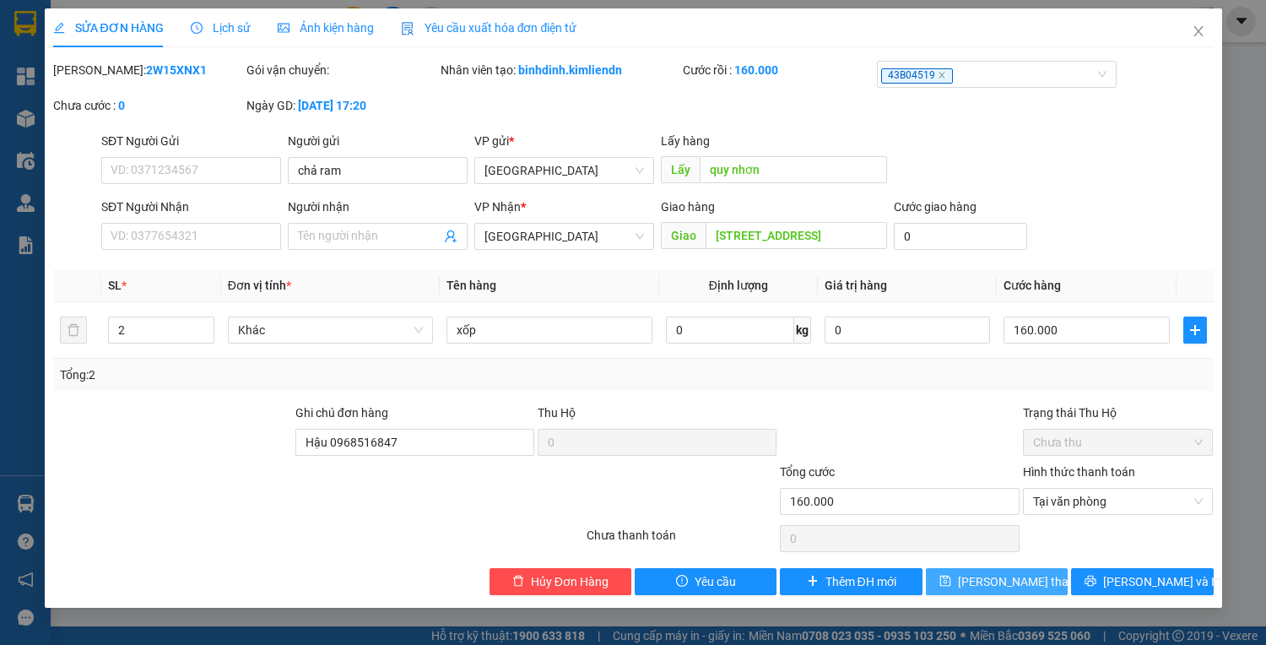
click at [987, 581] on span "[PERSON_NAME] thay đổi" at bounding box center [1025, 581] width 135 height 19
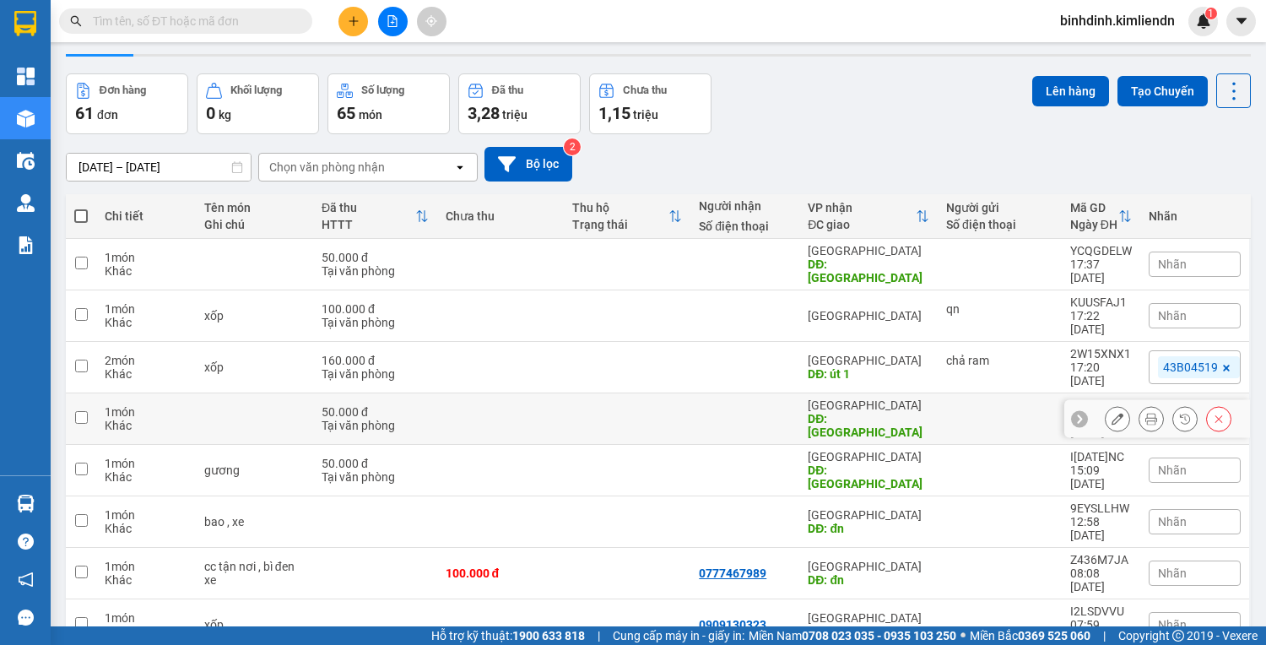
scroll to position [68, 0]
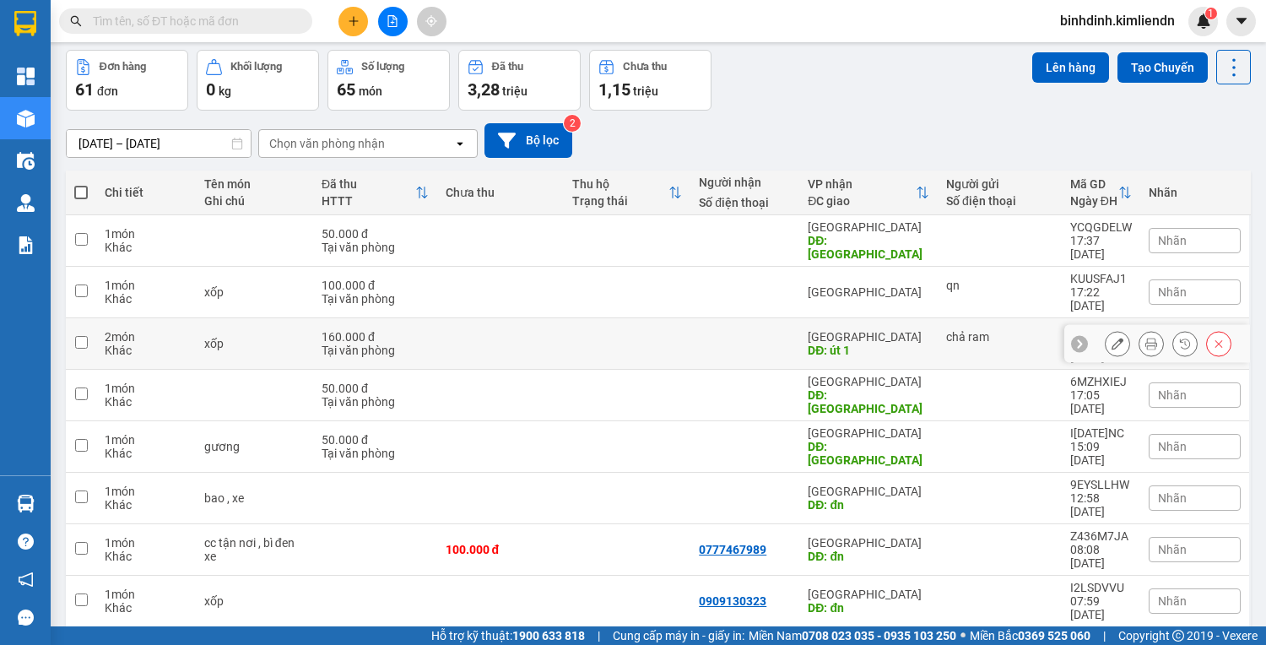
click at [82, 318] on td at bounding box center [81, 343] width 30 height 51
checkbox input "true"
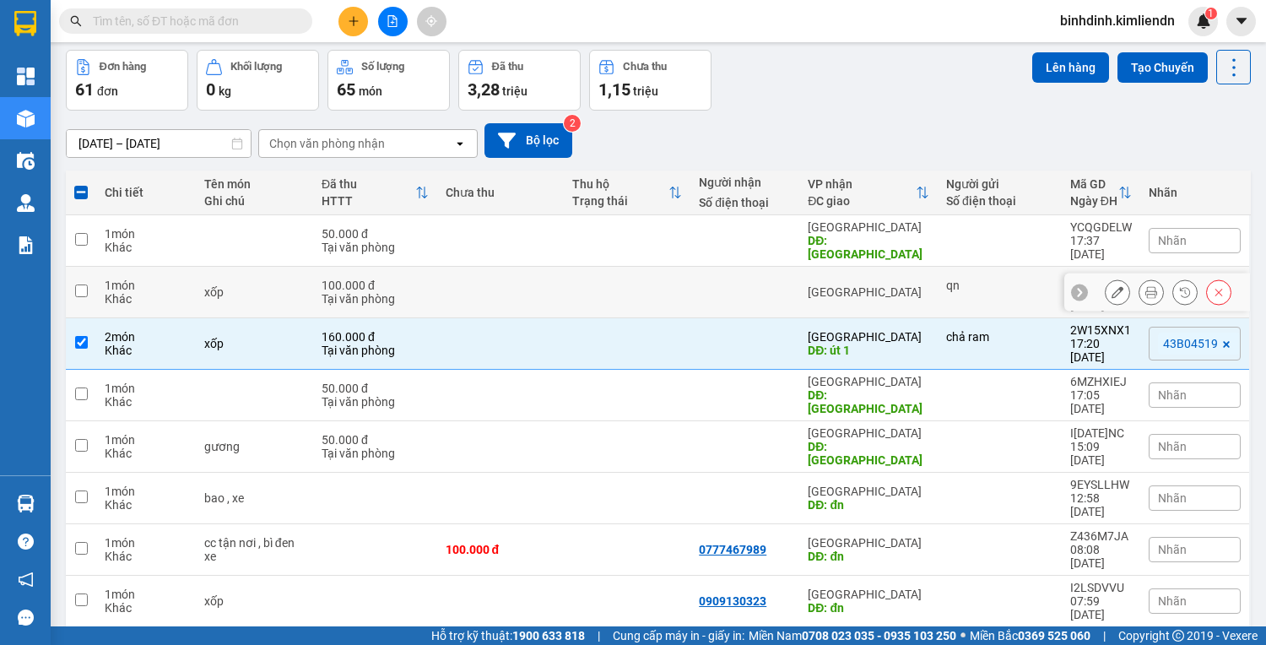
click at [75, 285] on input "checkbox" at bounding box center [81, 291] width 13 height 13
checkbox input "true"
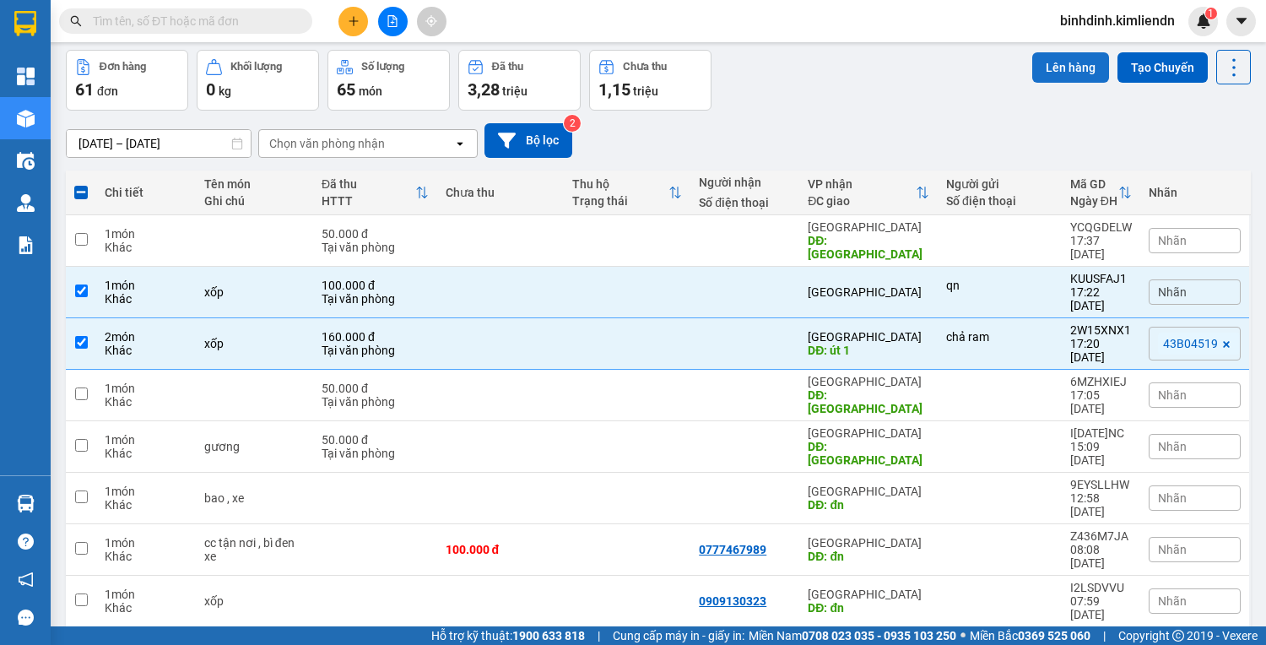
click at [1077, 67] on button "Lên hàng" at bounding box center [1070, 67] width 77 height 30
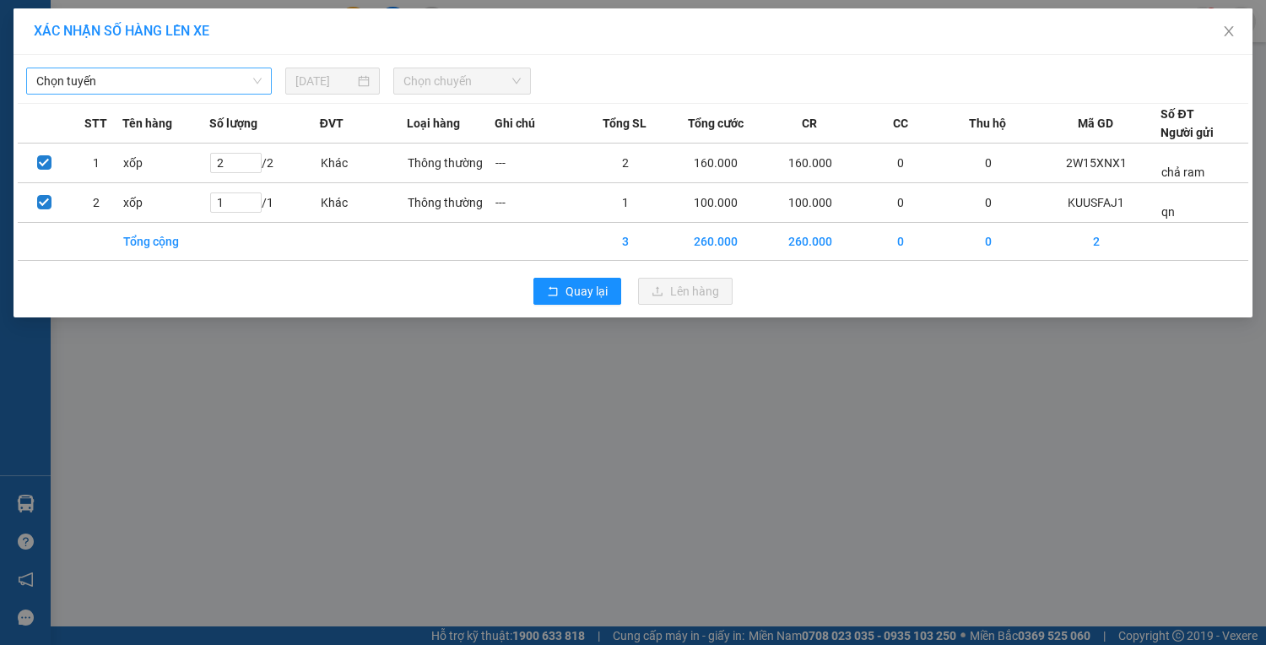
click at [104, 90] on span "Chọn tuyến" at bounding box center [148, 80] width 225 height 25
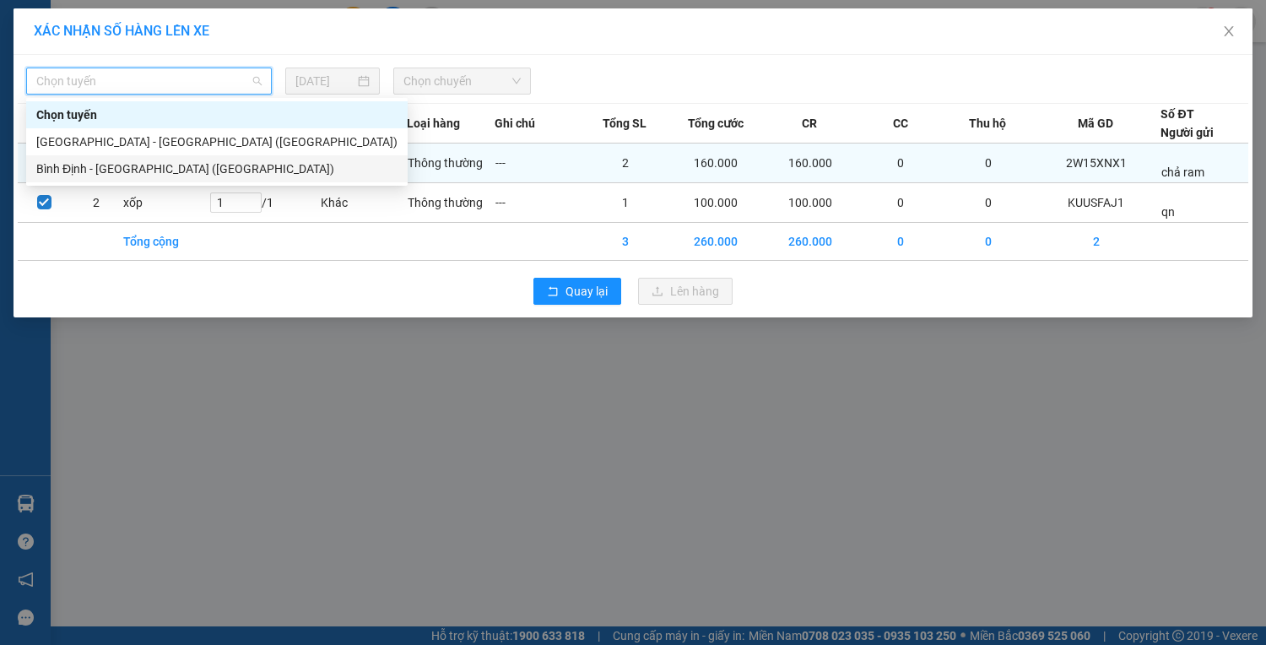
click at [117, 159] on div "Bình Định - [GEOGRAPHIC_DATA] ([GEOGRAPHIC_DATA])" at bounding box center [217, 168] width 382 height 27
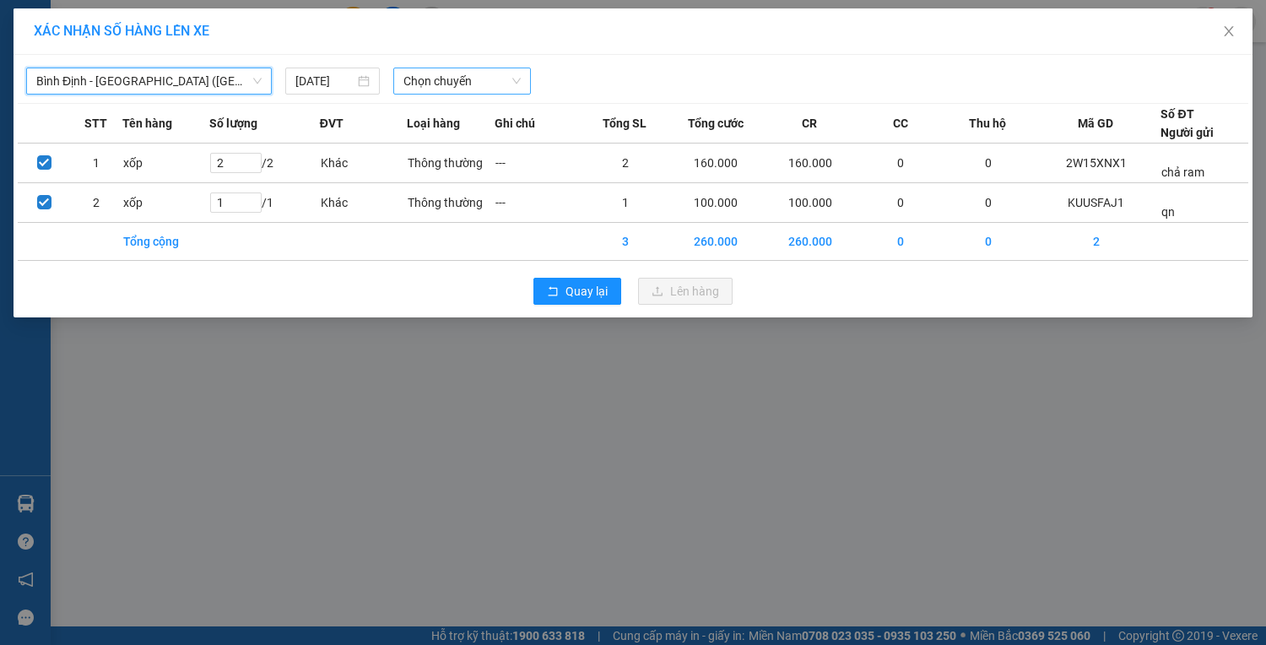
click at [425, 85] on span "Chọn chuyến" at bounding box center [462, 80] width 117 height 25
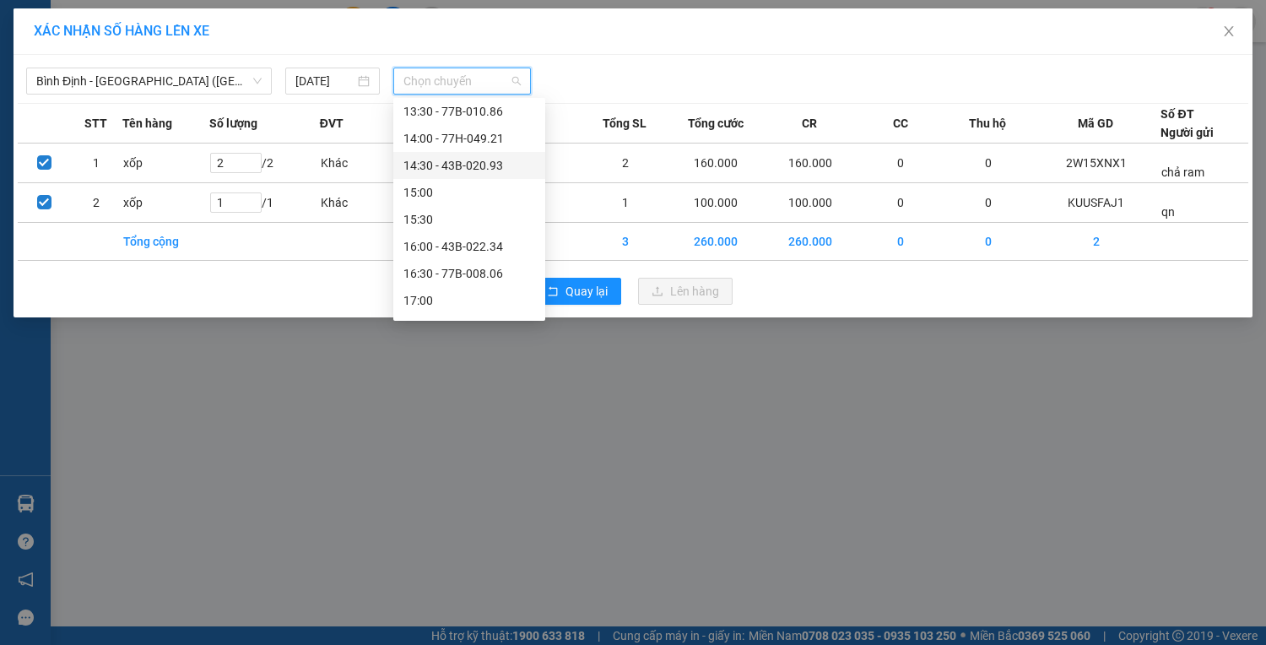
scroll to position [594, 0]
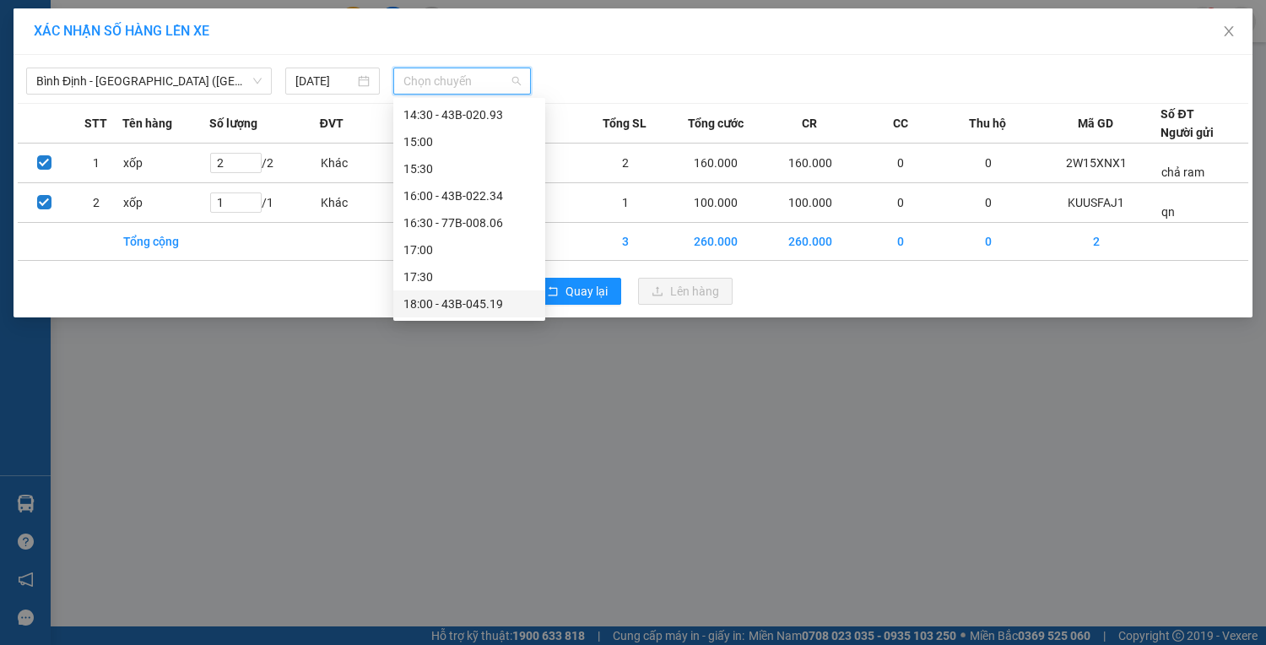
click at [463, 307] on div "18:00 - 43B-045.19" at bounding box center [470, 304] width 132 height 19
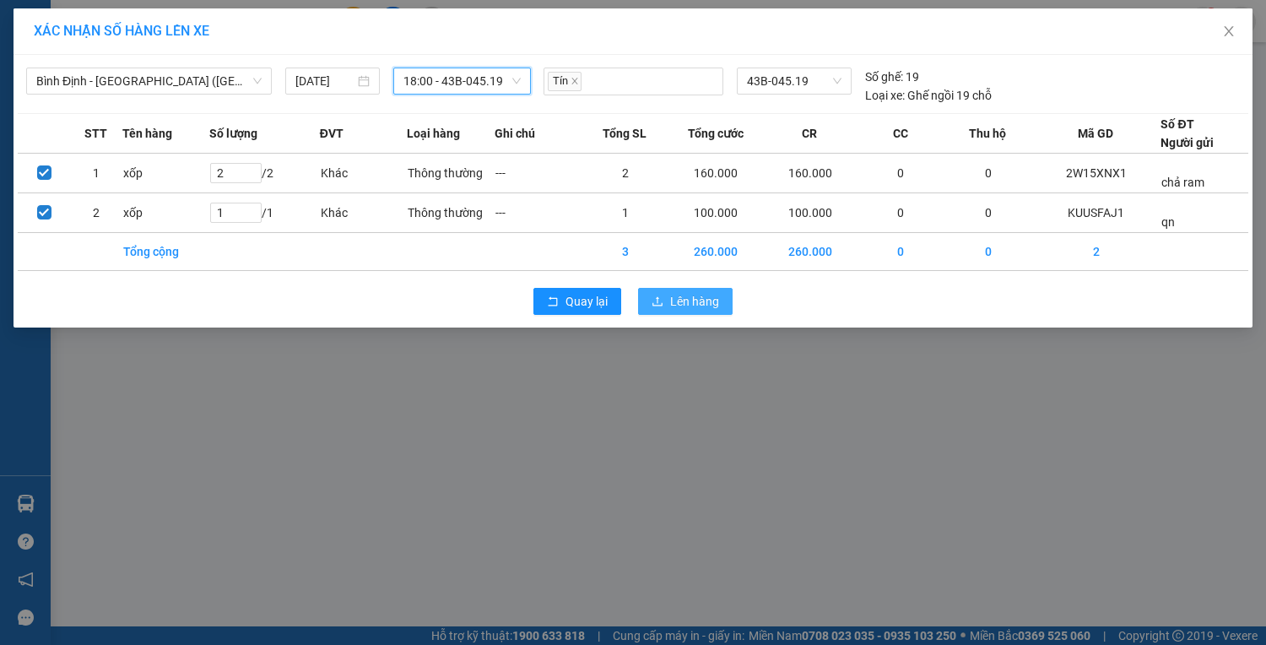
click at [653, 299] on icon "upload" at bounding box center [658, 301] width 12 height 12
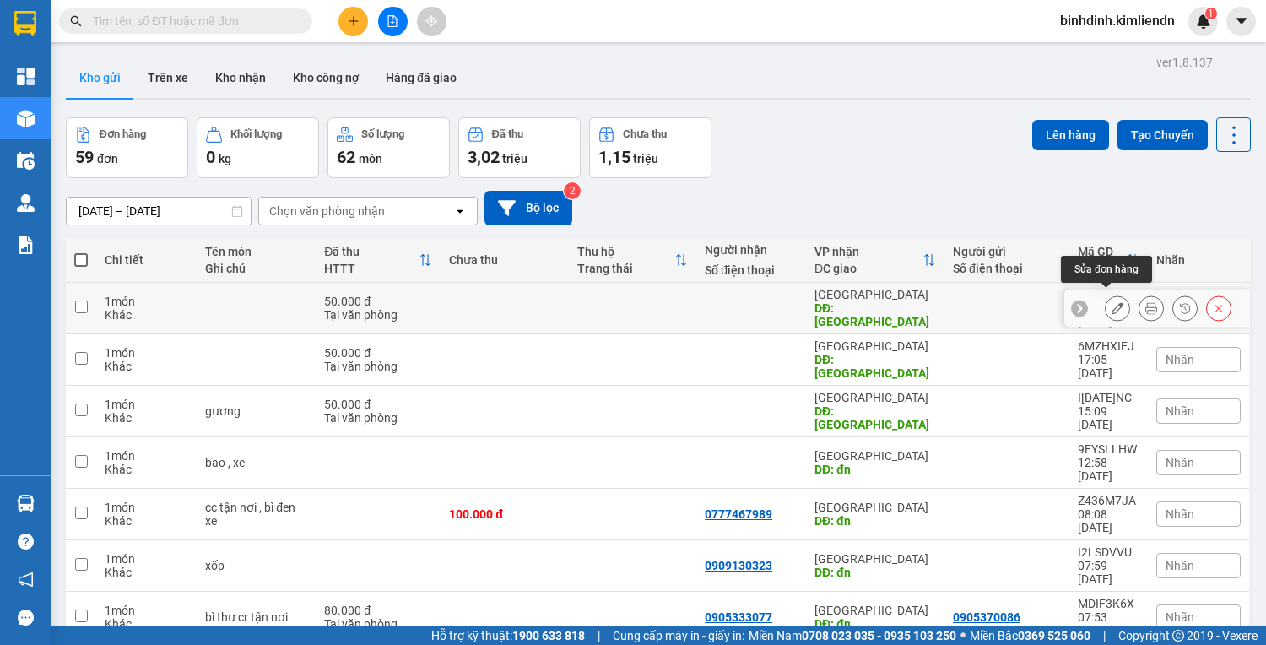
click at [1106, 301] on button at bounding box center [1118, 309] width 24 height 30
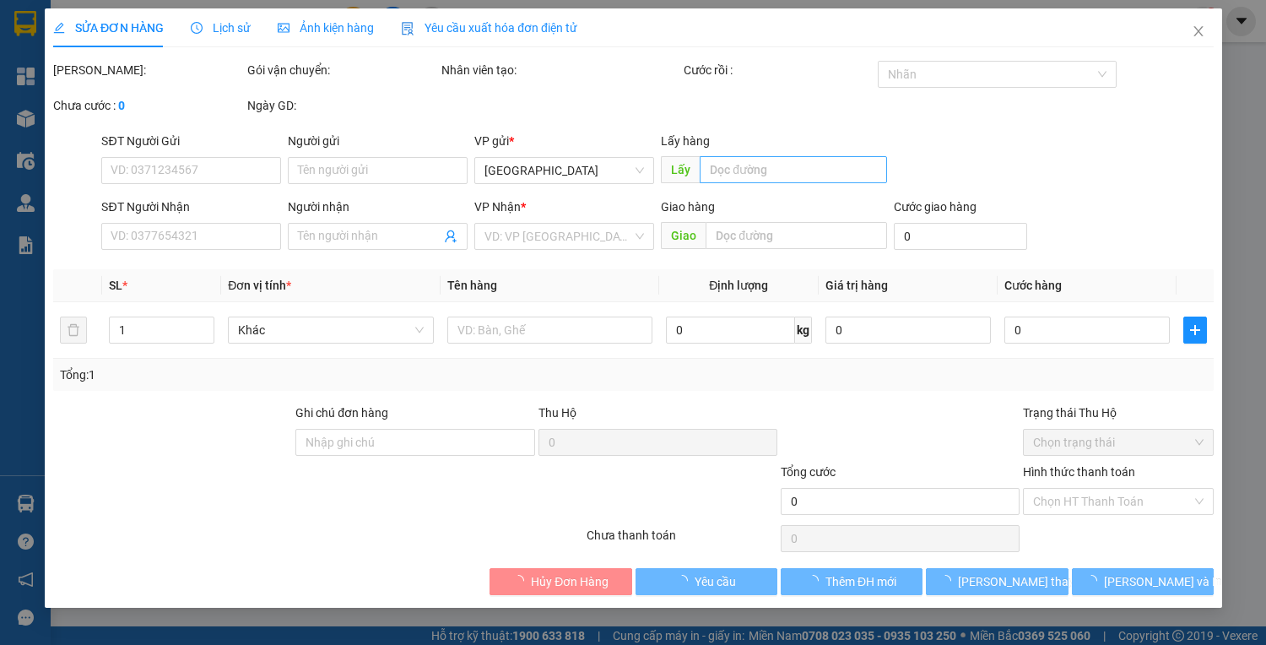
type input "quy nhơn"
type input "[GEOGRAPHIC_DATA]"
type input "50.000"
type input "77b01625-0935061227"
type input "50.000"
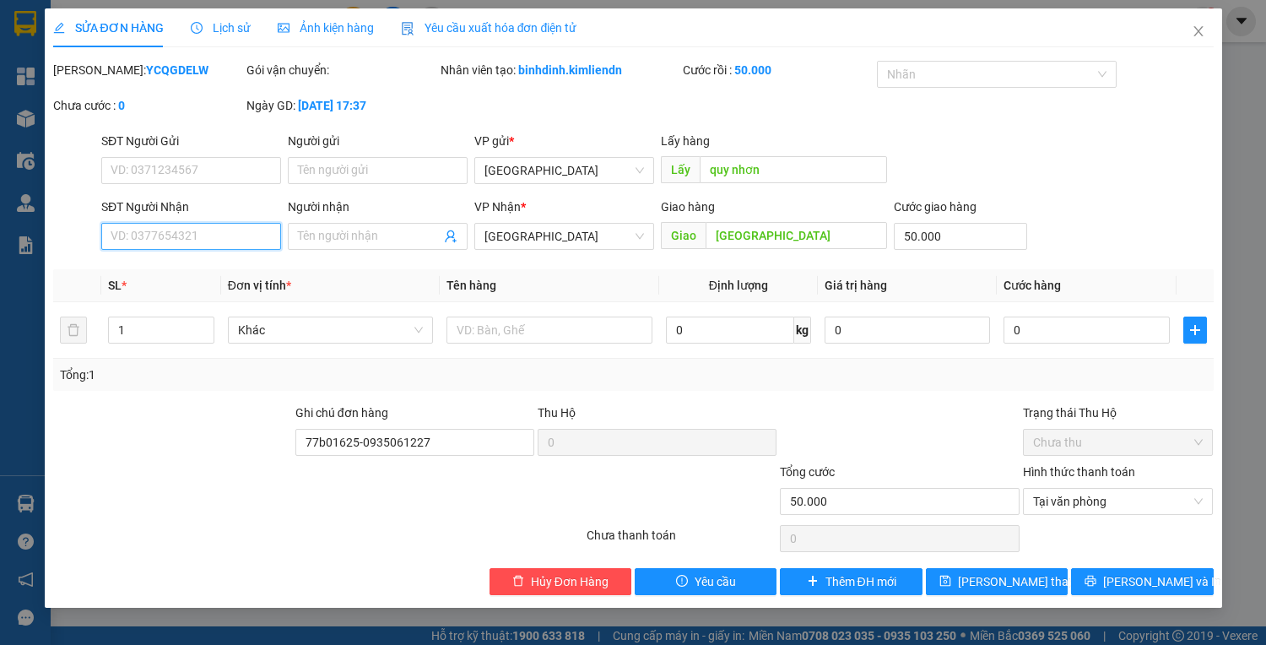
click at [230, 233] on input "SĐT Người Nhận" at bounding box center [191, 236] width 180 height 27
type input "0983005545"
click at [298, 236] on input "Người nhận" at bounding box center [369, 236] width 143 height 19
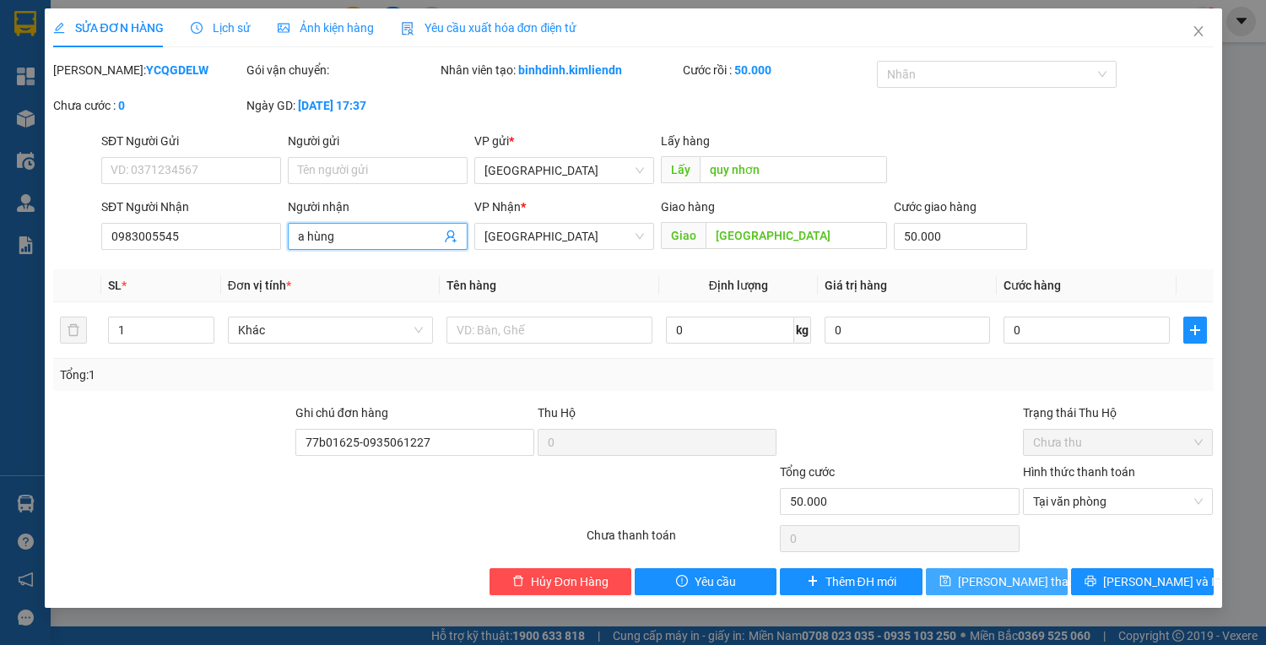
type input "a hùng"
click at [1035, 586] on span "[PERSON_NAME] thay đổi" at bounding box center [1025, 581] width 135 height 19
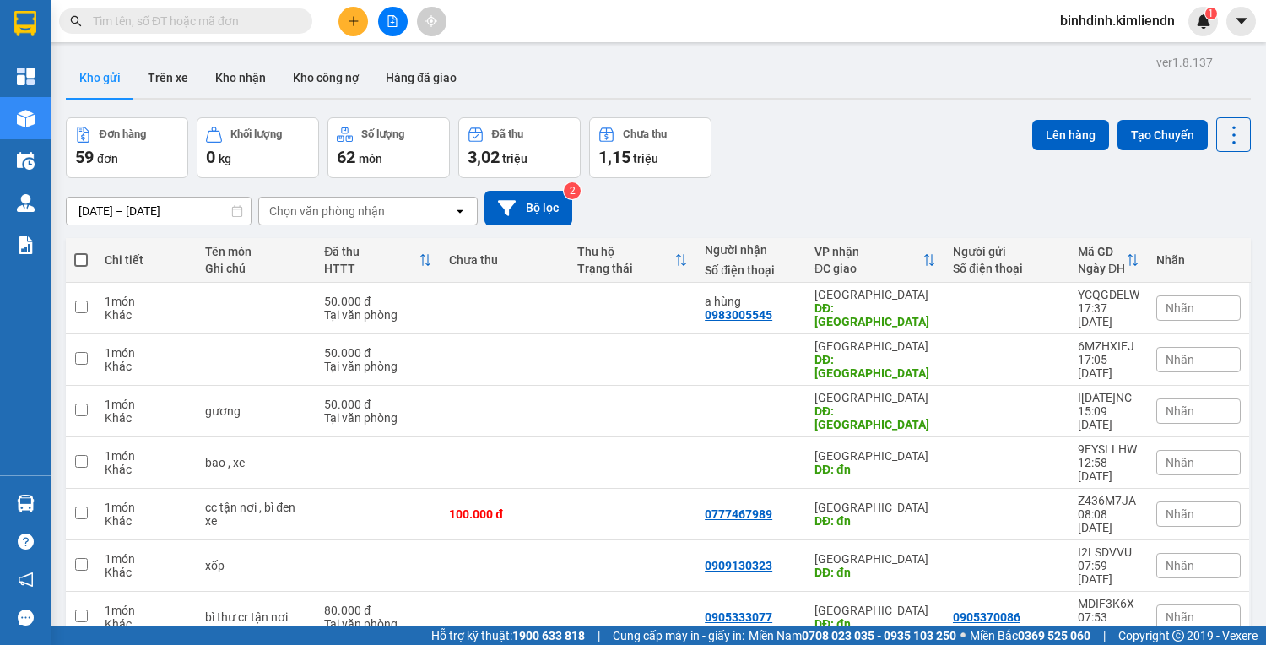
click at [341, 8] on div at bounding box center [392, 22] width 127 height 30
click at [351, 21] on icon "plus" at bounding box center [354, 21] width 12 height 12
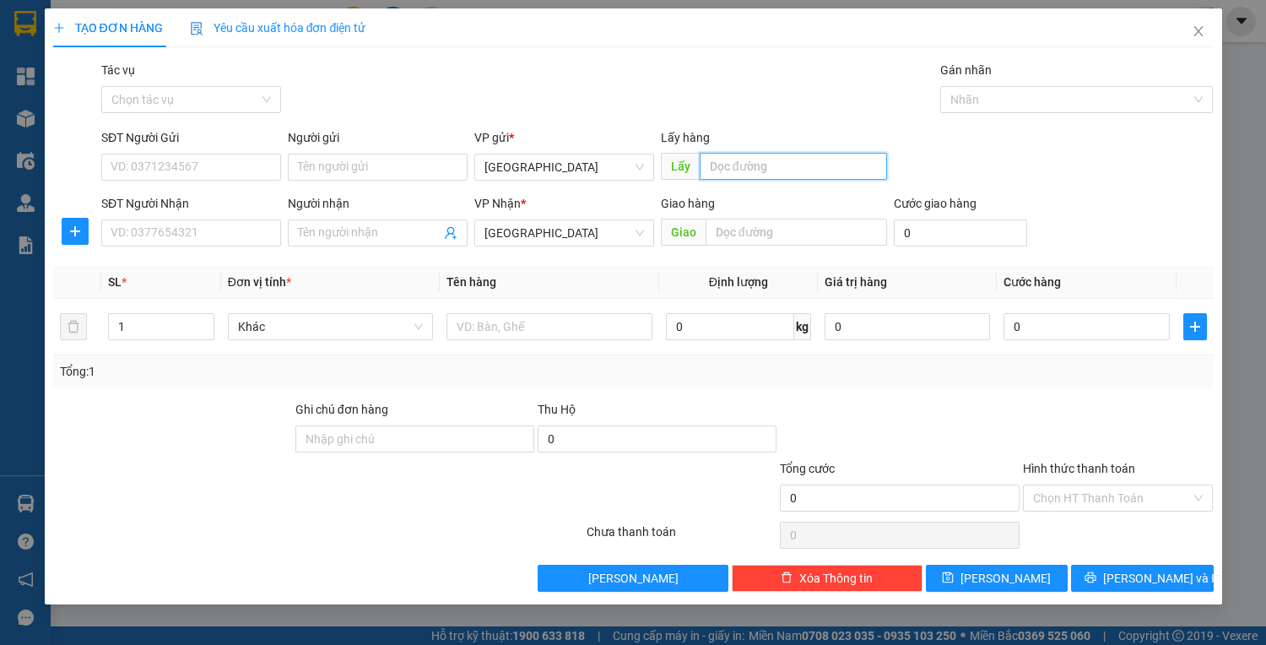
click at [720, 171] on input "text" at bounding box center [793, 166] width 187 height 27
type input "quy nhơn"
click at [740, 226] on input "text" at bounding box center [797, 232] width 182 height 27
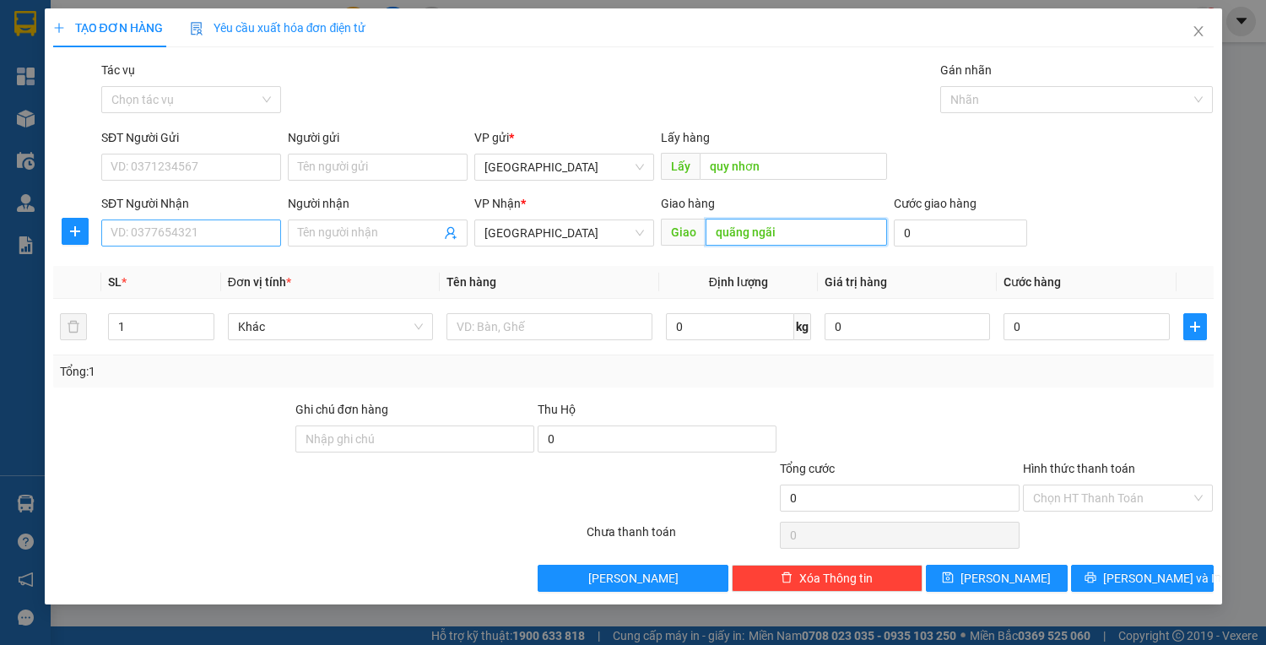
type input "quãng ngãi"
click at [201, 237] on input "SĐT Người Nhận" at bounding box center [191, 232] width 180 height 27
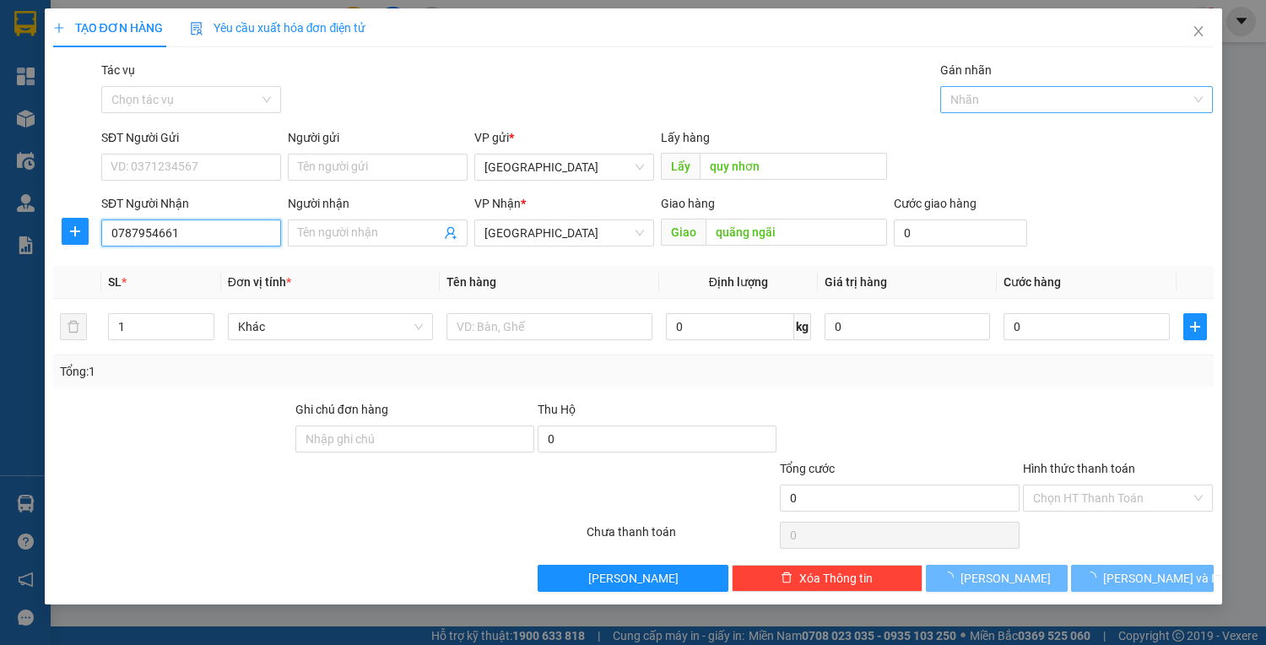
click at [1038, 95] on div at bounding box center [1068, 99] width 247 height 20
type input "0787954661"
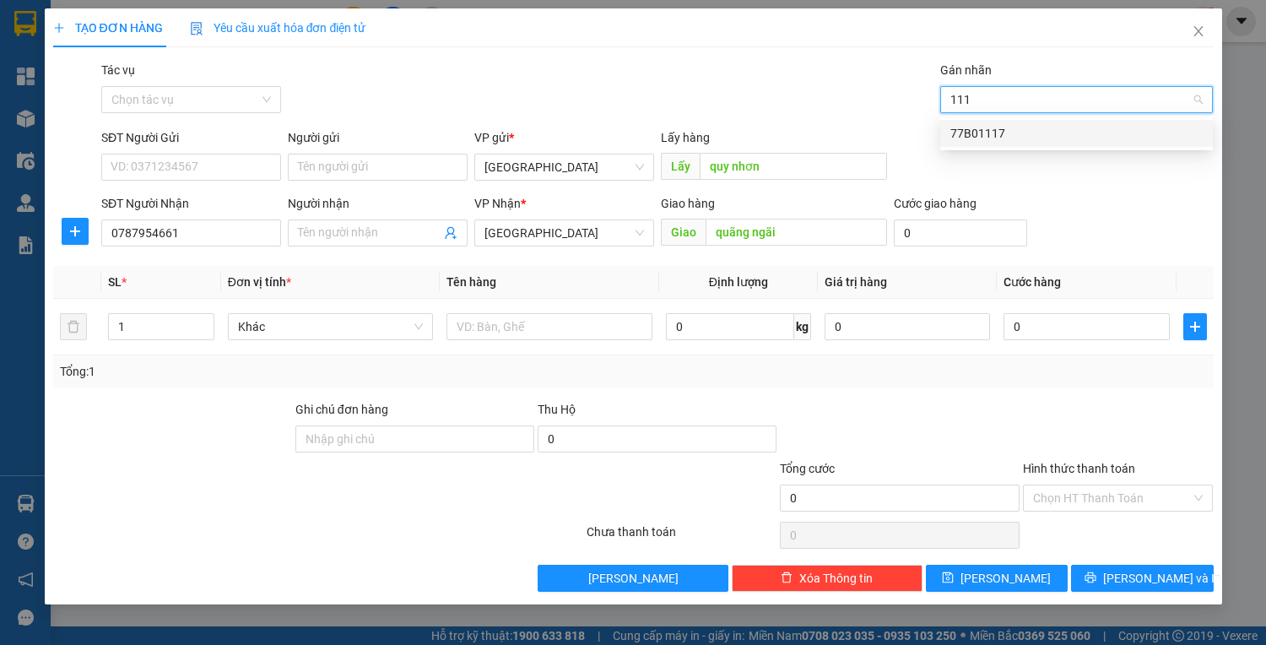
type input "1117"
click at [1022, 144] on div "77B01117" at bounding box center [1076, 133] width 273 height 27
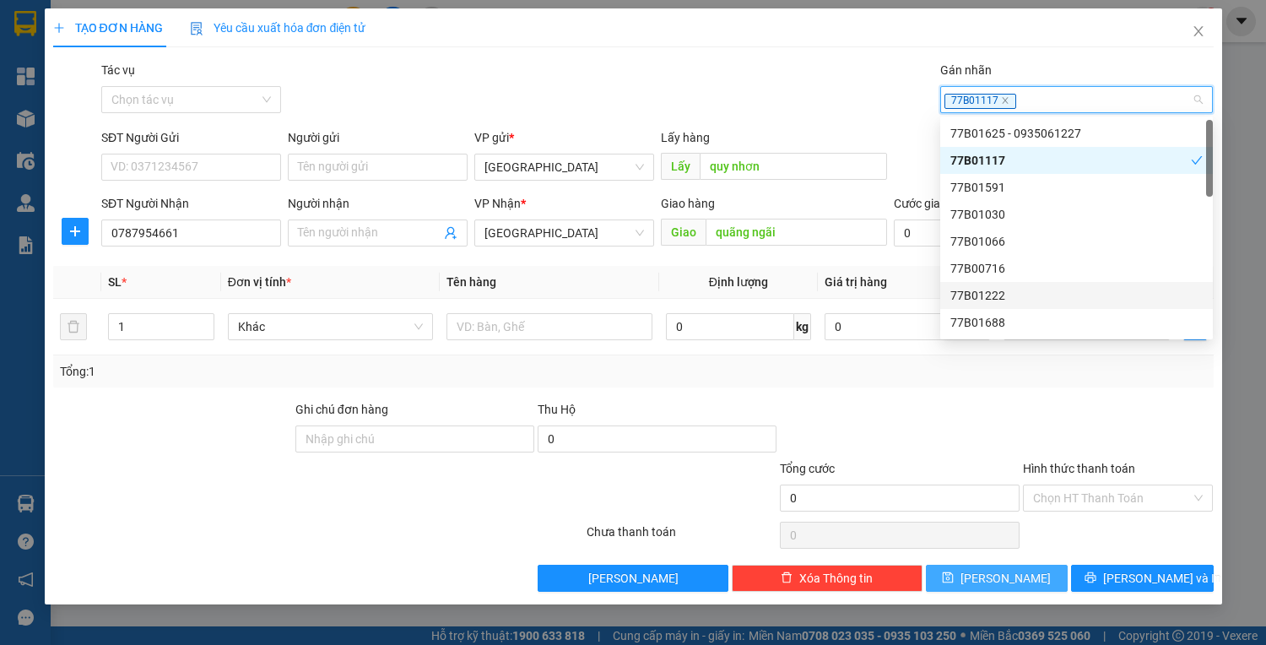
click at [1029, 578] on button "[PERSON_NAME]" at bounding box center [997, 578] width 142 height 27
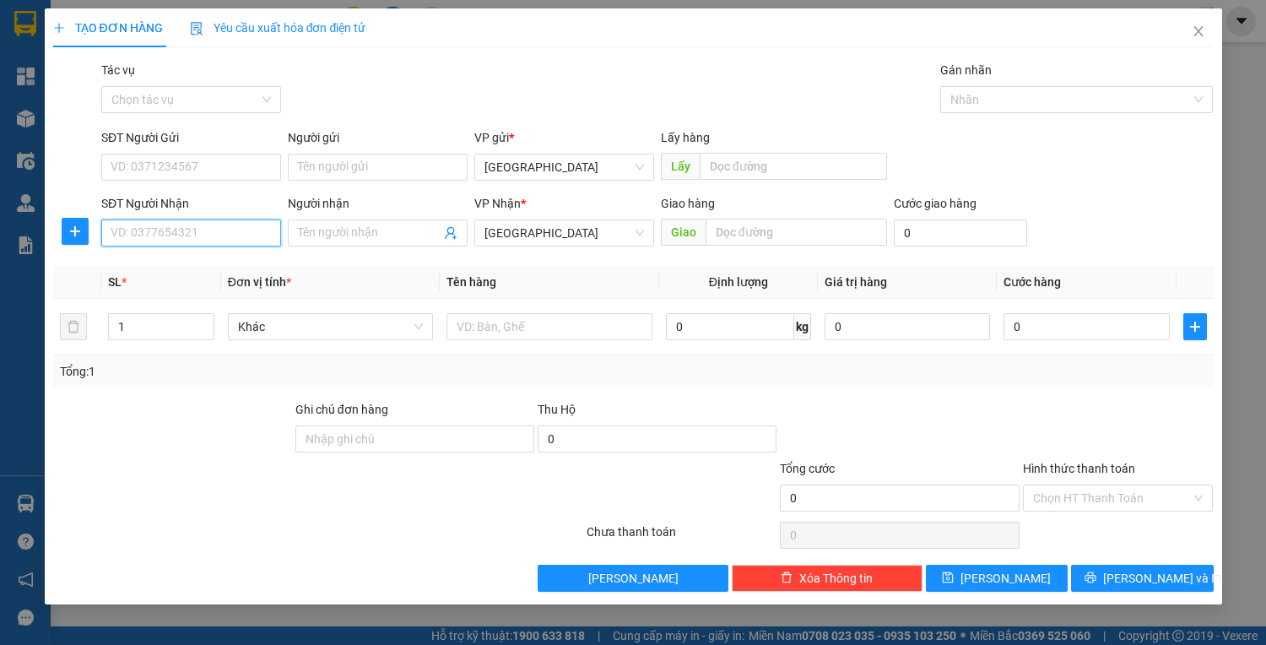
click at [230, 242] on input "SĐT Người Nhận" at bounding box center [191, 232] width 180 height 27
type input "097794339"
type input "[PERSON_NAME]"
type input "dốc sỏi"
type input "0"
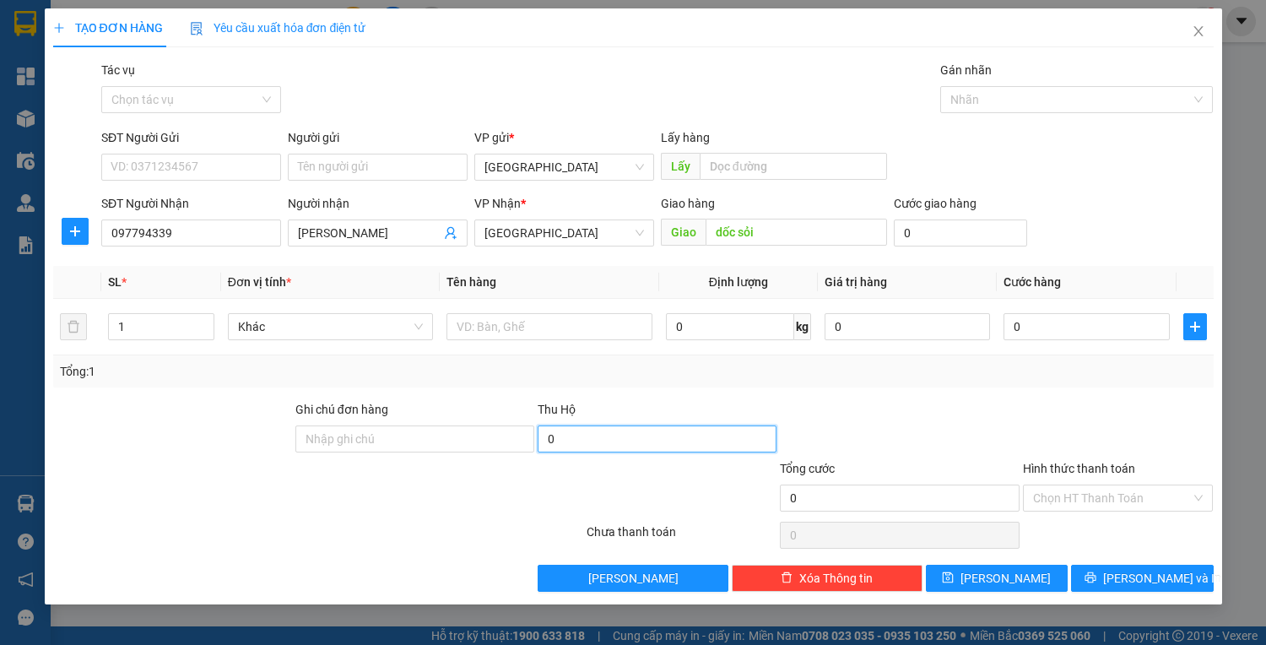
click at [636, 447] on input "0" at bounding box center [657, 438] width 239 height 27
click at [1069, 93] on div at bounding box center [1068, 99] width 247 height 20
type input "6.320.000"
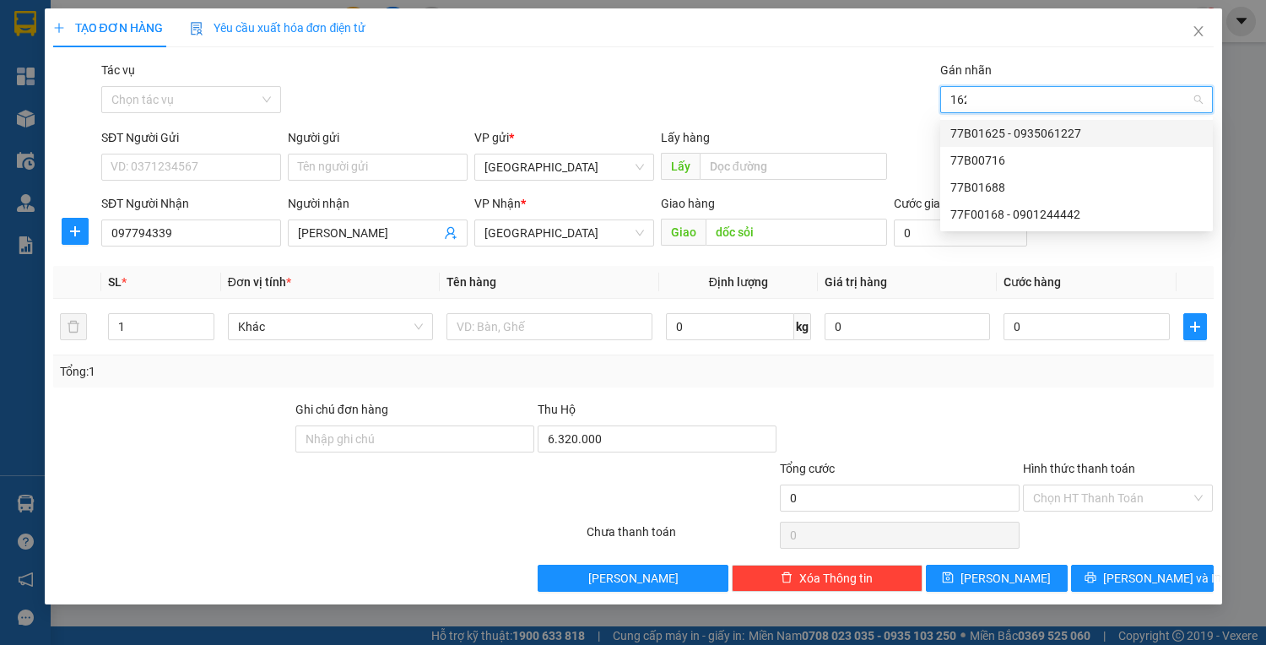
type input "1625"
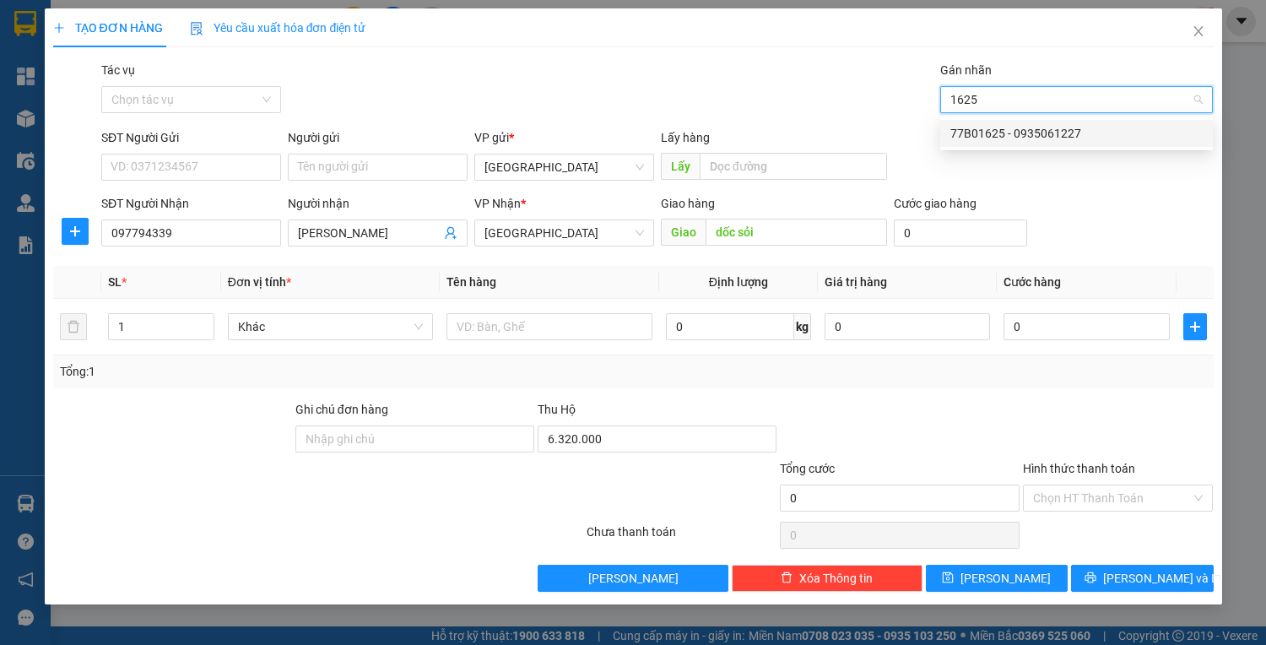
click at [1049, 133] on div "77B01625 - 0935061227" at bounding box center [1077, 133] width 252 height 19
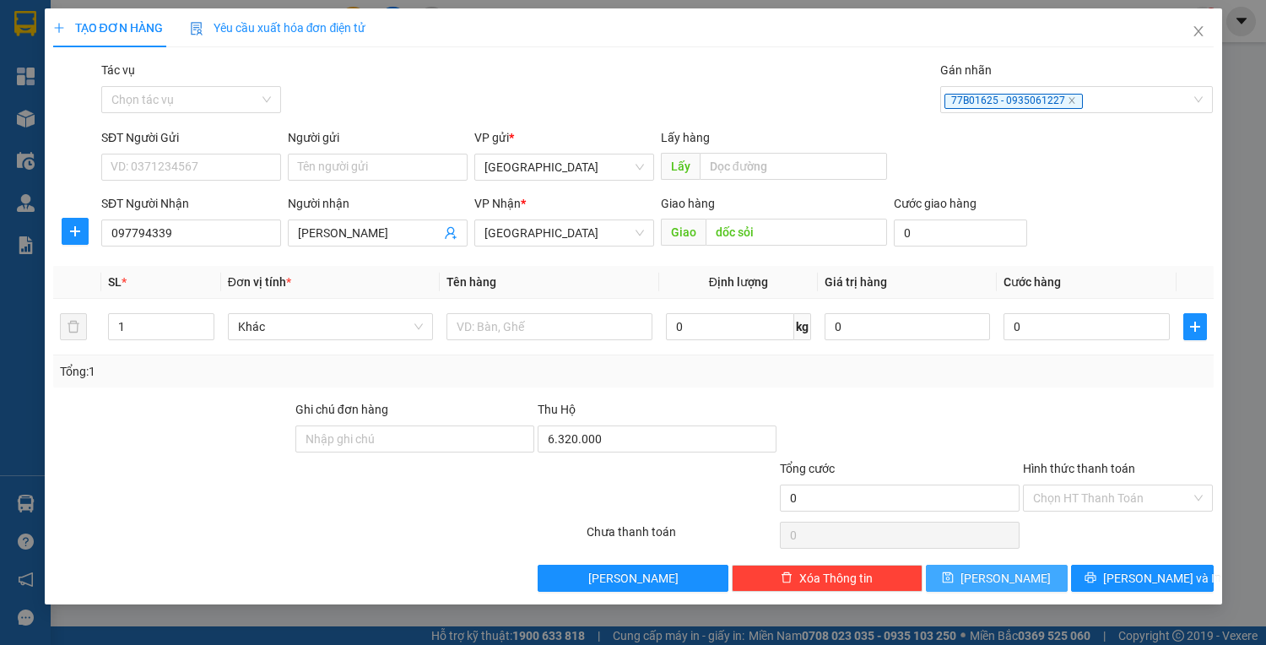
click at [1010, 572] on span "[PERSON_NAME]" at bounding box center [1006, 578] width 90 height 19
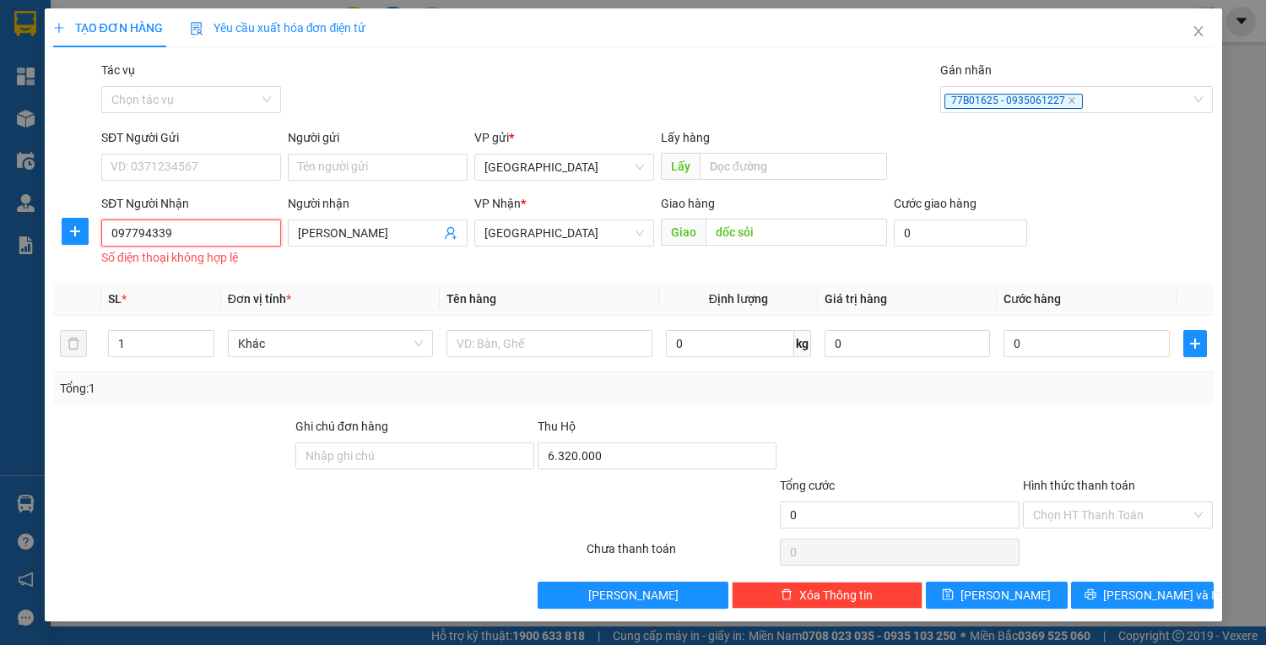
click at [138, 236] on input "097794339" at bounding box center [191, 232] width 180 height 27
click at [153, 232] on input "097794339" at bounding box center [191, 232] width 180 height 27
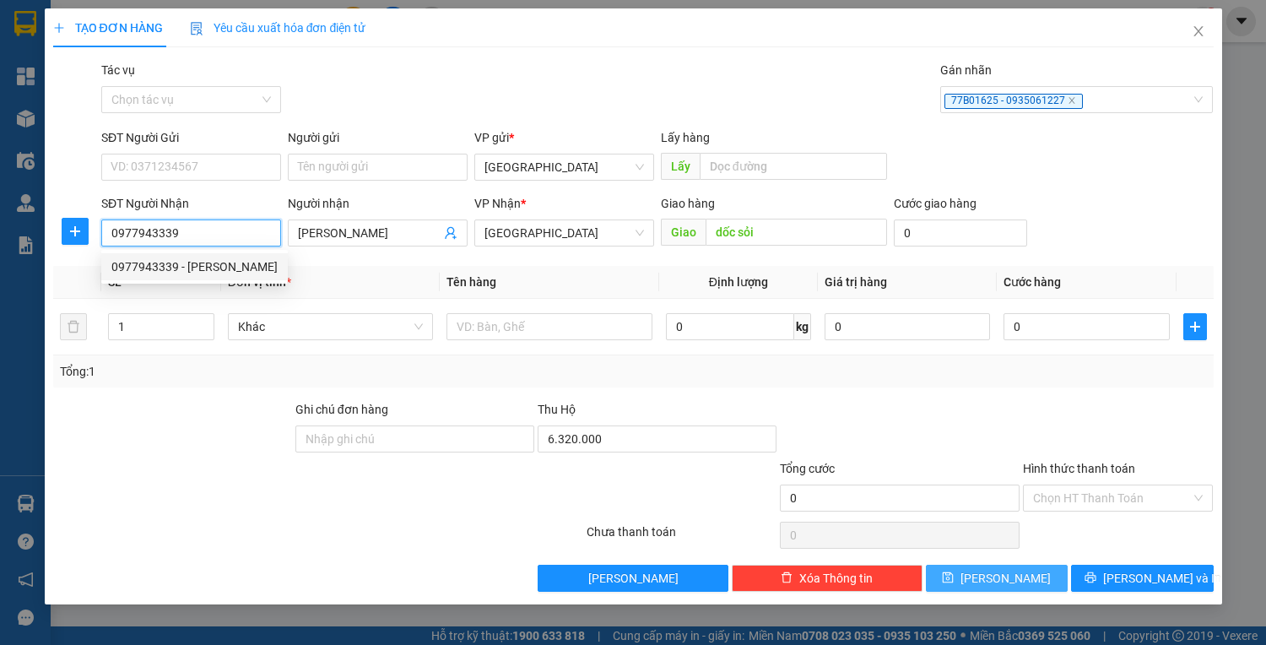
type input "0977943339"
click at [1006, 584] on span "[PERSON_NAME]" at bounding box center [1006, 578] width 90 height 19
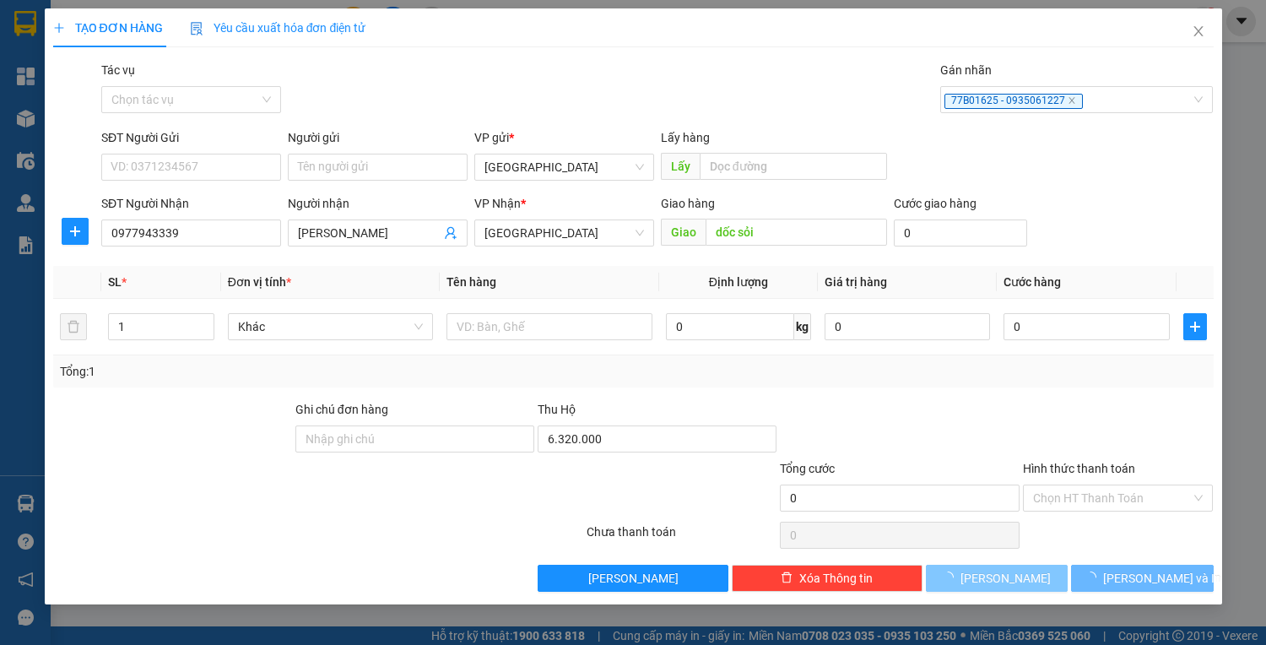
type input "0"
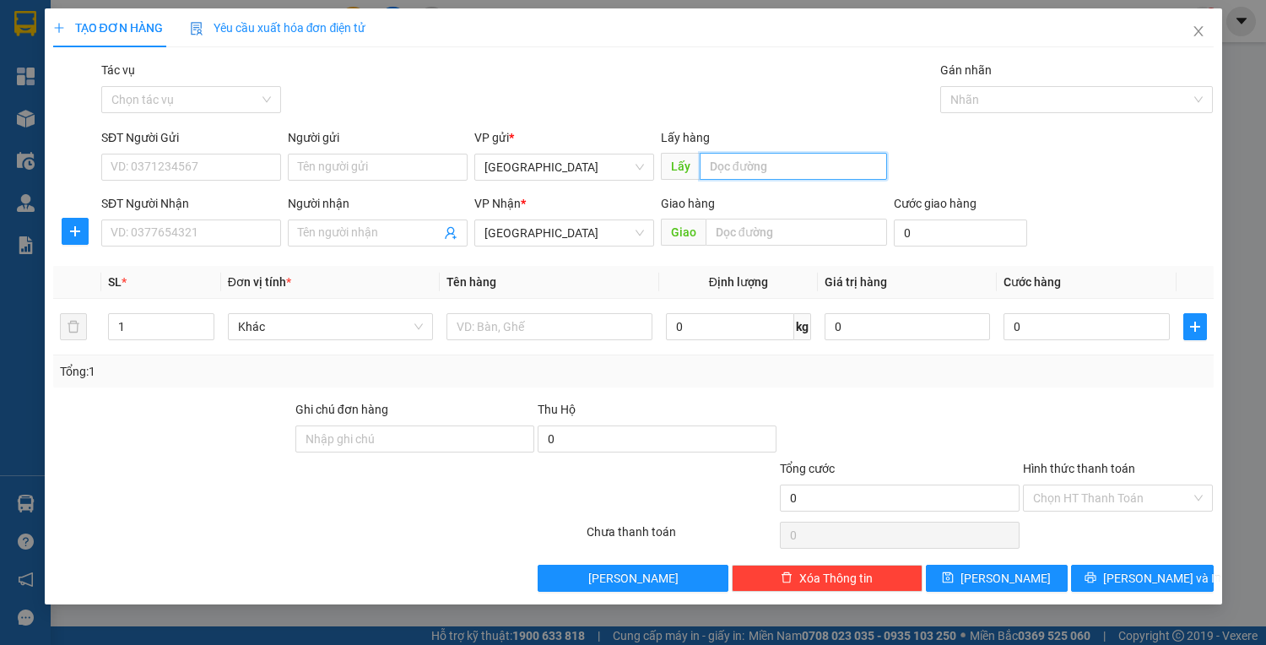
click at [710, 169] on input "text" at bounding box center [793, 166] width 187 height 27
click at [712, 163] on input "text" at bounding box center [793, 166] width 187 height 27
click at [848, 17] on div "TẠO ĐƠN HÀNG Yêu cầu xuất hóa đơn điện tử" at bounding box center [633, 27] width 1161 height 39
click at [1195, 30] on icon "close" at bounding box center [1199, 31] width 14 height 14
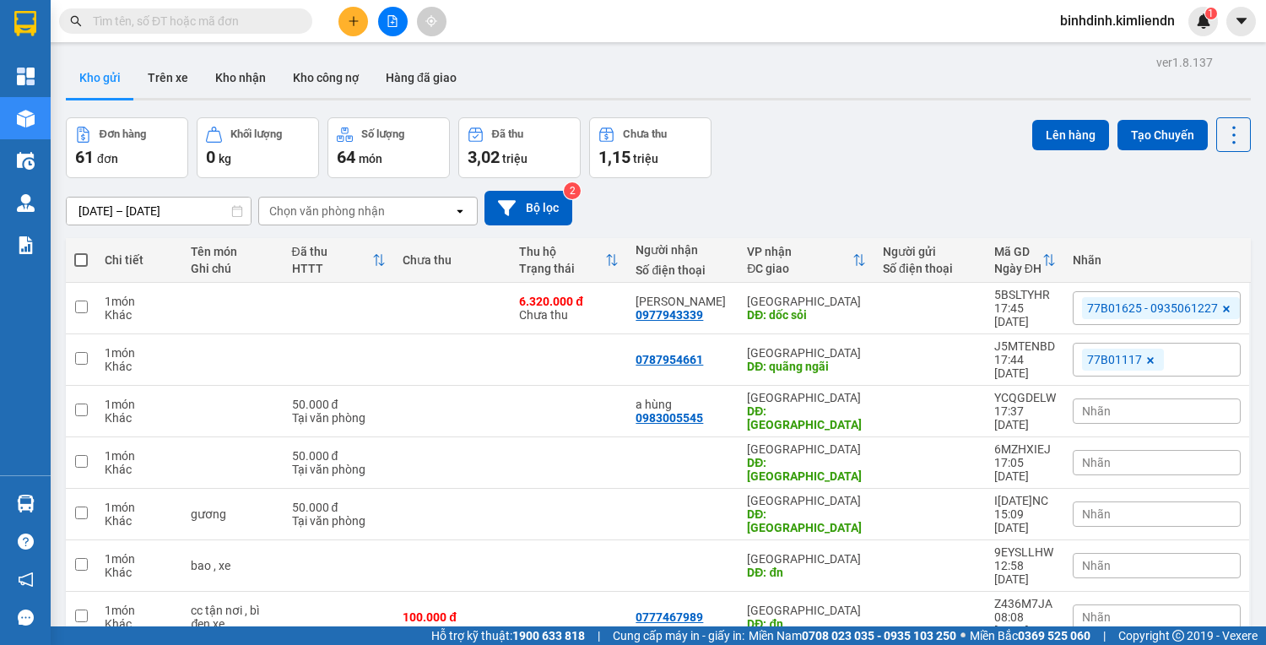
click at [1141, 398] on div "Nhãn" at bounding box center [1157, 410] width 168 height 25
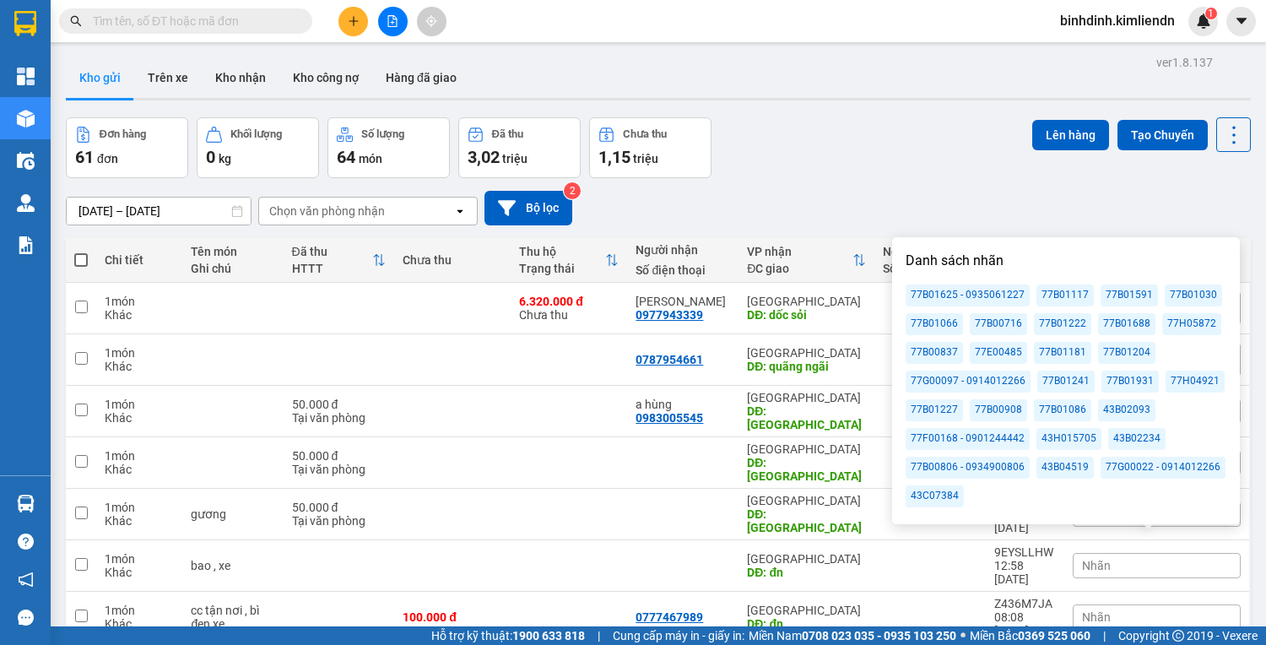
click at [978, 294] on div "77B01625 - 0935061227" at bounding box center [968, 296] width 124 height 22
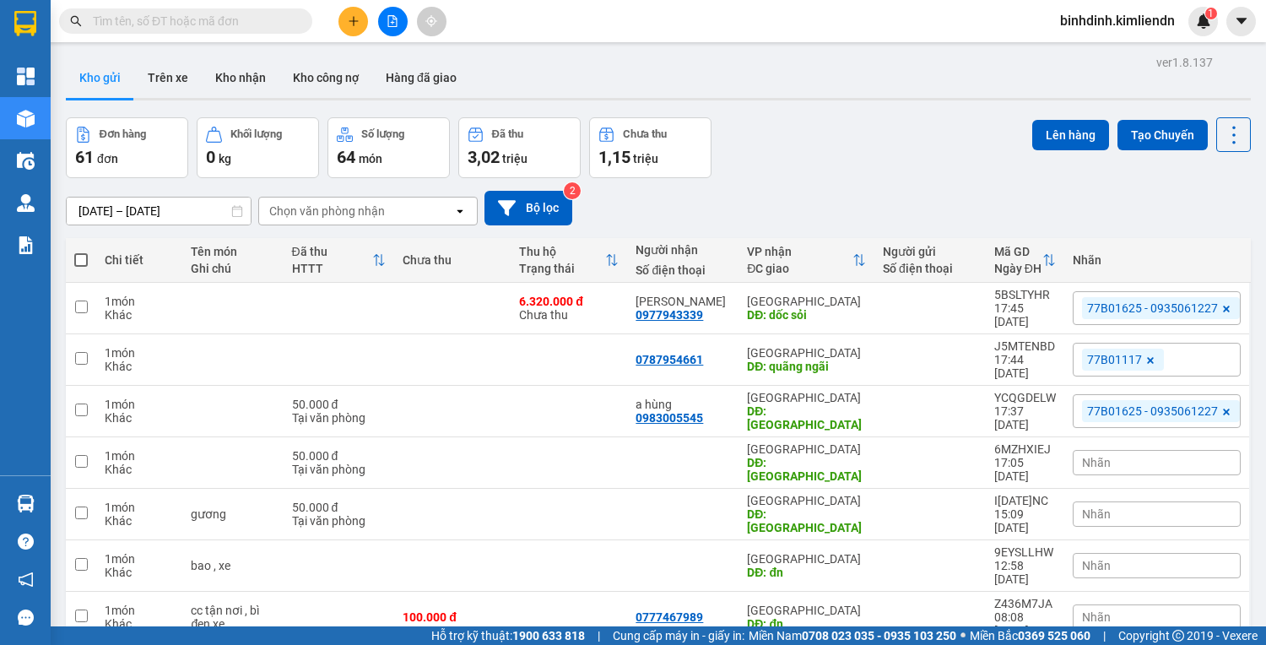
click at [858, 206] on div "[DATE] – [DATE] Press the down arrow key to interact with the calendar and sele…" at bounding box center [658, 208] width 1185 height 35
click at [351, 24] on icon "plus" at bounding box center [354, 21] width 12 height 12
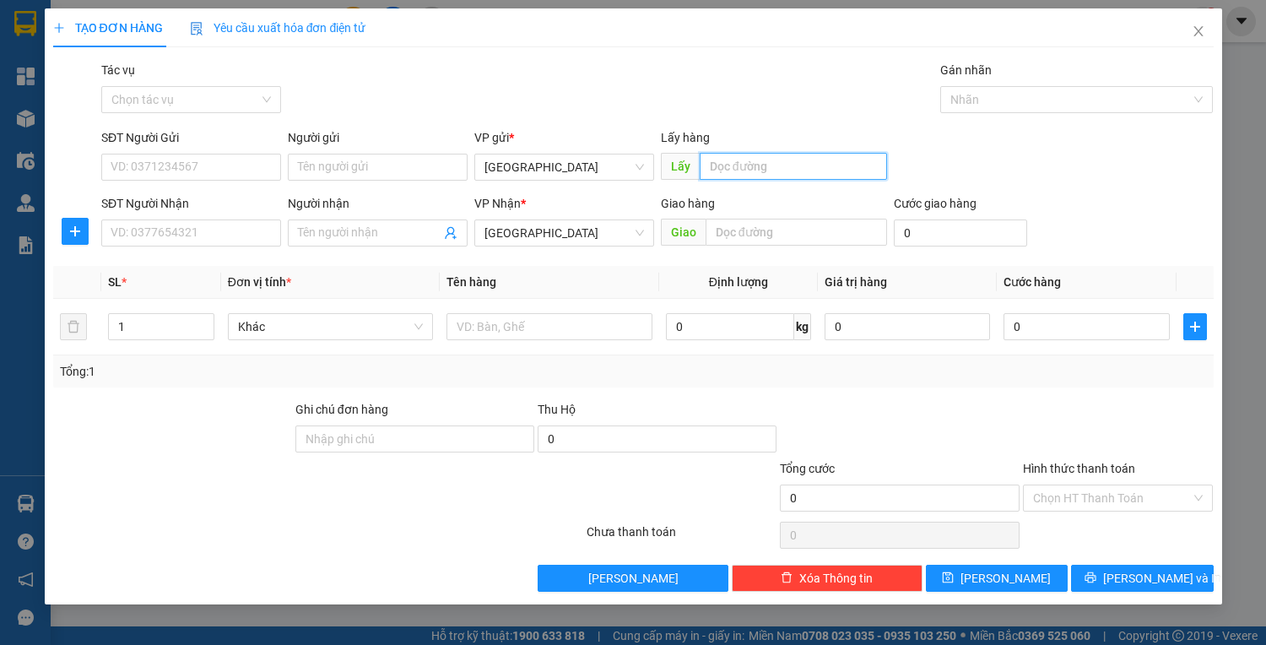
click at [744, 174] on input "text" at bounding box center [793, 166] width 187 height 27
type input "quy nhơn"
click at [361, 165] on input "Người gửi" at bounding box center [378, 167] width 180 height 27
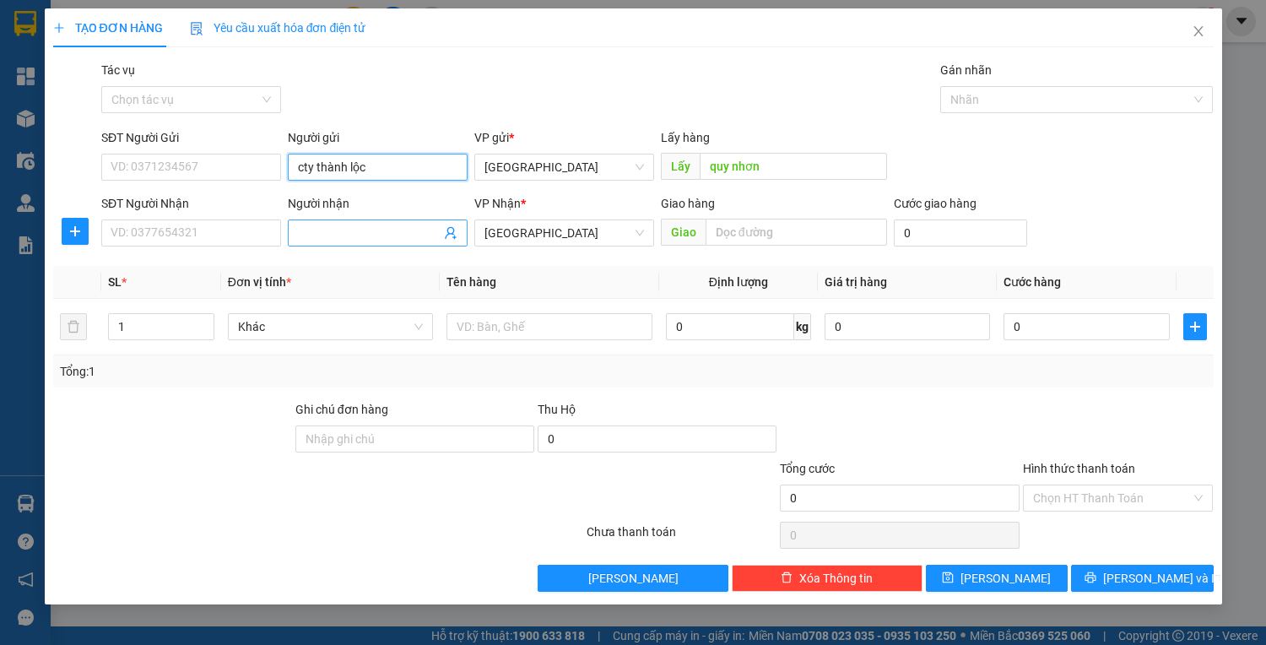
type input "cty thành lộc"
click at [413, 230] on input "Người nhận" at bounding box center [369, 233] width 143 height 19
type input "Tuyên"
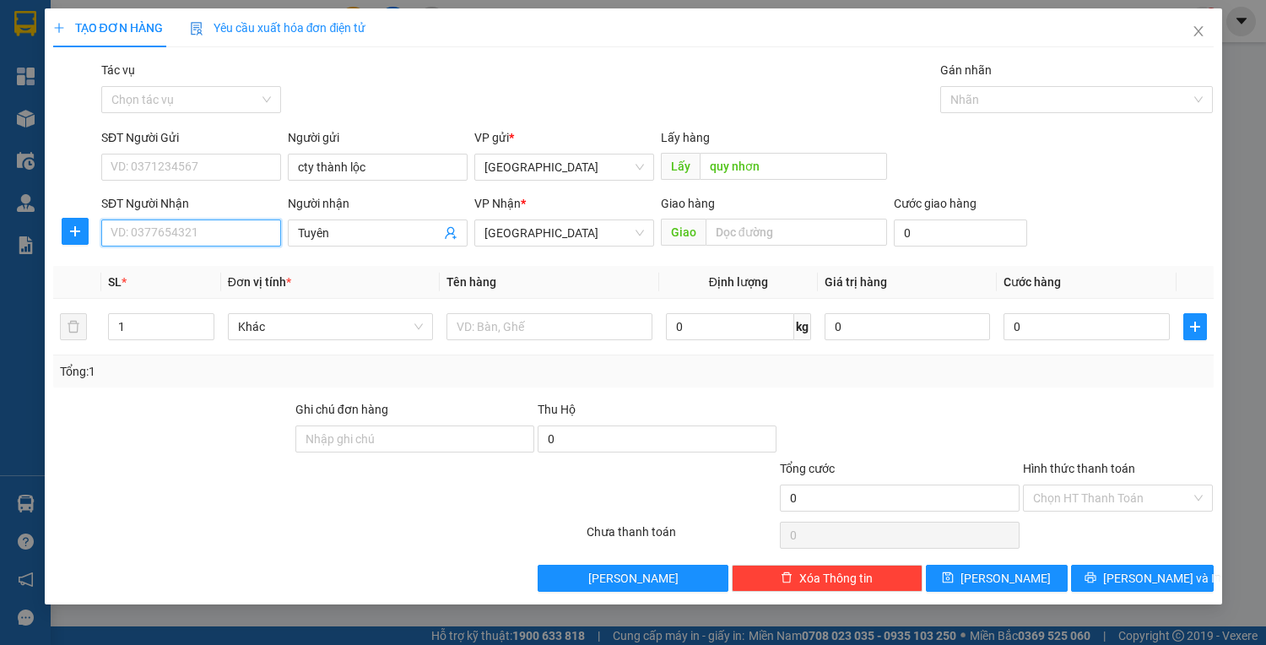
click at [248, 235] on input "SĐT Người Nhận" at bounding box center [191, 232] width 180 height 27
type input "09051"
click at [810, 243] on input "text" at bounding box center [797, 232] width 182 height 27
type input "1"
click at [182, 236] on input "09051" at bounding box center [191, 232] width 180 height 27
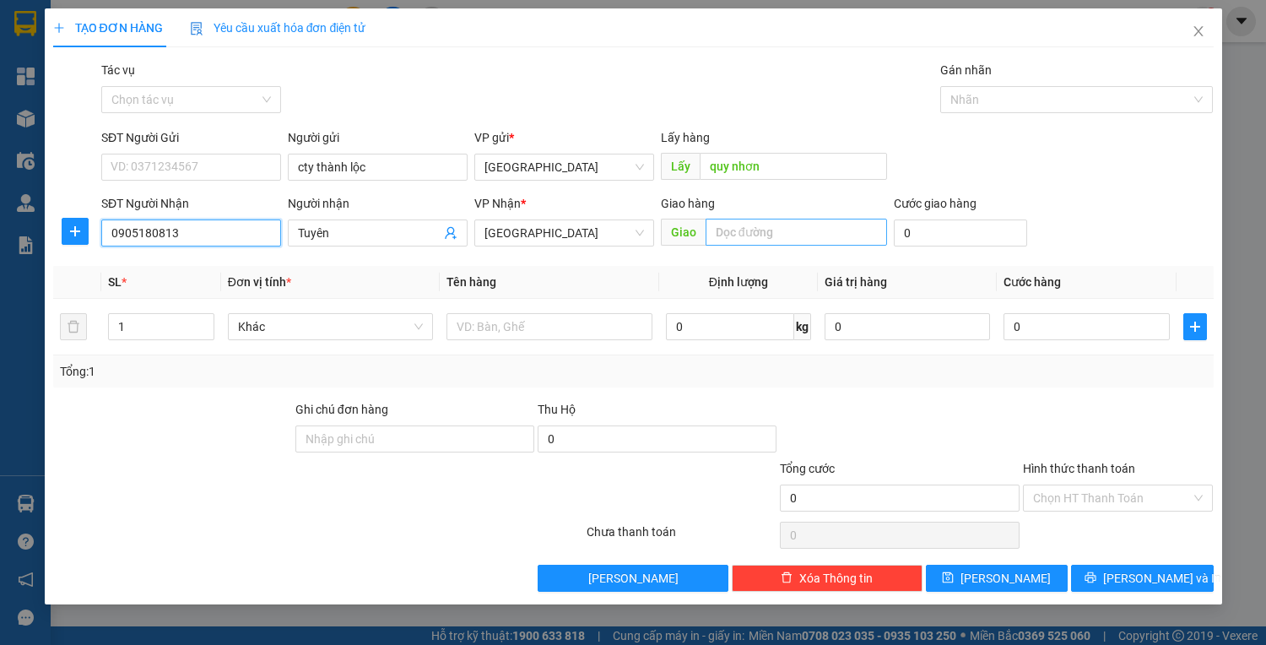
type input "0905180813"
click at [779, 235] on input "text" at bounding box center [797, 232] width 182 height 27
type input "d"
type input "[GEOGRAPHIC_DATA]"
type input "2"
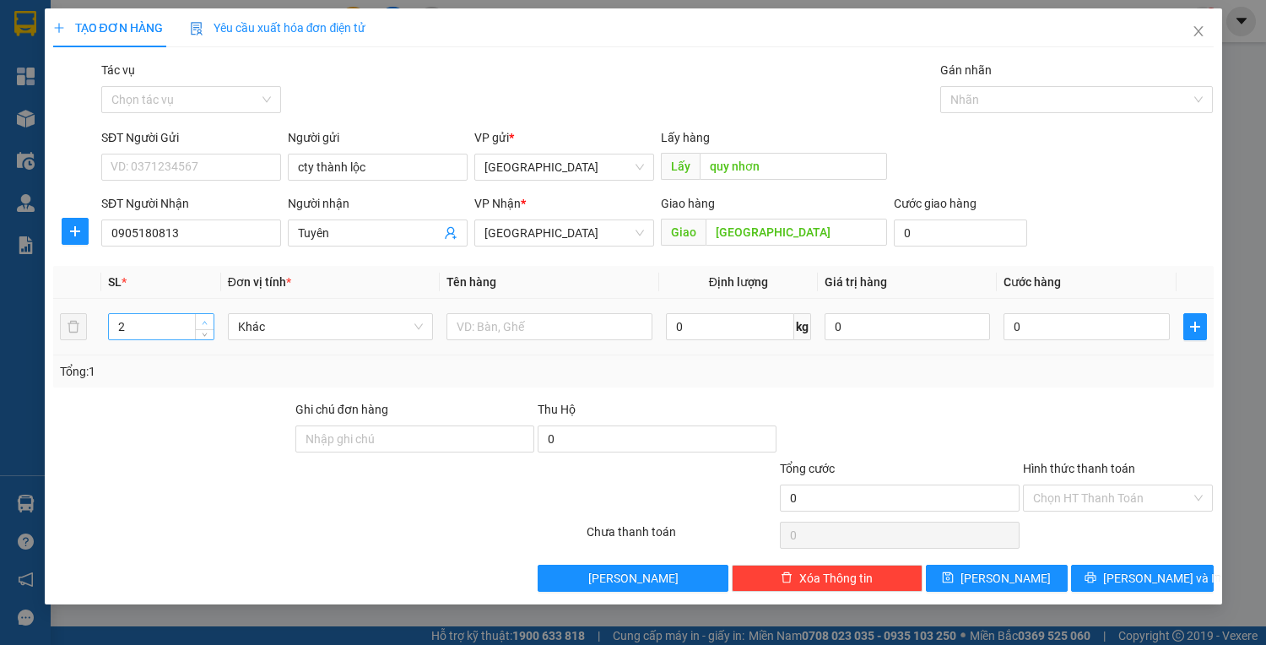
click at [200, 321] on span "up" at bounding box center [205, 322] width 10 height 10
click at [547, 330] on input "text" at bounding box center [549, 326] width 205 height 27
click at [1024, 109] on div at bounding box center [1068, 99] width 247 height 20
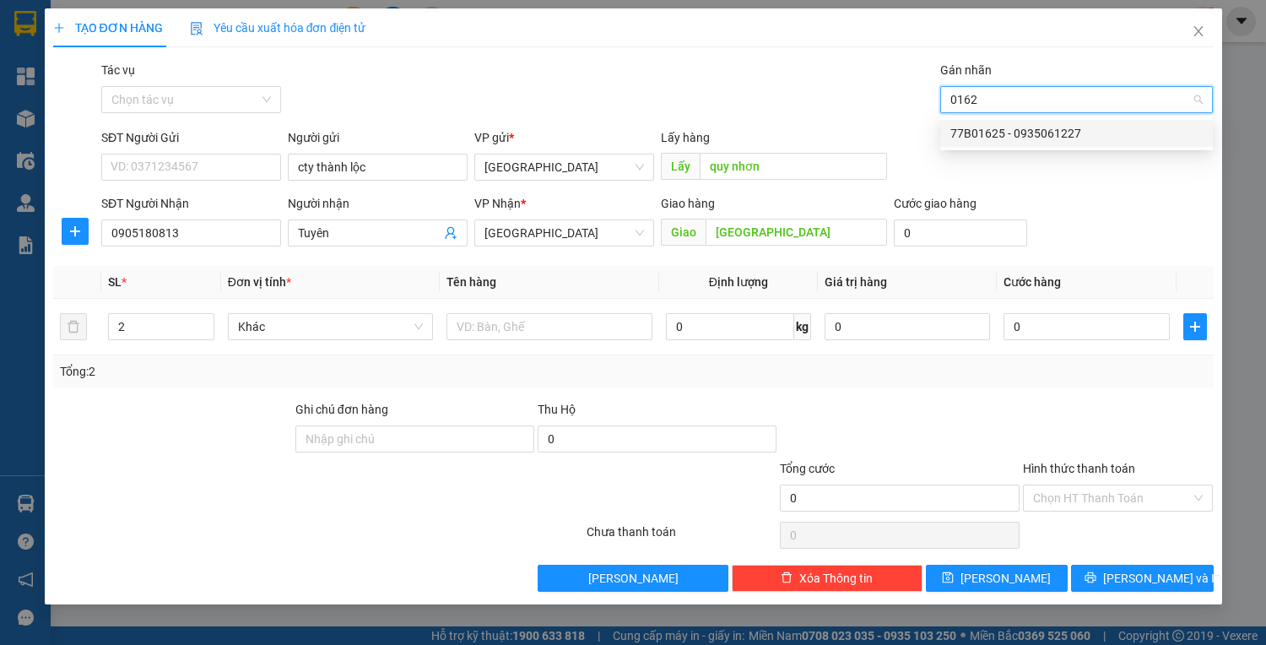
type input "01625"
click at [1070, 132] on div "77B01625 - 0935061227" at bounding box center [1077, 133] width 252 height 19
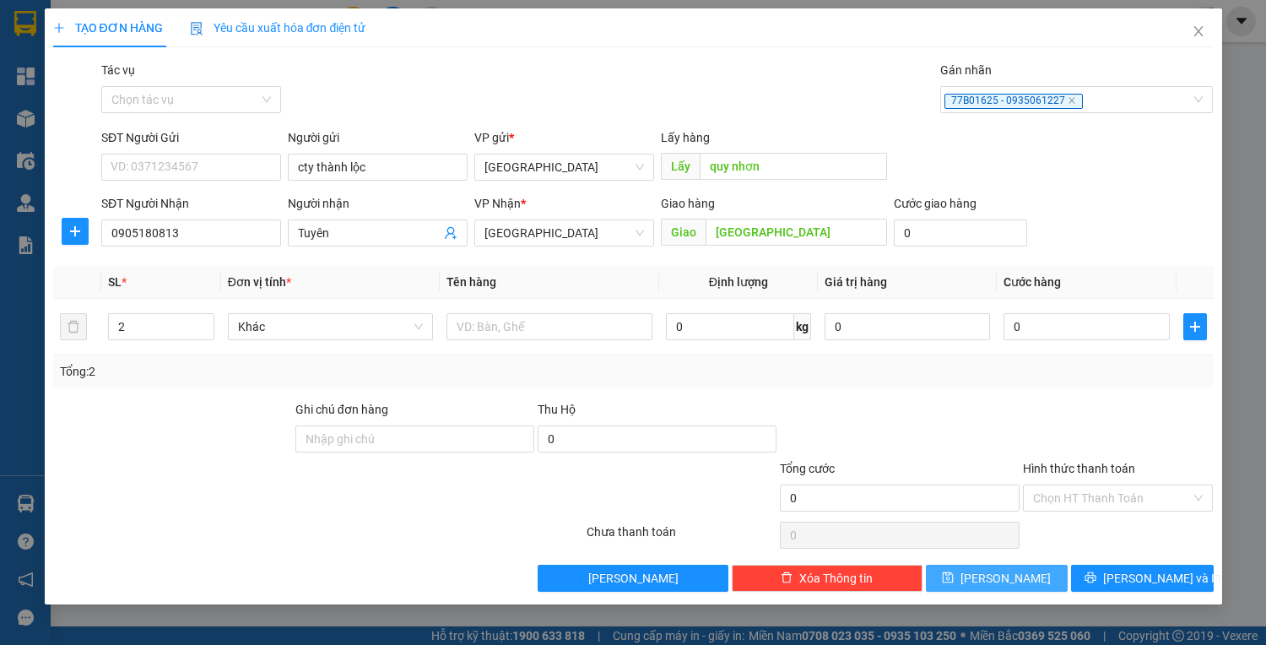
click at [1023, 583] on button "[PERSON_NAME]" at bounding box center [997, 578] width 142 height 27
type input "1"
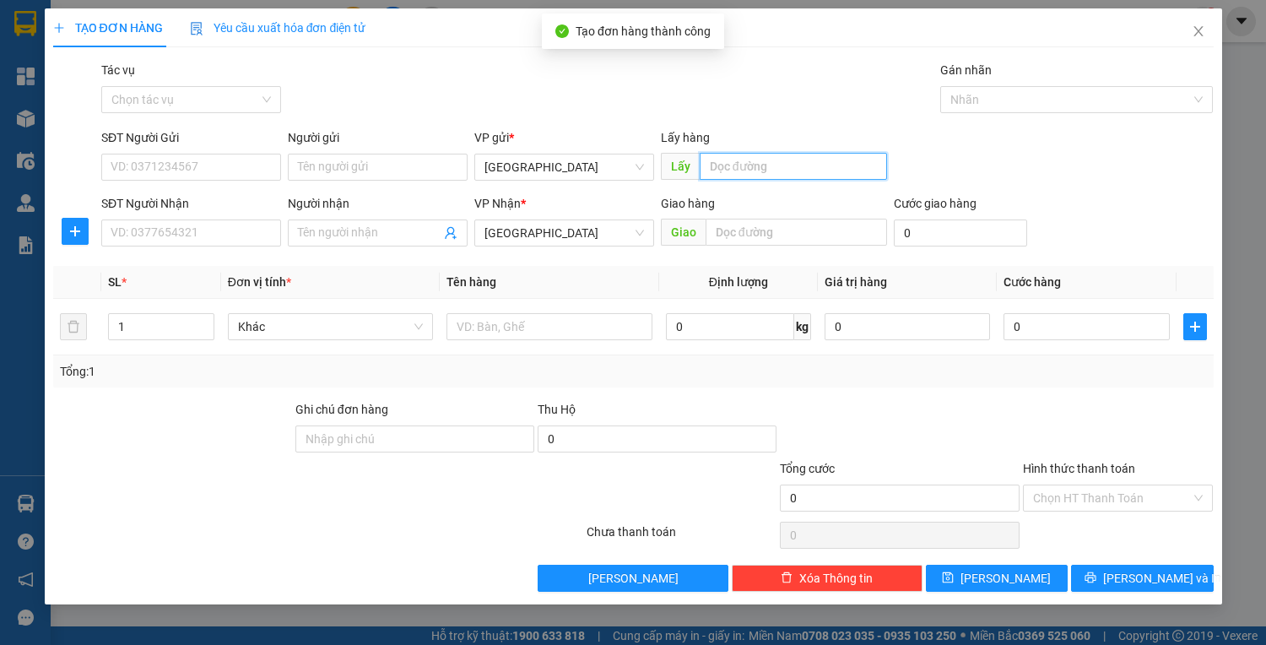
click at [752, 160] on input "text" at bounding box center [793, 166] width 187 height 27
type input "quy nhơn"
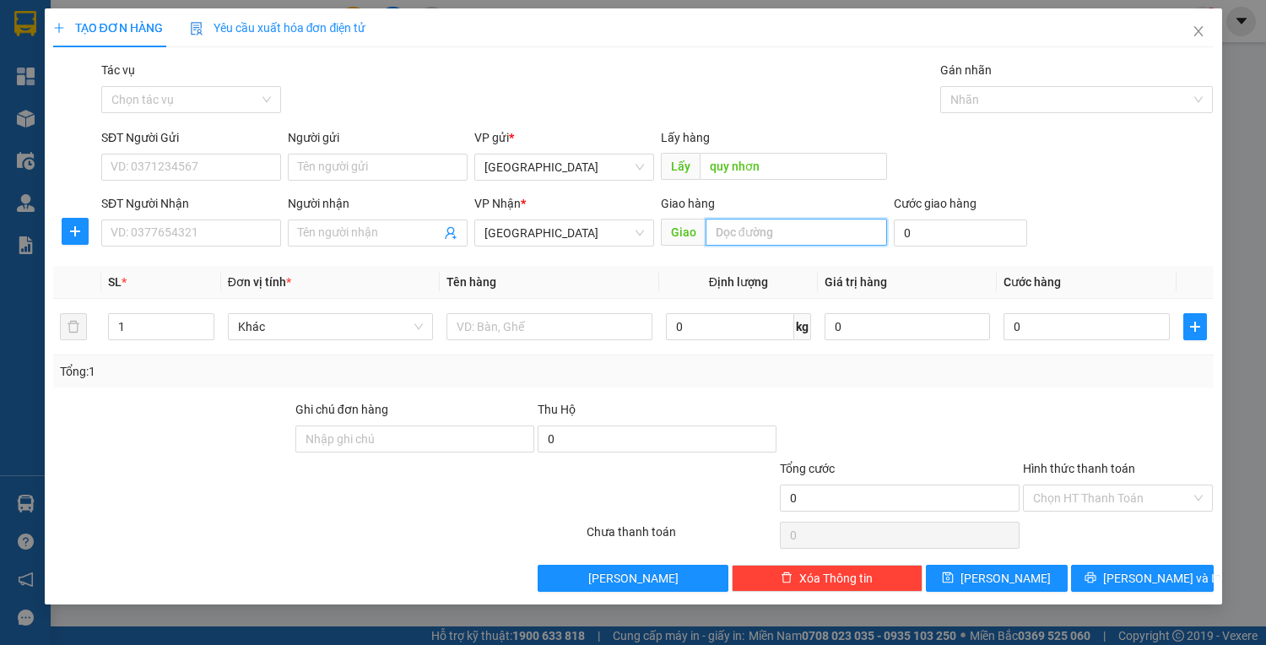
click at [766, 230] on input "text" at bounding box center [797, 232] width 182 height 27
type input "d"
type input "[GEOGRAPHIC_DATA]"
type input "5"
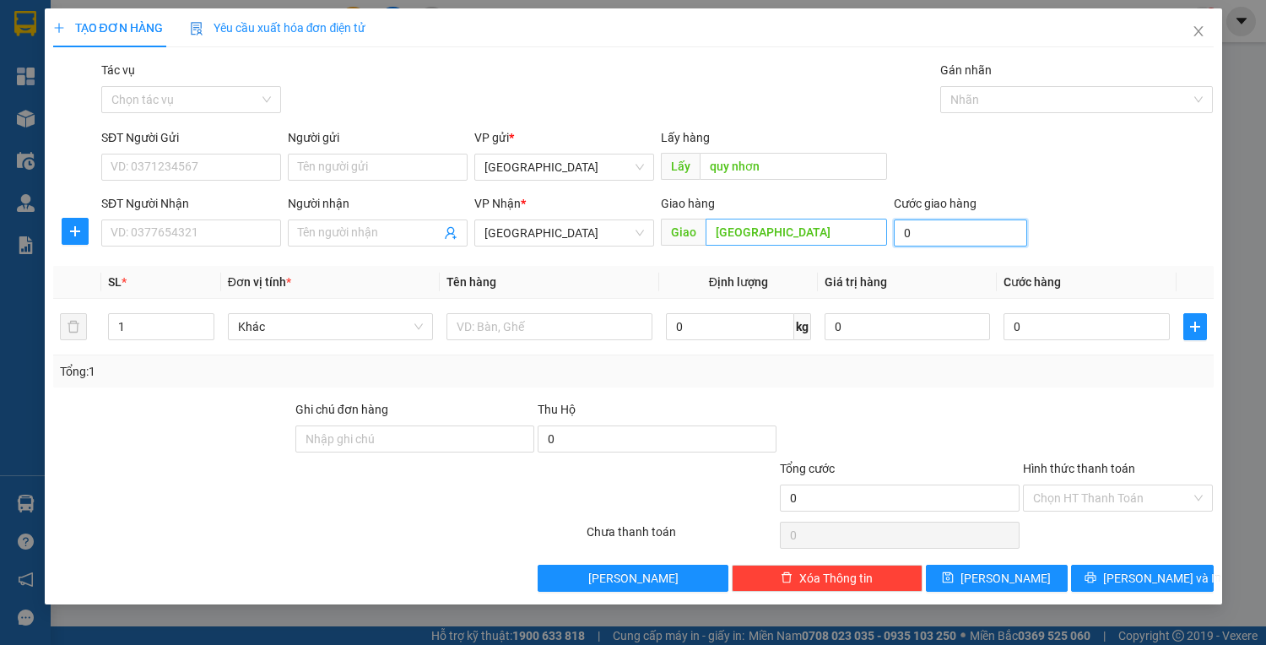
type input "5"
type input "50"
type input "50.000"
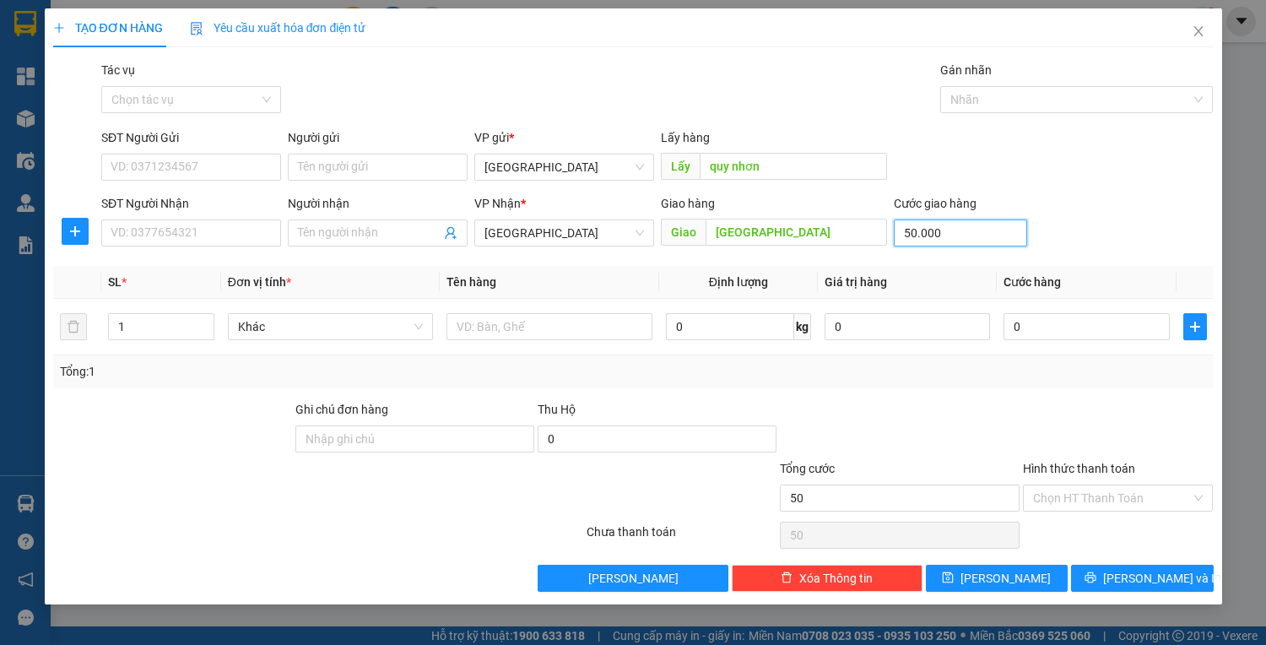
type input "50.000"
click at [331, 442] on input "Ghi chú đơn hàng" at bounding box center [414, 438] width 239 height 27
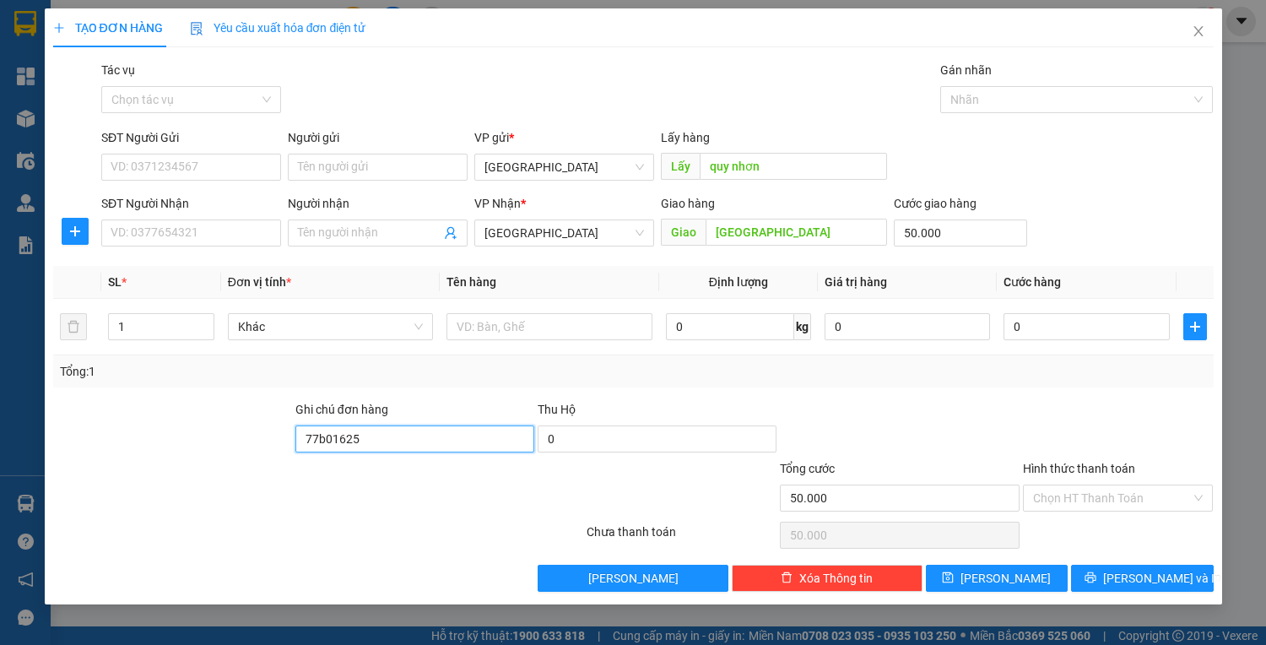
type input "77b01625-0935061227"
click at [1164, 506] on input "Hình thức thanh toán" at bounding box center [1112, 497] width 159 height 25
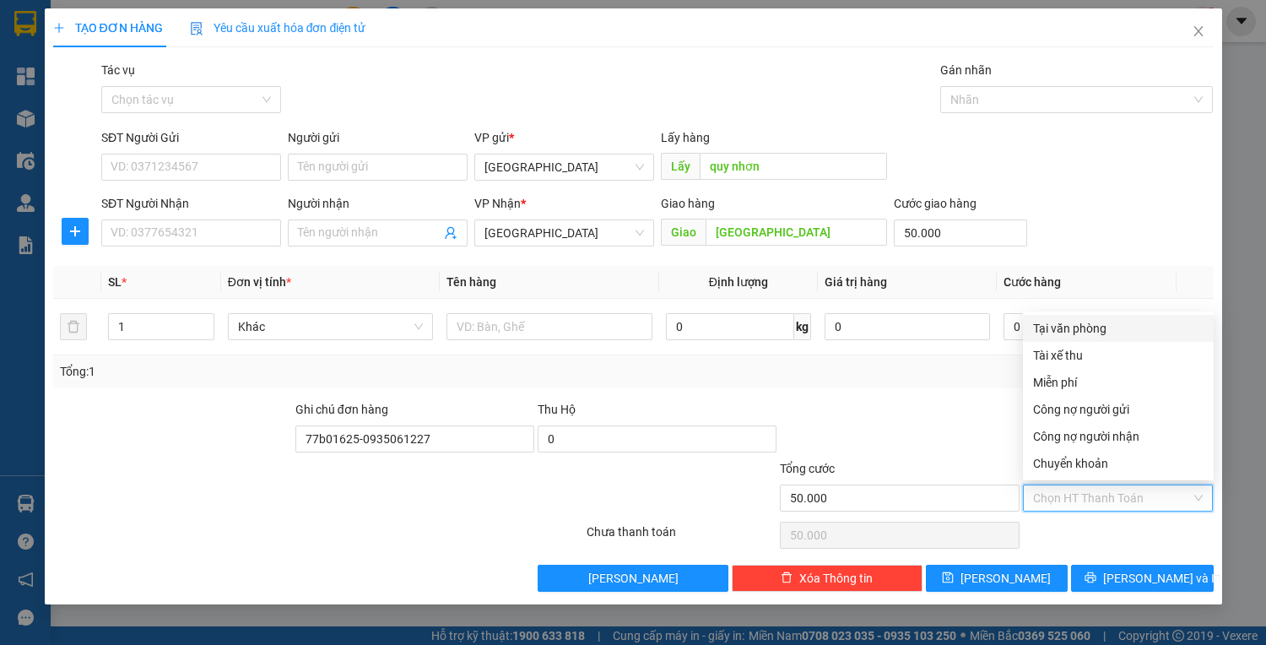
click at [1054, 334] on div "Tại văn phòng" at bounding box center [1118, 328] width 171 height 19
type input "0"
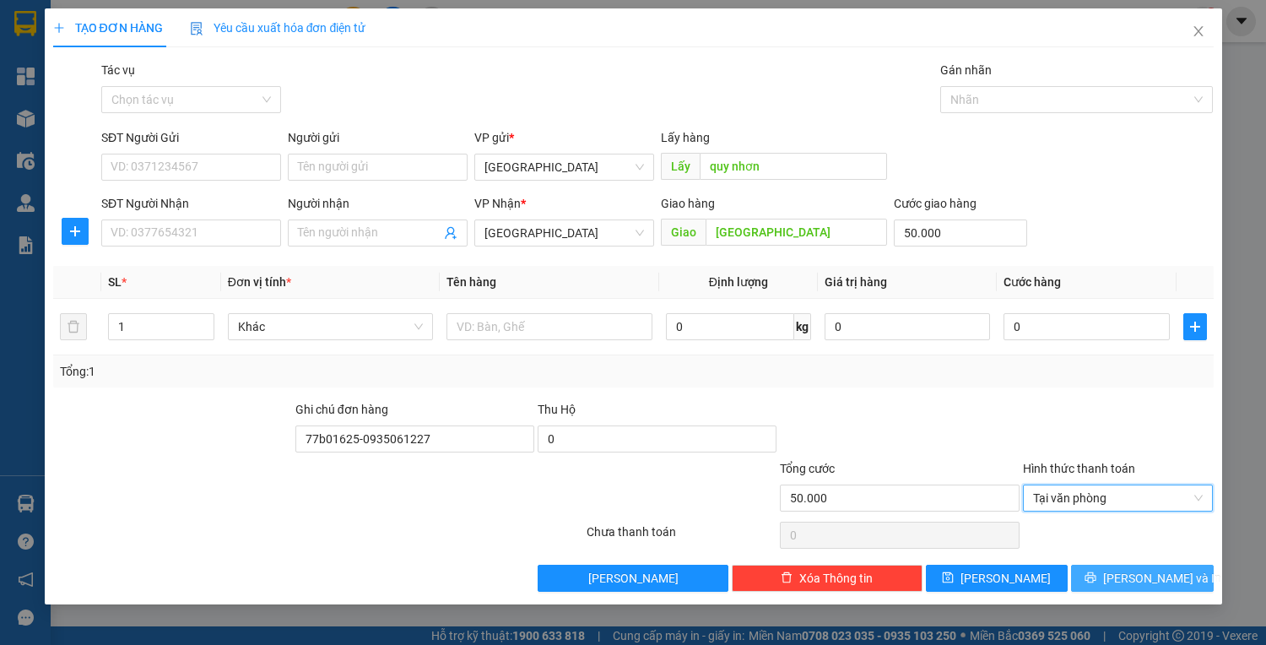
drag, startPoint x: 1165, startPoint y: 579, endPoint x: 1157, endPoint y: 574, distance: 9.1
click at [1165, 579] on span "[PERSON_NAME] và In" at bounding box center [1162, 578] width 118 height 19
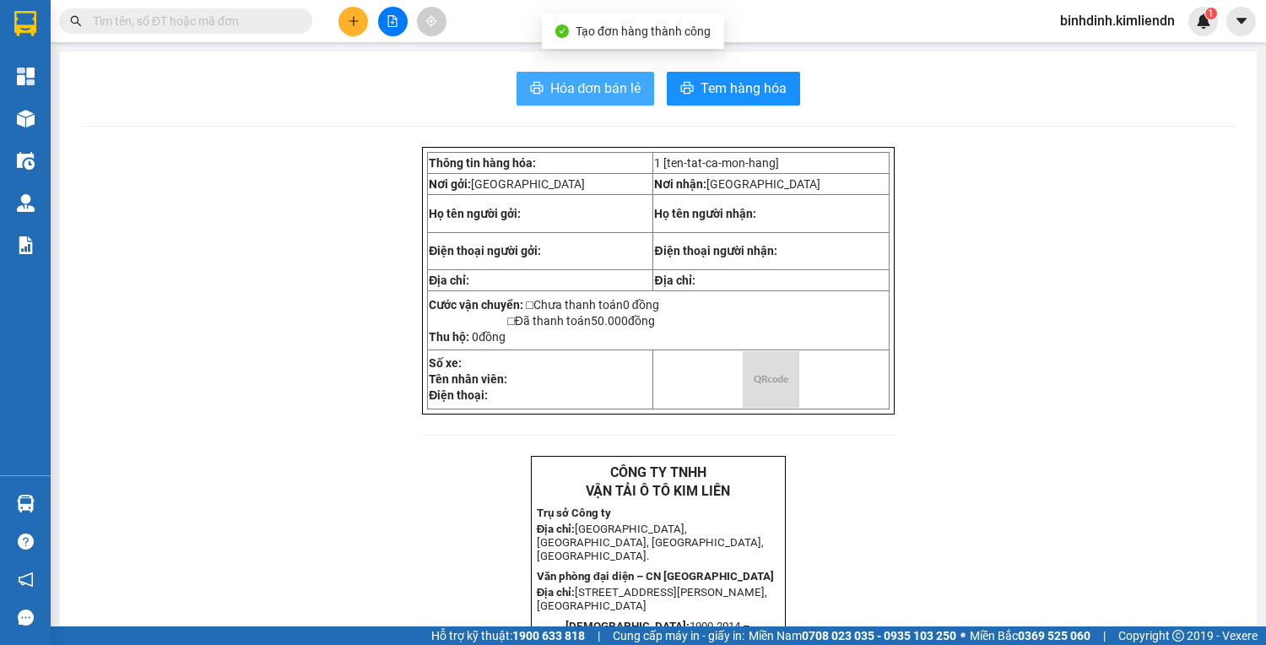
click at [556, 85] on span "Hóa đơn bán lẻ" at bounding box center [595, 88] width 91 height 21
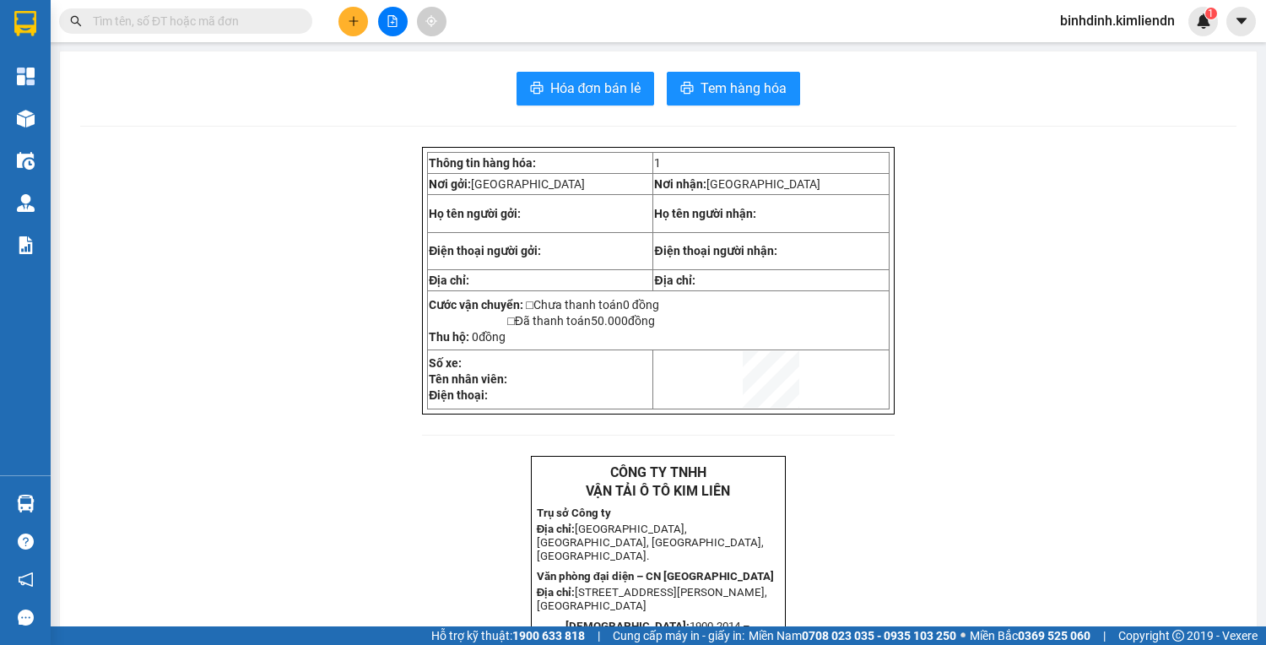
drag, startPoint x: 53, startPoint y: 133, endPoint x: 30, endPoint y: 111, distance: 32.2
click at [52, 132] on main "Hóa đơn bán lẻ Tem hàng hóa Thông tin hàng hóa: 1 Nơi gởi: [GEOGRAPHIC_DATA] Nơ…" at bounding box center [633, 313] width 1266 height 626
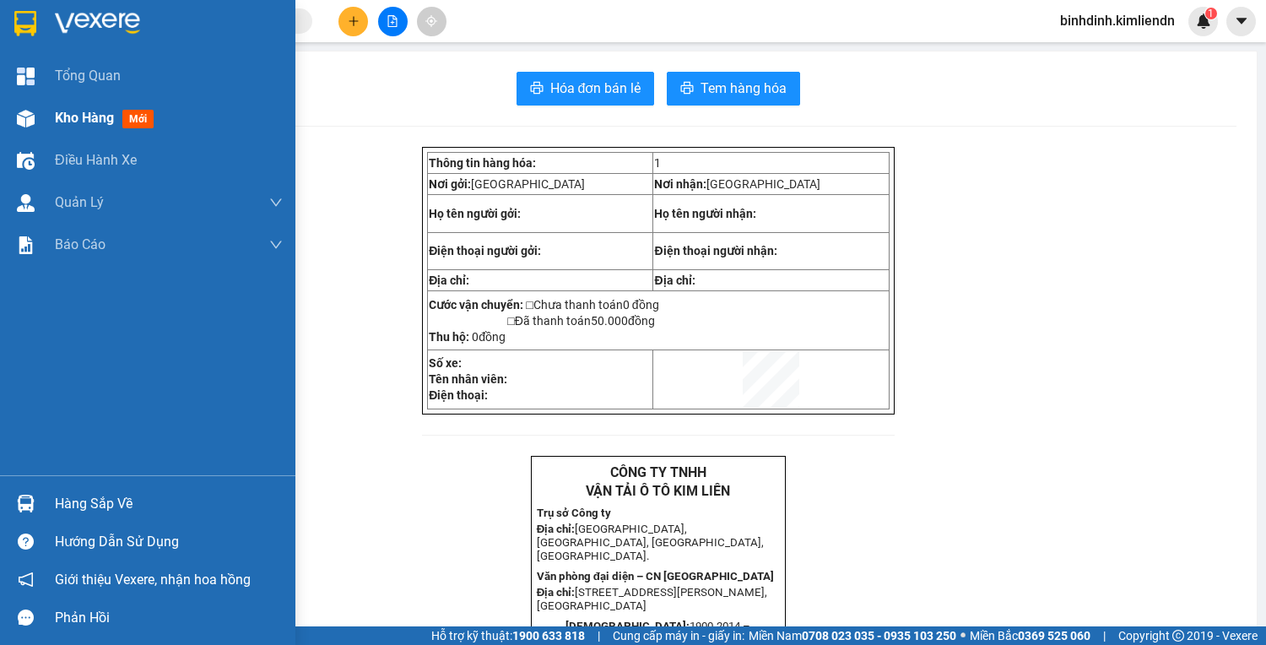
click at [27, 110] on img at bounding box center [26, 119] width 18 height 18
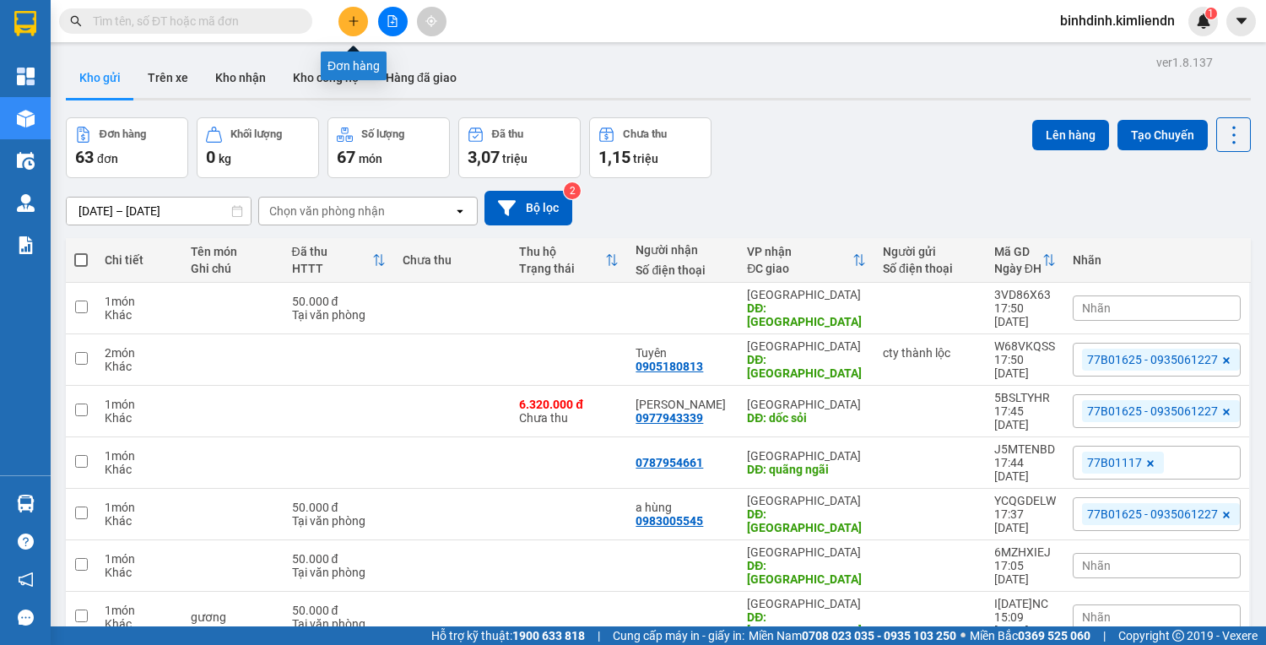
click at [357, 20] on icon "plus" at bounding box center [354, 21] width 12 height 12
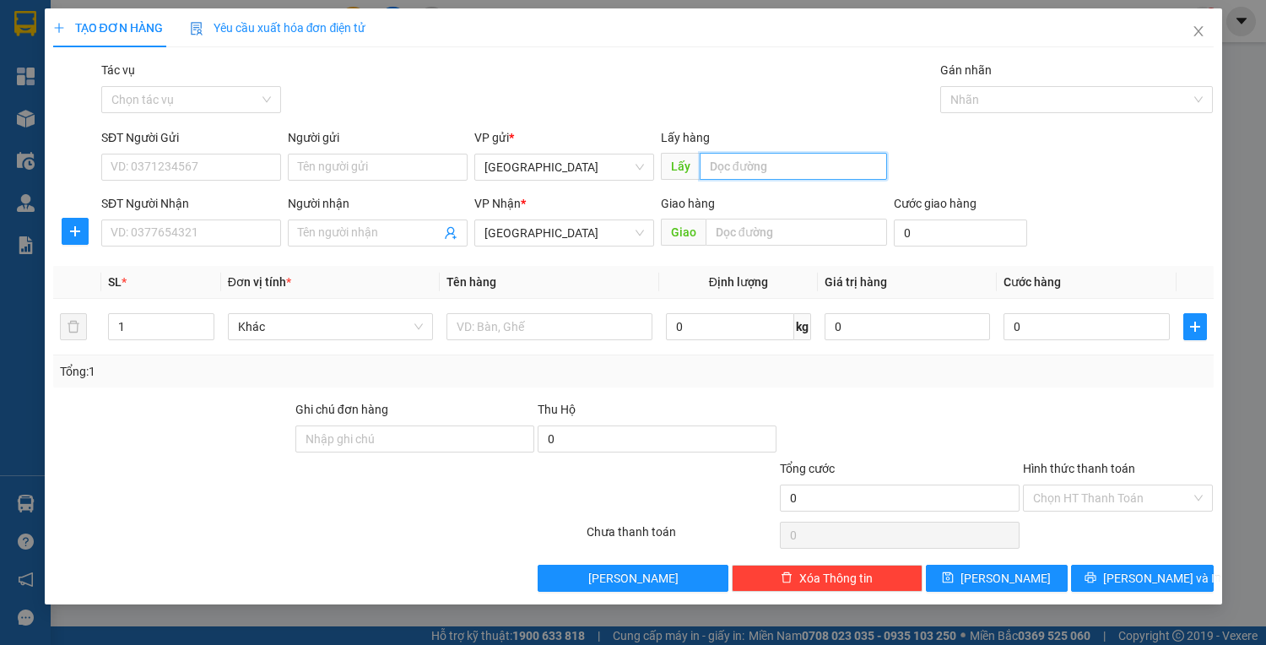
click at [805, 153] on input "text" at bounding box center [793, 166] width 187 height 27
click at [213, 227] on input "SĐT Người Nhận" at bounding box center [191, 232] width 180 height 27
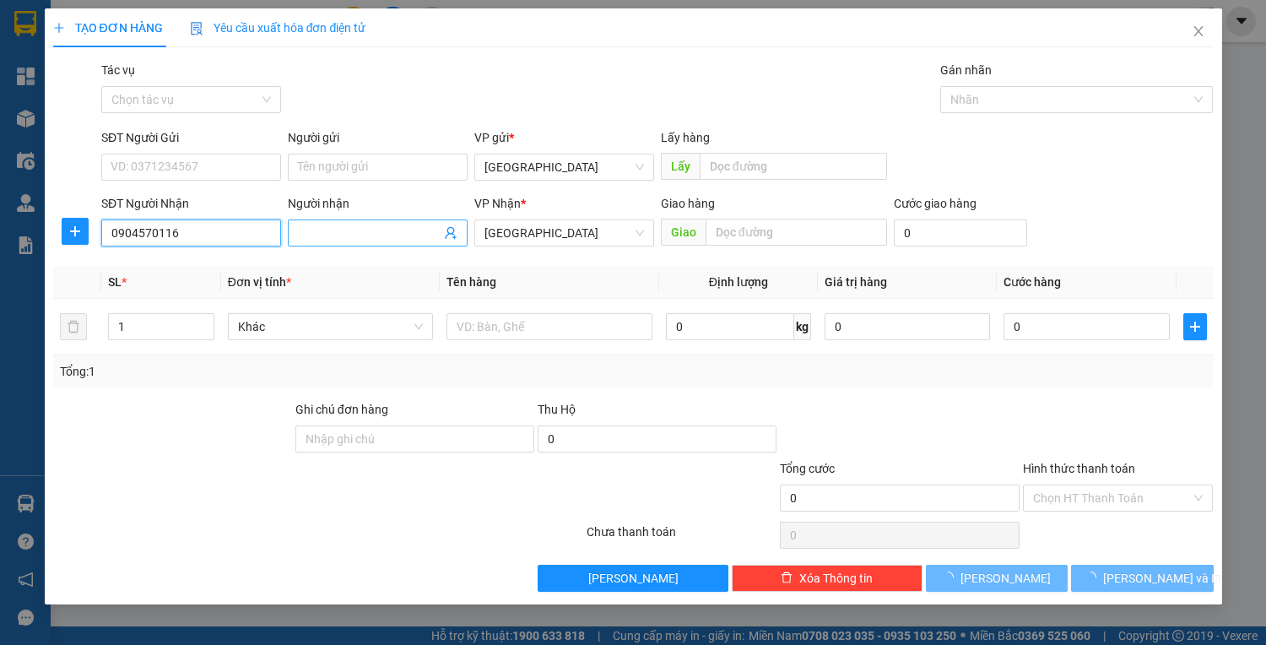
type input "0904570116"
click at [328, 228] on input "Người nhận" at bounding box center [369, 233] width 143 height 19
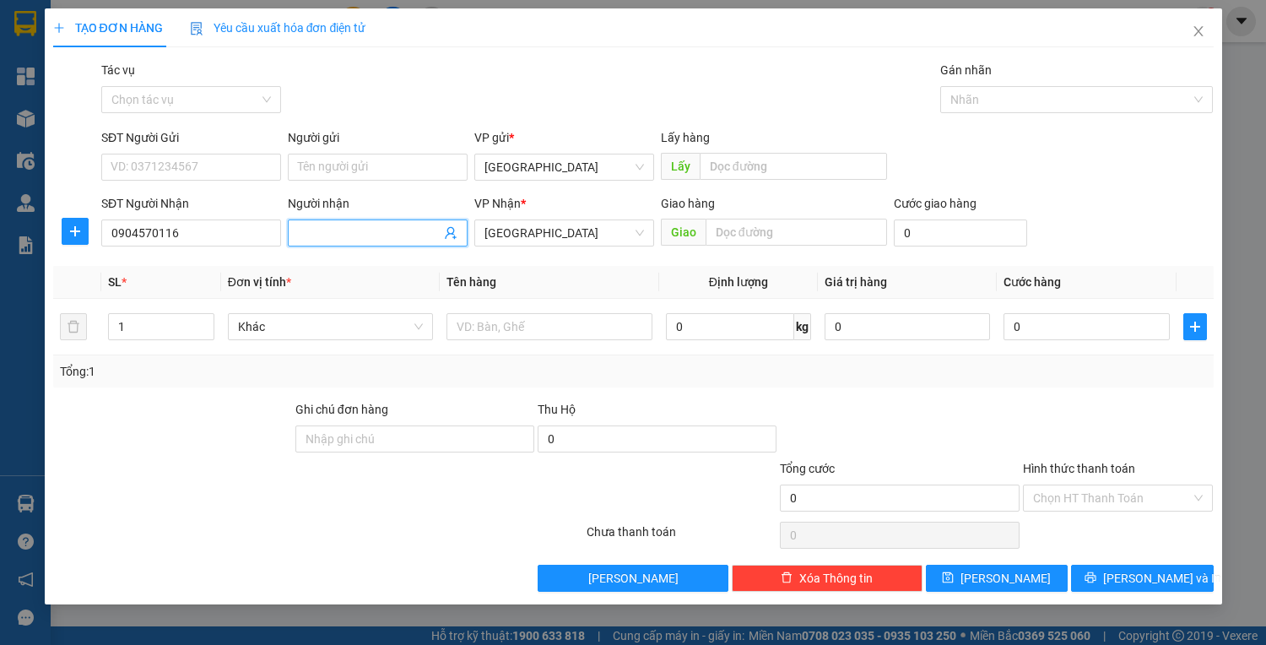
click at [341, 240] on input "Người nhận" at bounding box center [369, 233] width 143 height 19
click at [344, 240] on input "Người nhận" at bounding box center [369, 233] width 143 height 19
click at [793, 233] on input "text" at bounding box center [797, 232] width 182 height 27
click at [429, 230] on input "Người nhận" at bounding box center [369, 233] width 143 height 19
type input "nam phước"
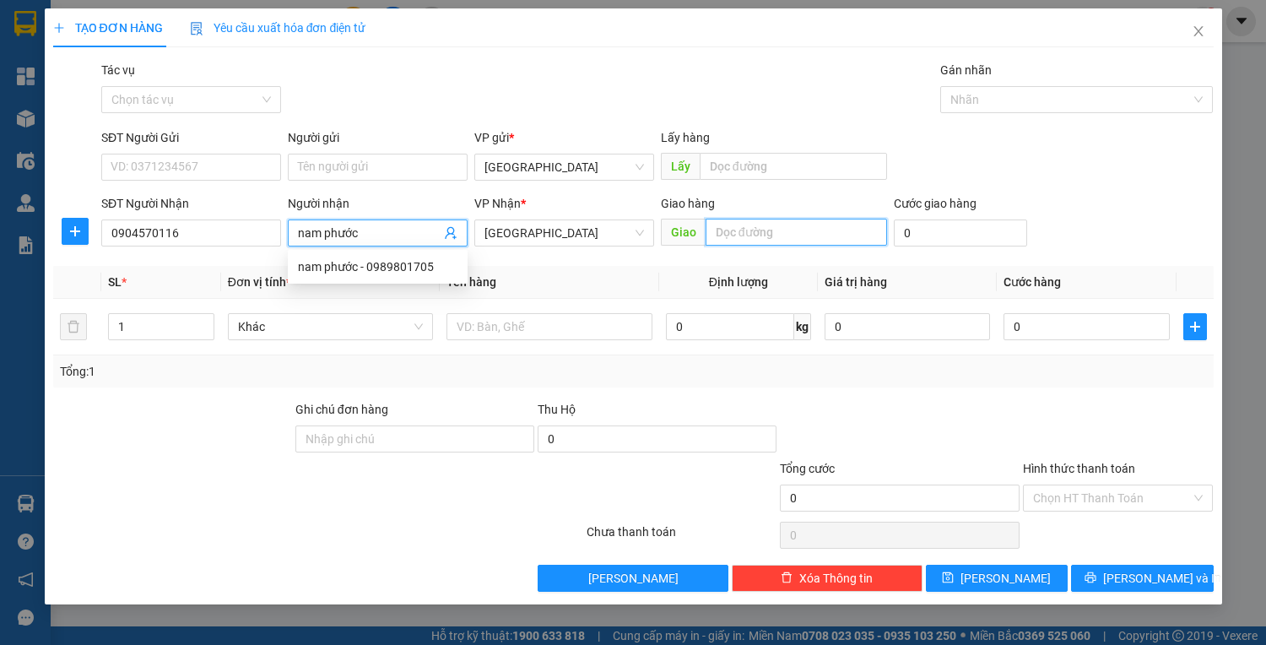
click at [773, 219] on input "text" at bounding box center [797, 232] width 182 height 27
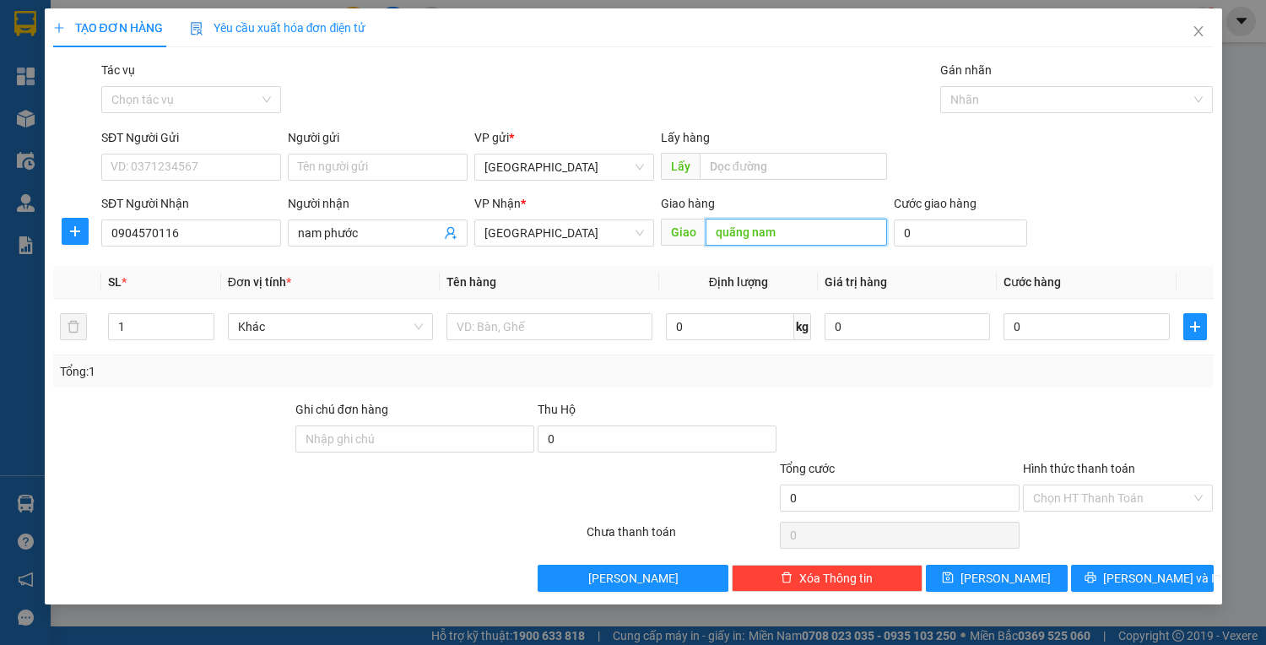
type input "quãng nam"
click at [949, 247] on div "Cước giao hàng 0" at bounding box center [960, 223] width 133 height 59
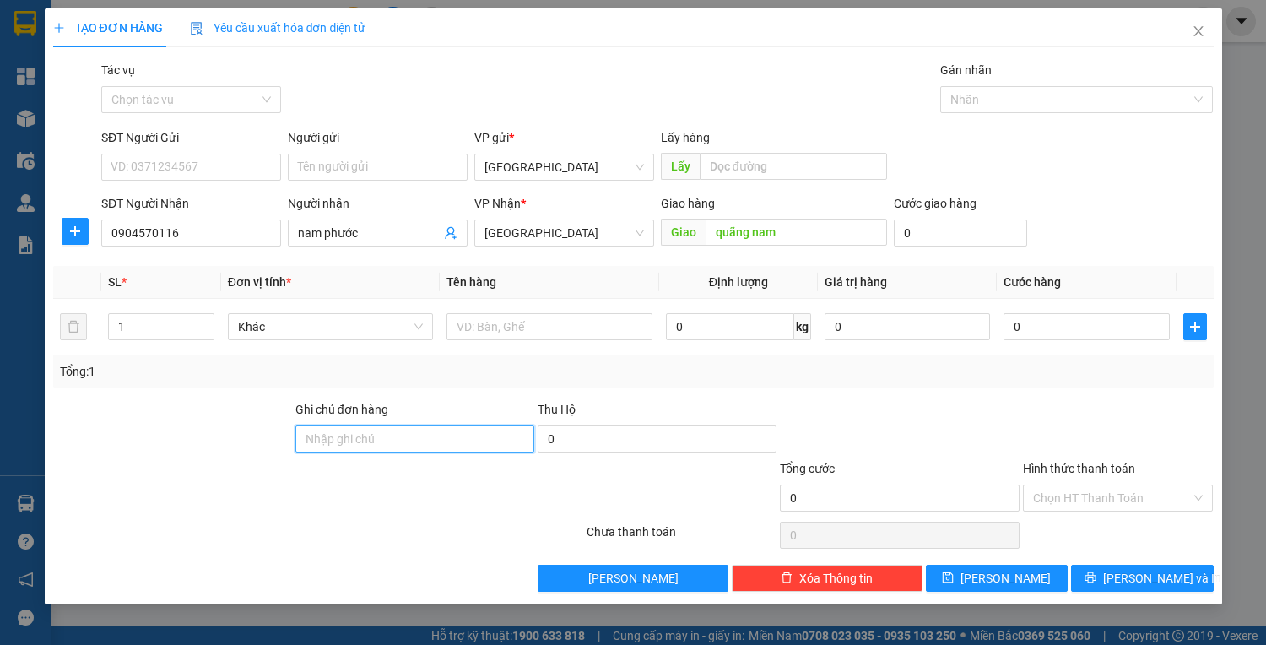
click at [386, 438] on input "Ghi chú đơn hàng" at bounding box center [414, 438] width 239 height 27
click at [1099, 358] on div "Tổng: 1" at bounding box center [633, 371] width 1161 height 32
click at [1082, 500] on input "Hình thức thanh toán" at bounding box center [1112, 497] width 159 height 25
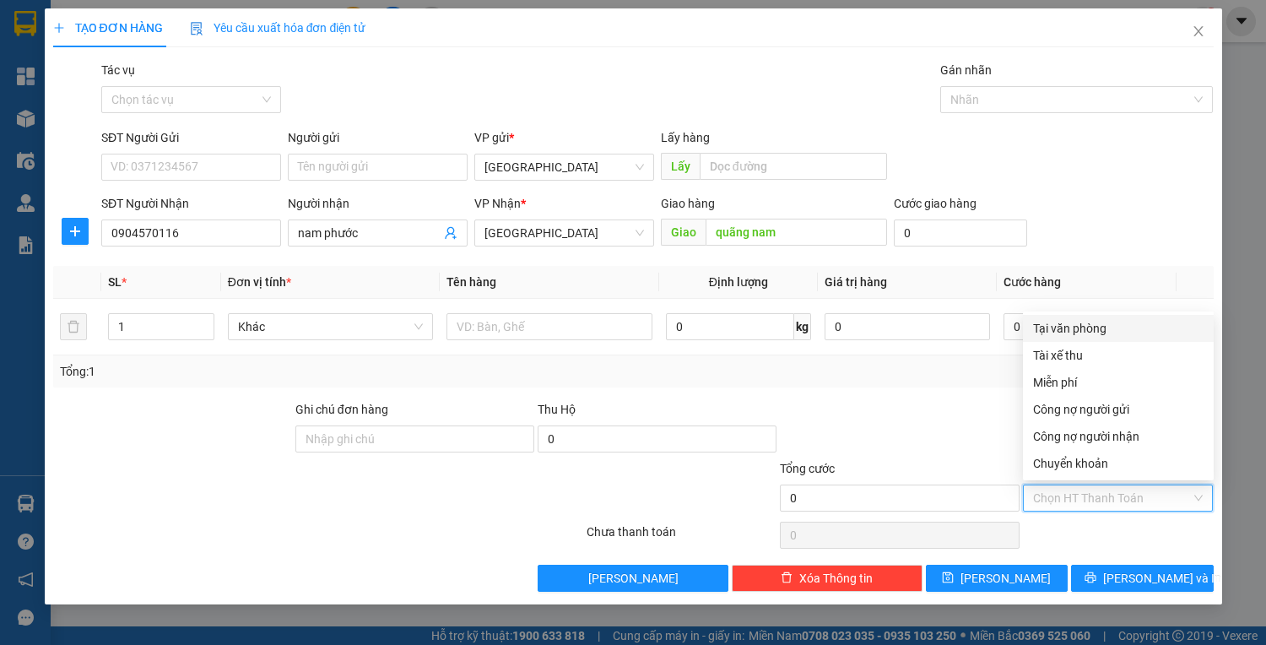
click at [1051, 331] on div "Tại văn phòng" at bounding box center [1118, 328] width 171 height 19
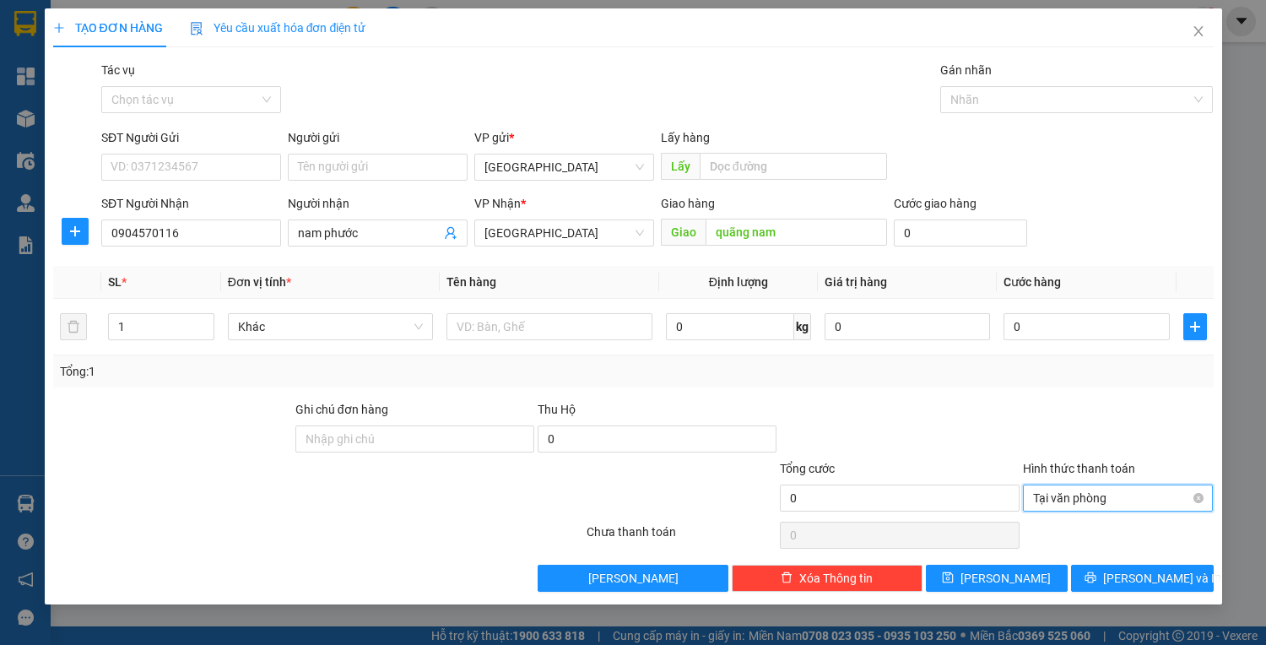
click at [1084, 490] on span "Tại văn phòng" at bounding box center [1118, 497] width 171 height 25
click at [1127, 540] on div at bounding box center [1119, 535] width 194 height 34
click at [1030, 107] on div at bounding box center [1068, 99] width 247 height 20
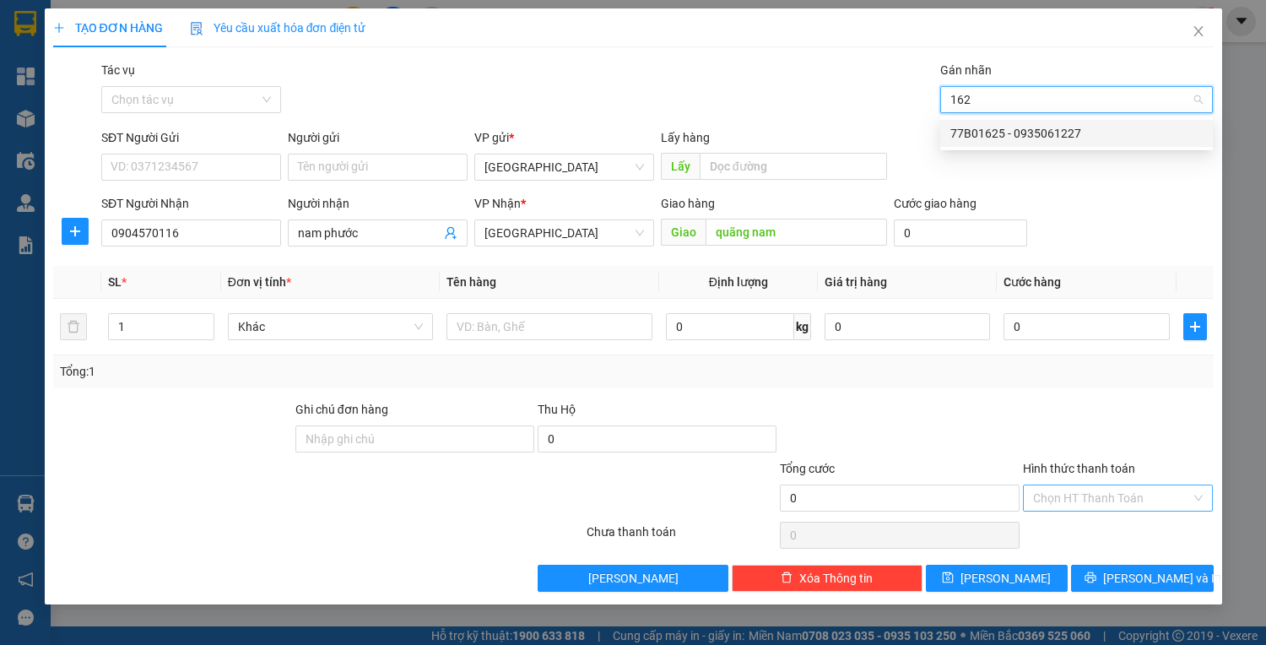
type input "1625"
click at [1032, 120] on div "77B01625 - 0935061227" at bounding box center [1076, 133] width 273 height 27
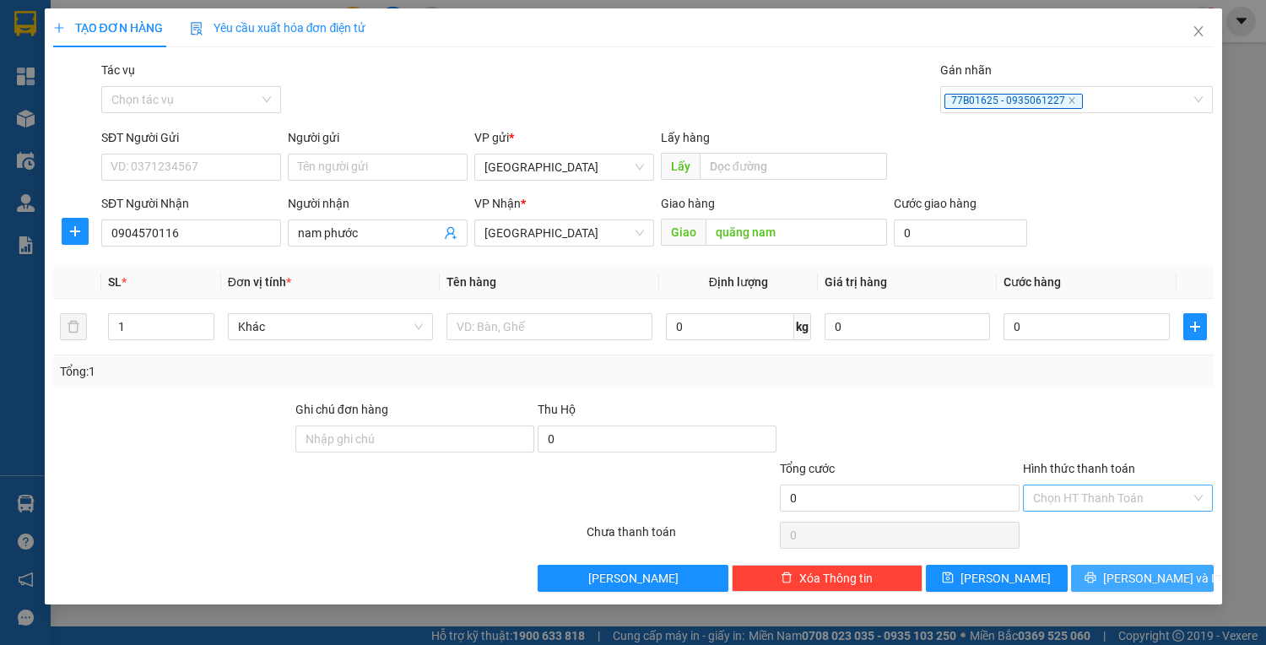
click at [1144, 582] on span "[PERSON_NAME] và In" at bounding box center [1162, 578] width 118 height 19
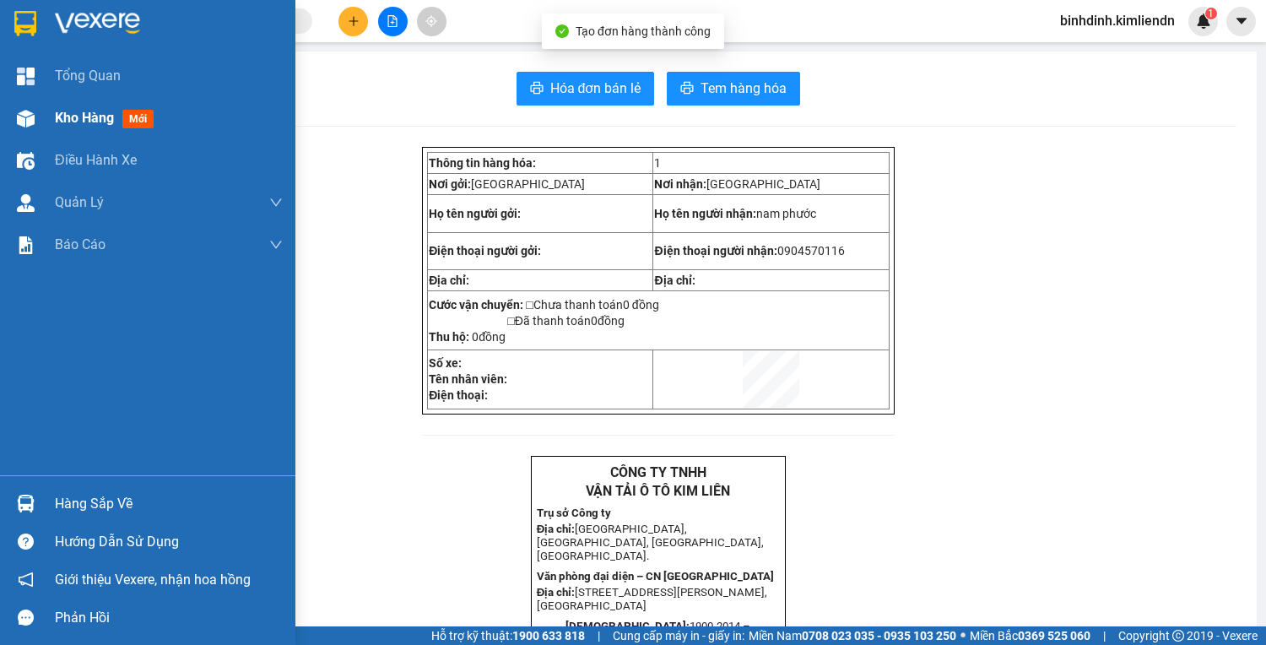
click at [11, 111] on div at bounding box center [26, 119] width 30 height 30
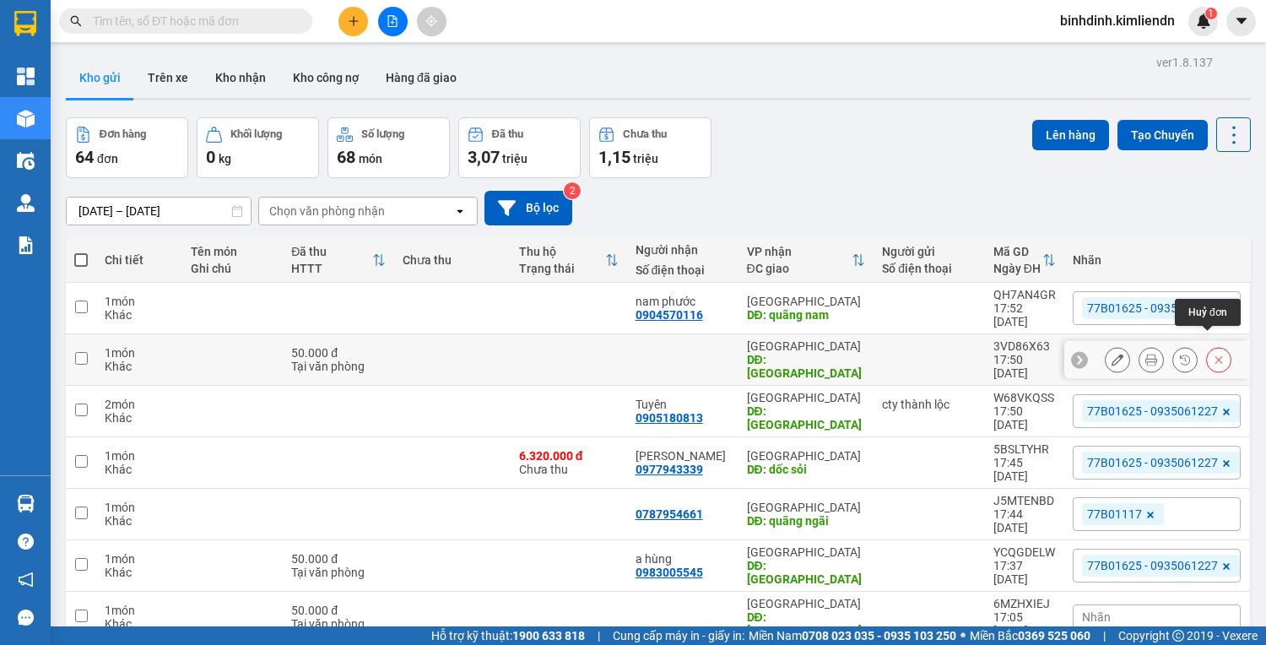
click at [1213, 354] on icon at bounding box center [1219, 360] width 12 height 12
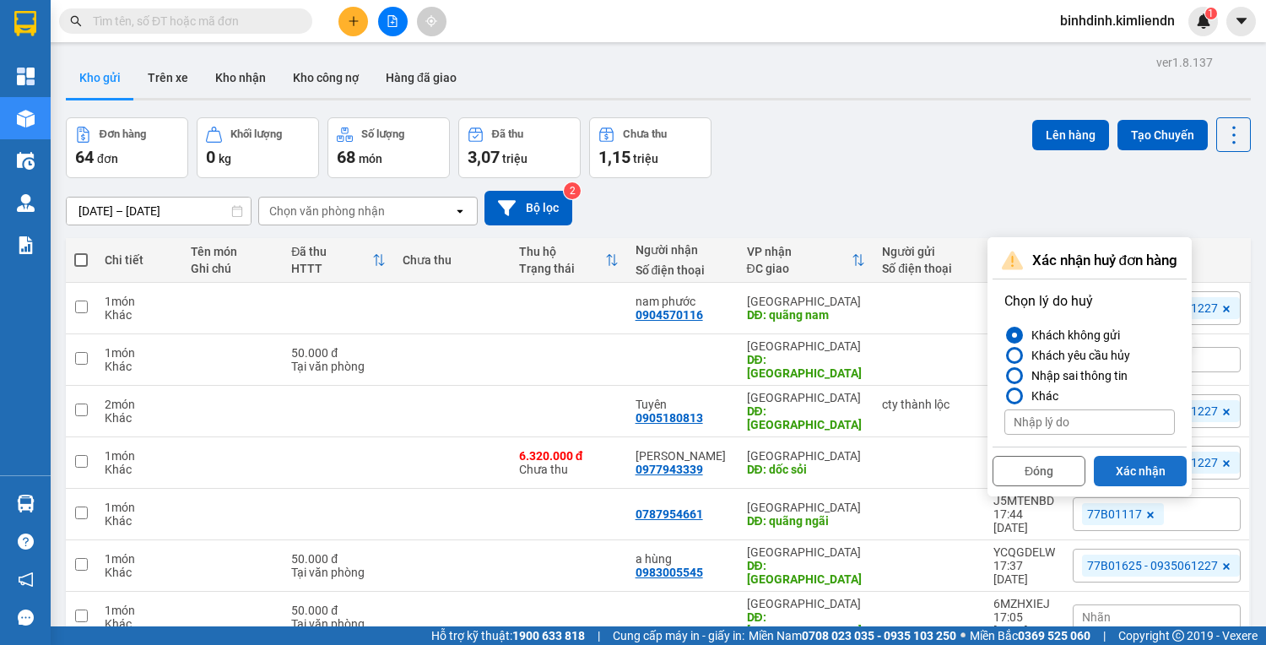
click at [1131, 464] on button "Xác nhận" at bounding box center [1140, 471] width 93 height 30
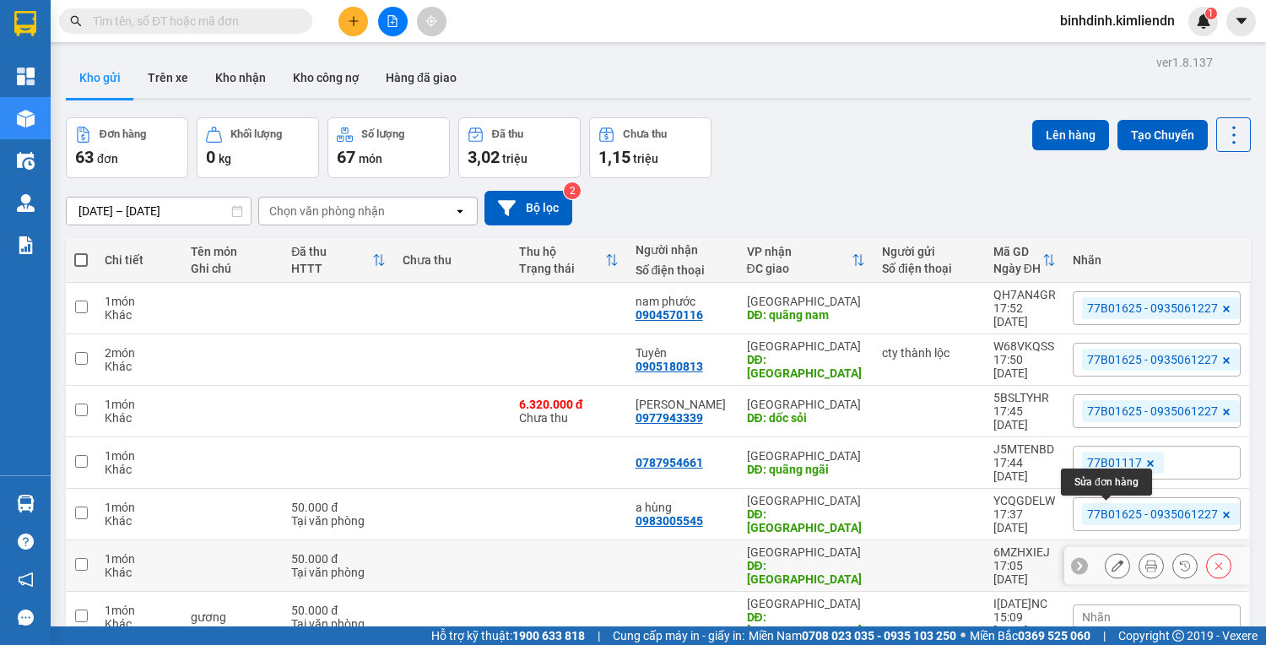
click at [1106, 551] on button at bounding box center [1118, 566] width 24 height 30
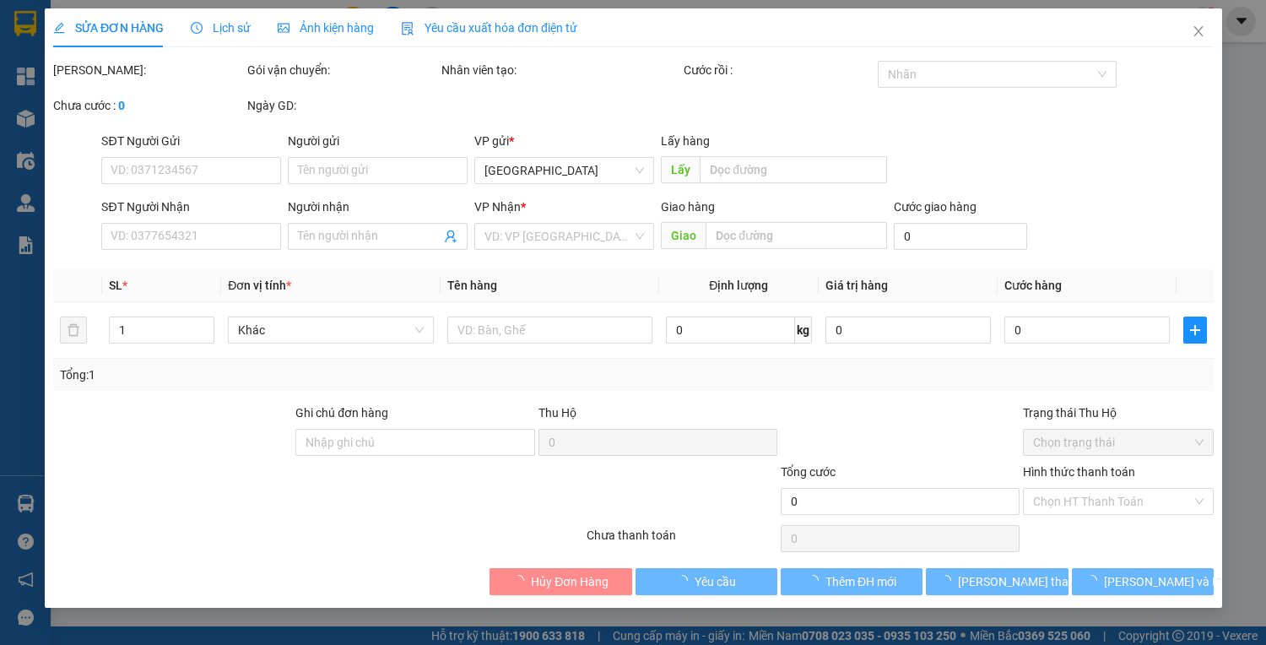
type input "quy nhơn"
type input "[GEOGRAPHIC_DATA]"
type input "50.000"
type input "43b04519 - 091012266"
type input "50.000"
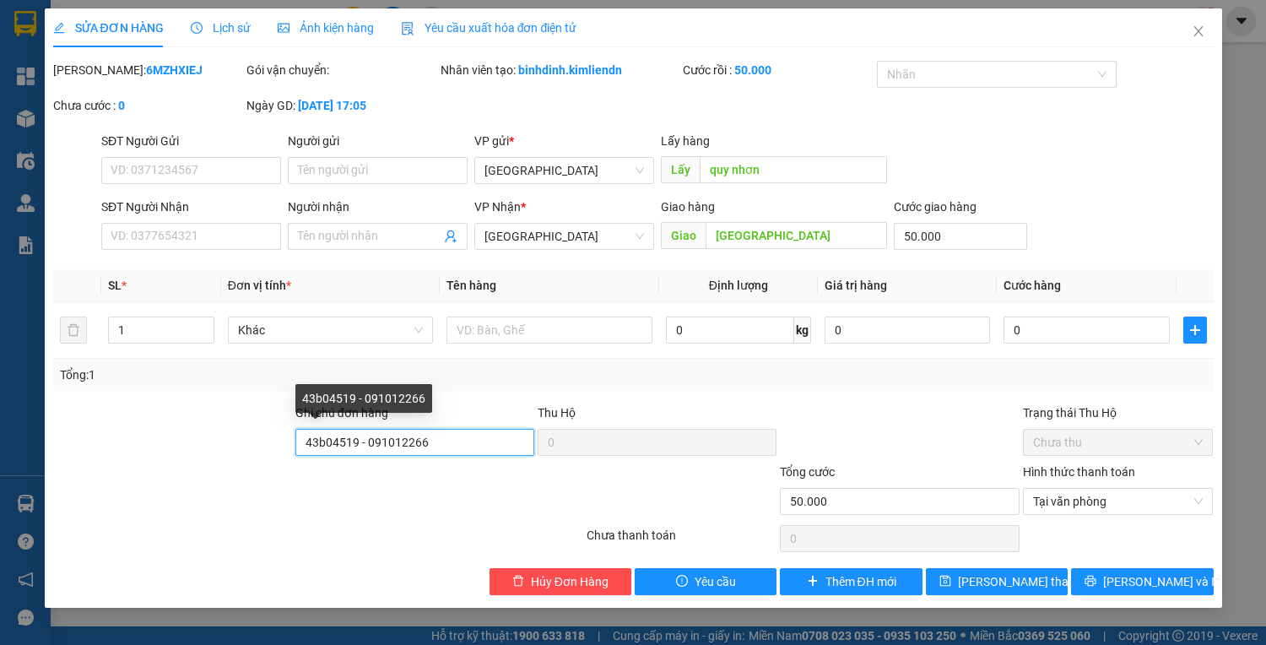
drag, startPoint x: 480, startPoint y: 429, endPoint x: 257, endPoint y: 454, distance: 224.3
click at [257, 454] on div "Ghi chú đơn hàng 43b04519 - 091012266 Thu Hộ 0 Trạng thái Thu Hộ Chưa thu" at bounding box center [633, 433] width 1164 height 59
type input "1625 - Hạ - 0935061227"
type input "50.000"
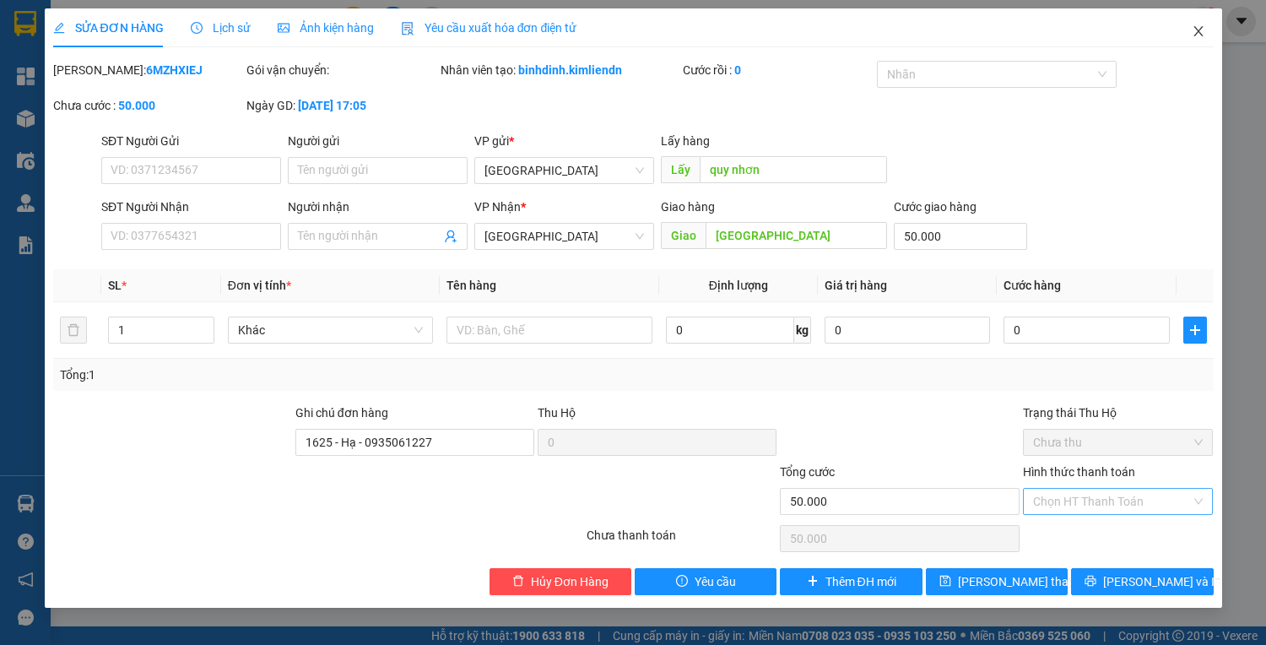
click at [1198, 24] on span "Close" at bounding box center [1198, 31] width 47 height 47
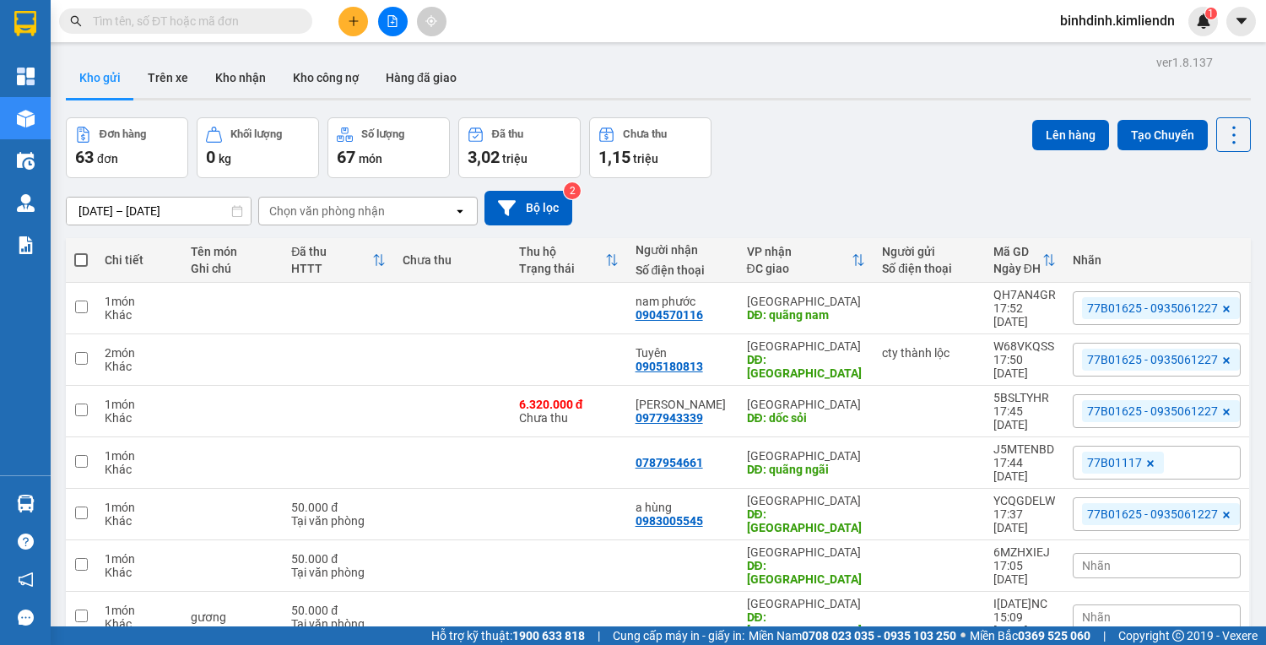
click at [360, 30] on button at bounding box center [354, 22] width 30 height 30
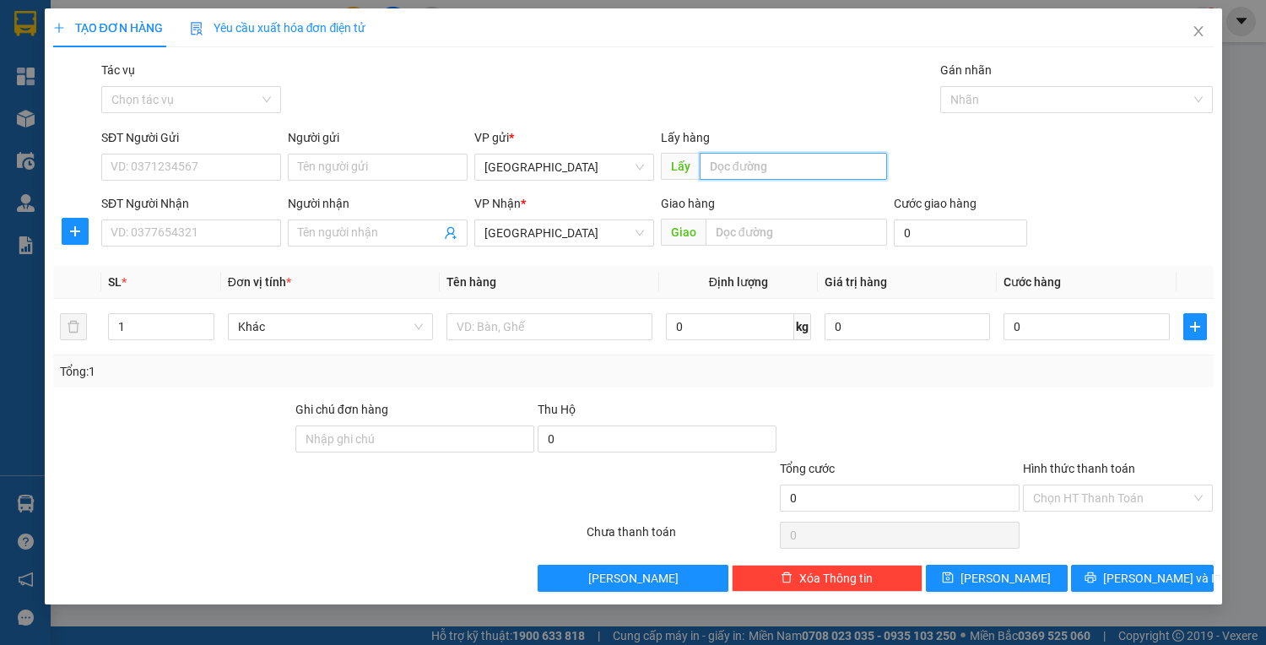
click at [763, 156] on input "text" at bounding box center [793, 166] width 187 height 27
click at [763, 161] on input "text" at bounding box center [793, 166] width 187 height 27
type input "quy nhơn"
click at [803, 243] on input "text" at bounding box center [797, 232] width 182 height 27
type input "d"
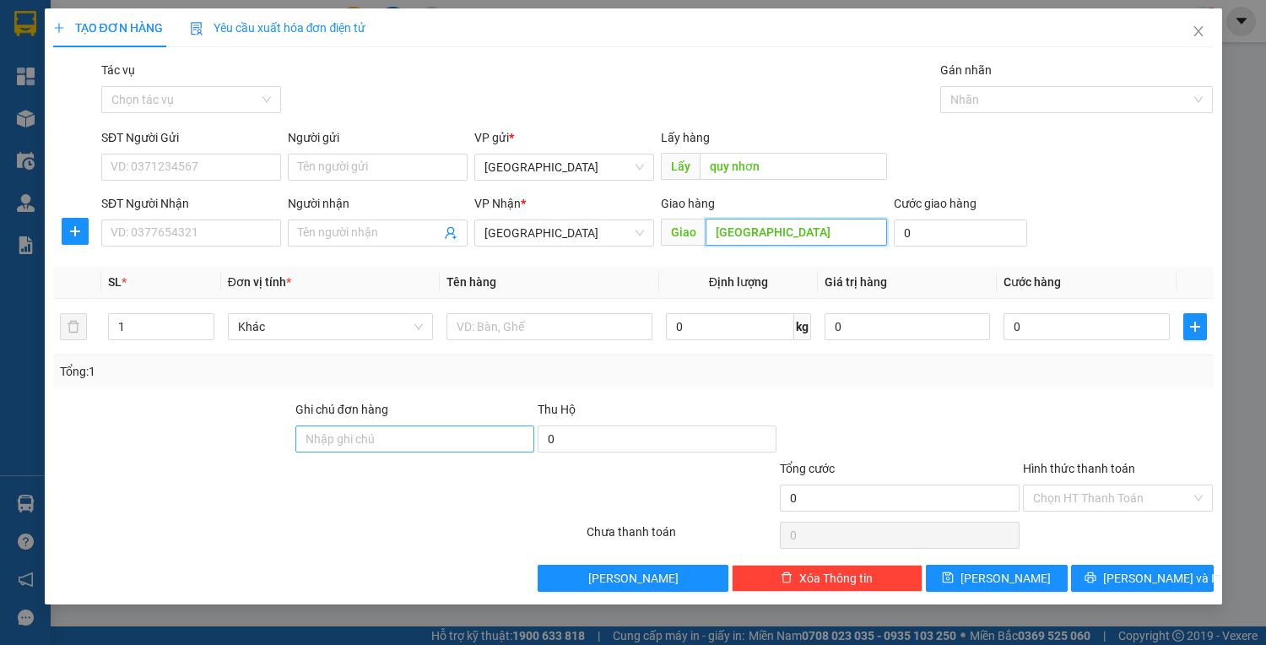
type input "[GEOGRAPHIC_DATA]"
click at [476, 446] on input "Ghi chú đơn hàng" at bounding box center [414, 438] width 239 height 27
type input "1625 - Hạ - 0935061227"
click at [1161, 503] on input "Hình thức thanh toán" at bounding box center [1112, 497] width 159 height 25
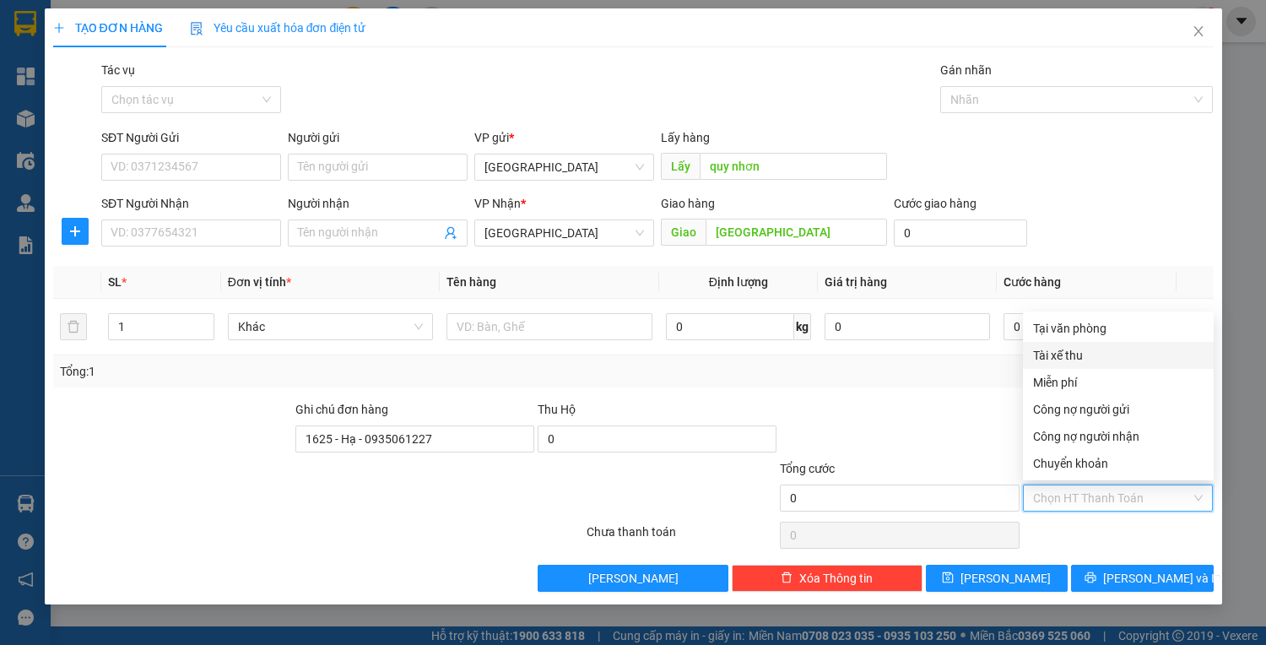
click at [937, 388] on div "Transit Pickup Surcharge Ids Transit Deliver Surcharge Ids Transit Deliver Surc…" at bounding box center [633, 326] width 1161 height 531
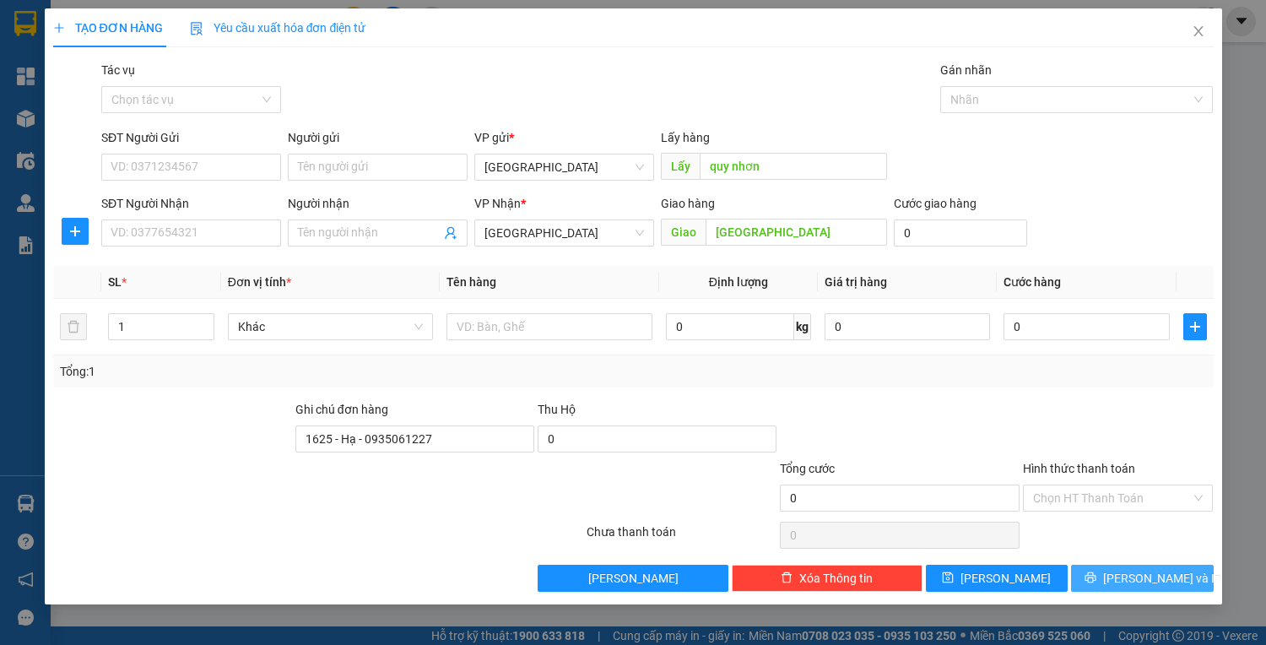
click at [1122, 576] on button "[PERSON_NAME] và In" at bounding box center [1142, 578] width 142 height 27
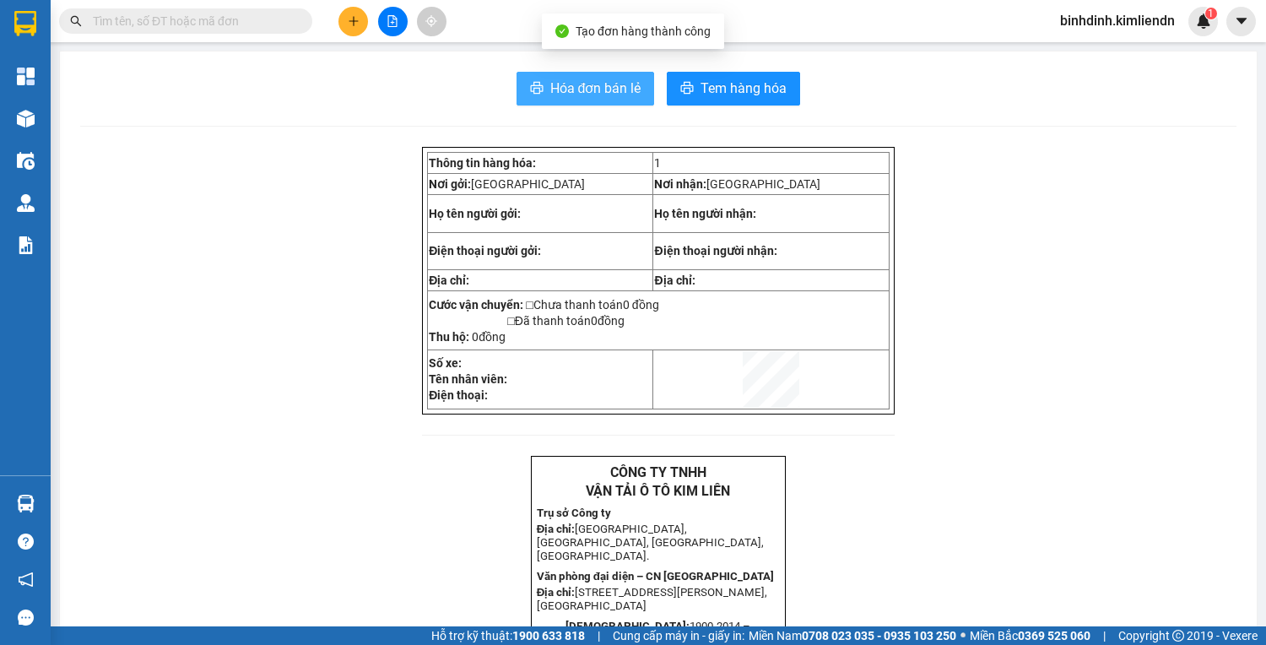
click at [606, 82] on span "Hóa đơn bán lẻ" at bounding box center [595, 88] width 91 height 21
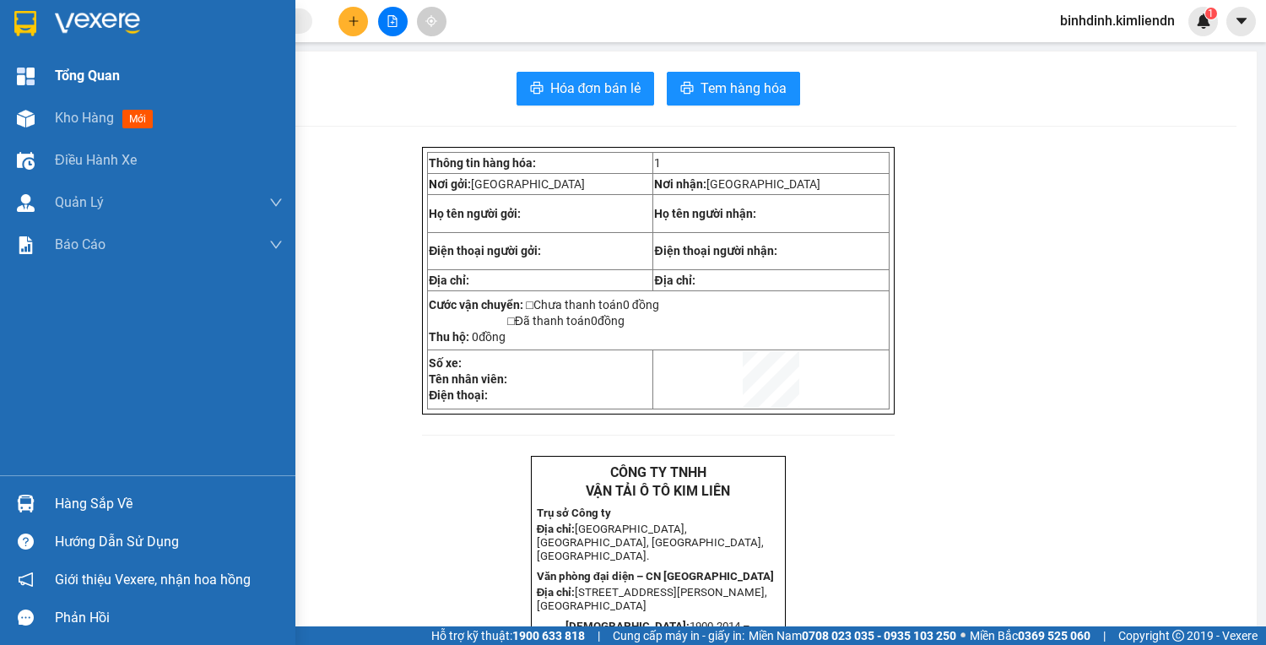
click at [6, 91] on div "Tổng Quan" at bounding box center [147, 76] width 295 height 42
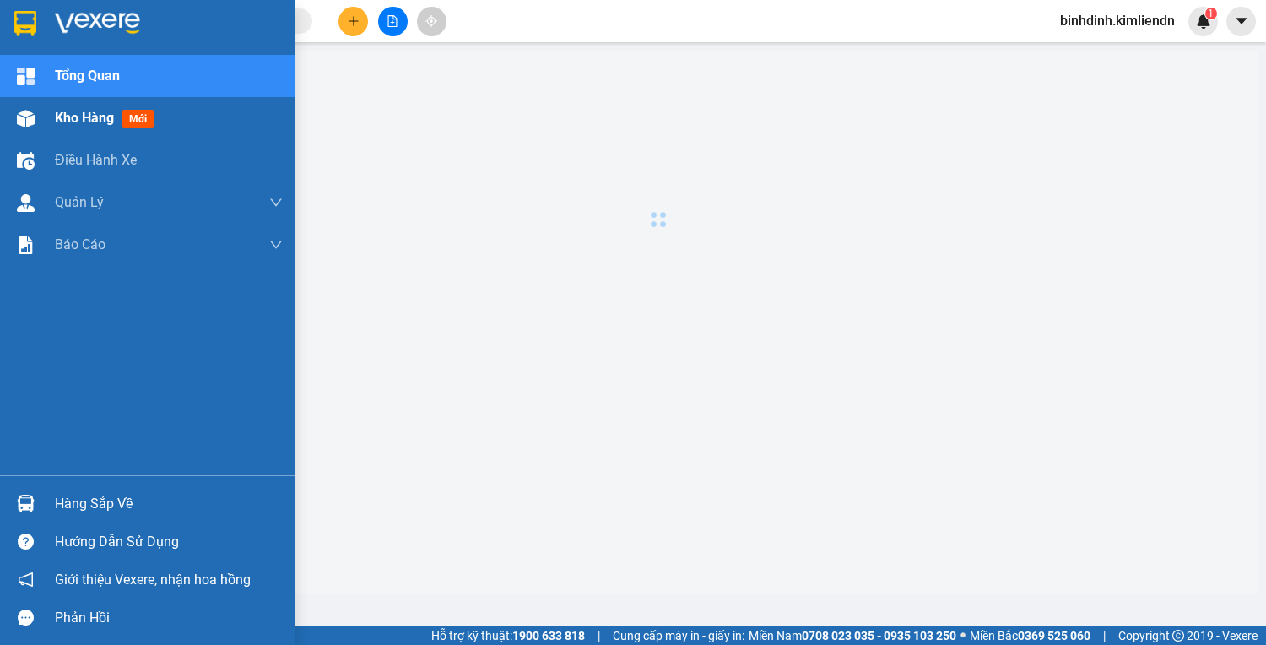
click at [15, 113] on div at bounding box center [26, 119] width 30 height 30
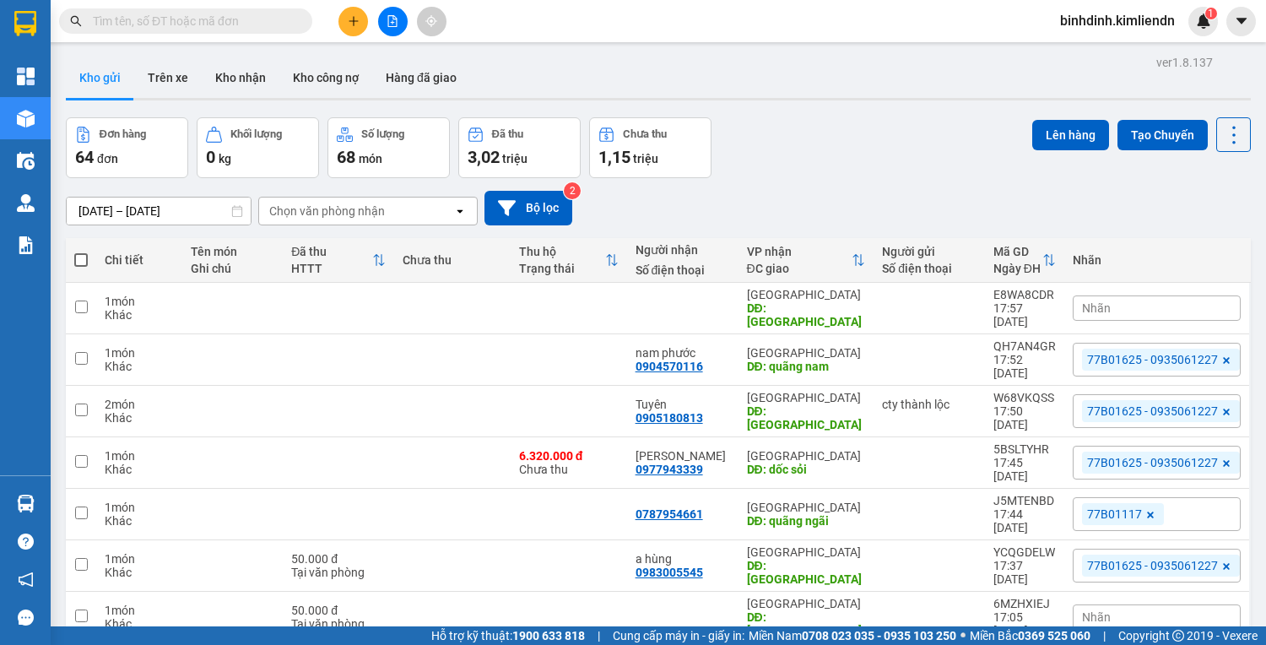
click at [350, 7] on button at bounding box center [354, 22] width 30 height 30
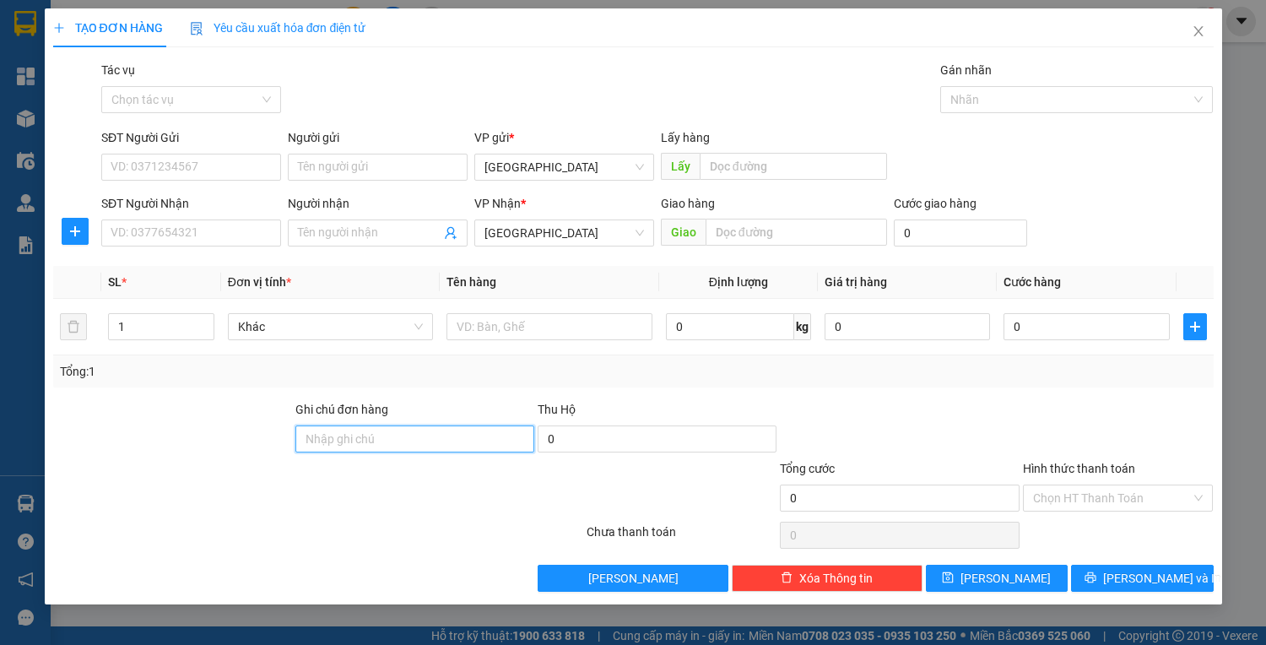
click at [376, 449] on input "Ghi chú đơn hàng" at bounding box center [414, 438] width 239 height 27
type input "77b01625-0935061227"
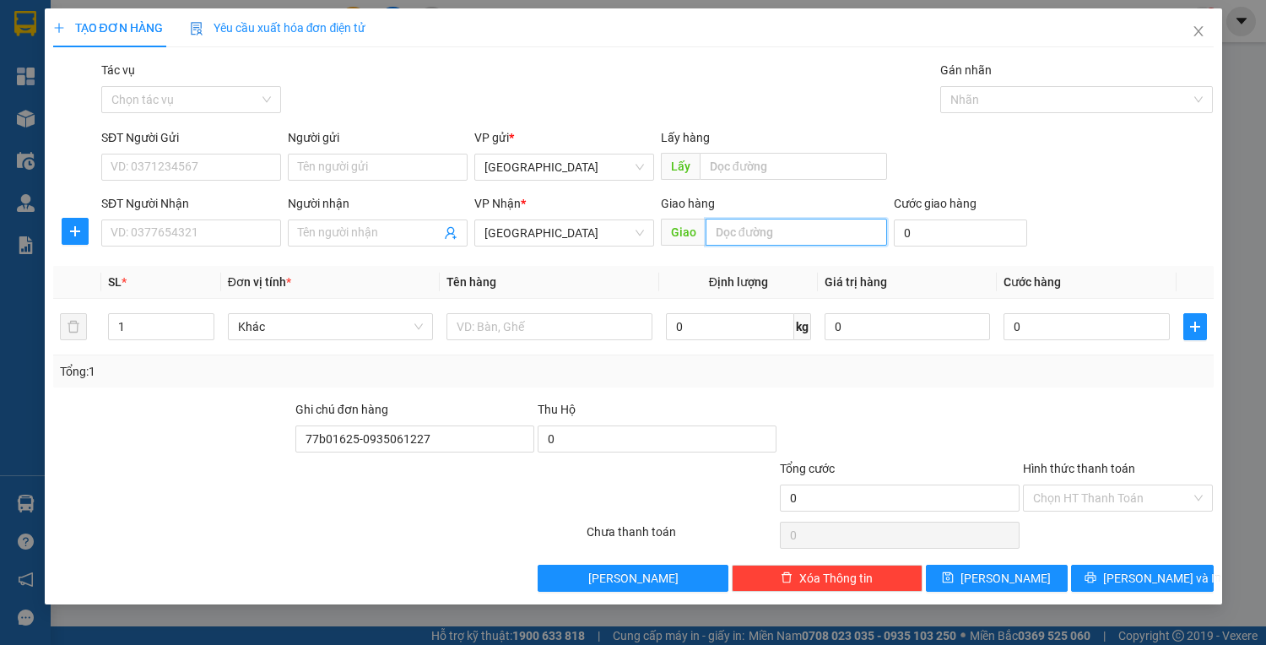
click at [789, 236] on input "text" at bounding box center [797, 232] width 182 height 27
type input "1k kì lí 1k đn"
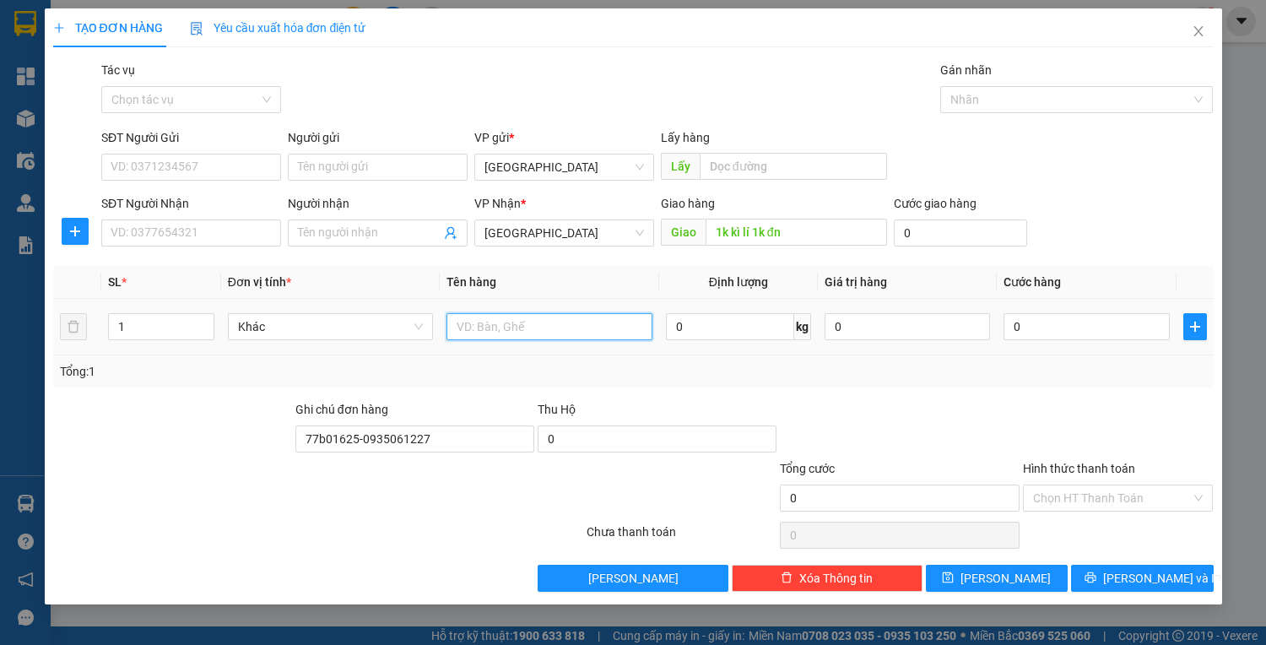
click at [492, 326] on input "text" at bounding box center [549, 326] width 205 height 27
click at [152, 314] on input "1" at bounding box center [161, 326] width 104 height 25
type input "2"
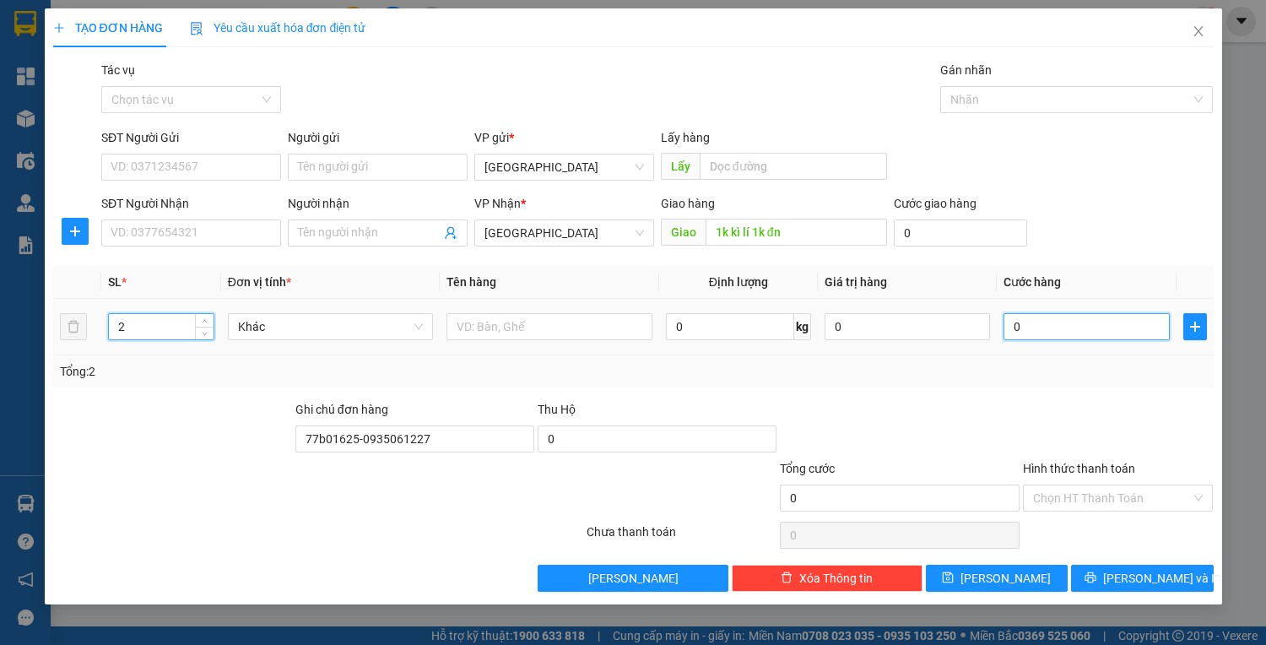
click at [1077, 319] on input "0" at bounding box center [1086, 326] width 165 height 27
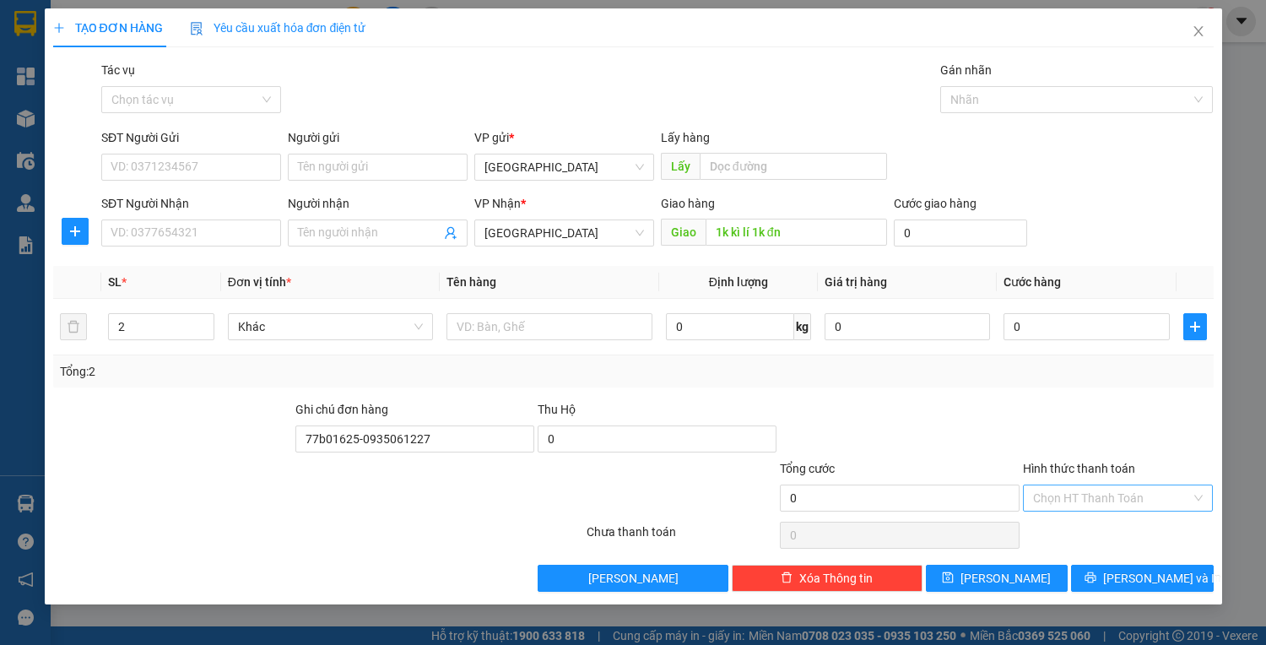
click at [1116, 501] on input "Hình thức thanh toán" at bounding box center [1112, 497] width 159 height 25
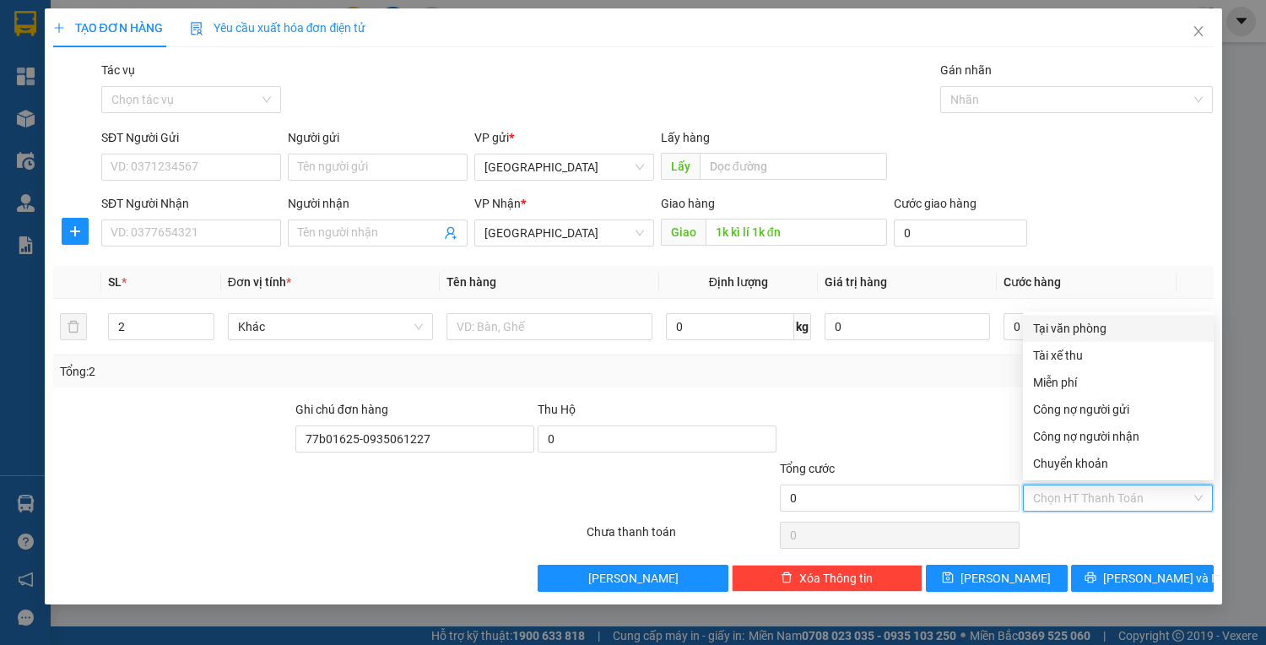
click at [1087, 331] on div "Tại văn phòng" at bounding box center [1118, 328] width 171 height 19
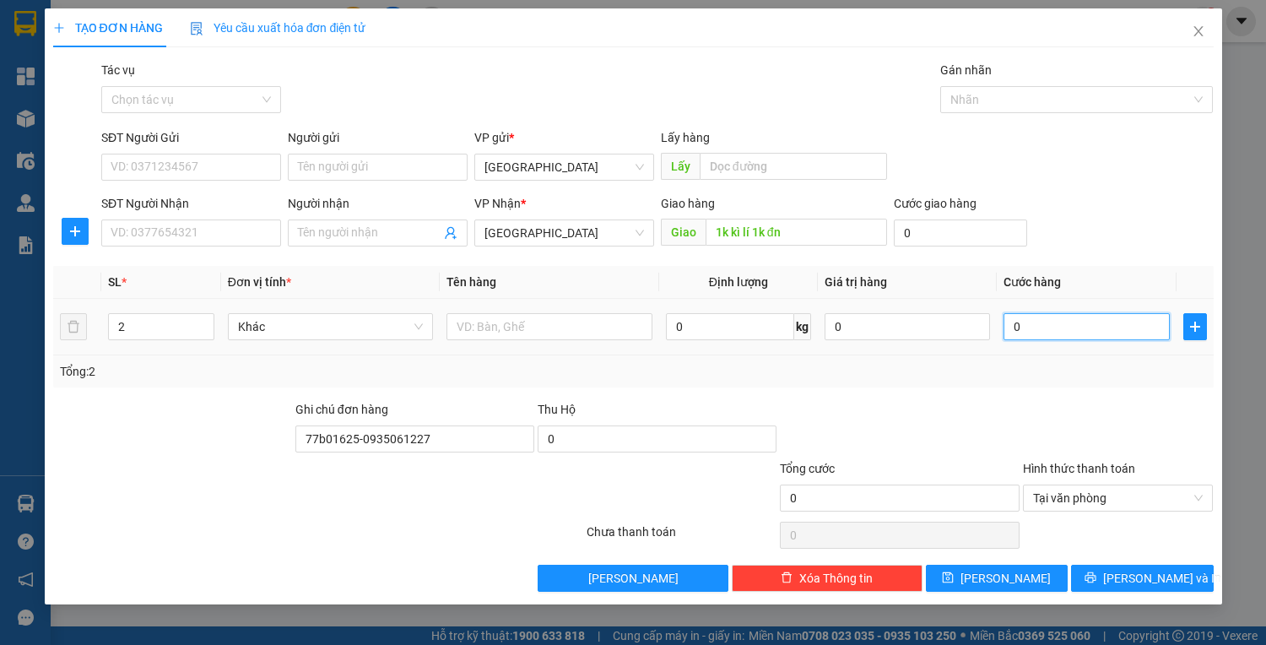
click at [1082, 321] on input "0" at bounding box center [1086, 326] width 165 height 27
type input "8"
type input "80"
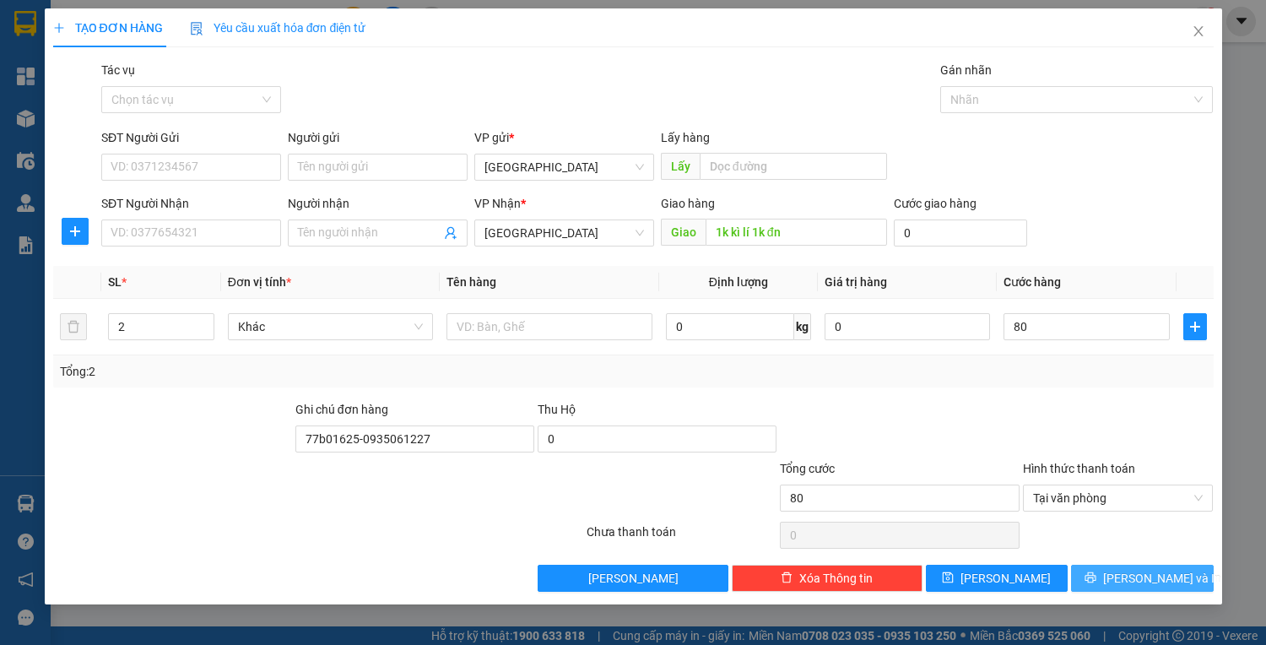
type input "80.000"
click at [1141, 575] on span "[PERSON_NAME] và In" at bounding box center [1162, 578] width 118 height 19
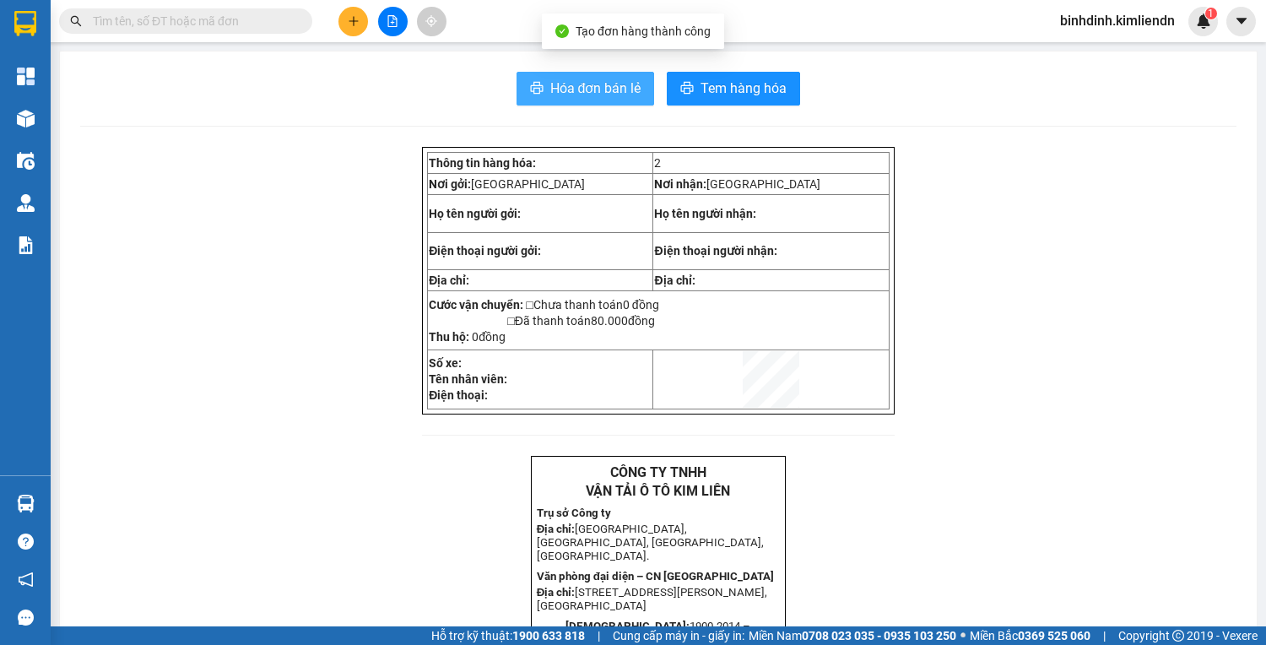
click at [578, 98] on span "Hóa đơn bán lẻ" at bounding box center [595, 88] width 91 height 21
click at [360, 17] on button at bounding box center [354, 22] width 30 height 30
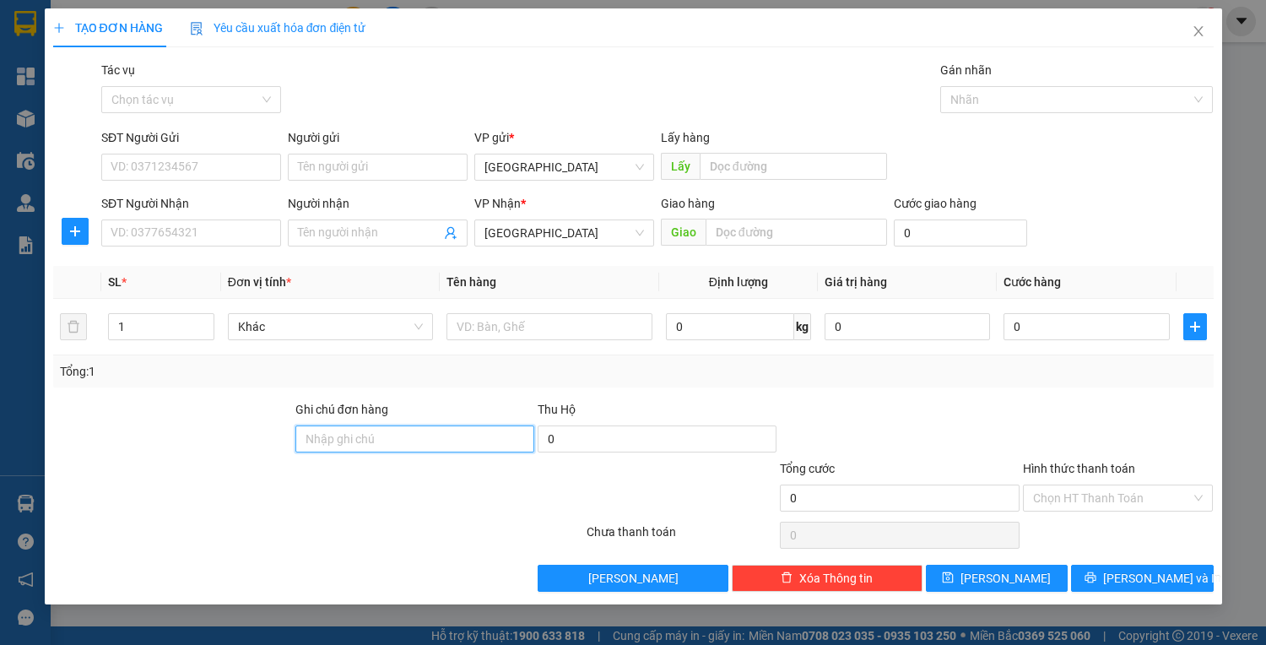
click at [394, 444] on input "Ghi chú đơn hàng" at bounding box center [414, 438] width 239 height 27
type input "77b01625"
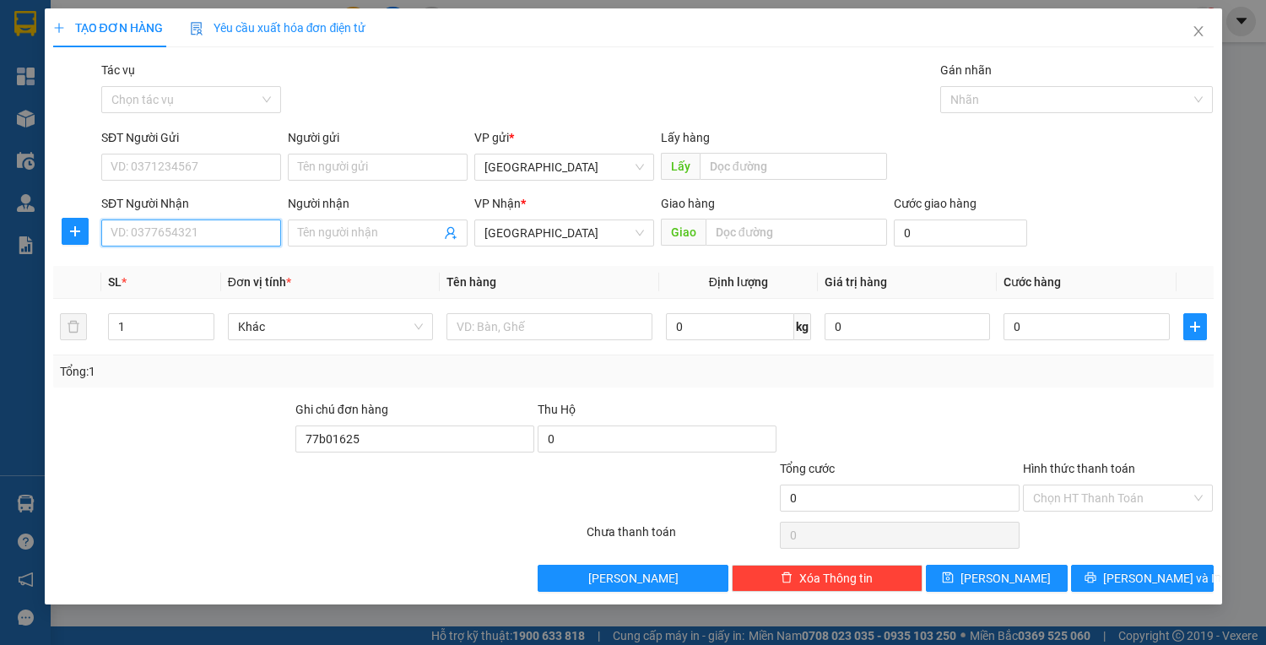
click at [218, 230] on input "SĐT Người Nhận" at bounding box center [191, 232] width 180 height 27
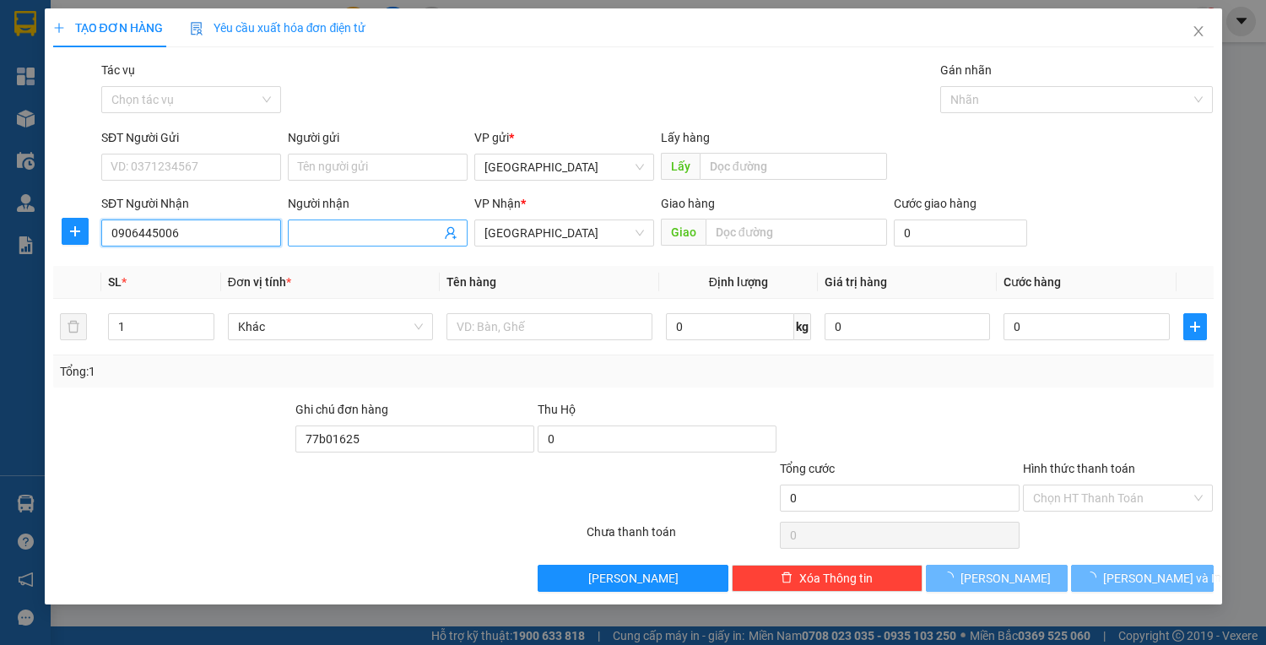
type input "0906445006"
click at [317, 226] on input "Người nhận" at bounding box center [369, 233] width 143 height 19
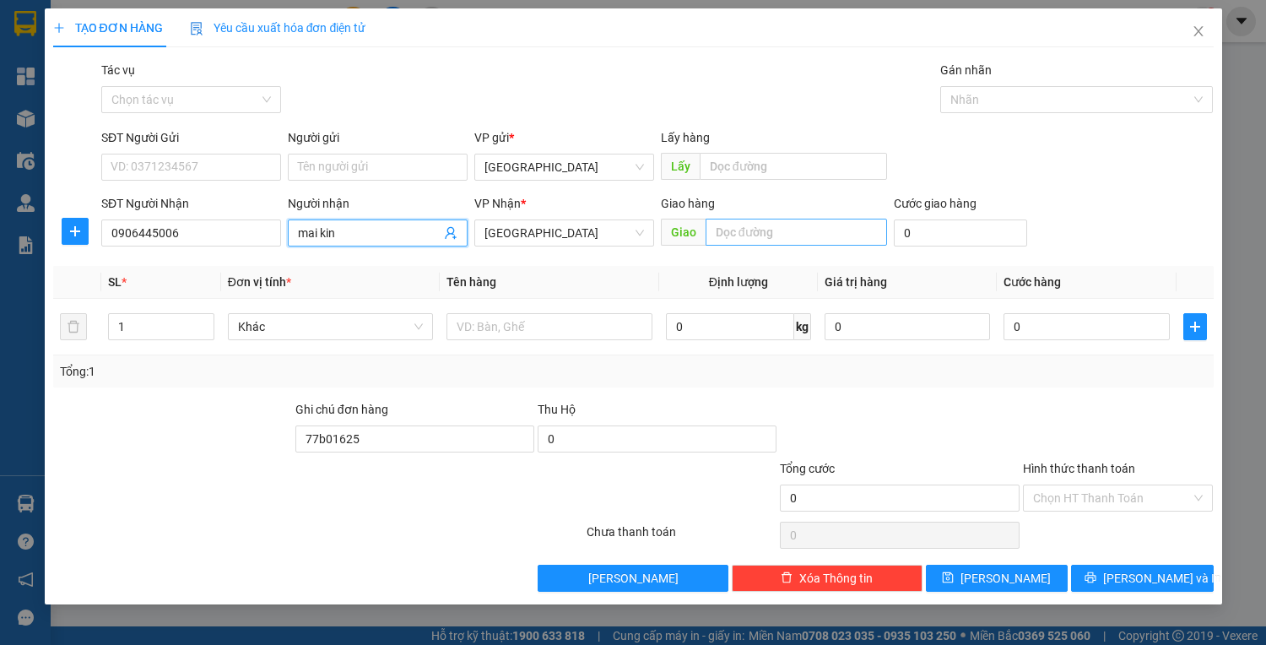
type input "mai kin"
click at [734, 225] on input "text" at bounding box center [797, 232] width 182 height 27
type input "kì lý"
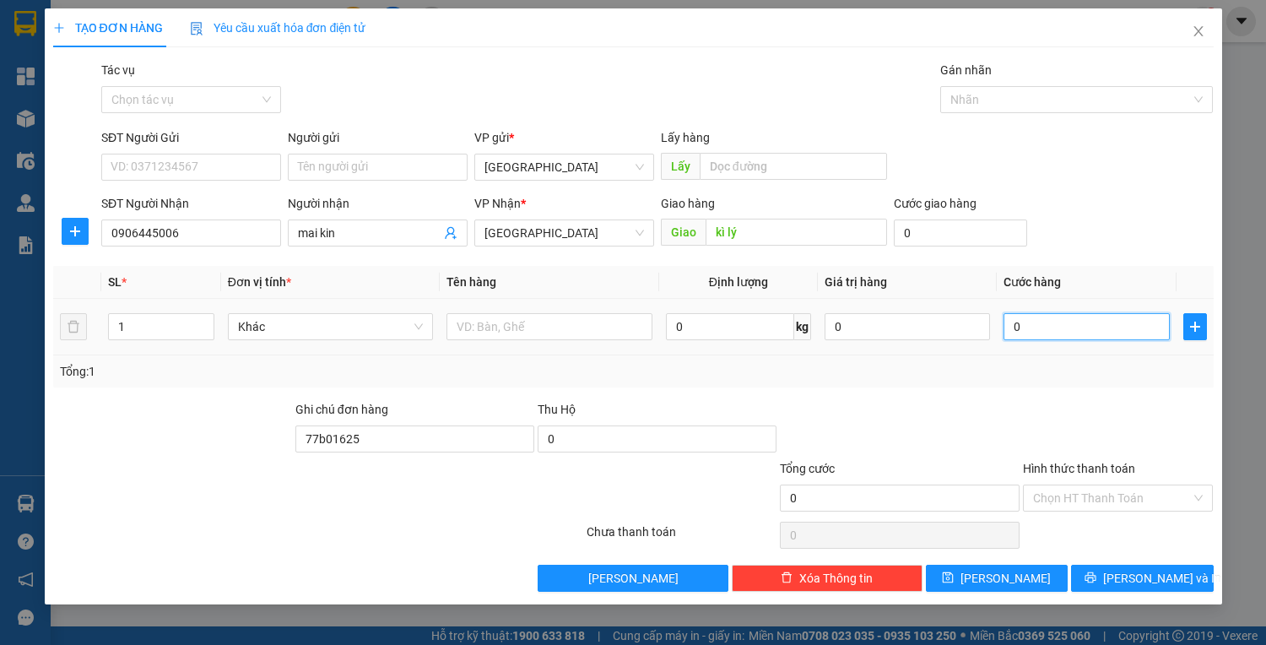
click at [1060, 328] on input "0" at bounding box center [1086, 326] width 165 height 27
type input "4"
type input "40"
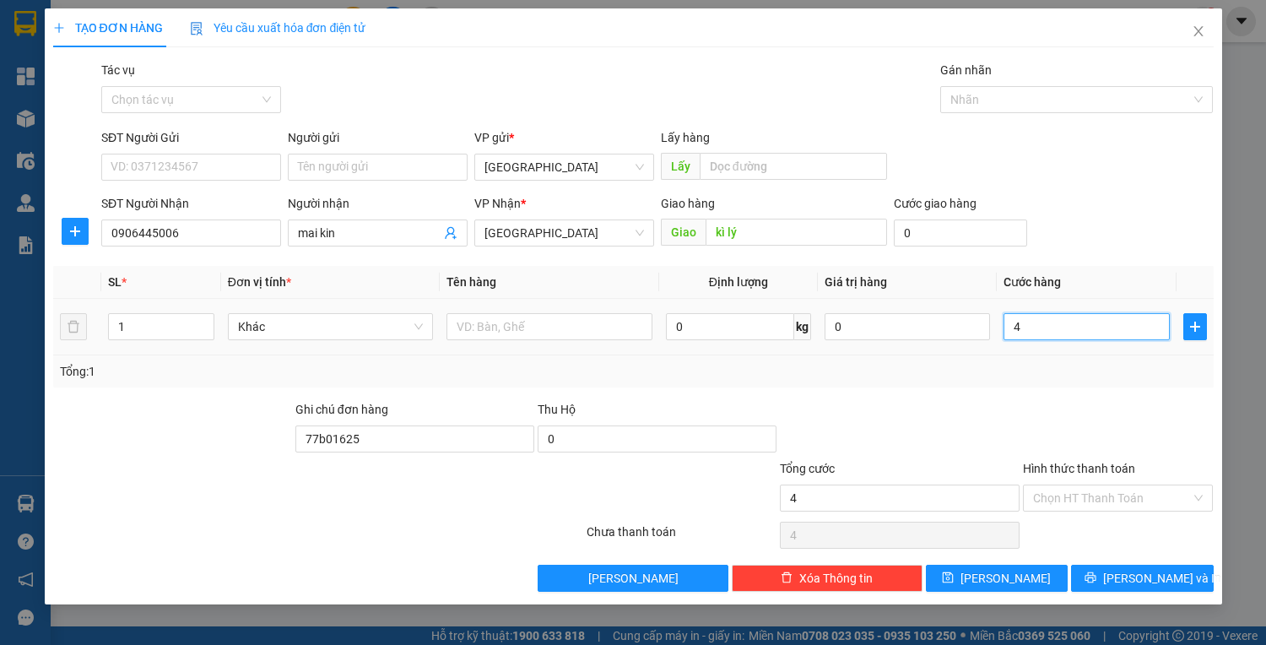
type input "40"
type input "40.000"
click at [1168, 508] on input "Hình thức thanh toán" at bounding box center [1112, 497] width 159 height 25
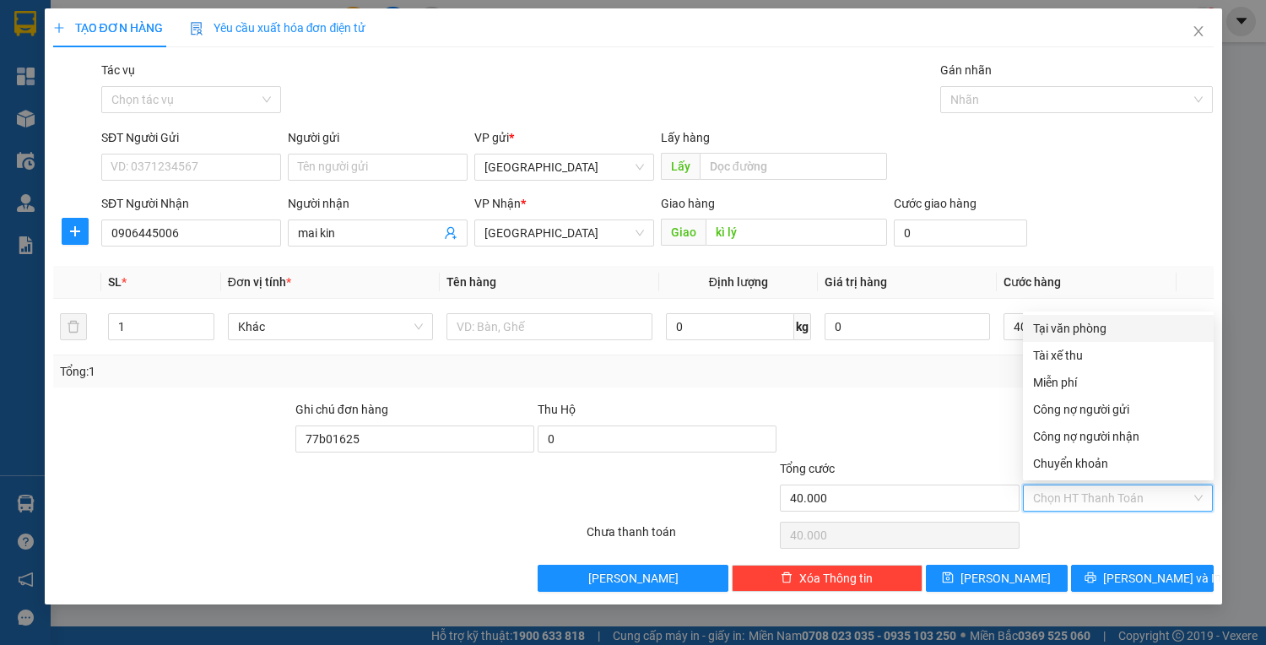
click at [1062, 334] on div "Tại văn phòng" at bounding box center [1118, 328] width 171 height 19
type input "0"
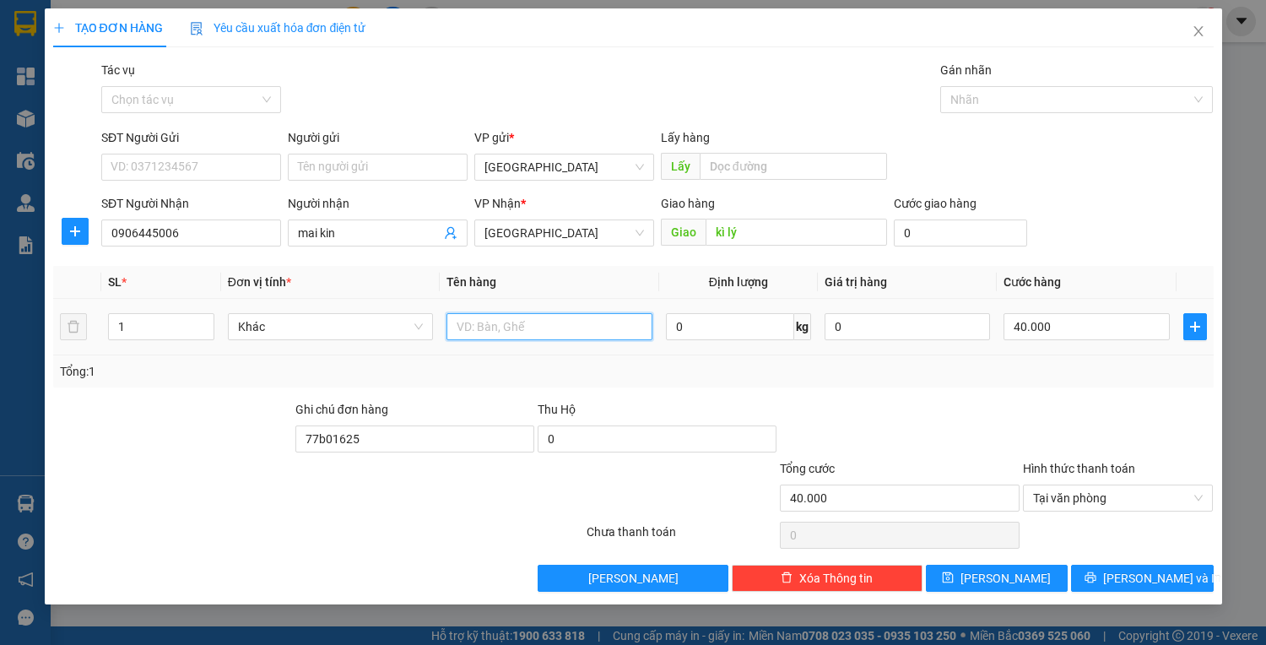
click at [537, 332] on input "text" at bounding box center [549, 326] width 205 height 27
type input "kiện"
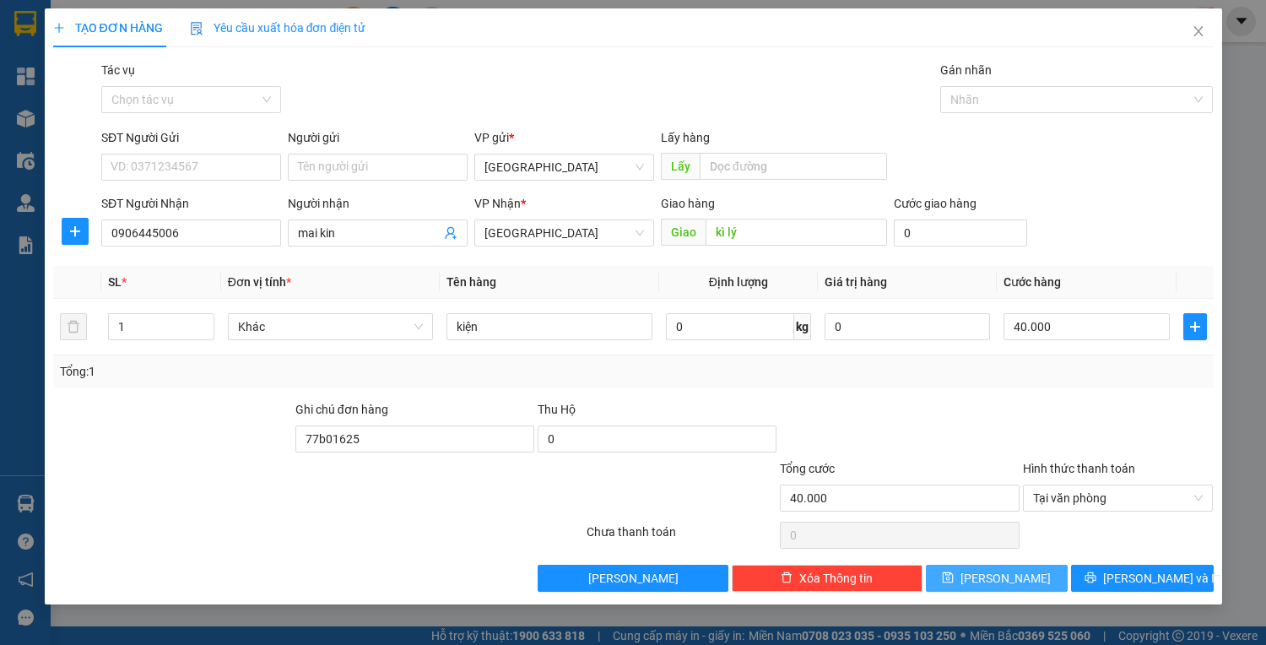
click at [1024, 581] on button "[PERSON_NAME]" at bounding box center [997, 578] width 142 height 27
type input "0"
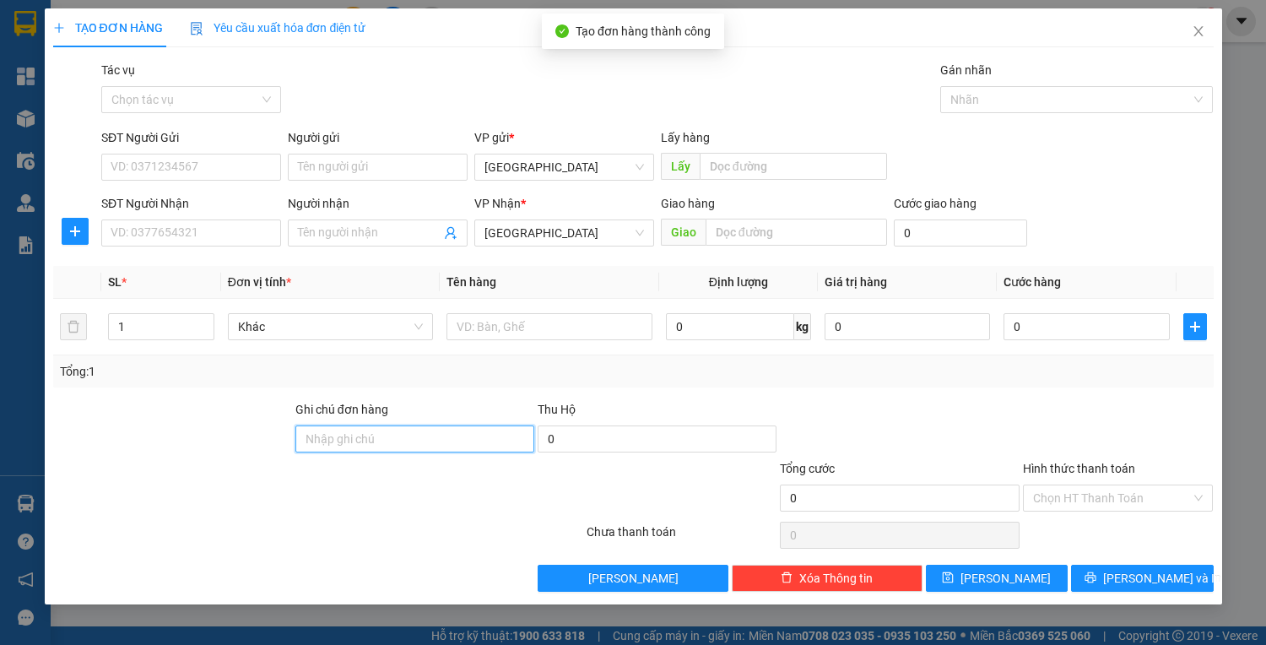
click at [371, 445] on input "Ghi chú đơn hàng" at bounding box center [414, 438] width 239 height 27
type input "77b01625-0935061227"
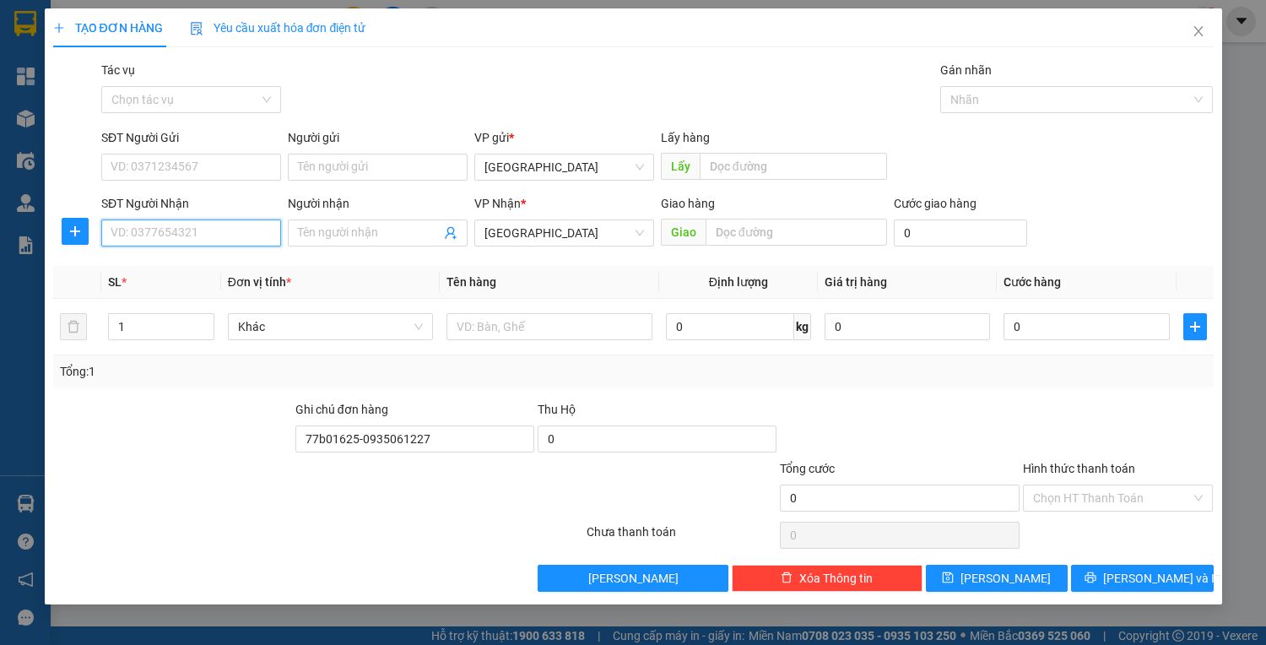
click at [244, 237] on input "SĐT Người Nhận" at bounding box center [191, 232] width 180 height 27
type input "0935044866"
click at [335, 240] on input "Người nhận" at bounding box center [369, 233] width 143 height 19
click at [749, 230] on input "text" at bounding box center [797, 232] width 182 height 27
type input "d"
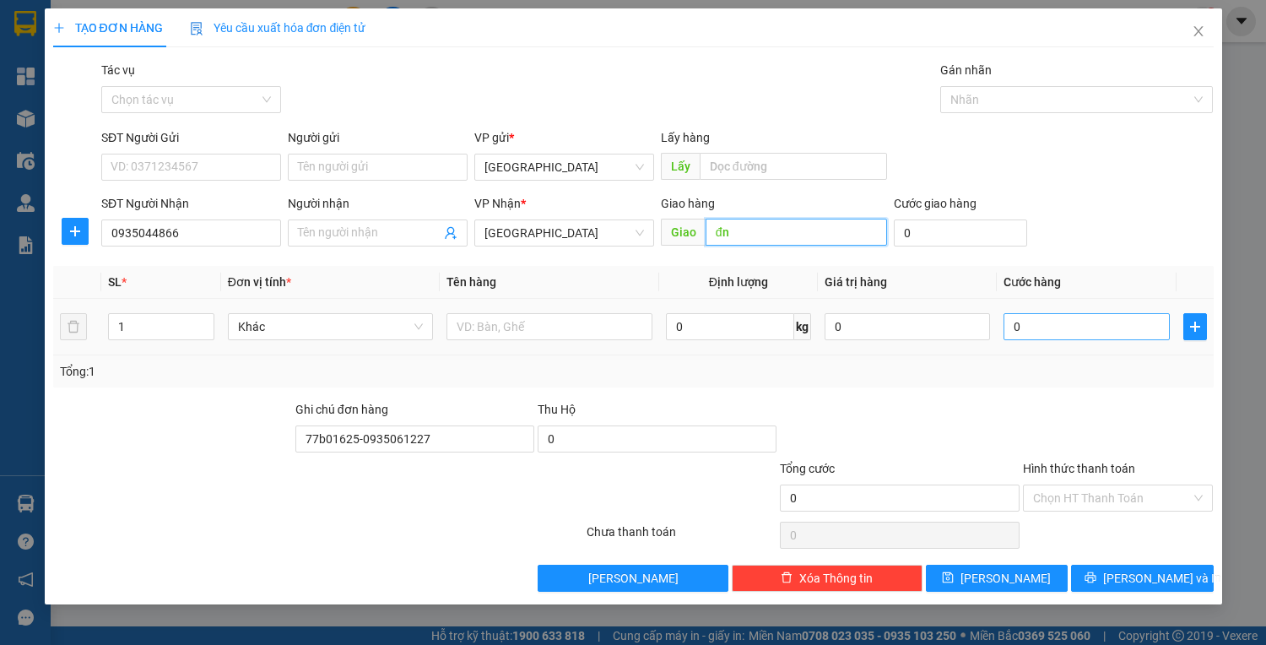
type input "đn"
type input "4"
type input "40"
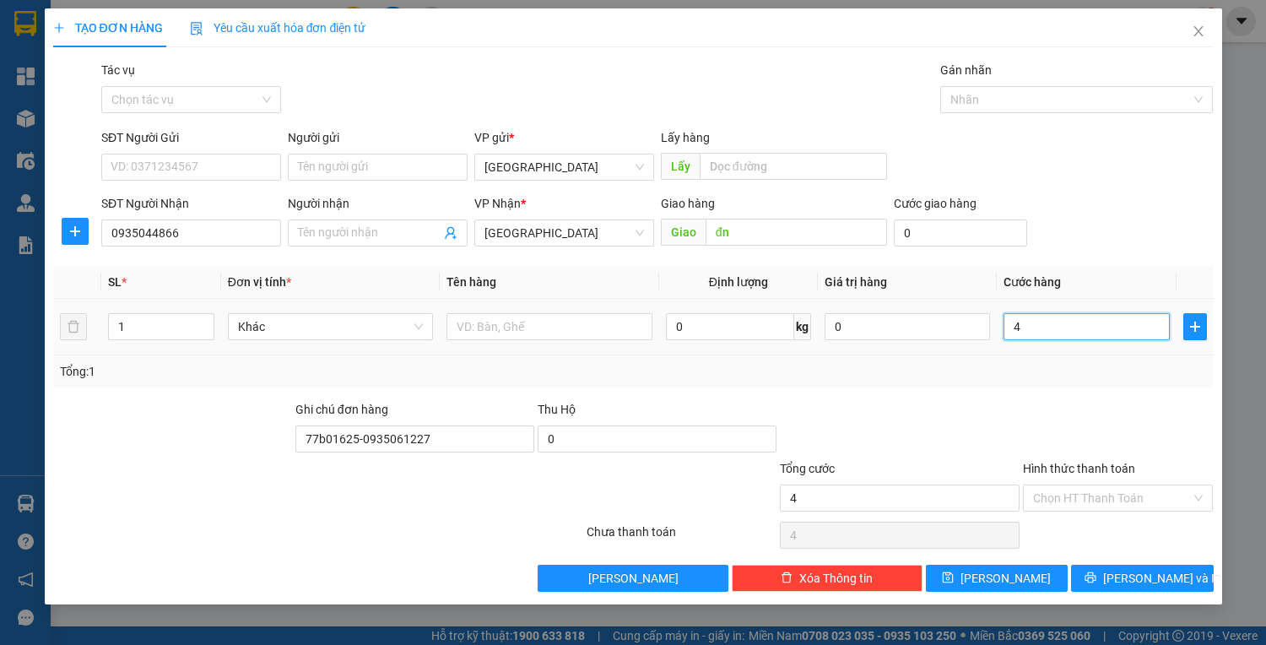
type input "40"
type input "40.000"
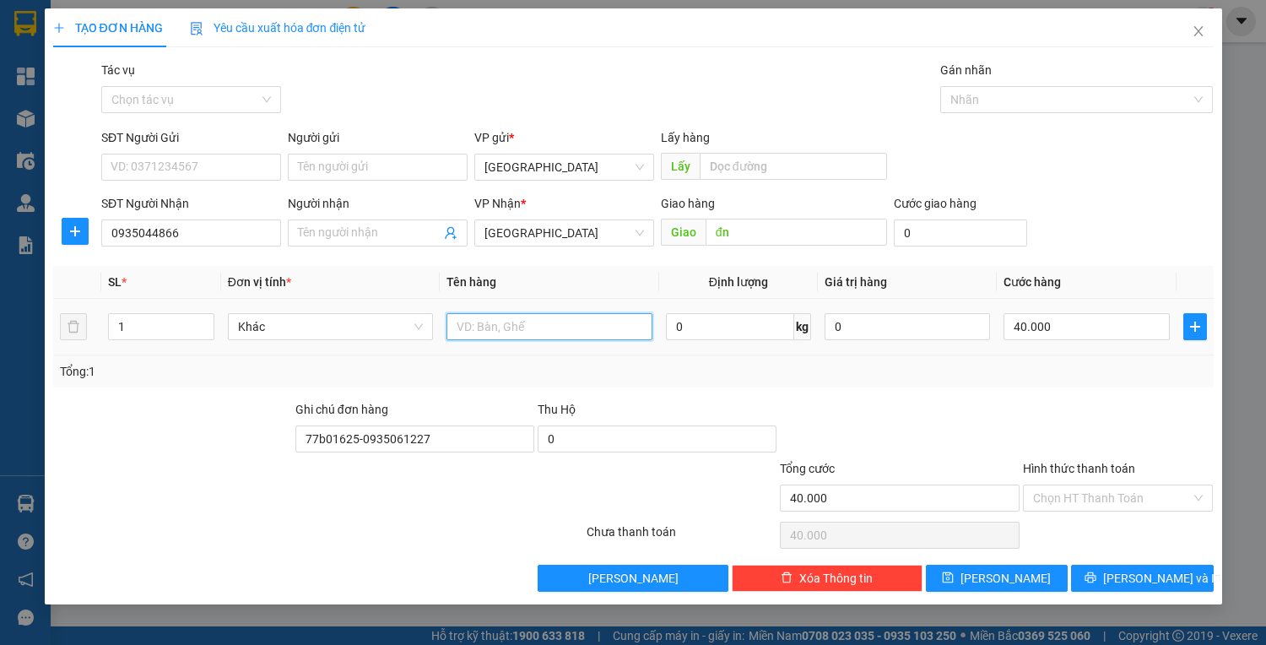
click at [543, 329] on input "text" at bounding box center [549, 326] width 205 height 27
type input "t"
type input "hộp"
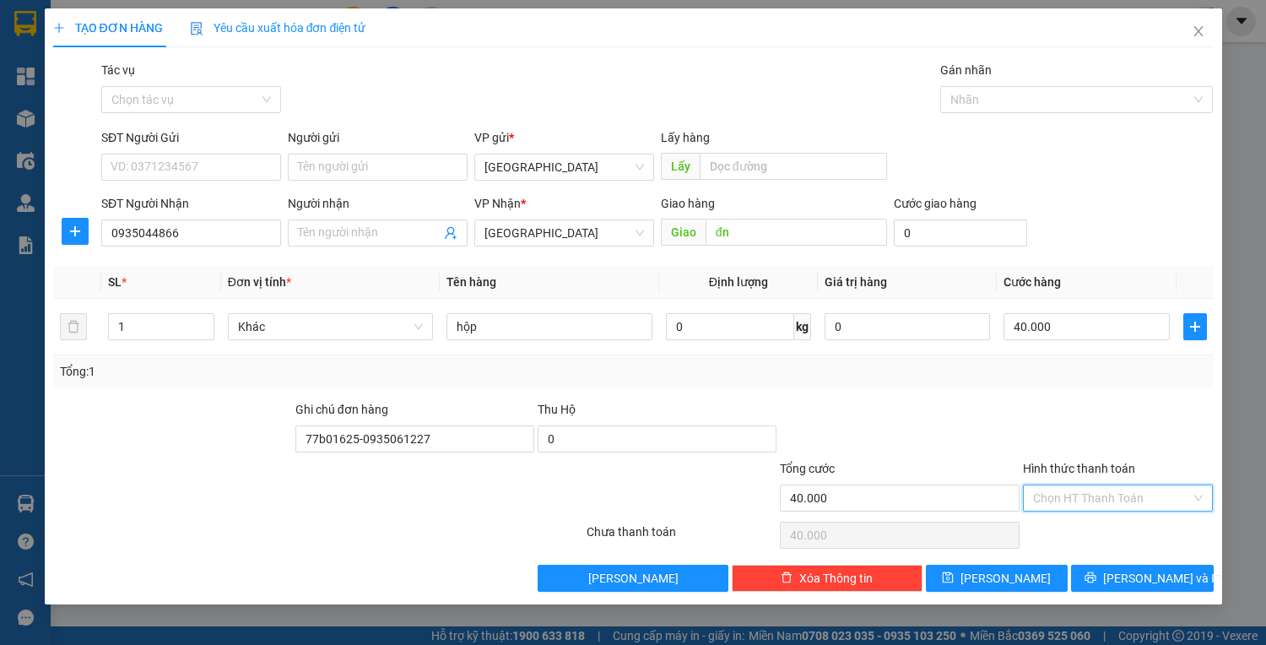
click at [1044, 493] on input "Hình thức thanh toán" at bounding box center [1112, 497] width 159 height 25
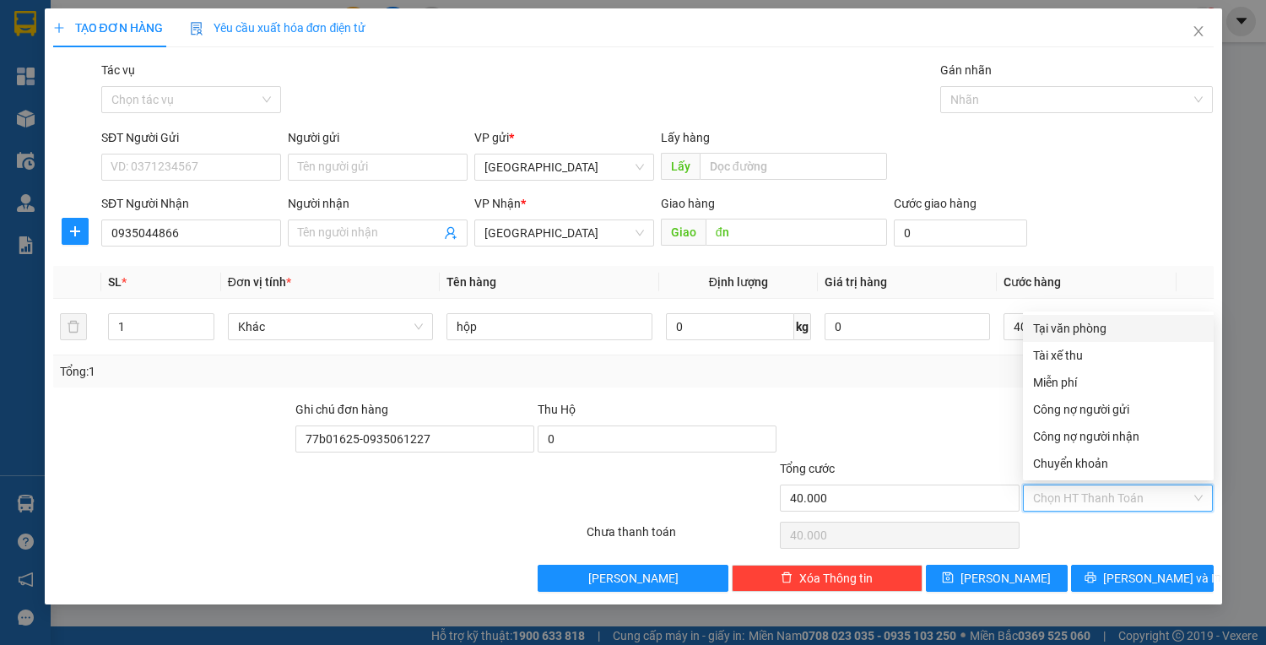
click at [1066, 331] on div "Tại văn phòng" at bounding box center [1118, 328] width 171 height 19
type input "0"
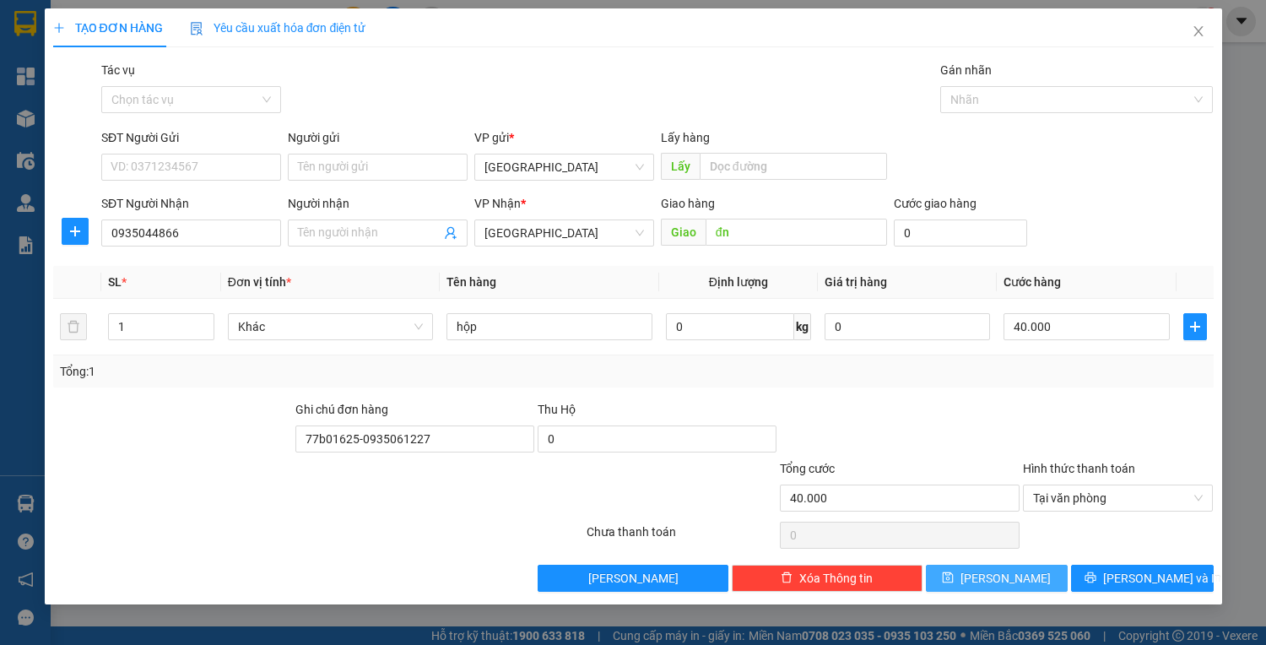
click at [1007, 582] on span "[PERSON_NAME]" at bounding box center [1006, 578] width 90 height 19
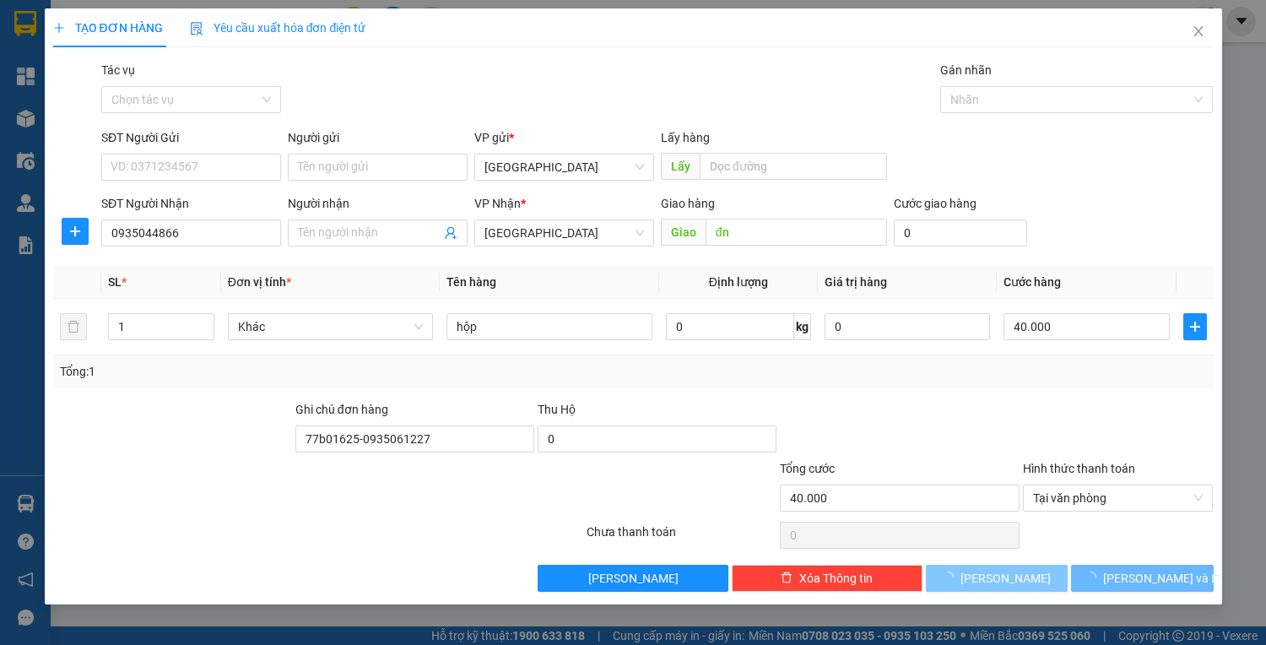
type input "0"
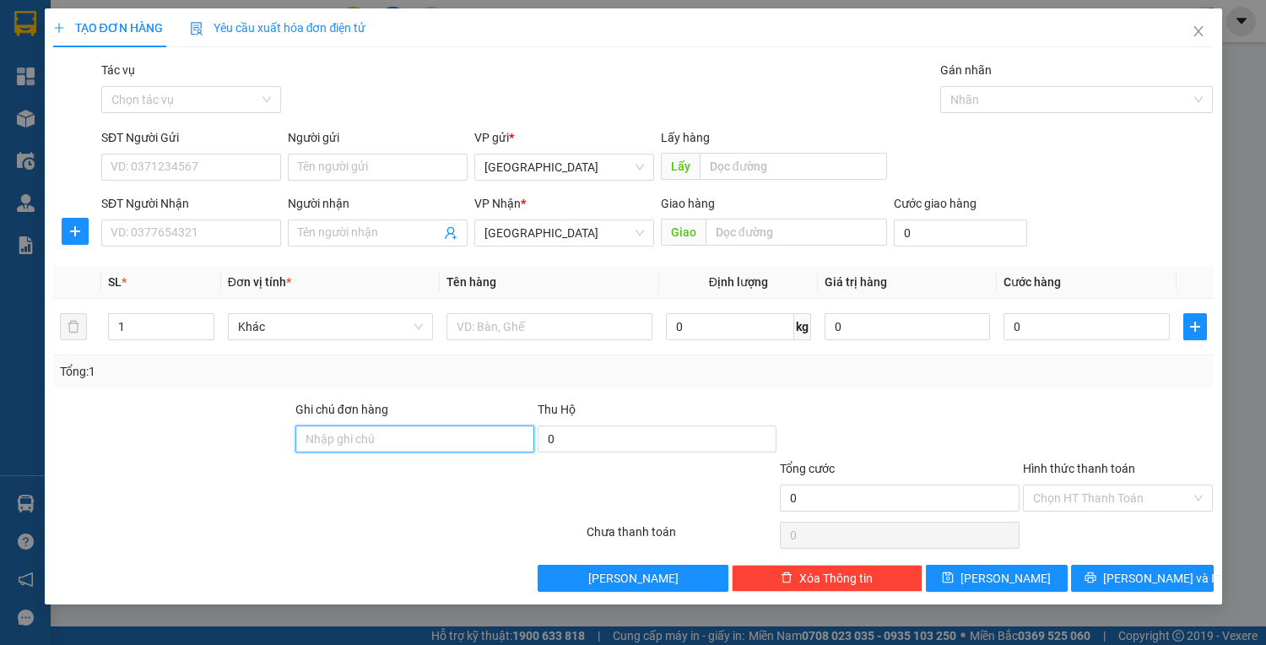
click at [342, 448] on input "Ghi chú đơn hàng" at bounding box center [414, 438] width 239 height 27
type input "77b01625-0935061227"
click at [300, 235] on input "Người nhận" at bounding box center [369, 233] width 143 height 19
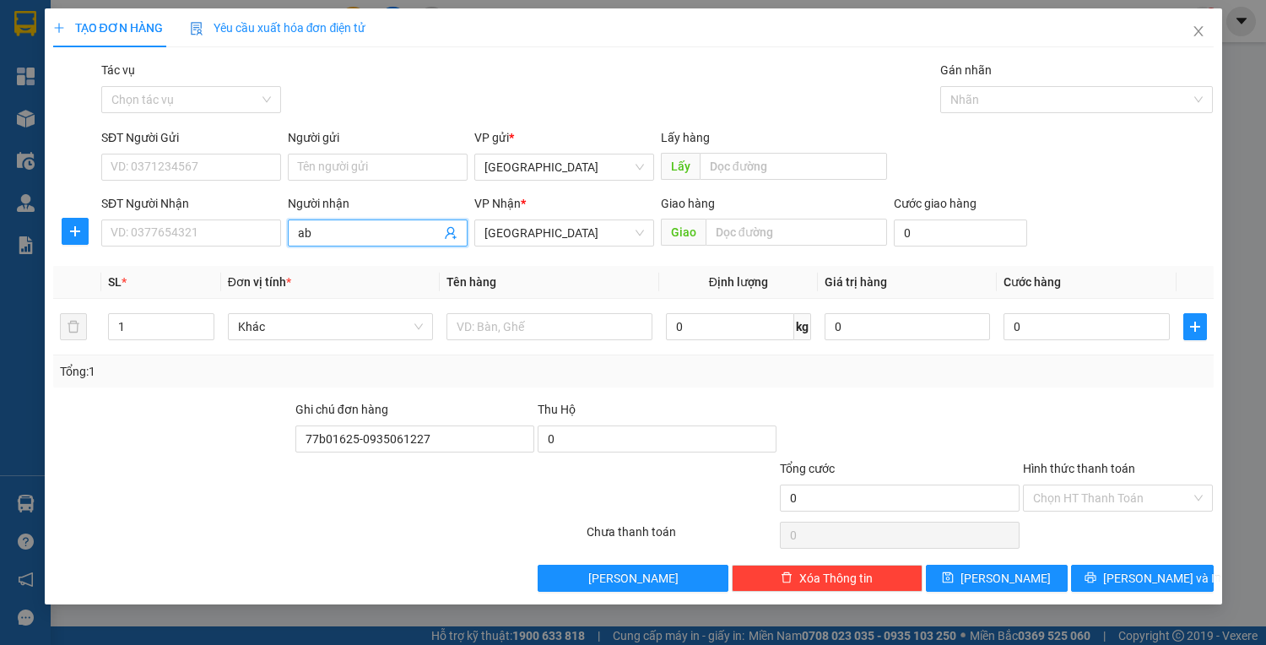
type input "a"
type input "abvddien"
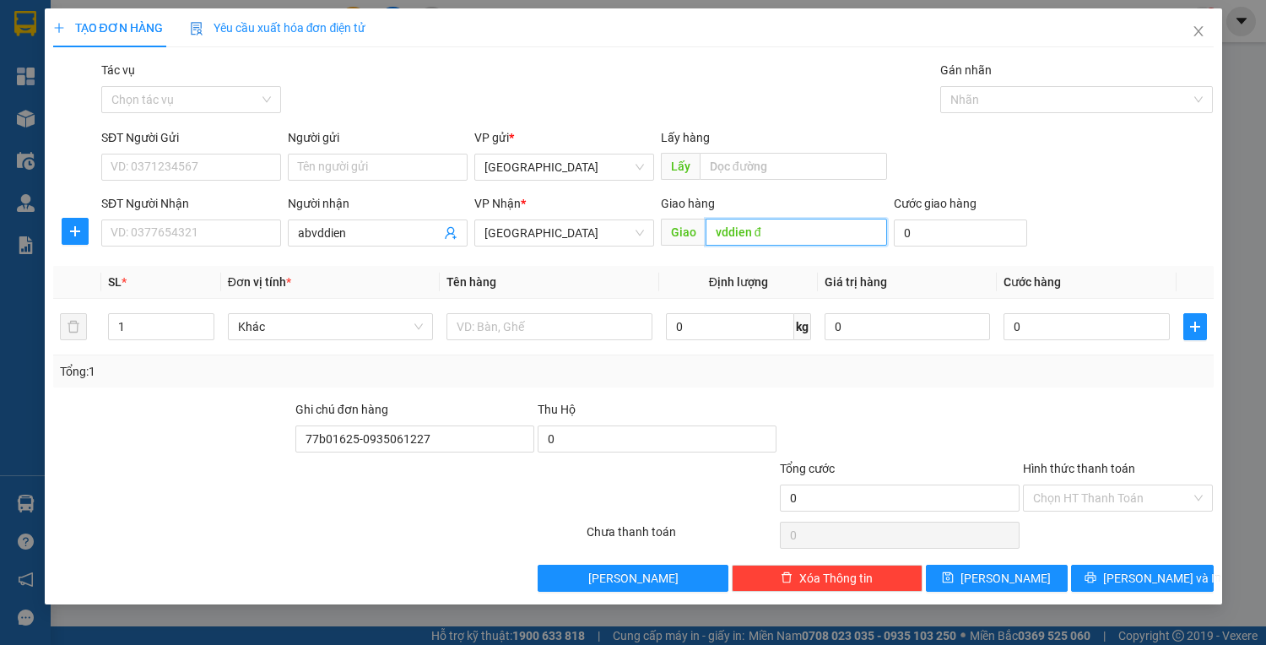
click at [773, 236] on input "vddien đ" at bounding box center [797, 232] width 182 height 27
type input "v"
type input "a"
type input "abvddien"
click at [1047, 587] on button "[PERSON_NAME]" at bounding box center [997, 578] width 142 height 27
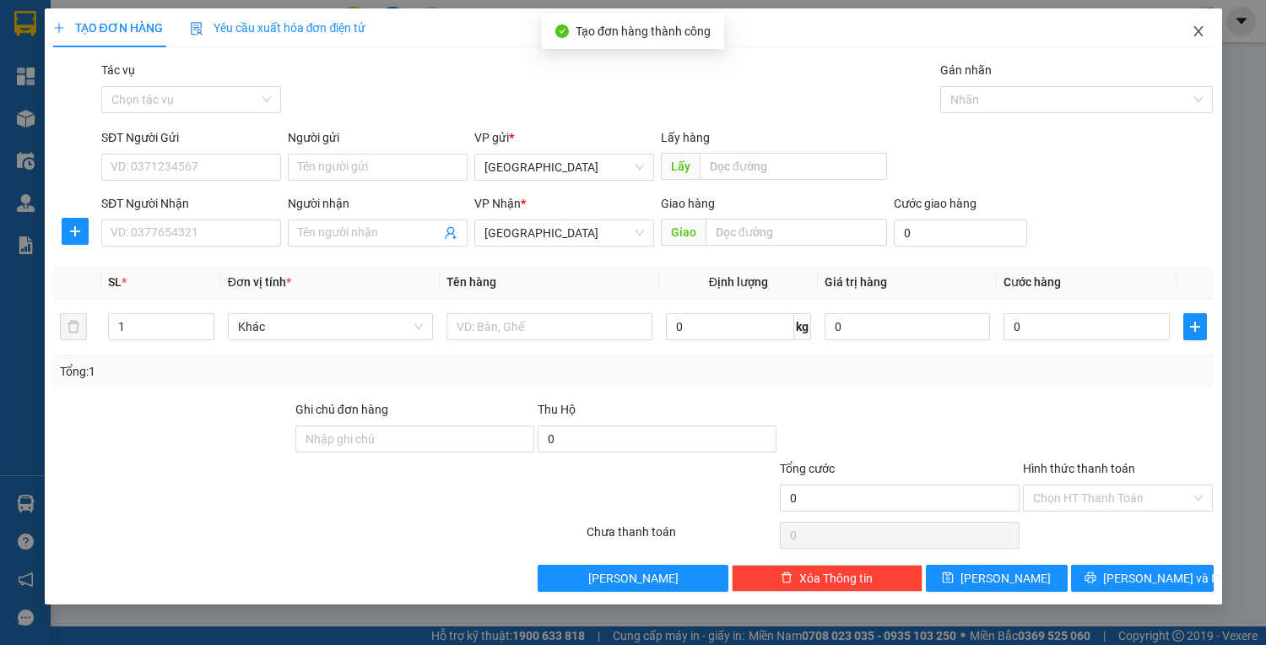
click at [1189, 27] on span "Close" at bounding box center [1198, 31] width 47 height 47
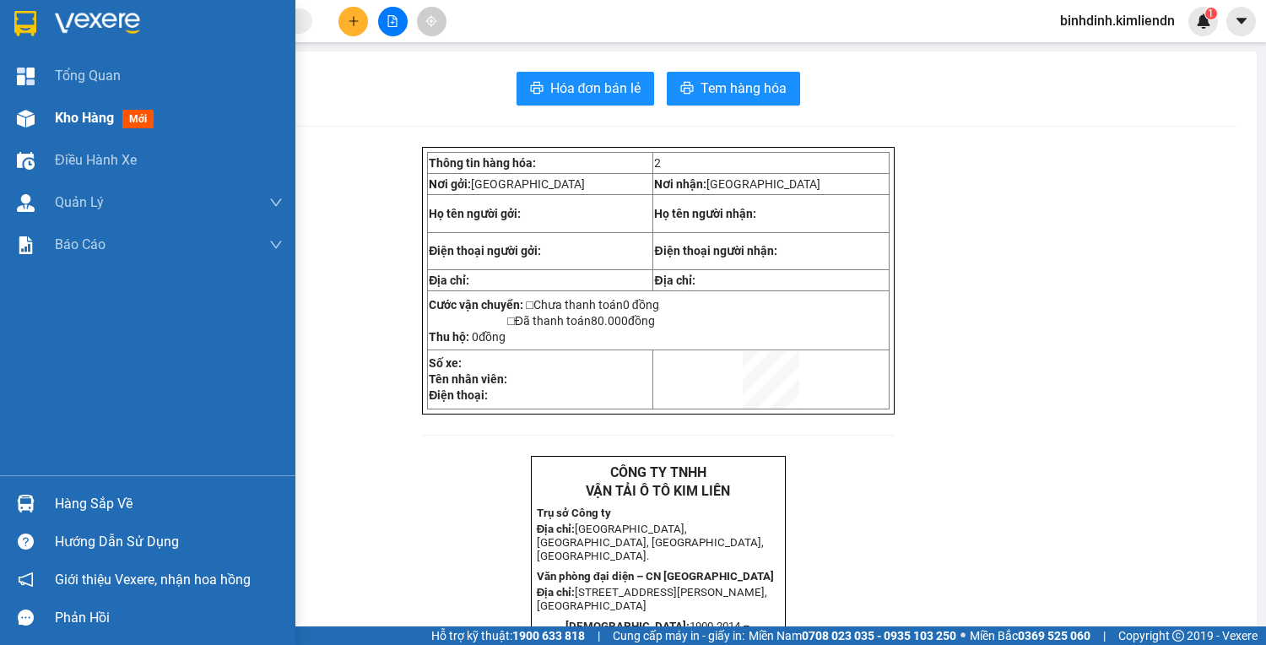
click at [50, 122] on div "Kho hàng mới" at bounding box center [147, 118] width 295 height 42
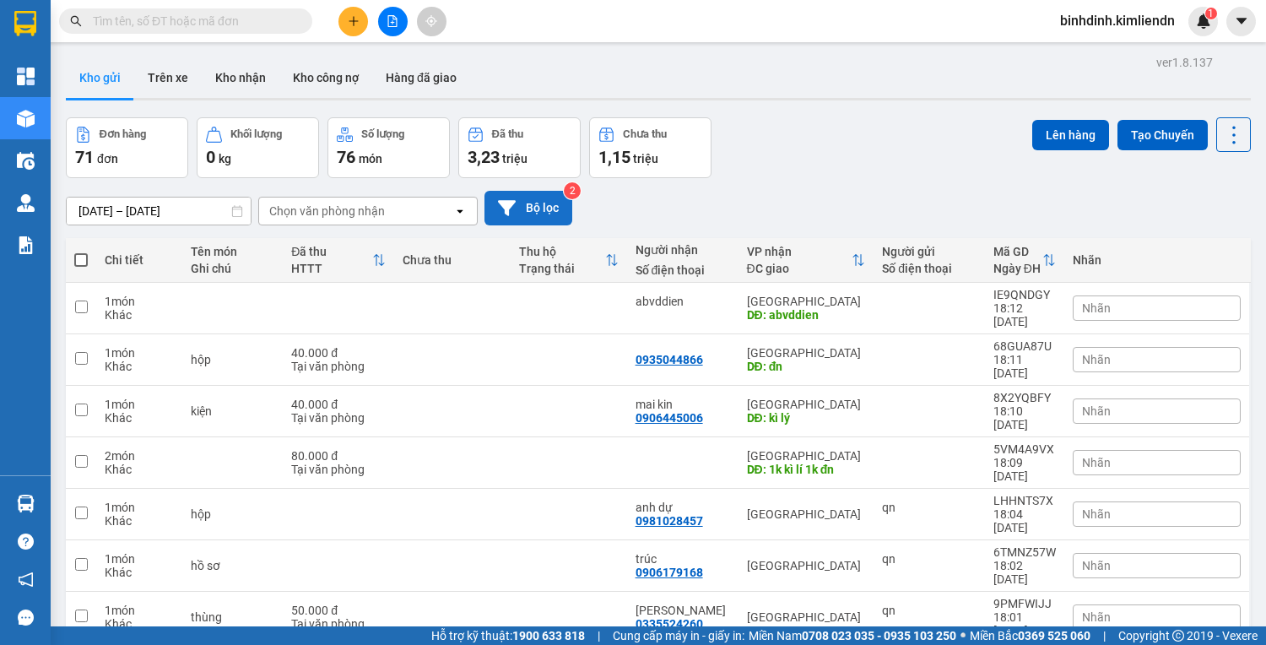
click at [517, 207] on button "Bộ lọc" at bounding box center [529, 208] width 88 height 35
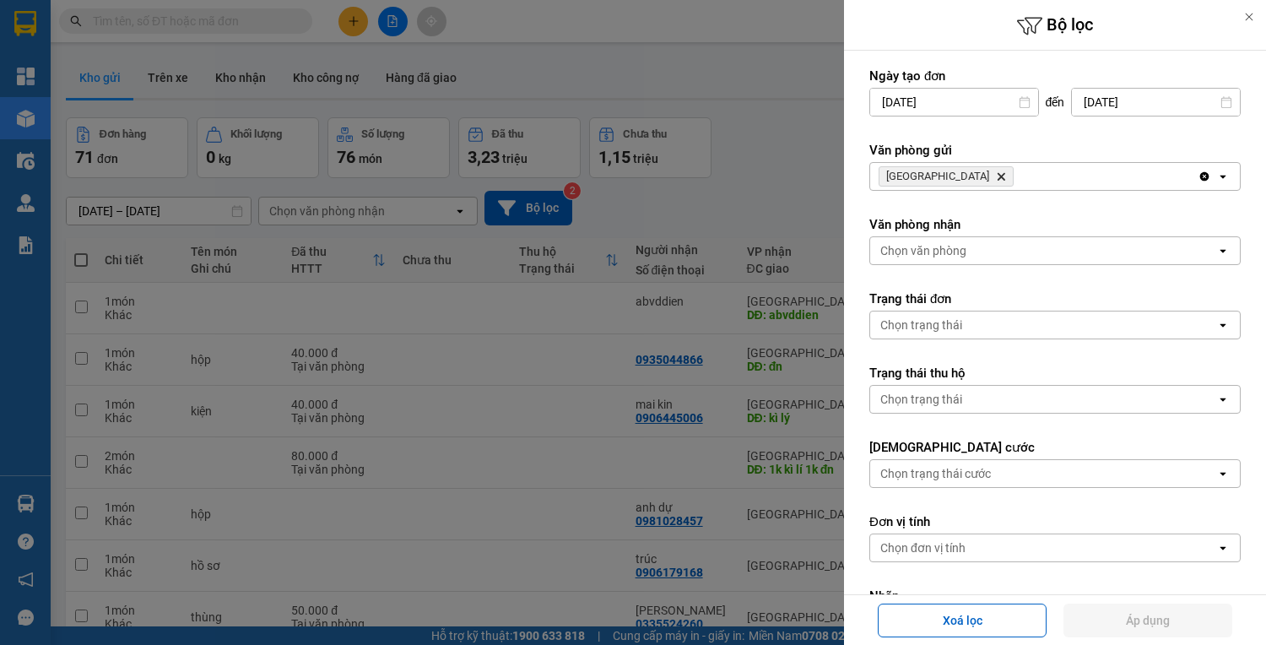
click at [756, 155] on div at bounding box center [633, 322] width 1266 height 645
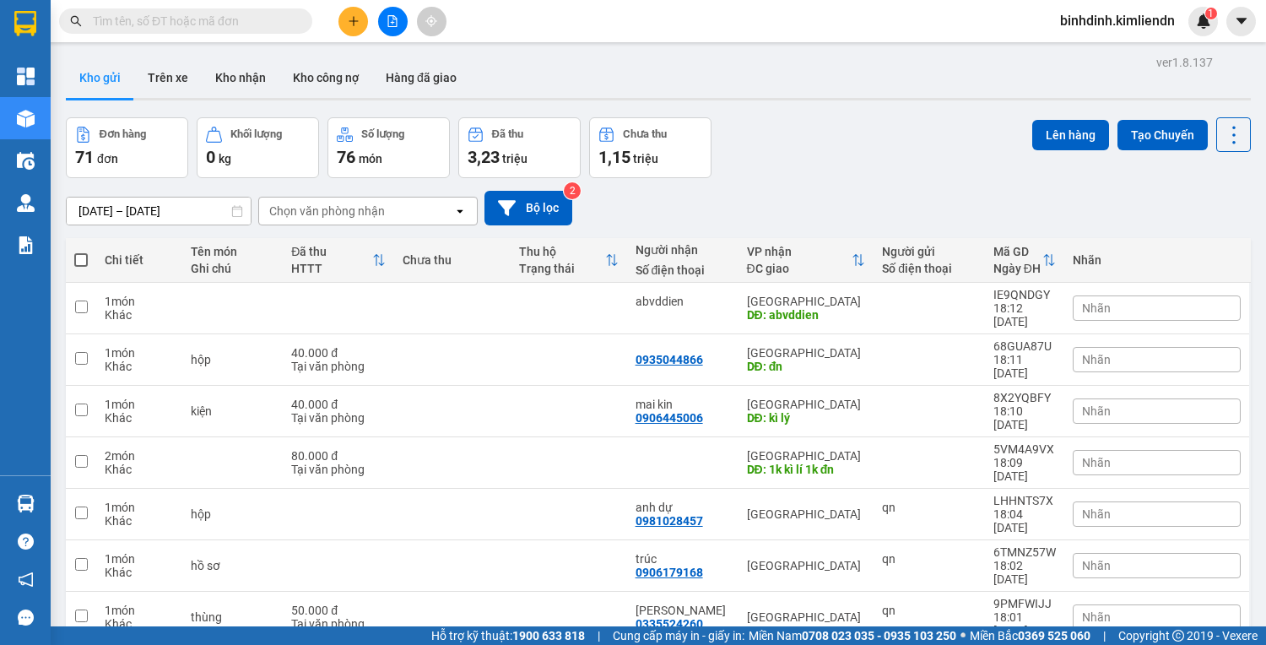
click at [485, 191] on button "Bộ lọc" at bounding box center [529, 208] width 88 height 35
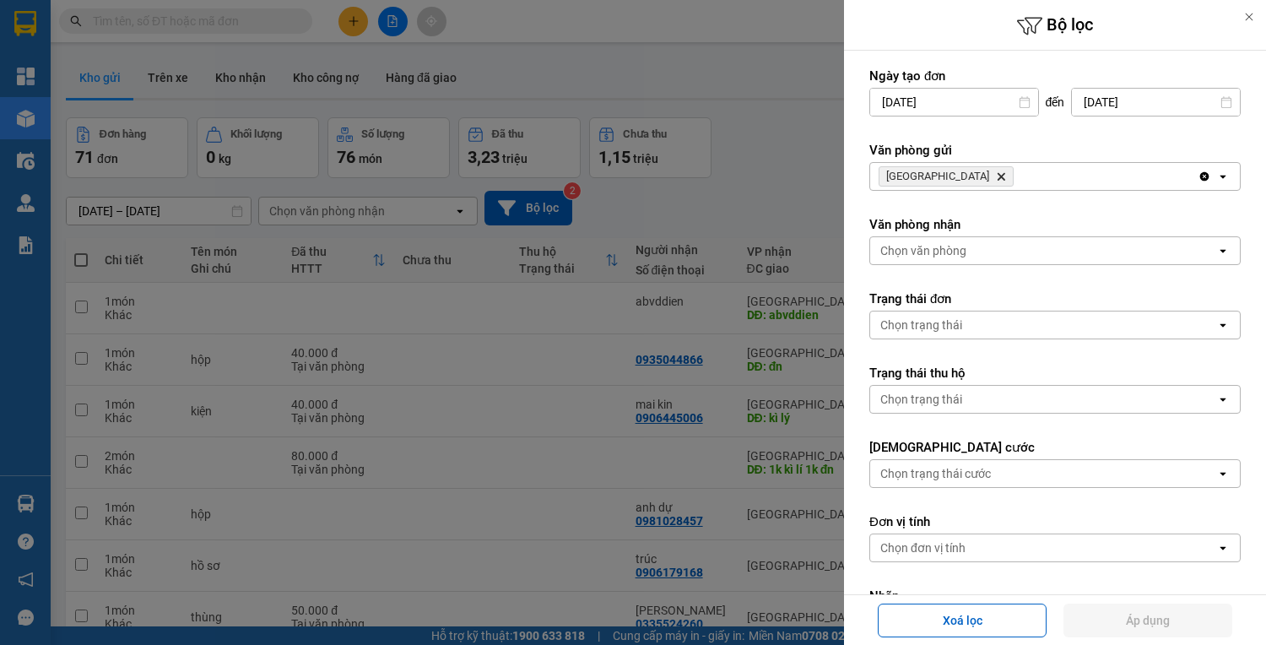
click at [736, 179] on div at bounding box center [633, 322] width 1266 height 645
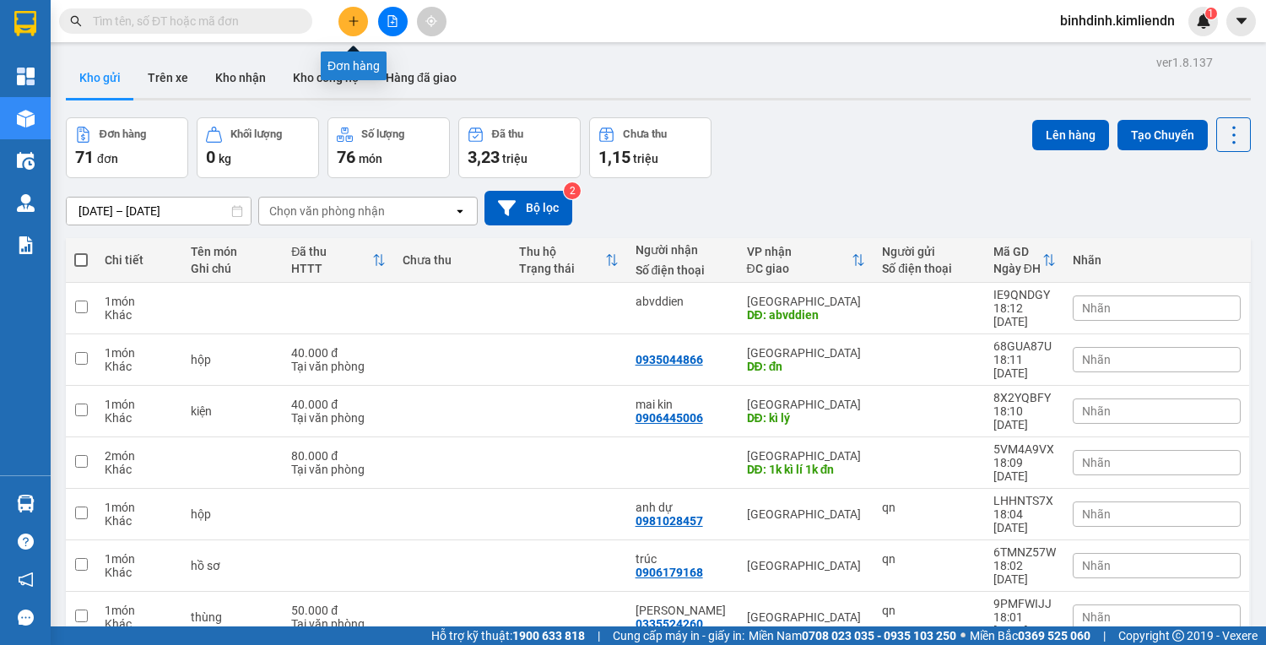
click at [348, 27] on button at bounding box center [354, 22] width 30 height 30
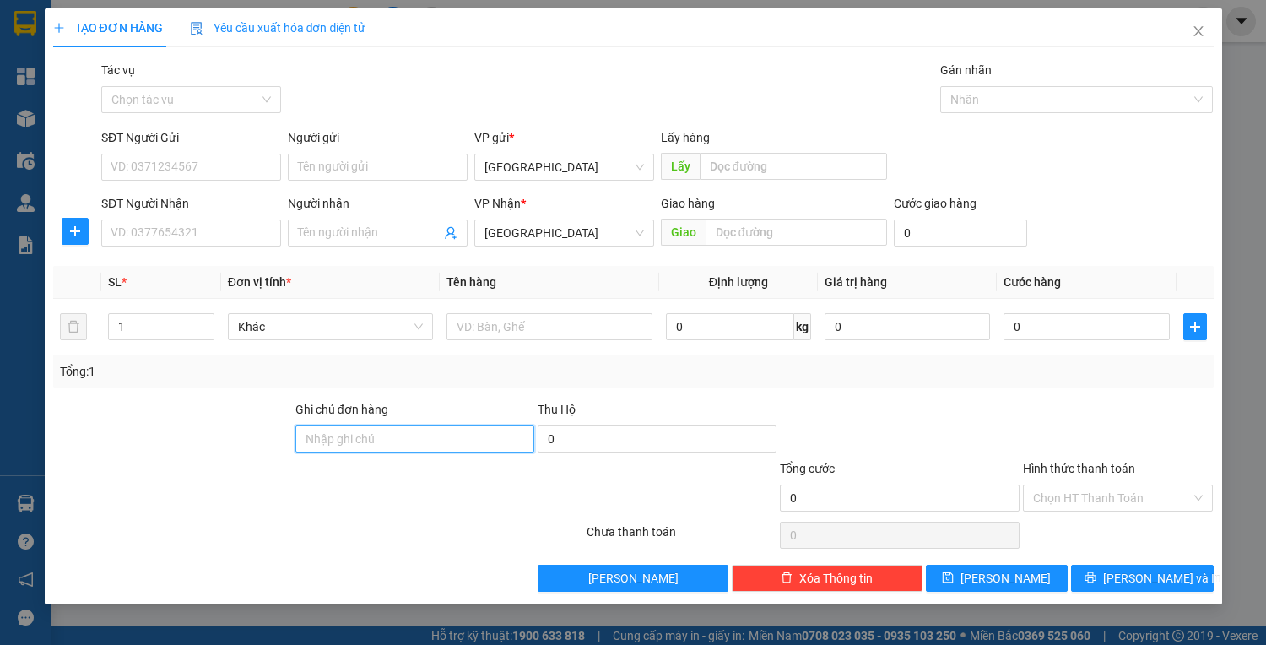
click at [355, 442] on input "Ghi chú đơn hàng" at bounding box center [414, 438] width 239 height 27
type input "77b01625-0935061227"
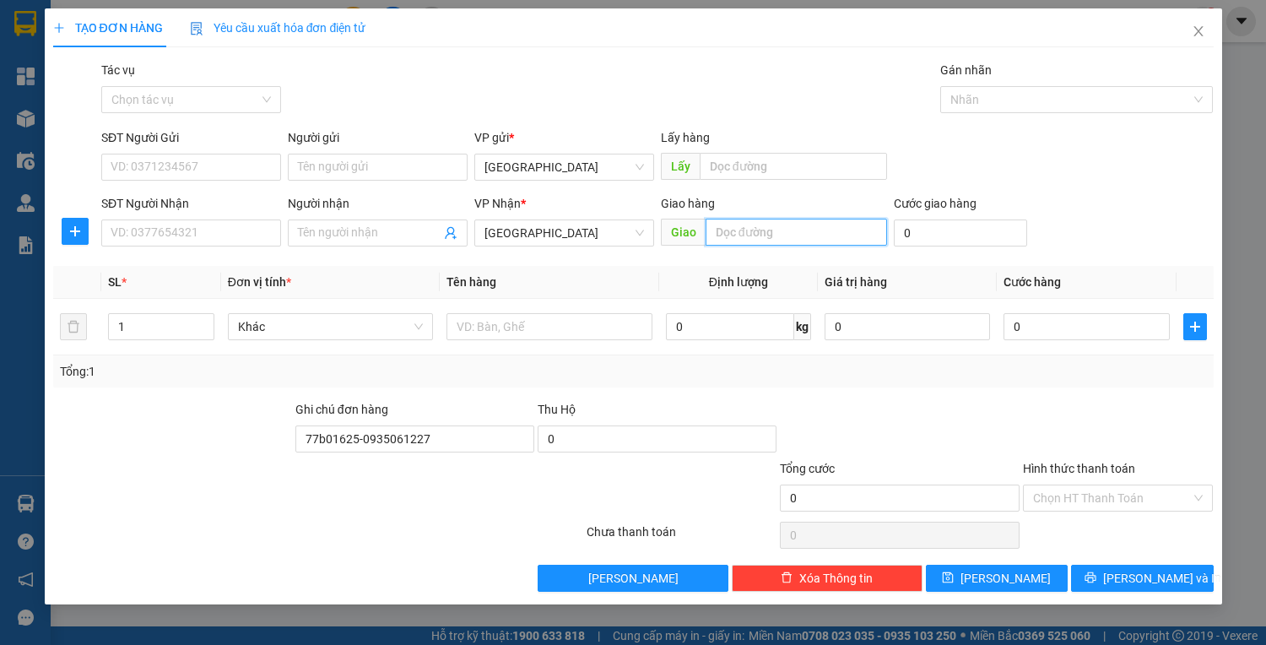
click at [747, 230] on input "text" at bounding box center [797, 232] width 182 height 27
type input "hương an"
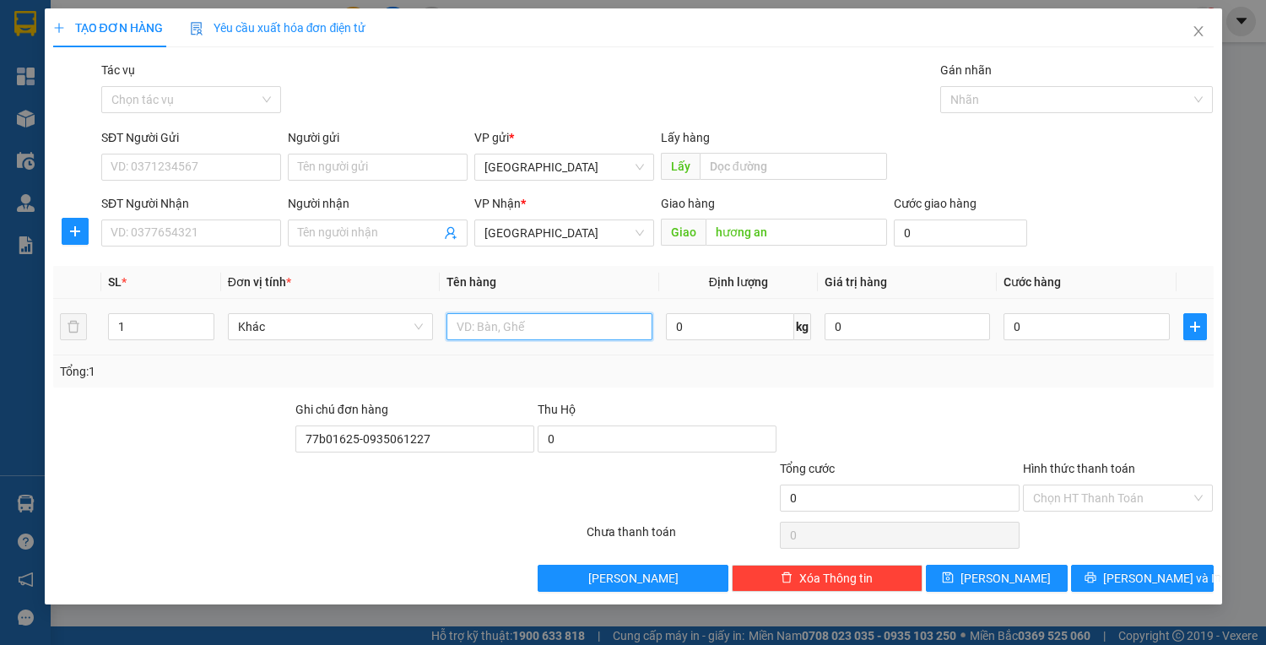
click at [572, 338] on input "text" at bounding box center [549, 326] width 205 height 27
type input "xốp"
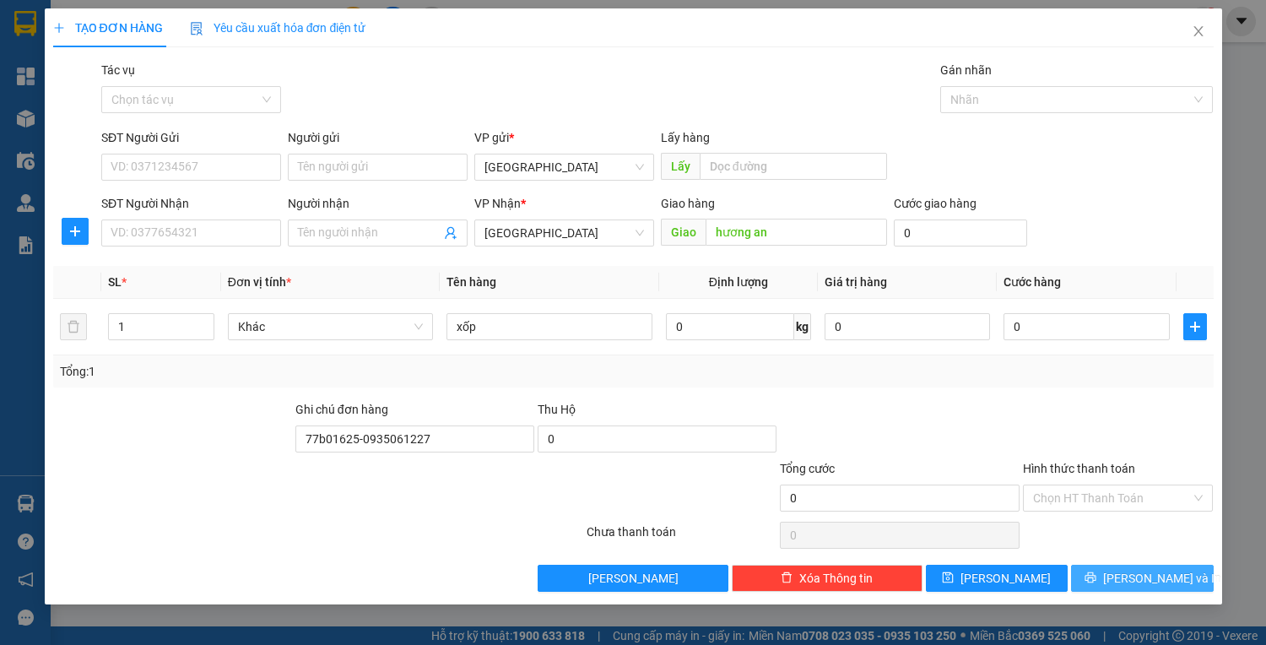
click at [1156, 574] on span "[PERSON_NAME] và In" at bounding box center [1162, 578] width 118 height 19
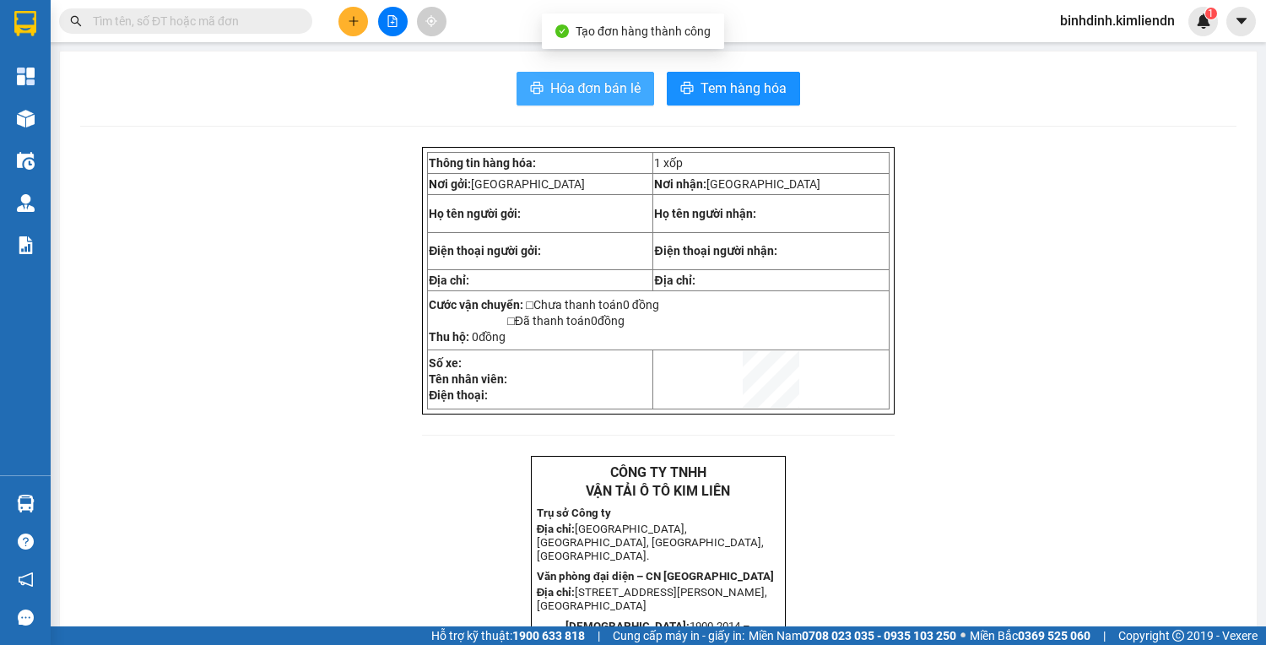
click at [588, 79] on span "Hóa đơn bán lẻ" at bounding box center [595, 88] width 91 height 21
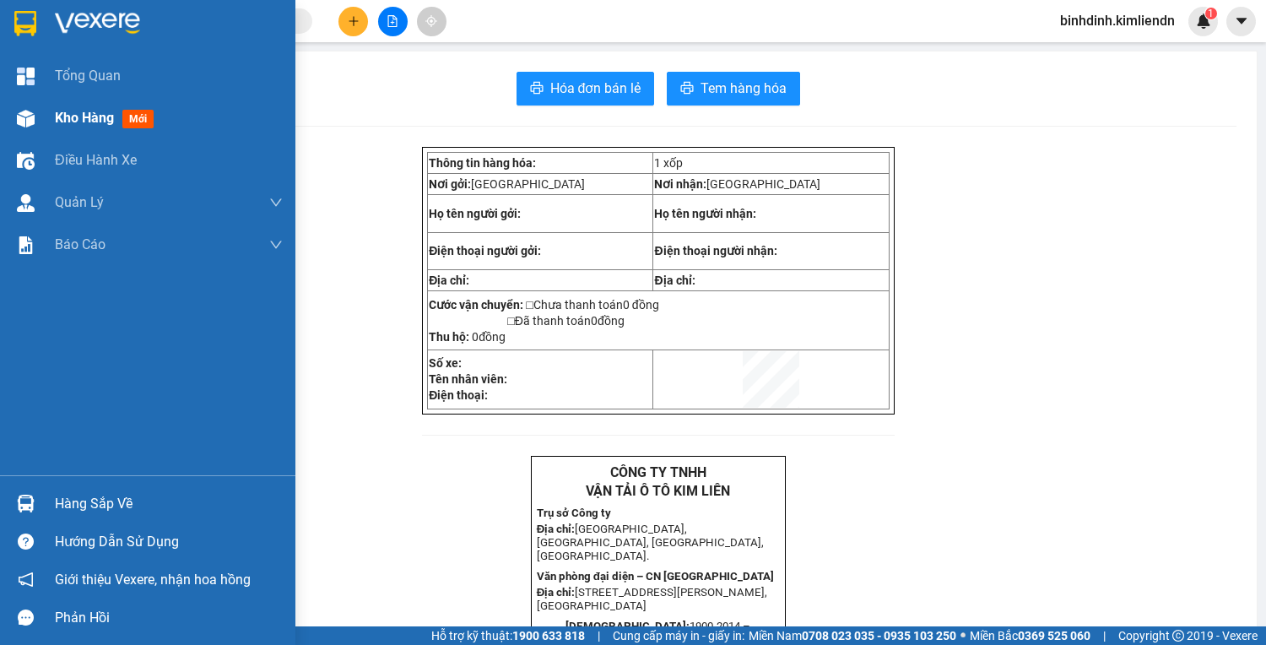
click at [42, 111] on div "Kho hàng mới" at bounding box center [147, 118] width 295 height 42
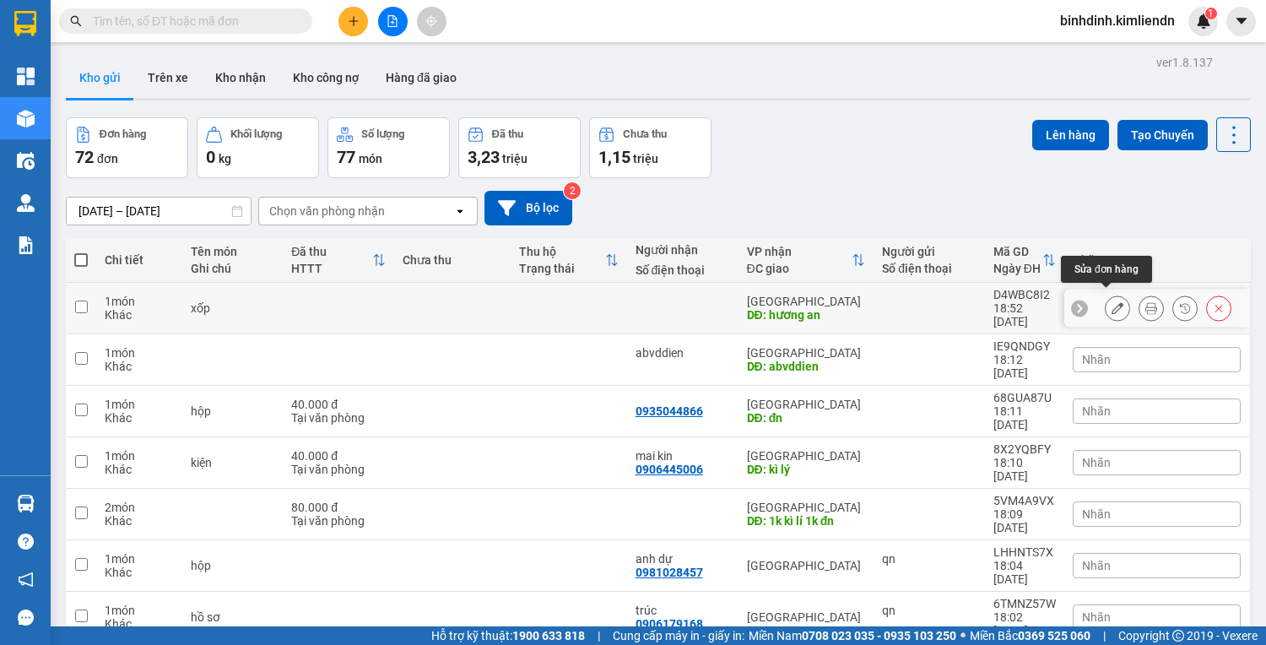
click at [1106, 304] on button at bounding box center [1118, 309] width 24 height 30
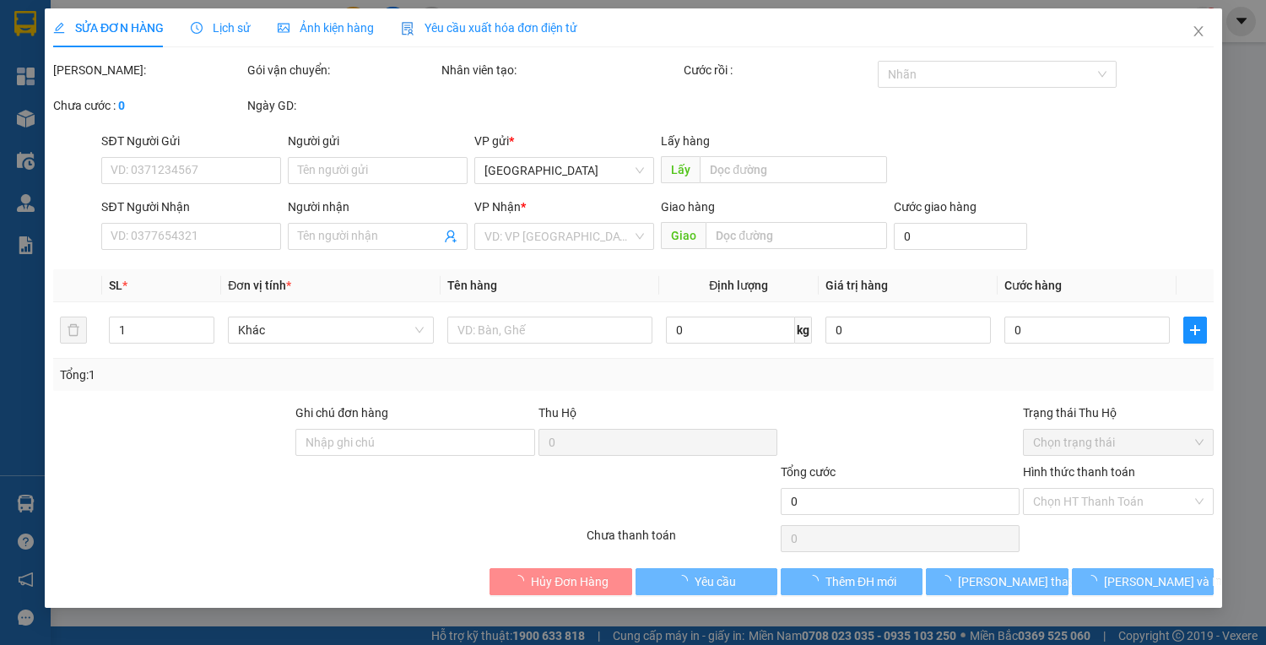
type input "hương an"
type input "77b01625-0935061227"
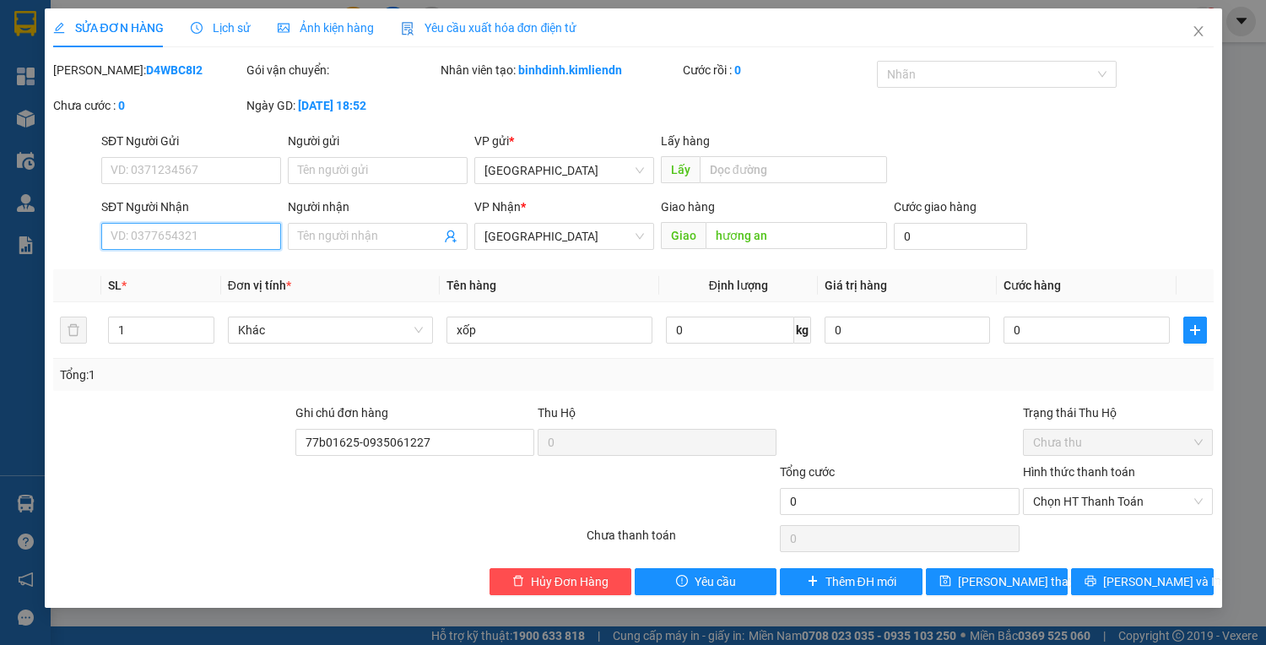
click at [188, 236] on input "SĐT Người Nhận" at bounding box center [191, 236] width 180 height 27
type input "0704860661"
click at [328, 240] on input "Người nhận" at bounding box center [369, 236] width 143 height 19
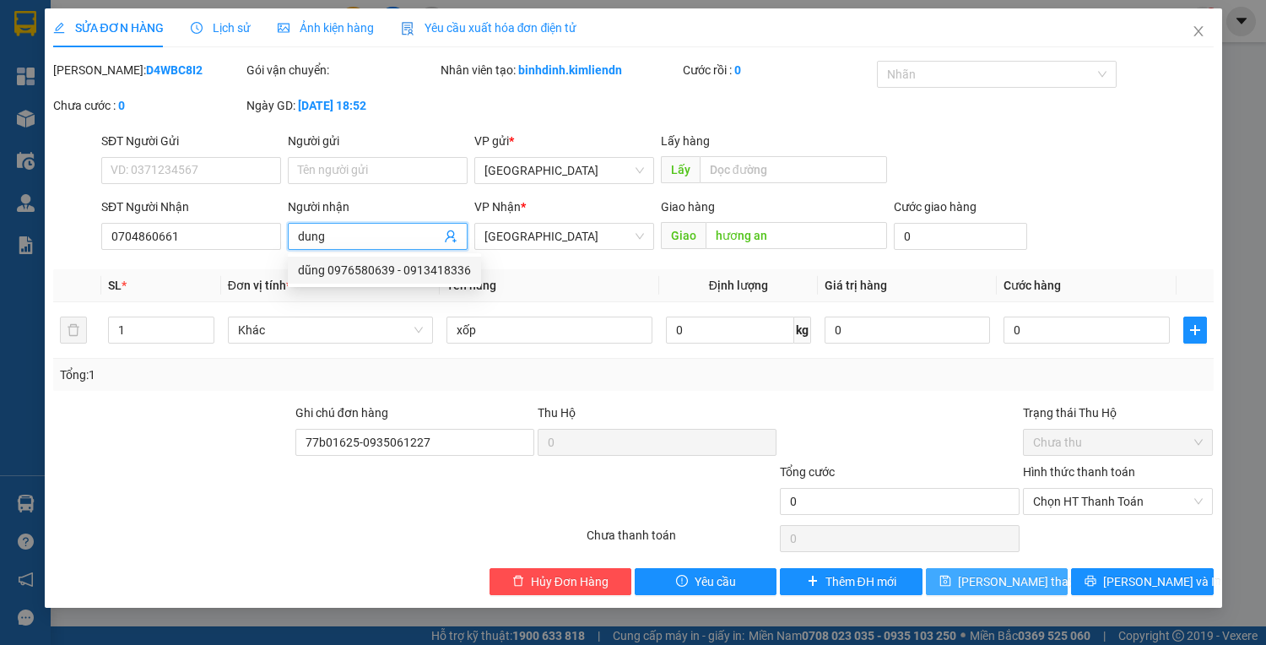
type input "dung"
click at [1022, 583] on span "[PERSON_NAME] thay đổi" at bounding box center [1025, 581] width 135 height 19
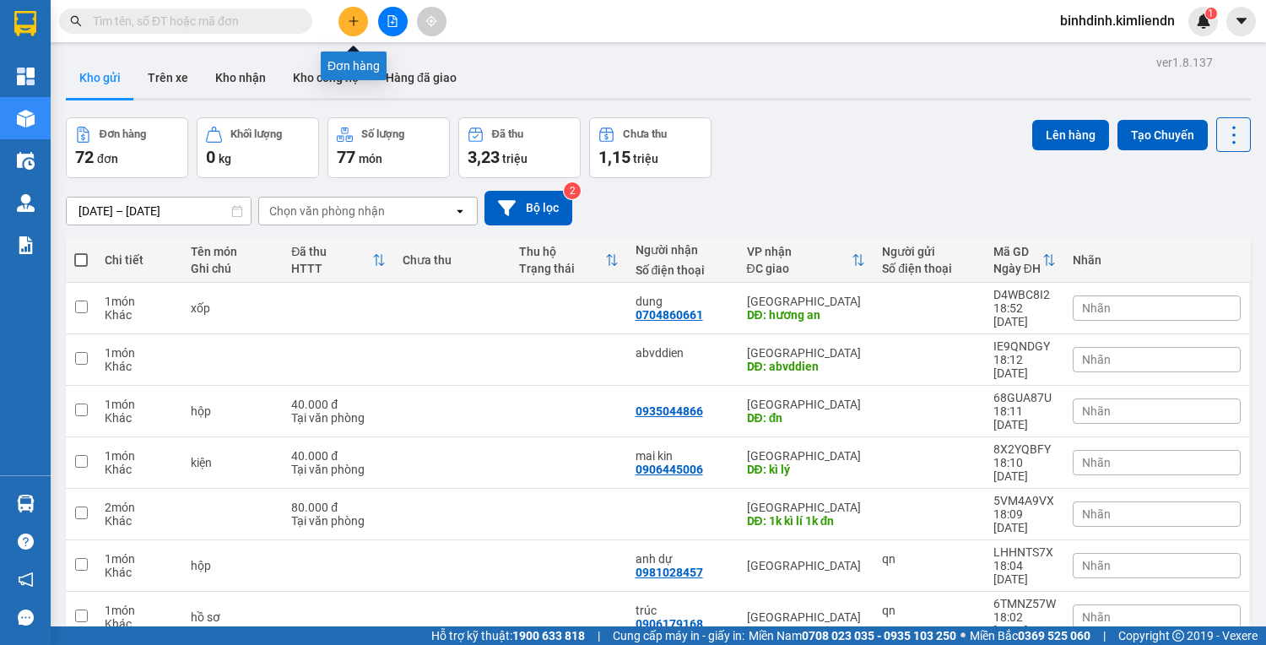
click at [355, 21] on icon "plus" at bounding box center [354, 21] width 12 height 12
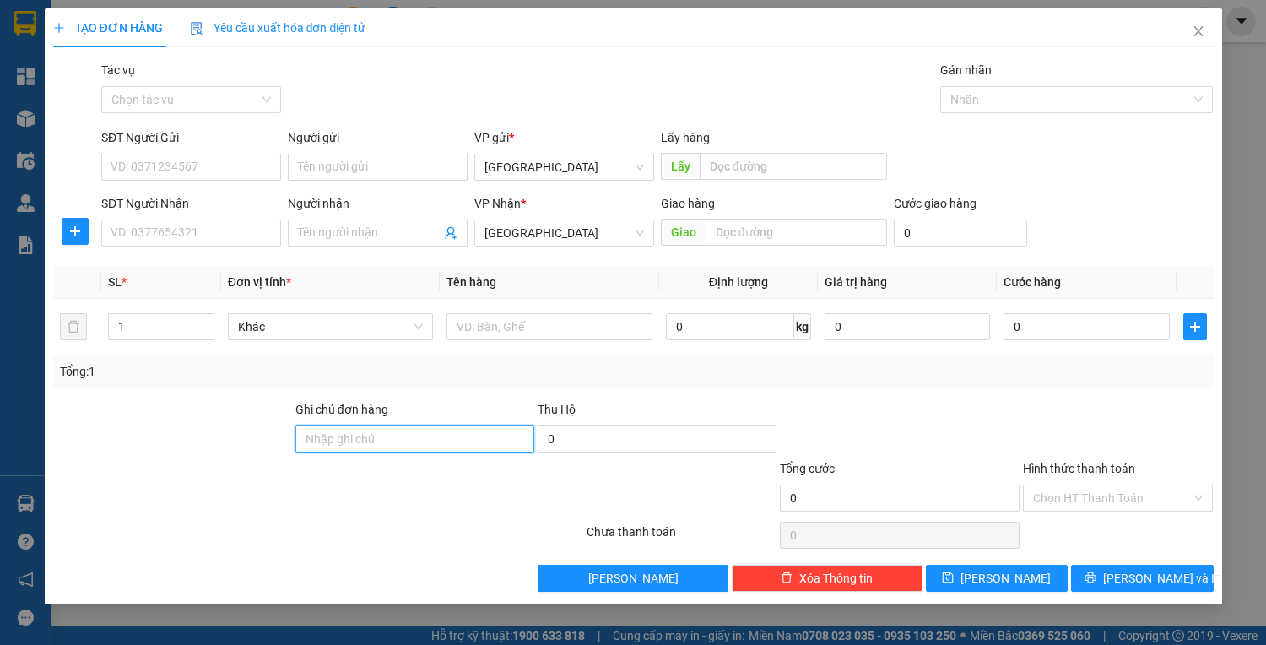
click at [312, 440] on input "Ghi chú đơn hàng" at bounding box center [414, 438] width 239 height 27
click at [397, 491] on div at bounding box center [488, 488] width 194 height 59
click at [390, 445] on input "77b01625" at bounding box center [414, 438] width 239 height 27
type input "77b01625-0935061227"
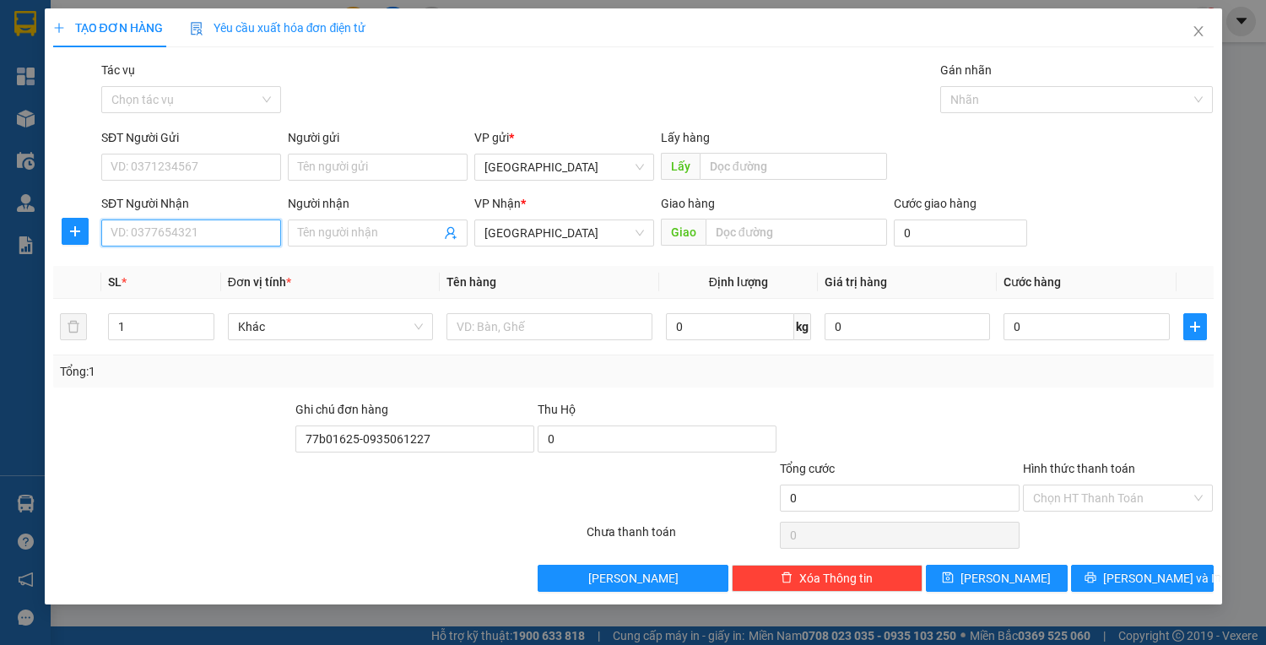
click at [210, 237] on input "SĐT Người Nhận" at bounding box center [191, 232] width 180 height 27
type input "0903507713"
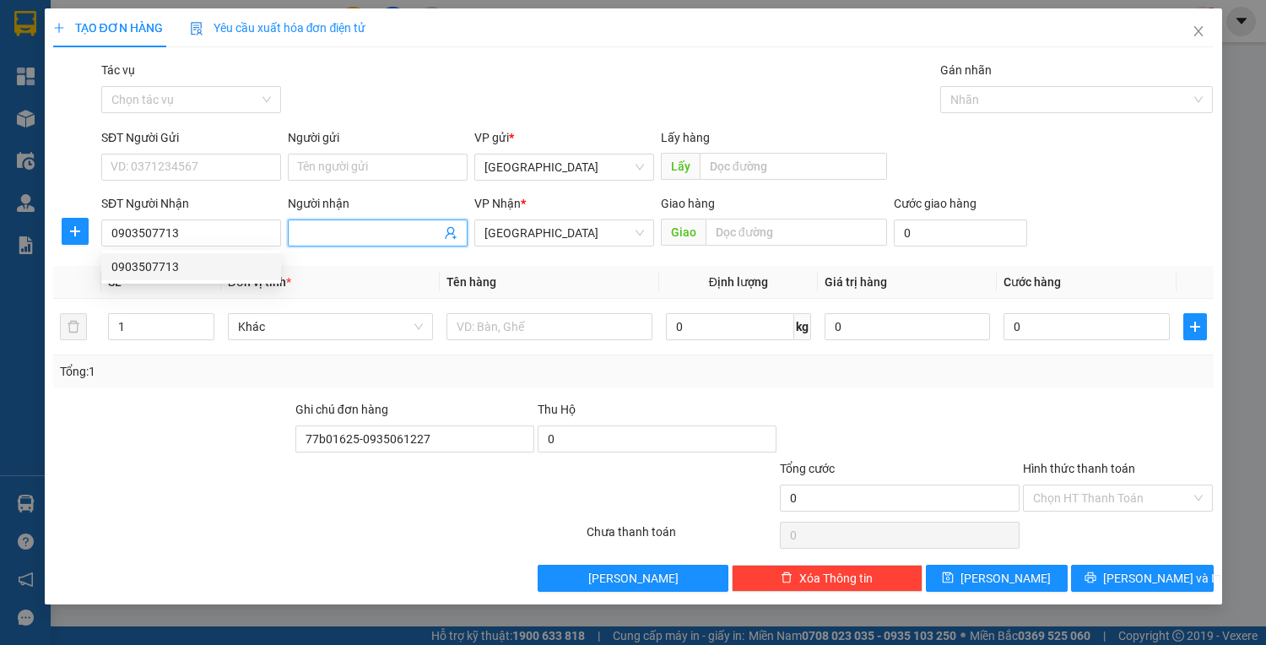
click at [346, 236] on input "Người nhận" at bounding box center [369, 233] width 143 height 19
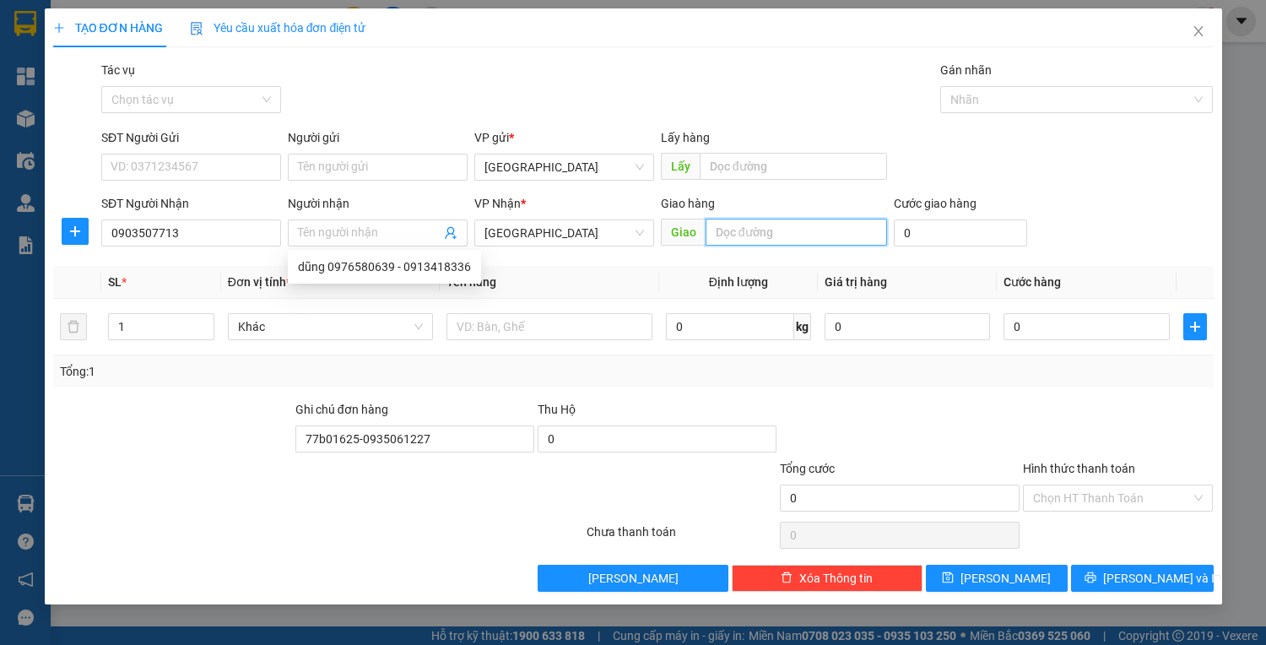
click at [740, 231] on input "text" at bounding box center [797, 232] width 182 height 27
type input "chành bích vĩnh điện"
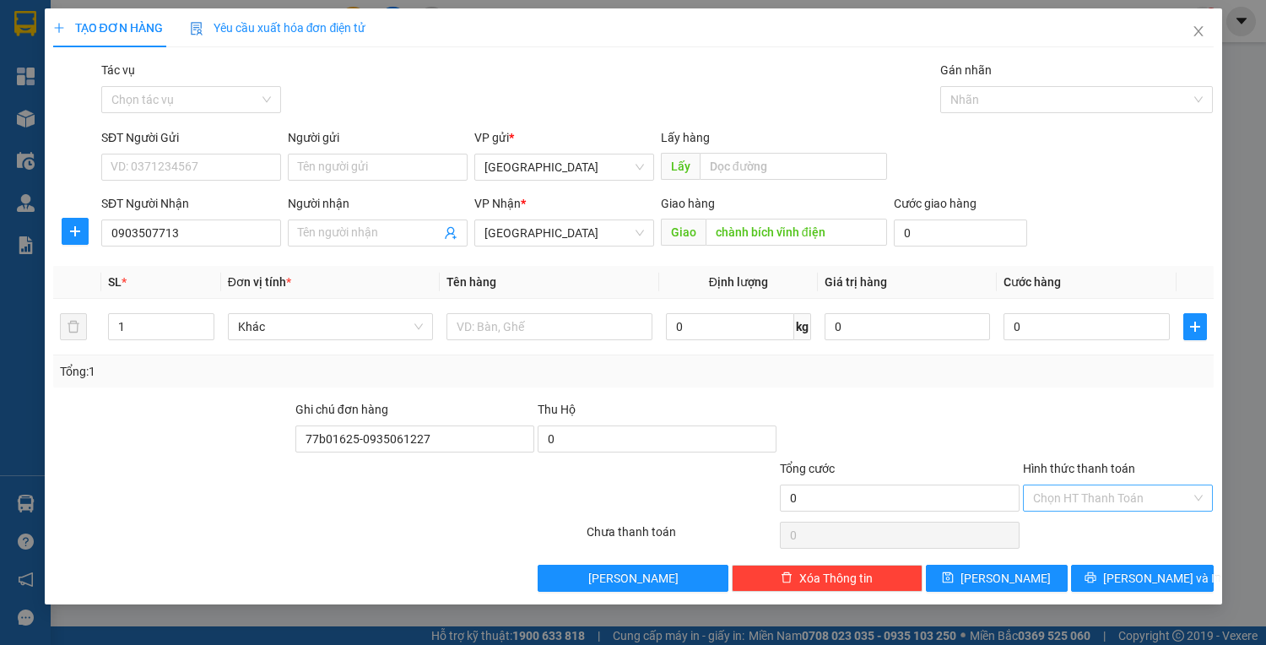
click at [1097, 494] on input "Hình thức thanh toán" at bounding box center [1112, 497] width 159 height 25
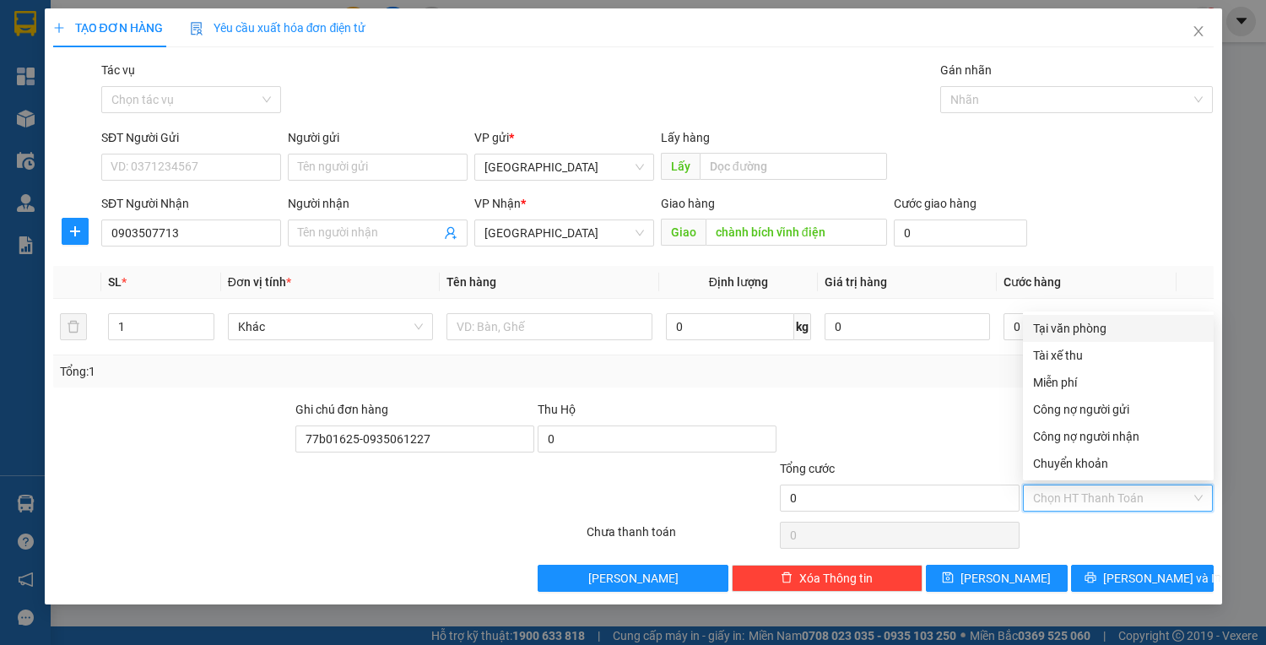
click at [1065, 328] on div "Tại văn phòng" at bounding box center [1118, 328] width 171 height 19
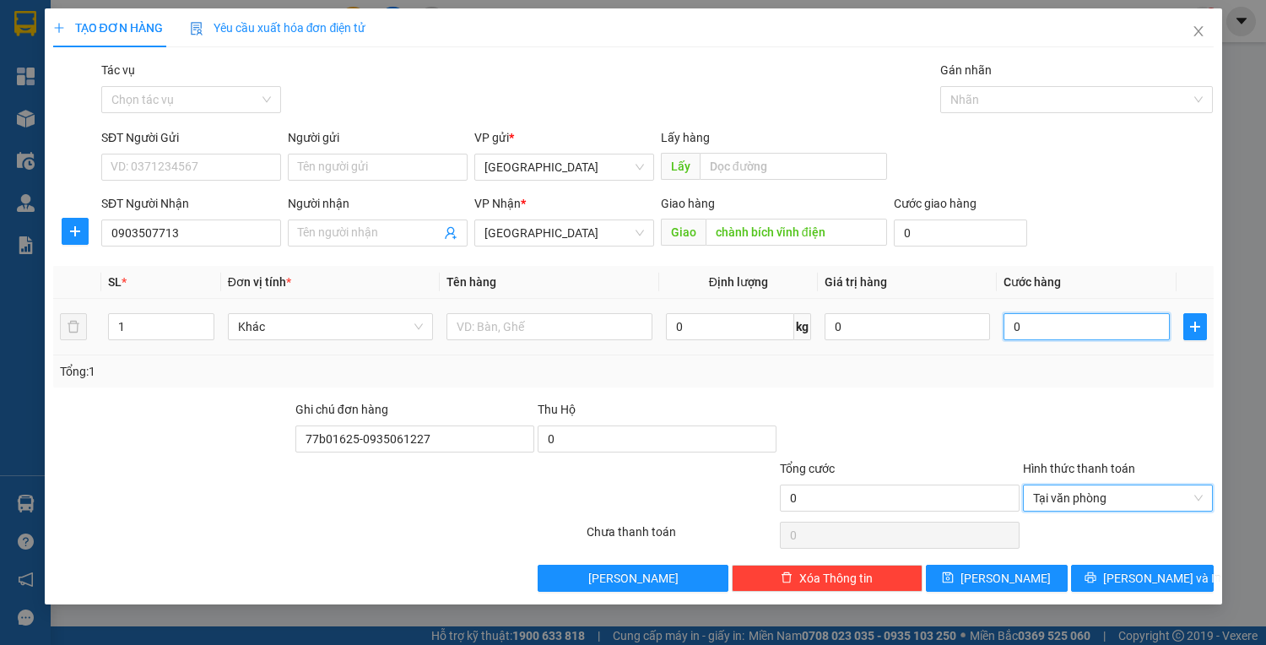
click at [1065, 328] on input "0" at bounding box center [1086, 326] width 165 height 27
type input "4"
type input "40"
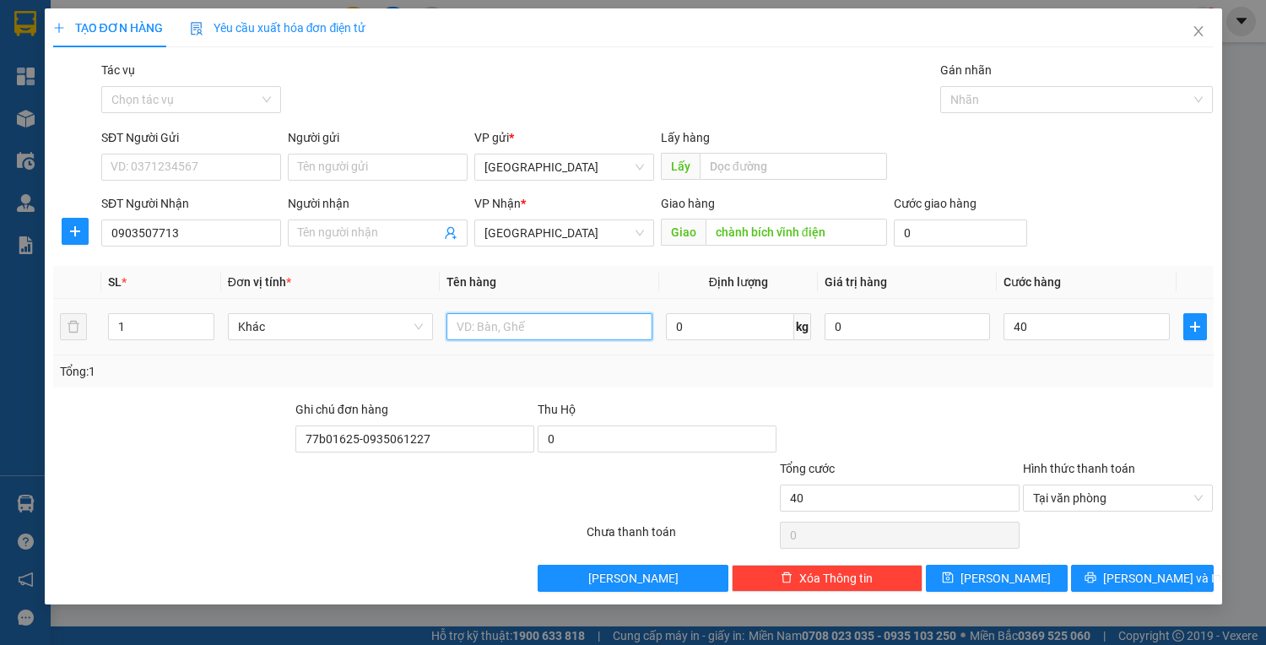
type input "40.000"
click at [480, 328] on input "text" at bounding box center [549, 326] width 205 height 27
type input "kiện"
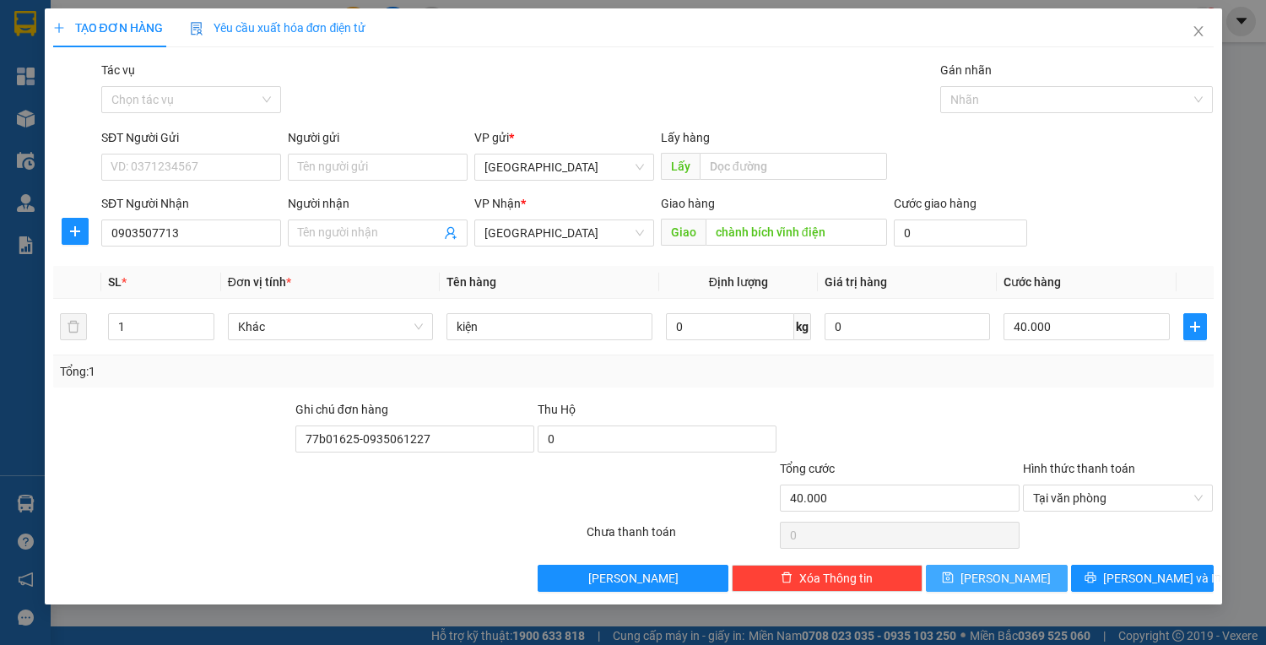
click at [1037, 581] on button "[PERSON_NAME]" at bounding box center [997, 578] width 142 height 27
type input "0"
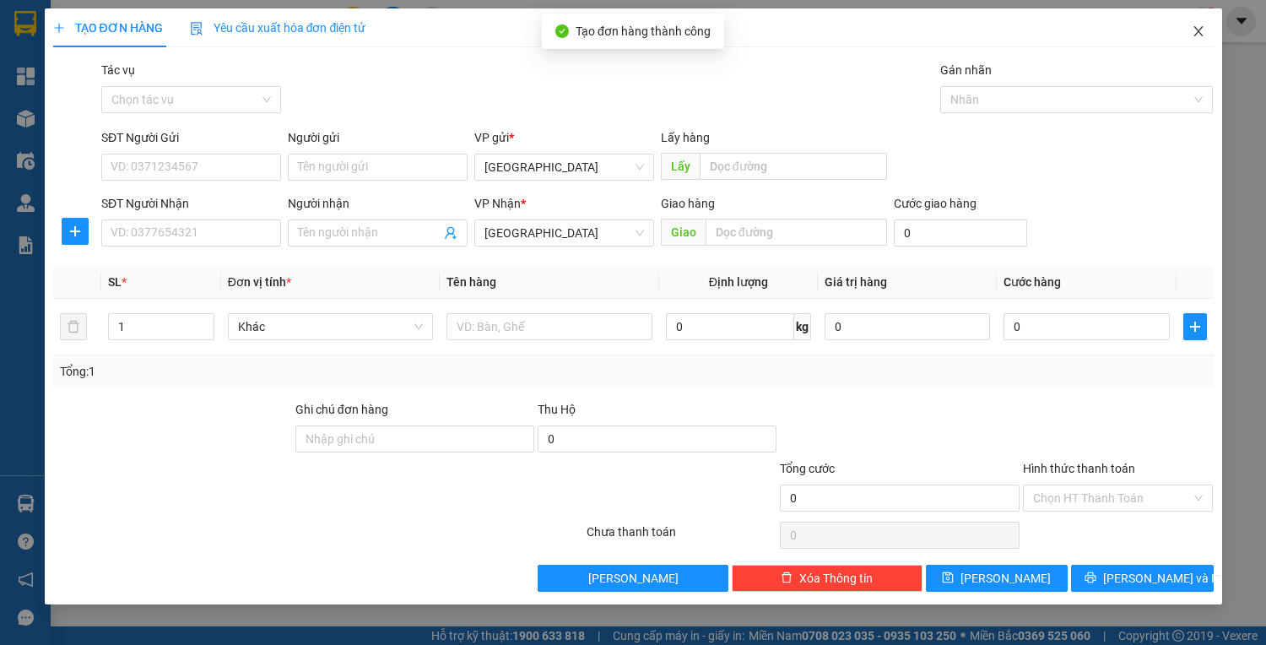
click at [1200, 34] on icon "close" at bounding box center [1198, 31] width 9 height 10
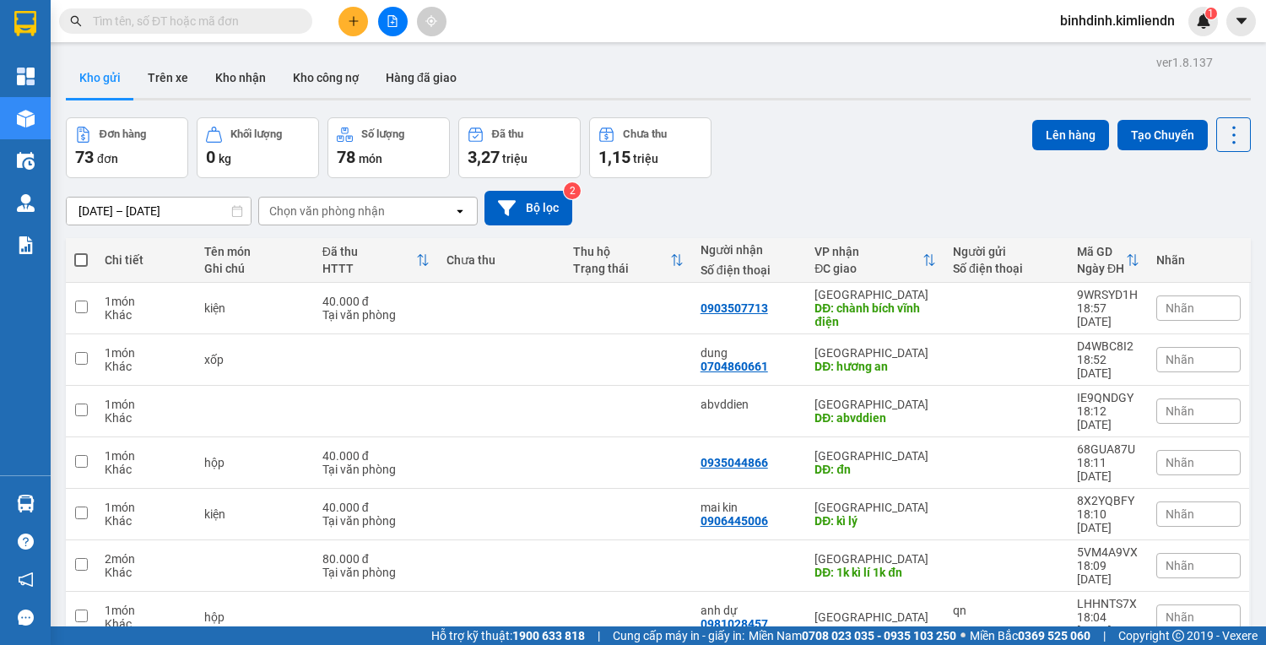
click at [344, 20] on button at bounding box center [354, 22] width 30 height 30
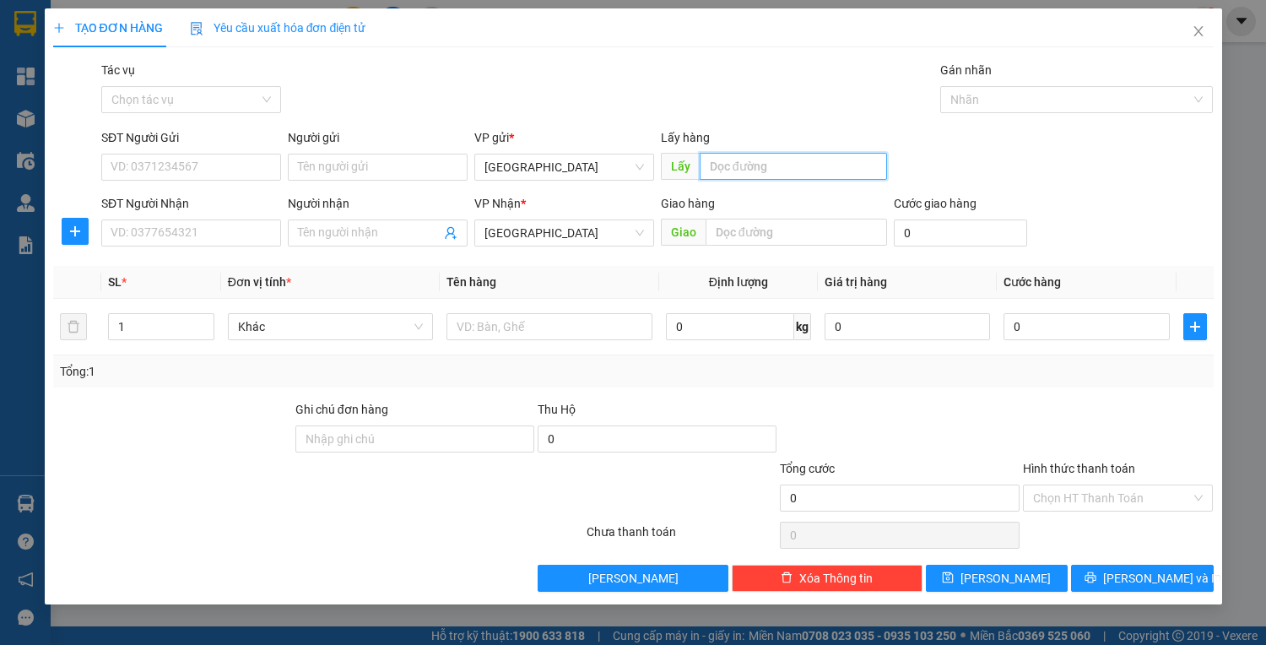
click at [826, 176] on input "text" at bounding box center [793, 166] width 187 height 27
type input "quy nhơn"
click at [799, 233] on input "text" at bounding box center [797, 232] width 182 height 27
type input "d"
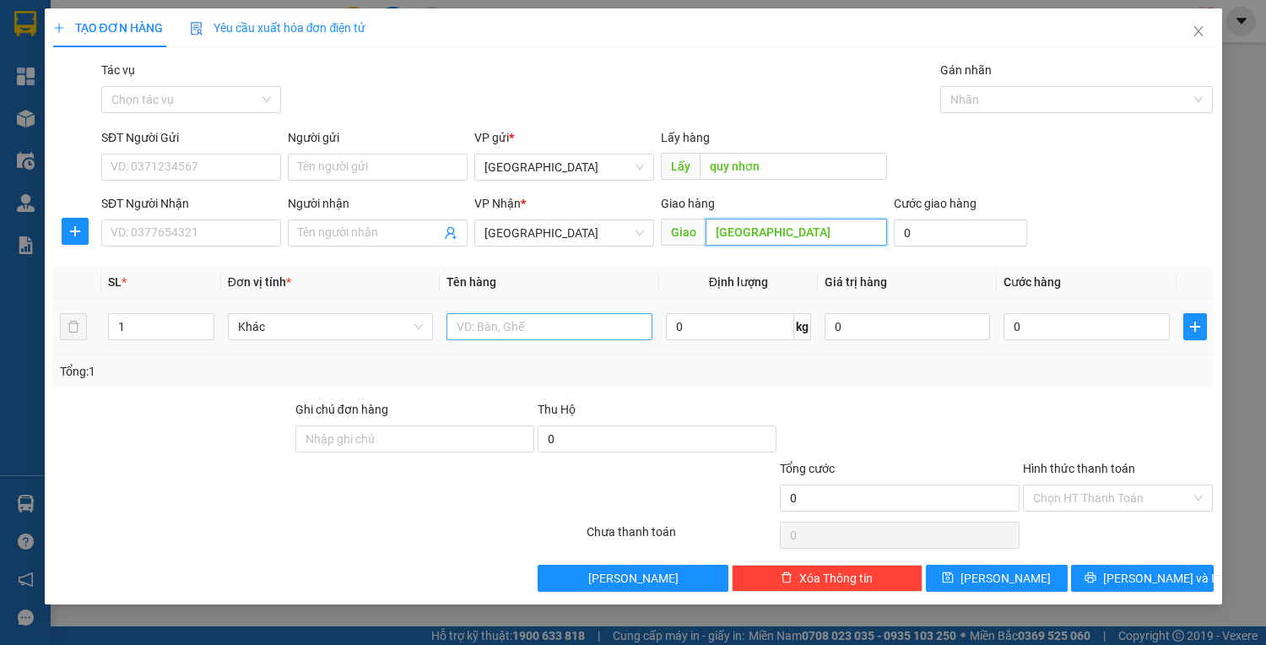
type input "[GEOGRAPHIC_DATA]"
click at [544, 324] on input "text" at bounding box center [549, 326] width 205 height 27
type input "cước xong tận nơi"
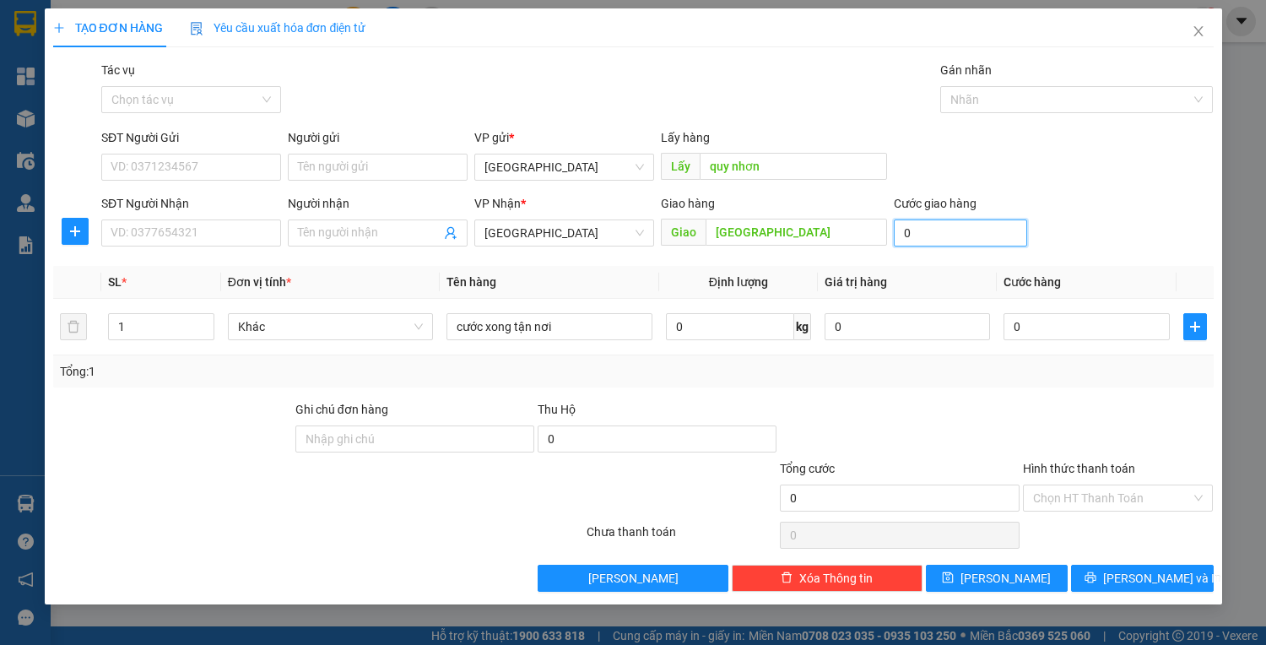
click at [973, 236] on input "0" at bounding box center [960, 232] width 133 height 27
type input "8"
type input "80"
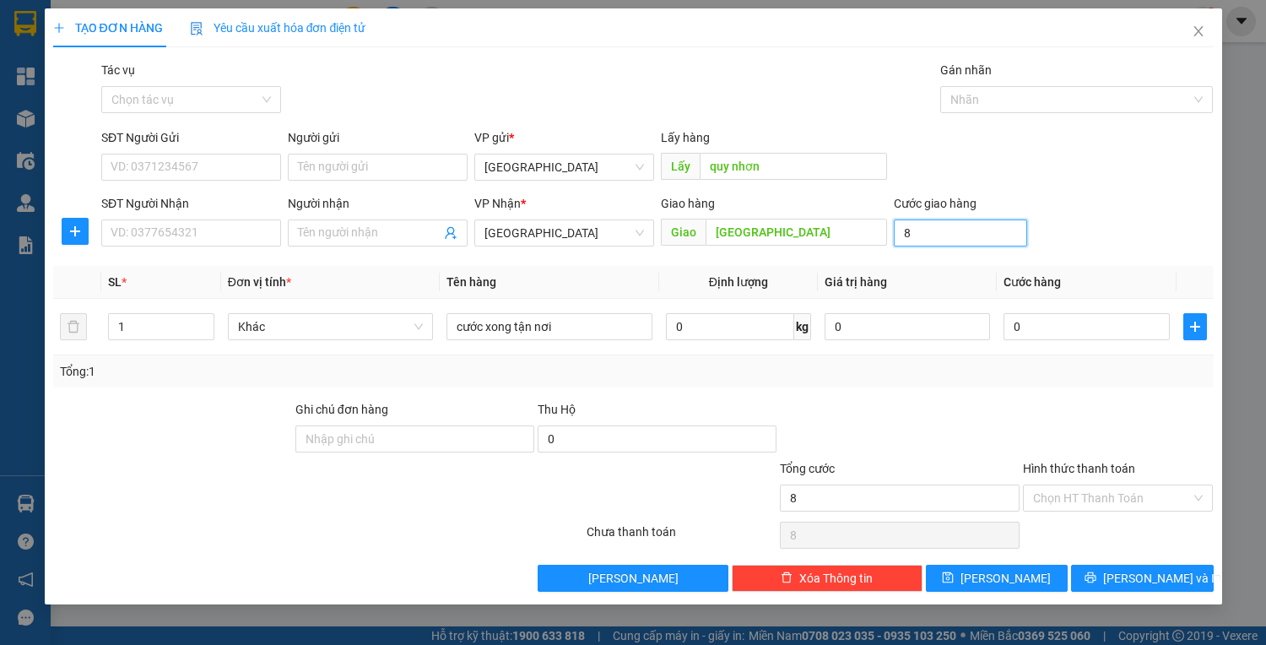
type input "80"
type input "80.000"
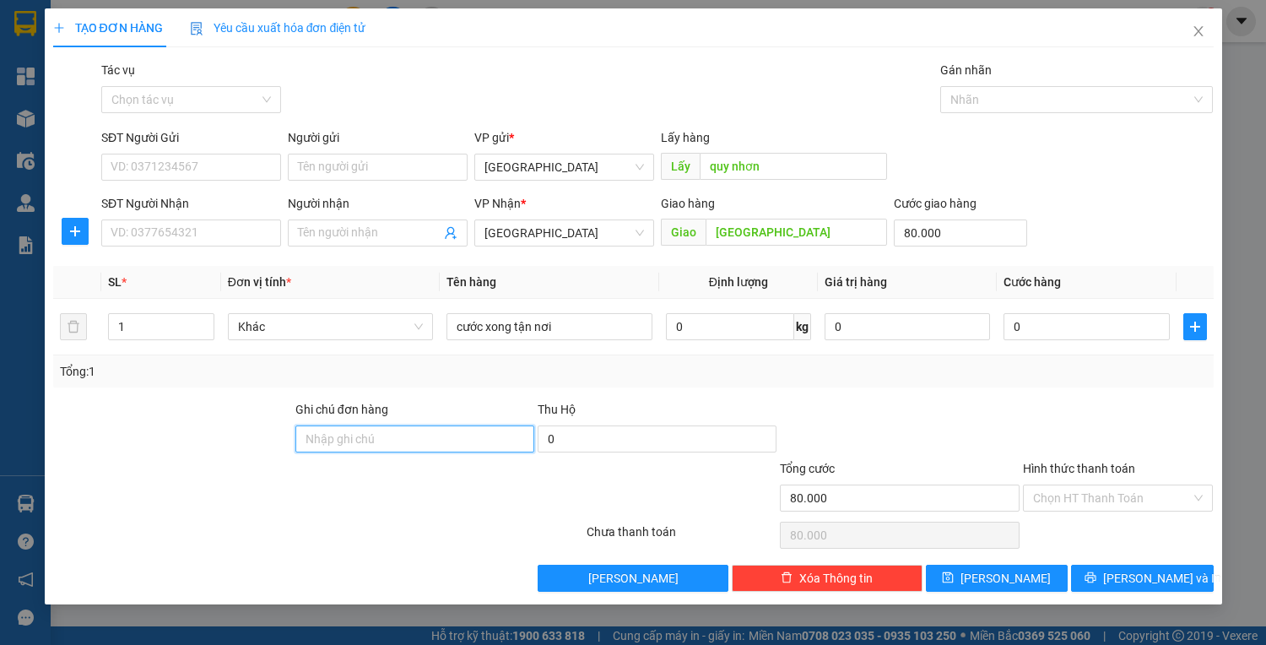
click at [375, 443] on input "Ghi chú đơn hàng" at bounding box center [414, 438] width 239 height 27
type input "77b01625-0935061227"
click at [1186, 510] on div "Chọn HT Thanh Toán" at bounding box center [1118, 498] width 191 height 27
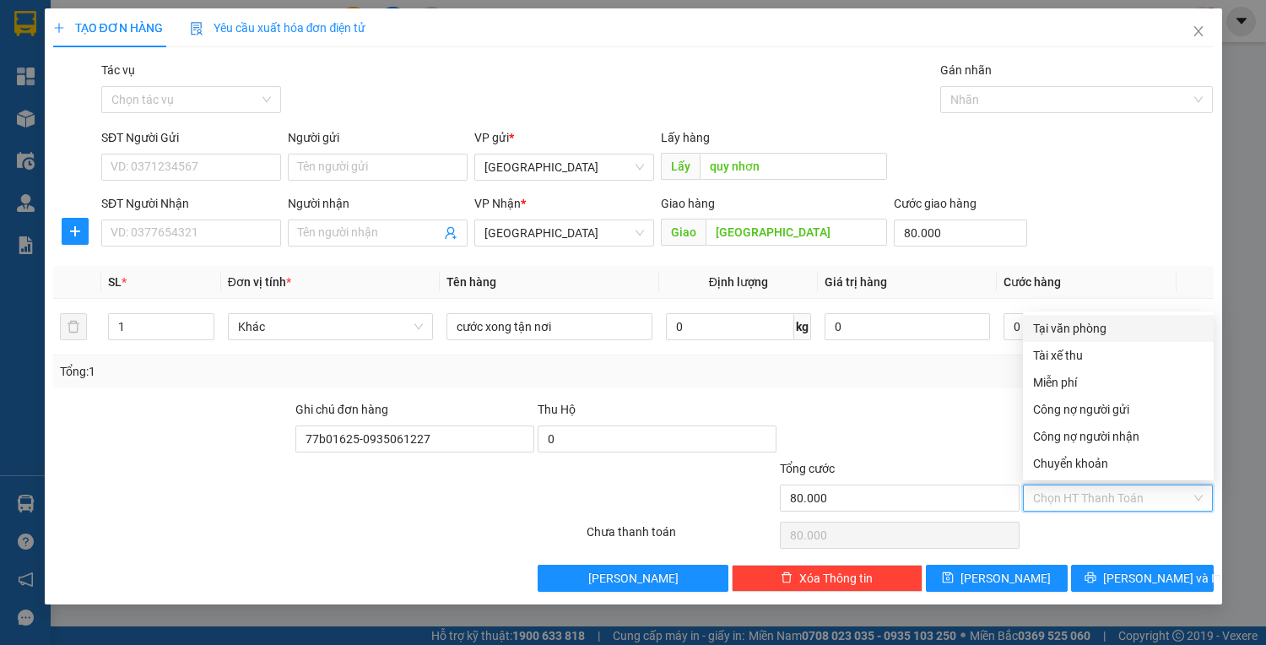
click at [1184, 500] on input "Hình thức thanh toán" at bounding box center [1112, 497] width 159 height 25
click at [1084, 328] on div "Tại văn phòng" at bounding box center [1118, 328] width 171 height 19
type input "0"
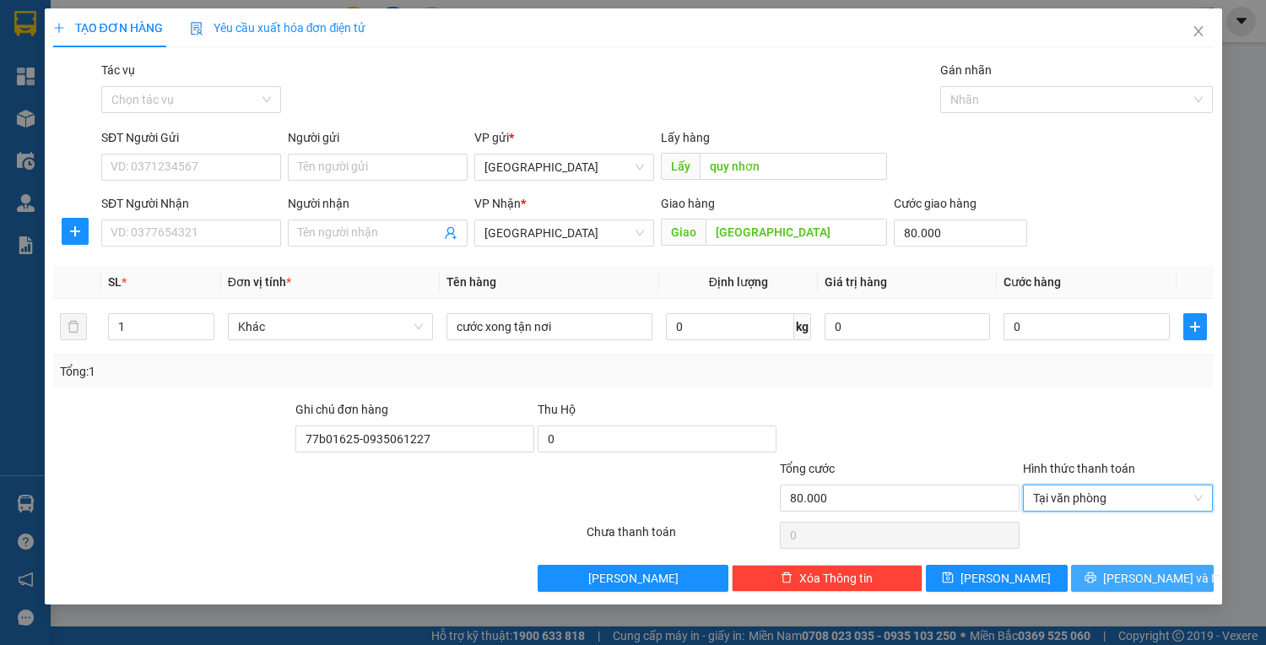
click at [1125, 569] on button "[PERSON_NAME] và In" at bounding box center [1142, 578] width 142 height 27
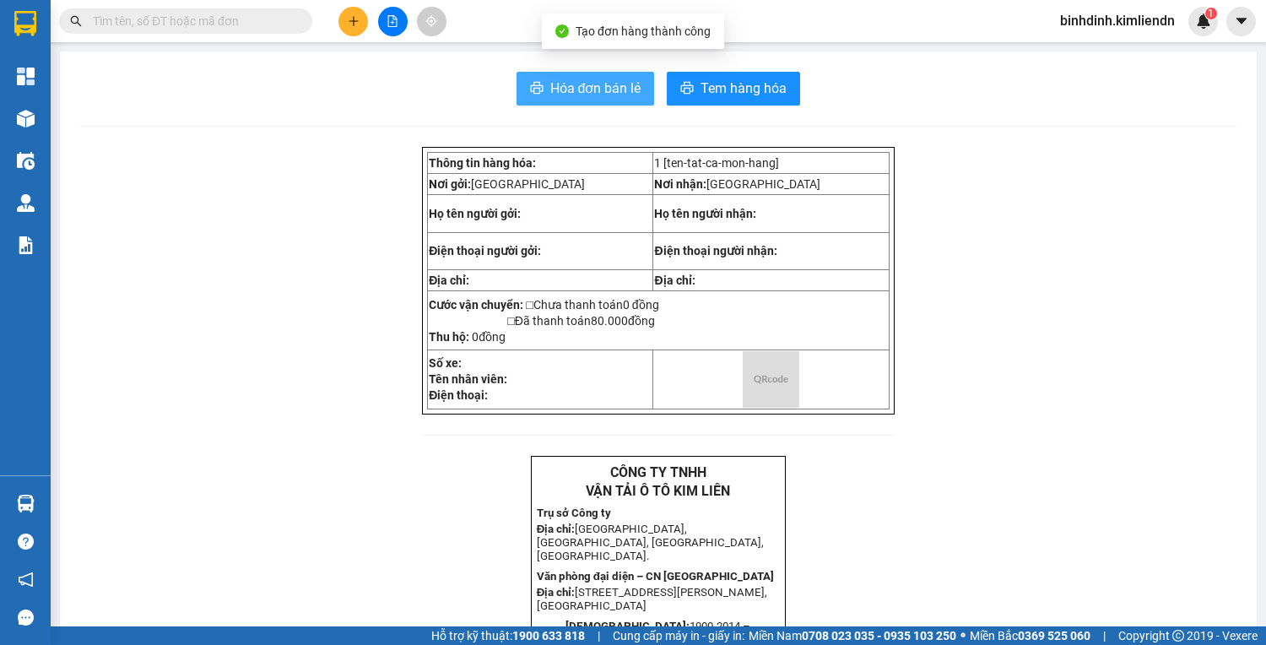
click at [573, 103] on button "Hóa đơn bán lẻ" at bounding box center [586, 89] width 138 height 34
click at [574, 96] on span "Hóa đơn bán lẻ" at bounding box center [595, 88] width 91 height 21
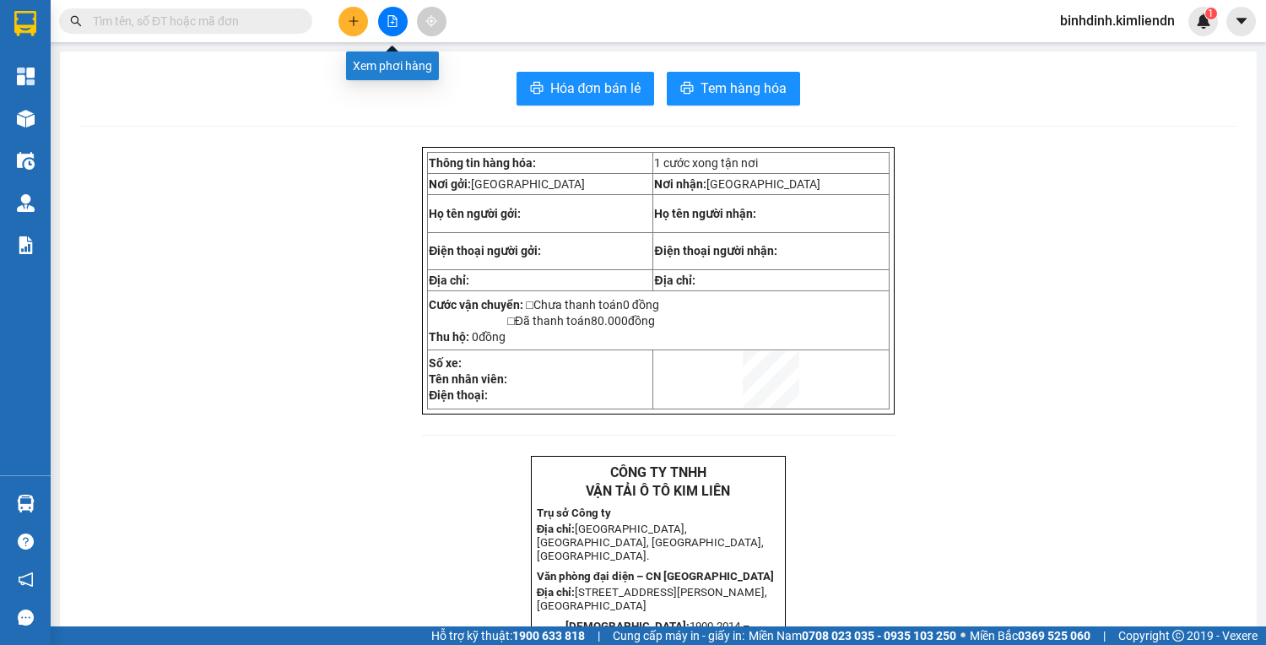
click at [394, 24] on icon "file-add" at bounding box center [393, 21] width 12 height 12
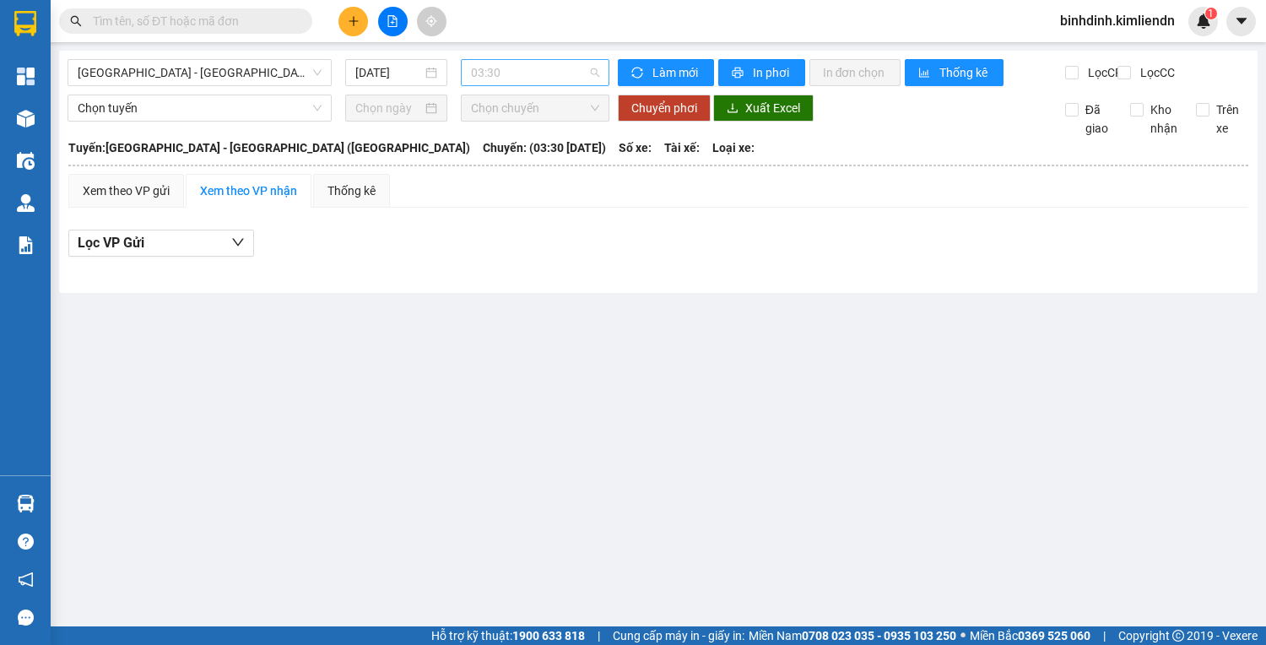
click at [545, 69] on span "03:30" at bounding box center [535, 72] width 128 height 25
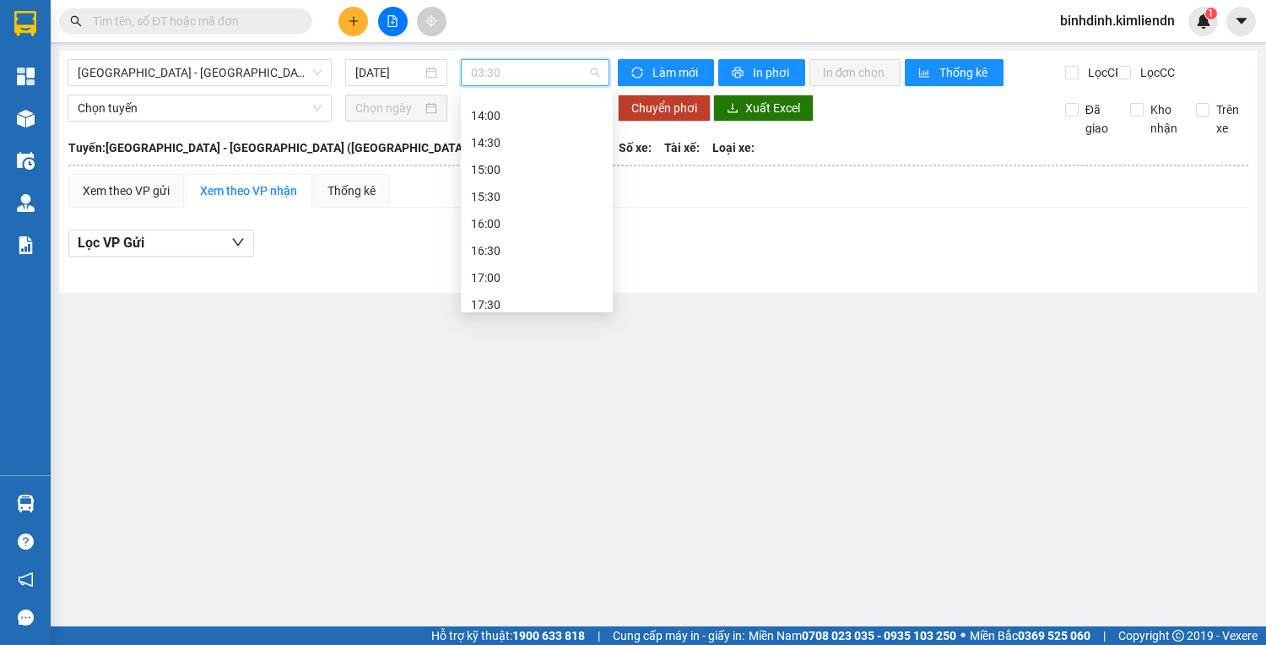
scroll to position [621, 0]
click at [421, 251] on div "Lọc VP Gửi" at bounding box center [658, 244] width 1180 height 28
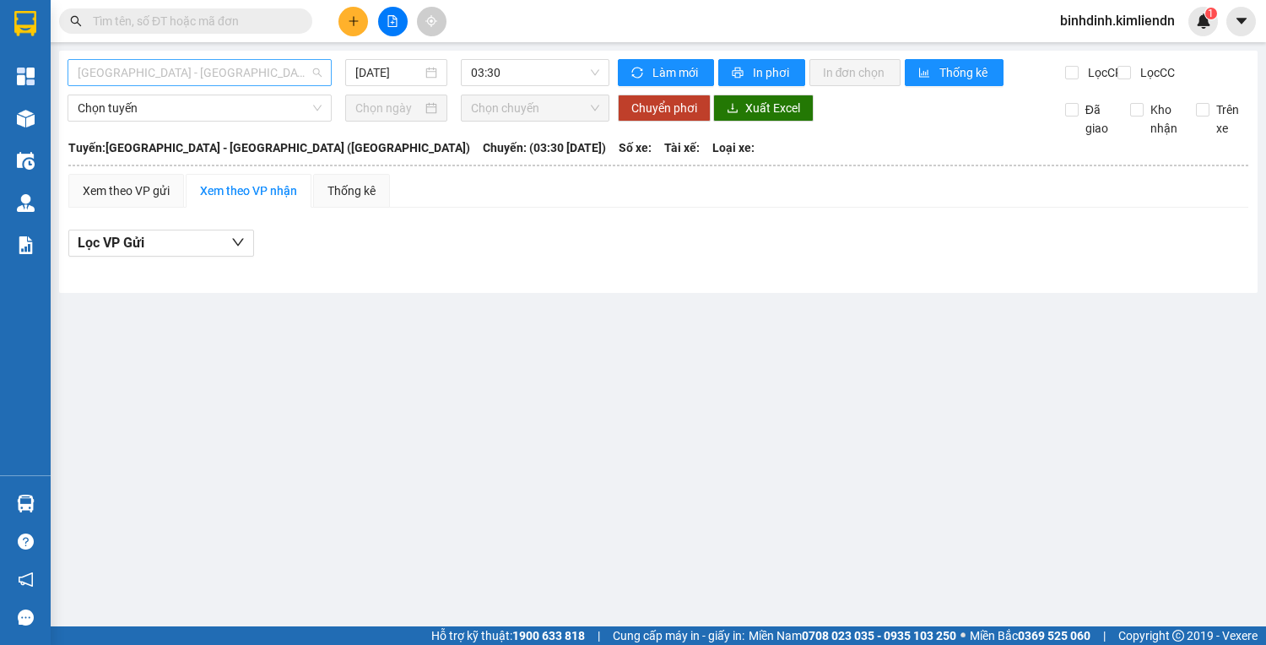
click at [171, 82] on span "[GEOGRAPHIC_DATA] - [GEOGRAPHIC_DATA] ([GEOGRAPHIC_DATA])" at bounding box center [200, 72] width 244 height 25
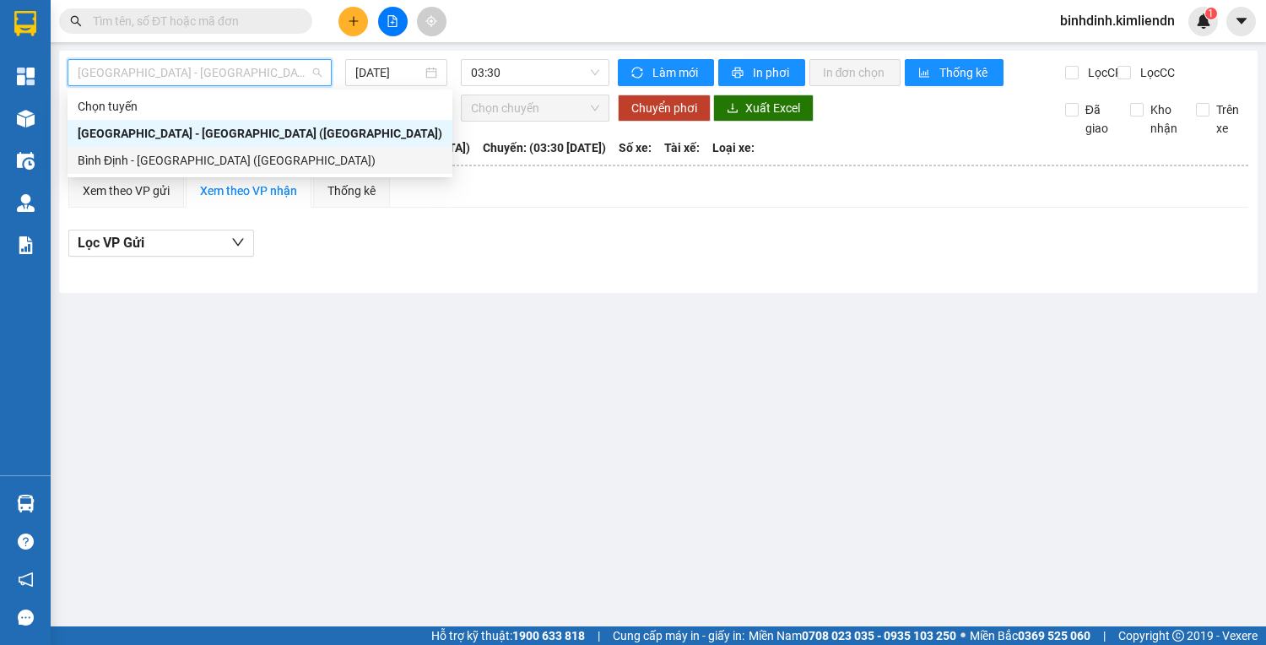
click at [160, 155] on div "Bình Định - [GEOGRAPHIC_DATA] ([GEOGRAPHIC_DATA])" at bounding box center [260, 160] width 365 height 19
type input "[DATE]"
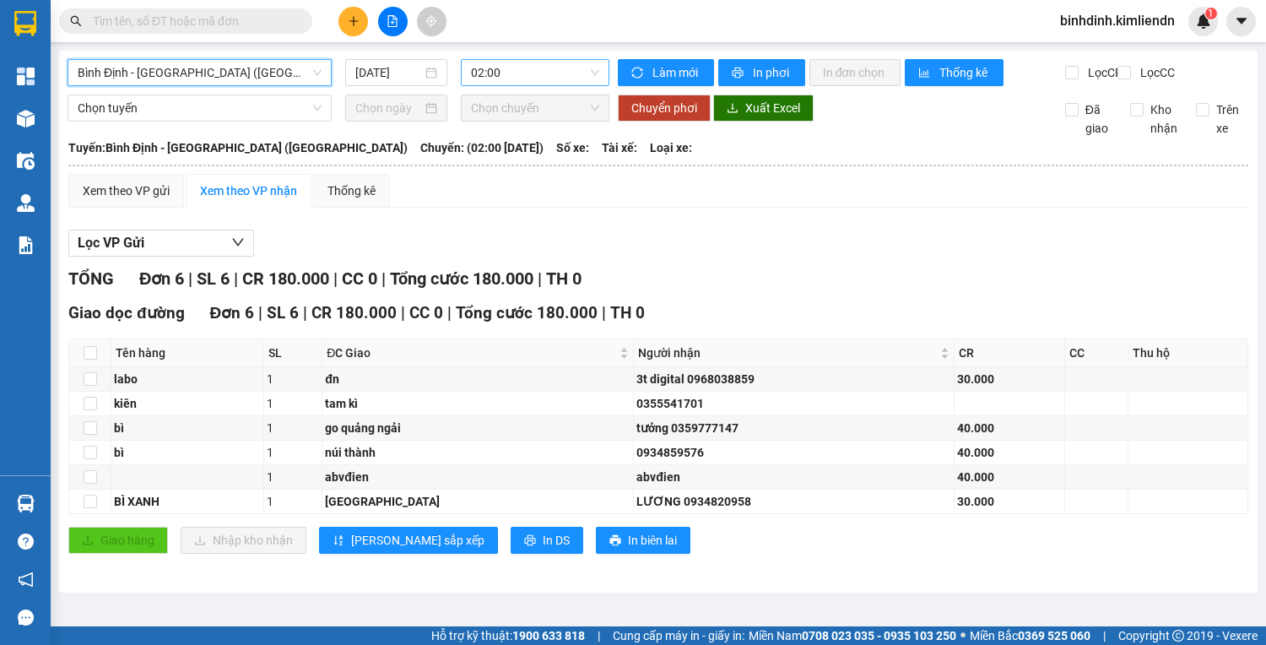
click at [539, 72] on span "02:00" at bounding box center [535, 72] width 128 height 25
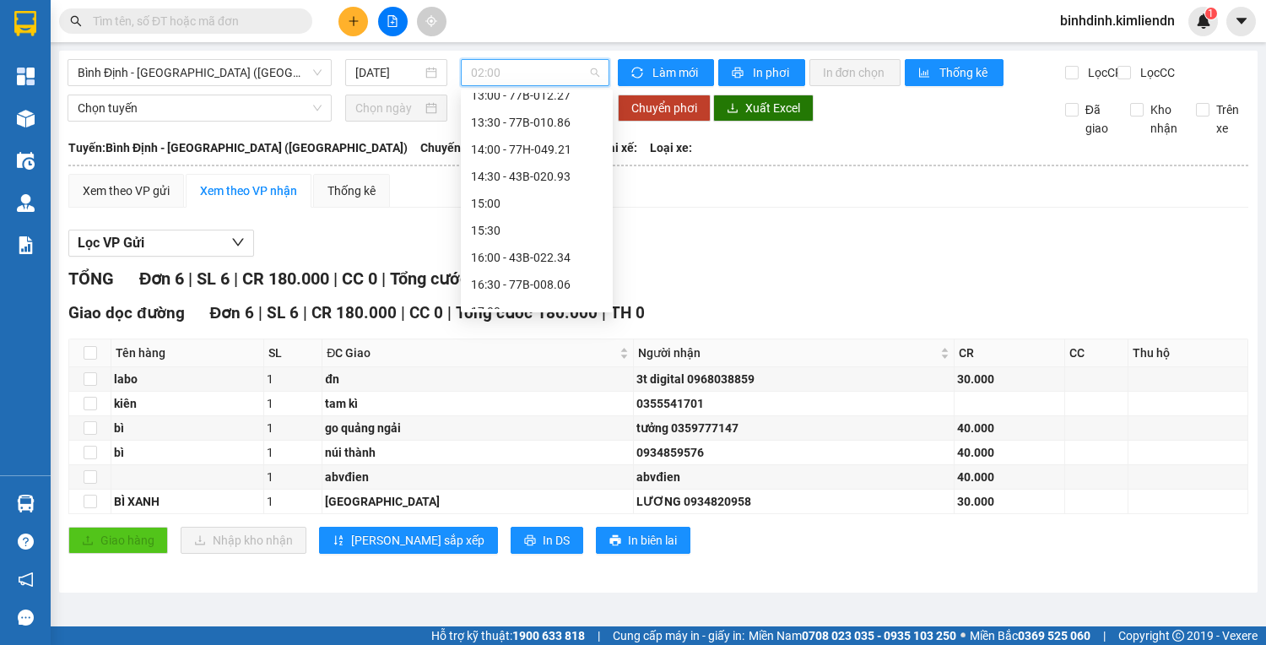
scroll to position [594, 0]
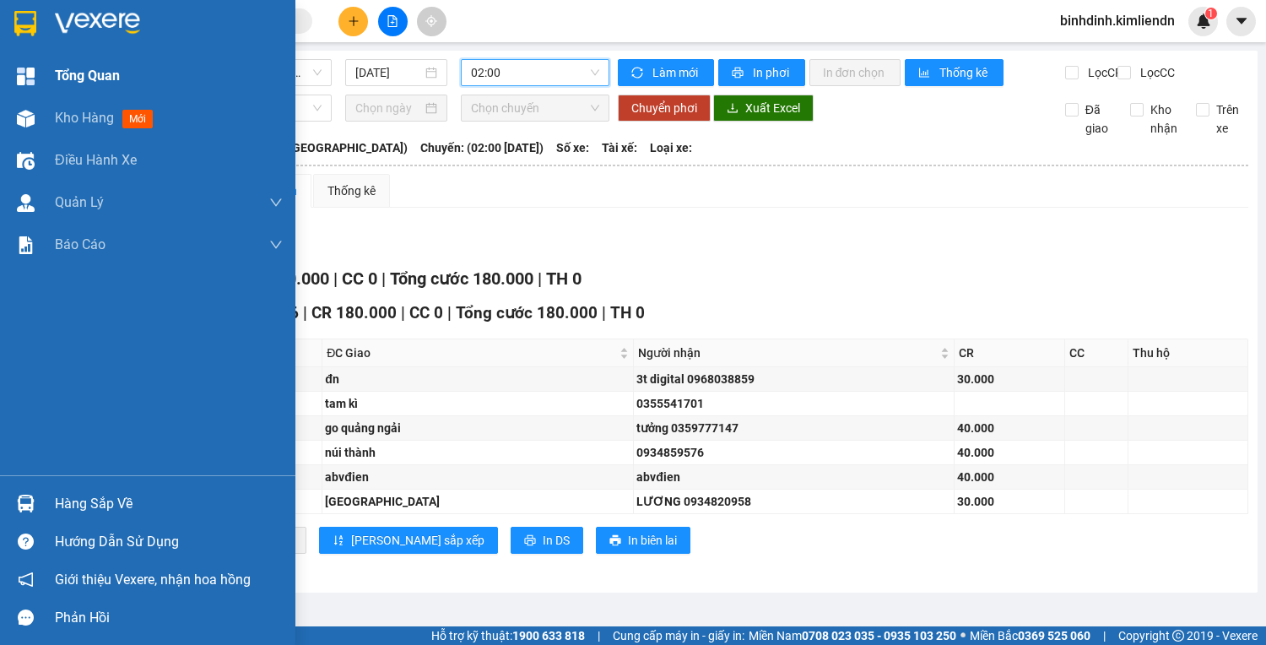
click at [13, 82] on div at bounding box center [26, 77] width 30 height 30
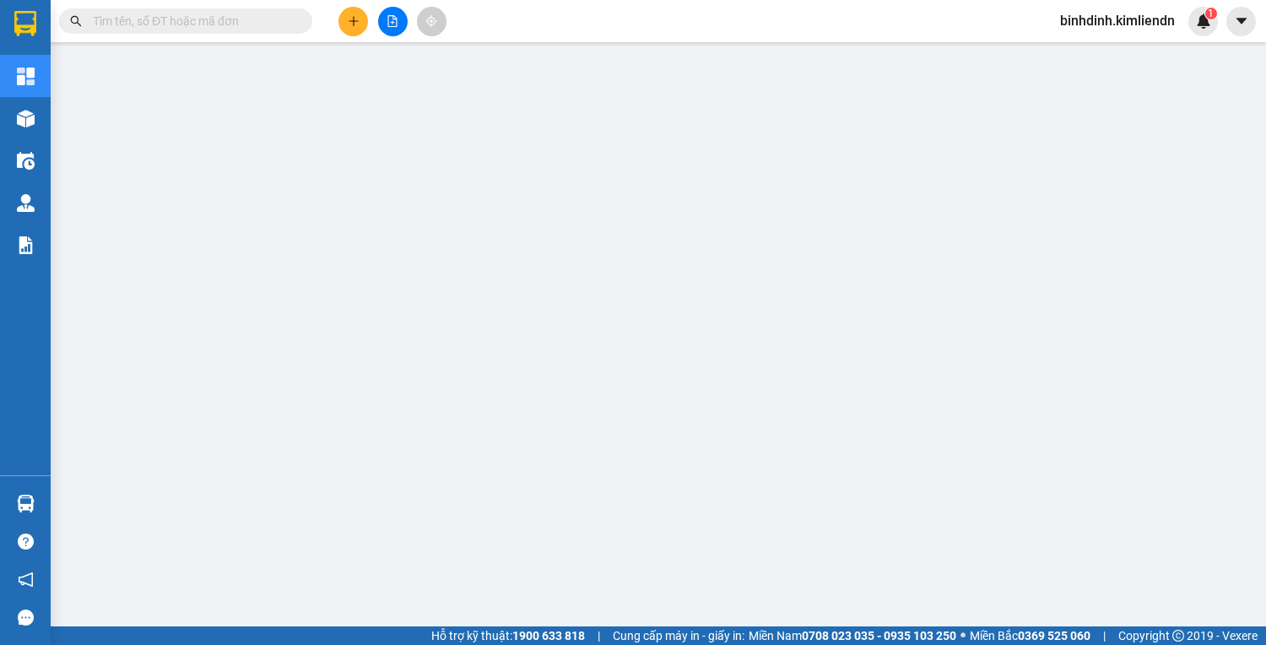
click at [343, 30] on button at bounding box center [354, 22] width 30 height 30
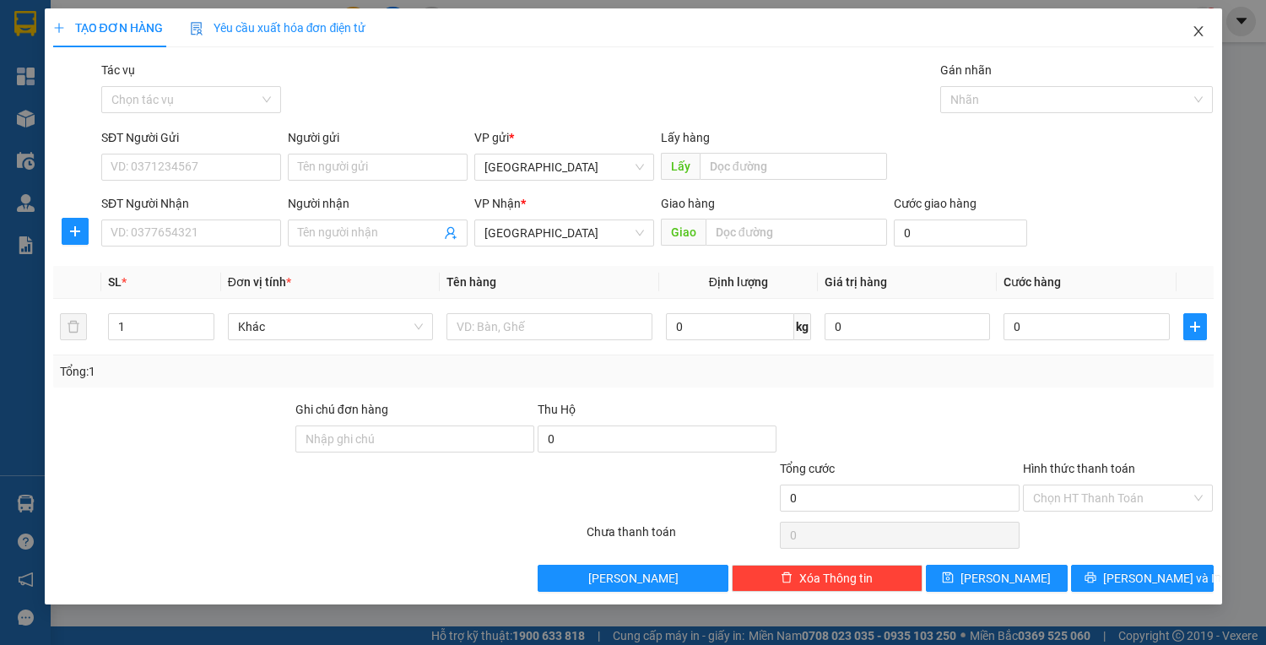
click at [1195, 30] on icon "close" at bounding box center [1199, 31] width 14 height 14
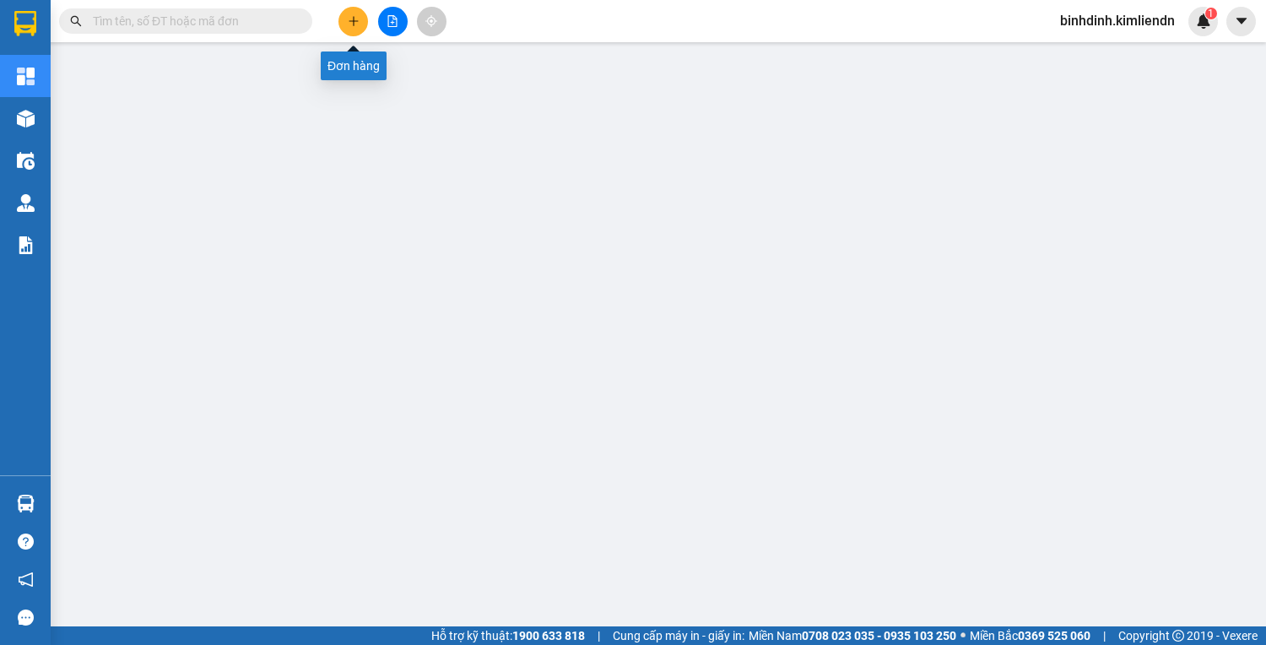
click at [353, 19] on icon "plus" at bounding box center [353, 20] width 1 height 9
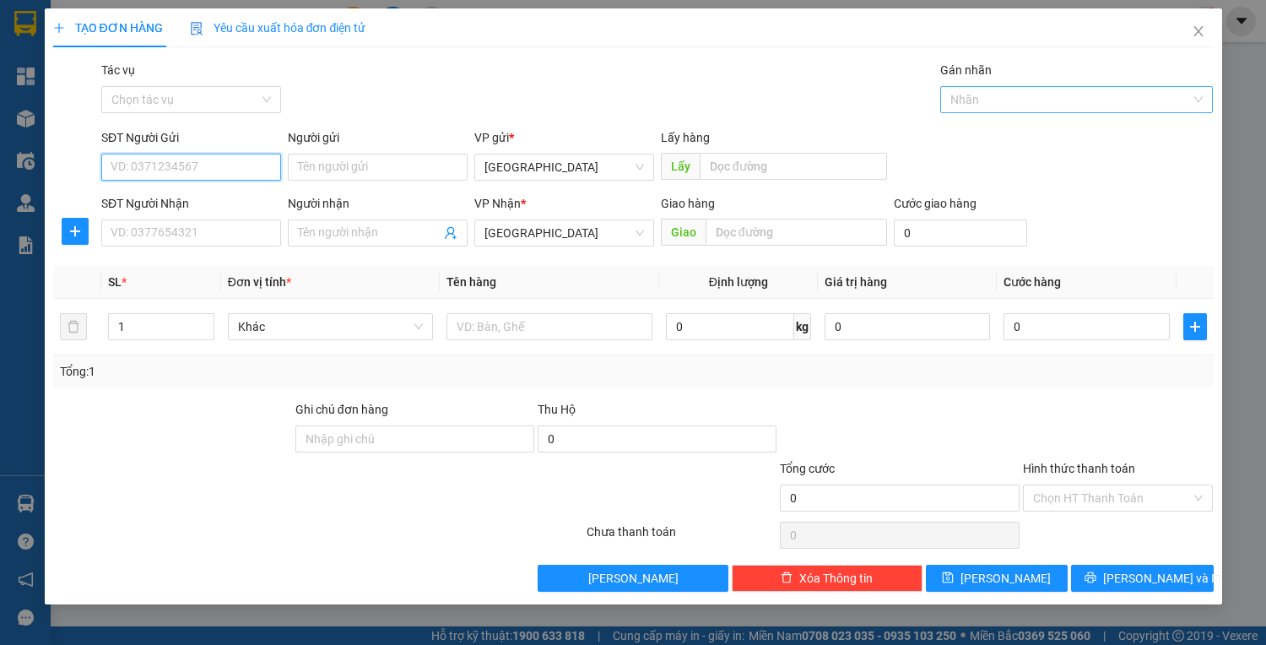
click at [986, 98] on div at bounding box center [1068, 99] width 247 height 20
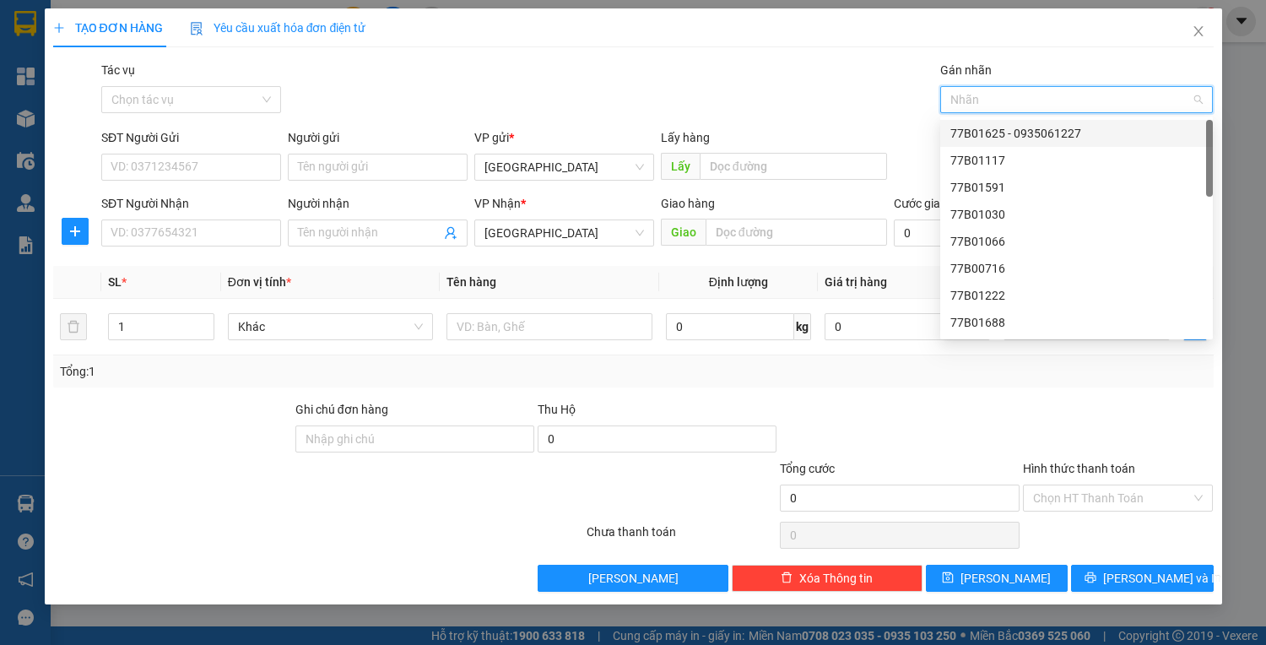
click at [1006, 137] on div "77B01625 - 0935061227" at bounding box center [1077, 133] width 252 height 19
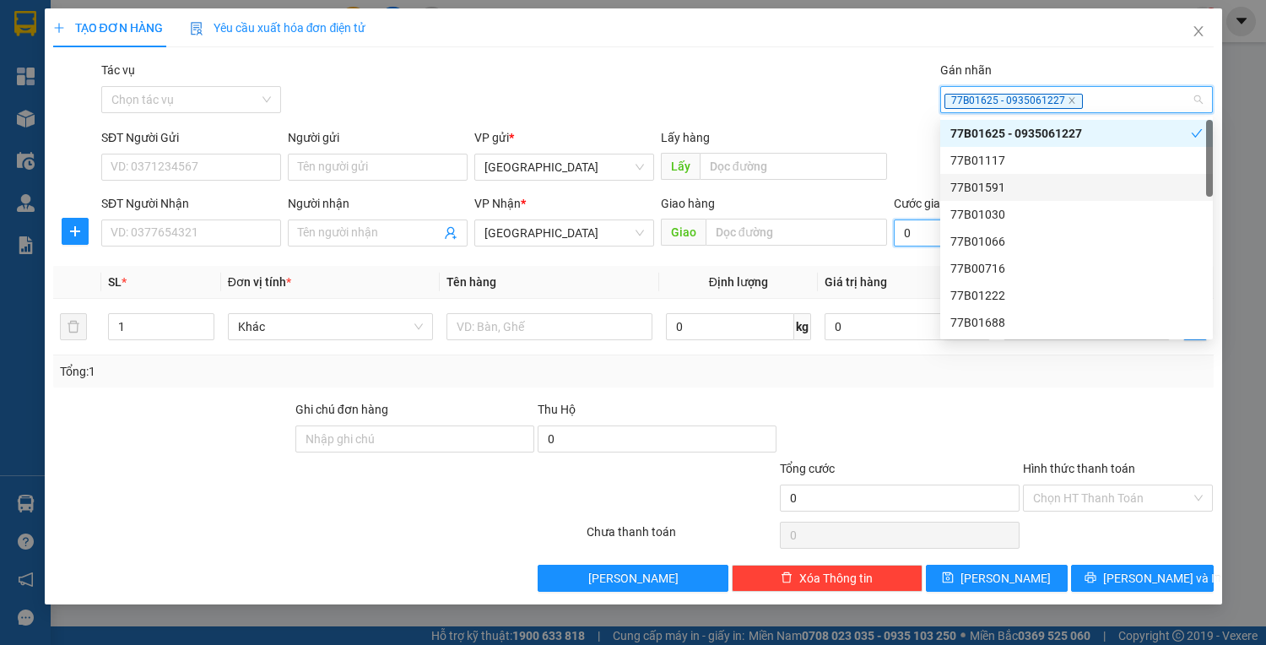
click at [917, 234] on input "0" at bounding box center [960, 232] width 133 height 27
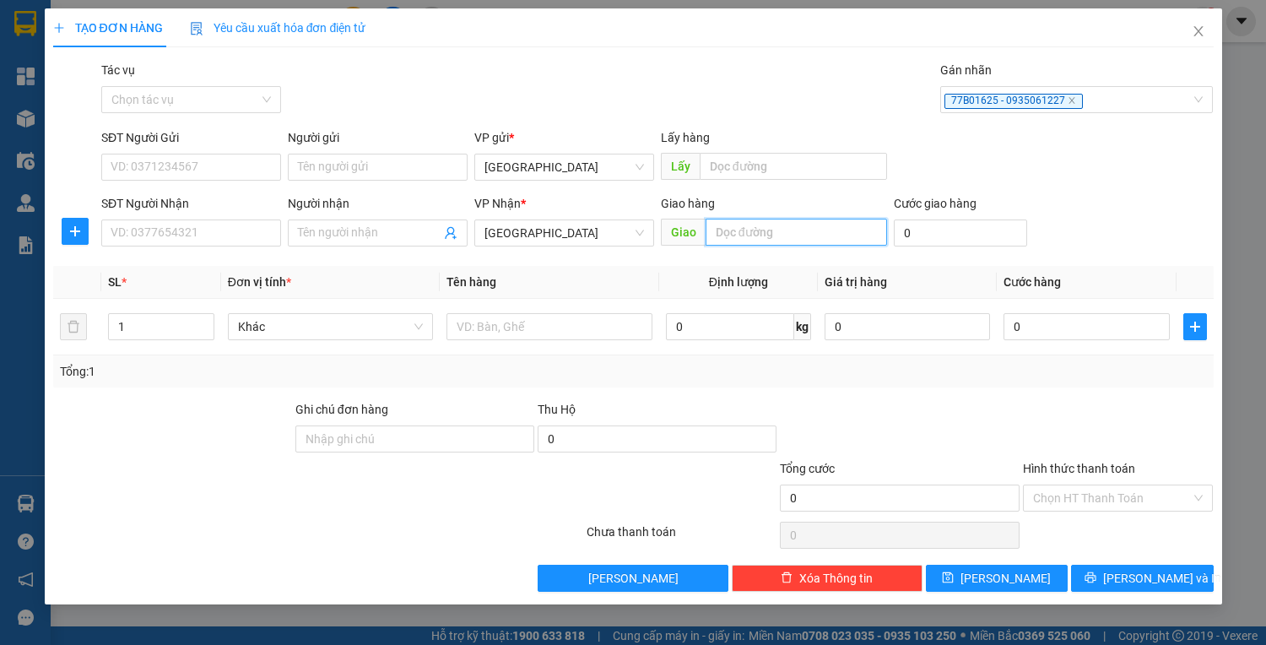
click at [776, 245] on input "text" at bounding box center [797, 232] width 182 height 27
type input "d"
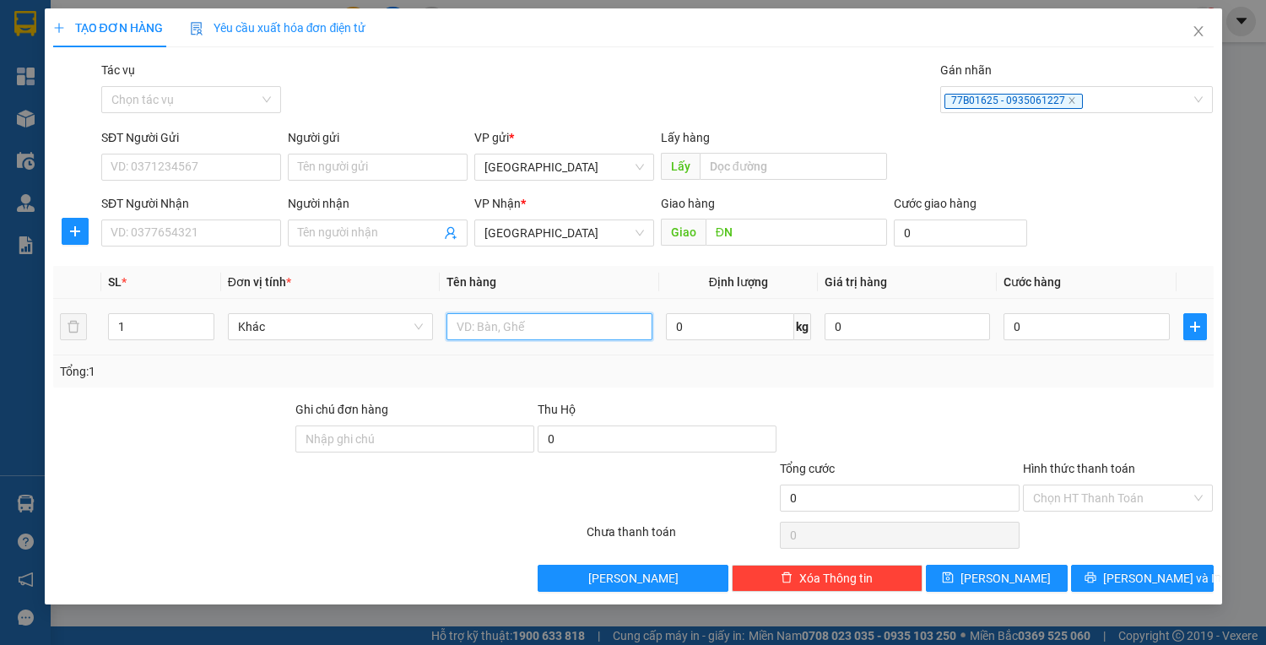
click at [550, 317] on input "text" at bounding box center [549, 326] width 205 height 27
click at [1101, 328] on input "0" at bounding box center [1086, 326] width 165 height 27
click at [1076, 485] on div "Hình thức thanh toán Chọn HT Thanh Toán" at bounding box center [1118, 488] width 191 height 59
click at [1079, 486] on input "Hình thức thanh toán" at bounding box center [1112, 497] width 159 height 25
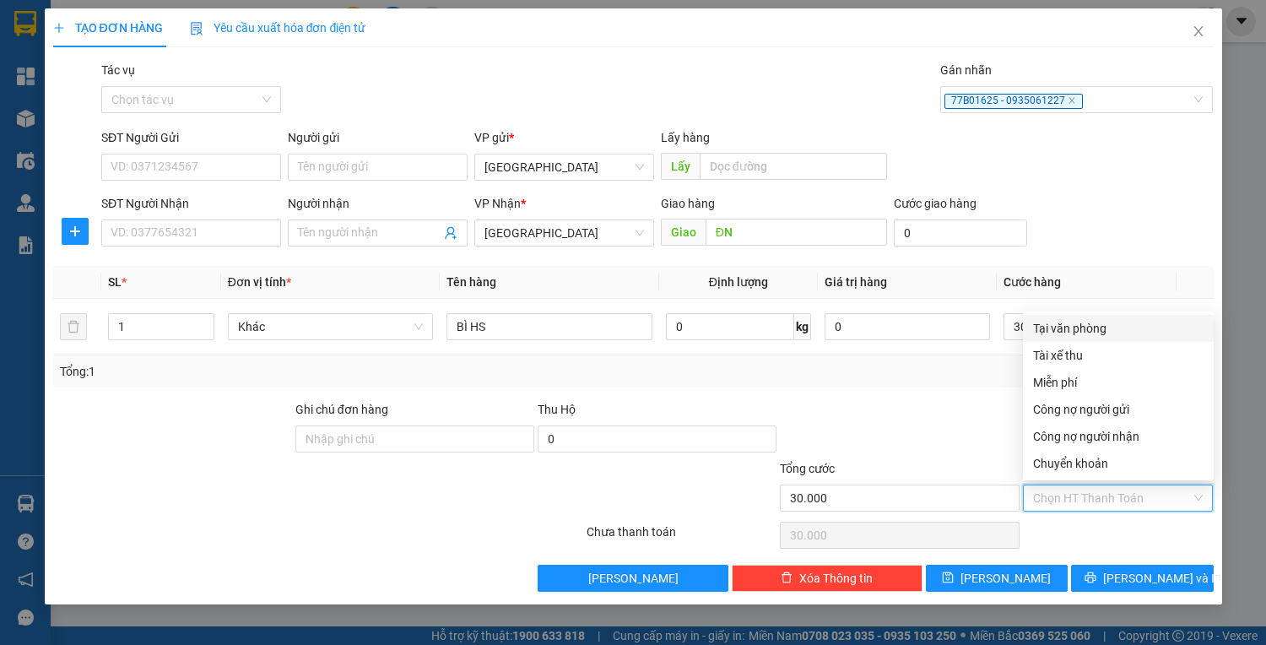
click at [1081, 333] on div "Tại văn phòng" at bounding box center [1118, 328] width 171 height 19
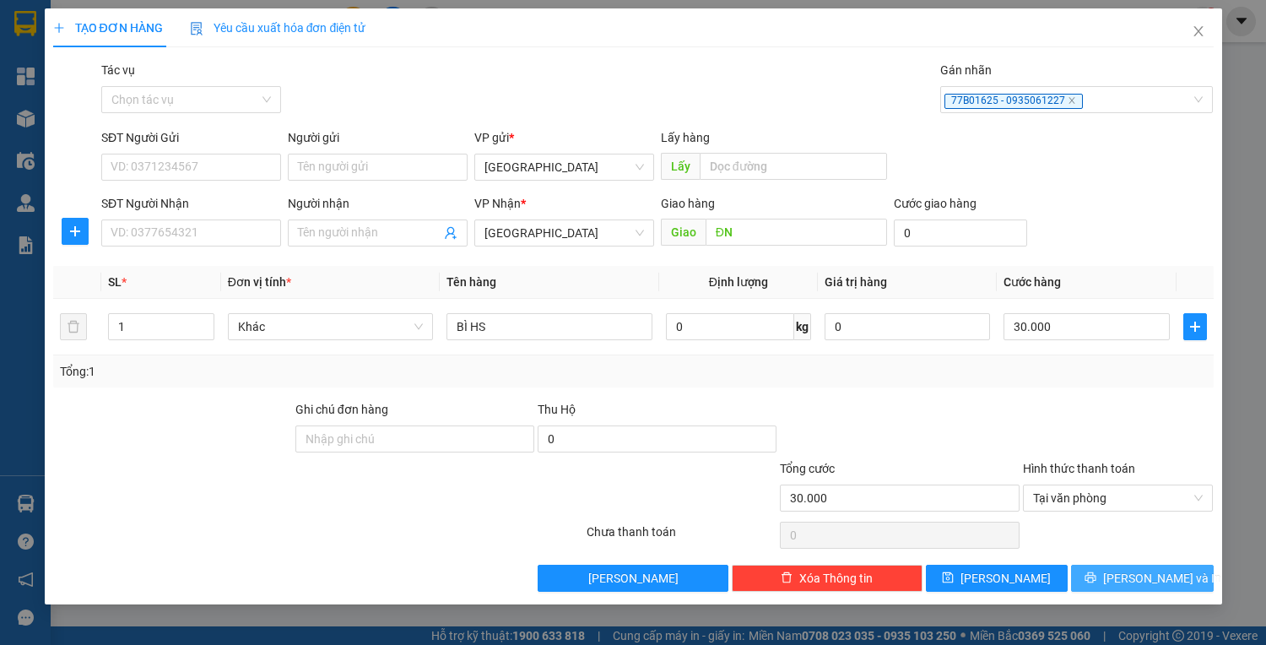
drag, startPoint x: 1126, startPoint y: 578, endPoint x: 994, endPoint y: 594, distance: 132.7
click at [994, 594] on div "TẠO ĐƠN HÀNG Yêu cầu xuất hóa đơn điện tử Transit Pickup Surcharge Ids Transit …" at bounding box center [634, 306] width 1178 height 596
click at [954, 582] on icon "save" at bounding box center [948, 578] width 12 height 12
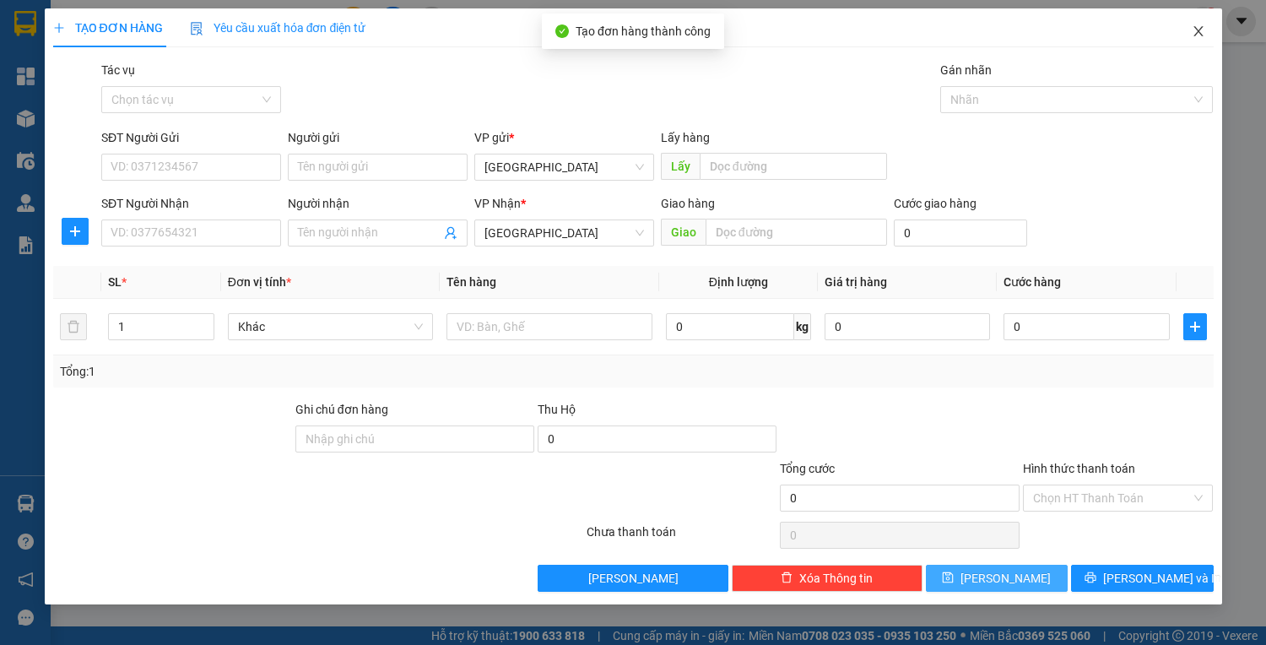
click at [1193, 37] on icon "close" at bounding box center [1199, 31] width 14 height 14
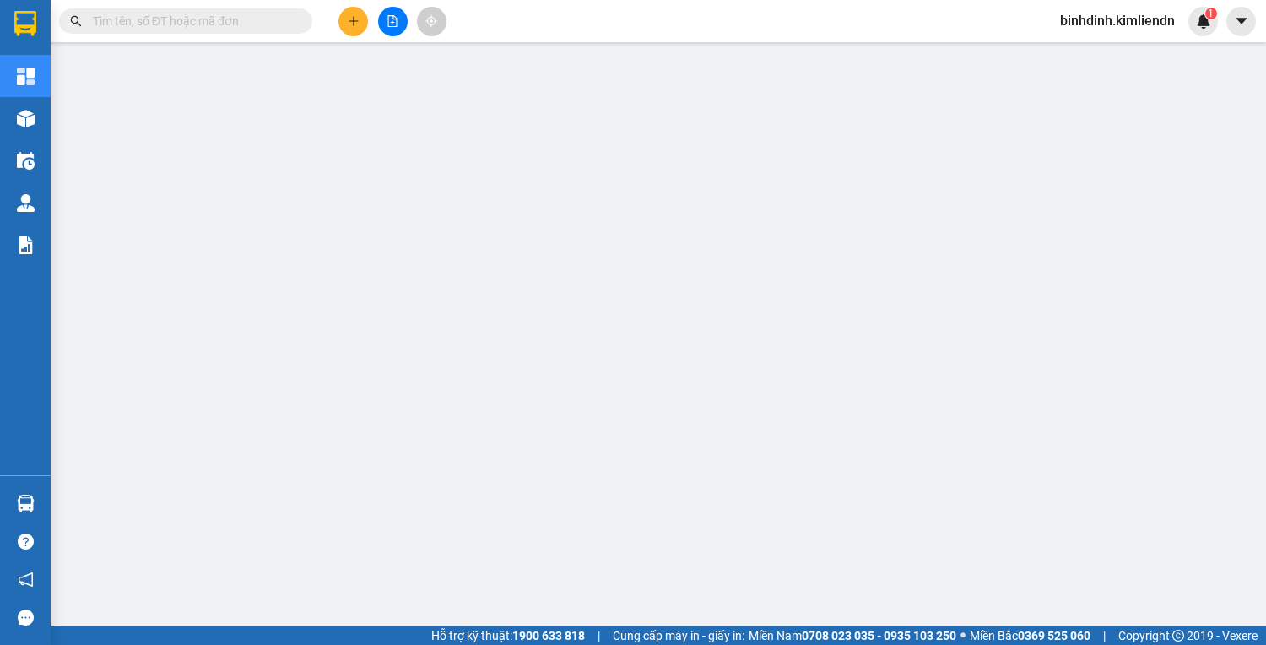
click at [233, 34] on div "Kết quả tìm kiếm ( 0 ) Bộ lọc No Data" at bounding box center [164, 22] width 329 height 30
click at [216, 22] on input "text" at bounding box center [192, 21] width 199 height 19
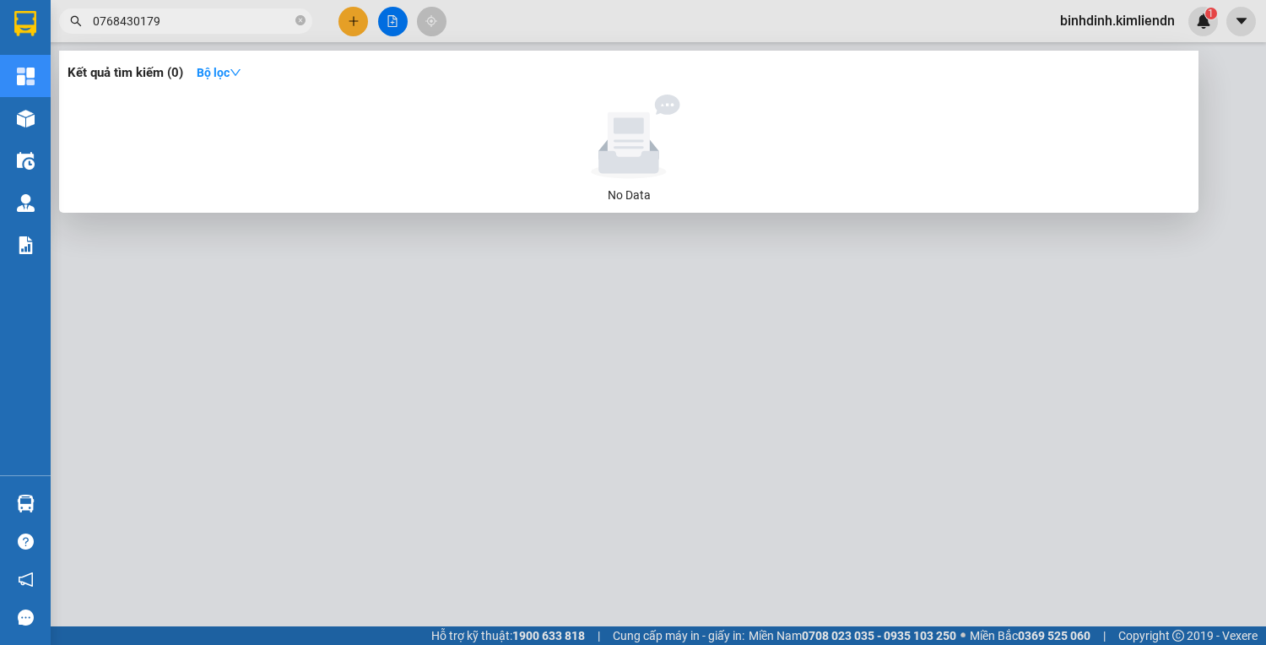
click at [178, 24] on input "0768430179" at bounding box center [192, 21] width 199 height 19
drag, startPoint x: 209, startPoint y: 22, endPoint x: 289, endPoint y: 27, distance: 80.4
click at [209, 21] on input "0768430179" at bounding box center [192, 21] width 199 height 19
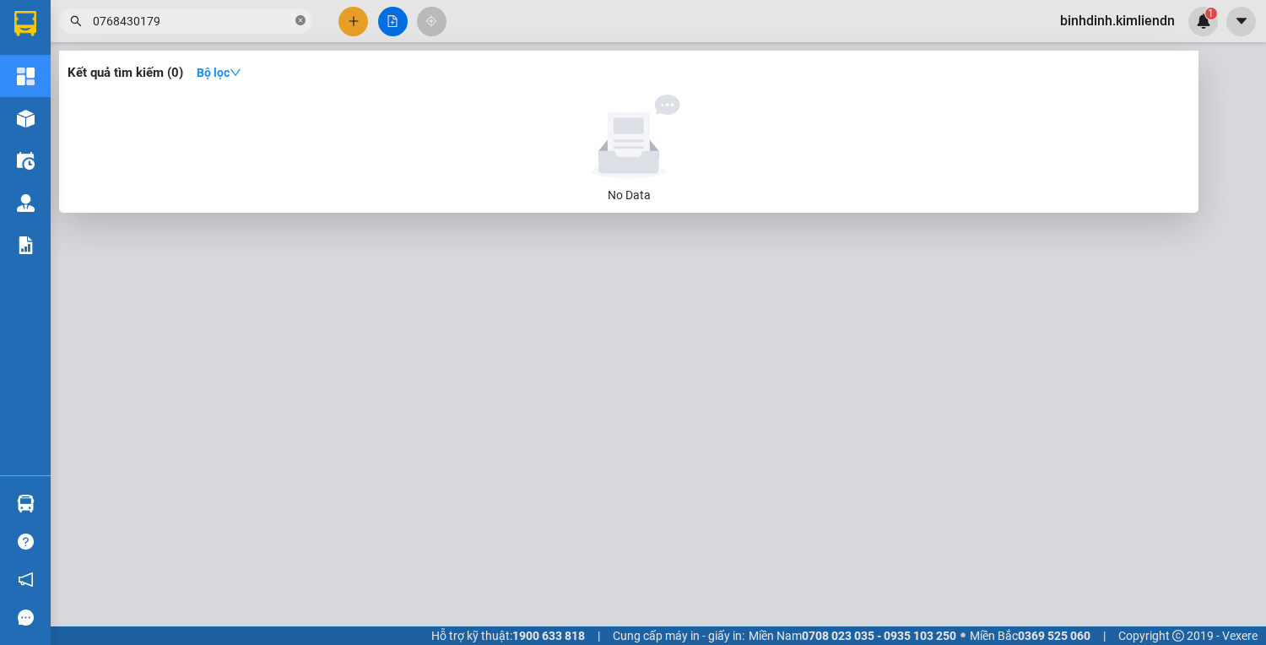
click at [298, 19] on icon "close-circle" at bounding box center [300, 20] width 10 height 10
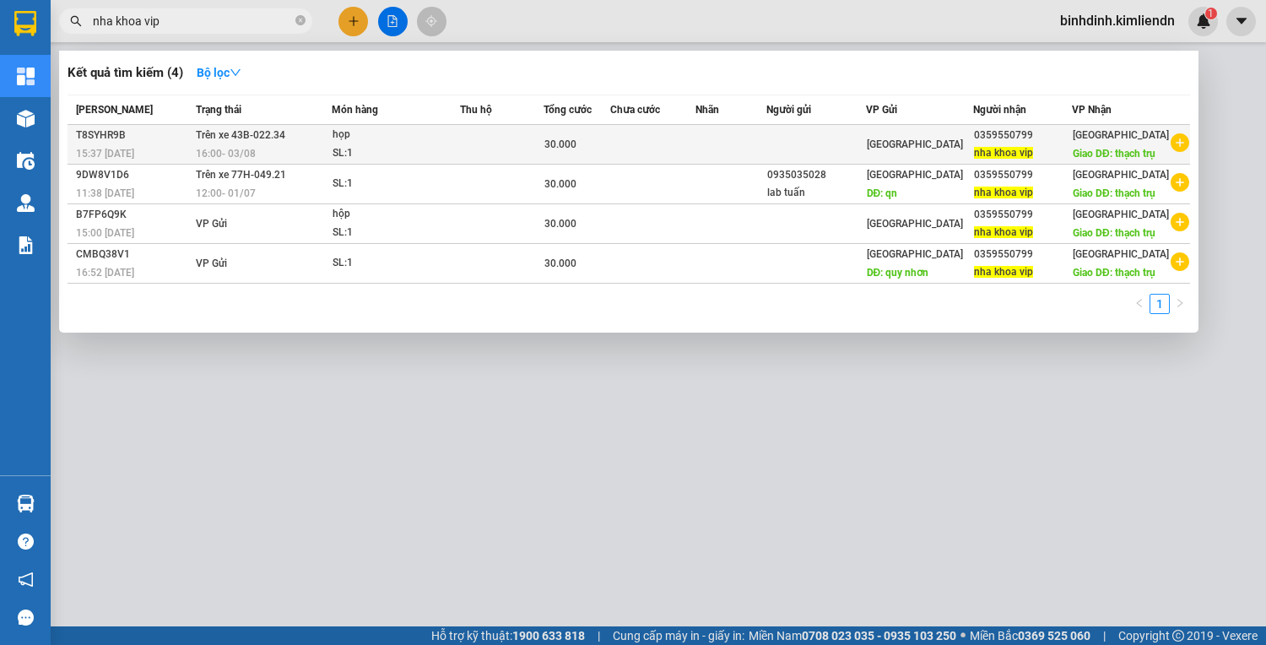
click at [503, 132] on td at bounding box center [502, 145] width 84 height 40
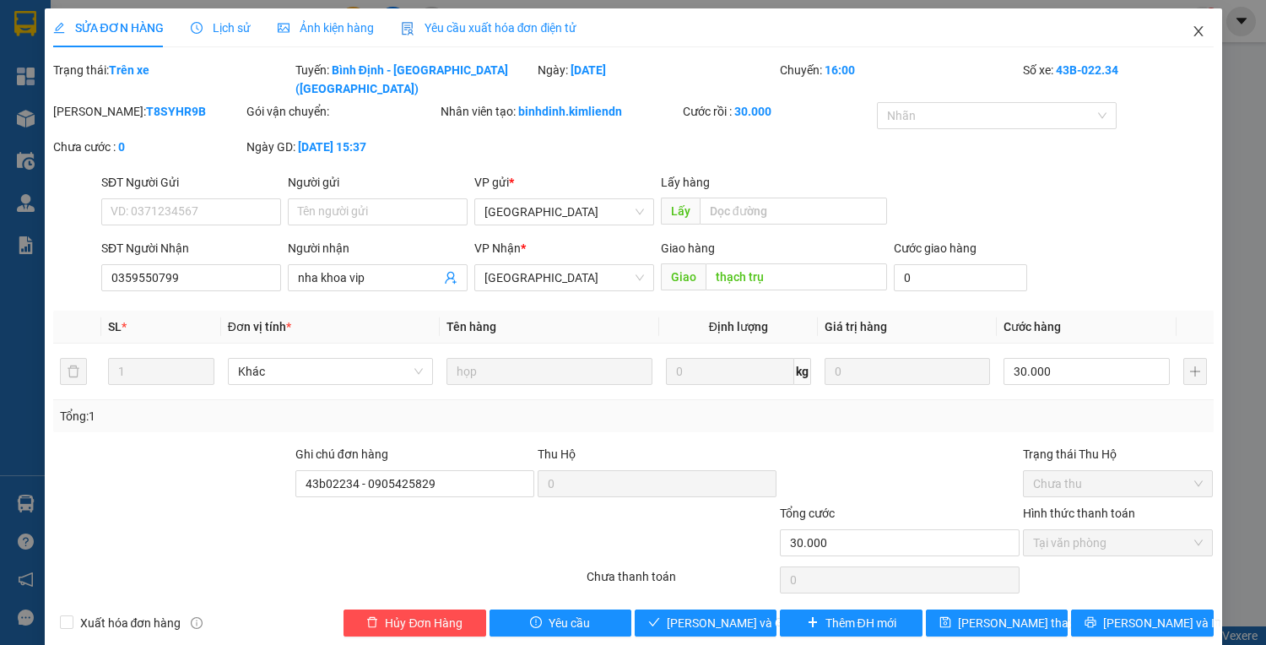
click at [1194, 33] on icon "close" at bounding box center [1198, 31] width 9 height 10
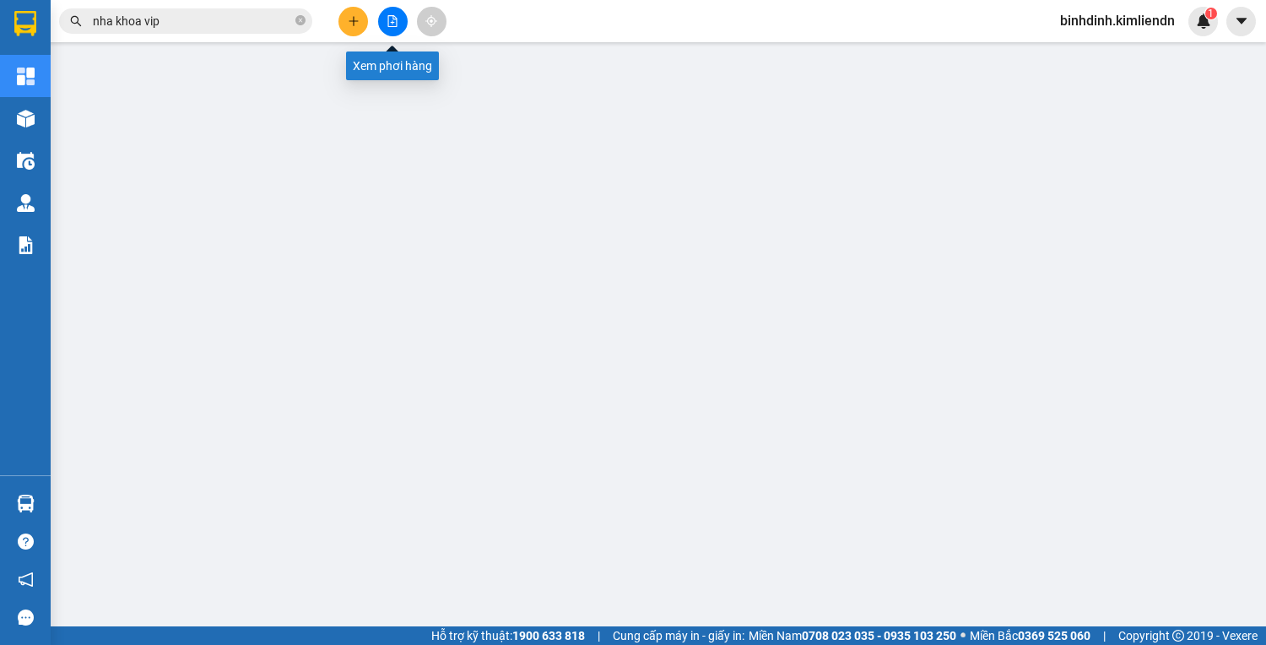
click at [387, 24] on icon "file-add" at bounding box center [393, 21] width 12 height 12
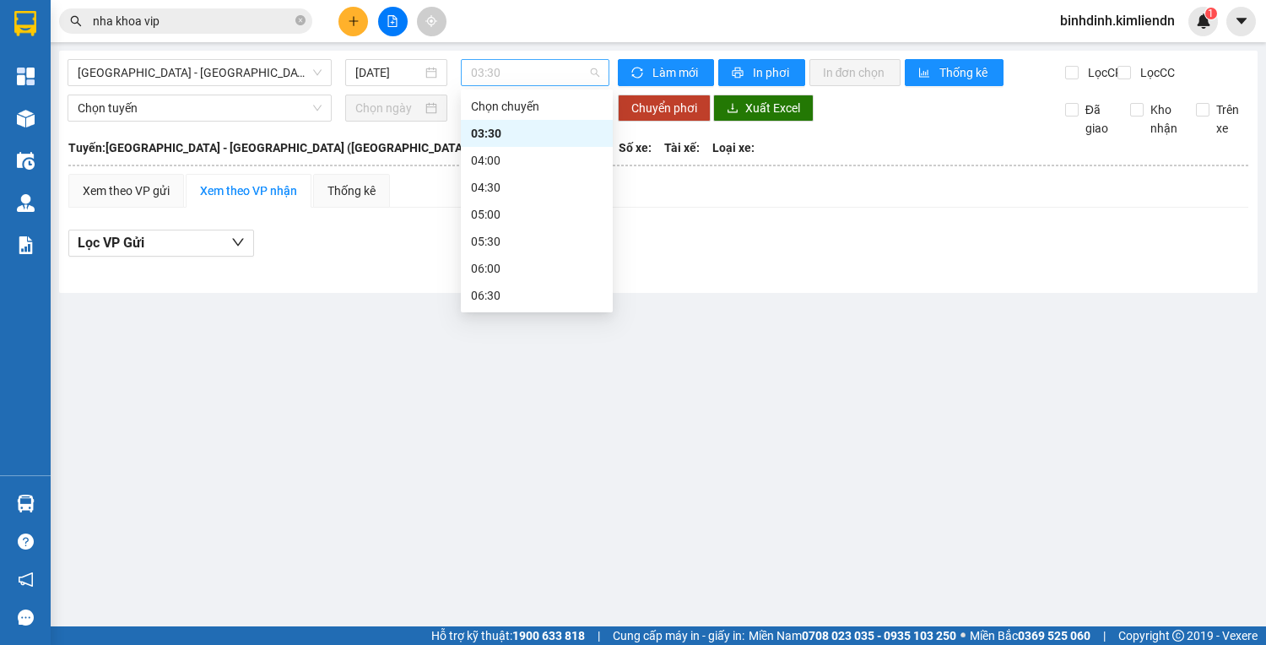
click at [476, 70] on span "03:30" at bounding box center [535, 72] width 128 height 25
click at [278, 74] on span "[GEOGRAPHIC_DATA] - [GEOGRAPHIC_DATA] ([GEOGRAPHIC_DATA])" at bounding box center [200, 72] width 244 height 25
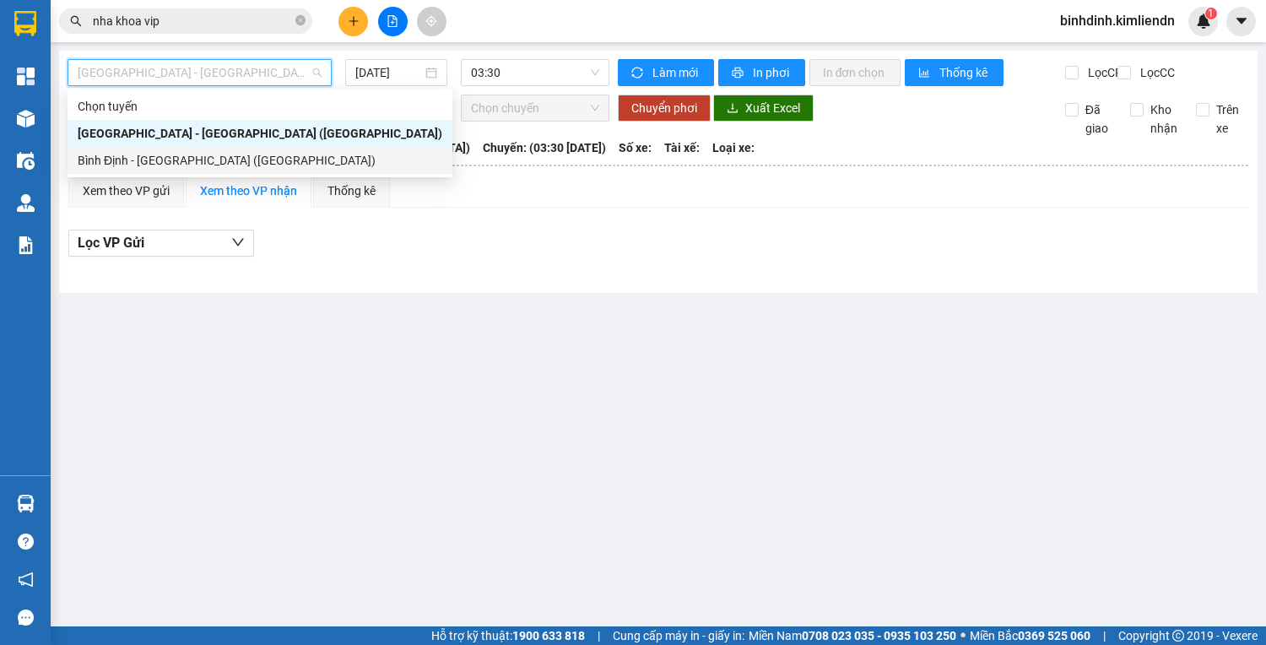
click at [274, 162] on div "Bình Định - [GEOGRAPHIC_DATA] ([GEOGRAPHIC_DATA])" at bounding box center [260, 160] width 365 height 19
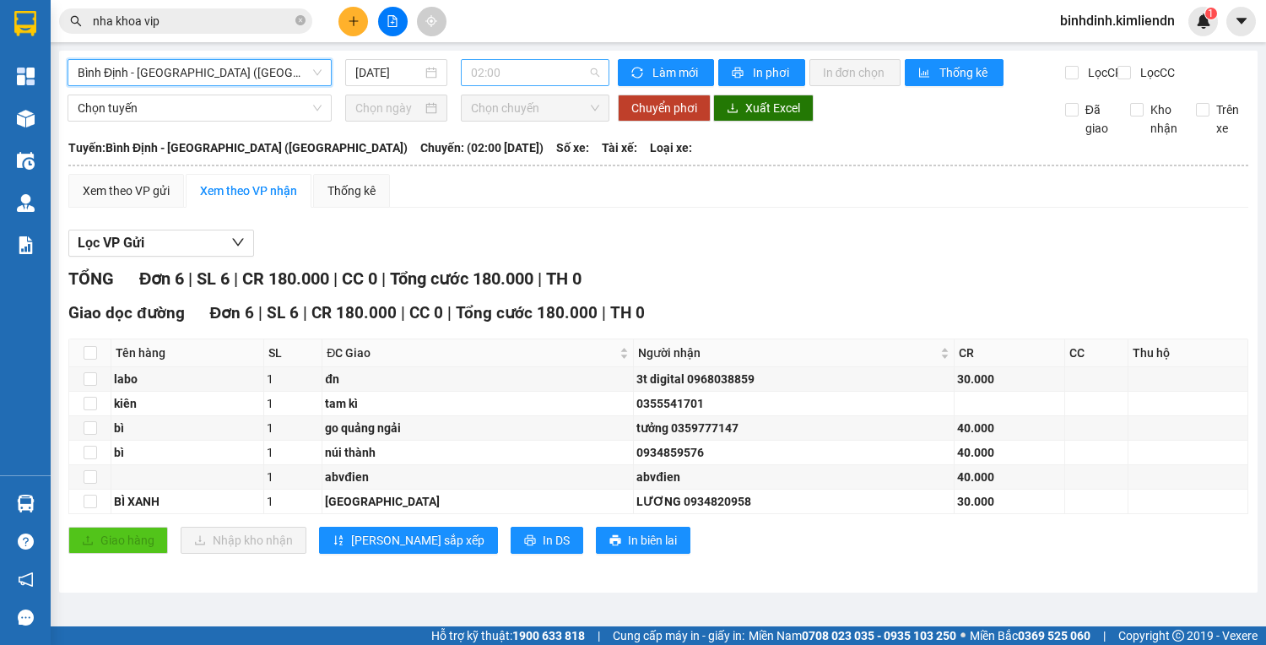
click at [523, 74] on span "02:00" at bounding box center [535, 72] width 128 height 25
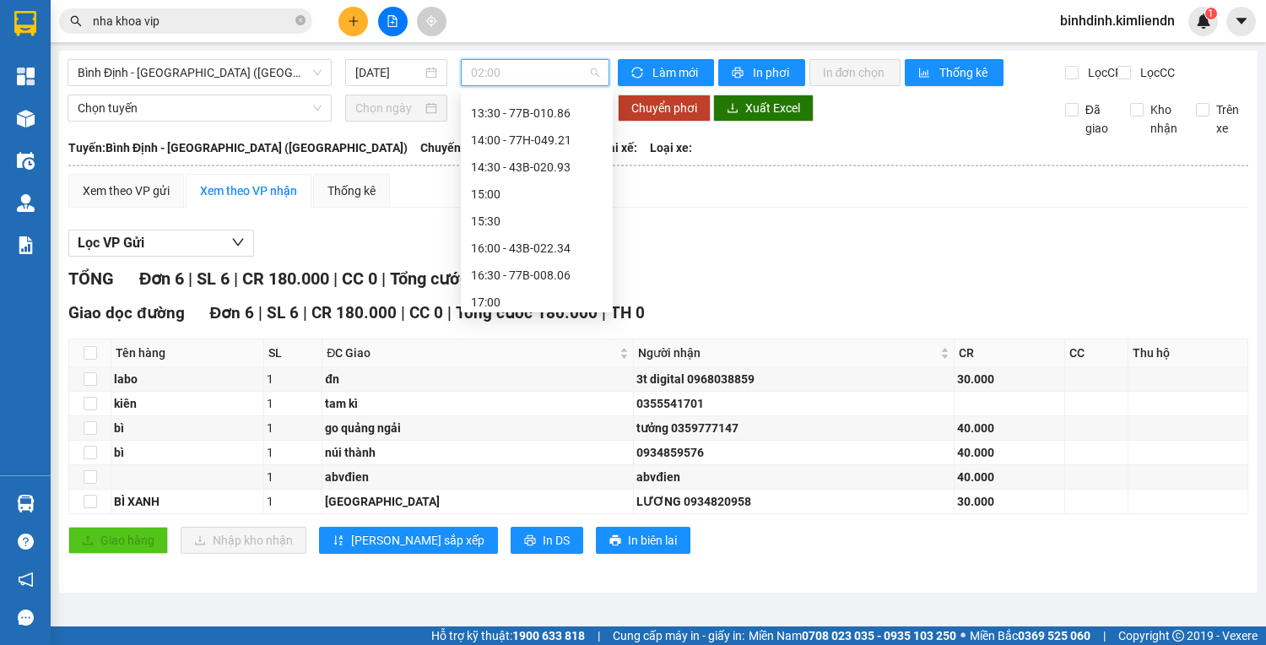
scroll to position [594, 0]
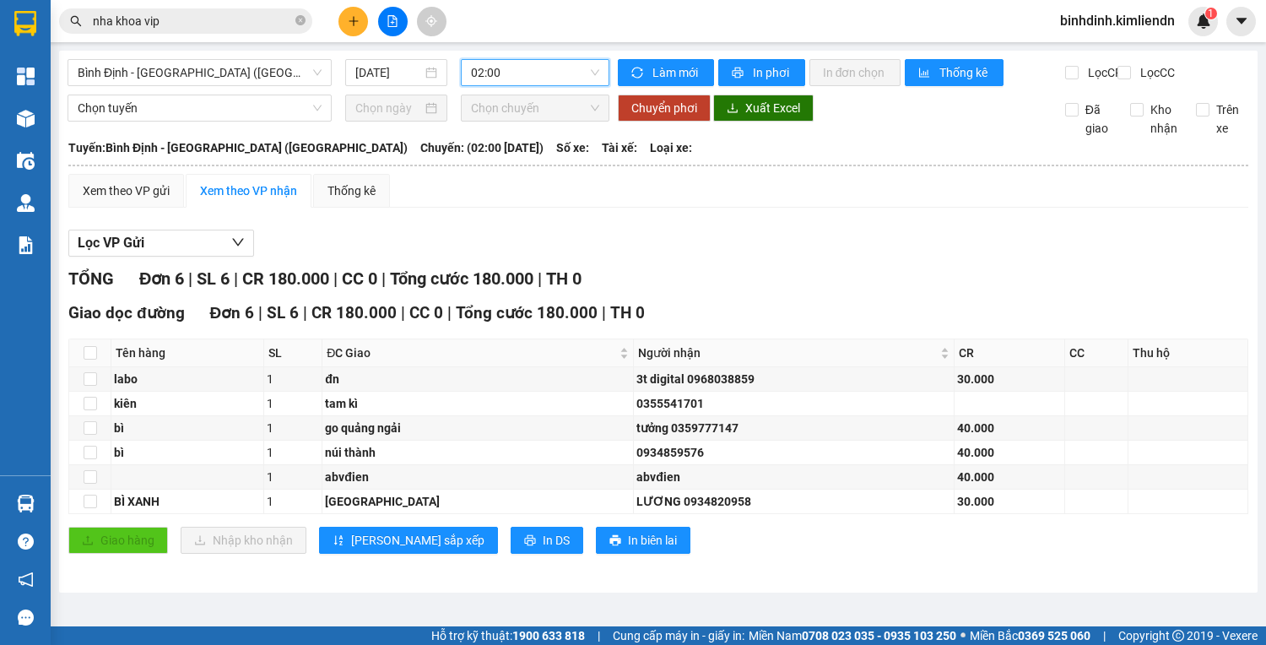
click at [352, 15] on icon "plus" at bounding box center [354, 21] width 12 height 12
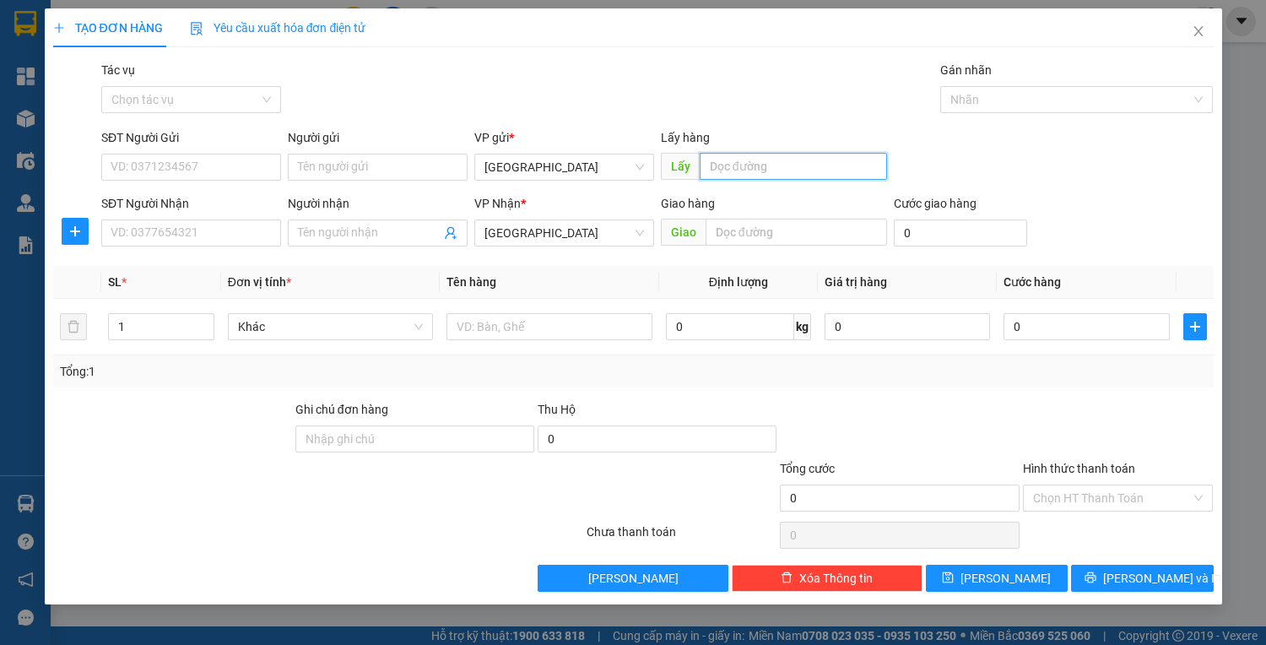
click at [752, 165] on input "text" at bounding box center [793, 166] width 187 height 27
click at [414, 171] on input "Người gửi" at bounding box center [378, 167] width 180 height 27
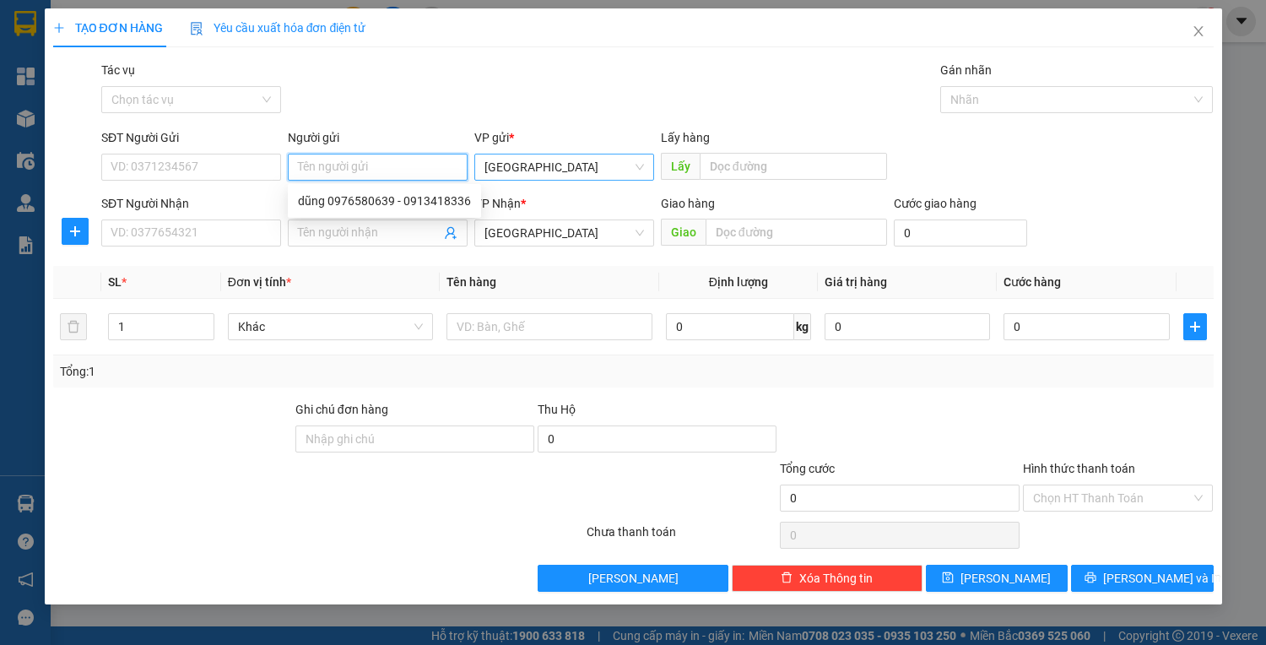
click at [527, 162] on span "[GEOGRAPHIC_DATA]" at bounding box center [565, 166] width 160 height 25
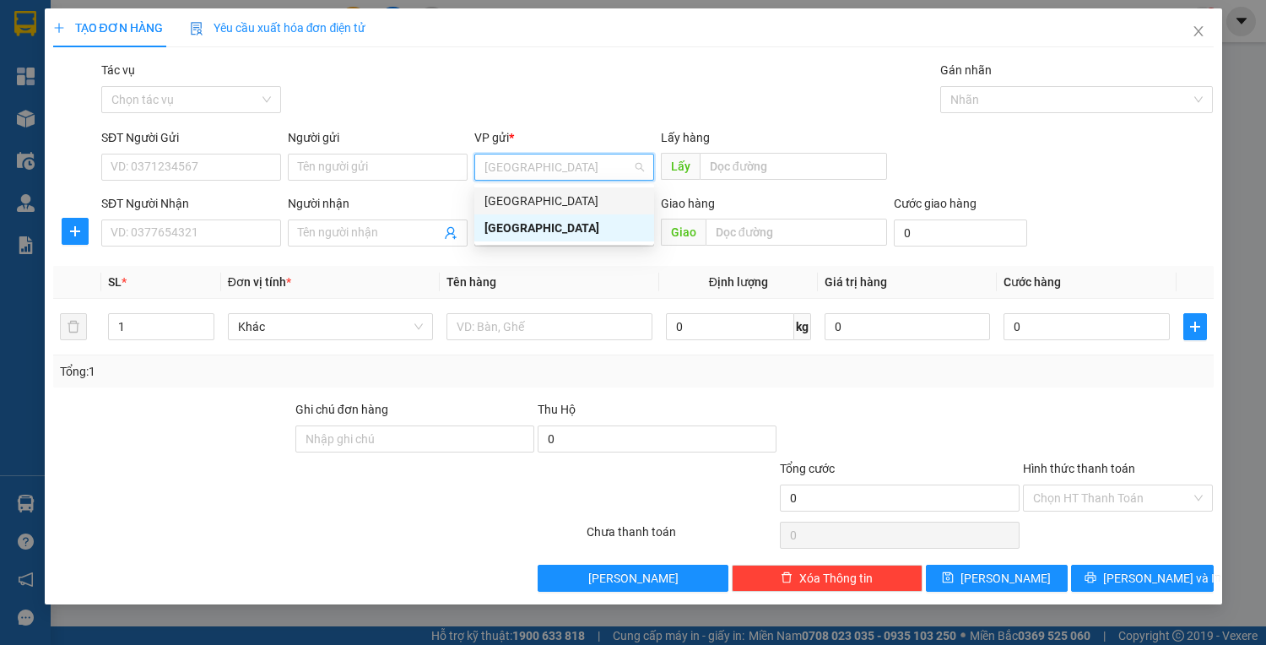
drag, startPoint x: 538, startPoint y: 203, endPoint x: 606, endPoint y: 196, distance: 68.8
click at [539, 203] on div "[GEOGRAPHIC_DATA]" at bounding box center [565, 201] width 160 height 19
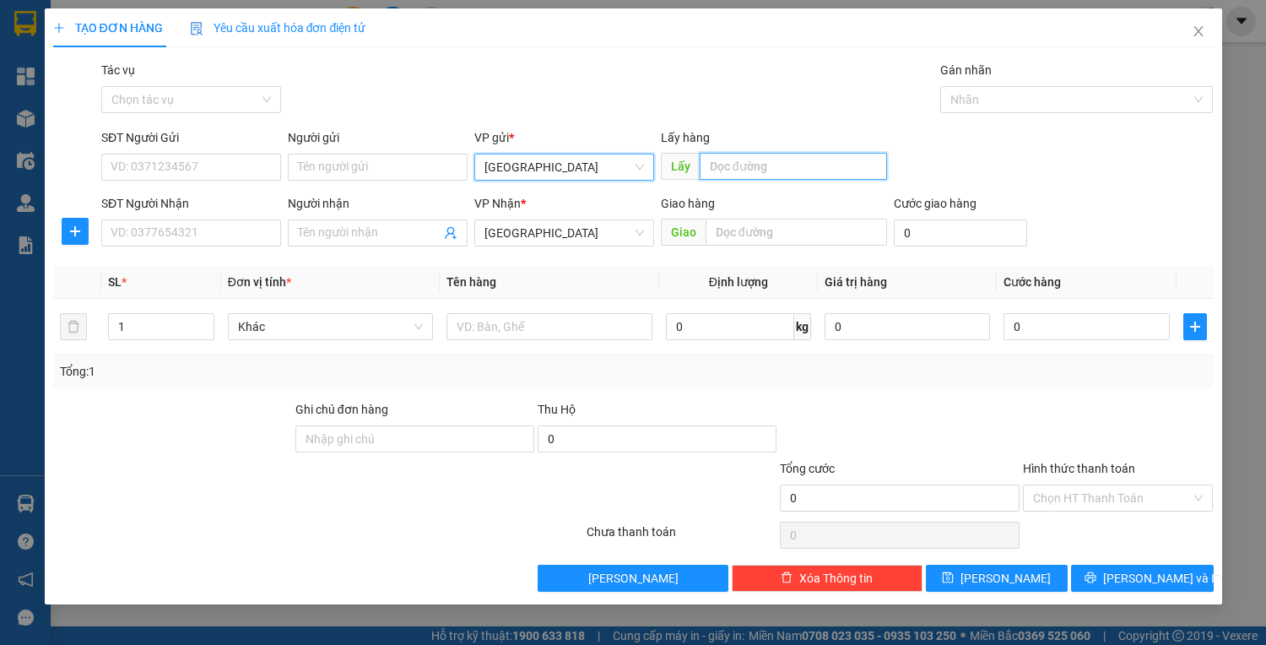
click at [767, 172] on input "text" at bounding box center [793, 166] width 187 height 27
click at [751, 247] on div "Giao hàng Giao" at bounding box center [774, 223] width 226 height 59
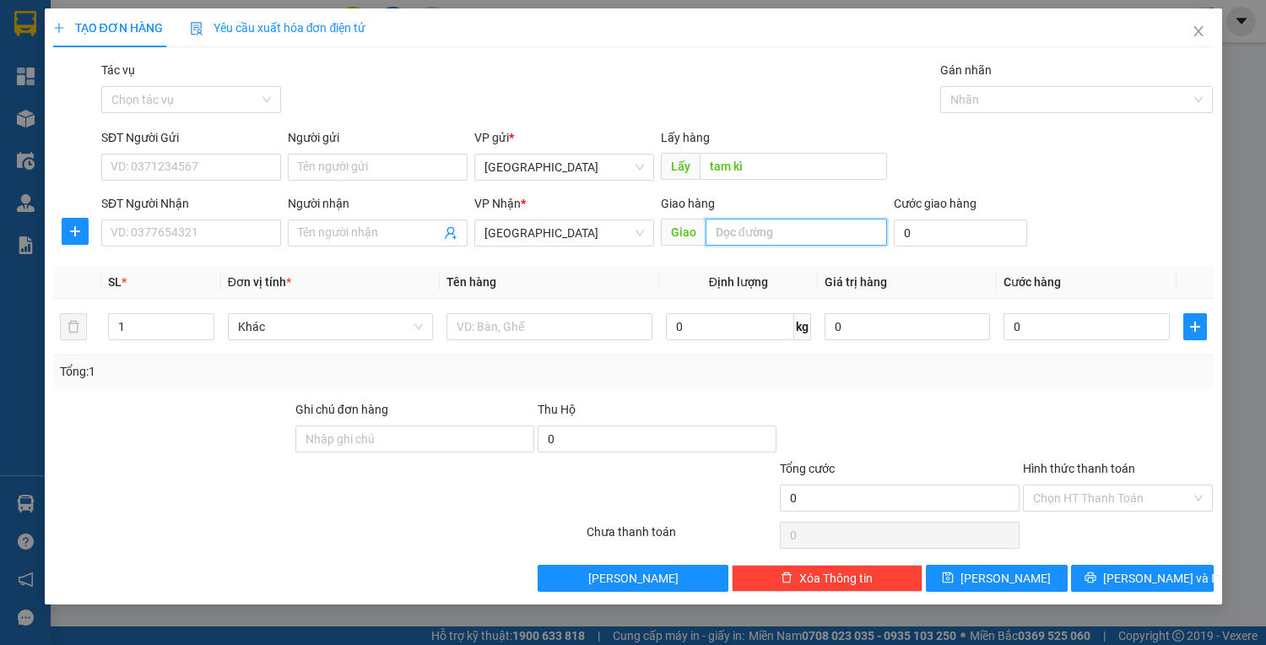
click at [756, 236] on input "text" at bounding box center [797, 232] width 182 height 27
click at [528, 239] on span "[GEOGRAPHIC_DATA]" at bounding box center [565, 232] width 160 height 25
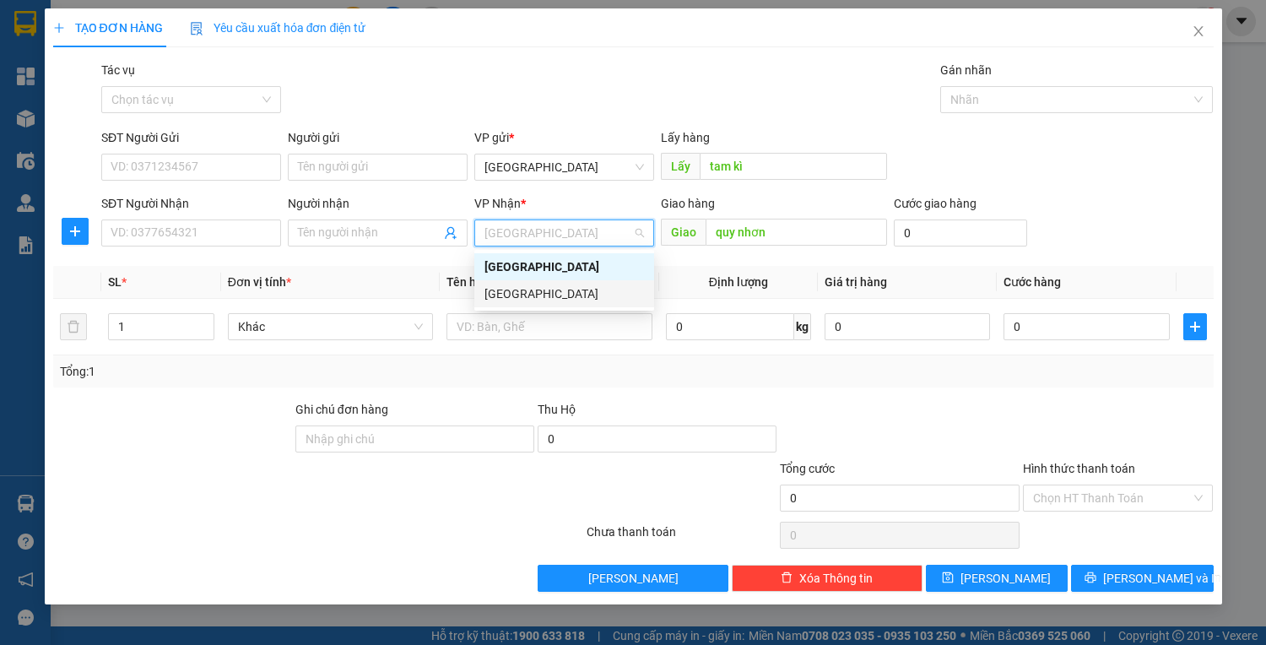
click at [534, 293] on div "[GEOGRAPHIC_DATA]" at bounding box center [565, 294] width 160 height 19
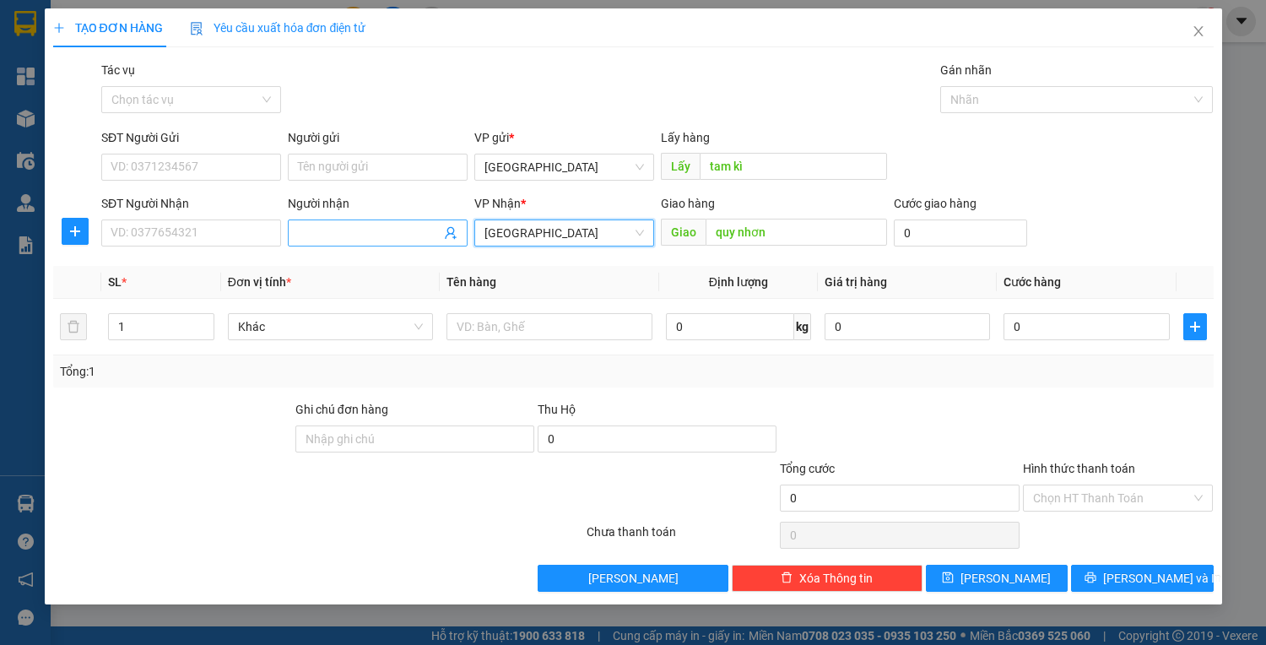
click at [407, 226] on input "Người nhận" at bounding box center [369, 233] width 143 height 19
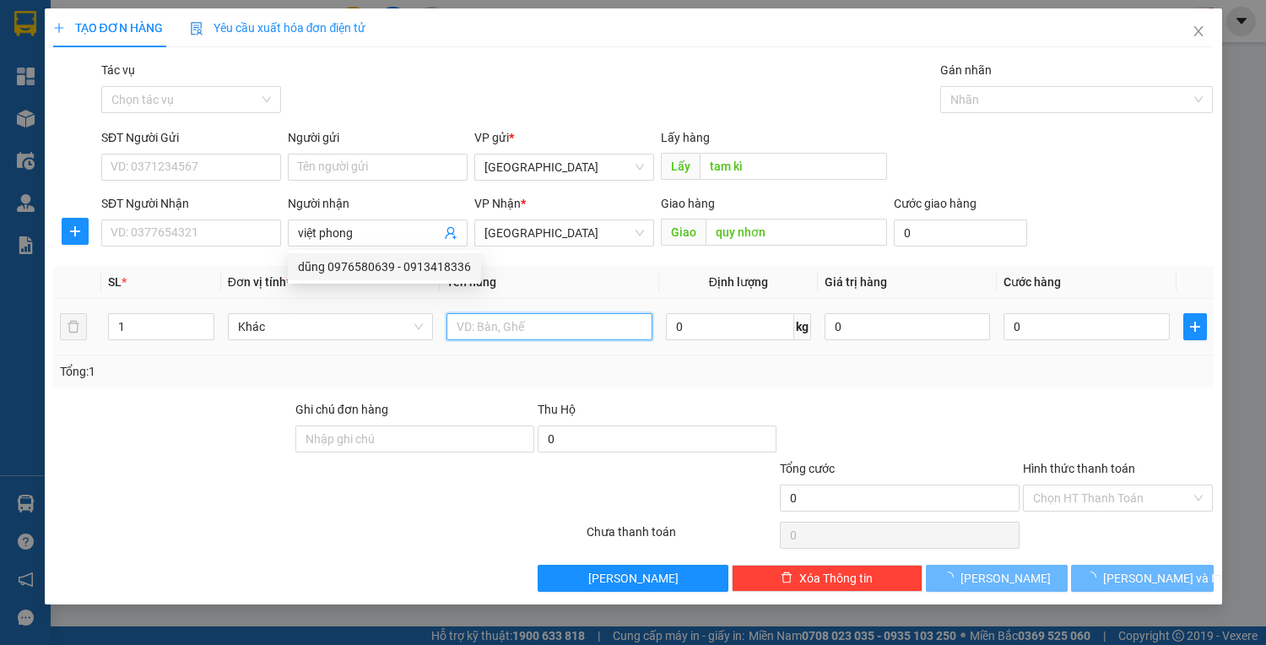
click at [499, 322] on input "text" at bounding box center [549, 326] width 205 height 27
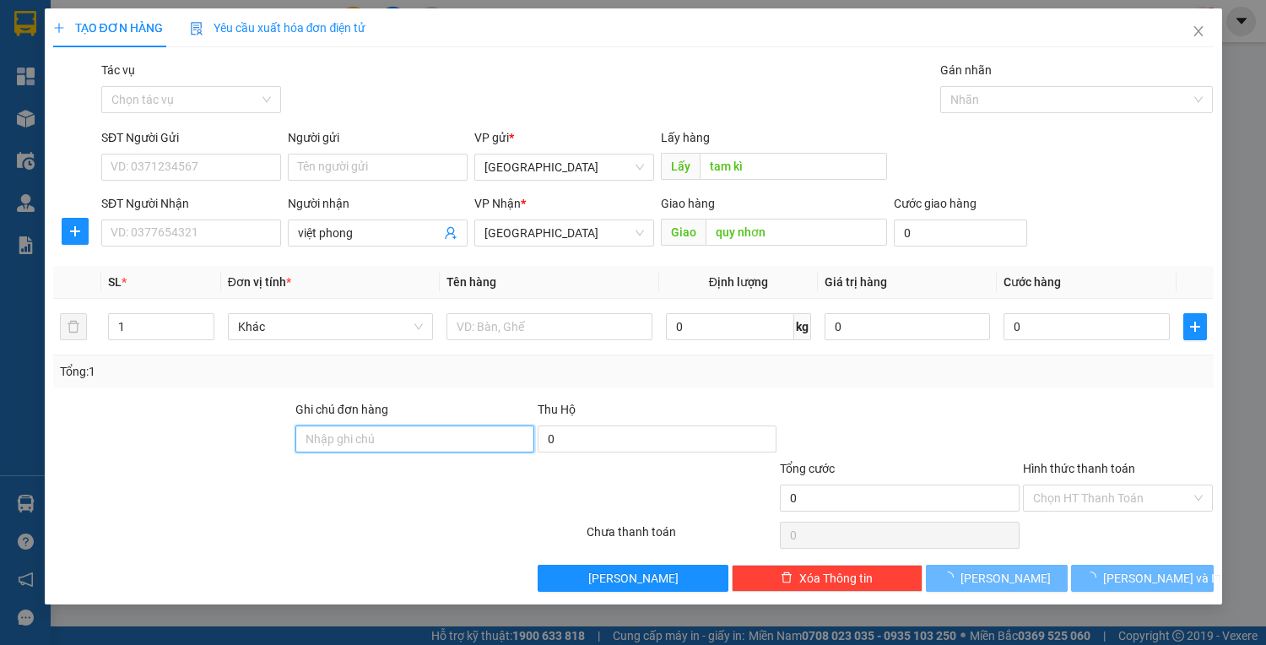
click at [432, 449] on input "Ghi chú đơn hàng" at bounding box center [414, 438] width 239 height 27
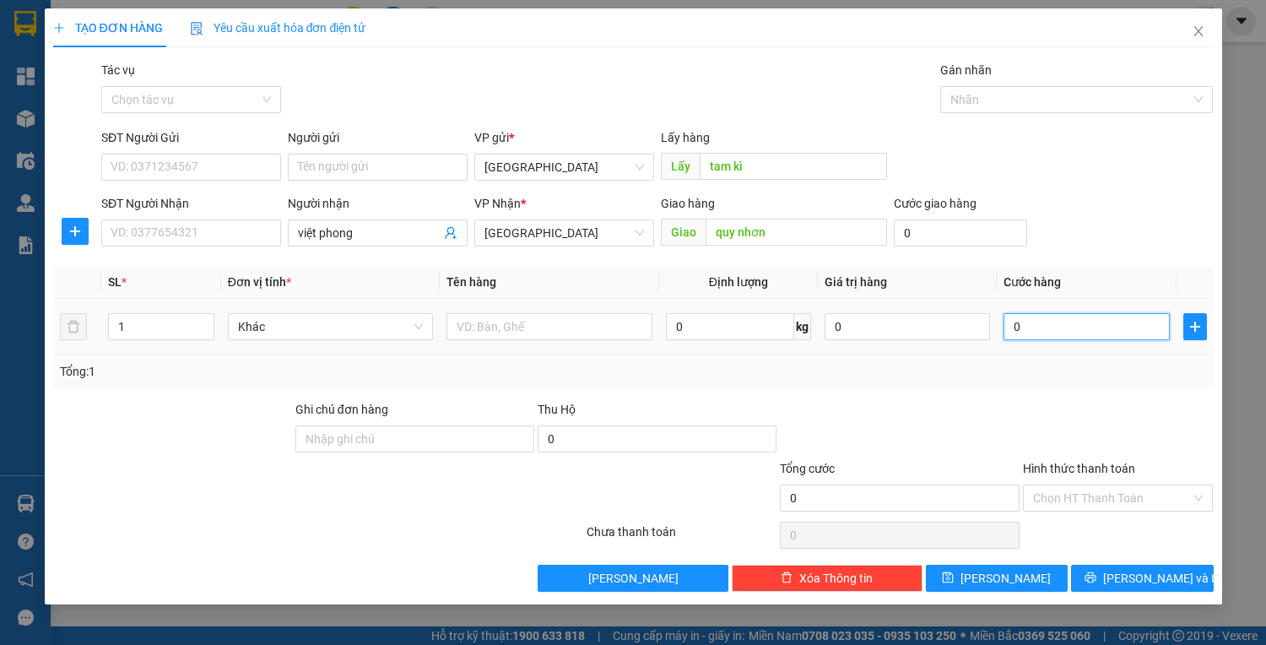
click at [1039, 323] on input "0" at bounding box center [1086, 326] width 165 height 27
click at [946, 236] on input "0" at bounding box center [960, 232] width 133 height 27
click at [1066, 511] on div "Hình thức thanh toán Chọn HT Thanh Toán" at bounding box center [1118, 488] width 191 height 59
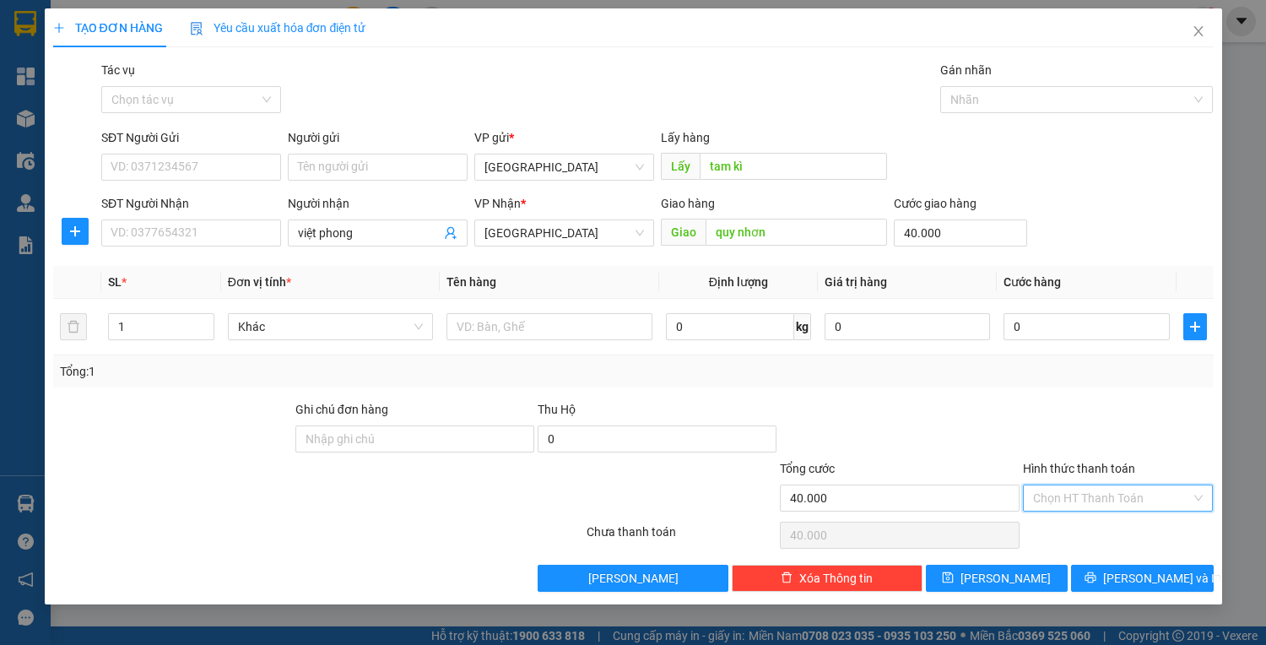
click at [1067, 496] on input "Hình thức thanh toán" at bounding box center [1112, 497] width 159 height 25
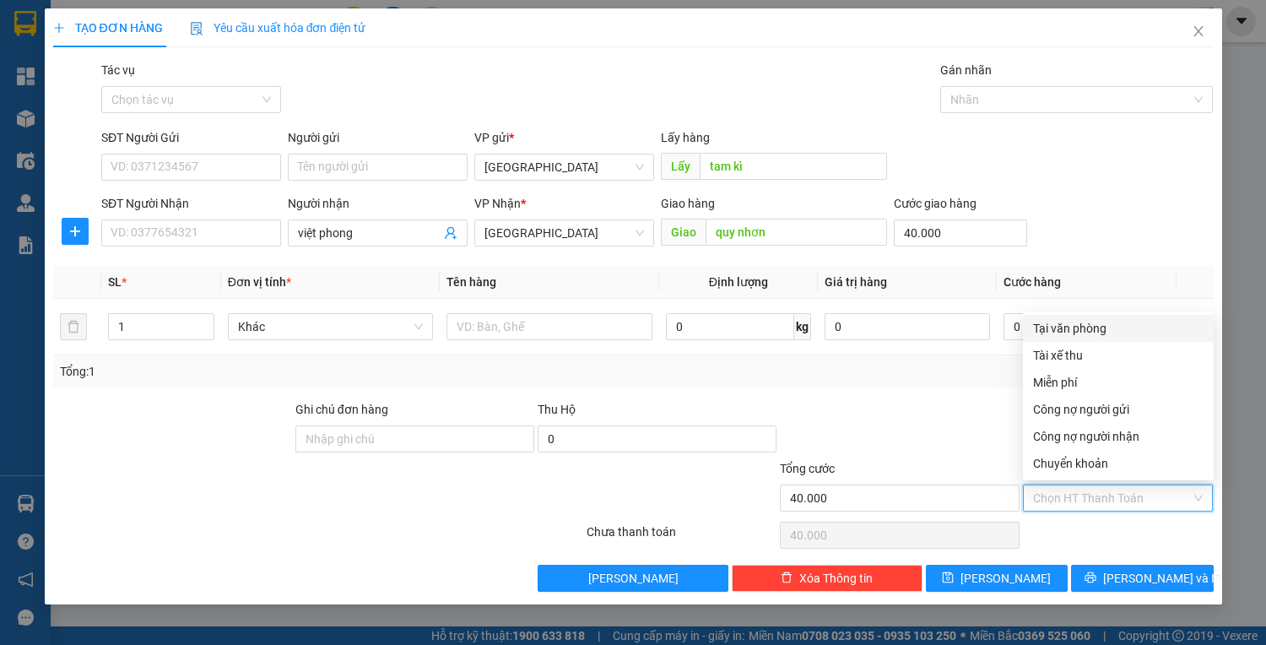
click at [1062, 333] on div "Tại văn phòng" at bounding box center [1118, 328] width 171 height 19
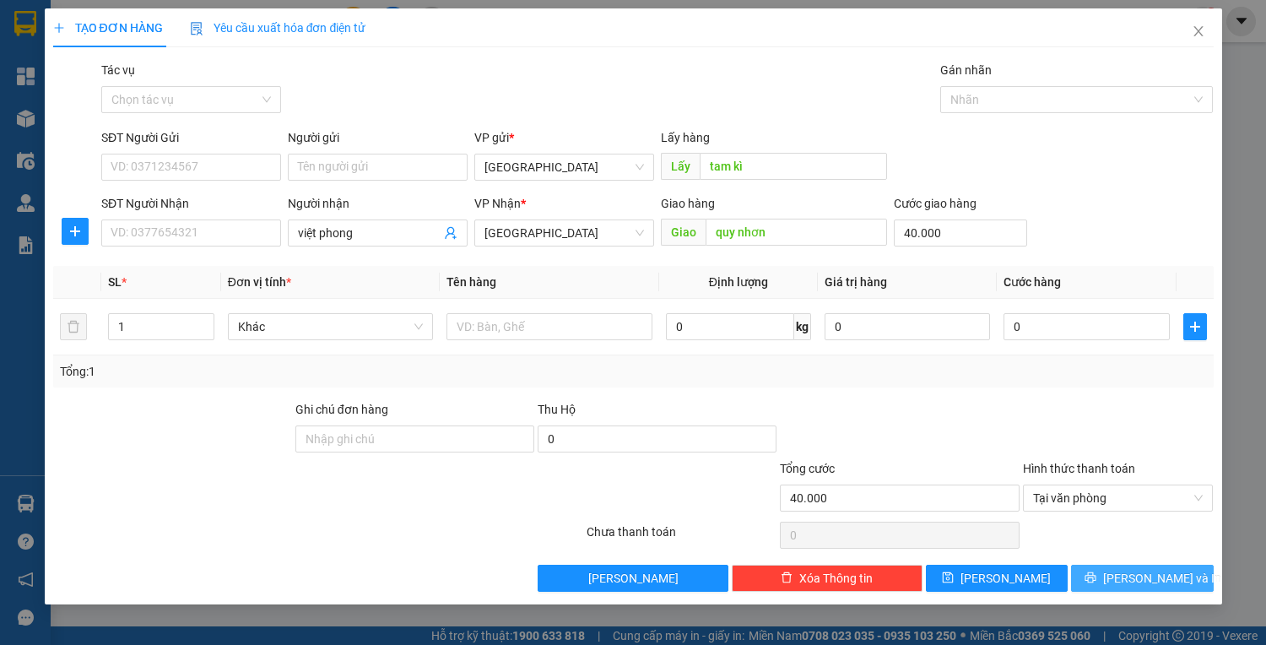
click at [1097, 572] on icon "printer" at bounding box center [1091, 578] width 12 height 12
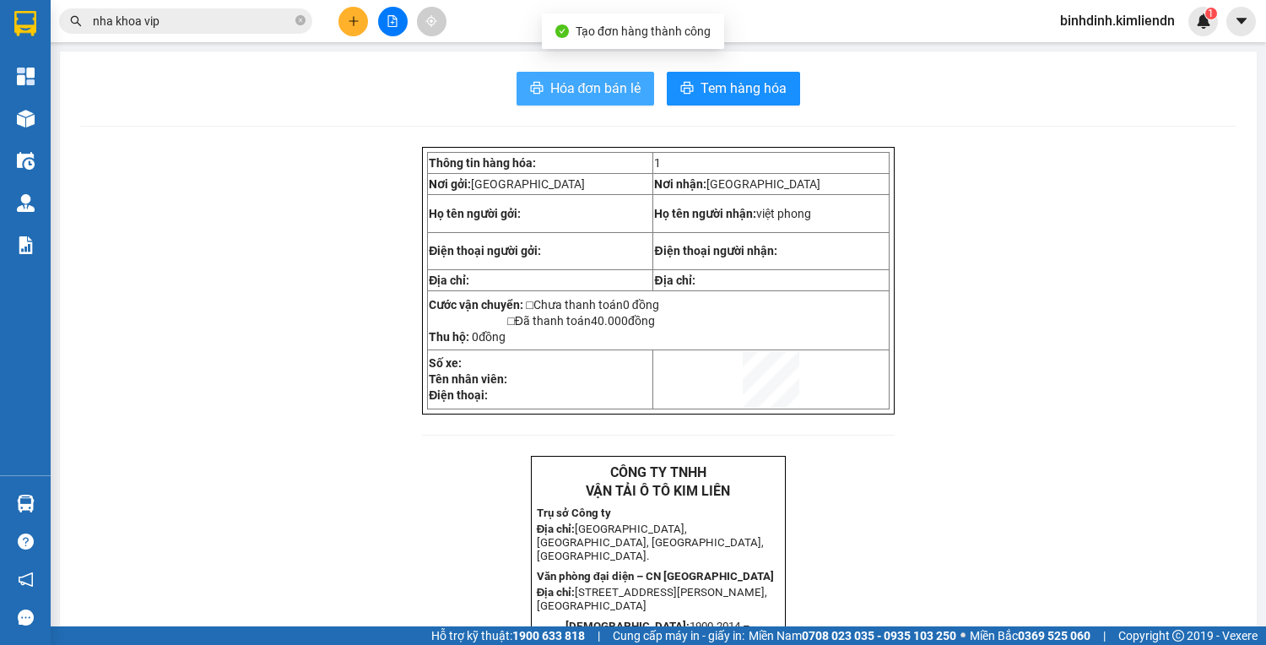
click at [587, 83] on span "Hóa đơn bán lẻ" at bounding box center [595, 88] width 91 height 21
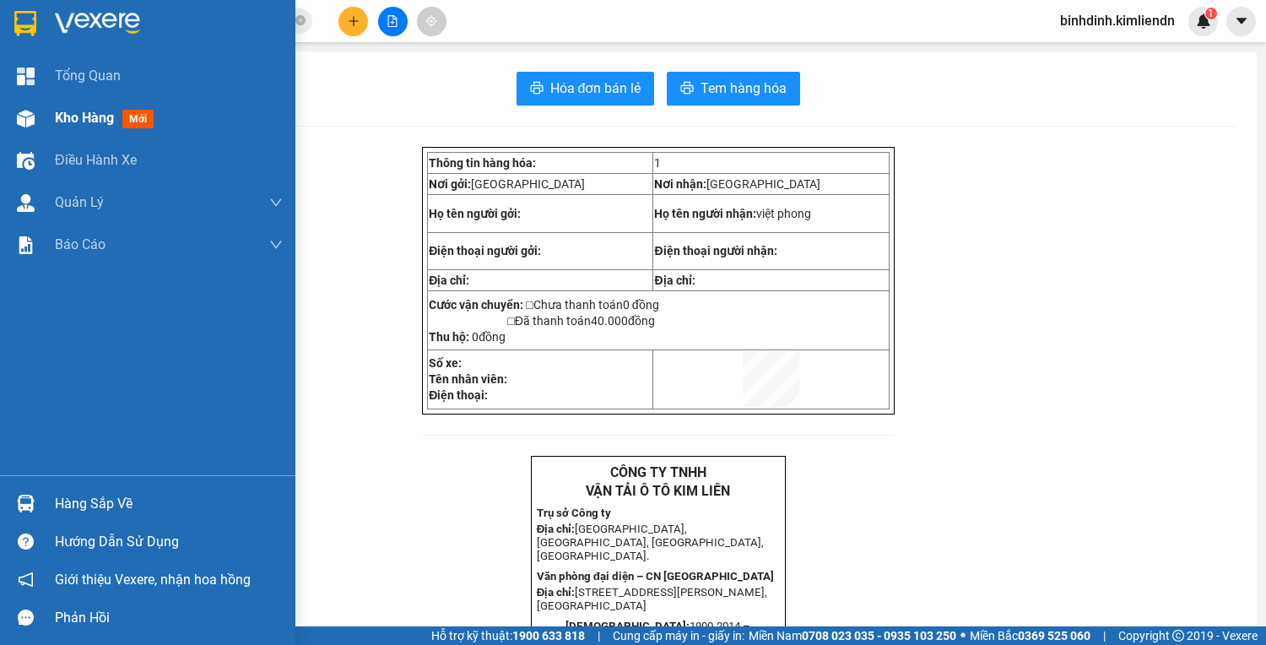
click at [22, 122] on img at bounding box center [26, 119] width 18 height 18
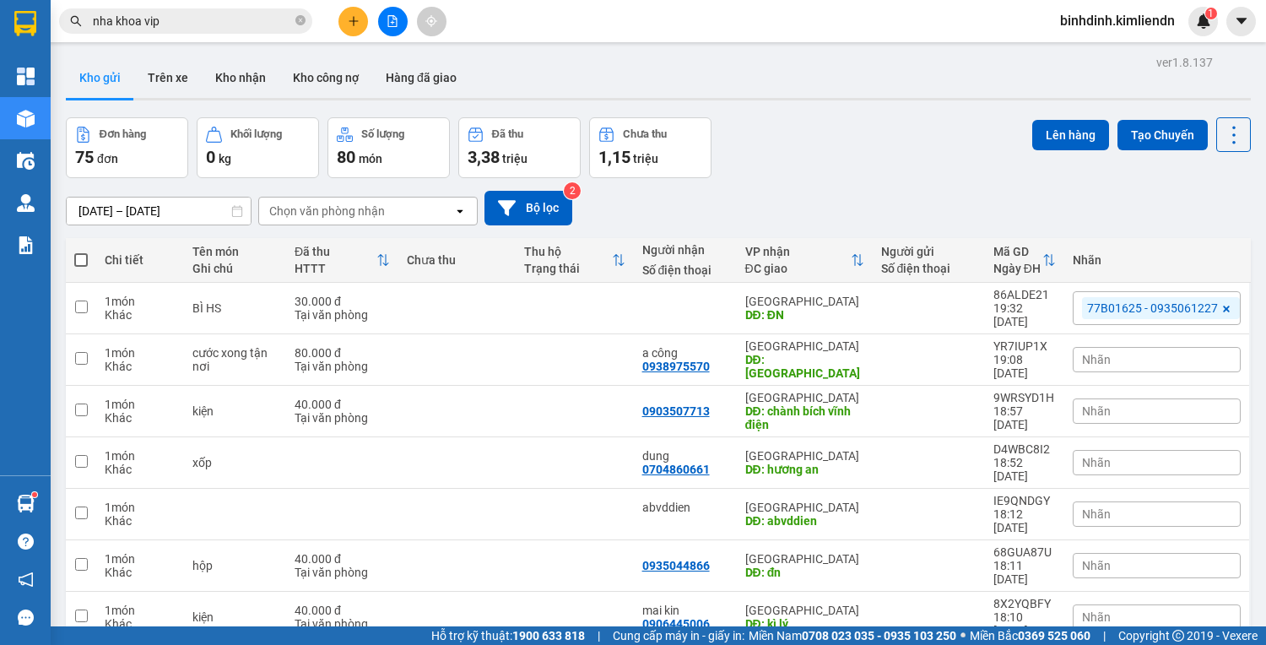
click at [227, 641] on div "Hỗ trợ kỹ thuật: 1900 633 818 | Cung cấp máy in - giấy in: [GEOGRAPHIC_DATA] 07…" at bounding box center [629, 635] width 1258 height 19
drag, startPoint x: 227, startPoint y: 641, endPoint x: 793, endPoint y: 150, distance: 748.7
click at [804, 155] on div "Đơn hàng 75 đơn Khối lượng 0 kg Số lượng 80 món Đã thu 3,38 triệu Chưa thu 1,15…" at bounding box center [658, 147] width 1185 height 61
click at [367, 20] on button at bounding box center [354, 22] width 30 height 30
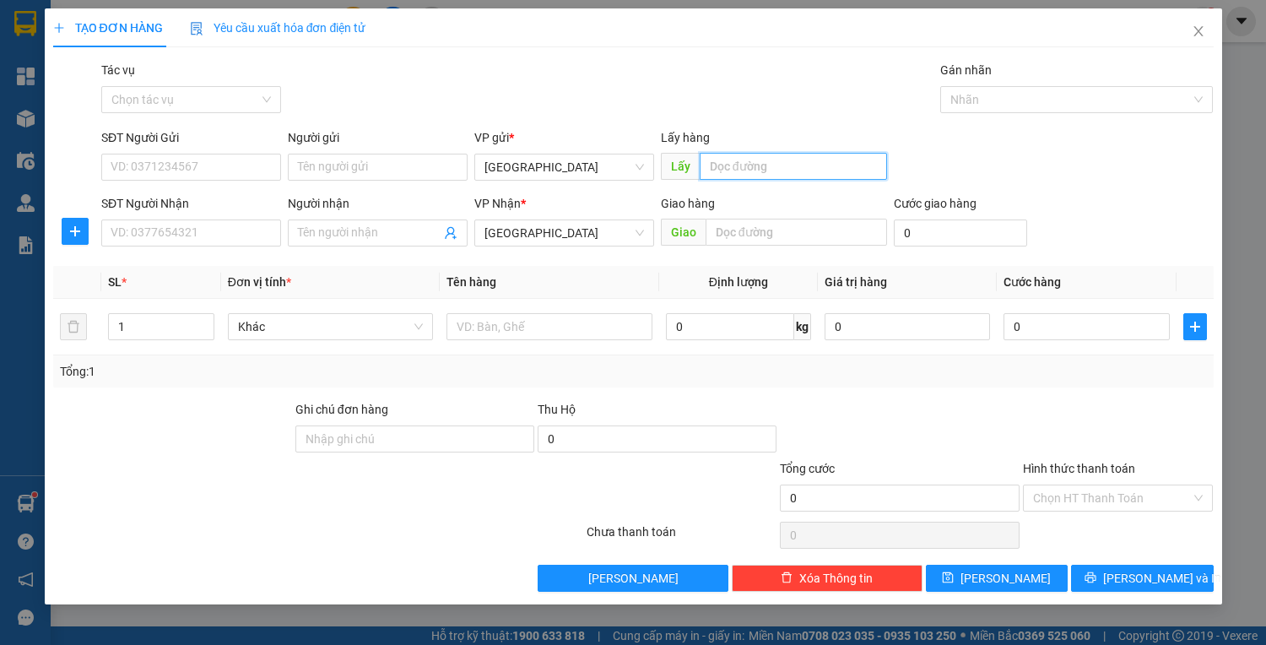
click at [745, 166] on input "text" at bounding box center [793, 166] width 187 height 27
click at [756, 219] on input "text" at bounding box center [797, 232] width 182 height 27
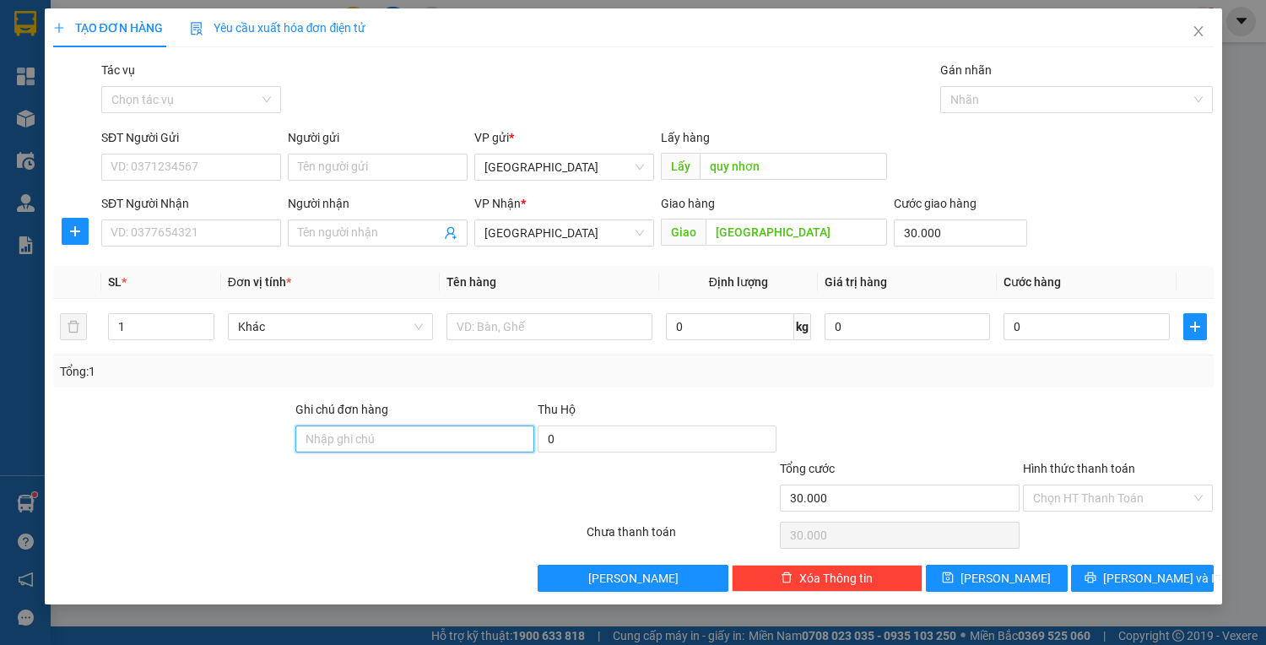
click at [381, 442] on input "Ghi chú đơn hàng" at bounding box center [414, 438] width 239 height 27
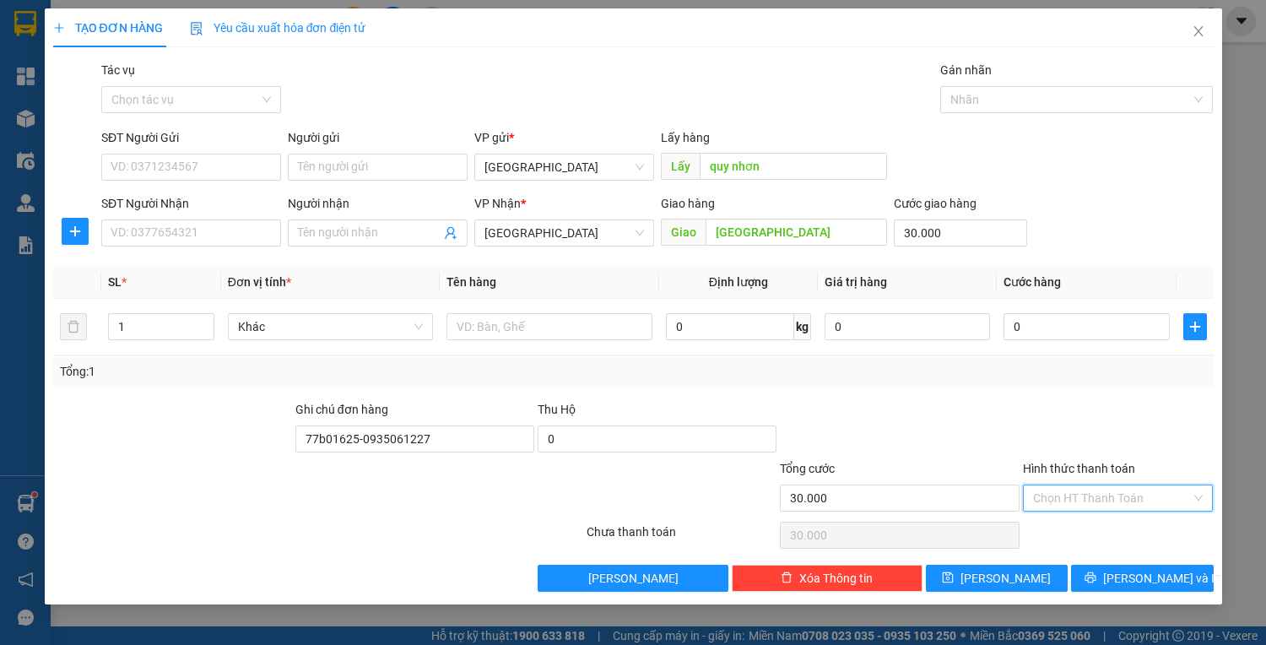
click at [1111, 490] on input "Hình thức thanh toán" at bounding box center [1112, 497] width 159 height 25
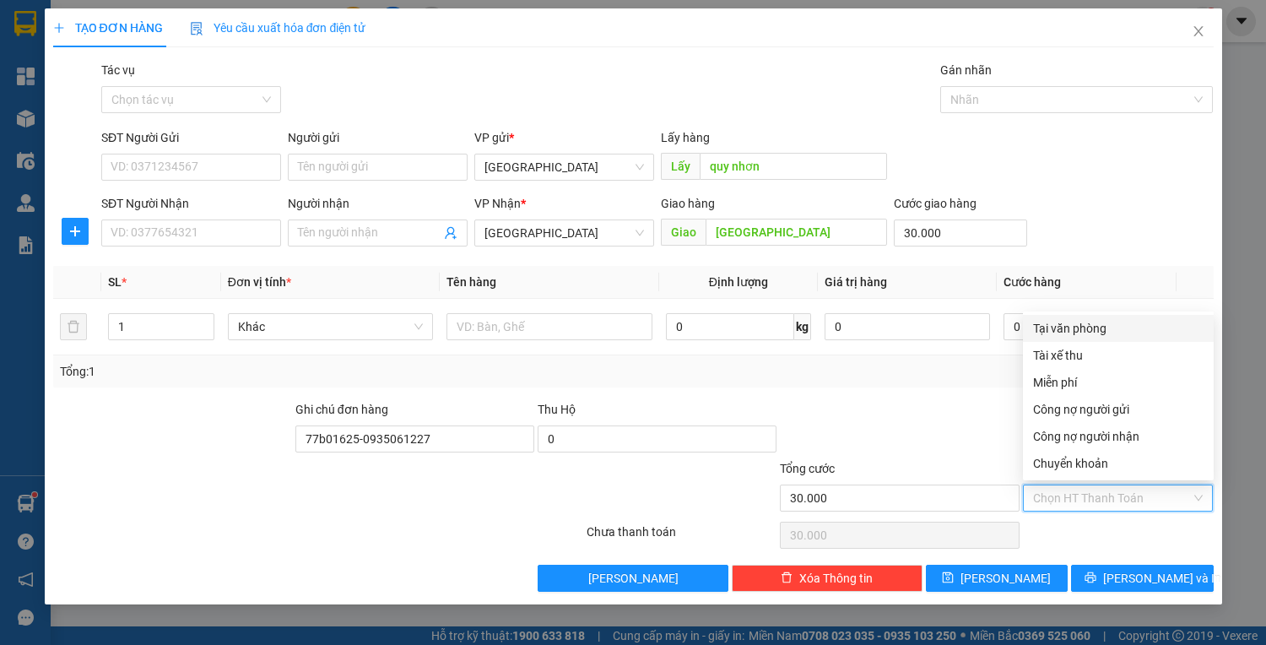
click at [1080, 326] on div "Tại văn phòng" at bounding box center [1118, 328] width 171 height 19
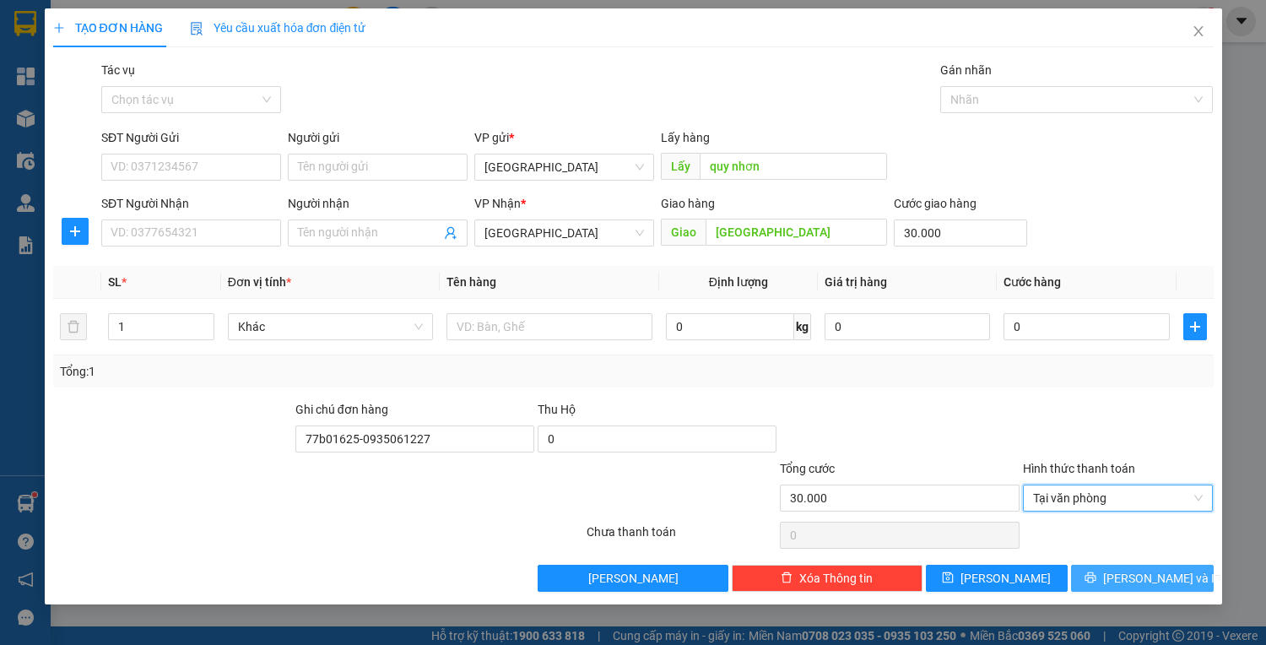
click at [1097, 581] on icon "printer" at bounding box center [1091, 578] width 12 height 12
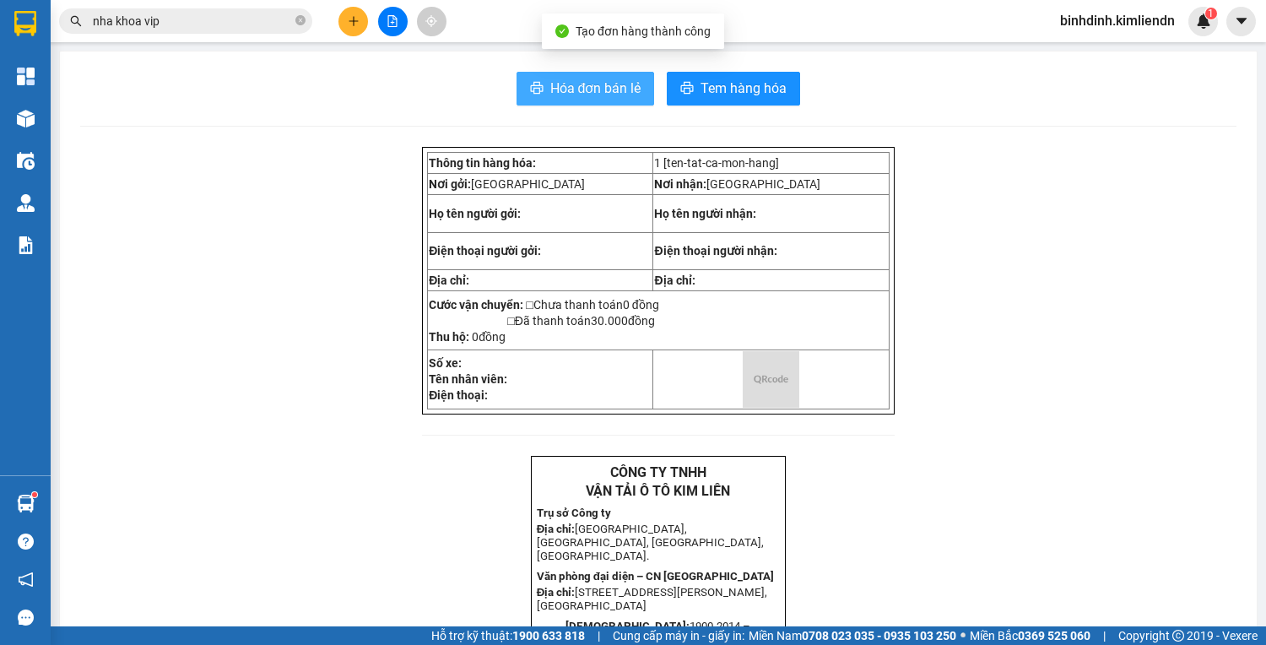
click at [553, 98] on span "Hóa đơn bán lẻ" at bounding box center [595, 88] width 91 height 21
